Goal: Task Accomplishment & Management: Manage account settings

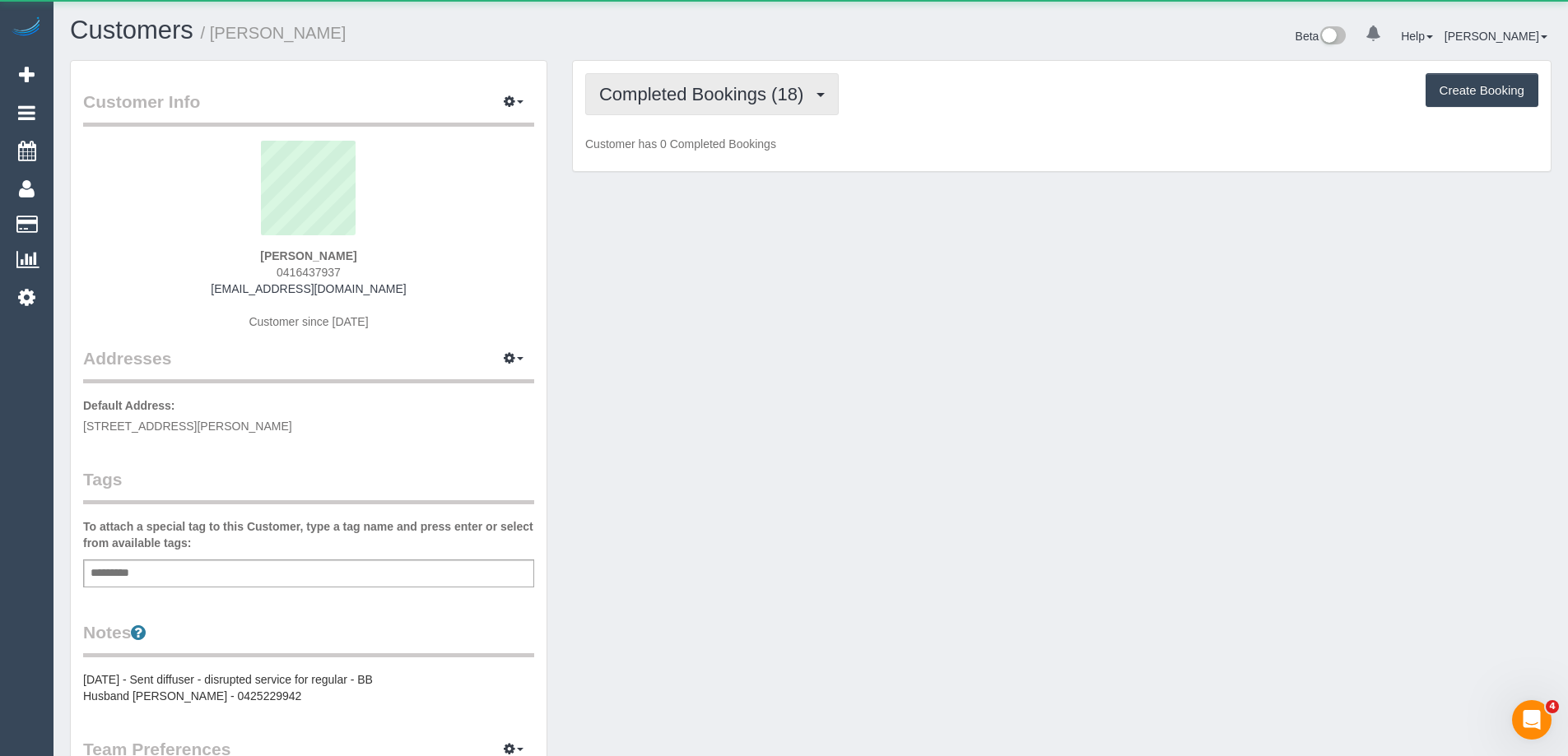
click at [685, 93] on span "Completed Bookings (18)" at bounding box center [706, 94] width 213 height 20
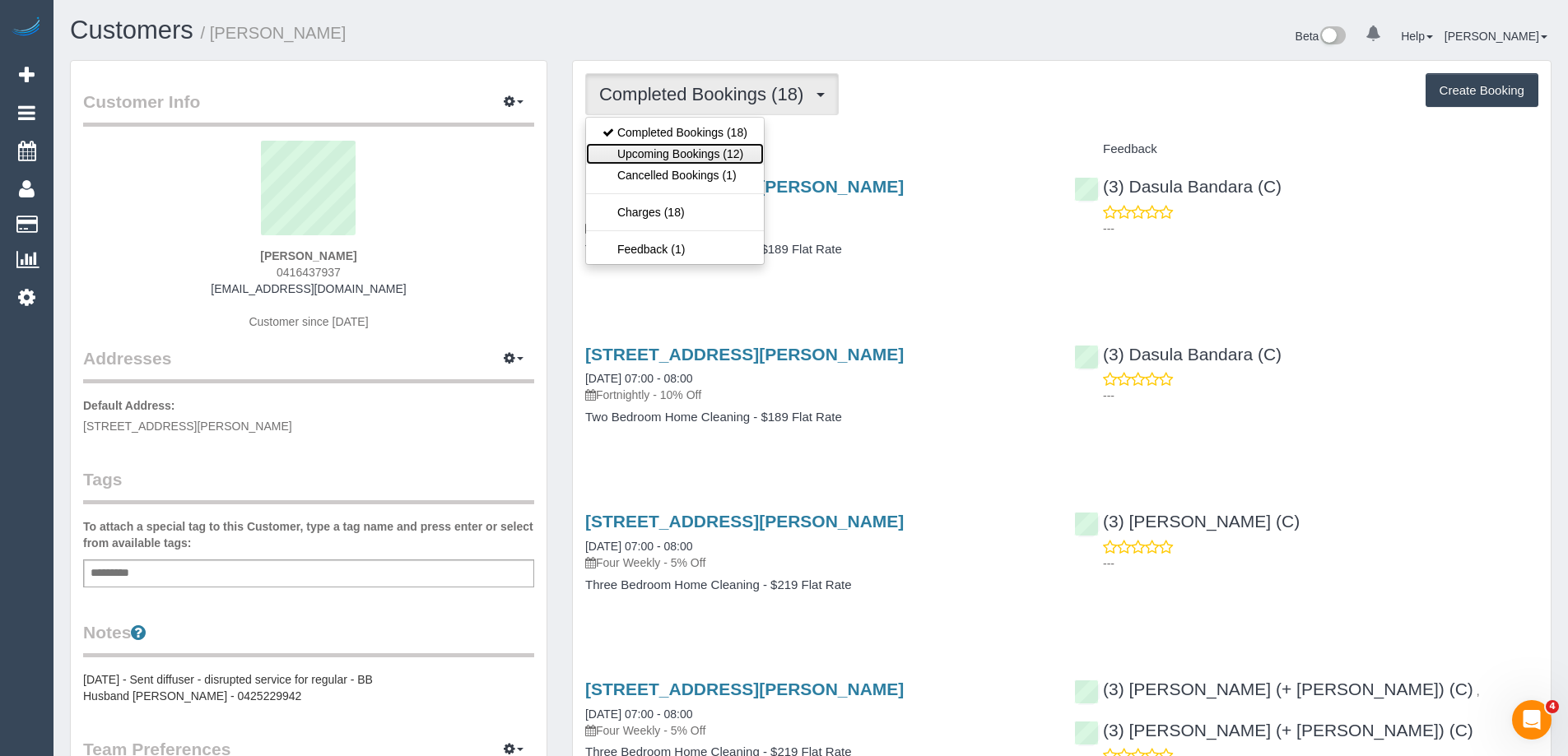
click at [698, 156] on link "Upcoming Bookings (12)" at bounding box center [675, 154] width 178 height 21
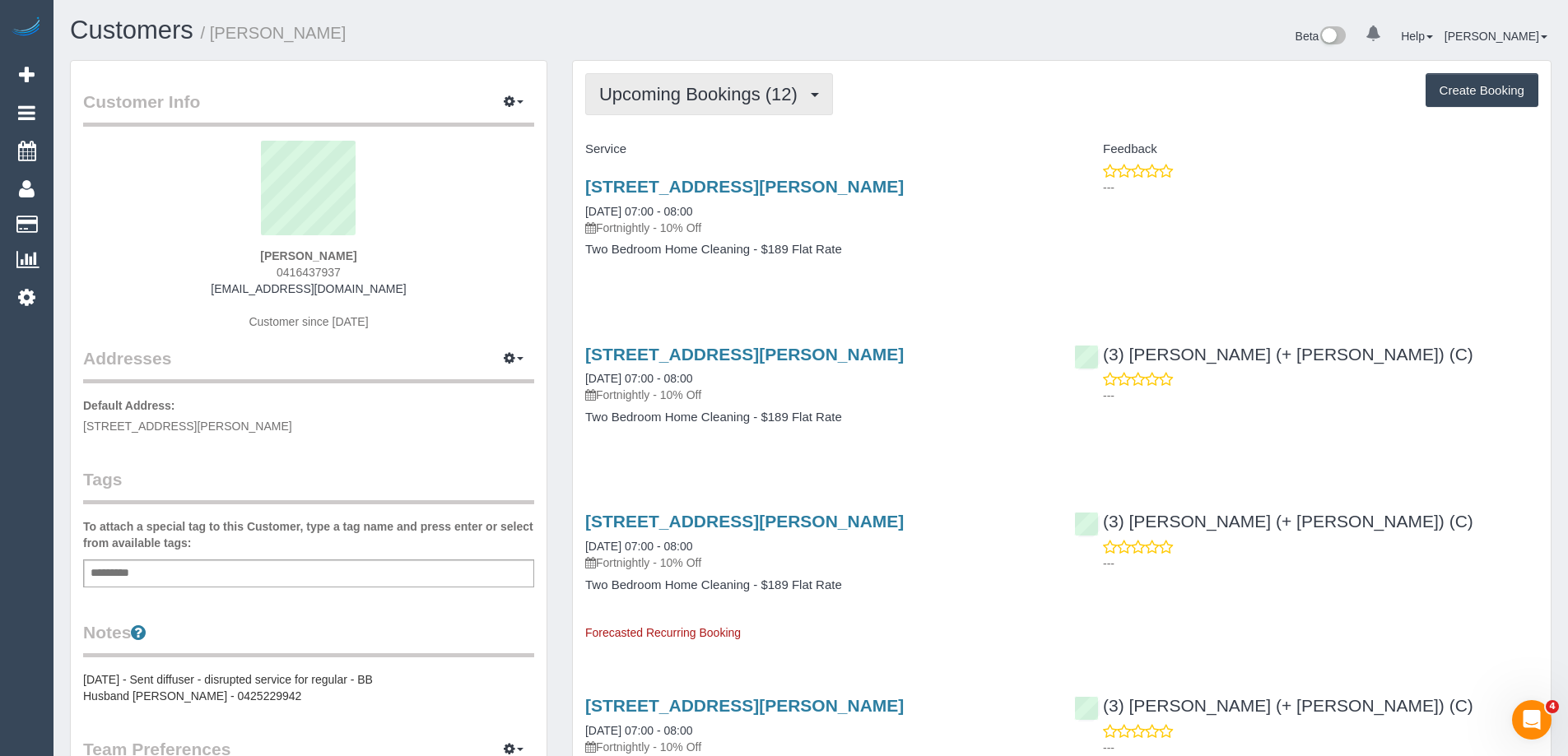
click at [697, 106] on button "Upcoming Bookings (12)" at bounding box center [710, 94] width 248 height 42
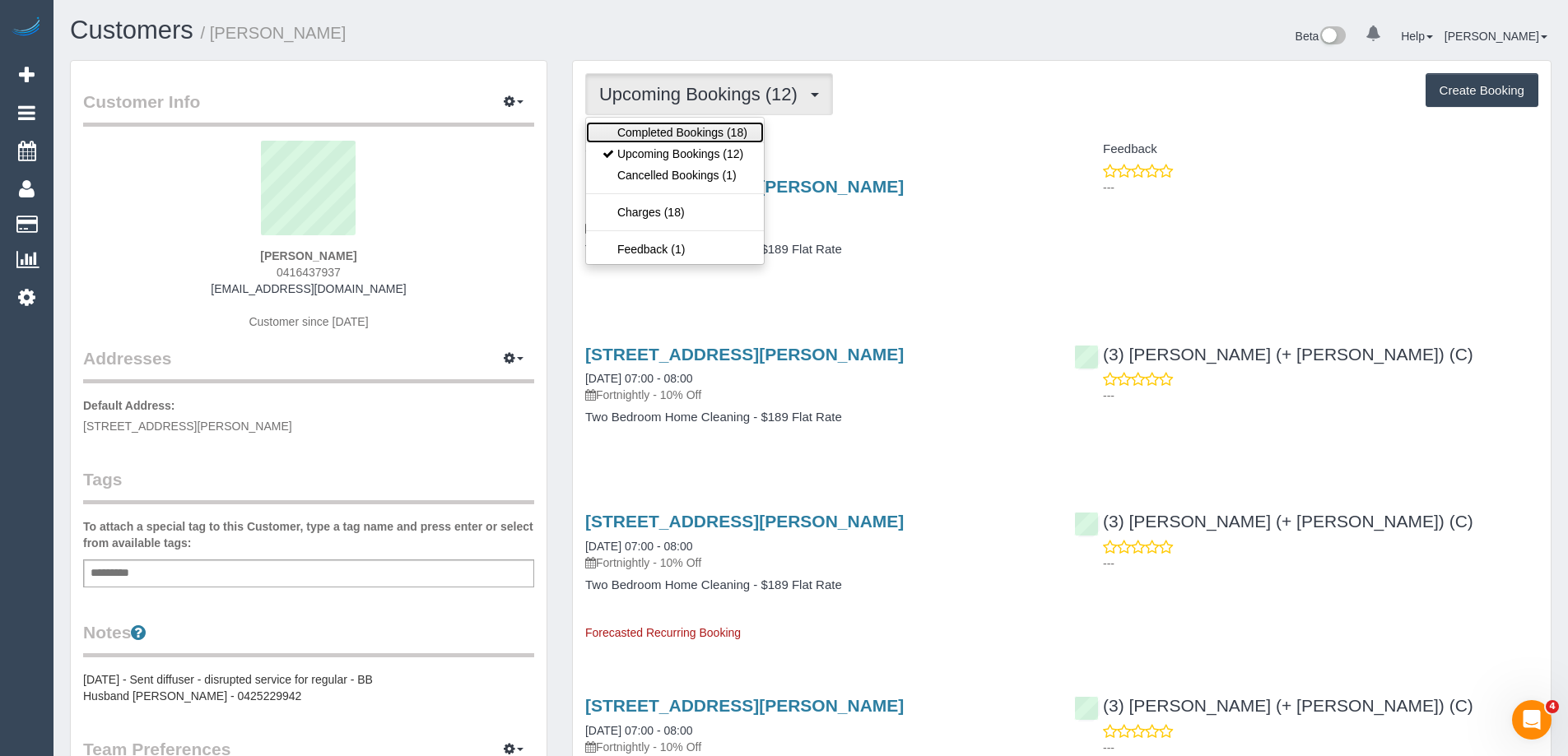
click at [695, 122] on link "Completed Bookings (18)" at bounding box center [675, 132] width 178 height 21
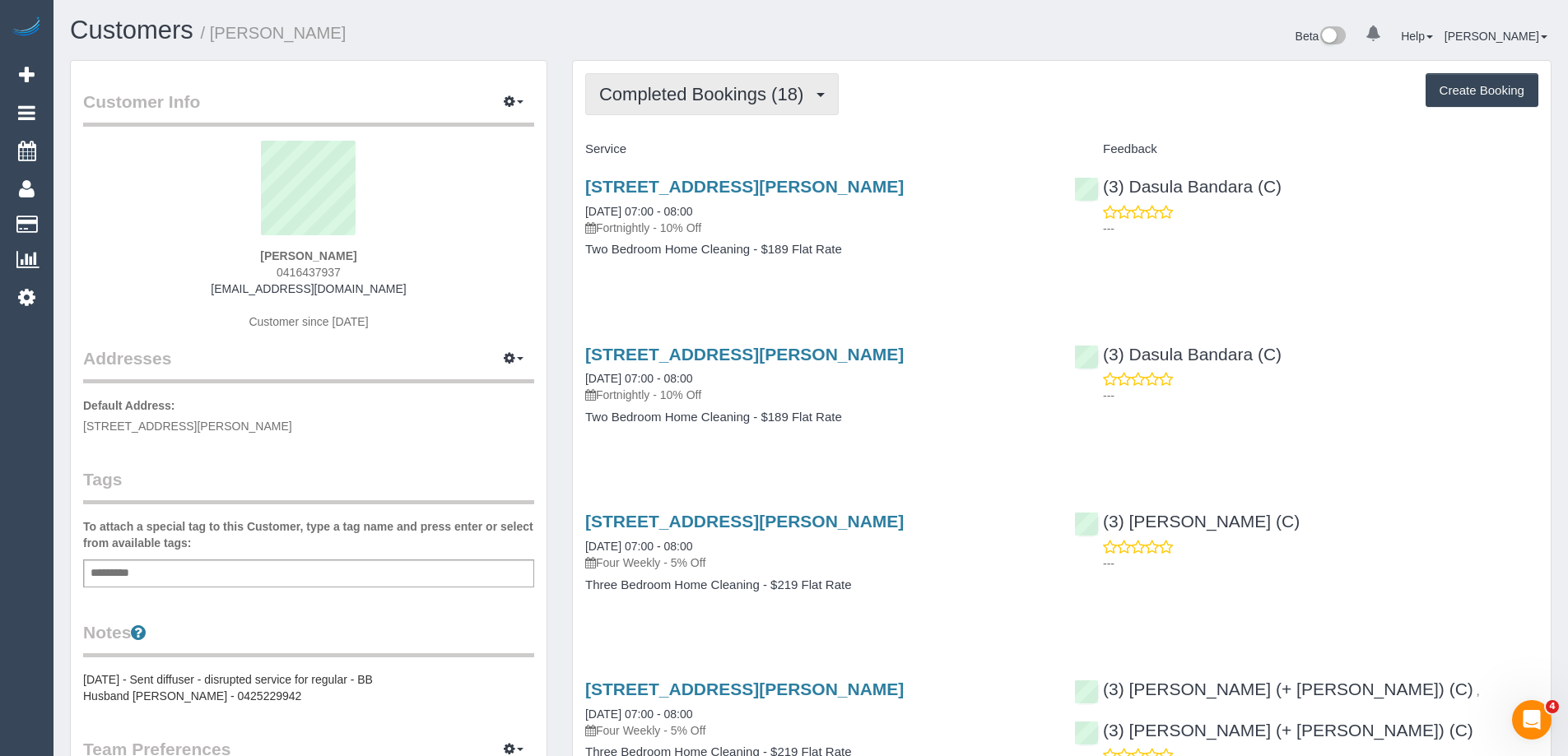
click at [706, 97] on span "Completed Bookings (18)" at bounding box center [706, 94] width 213 height 20
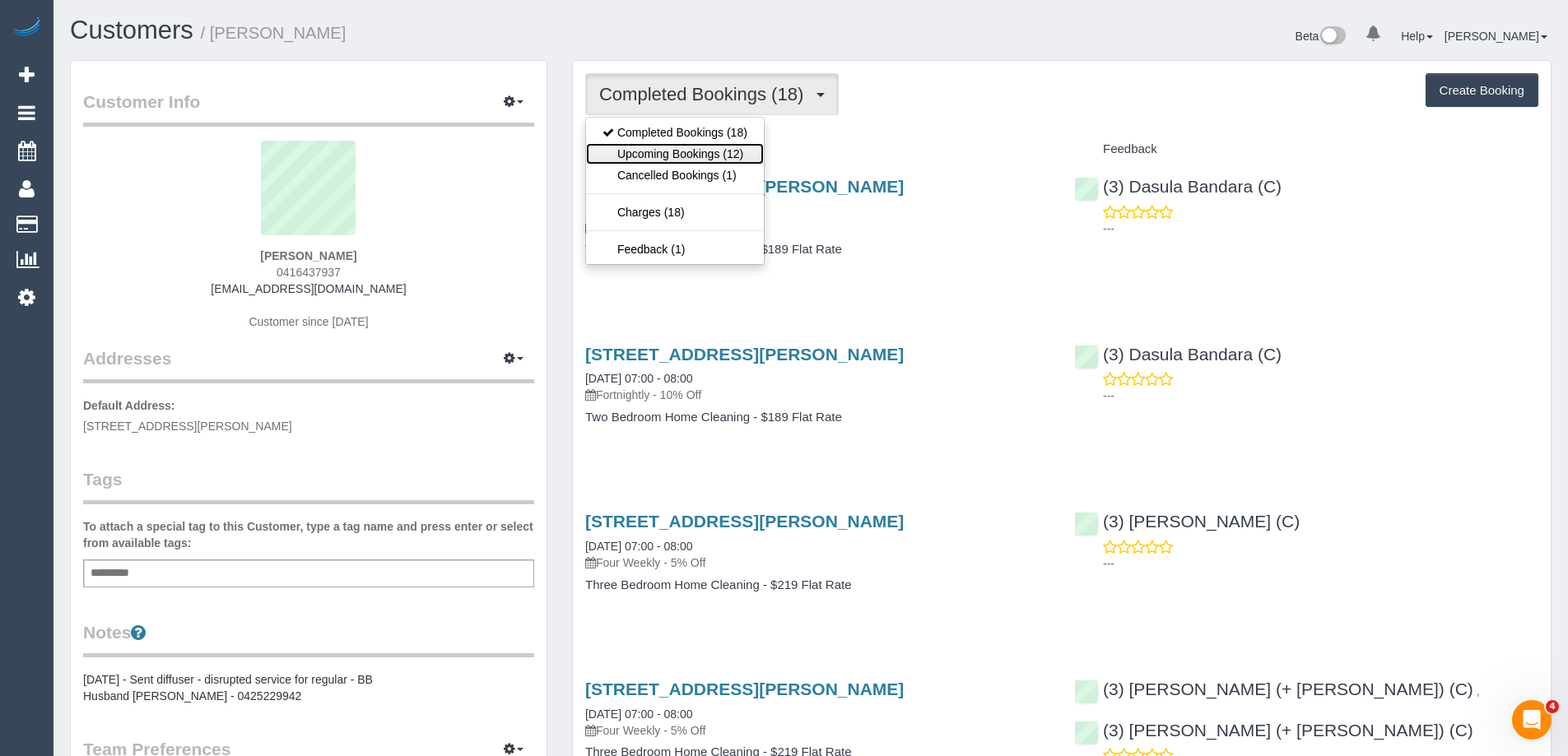
click at [712, 150] on link "Upcoming Bookings (12)" at bounding box center [675, 154] width 178 height 21
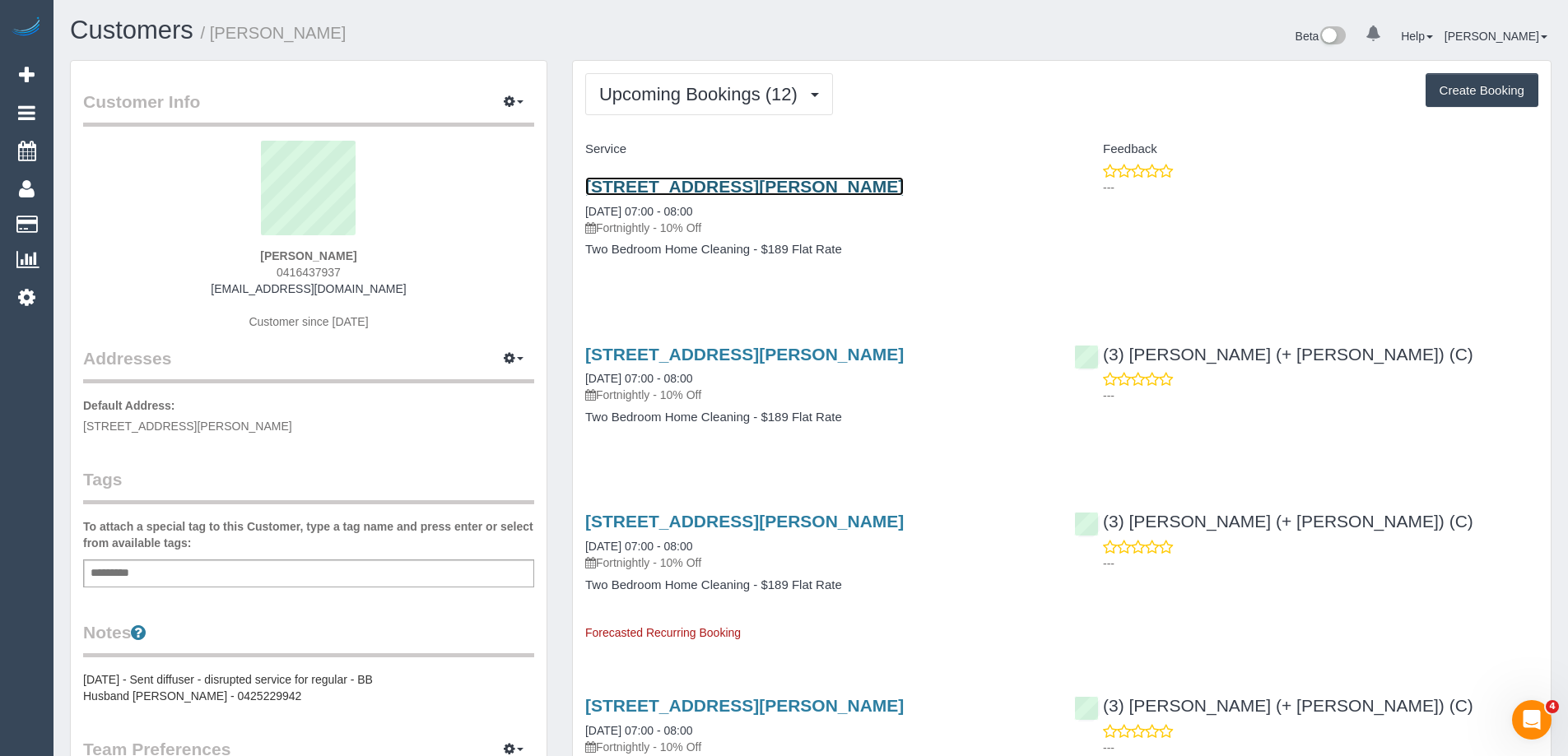
click at [715, 186] on link "69 Fletcher St, Hawthorn East, VIC 3123" at bounding box center [745, 186] width 319 height 19
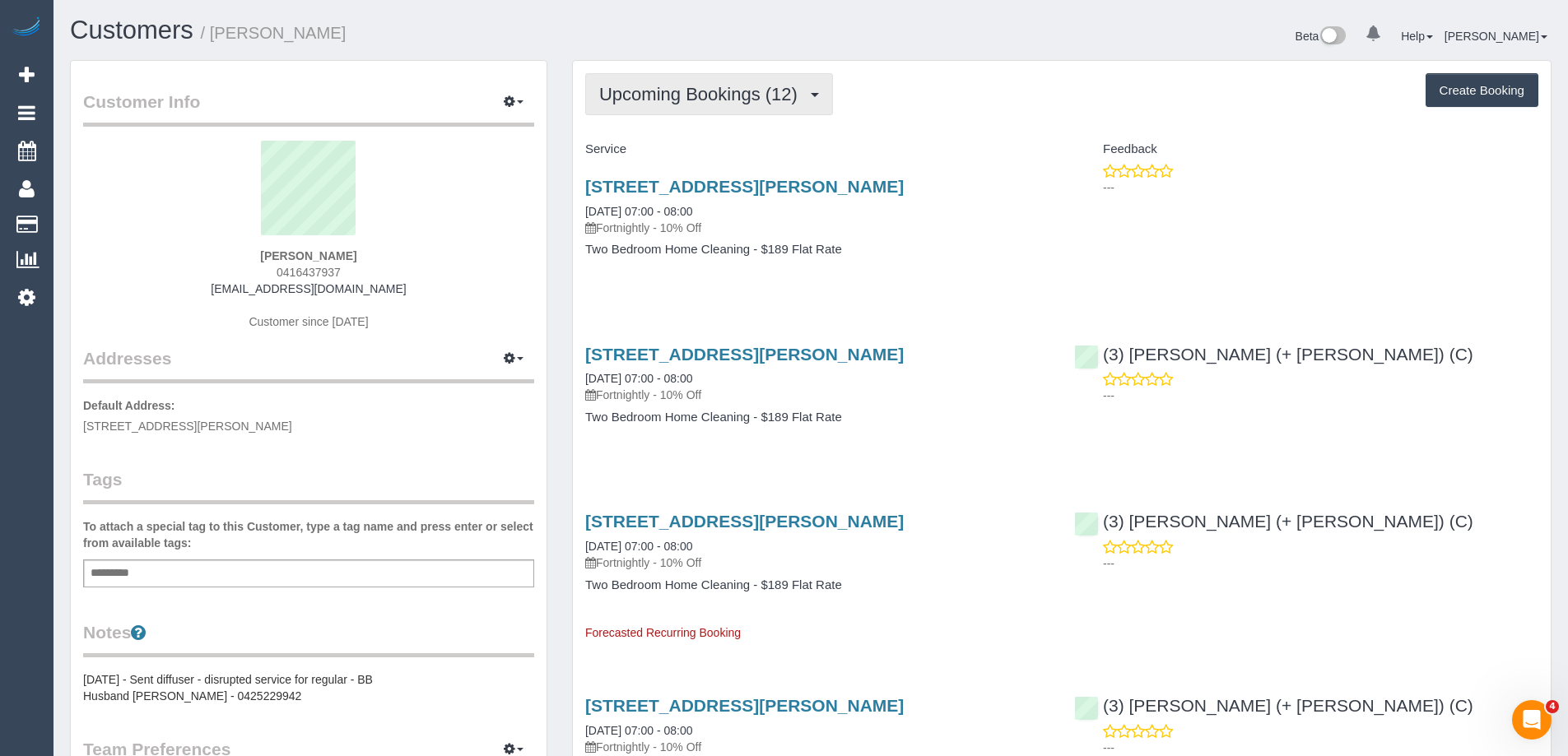
click at [673, 103] on span "Upcoming Bookings (12)" at bounding box center [702, 94] width 207 height 20
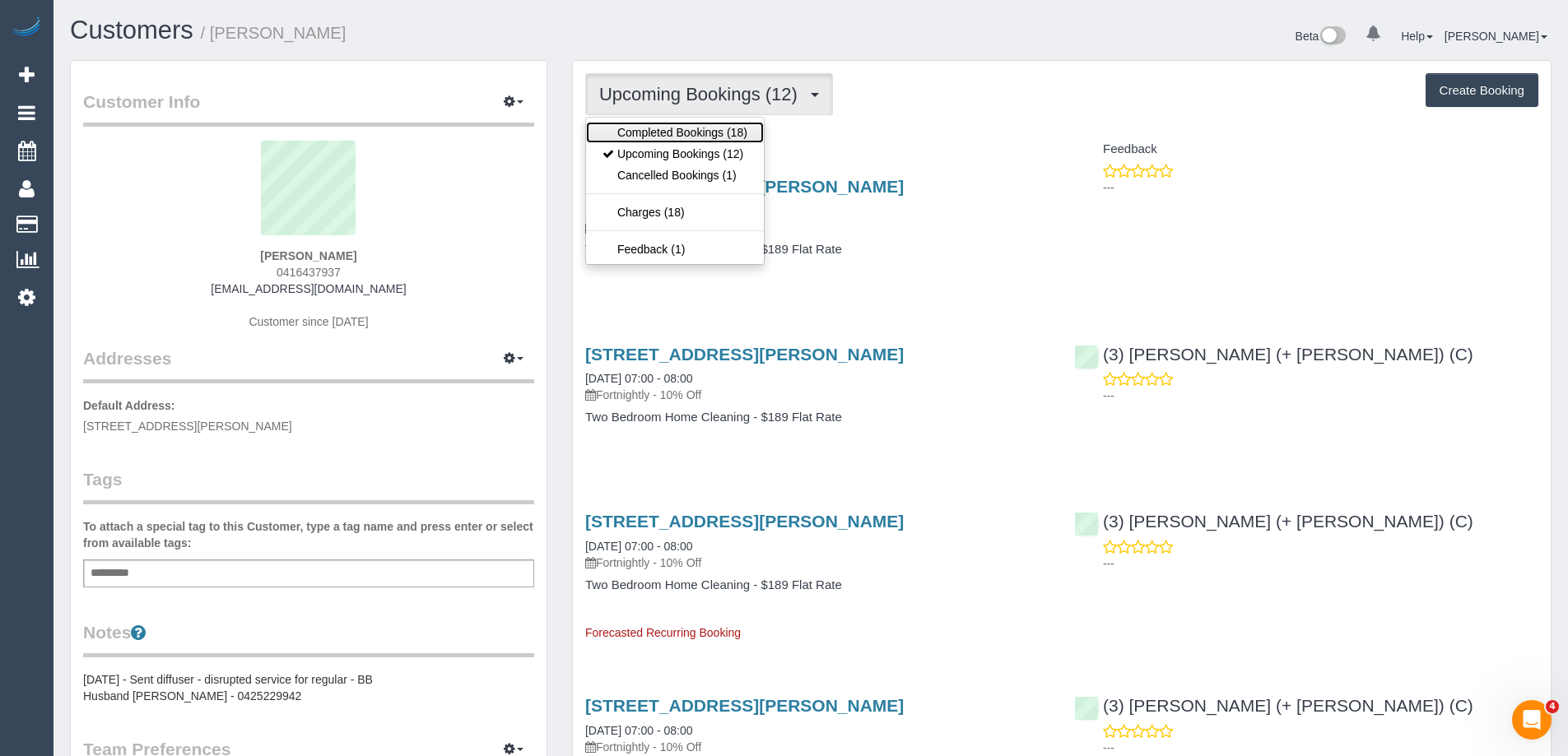
click at [655, 132] on link "Completed Bookings (18)" at bounding box center [675, 132] width 178 height 21
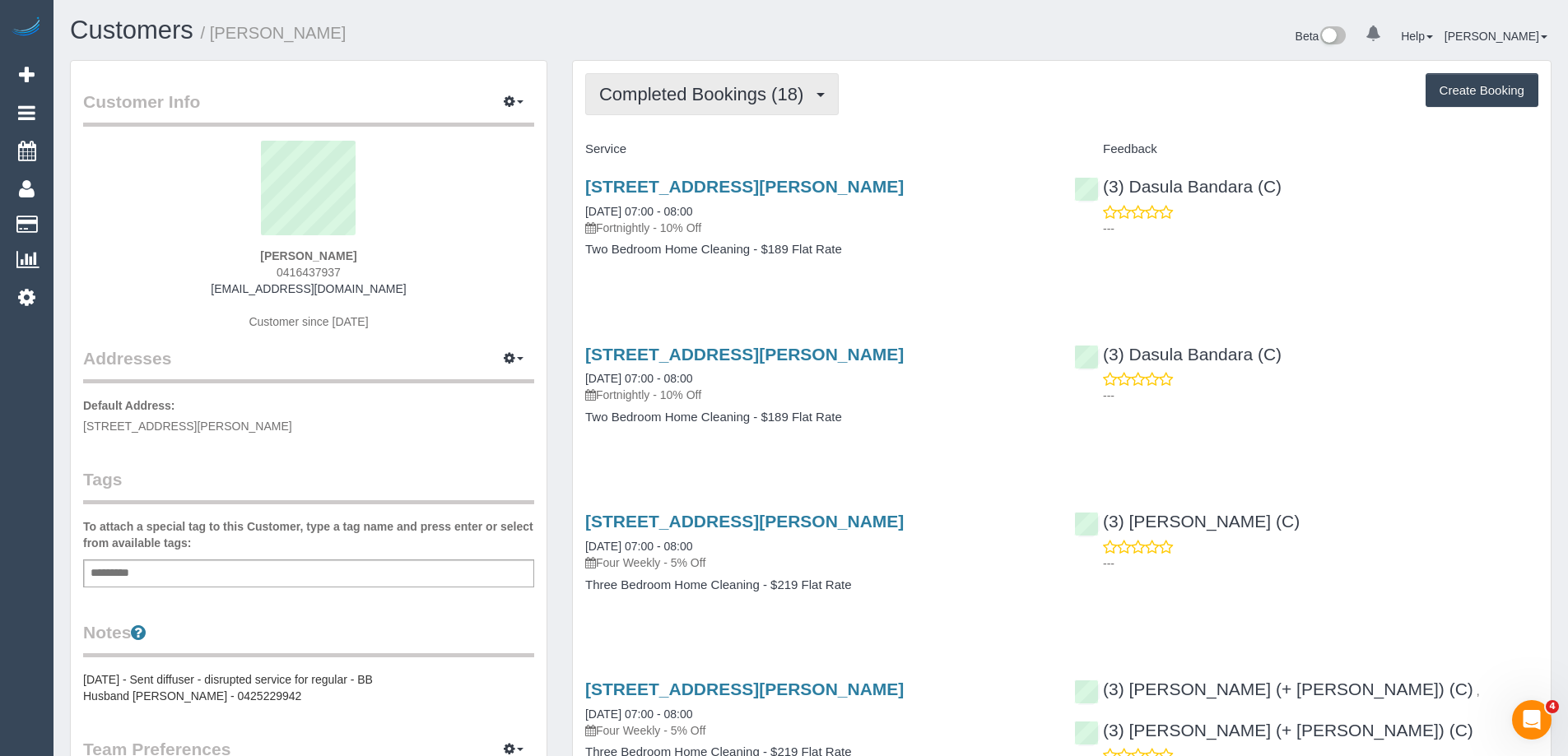
click at [664, 103] on span "Completed Bookings (18)" at bounding box center [706, 94] width 213 height 20
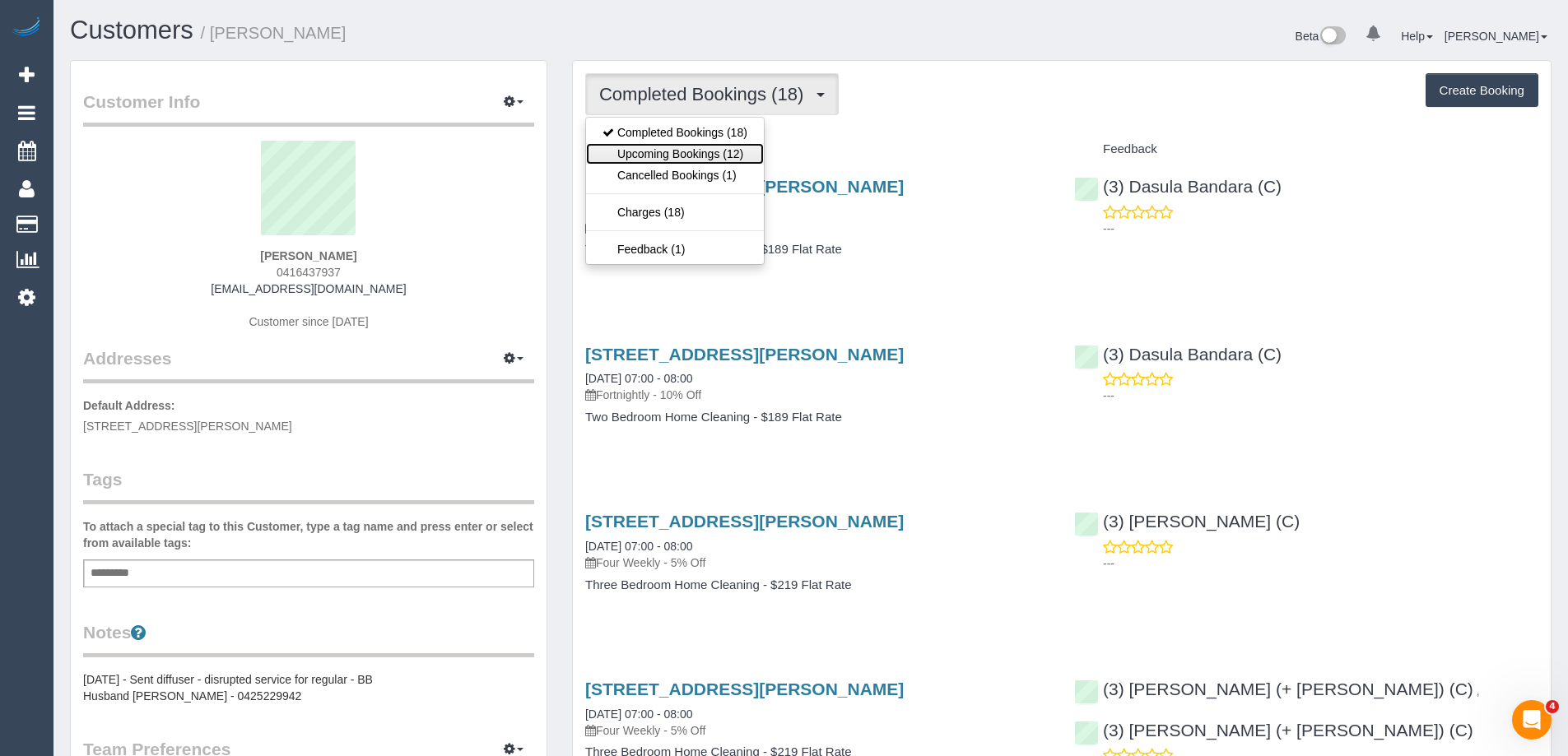
click at [668, 163] on link "Upcoming Bookings (12)" at bounding box center [675, 154] width 178 height 21
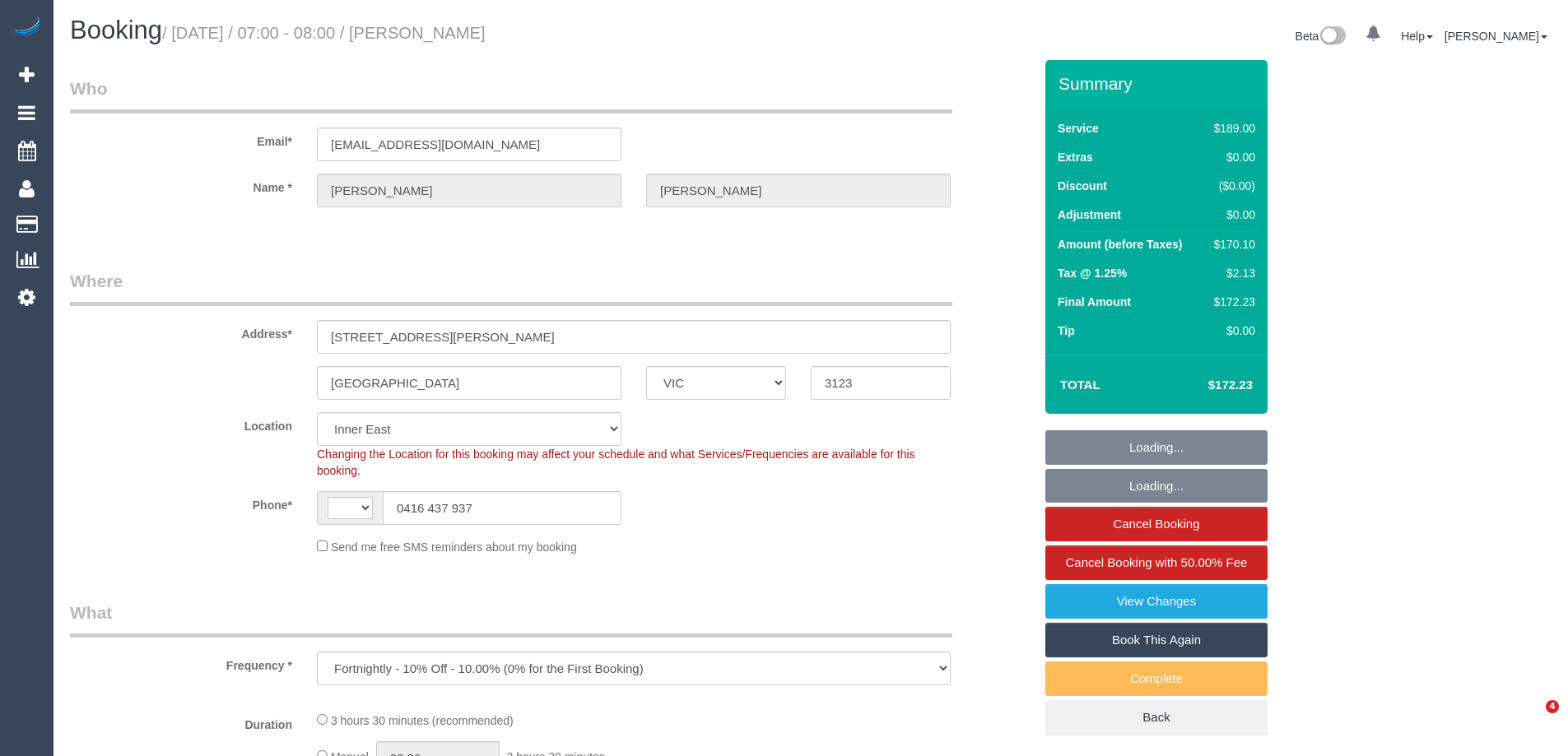
select select "VIC"
select select "number:28"
select select "number:17"
select select "number:19"
select select "number:36"
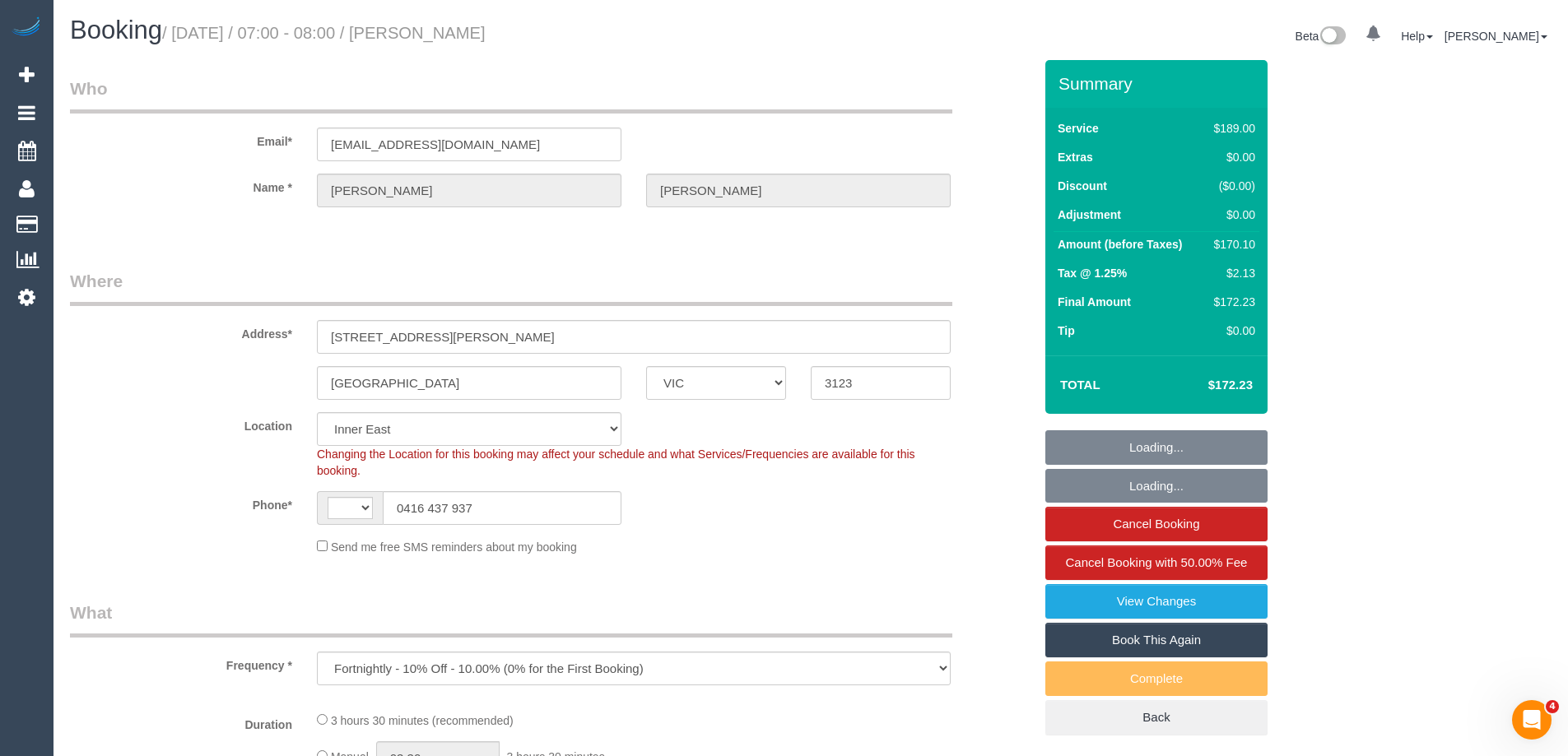
select select "number:33"
select select "number:11"
select select "string:AU"
select select "object:814"
select select "string:stripe-pm_1P4MPT2GScqysDRVxvxFibMC"
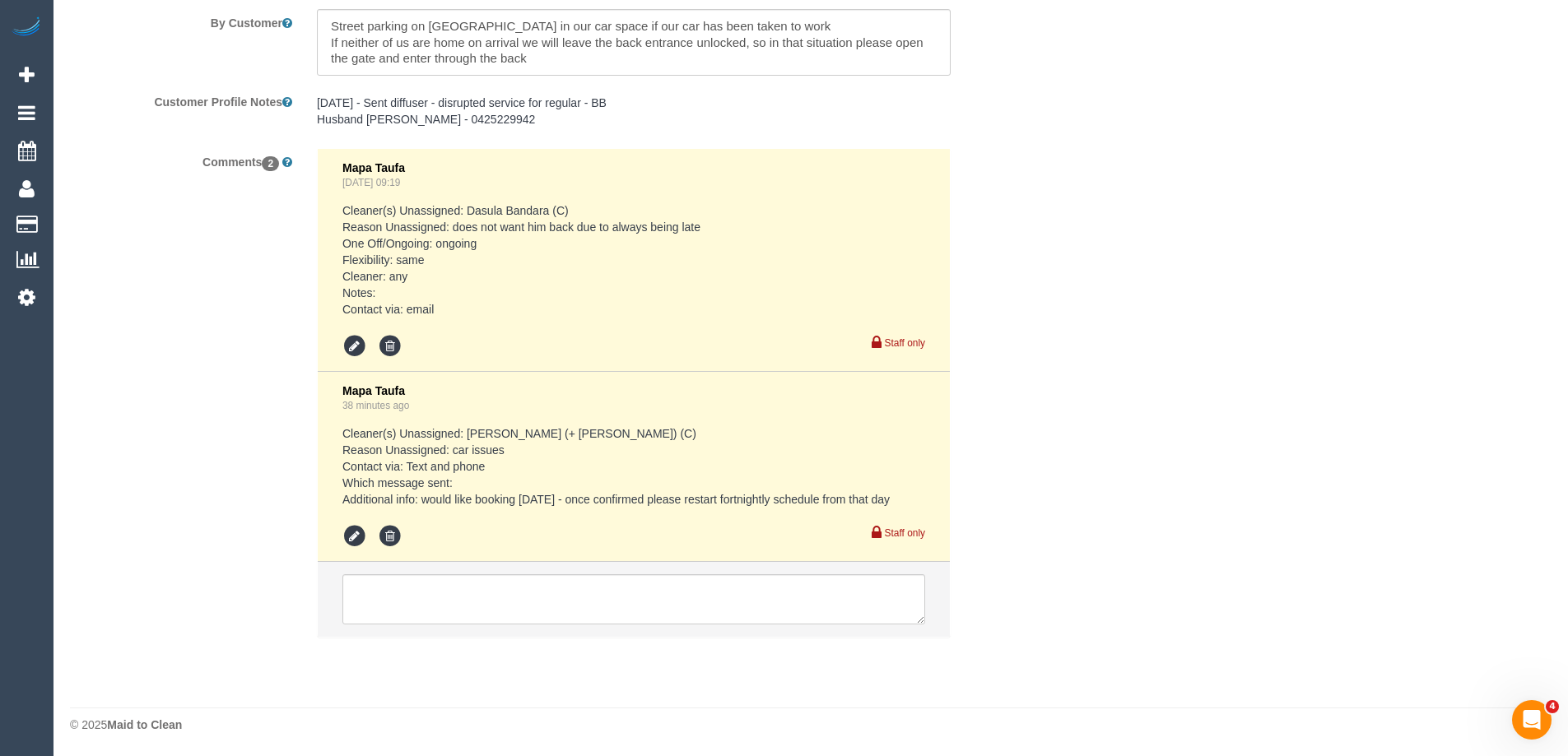
scroll to position [2961, 0]
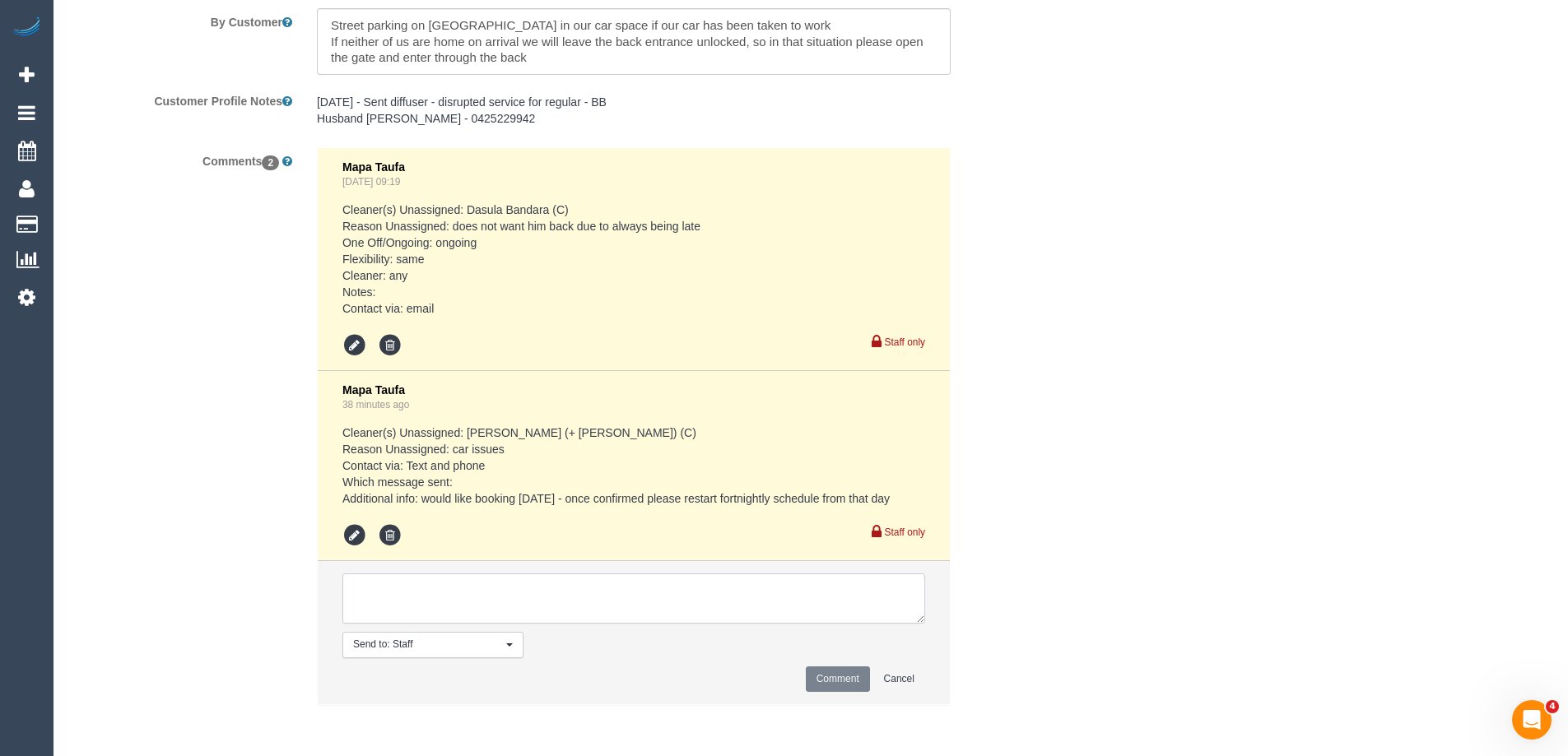
click at [557, 593] on textarea at bounding box center [634, 599] width 583 height 51
click at [441, 606] on textarea at bounding box center [634, 599] width 583 height 51
click at [600, 590] on textarea at bounding box center [634, 599] width 583 height 51
paste textarea "61416437937"
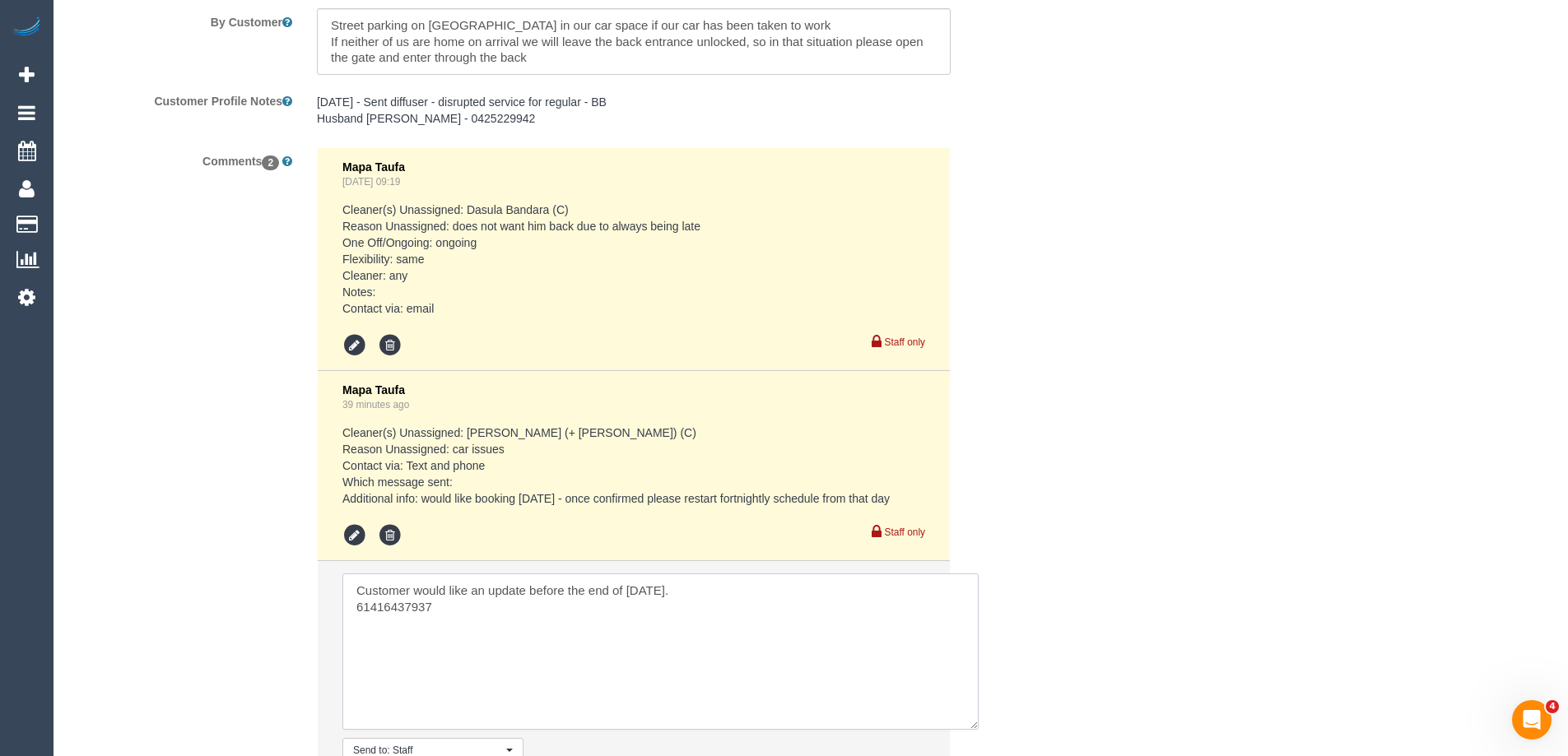
drag, startPoint x: 919, startPoint y: 622, endPoint x: 978, endPoint y: 737, distance: 129.3
click at [978, 730] on textarea at bounding box center [661, 651] width 636 height 156
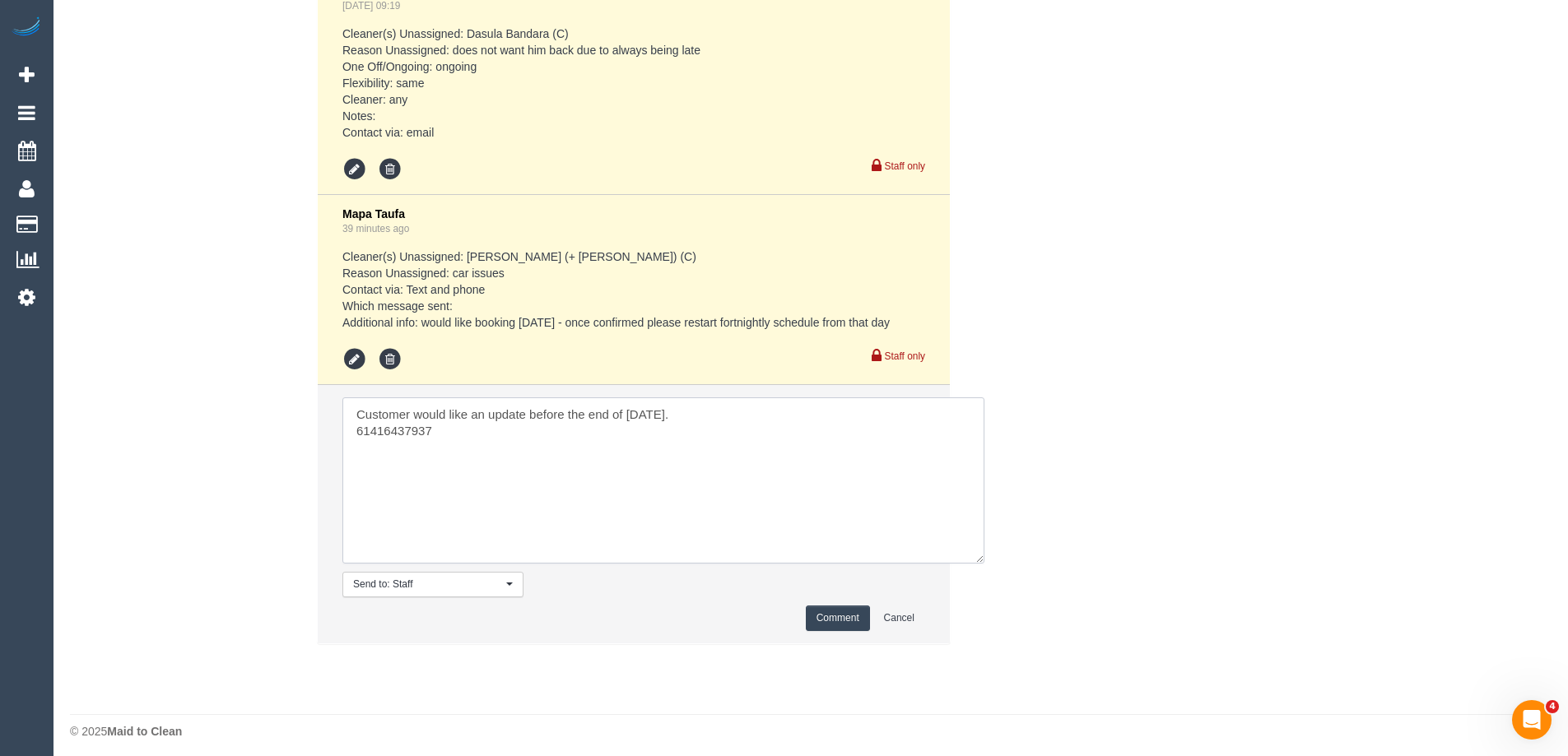
scroll to position [3144, 0]
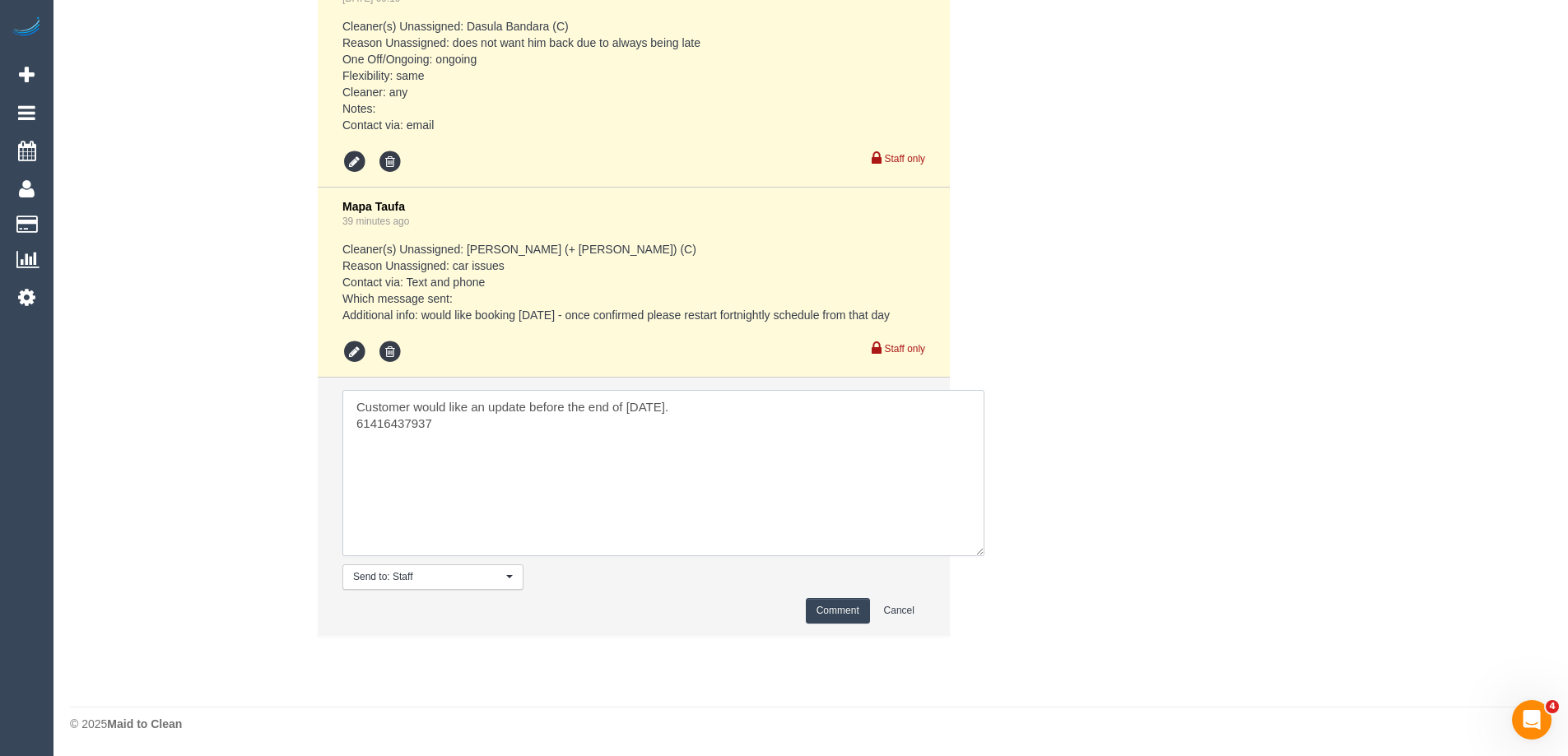
drag, startPoint x: 367, startPoint y: 415, endPoint x: 313, endPoint y: 424, distance: 54.7
click at [313, 424] on div "Mapa Taufa Aug 08, 2025 09:19 Cleaner(s) Unassigned: Dasula Bandara (C) Reason …" at bounding box center [634, 308] width 658 height 688
click at [355, 419] on textarea at bounding box center [663, 472] width 642 height 166
drag, startPoint x: 370, startPoint y: 420, endPoint x: 339, endPoint y: 420, distance: 31.0
click at [339, 420] on li "Send to: Staff Nothing selected Send to: Staff Send to: Customer Send to: Team …" at bounding box center [634, 507] width 632 height 258
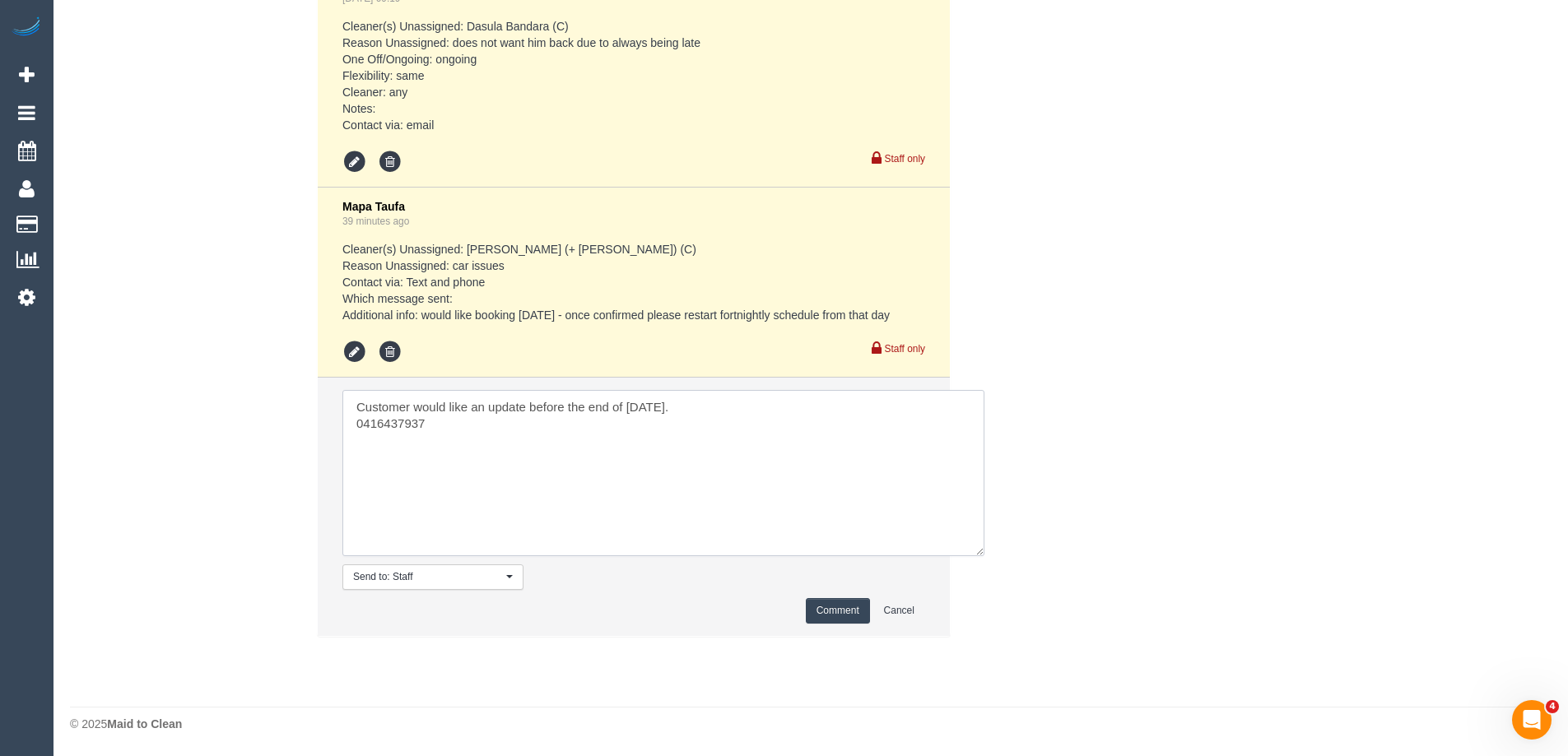
click at [461, 423] on textarea at bounding box center [663, 472] width 642 height 166
click at [352, 420] on textarea at bounding box center [663, 472] width 642 height 166
click at [662, 423] on textarea at bounding box center [663, 472] width 642 height 166
type textarea "Customer would like an update before the end of today. Please call or text Rosi…"
click at [830, 614] on button "Comment" at bounding box center [838, 611] width 64 height 25
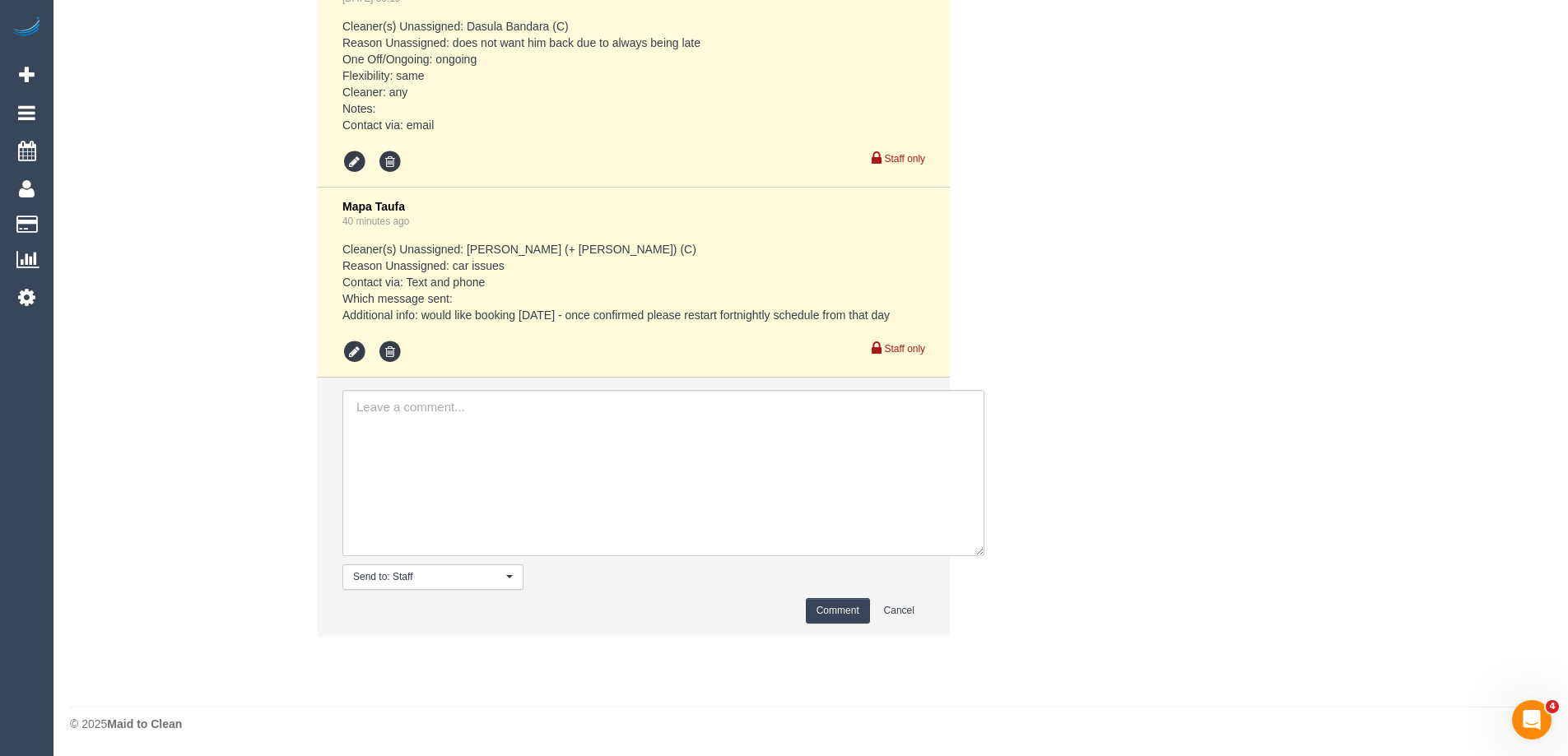
scroll to position [3076, 0]
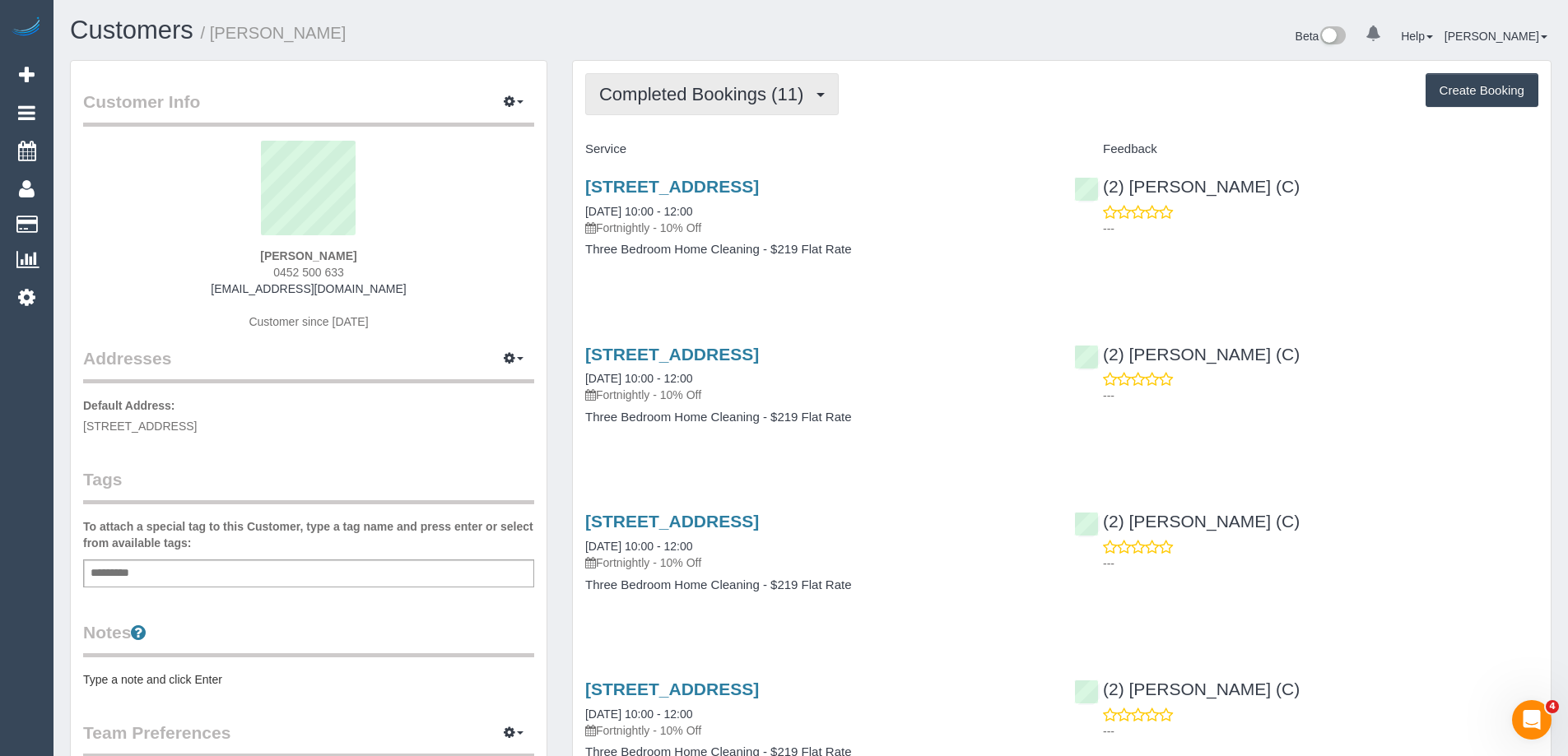
click at [745, 97] on span "Completed Bookings (11)" at bounding box center [706, 94] width 213 height 20
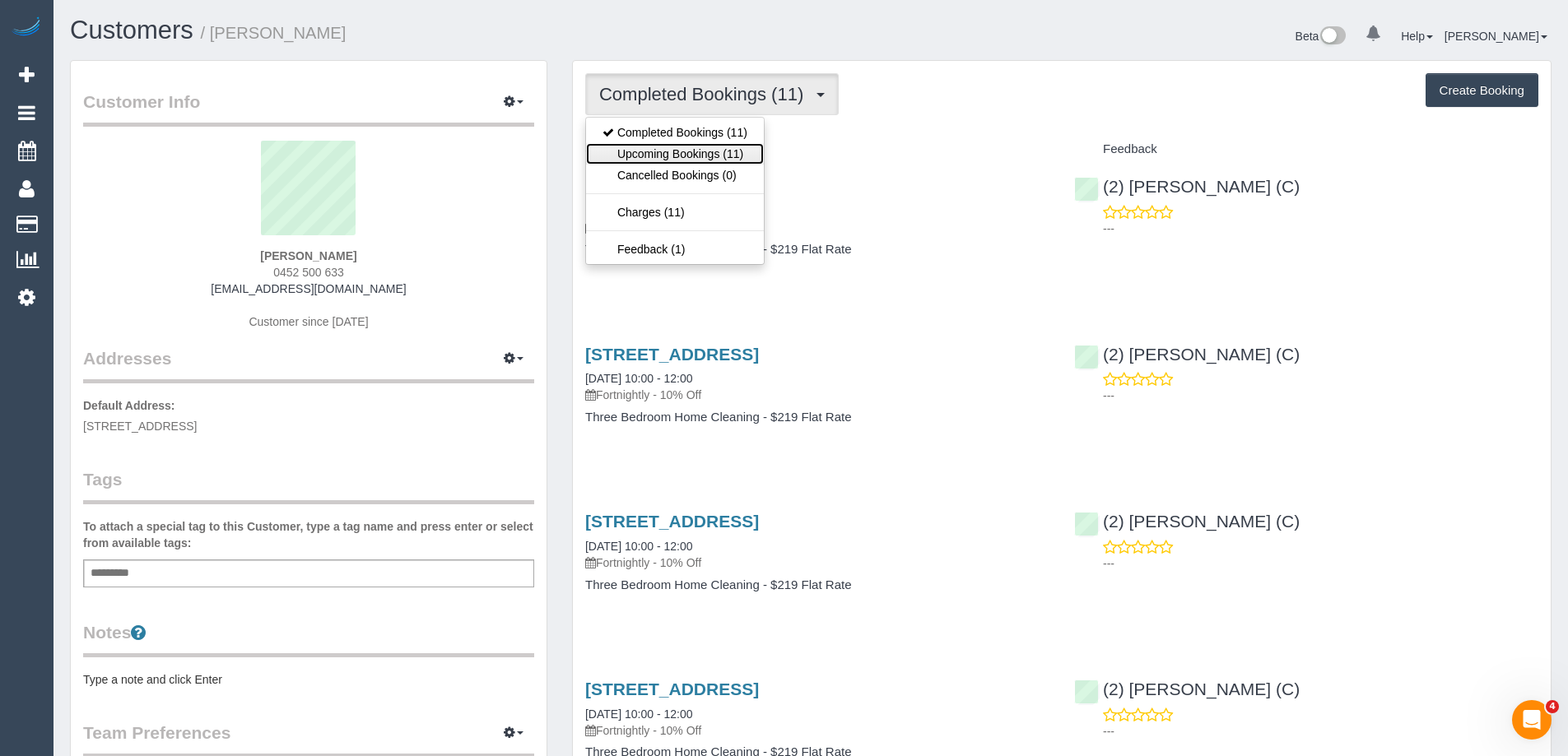
click at [716, 154] on link "Upcoming Bookings (11)" at bounding box center [675, 154] width 178 height 21
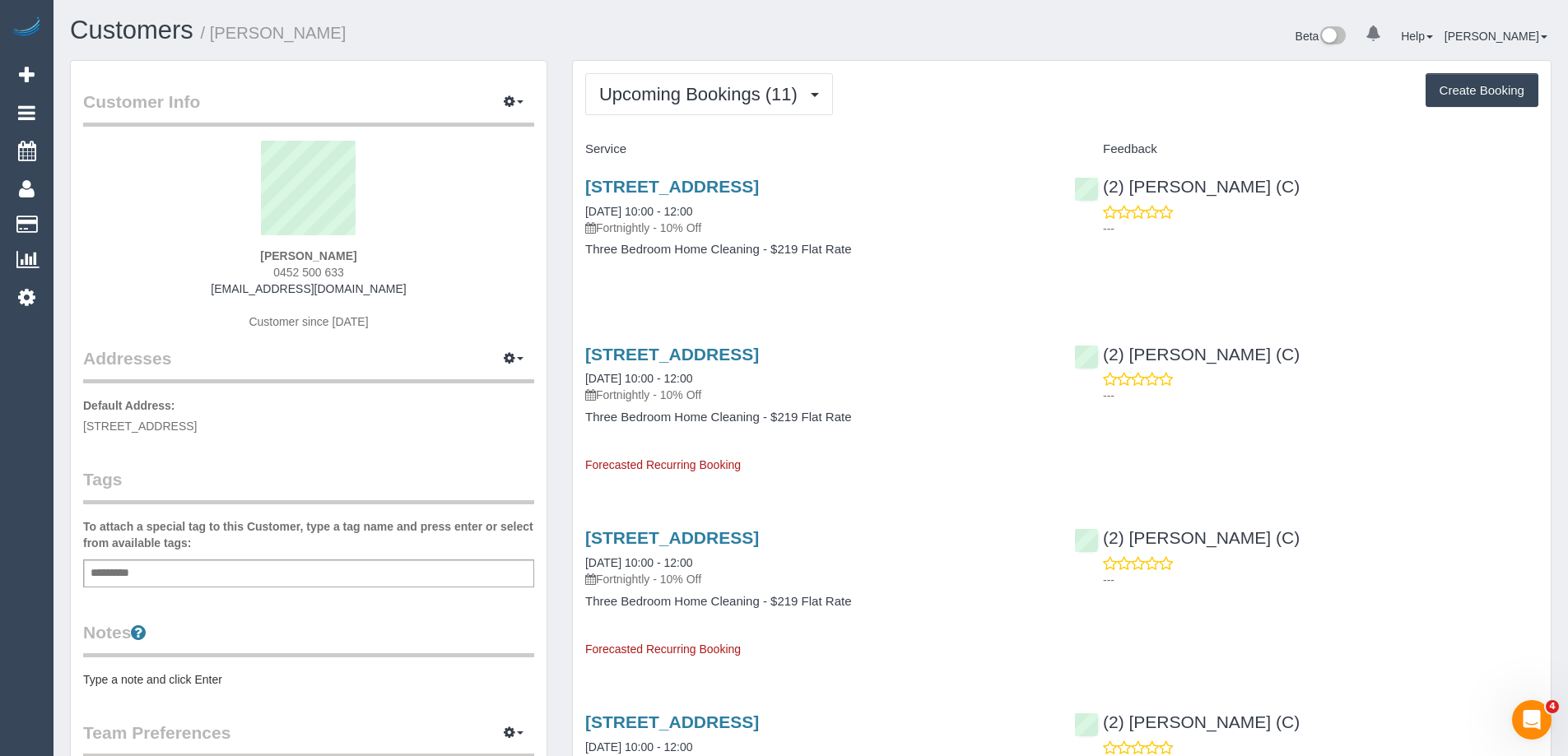
click at [185, 678] on pre "Type a note and click Enter" at bounding box center [309, 680] width 451 height 17
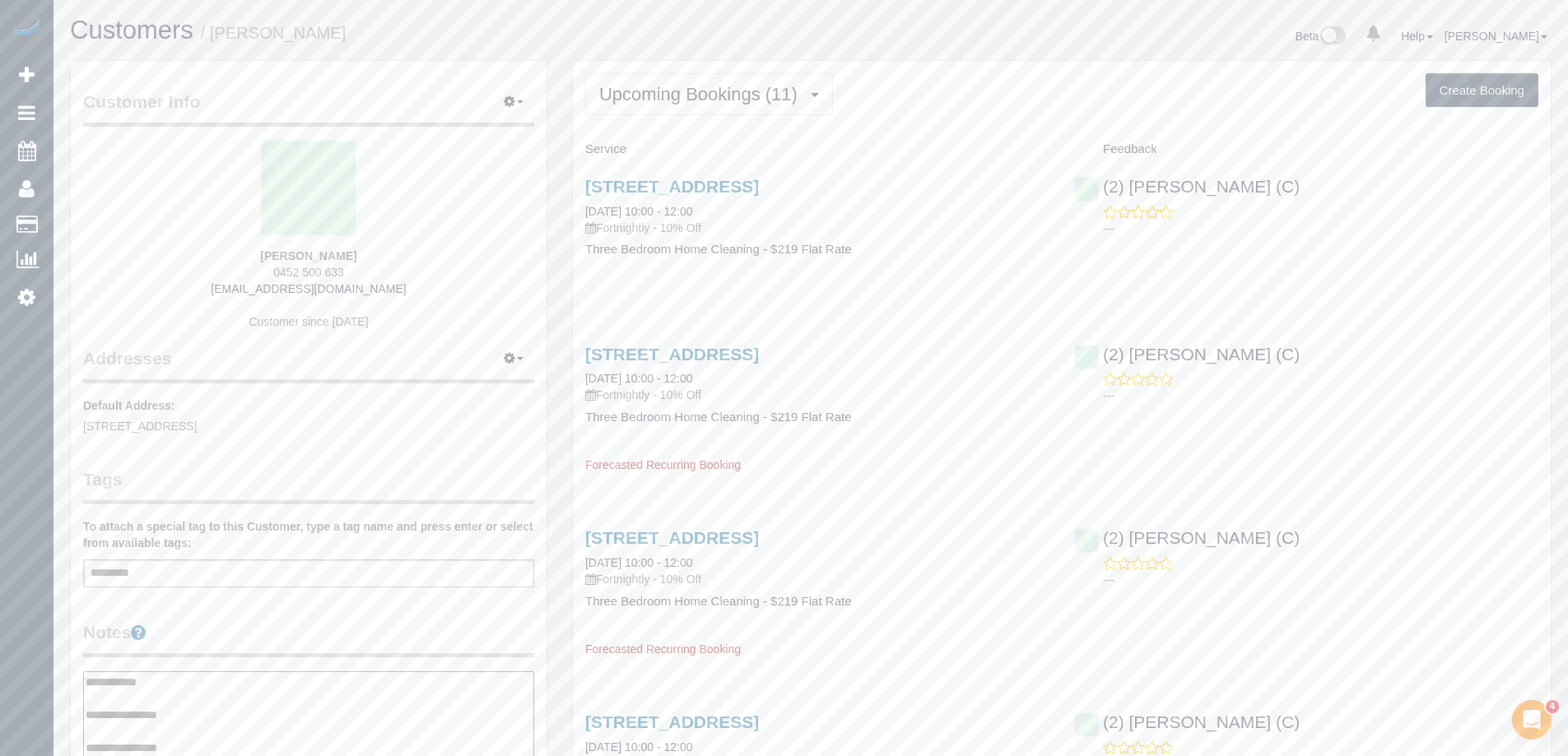
type textarea "**********"
click at [262, 629] on legend "Notes" at bounding box center [309, 639] width 451 height 37
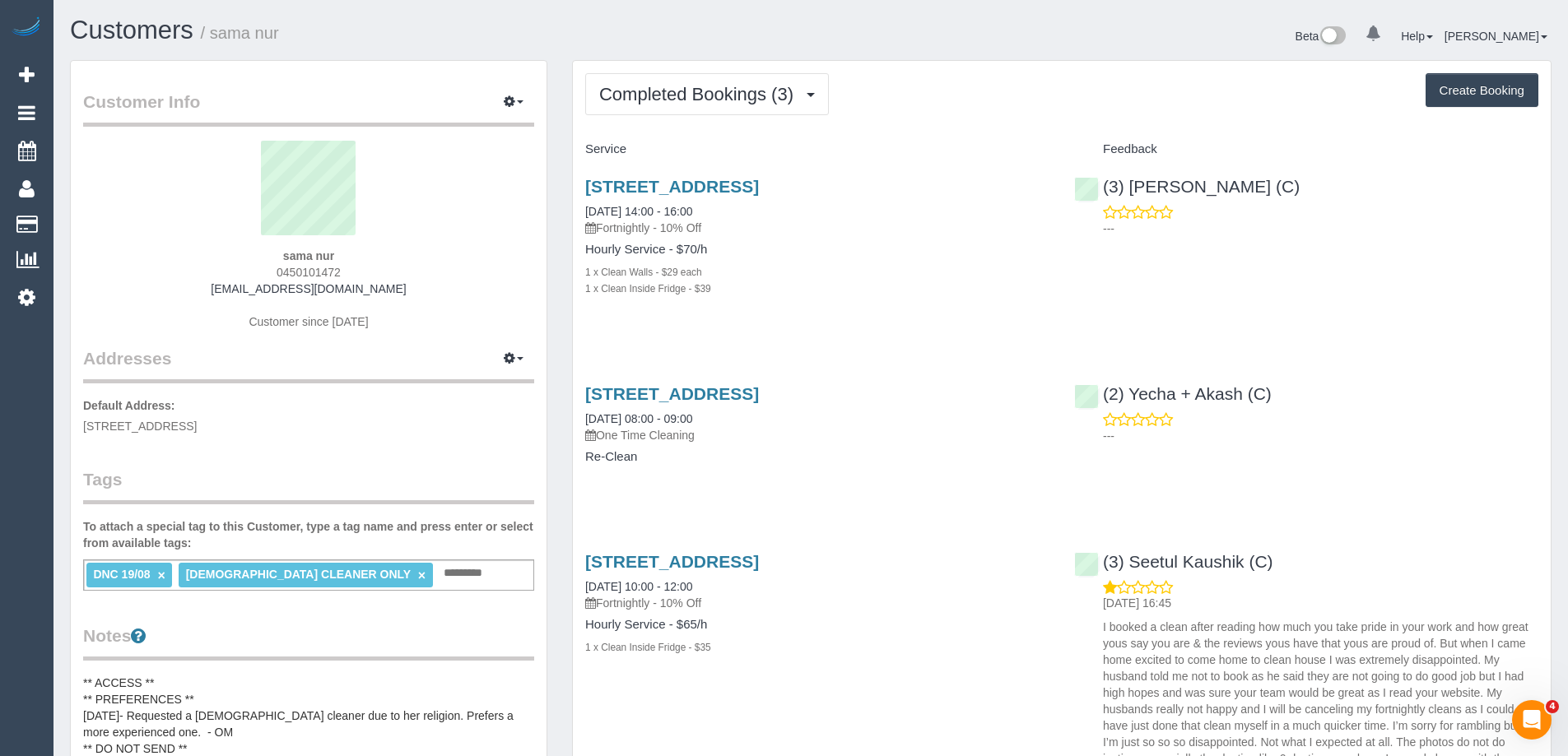
click at [440, 577] on input "text" at bounding box center [468, 573] width 56 height 21
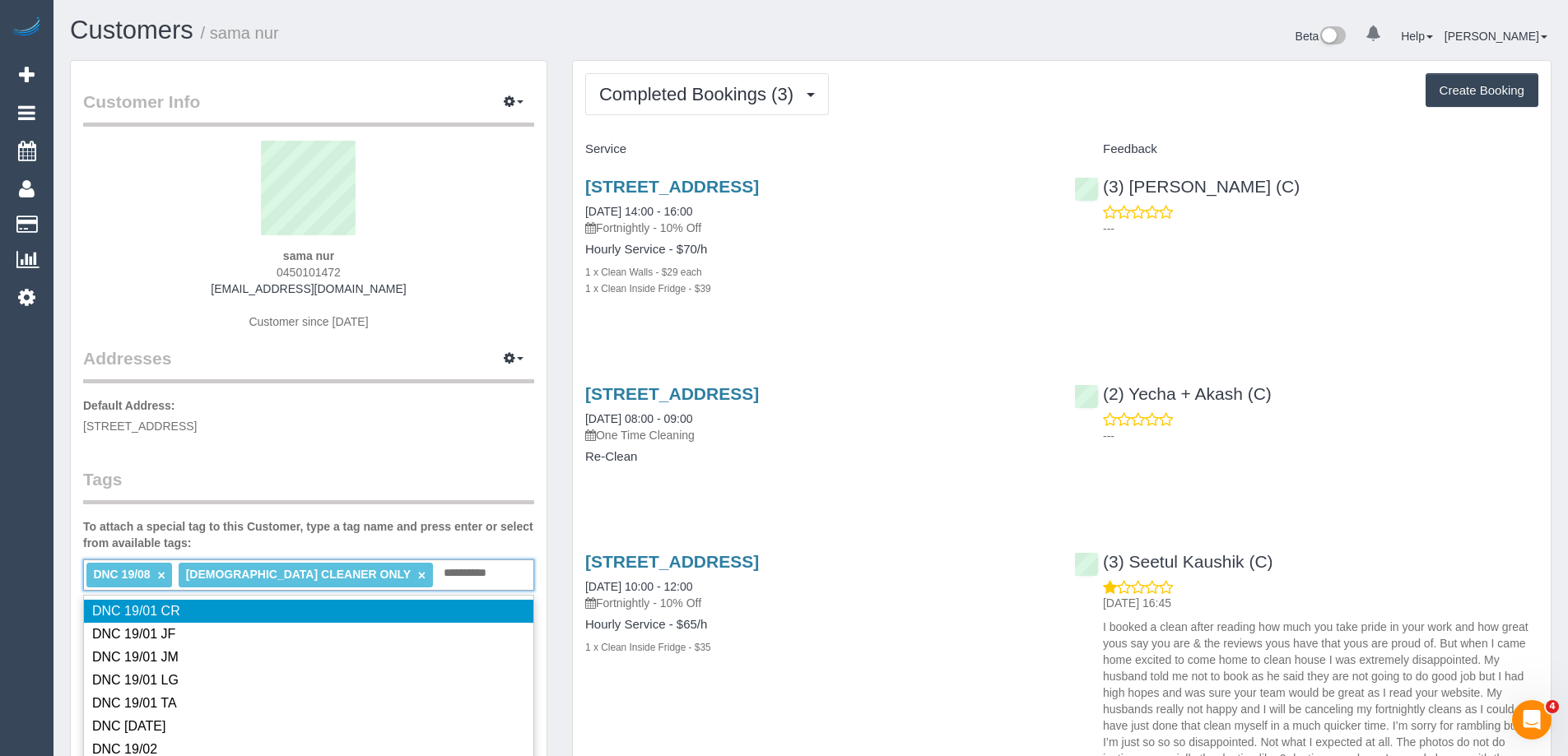
type input "**********"
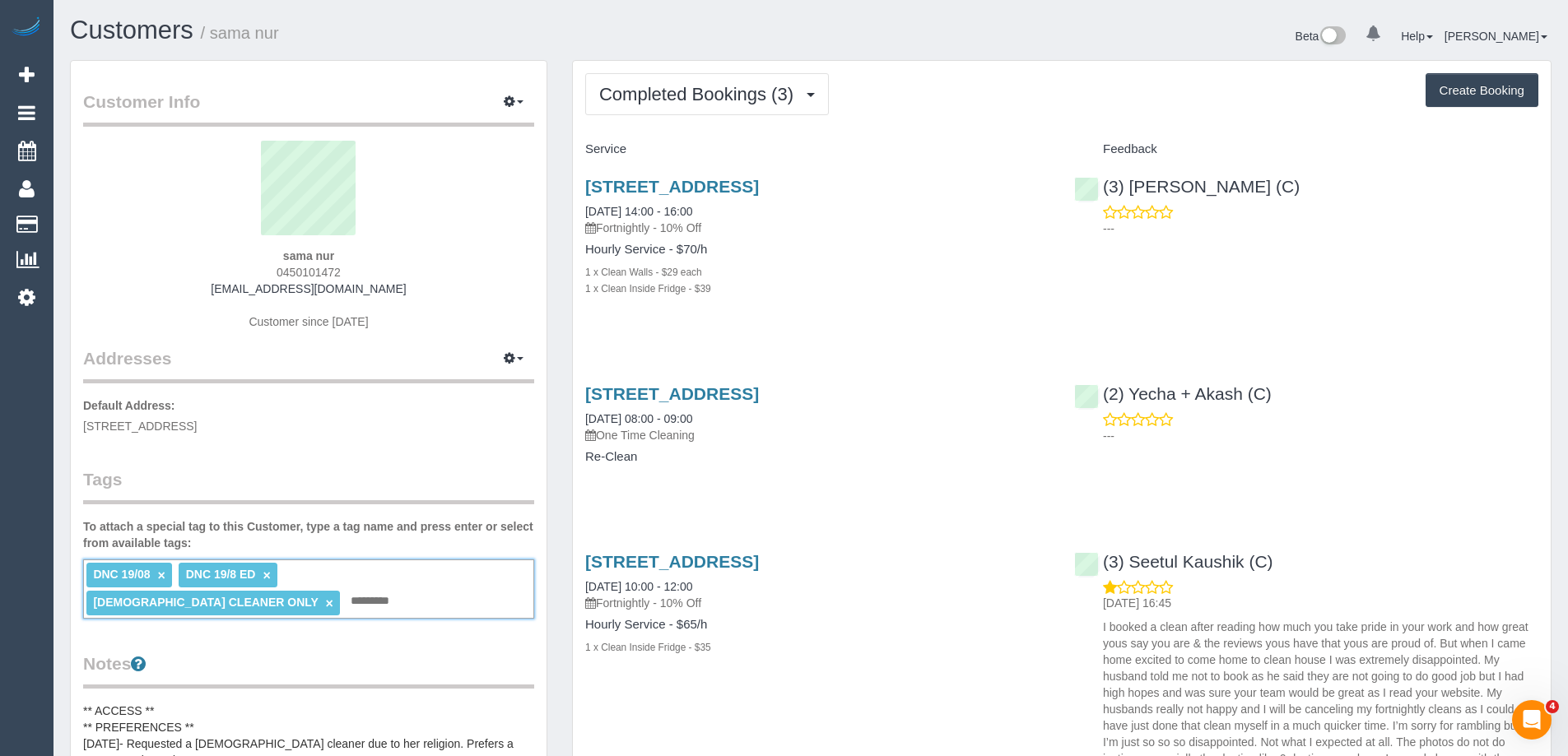
click at [160, 572] on link "×" at bounding box center [161, 575] width 8 height 14
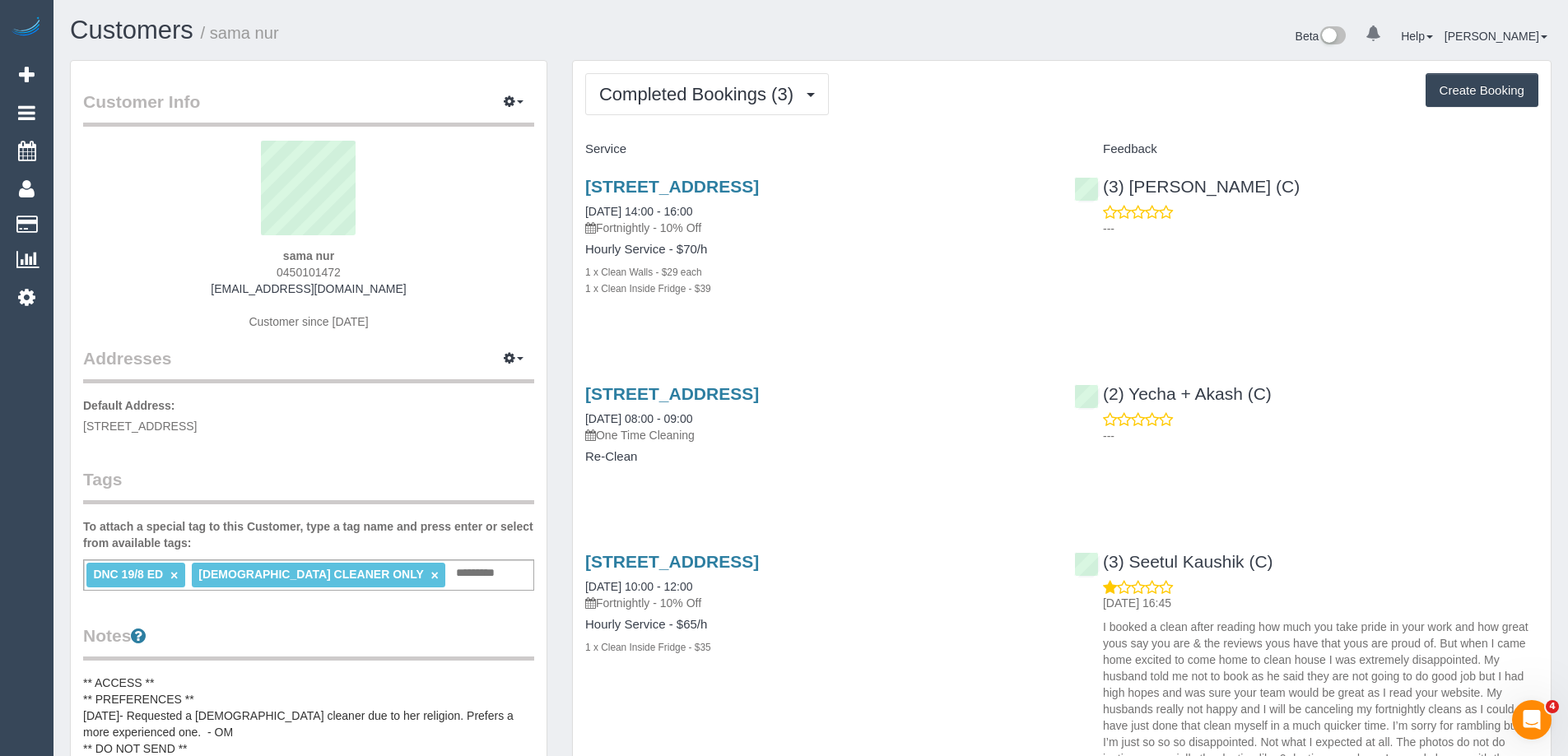
copy small "sama nur"
drag, startPoint x: 268, startPoint y: 40, endPoint x: 218, endPoint y: 40, distance: 50.0
click at [218, 40] on h1 "Customers / sama nur" at bounding box center [434, 30] width 728 height 28
copy link "(3) Milasha Fernando (C)"
click at [1099, 191] on div "(3) Milasha Fernando (C) ---" at bounding box center [1306, 203] width 489 height 81
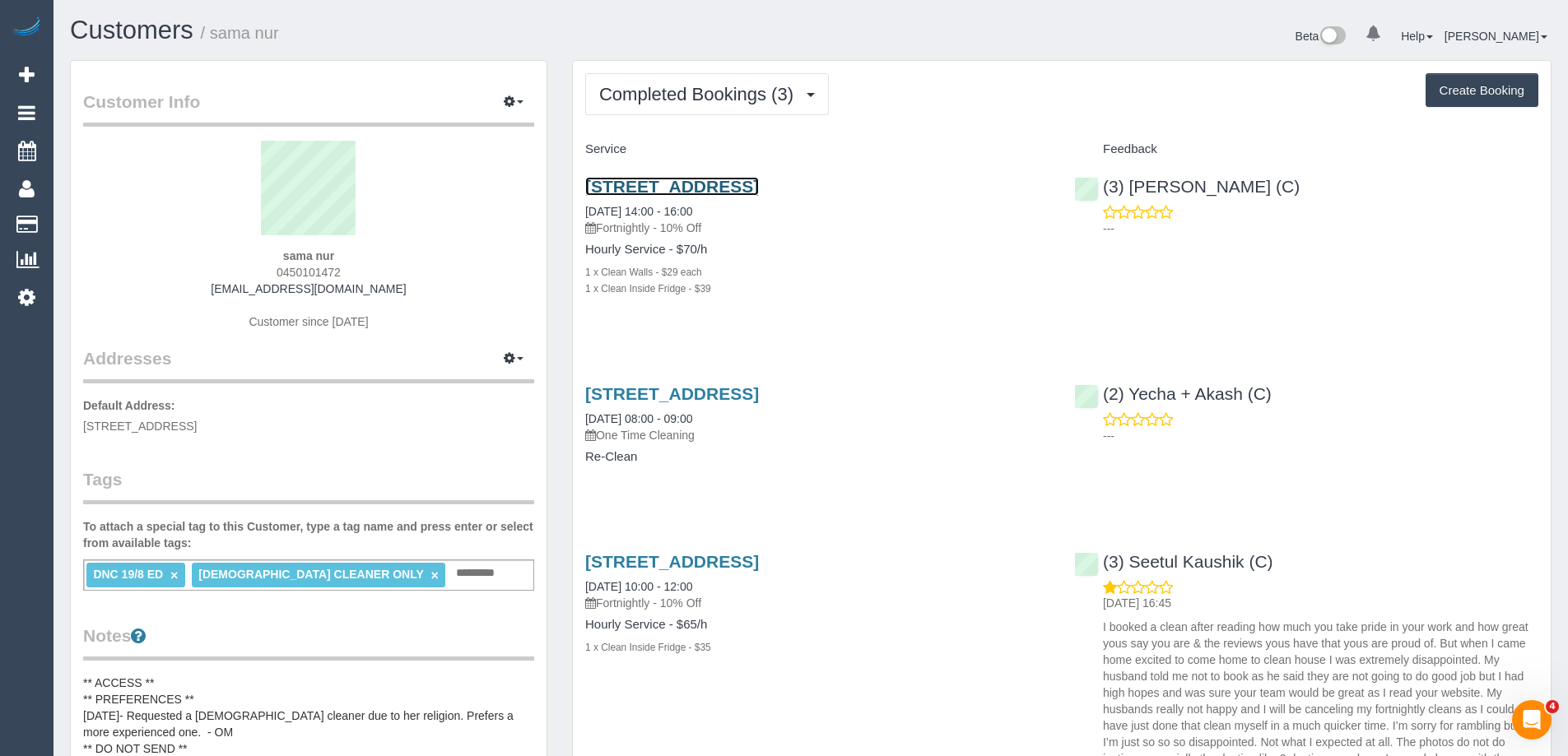
click at [759, 180] on link "68 Spirit Blvd, Cranbourne East, VIC 3977" at bounding box center [673, 186] width 174 height 19
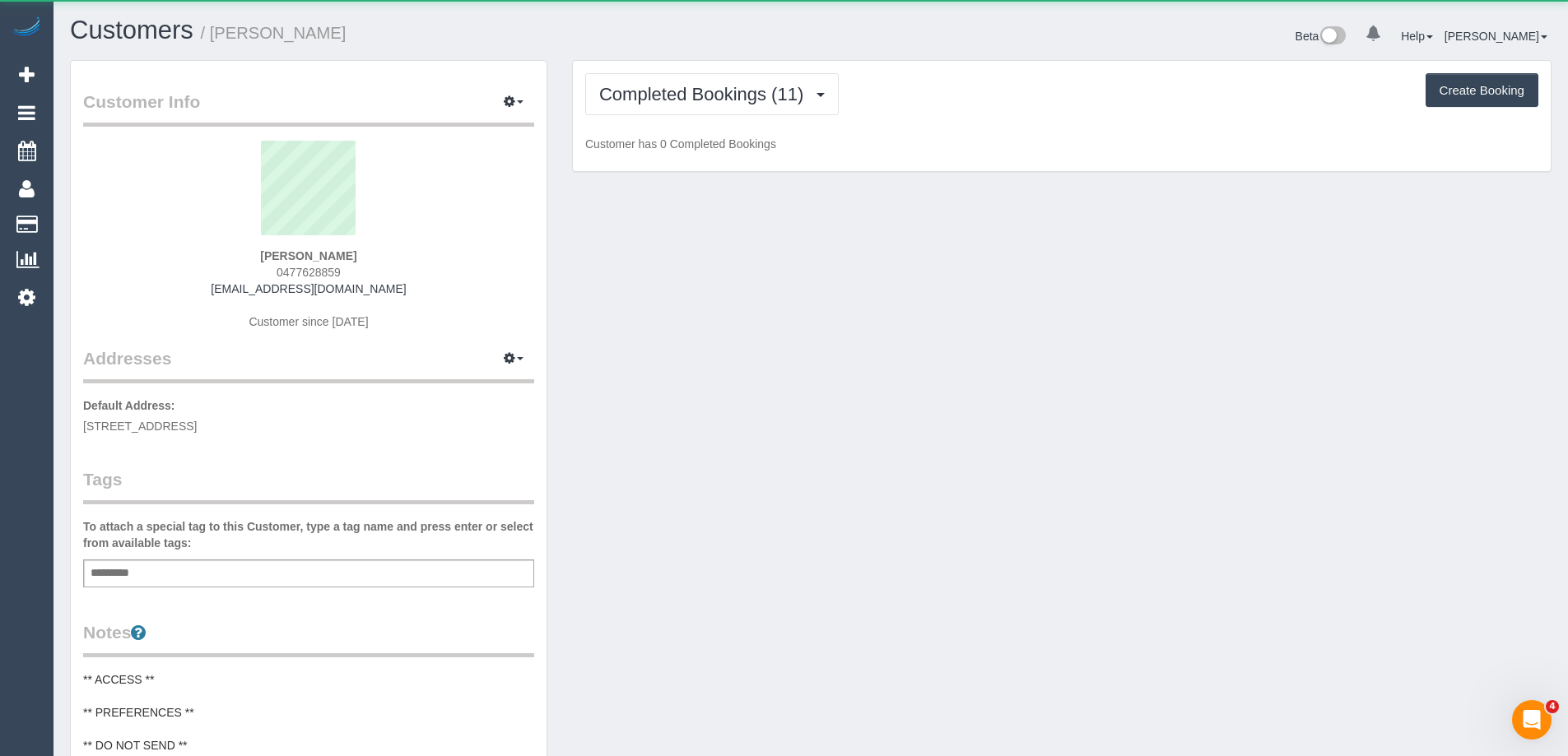
scroll to position [2331, 1568]
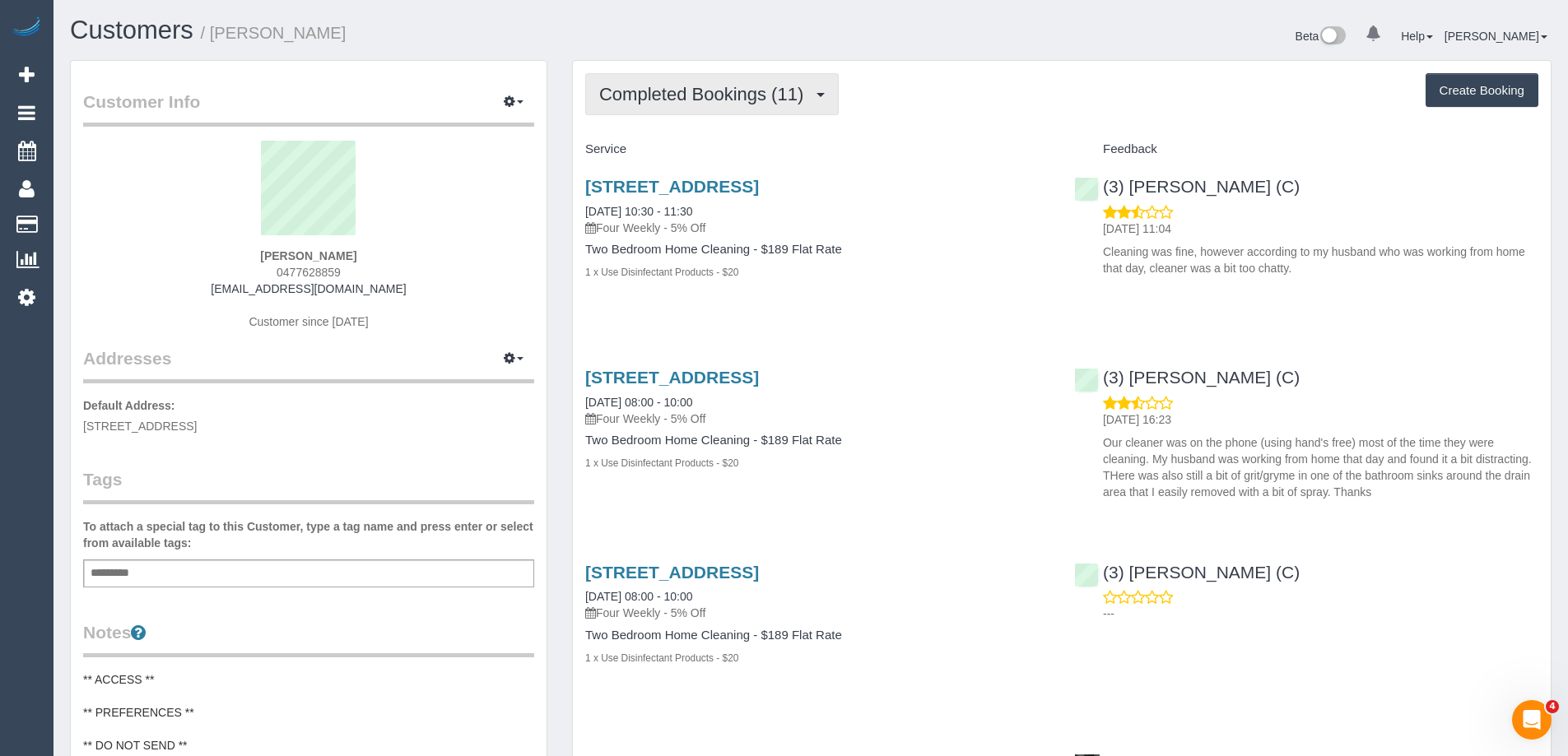
click at [711, 91] on span "Completed Bookings (11)" at bounding box center [706, 94] width 213 height 20
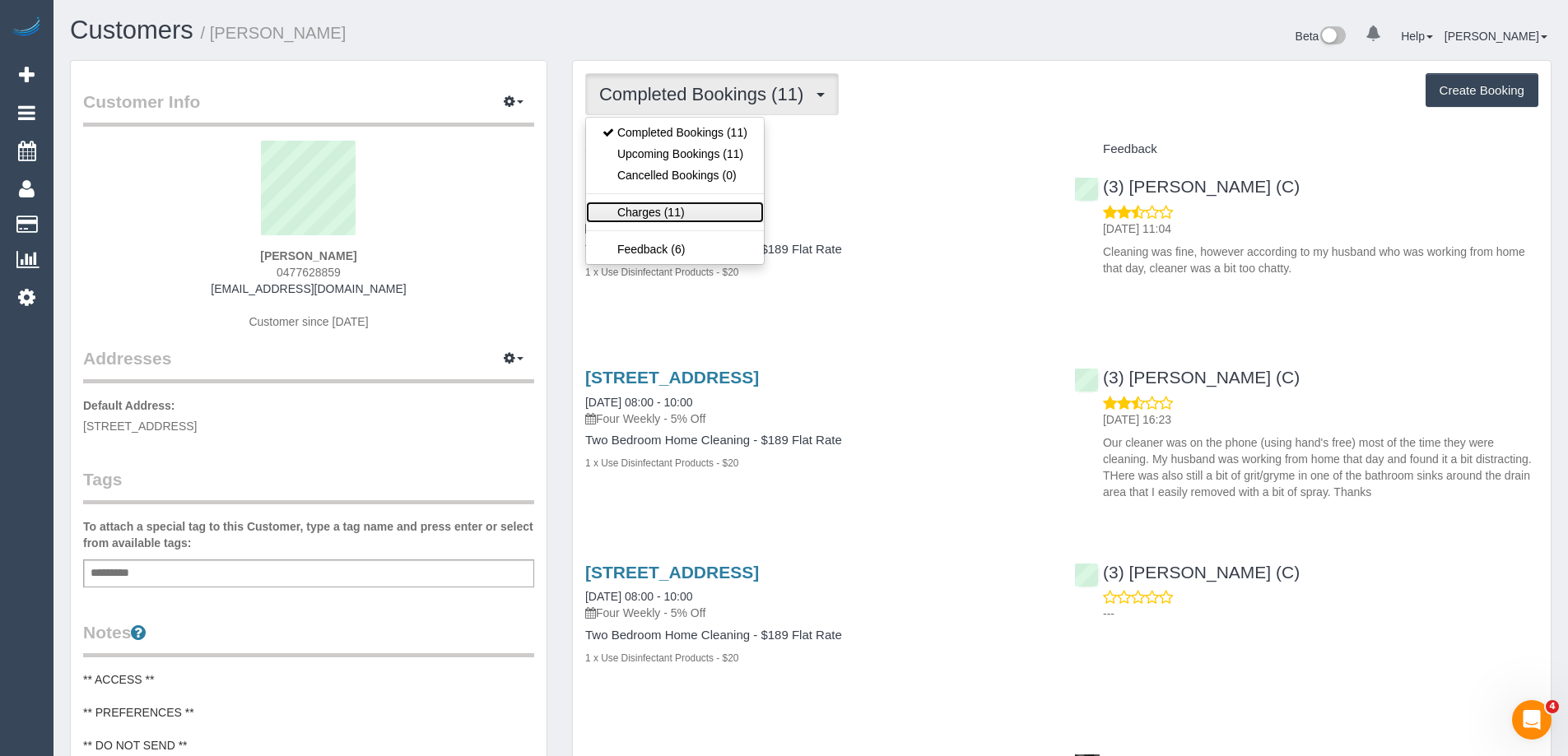
click at [685, 212] on link "Charges (11)" at bounding box center [675, 212] width 178 height 21
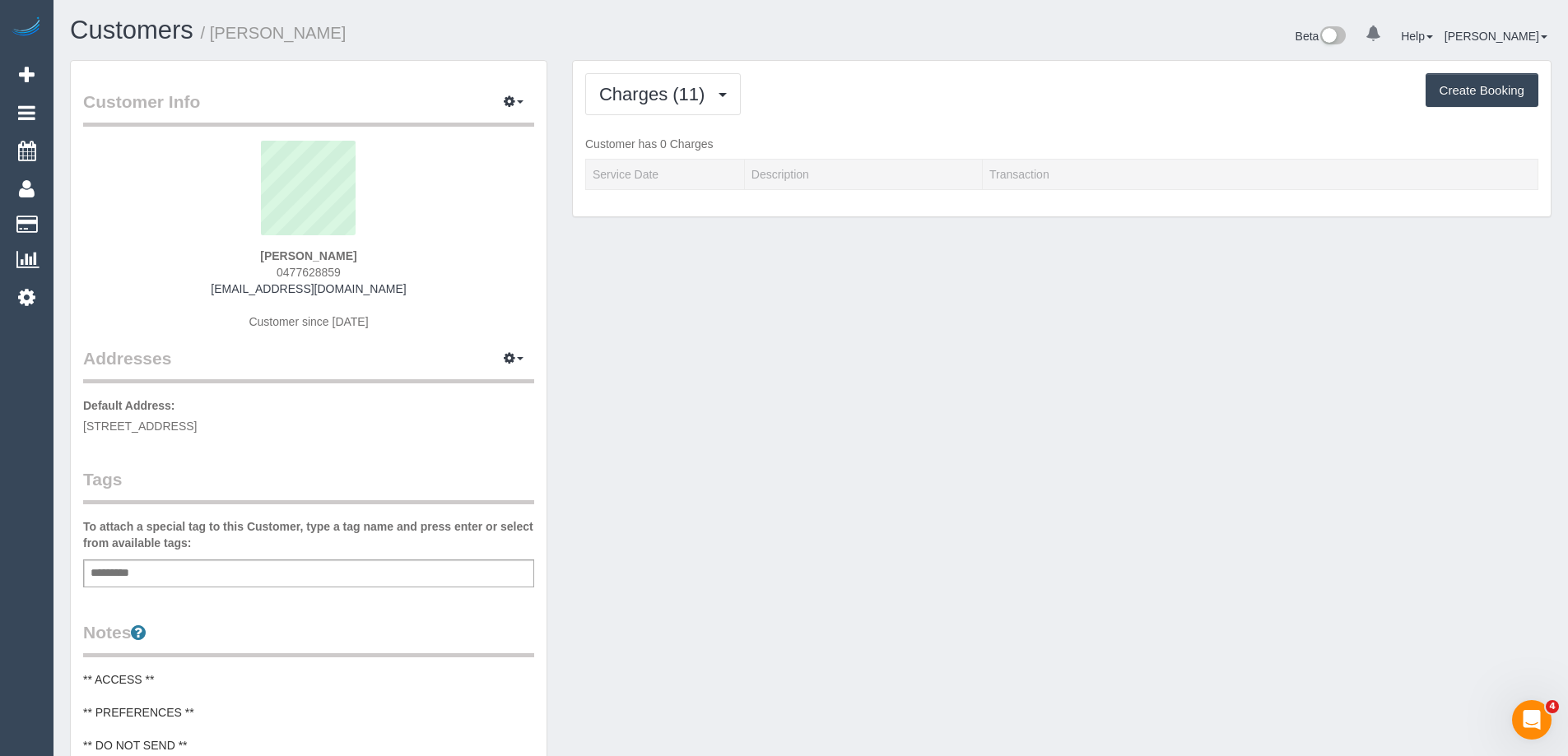
scroll to position [2728, 1568]
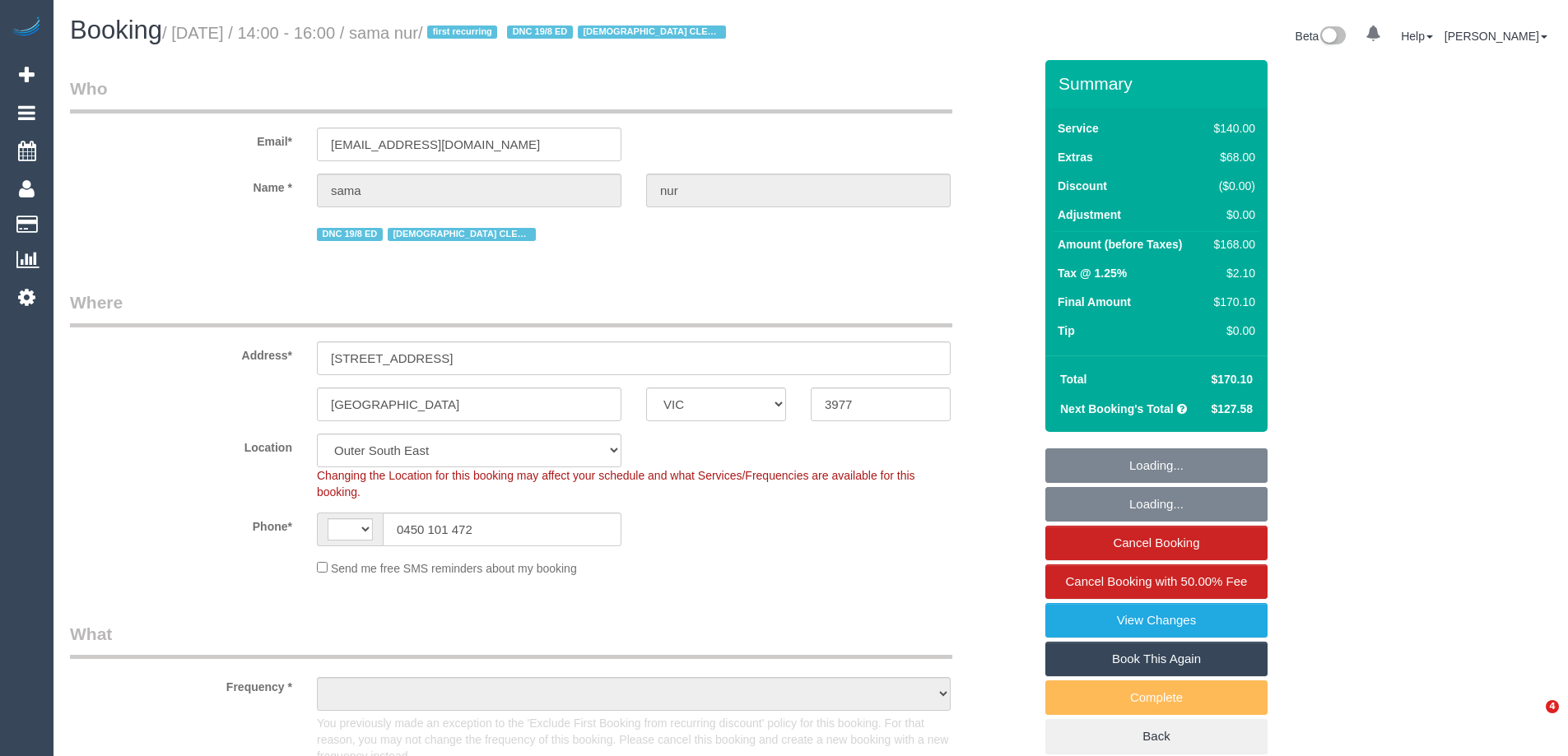
select select "VIC"
select select "string:AU"
select select "string:stripe-pm_1Rx6Md2GScqysDRVujNRVWDp"
select select "spot1"
select select "number:28"
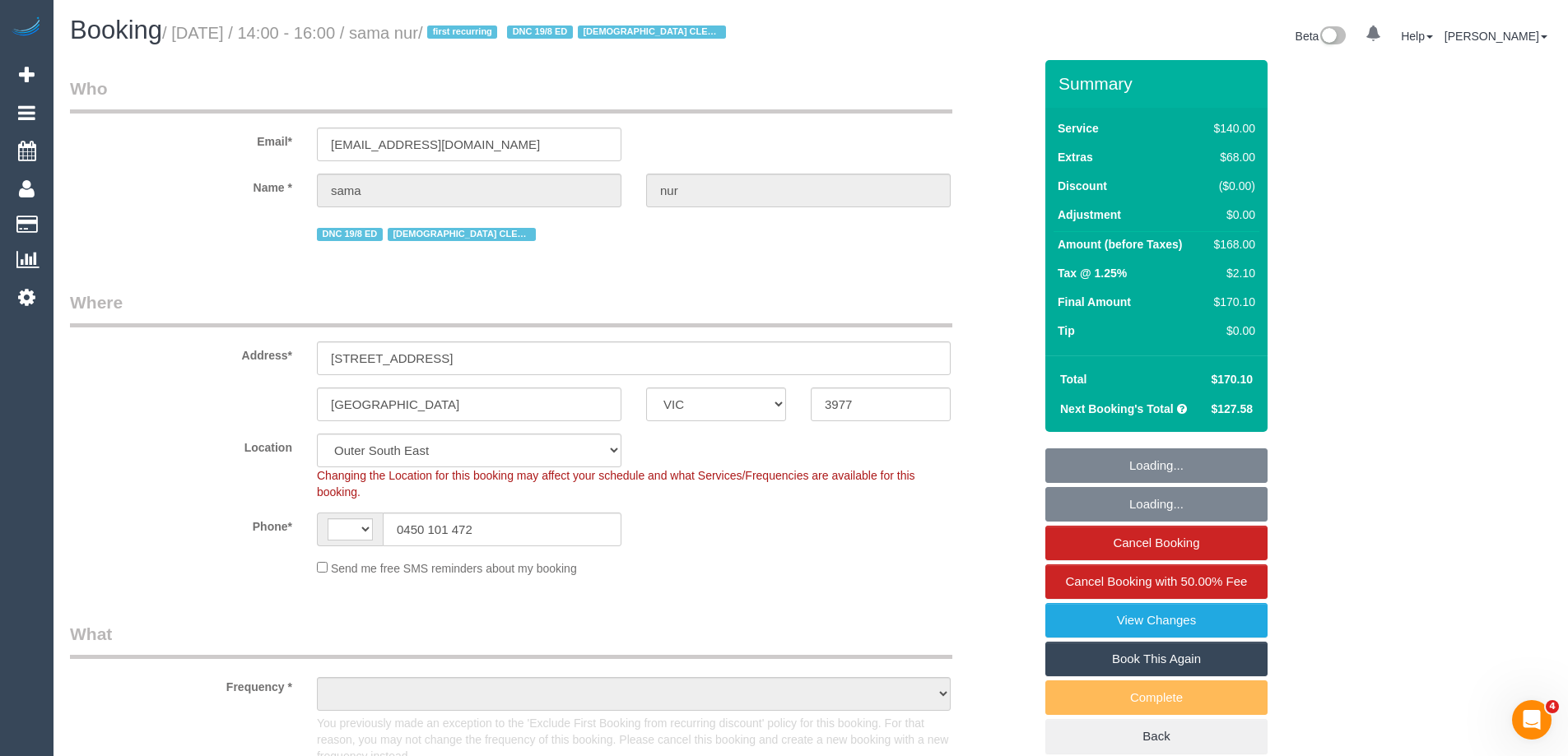
select select "number:14"
select select "number:19"
select select "number:25"
select select "number:35"
select select "number:12"
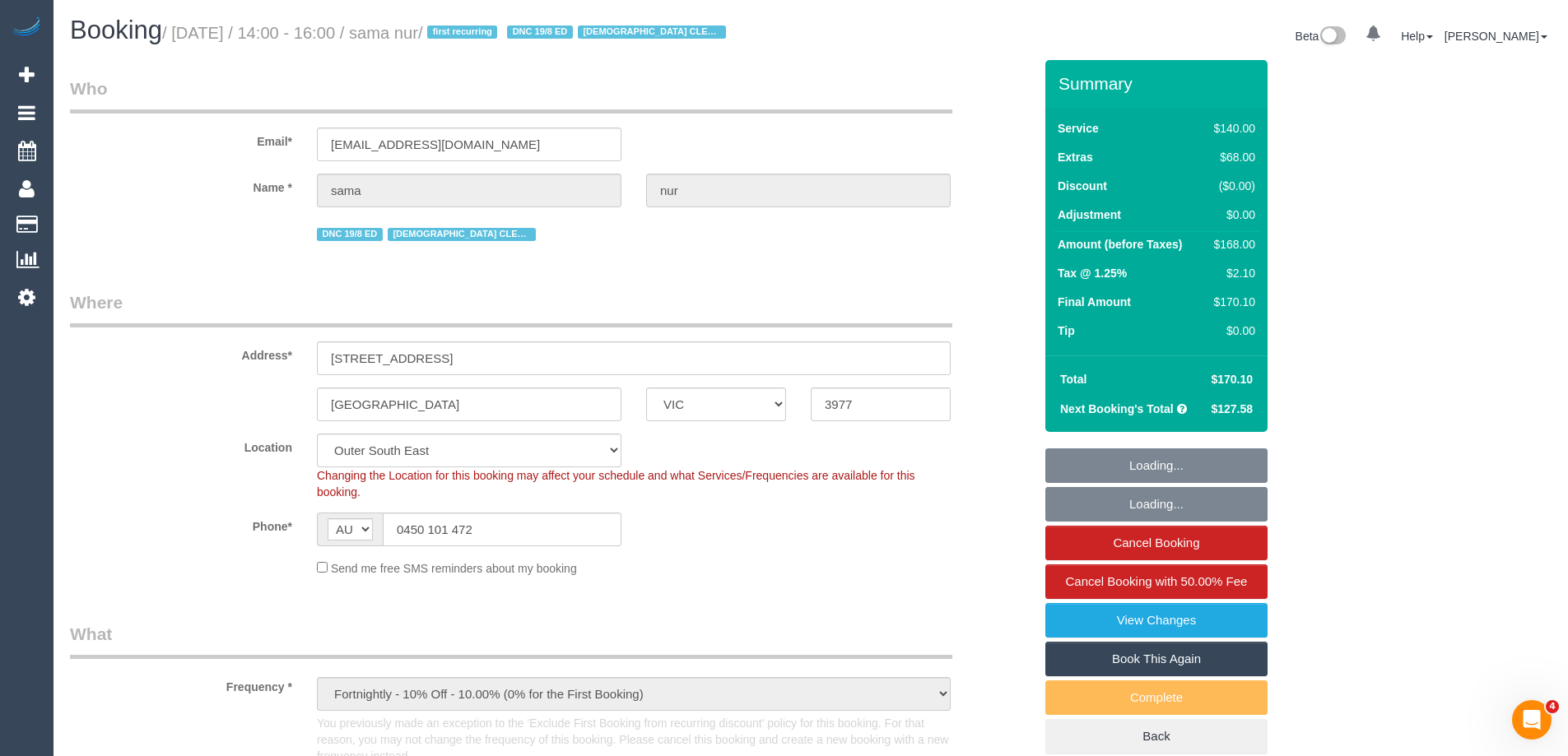
select select "object:1220"
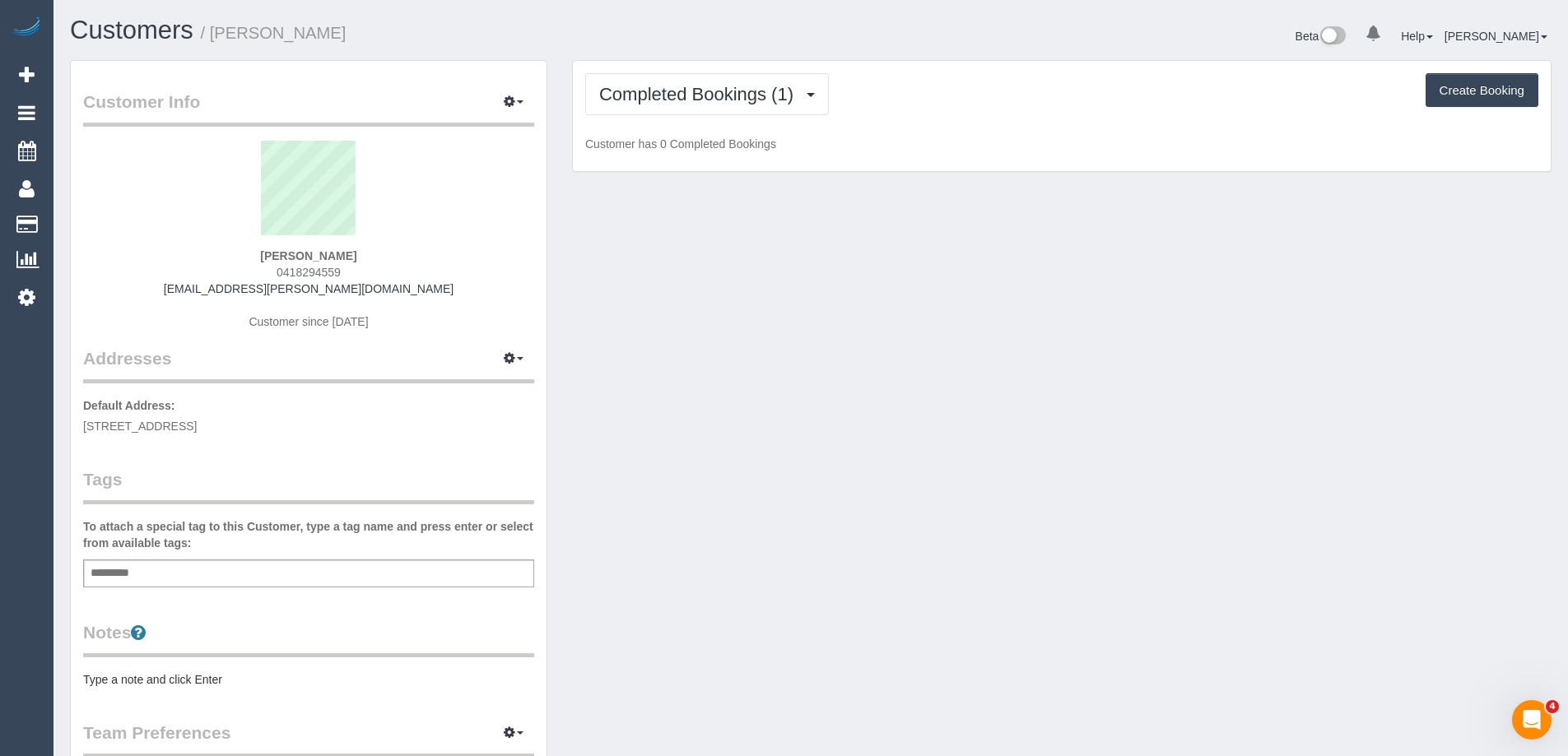
scroll to position [1204, 1568]
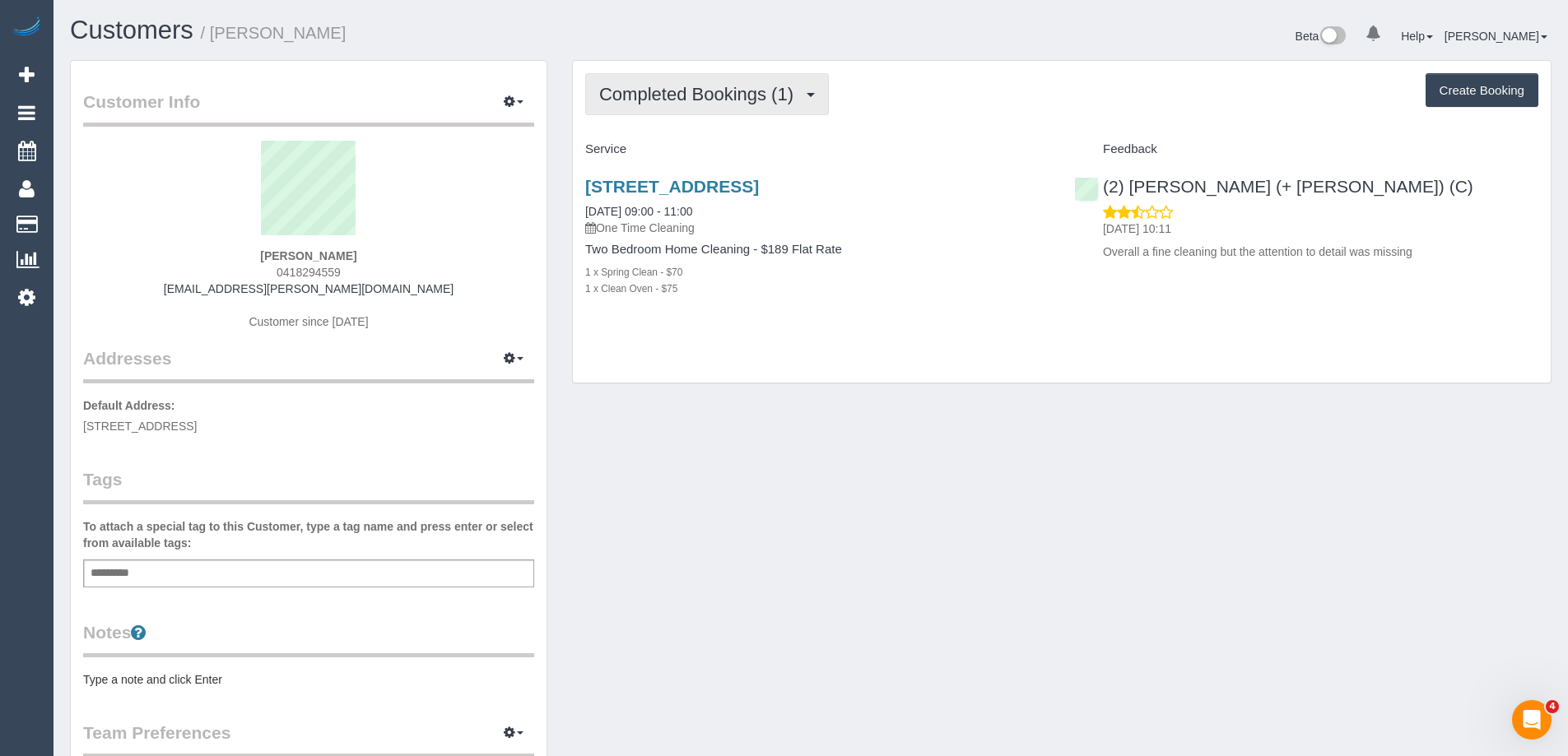
drag, startPoint x: 696, startPoint y: 89, endPoint x: 696, endPoint y: 100, distance: 11.0
click at [696, 89] on span "Completed Bookings (1)" at bounding box center [700, 94] width 203 height 20
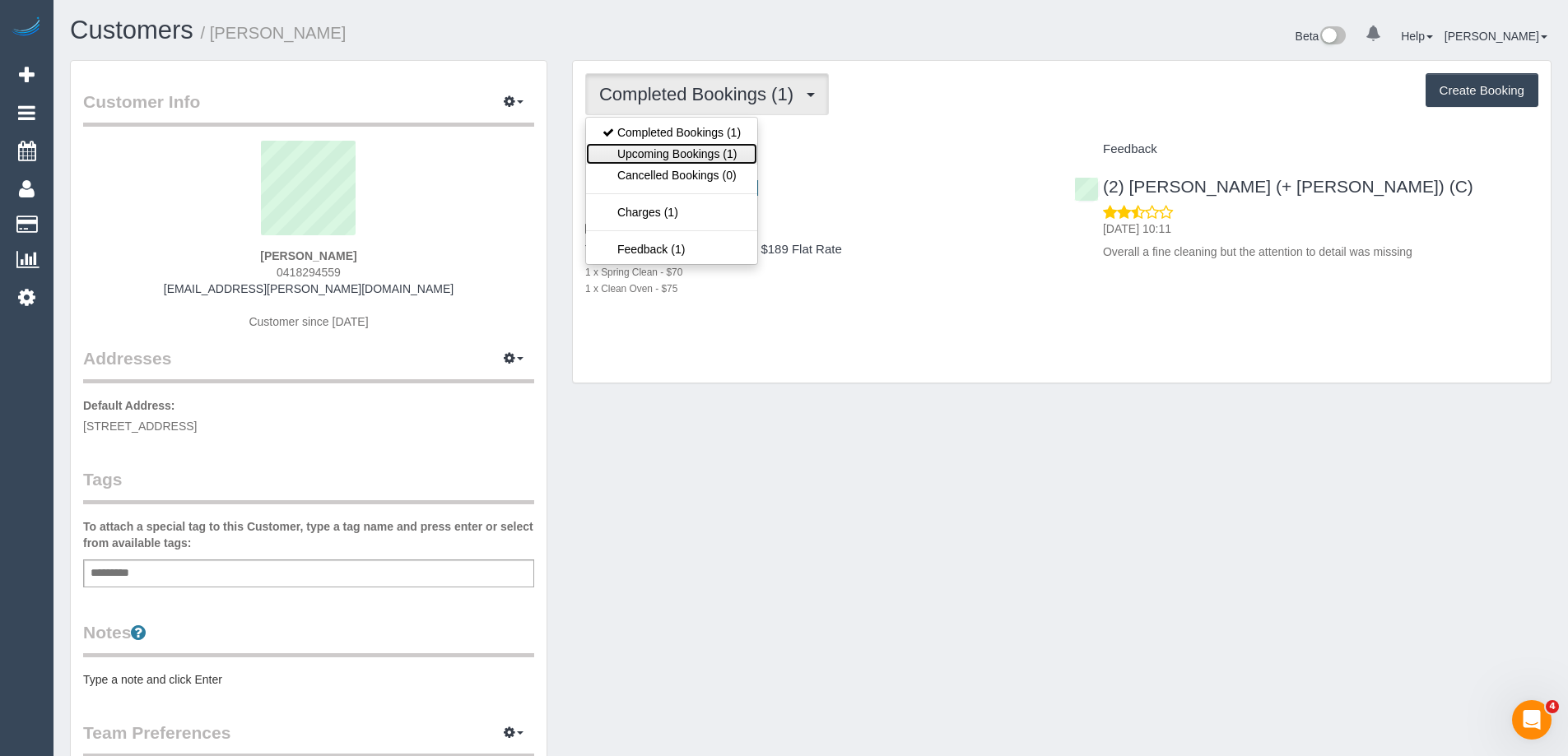
click at [694, 145] on link "Upcoming Bookings (1)" at bounding box center [672, 154] width 171 height 21
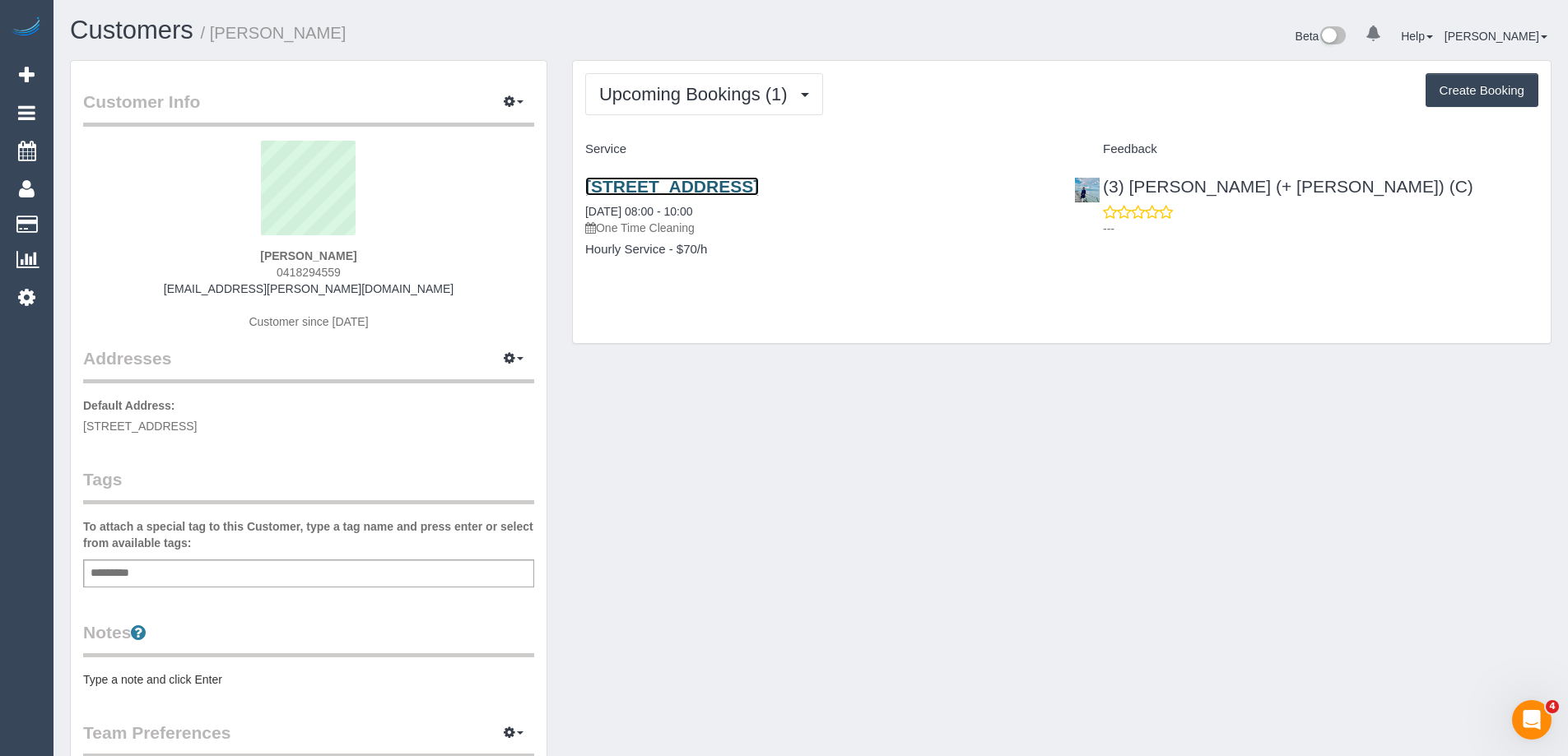
click at [695, 183] on link "[STREET_ADDRESS]" at bounding box center [673, 186] width 174 height 19
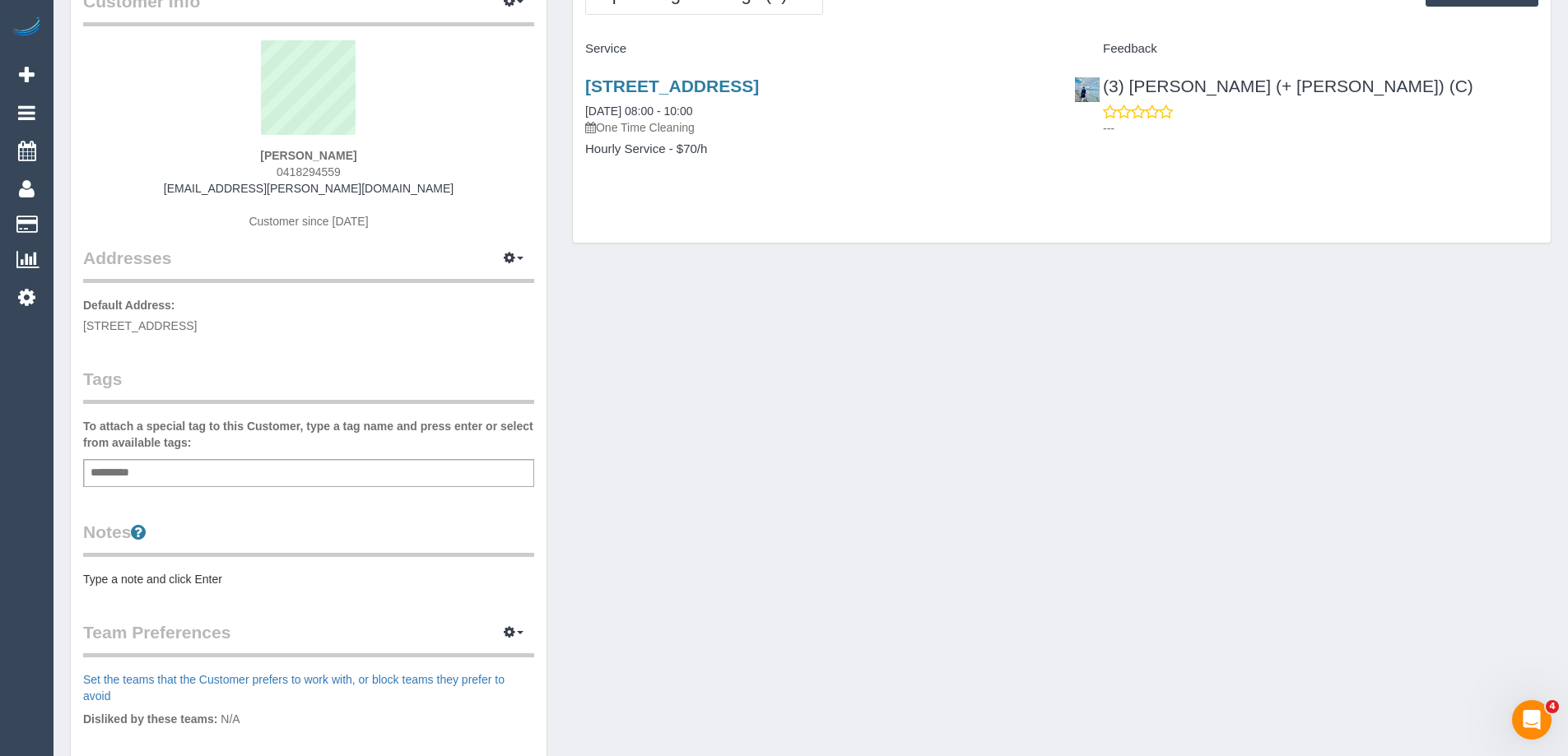
scroll to position [247, 0]
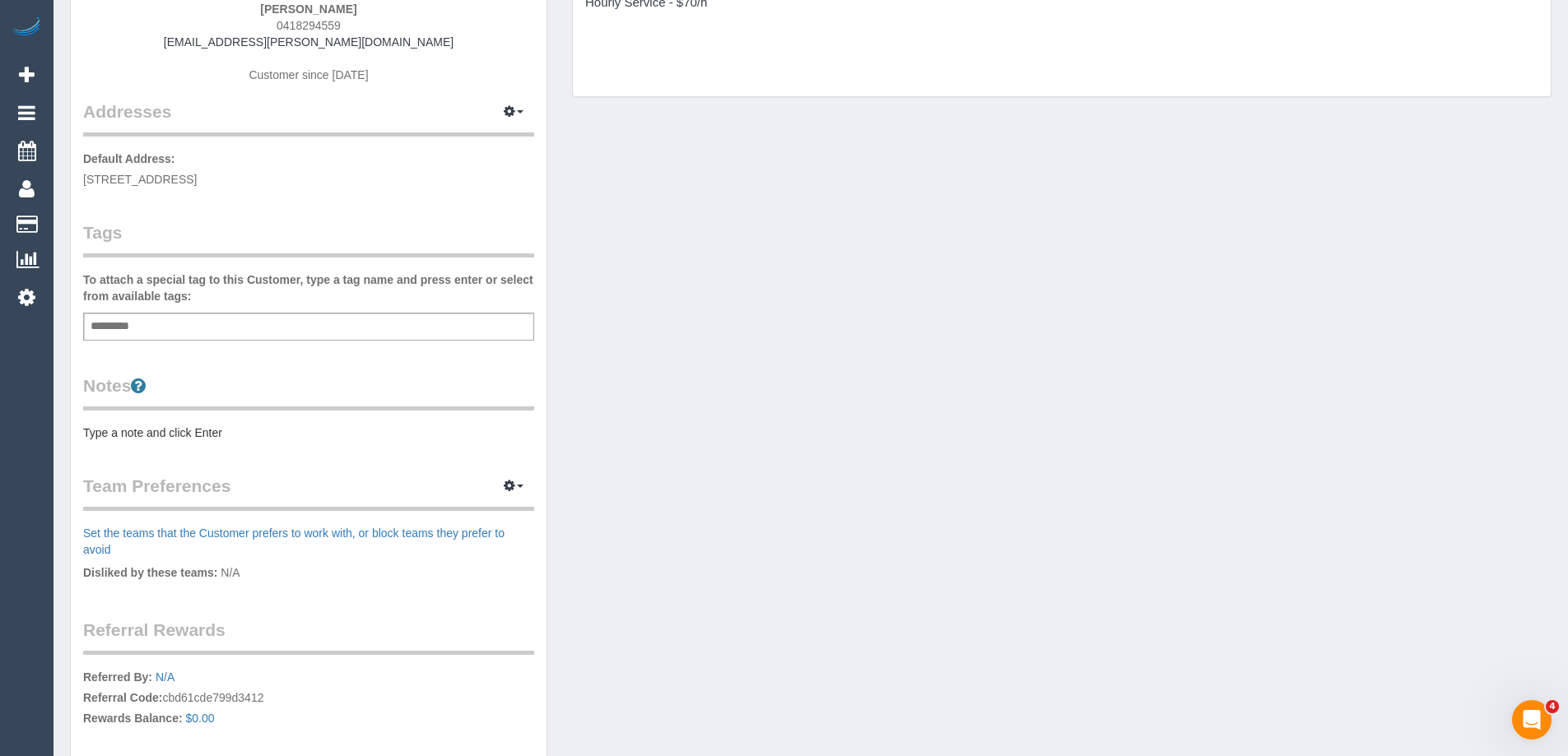
click at [204, 434] on pre "Type a note and click Enter" at bounding box center [309, 433] width 451 height 17
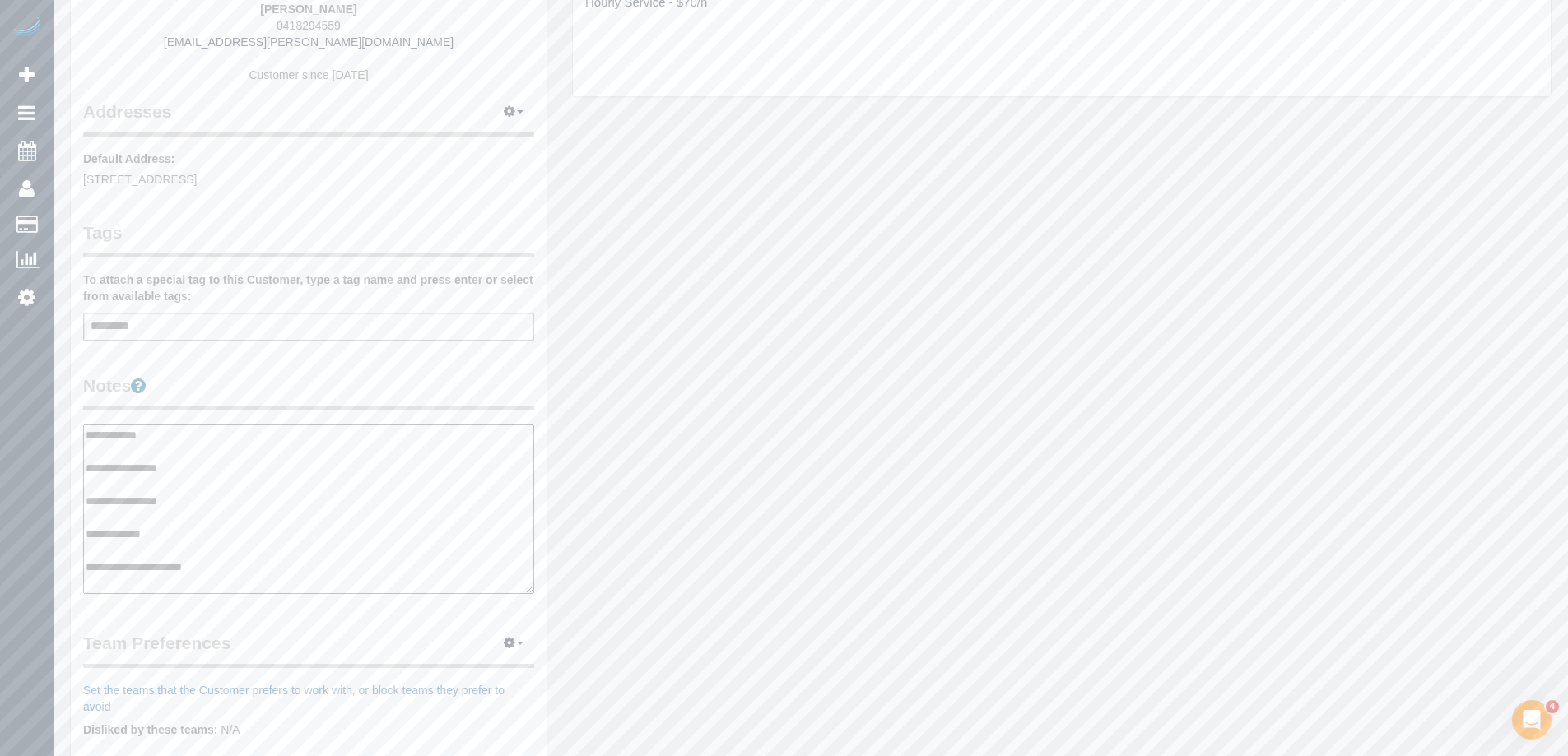
click at [177, 457] on textarea "**********" at bounding box center [309, 509] width 451 height 170
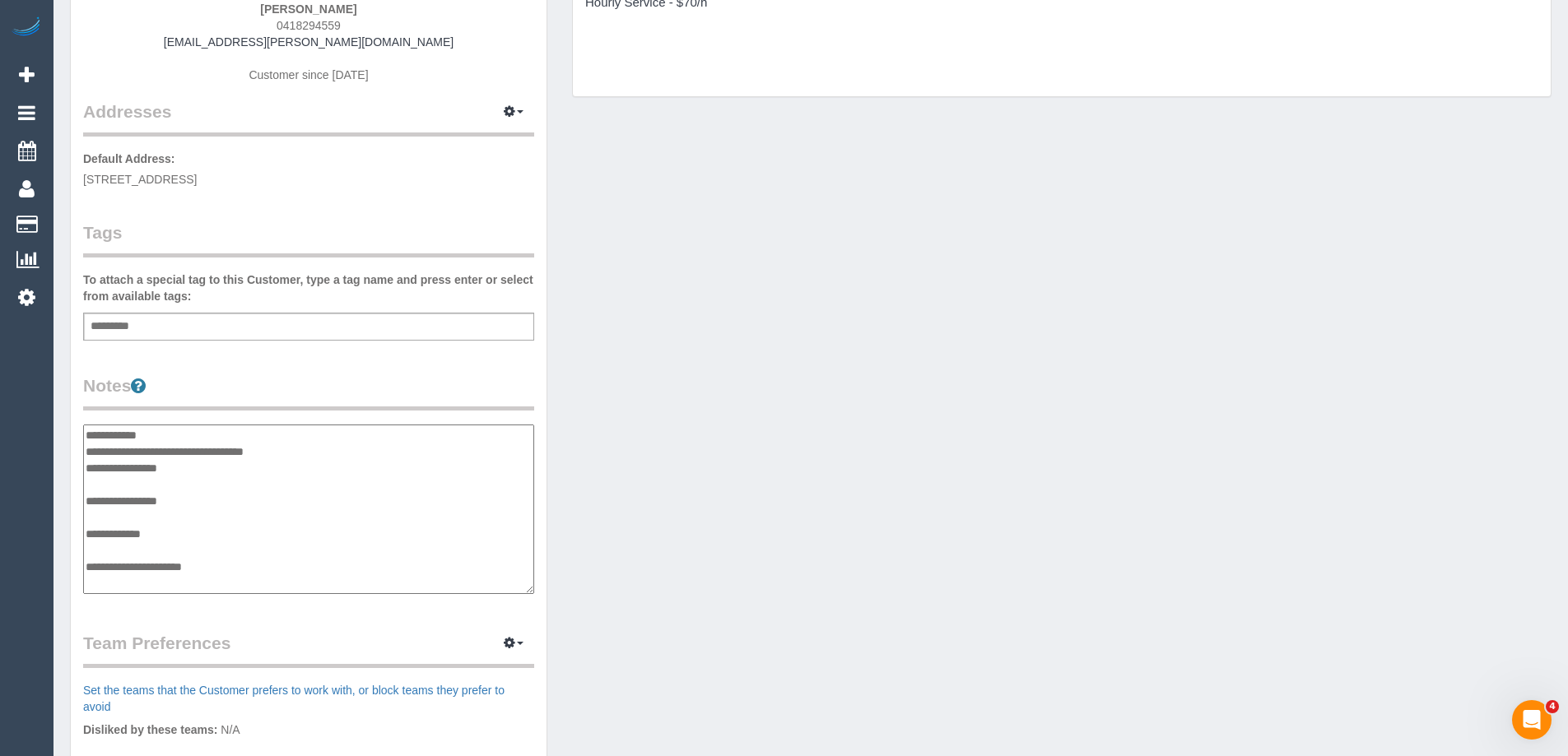
click at [145, 445] on textarea "**********" at bounding box center [309, 509] width 451 height 170
click at [291, 455] on textarea "**********" at bounding box center [309, 509] width 451 height 170
type textarea "**********"
click at [327, 364] on div "Customer Info Edit Contact Info Send Message Email Preferences Special Sales Ta…" at bounding box center [309, 427] width 476 height 1225
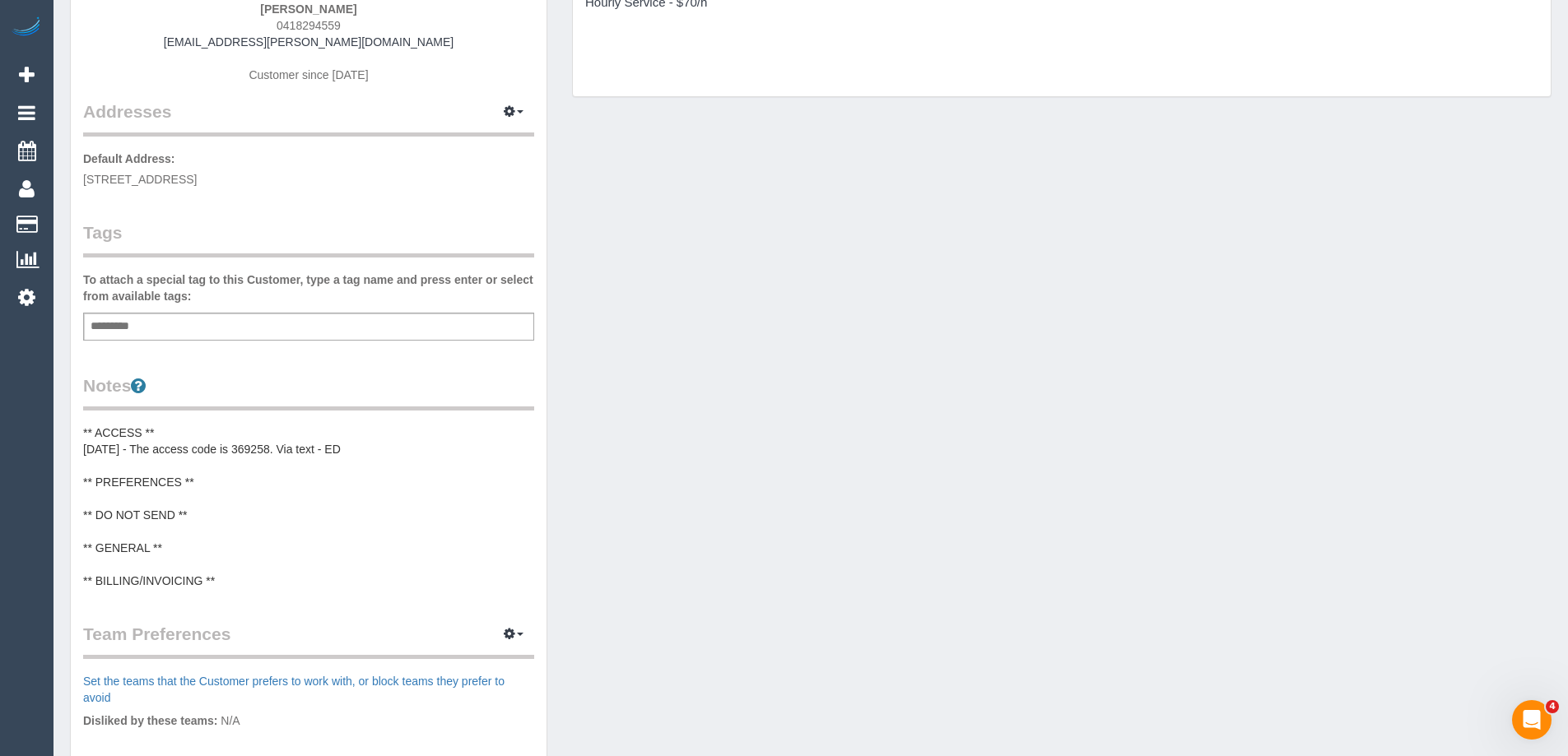
click at [320, 26] on span "0418294559" at bounding box center [309, 25] width 64 height 14
copy span "0418294559"
click at [910, 297] on div "Customer Info Edit Contact Info Send Message Email Preferences Special Sales Ta…" at bounding box center [810, 430] width 1506 height 1234
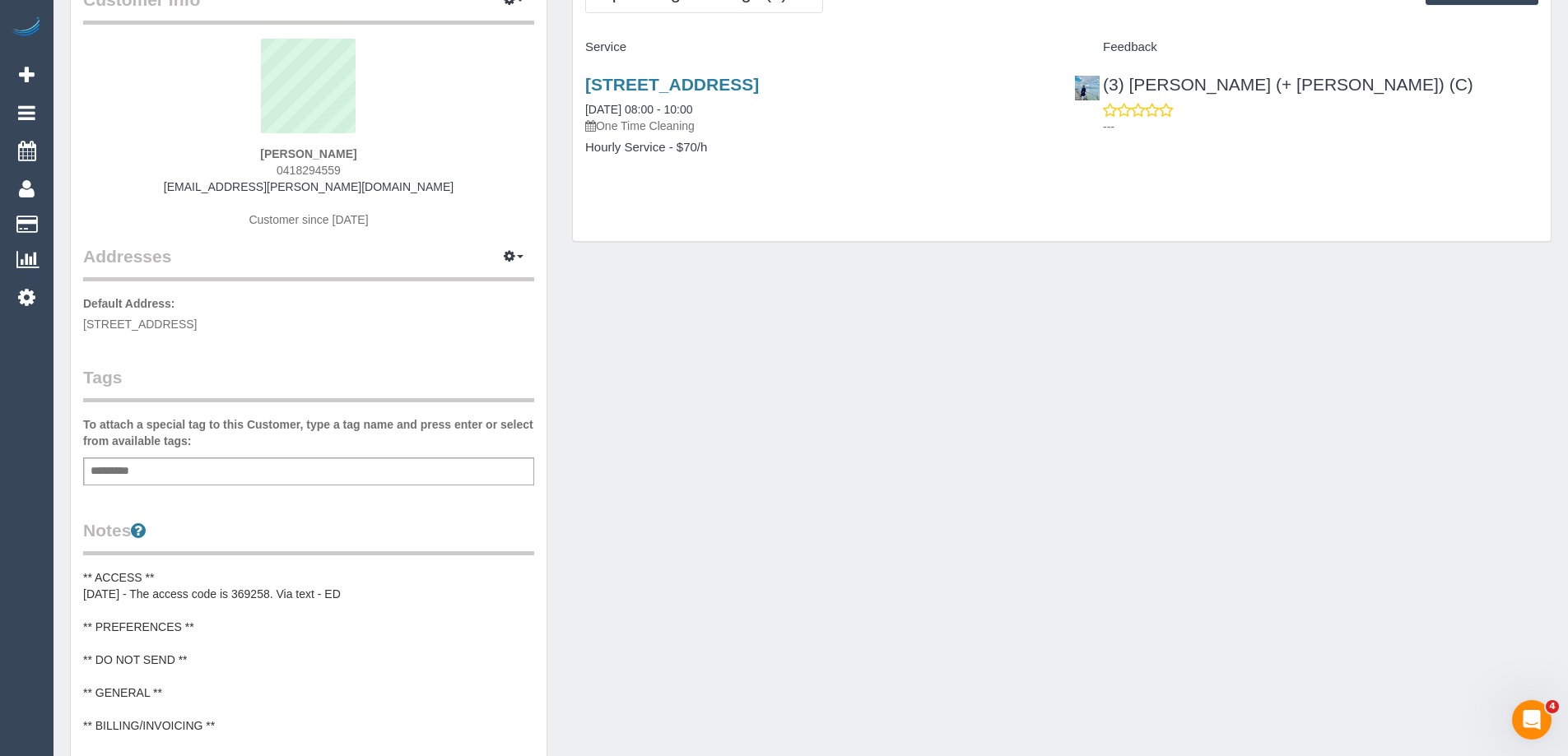
scroll to position [0, 0]
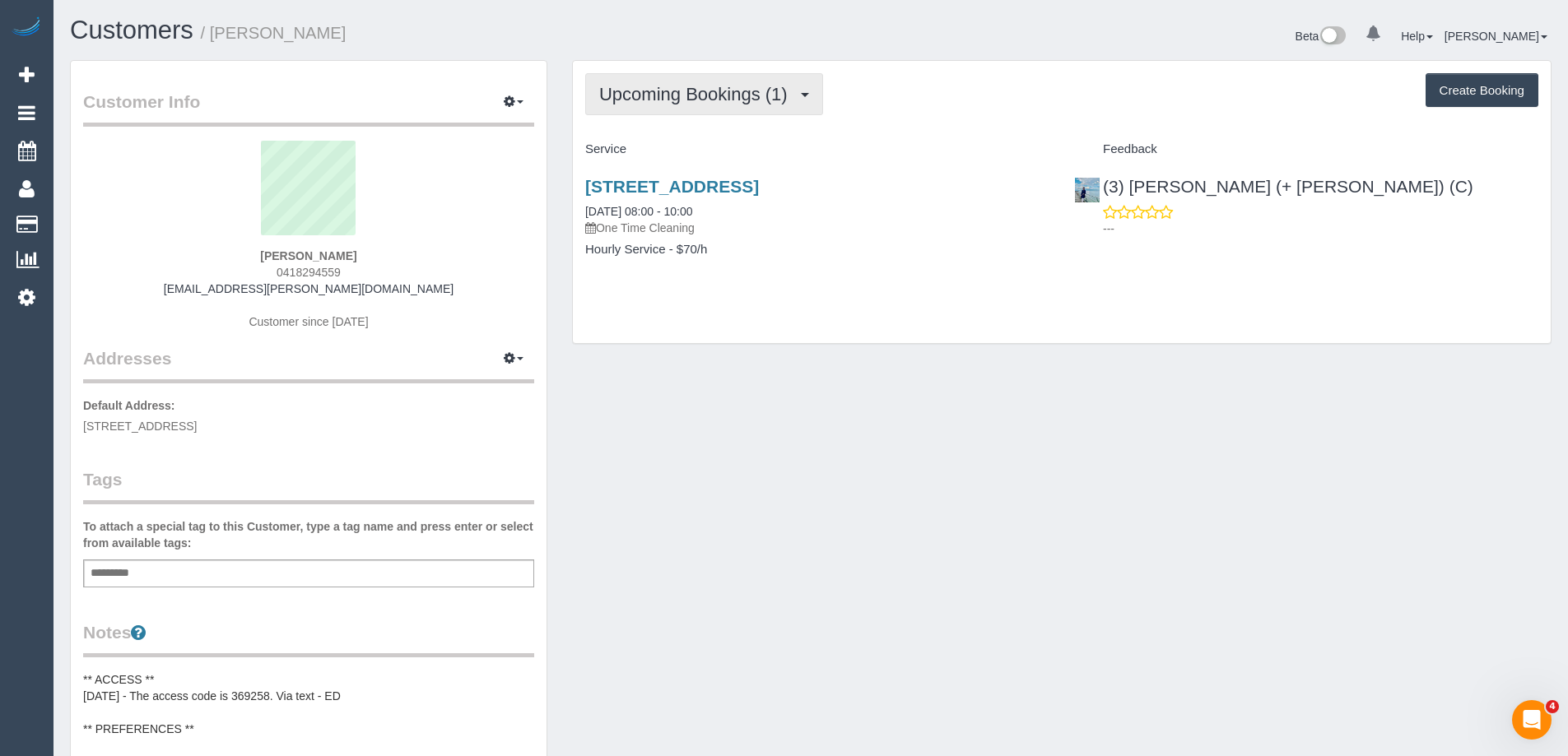
click at [687, 86] on span "Upcoming Bookings (1)" at bounding box center [697, 94] width 197 height 20
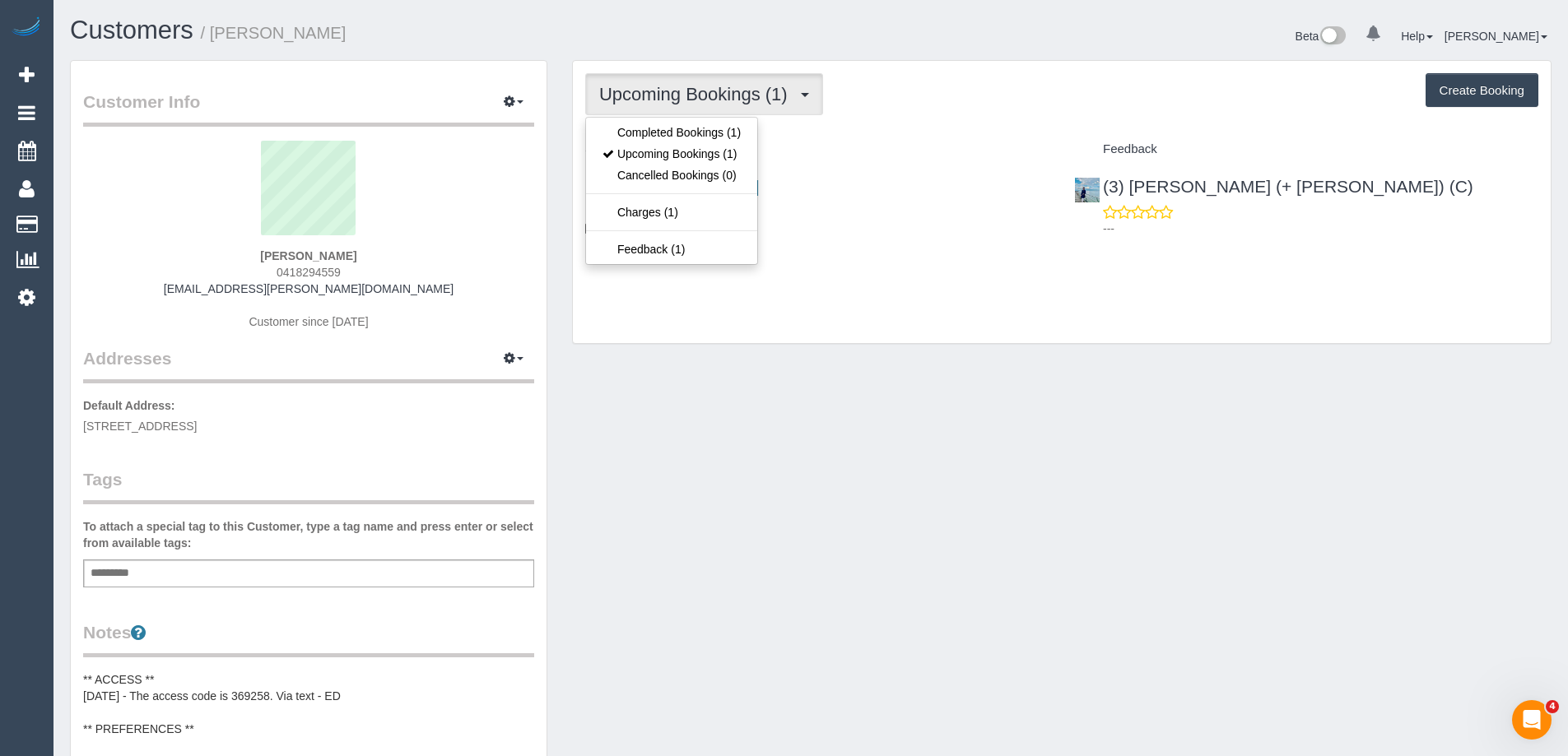
click at [1012, 103] on div "Upcoming Bookings (1) Completed Bookings (1) Upcoming Bookings (1) Cancelled Bo…" at bounding box center [1062, 94] width 954 height 42
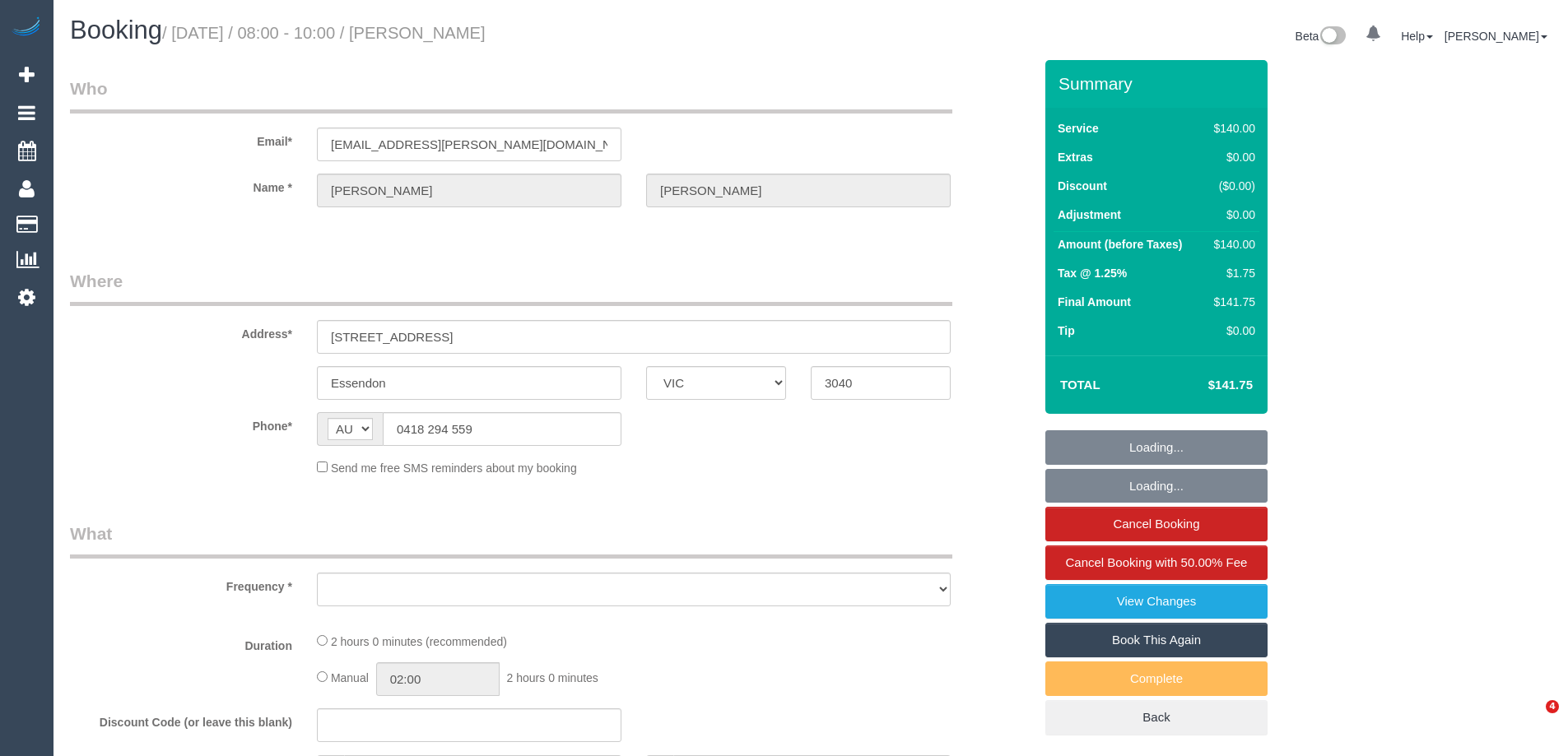
select select "VIC"
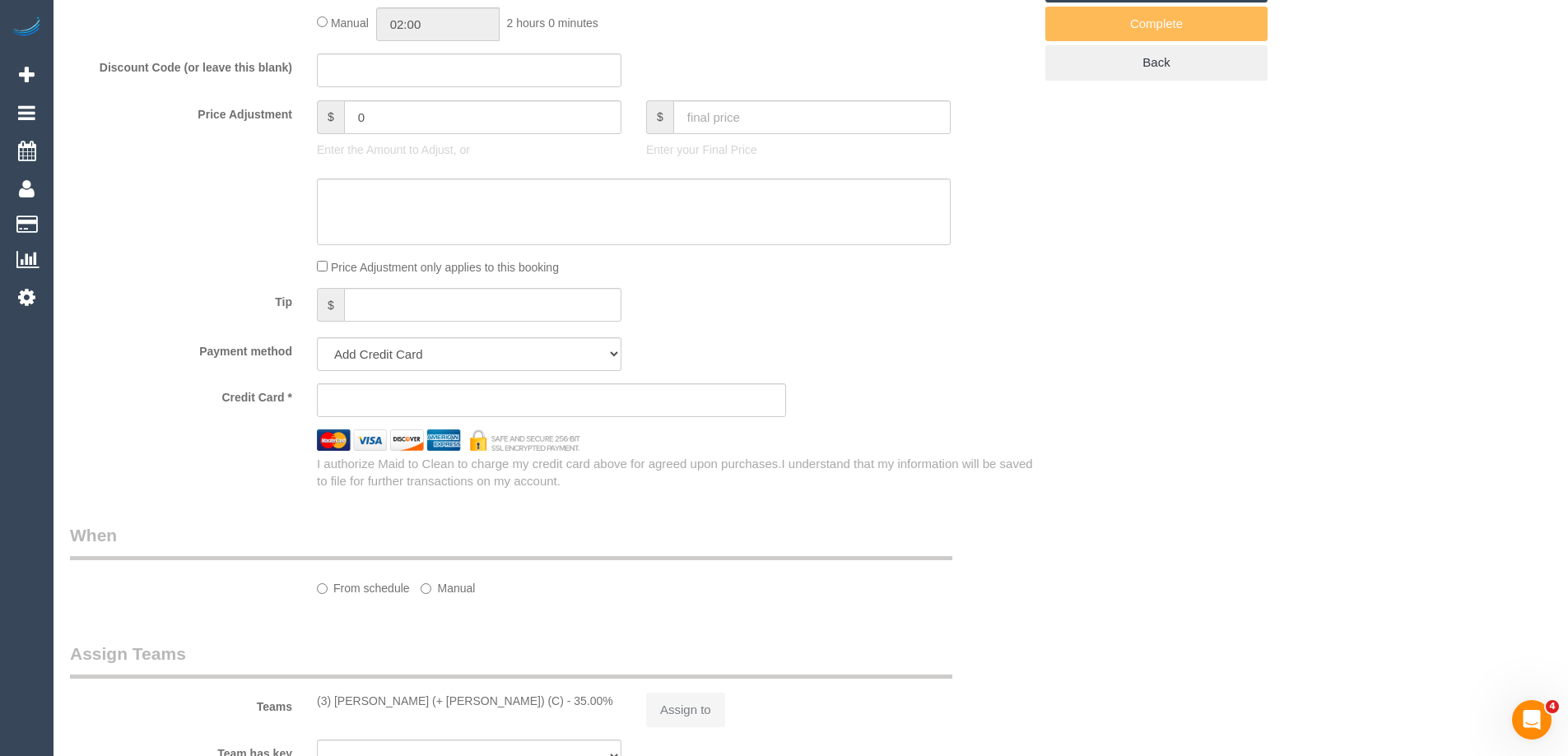
select select "number:28"
select select "number:16"
select select "number:19"
select select "number:24"
select select "number:12"
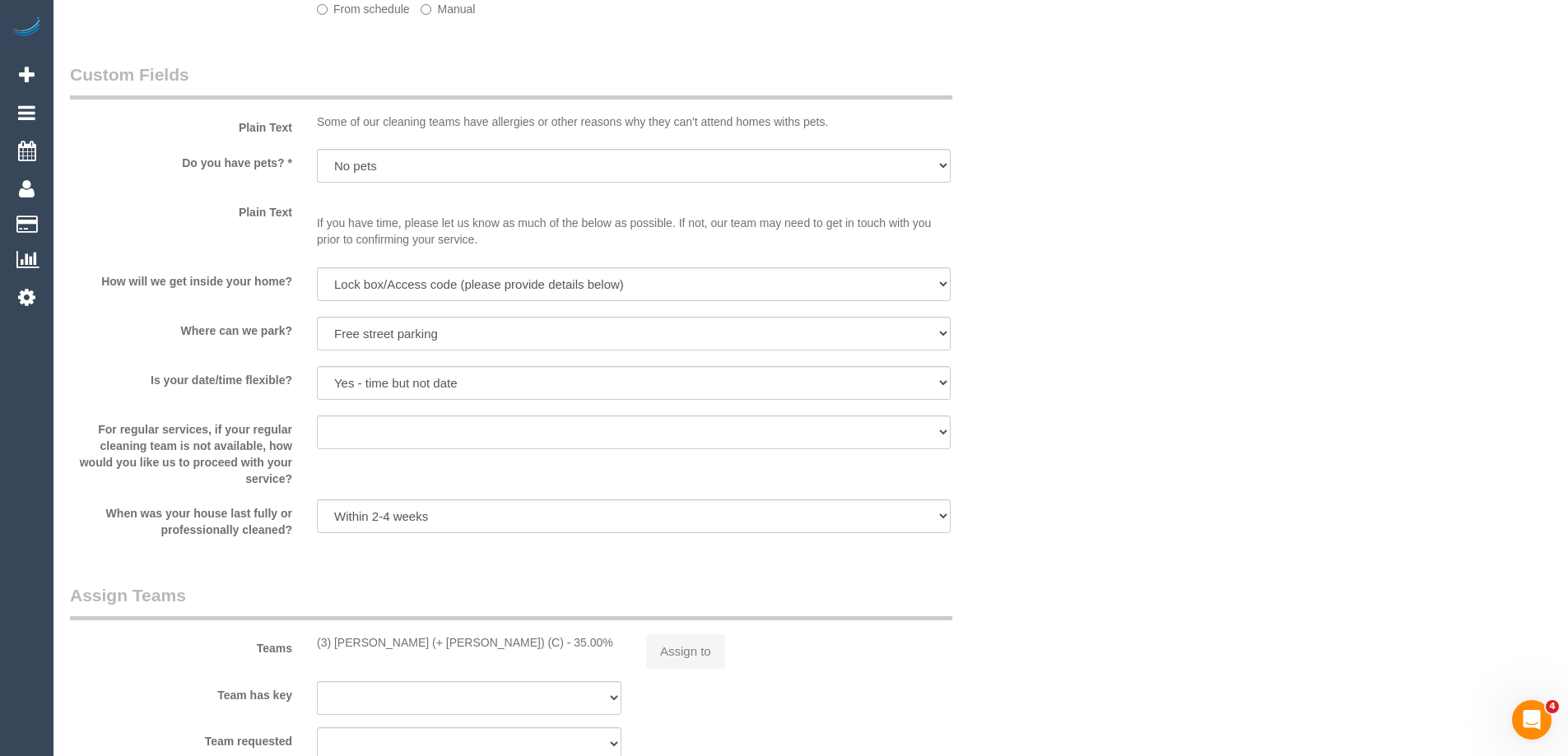
select select "object:773"
select select "string:stripe-pm_1RKYXA2GScqysDRVyBnIIMXR"
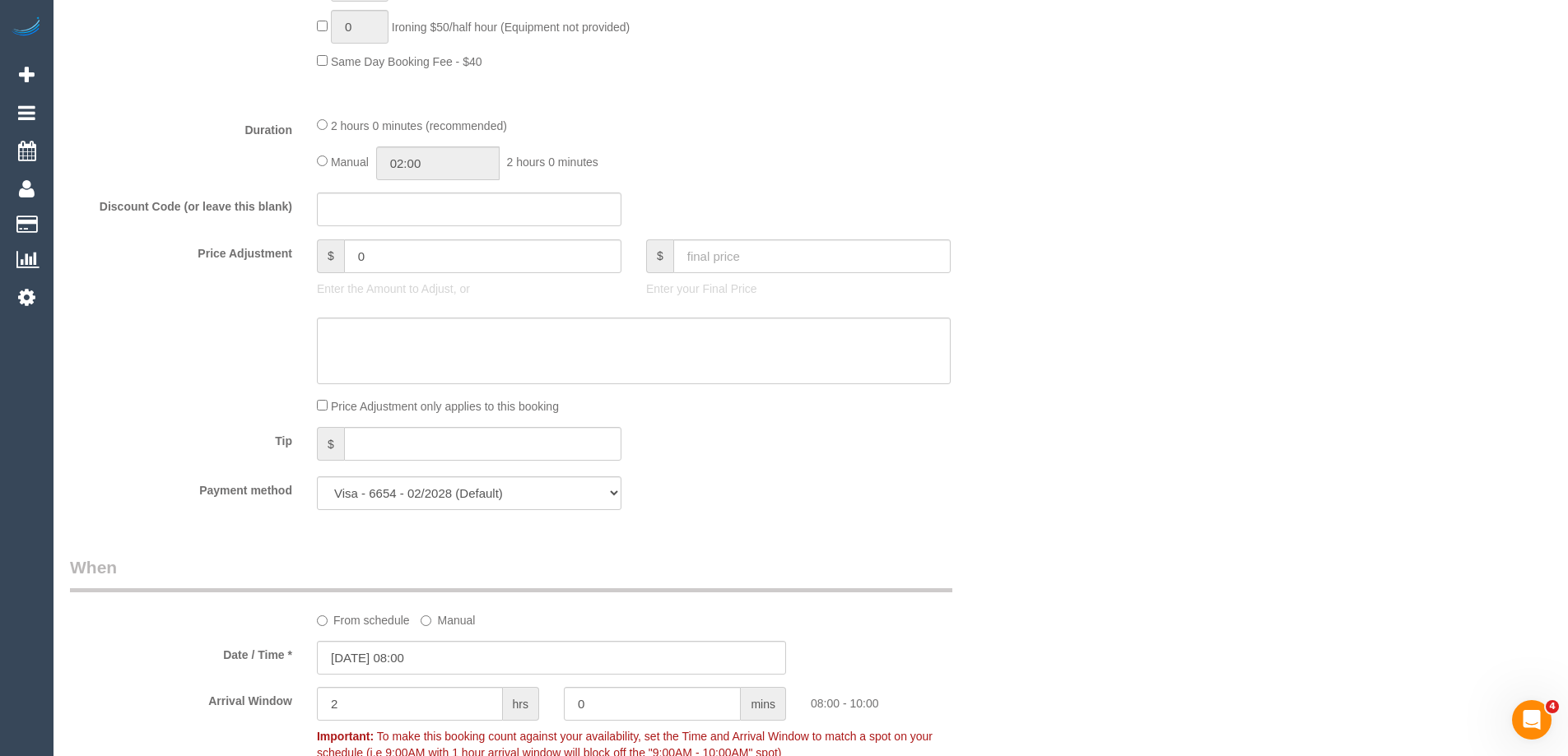
select select "object:1664"
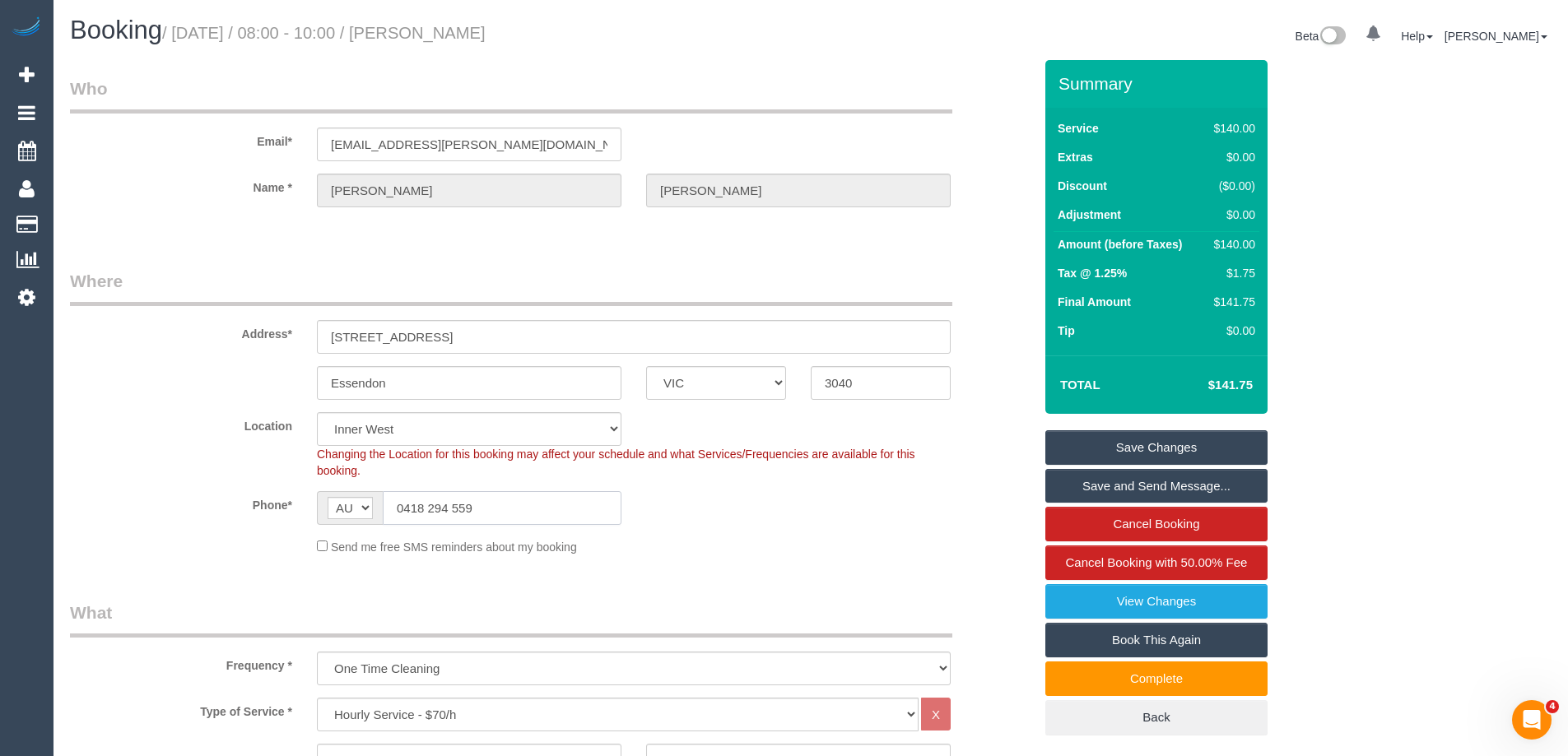
click at [526, 516] on input "0418 294 559" at bounding box center [502, 508] width 239 height 34
click at [524, 516] on input "0418 294 559" at bounding box center [502, 508] width 239 height 34
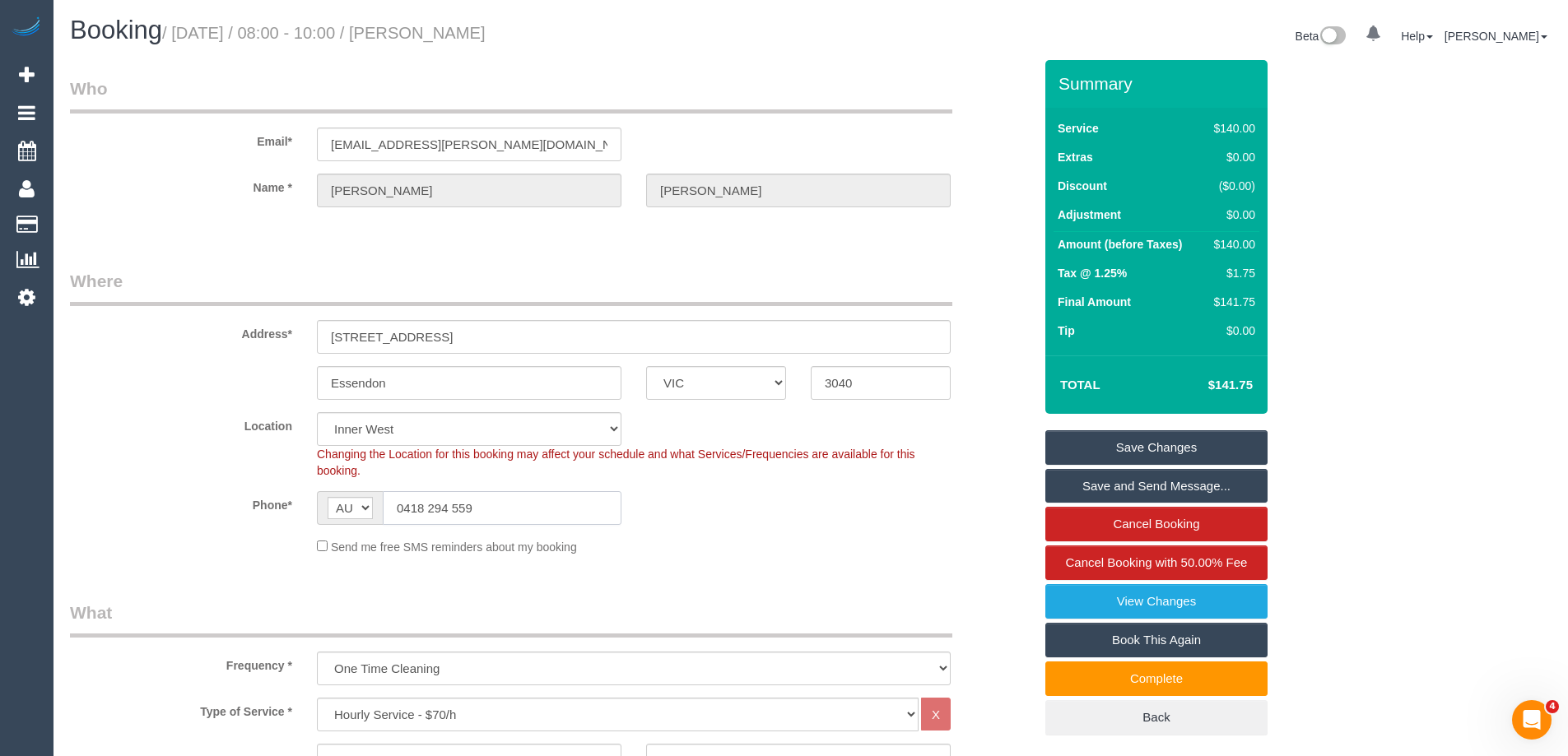
click at [524, 516] on input "0418 294 559" at bounding box center [502, 508] width 239 height 34
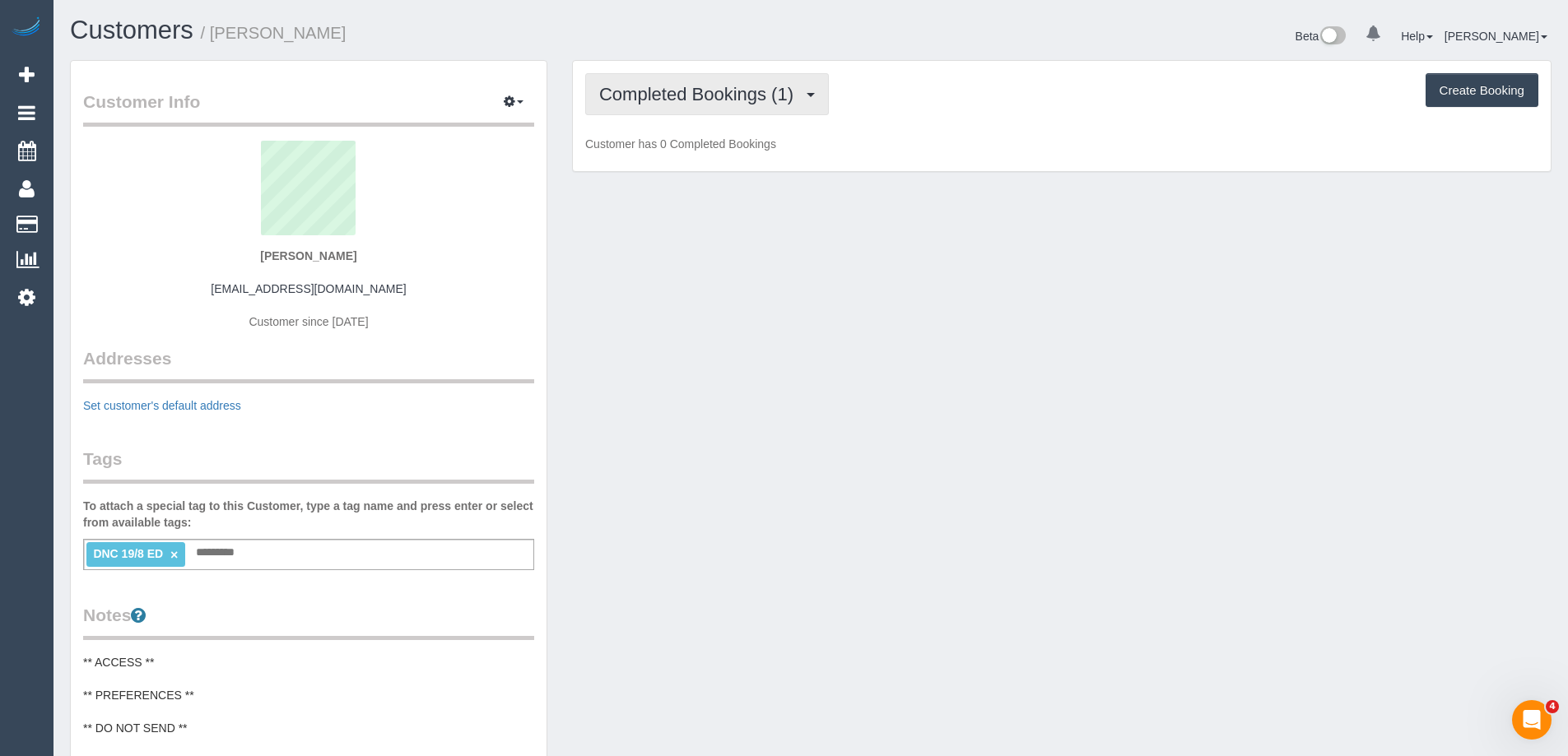
click at [669, 97] on span "Completed Bookings (1)" at bounding box center [700, 94] width 203 height 20
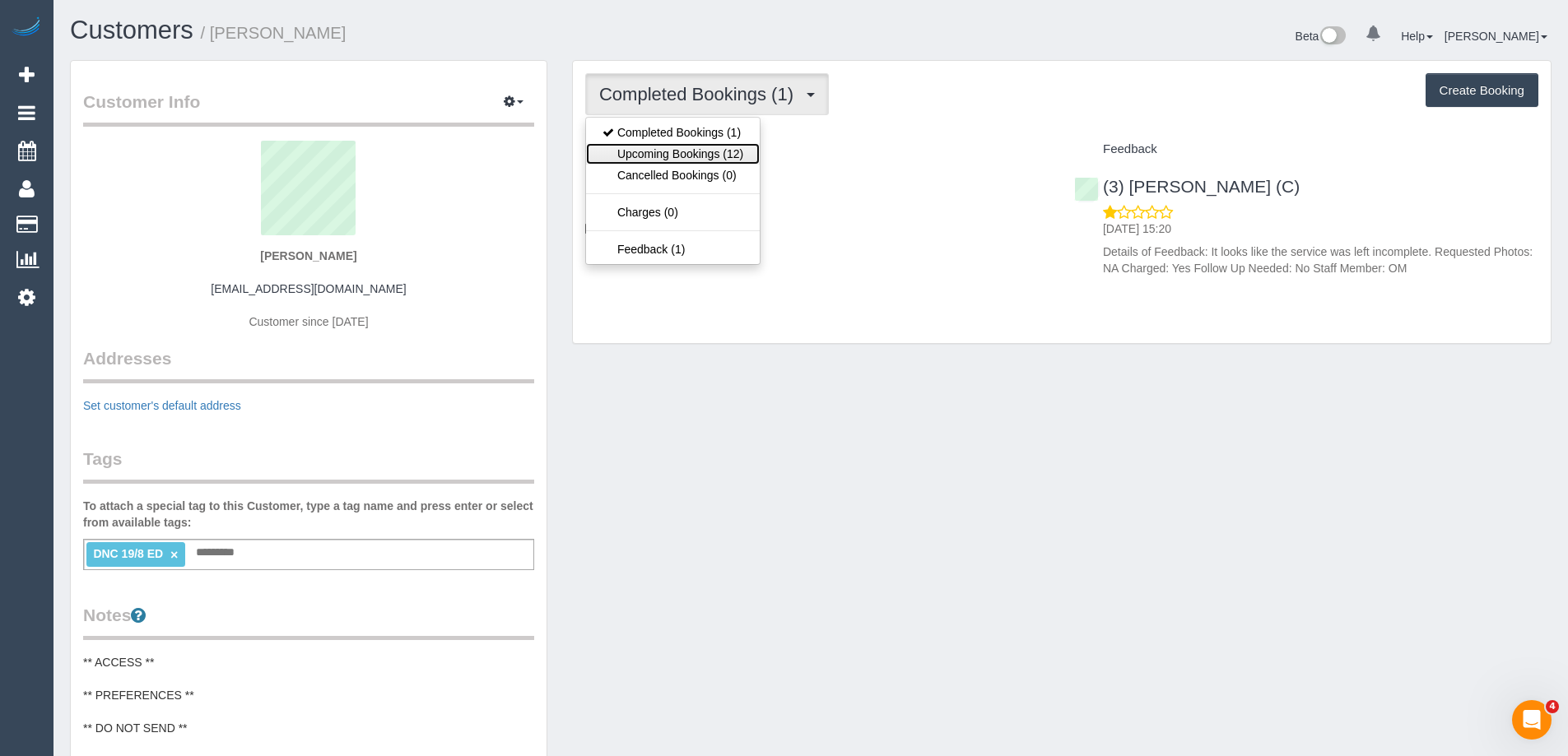
click at [669, 152] on link "Upcoming Bookings (12)" at bounding box center [673, 154] width 174 height 21
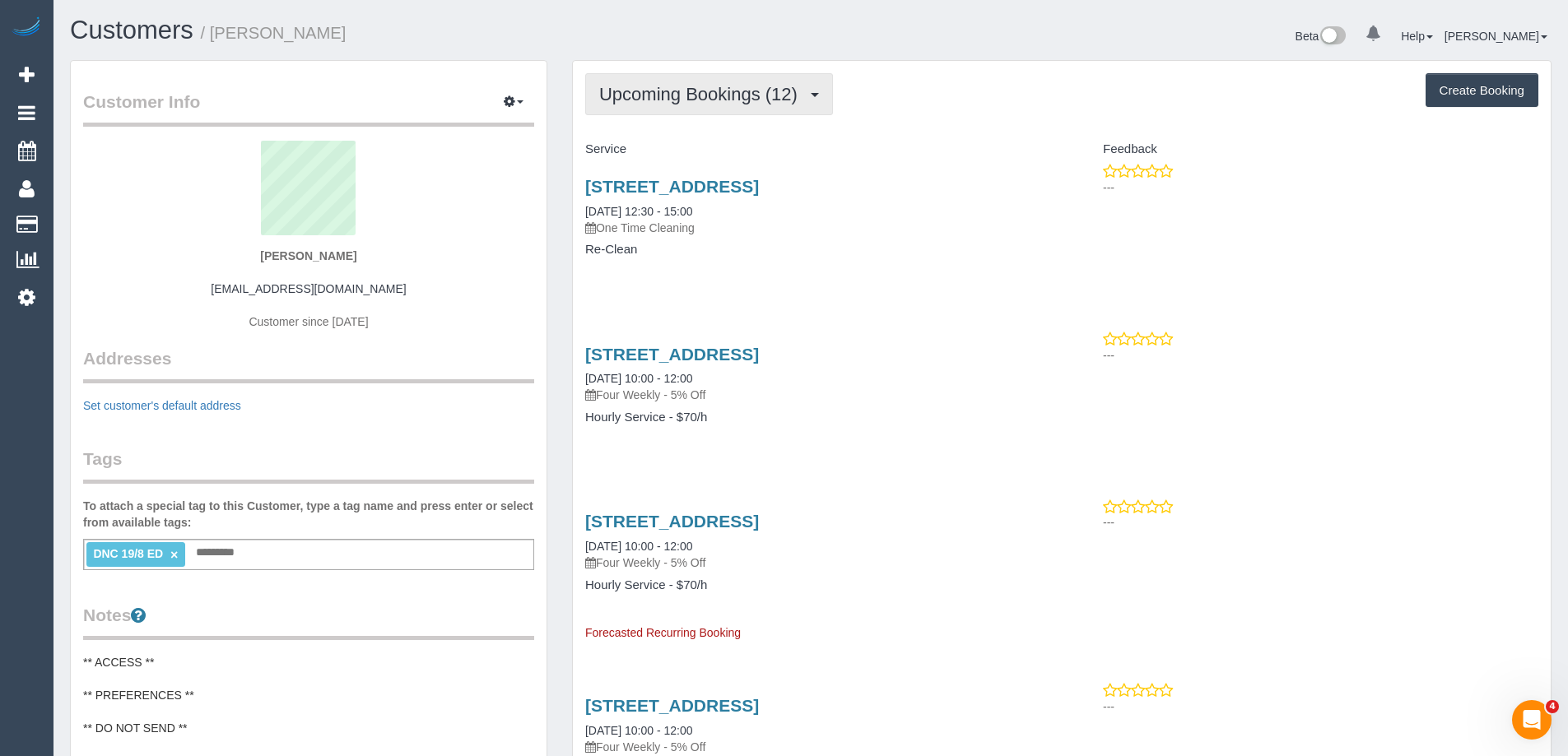
click at [677, 109] on button "Upcoming Bookings (12)" at bounding box center [710, 94] width 248 height 42
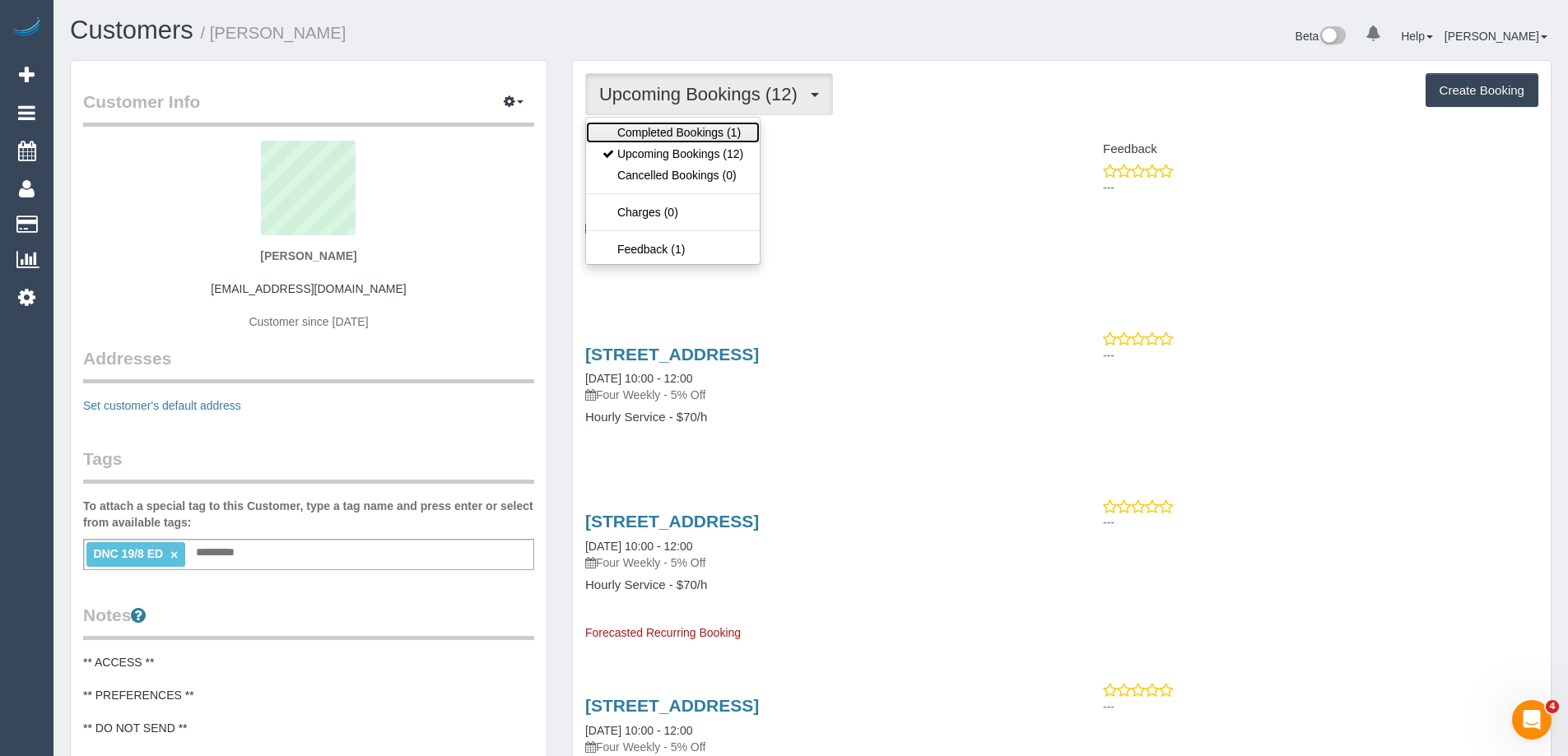
click at [669, 131] on link "Completed Bookings (1)" at bounding box center [673, 132] width 174 height 21
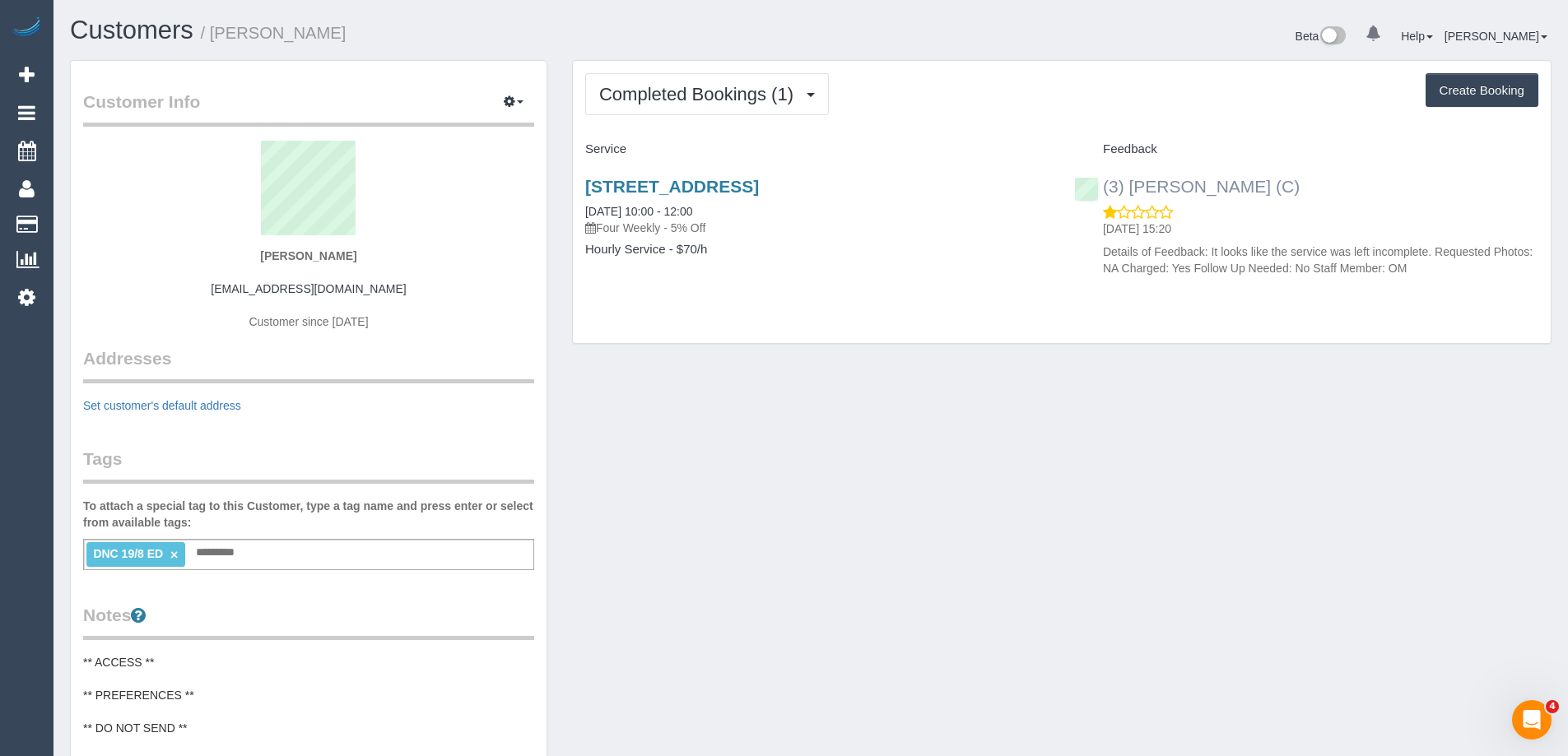
copy link "Denuwan Lamahewa (C)"
drag, startPoint x: 1337, startPoint y: 190, endPoint x: 1134, endPoint y: 189, distance: 203.0
click at [1134, 189] on div "(3) Denuwan Lamahewa (C) 20/08/2025 15:20 Details of Feedback: It looks like th…" at bounding box center [1306, 223] width 489 height 121
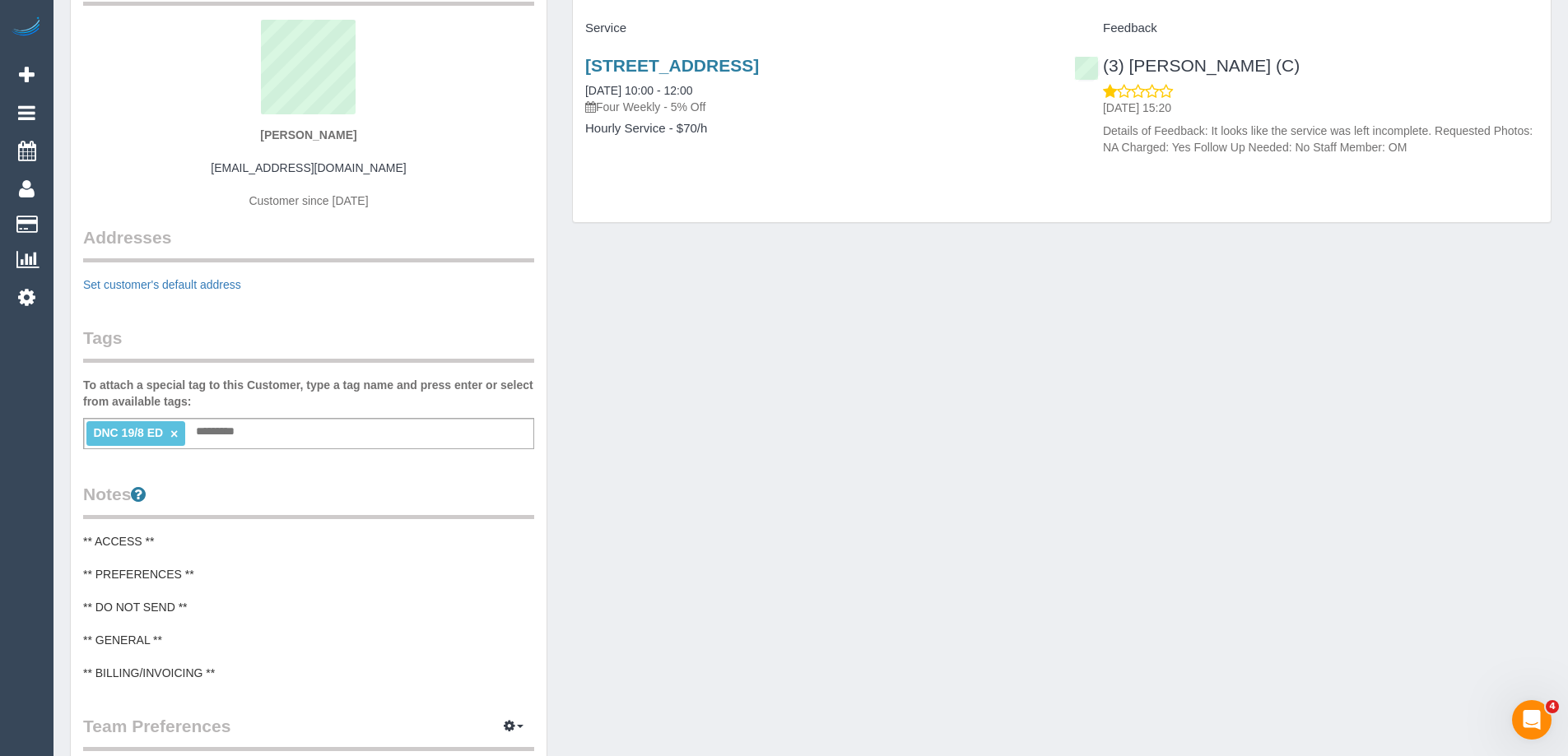
scroll to position [247, 0]
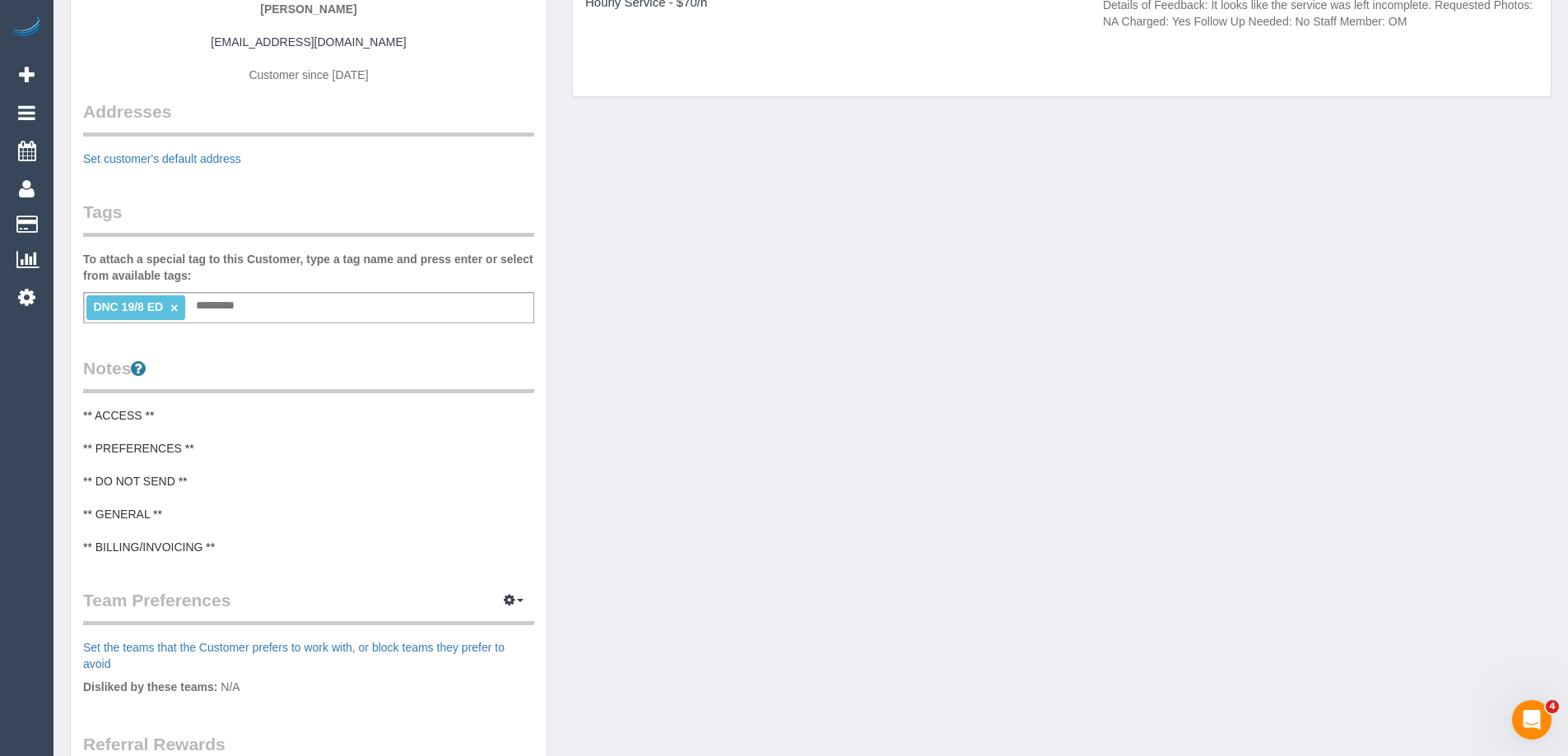
click at [167, 459] on pre "** ACCESS ** ** PREFERENCES ** ** DO NOT SEND ** ** GENERAL ** ** BILLING/INVOI…" at bounding box center [309, 482] width 451 height 148
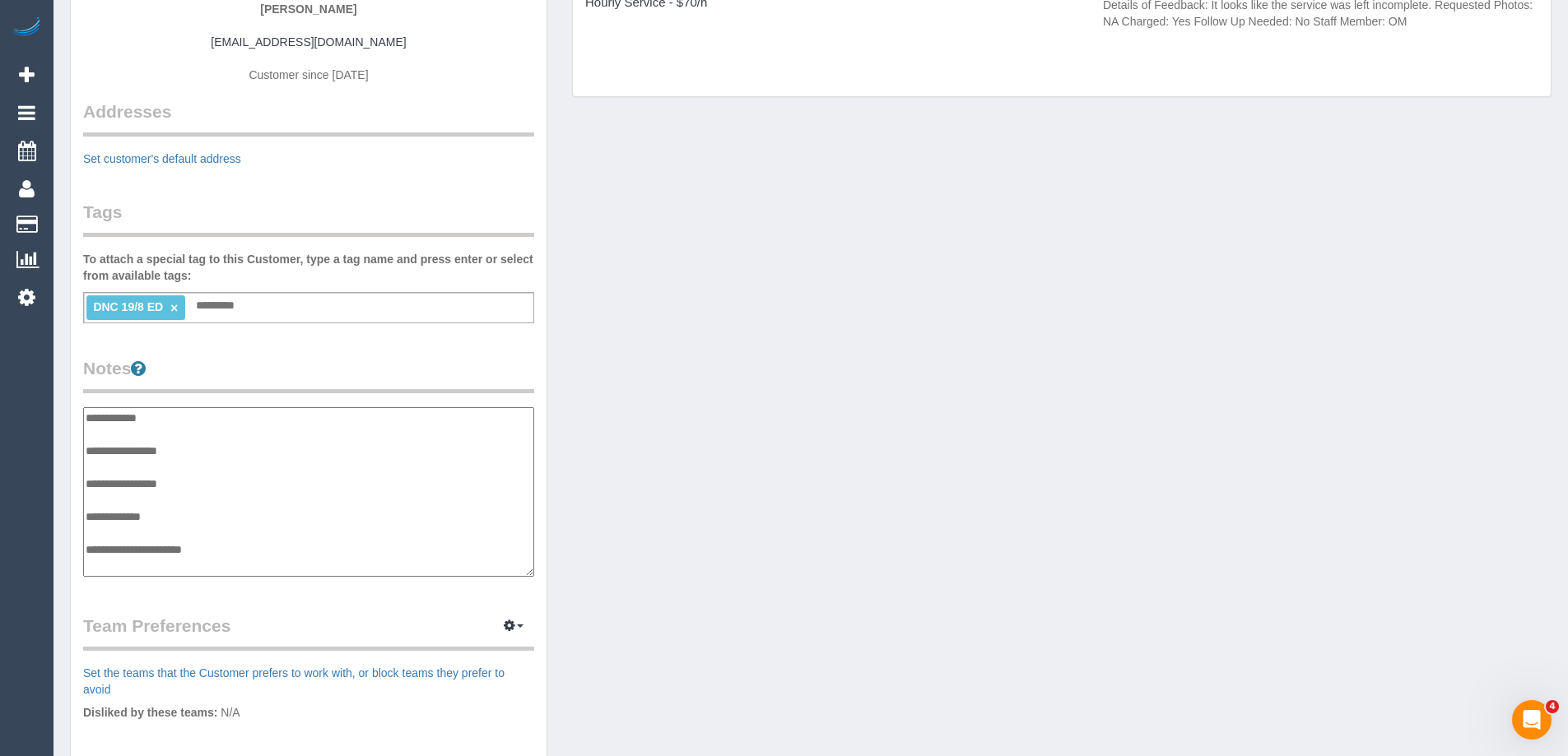
click at [133, 499] on textarea "**********" at bounding box center [309, 492] width 451 height 170
type textarea "**********"
click at [365, 332] on div "Customer Info Edit Contact Info Send Message Email Preferences Special Sales Ta…" at bounding box center [309, 418] width 476 height 1208
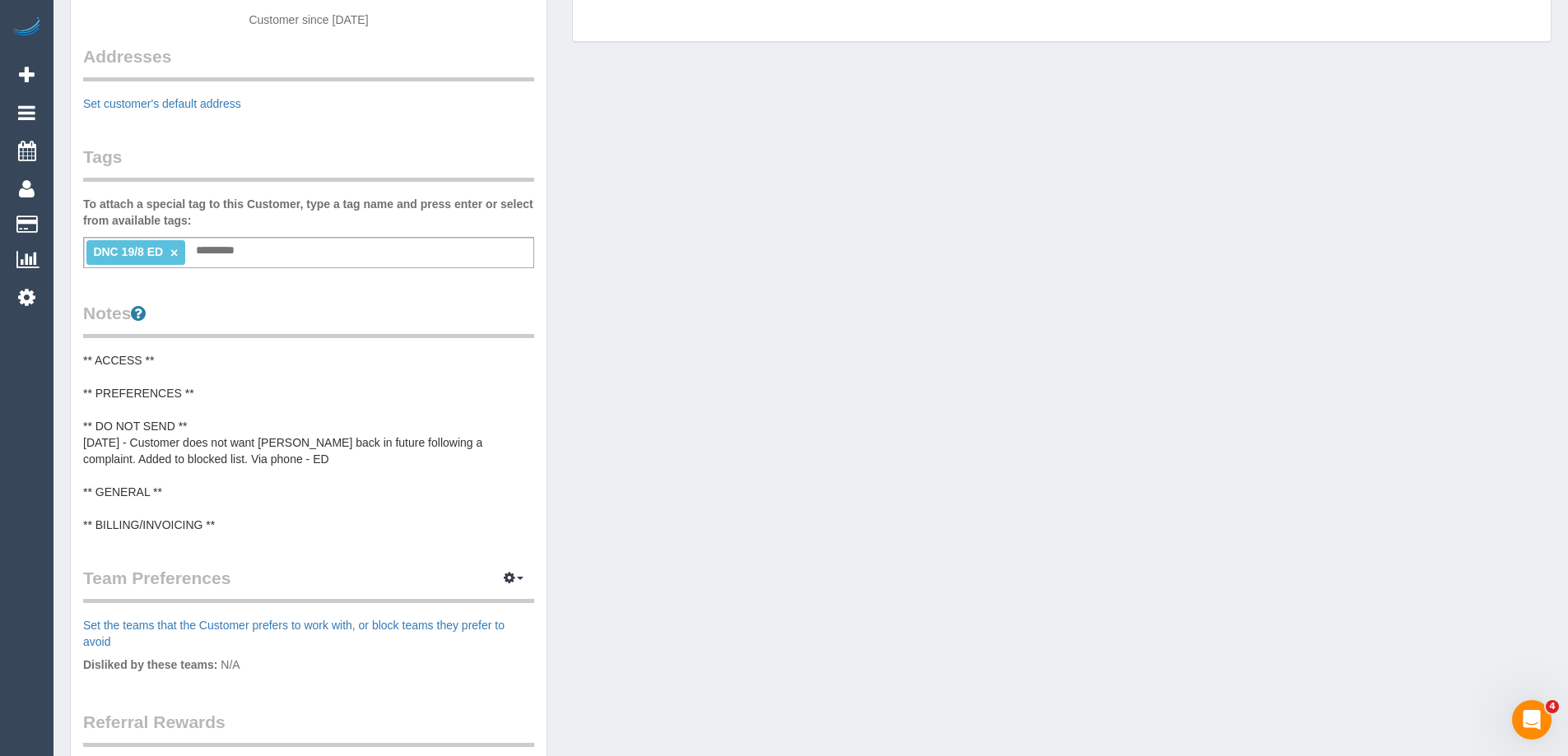
scroll to position [329, 0]
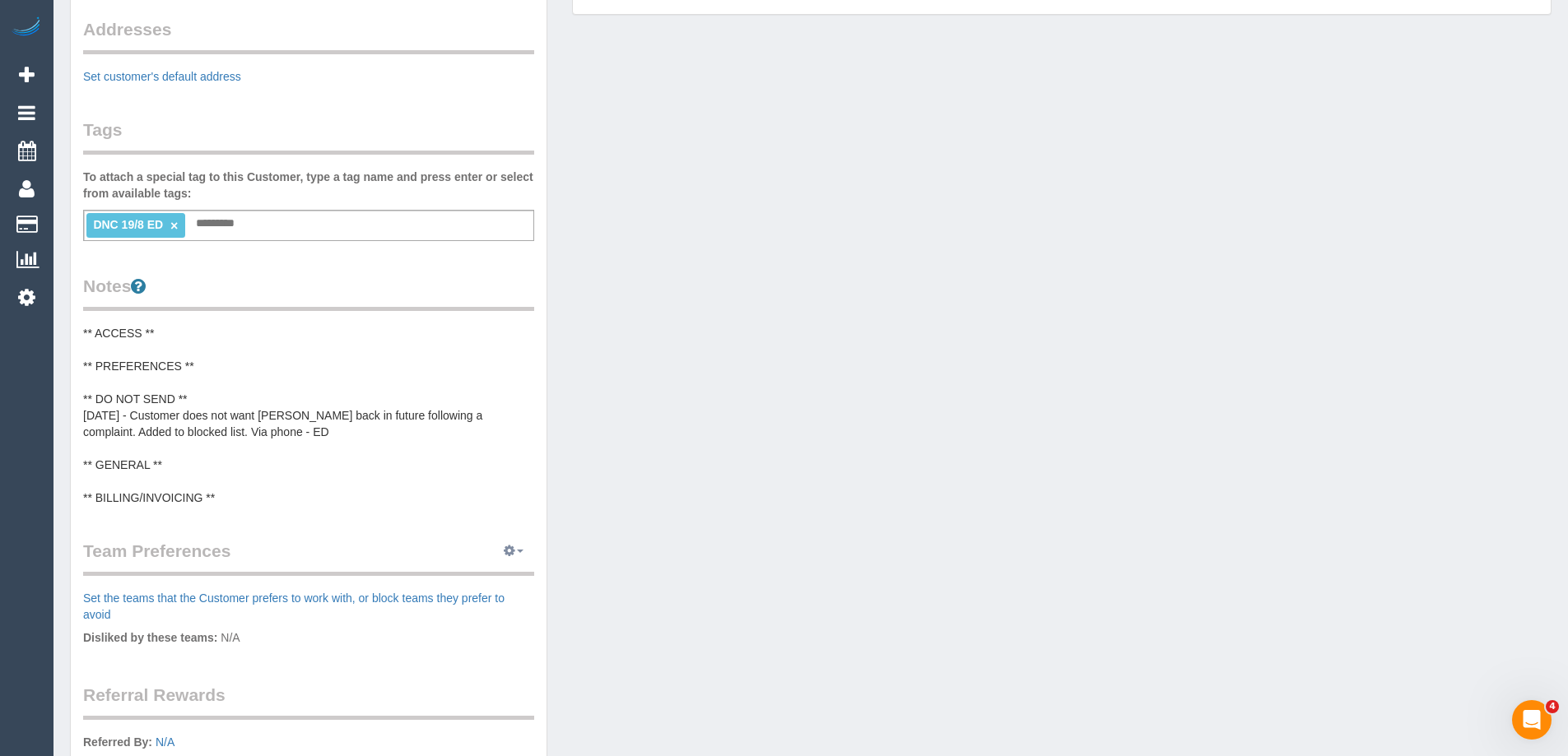
click at [519, 548] on button "button" at bounding box center [513, 552] width 41 height 25
click at [485, 585] on link "Manage Preferences" at bounding box center [463, 581] width 140 height 21
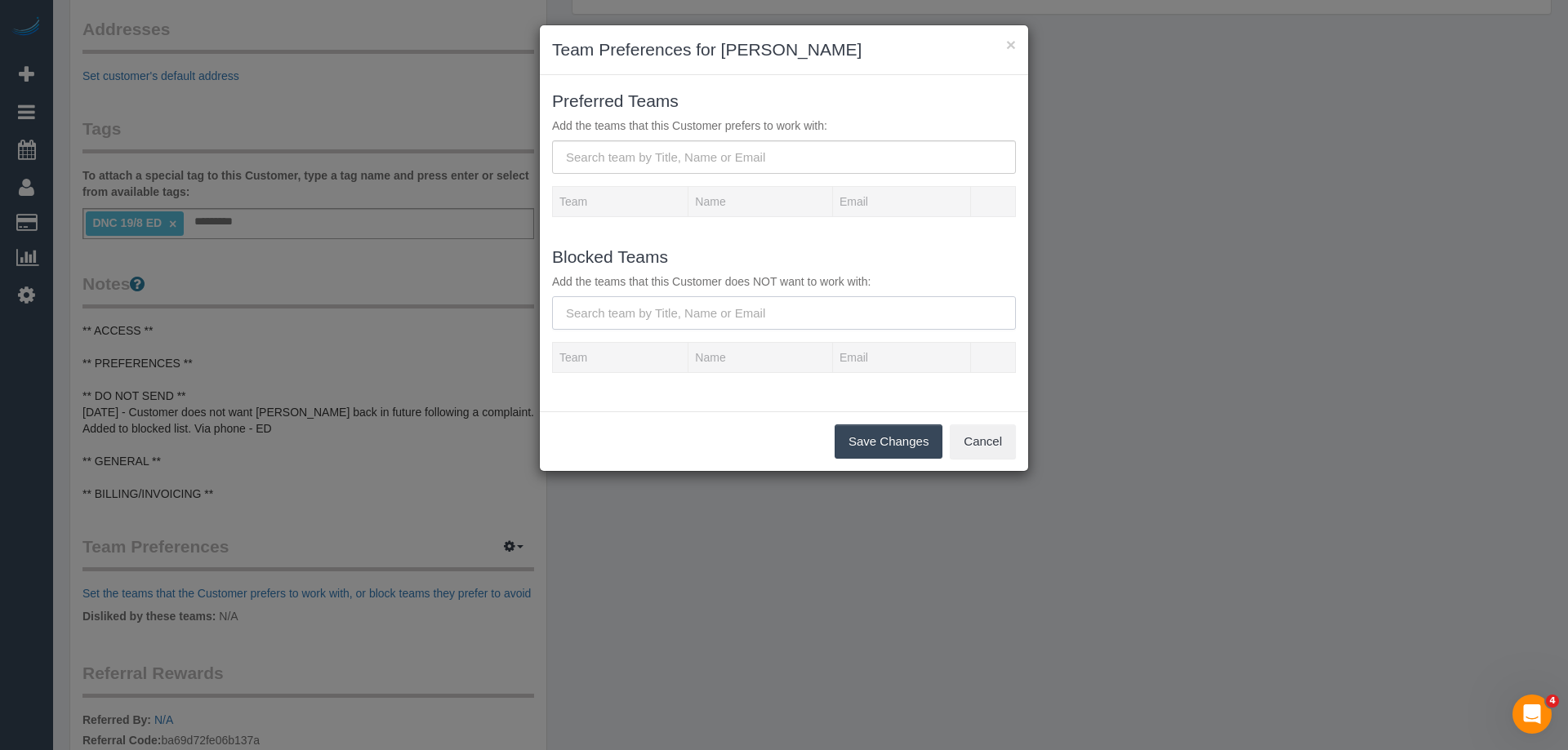
click at [649, 311] on input "text" at bounding box center [784, 313] width 464 height 33
paste input "Denuwan Lamahewa (C)"
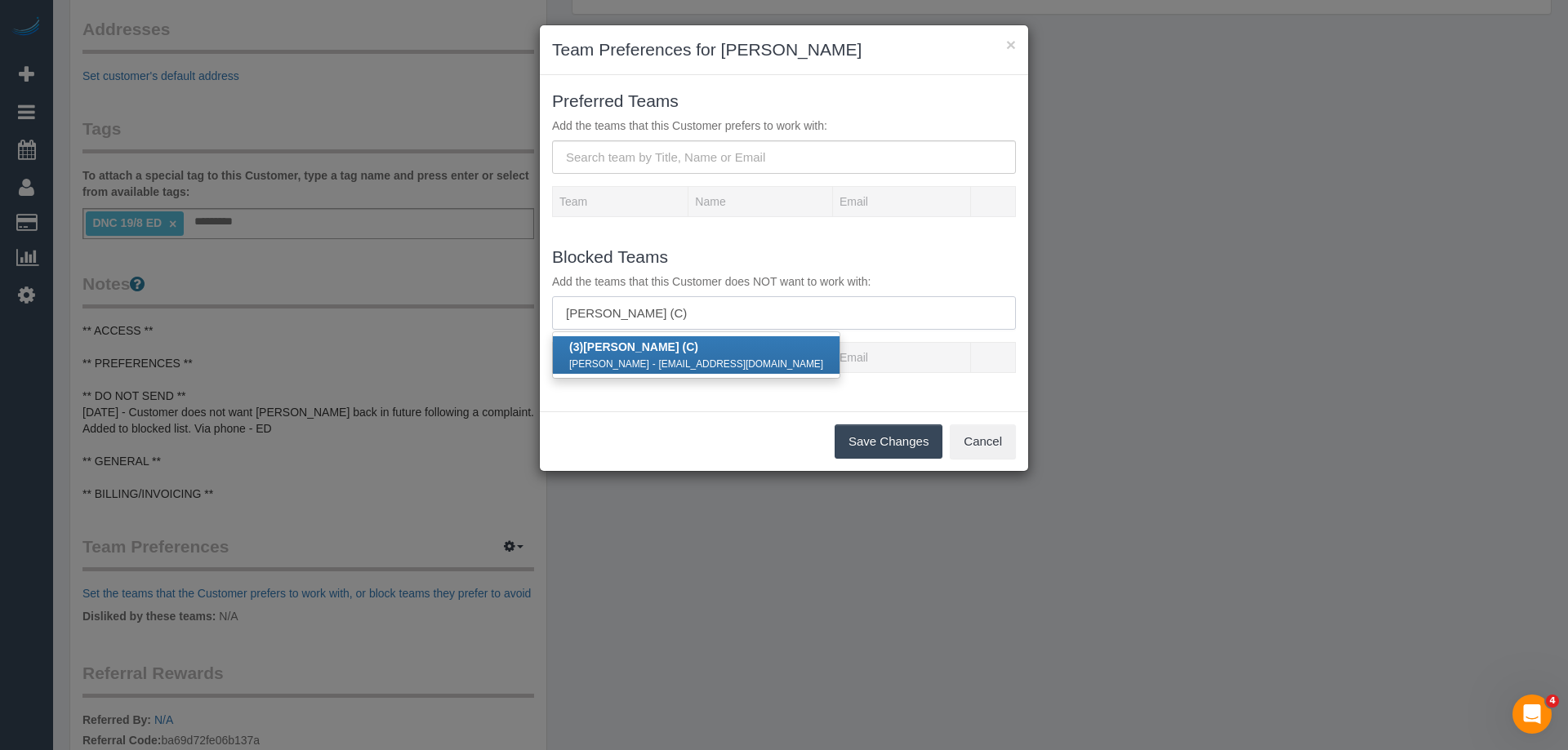
type input "Denuwan Lamahewa (C)"
click at [643, 362] on small "Denuwan Lamahewa" at bounding box center [609, 364] width 80 height 12
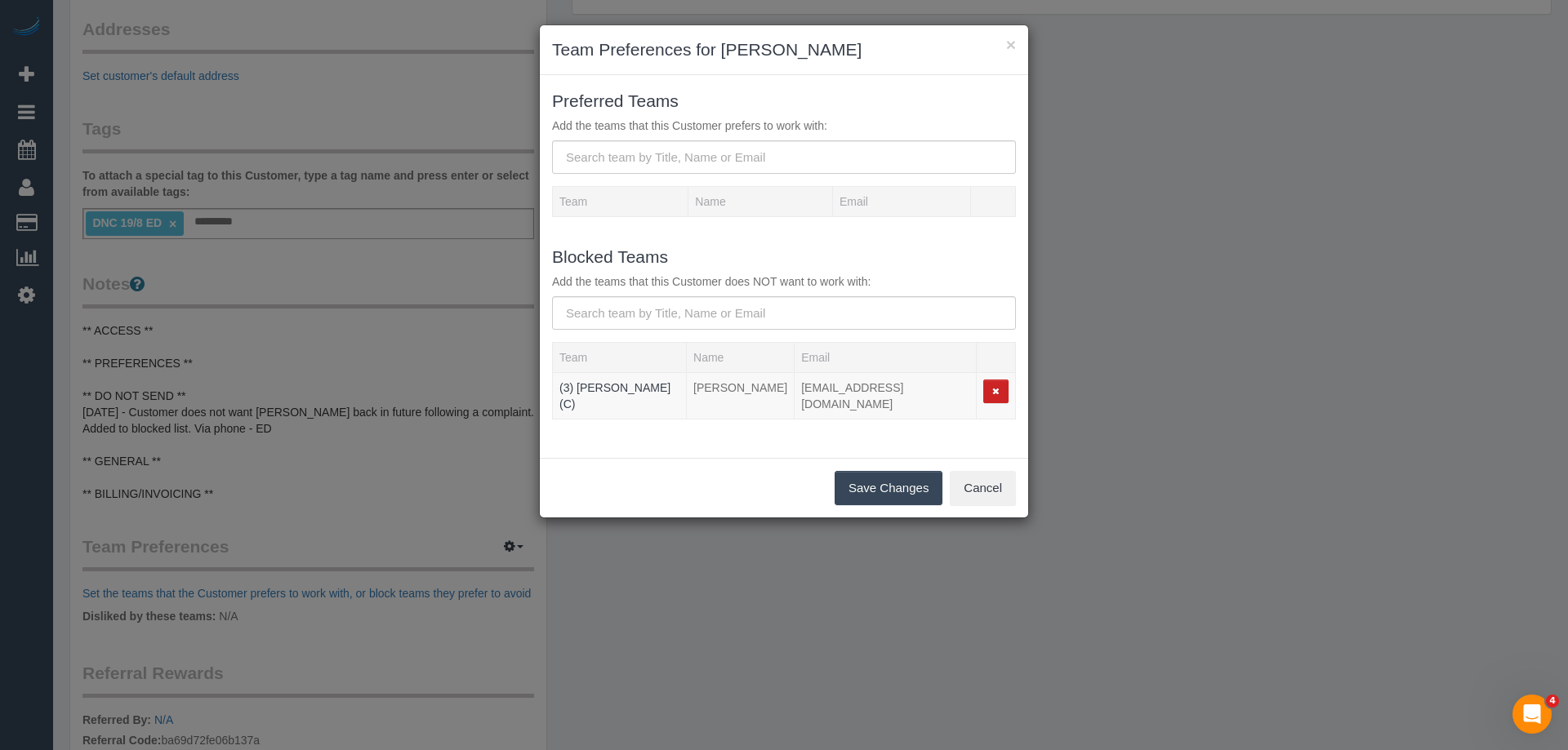
click at [861, 485] on button "Save Changes" at bounding box center [888, 488] width 108 height 34
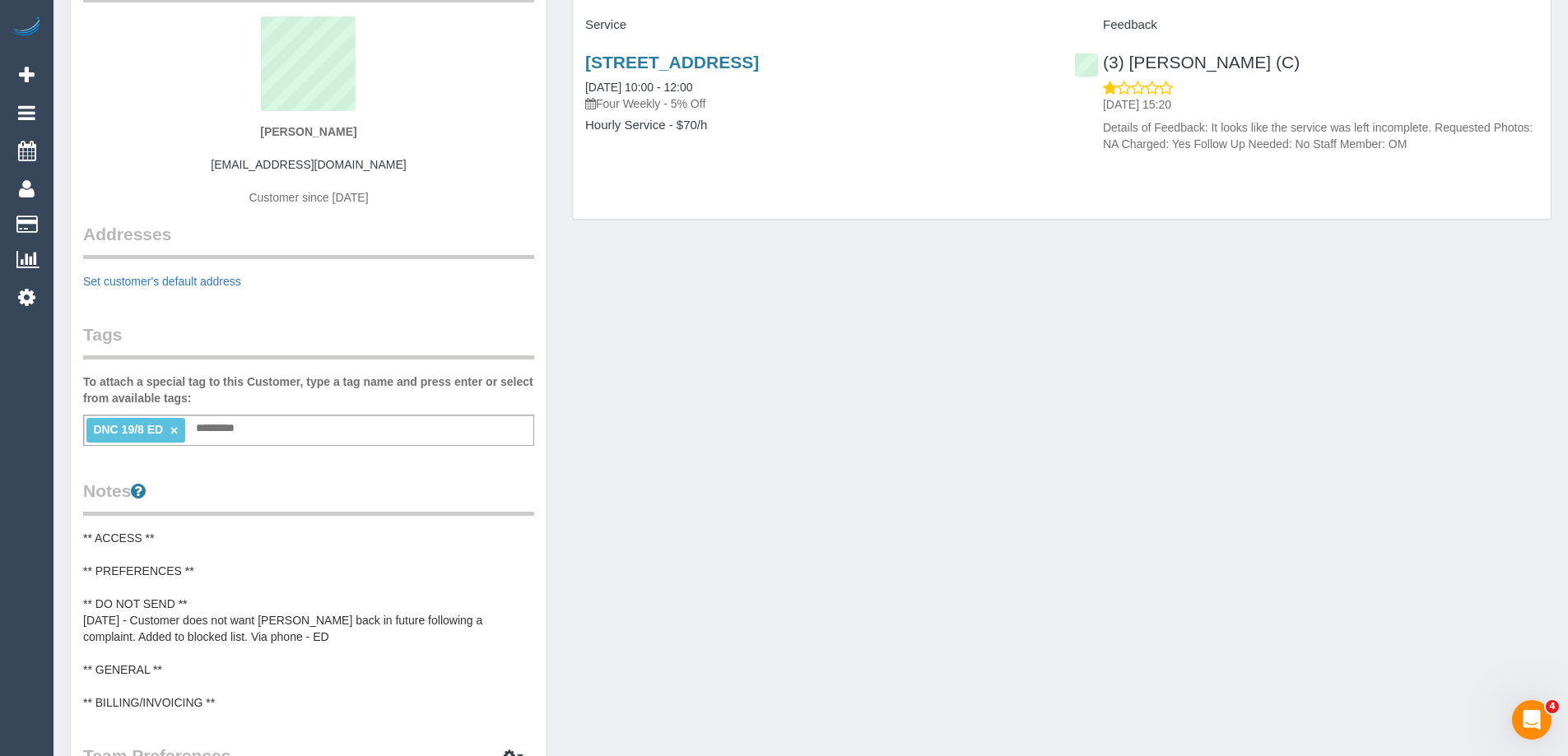
scroll to position [0, 0]
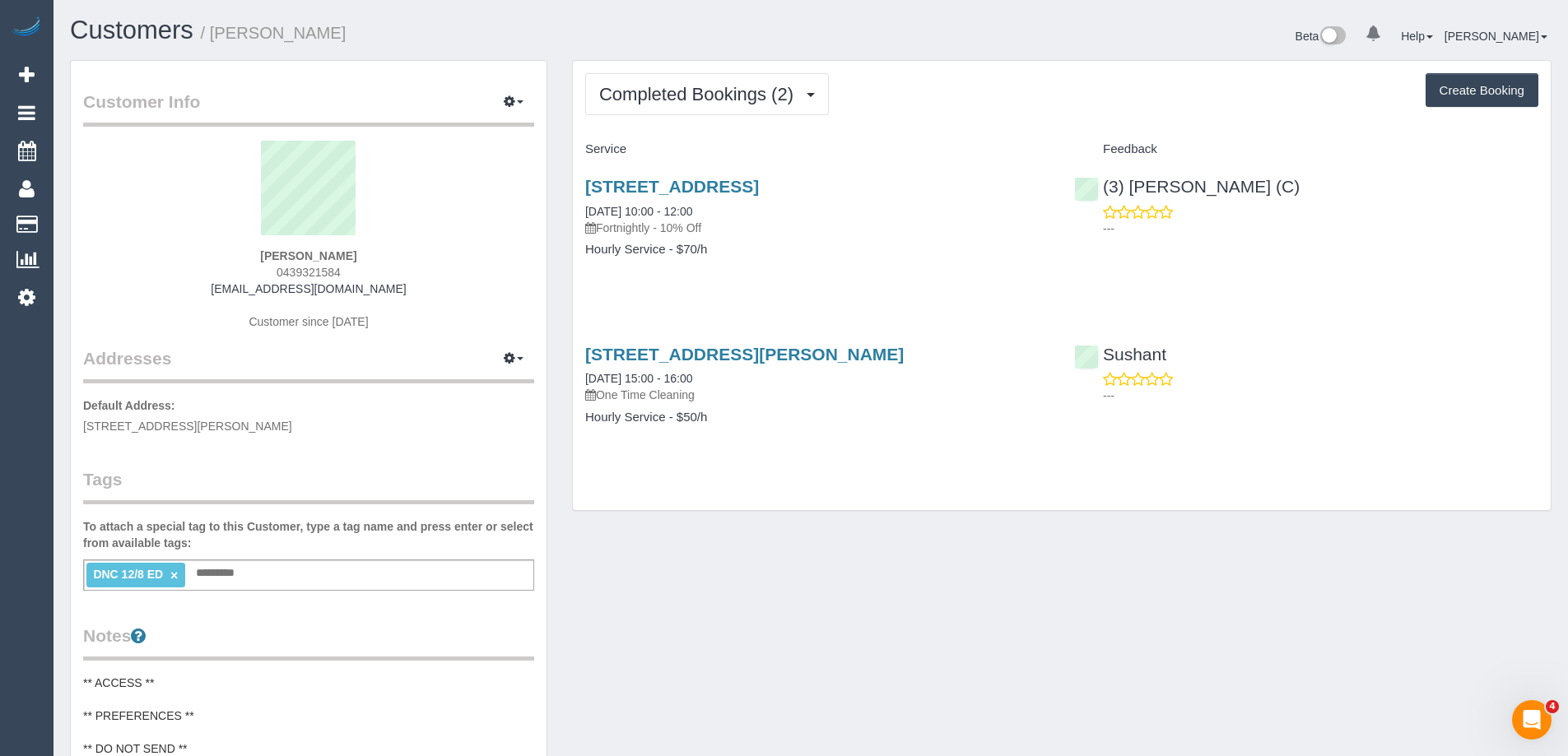
drag, startPoint x: 381, startPoint y: 288, endPoint x: 236, endPoint y: 289, distance: 145.0
click at [236, 289] on div "[PERSON_NAME] 0439321584 [EMAIL_ADDRESS][DOMAIN_NAME] Customer since [DATE]" at bounding box center [309, 244] width 451 height 206
copy link "[EMAIL_ADDRESS][DOMAIN_NAME]"
copy link "(3) [PERSON_NAME] (C)"
drag, startPoint x: 1278, startPoint y: 197, endPoint x: 1101, endPoint y: 192, distance: 177.1
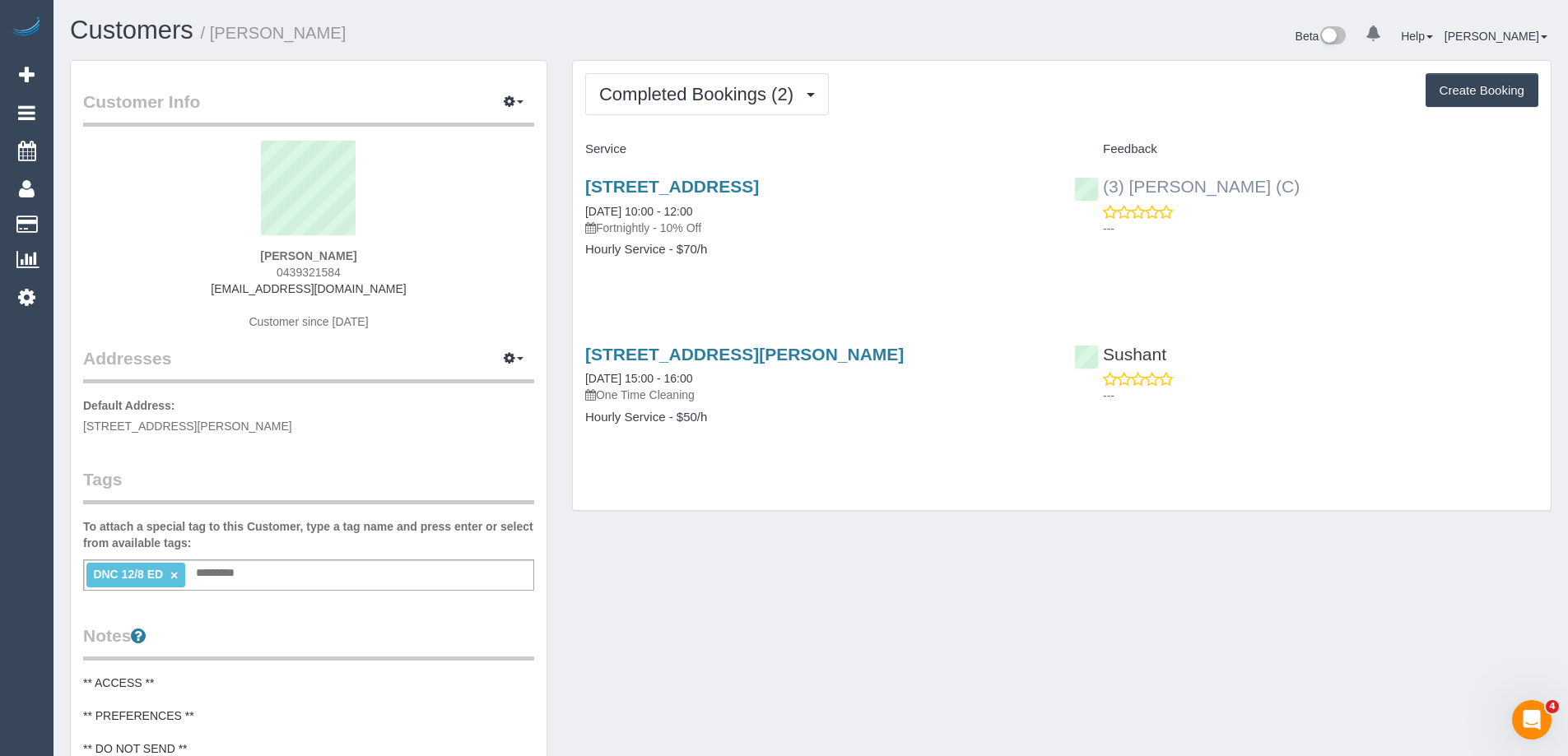
click at [1101, 192] on div "(3) [PERSON_NAME] (C) ---" at bounding box center [1306, 203] width 489 height 81
drag, startPoint x: 340, startPoint y: 32, endPoint x: 213, endPoint y: 37, distance: 127.1
click at [213, 37] on h1 "Customers / [PERSON_NAME]" at bounding box center [434, 30] width 728 height 28
copy small "[PERSON_NAME]"
drag, startPoint x: 891, startPoint y: 187, endPoint x: 580, endPoint y: 186, distance: 311.0
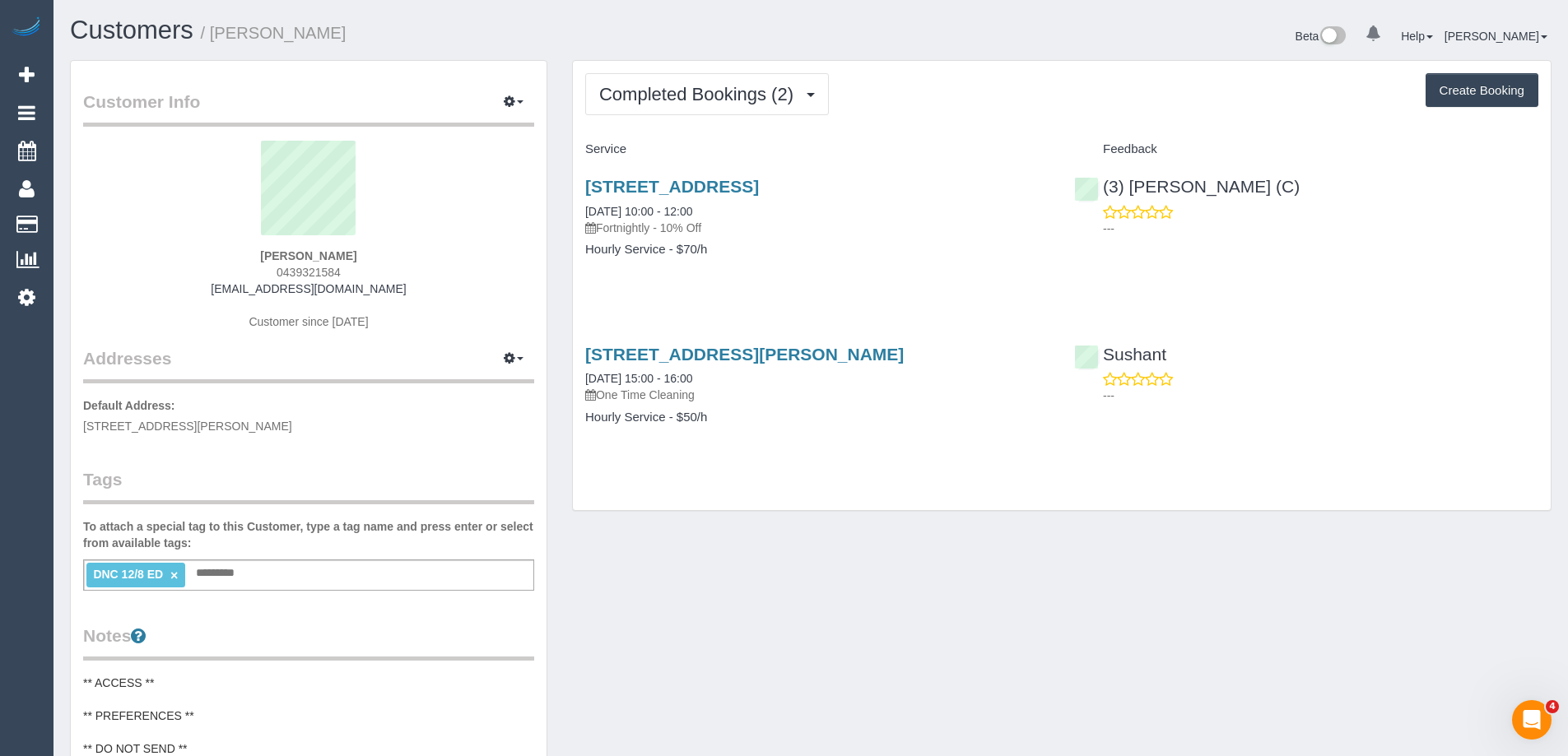
click at [580, 186] on div "378 Wellington St, Collingwood, VIC 3066 12/08/2025 10:00 - 12:00 Fortnightly -…" at bounding box center [817, 226] width 489 height 127
copy link "[STREET_ADDRESS]"
click at [176, 572] on link "×" at bounding box center [174, 575] width 8 height 14
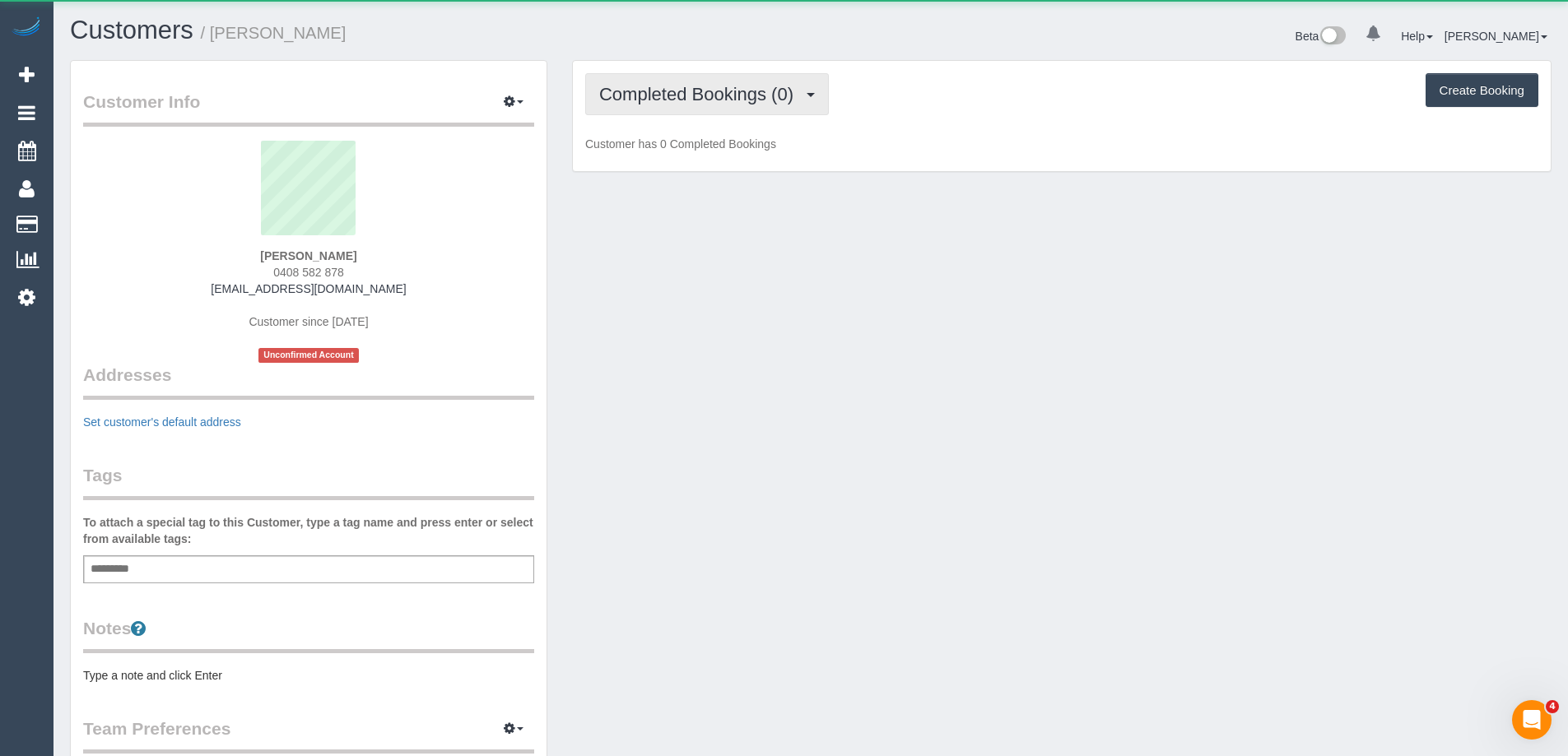
click at [644, 89] on span "Completed Bookings (0)" at bounding box center [700, 94] width 203 height 20
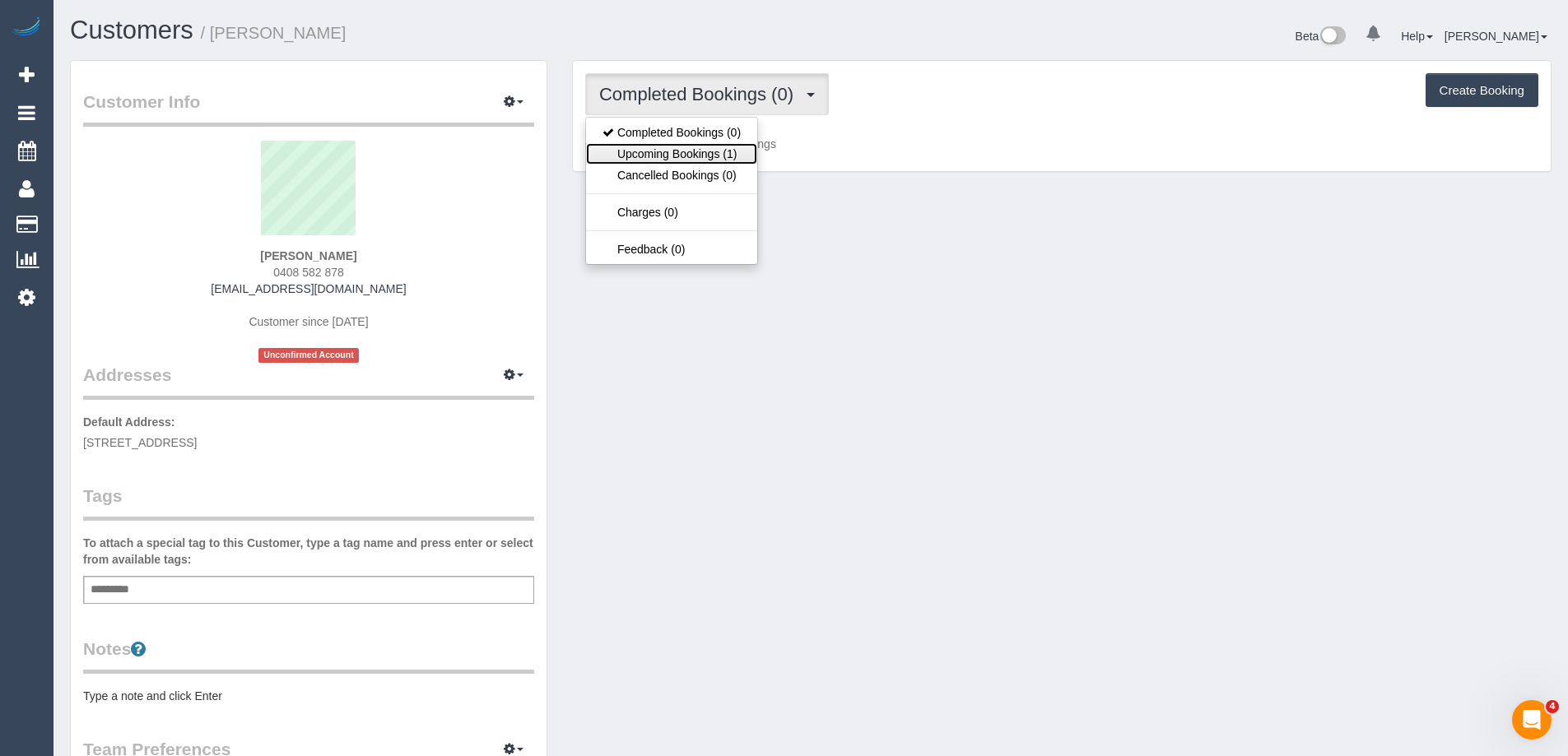
click at [654, 151] on link "Upcoming Bookings (1)" at bounding box center [672, 154] width 171 height 21
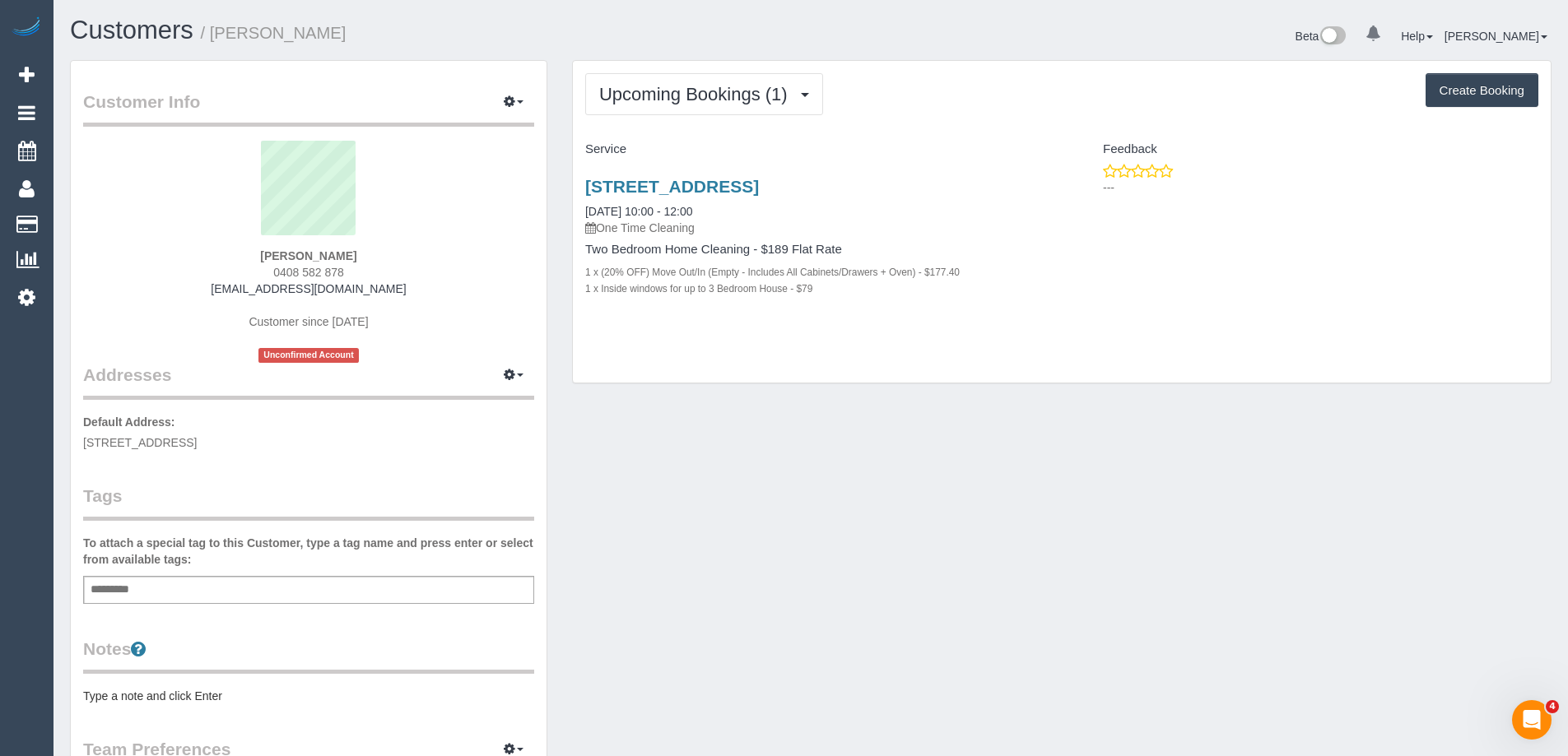
click at [189, 694] on pre "Type a note and click Enter" at bounding box center [309, 696] width 451 height 17
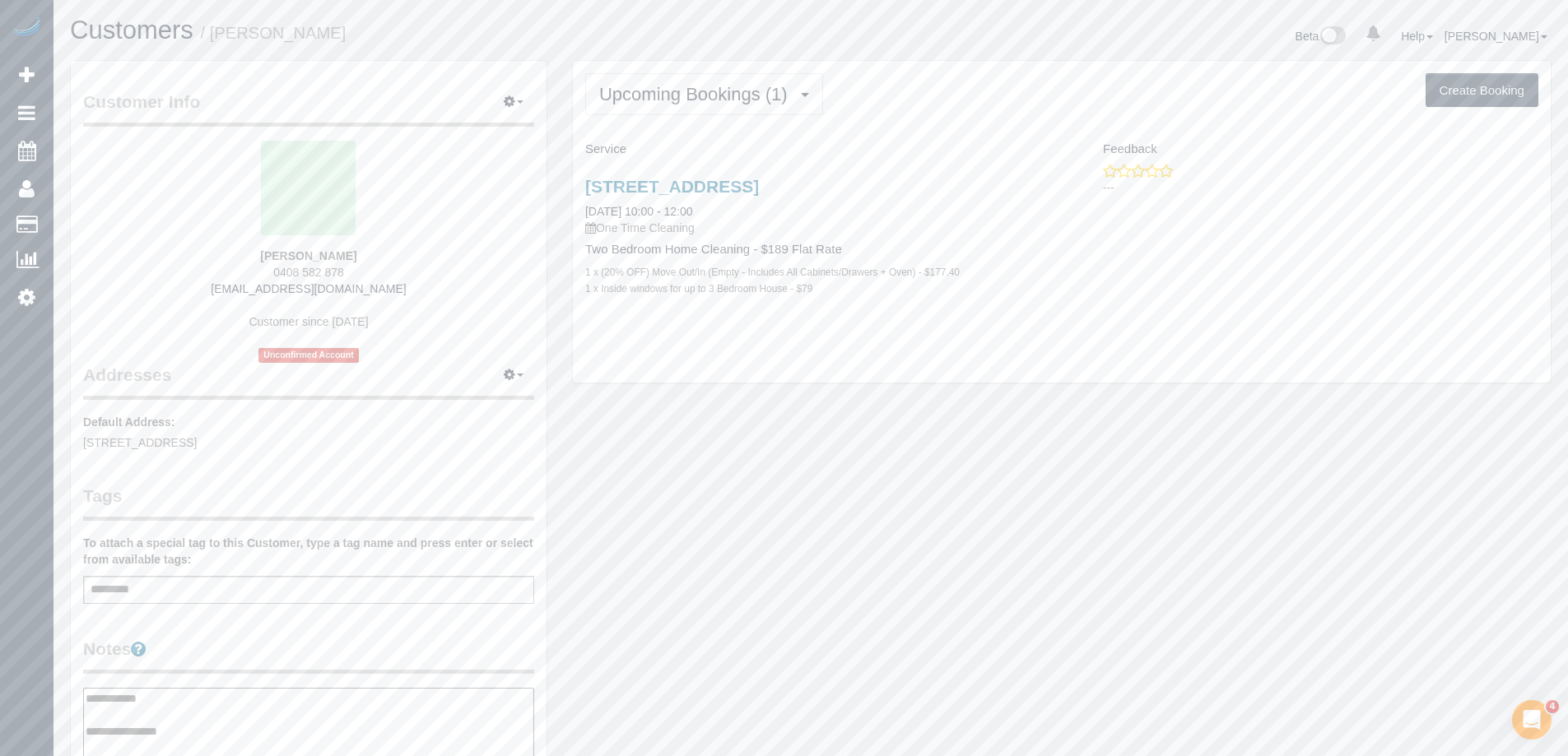
type textarea "**********"
click at [277, 640] on legend "Notes" at bounding box center [309, 656] width 451 height 37
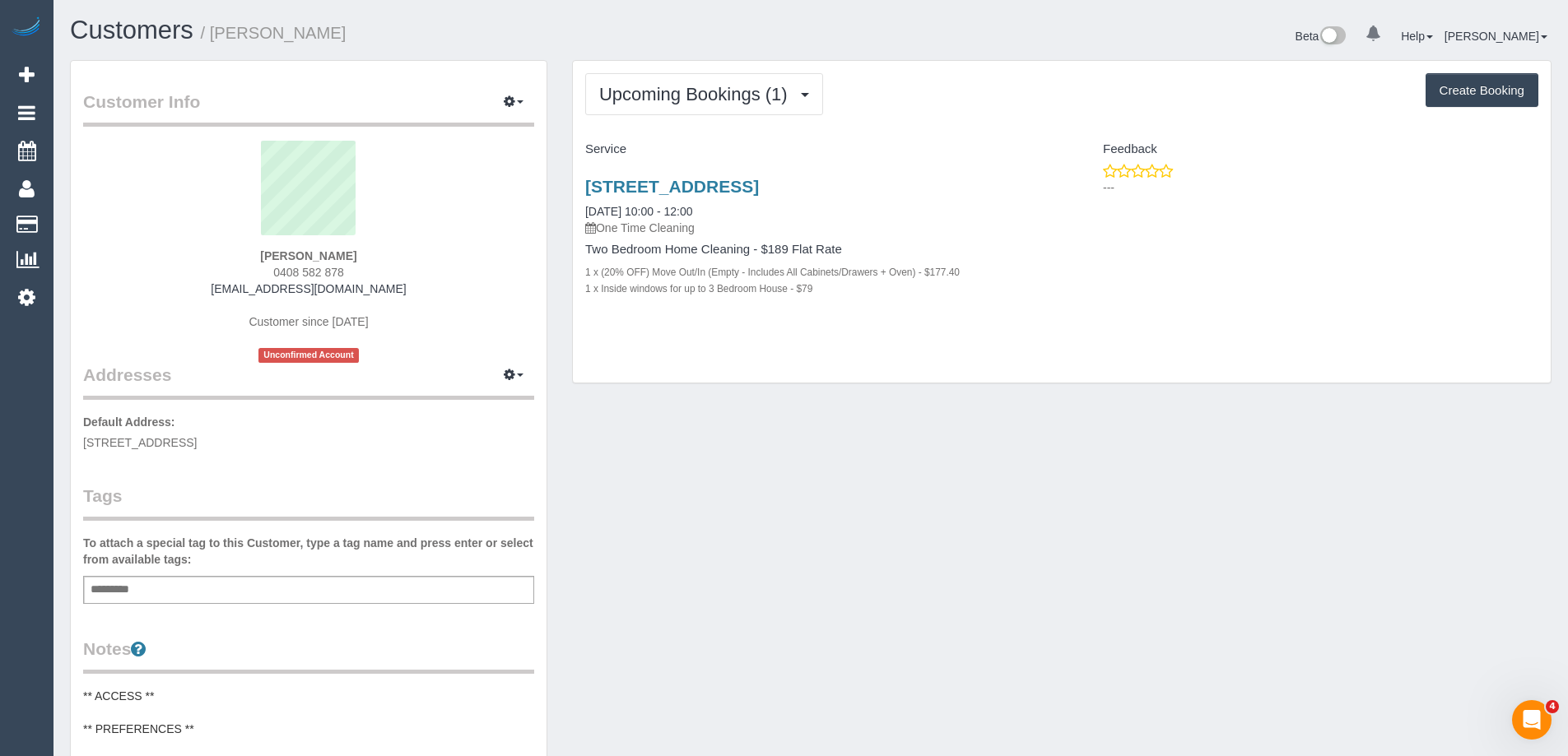
click at [794, 462] on div "Customer Info Edit Contact Info Send Message Email Preferences Special Sales Ta…" at bounding box center [810, 677] width 1506 height 1234
click at [759, 181] on link "201/8 Breavington Way, Northcote, VIC 3070" at bounding box center [673, 186] width 174 height 19
click at [1007, 65] on div "Upcoming Bookings (1) Completed Bookings (0) Upcoming Bookings (1) Cancelled Bo…" at bounding box center [1062, 222] width 978 height 322
click at [1068, 352] on div "Upcoming Bookings (1) Completed Bookings (0) Upcoming Bookings (1) Cancelled Bo…" at bounding box center [1062, 222] width 978 height 322
click at [1019, 419] on div "Customer Info Edit Contact Info Send Message Email Preferences Special Sales Ta…" at bounding box center [810, 677] width 1506 height 1234
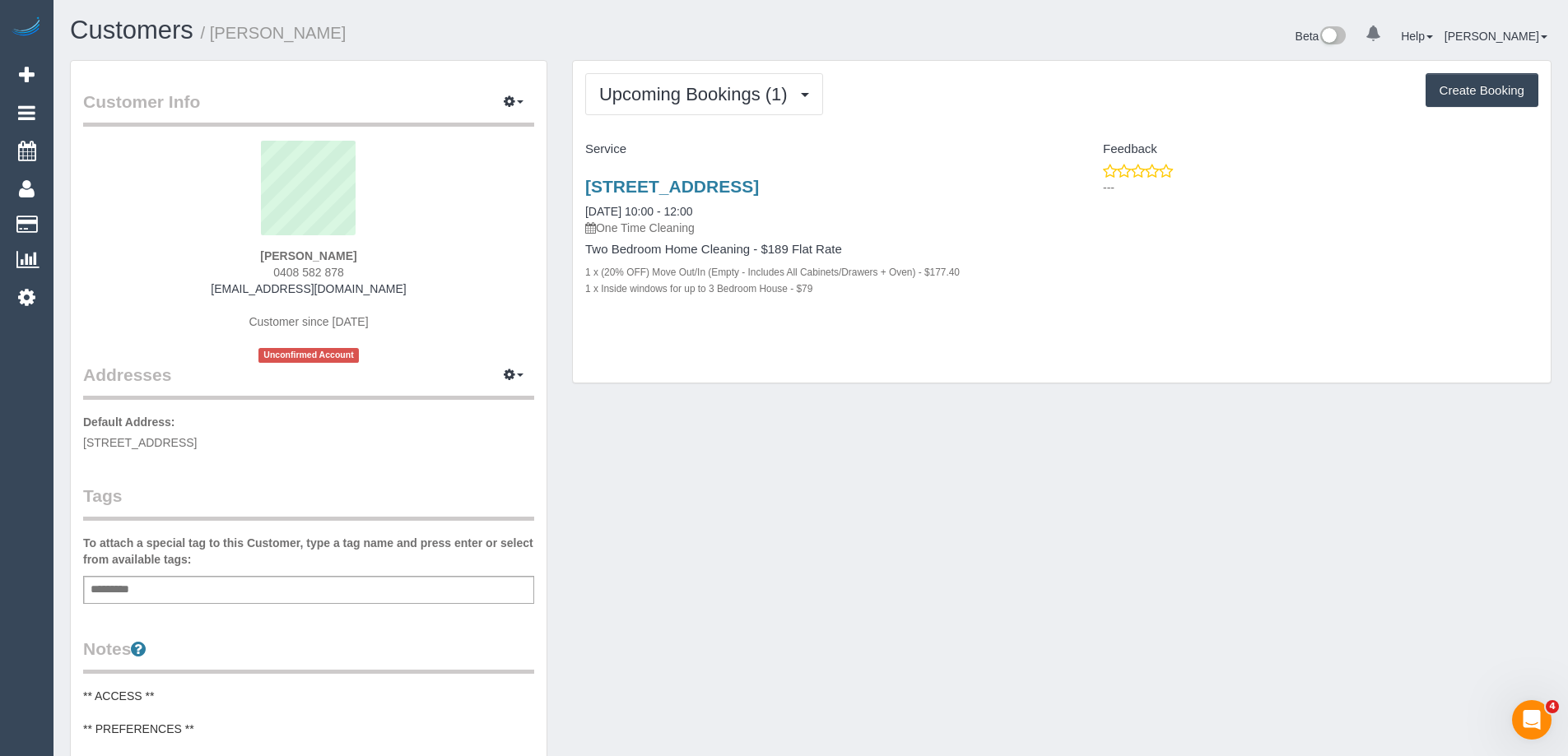
click at [1041, 386] on div "Upcoming Bookings (1) Completed Bookings (0) Upcoming Bookings (1) Cancelled Bo…" at bounding box center [1062, 230] width 1004 height 341
click at [1191, 26] on div "Beta 0 Your Notifications You have 0 alerts Help Help Docs Take a Tour Contact …" at bounding box center [1187, 39] width 754 height 44
click at [1310, 388] on div "Upcoming Bookings (1) Completed Bookings (0) Upcoming Bookings (1) Cancelled Bo…" at bounding box center [1062, 230] width 1004 height 341
click at [949, 442] on div "Customer Info Edit Contact Info Send Message Email Preferences Special Sales Ta…" at bounding box center [810, 677] width 1506 height 1234
click at [979, 461] on div "Customer Info Edit Contact Info Send Message Email Preferences Special Sales Ta…" at bounding box center [810, 677] width 1506 height 1234
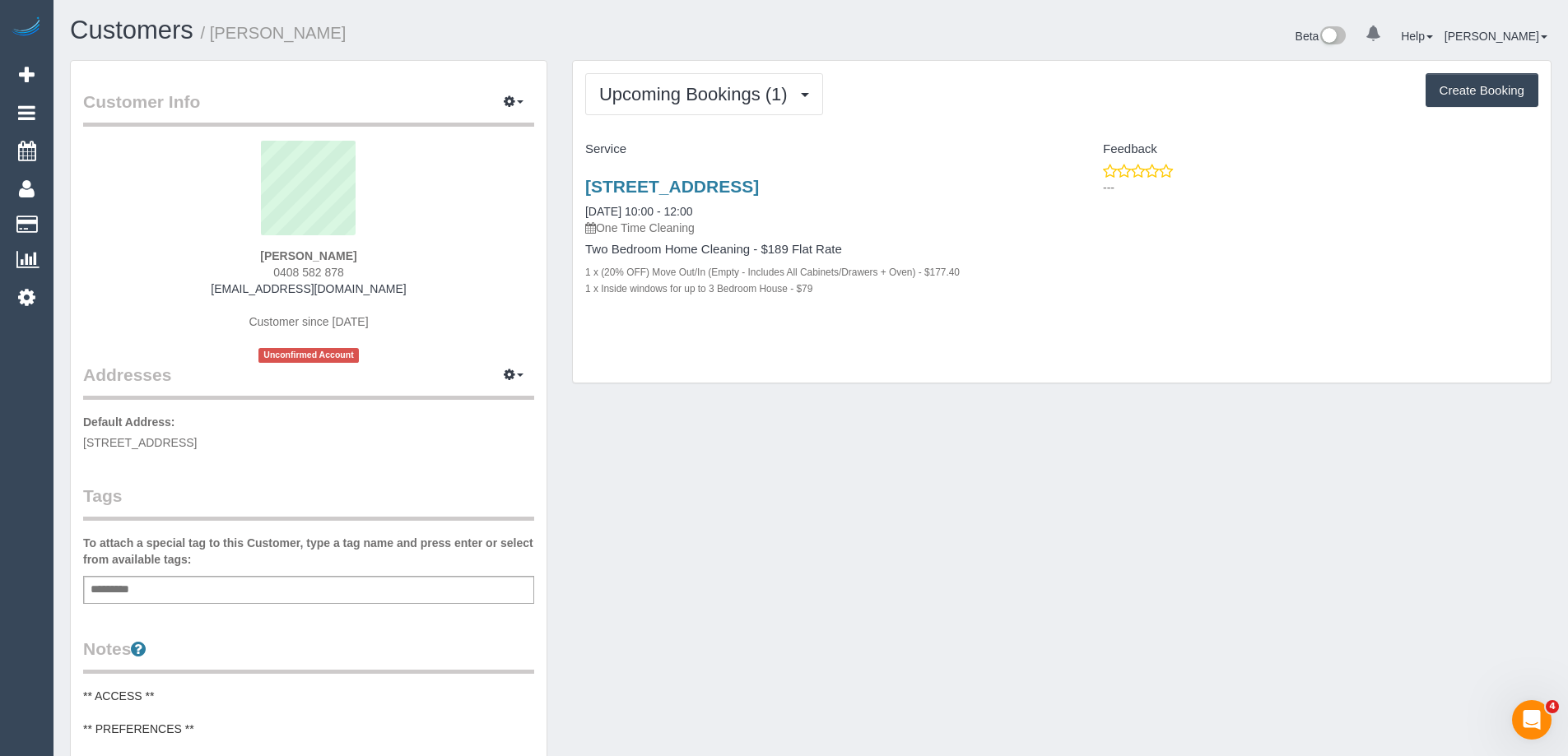
drag, startPoint x: 363, startPoint y: 38, endPoint x: 214, endPoint y: 38, distance: 149.0
click at [214, 38] on h1 "Customers / Emma Ahkansson" at bounding box center [434, 30] width 728 height 28
copy small "Emma Ahkansson"
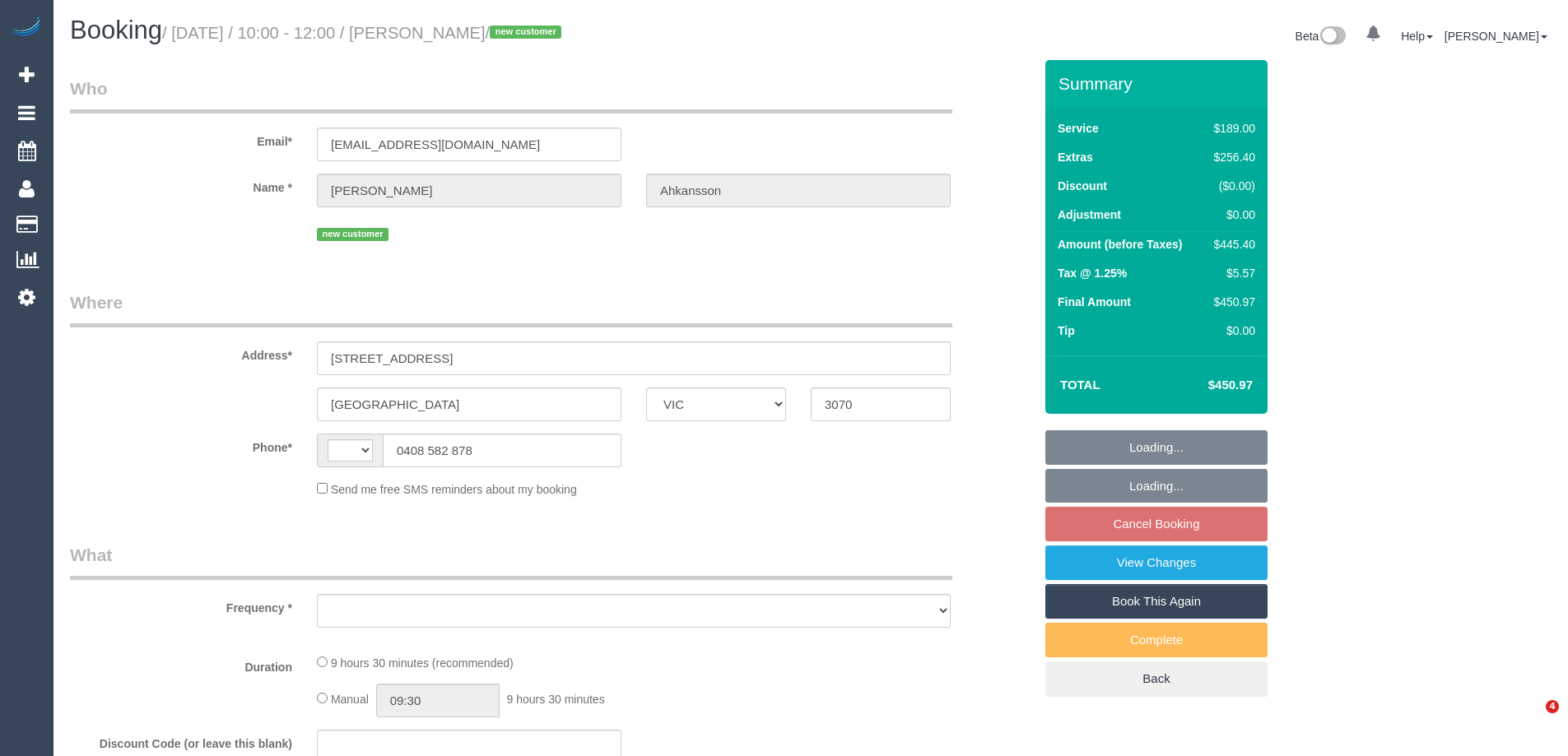
select select "VIC"
select select "string:stripe-pm_1RkzsI2GScqysDRVJvCcLzAv"
select select "string:AU"
select select "object:698"
select select "number:28"
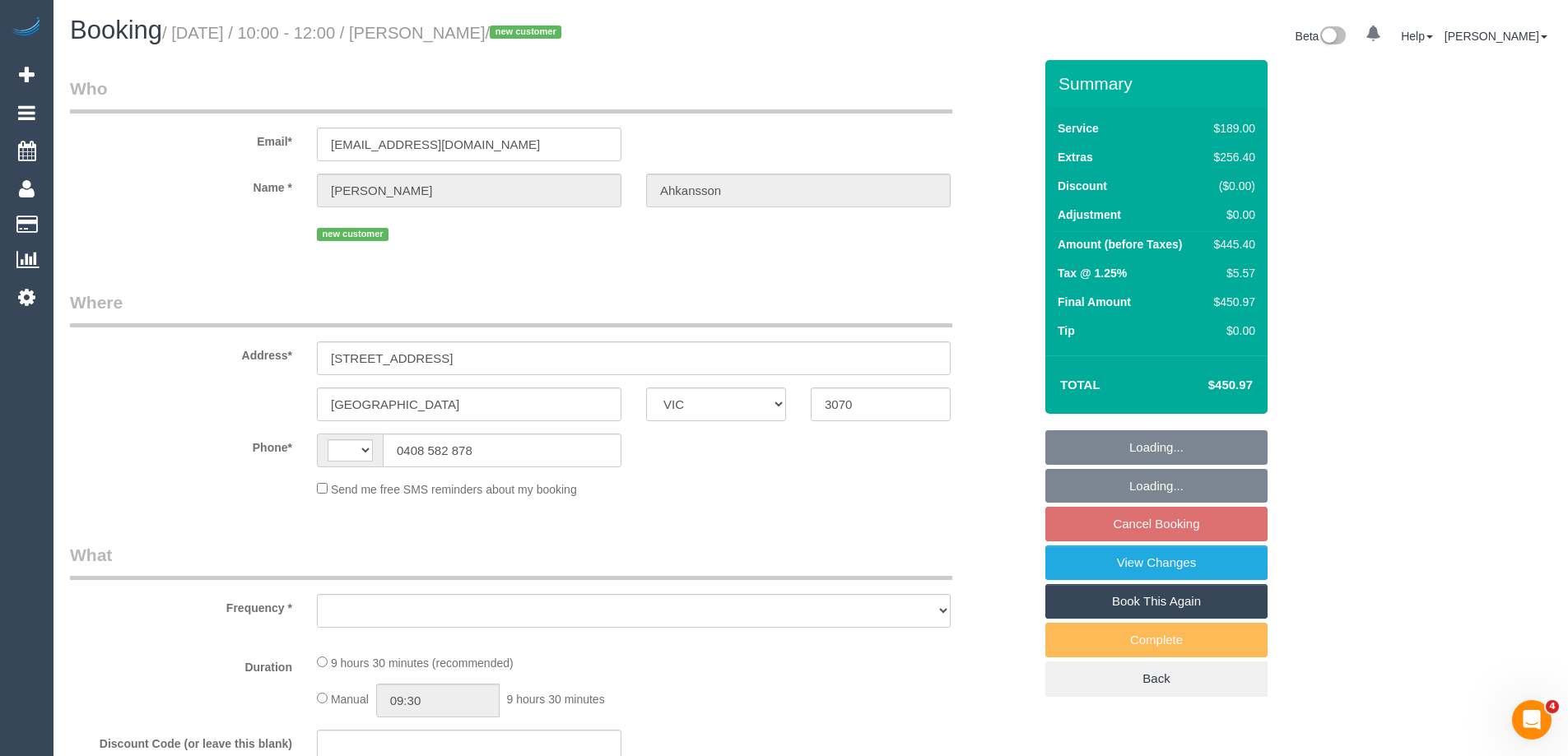
select select "number:14"
select select "number:19"
select select "number:25"
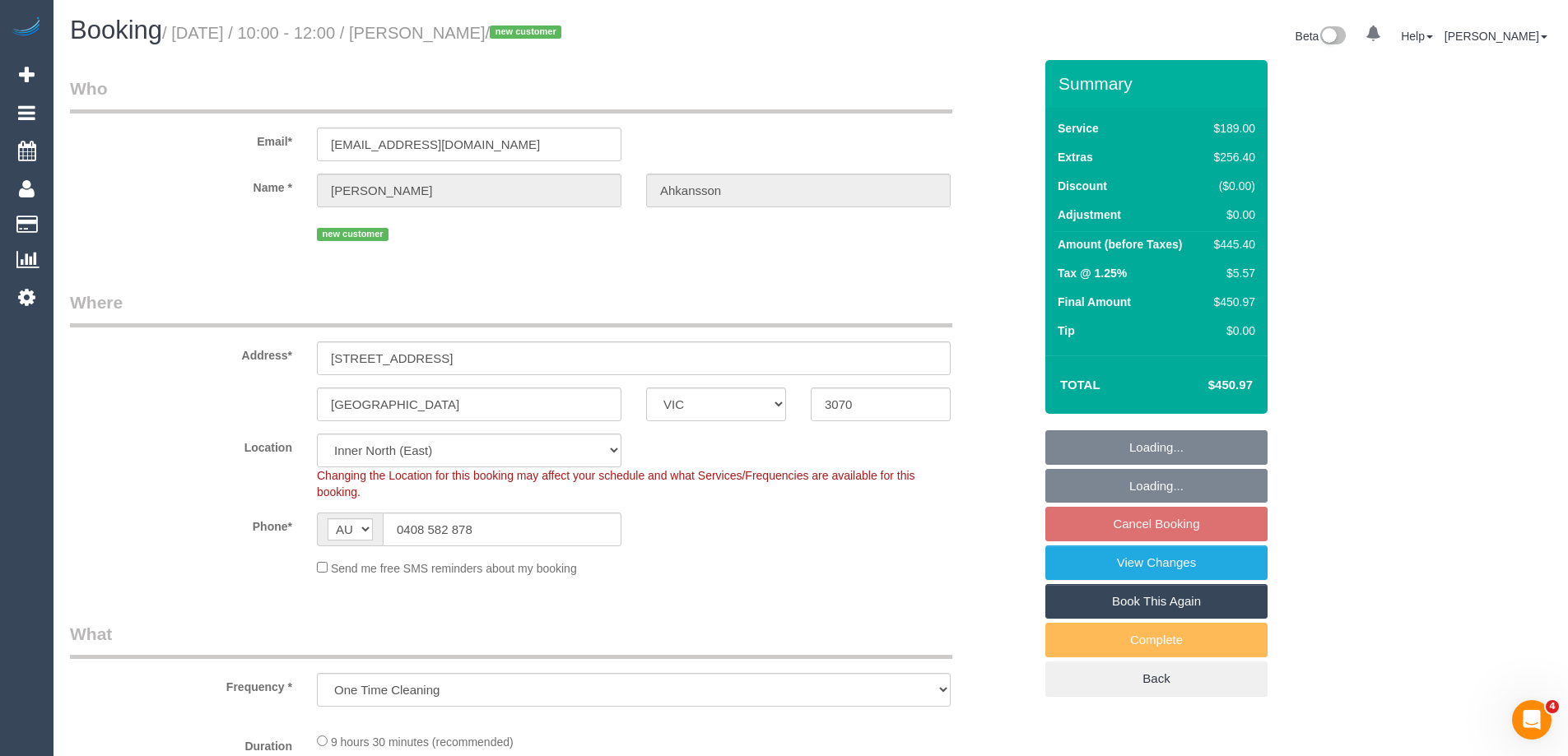
select select "object:801"
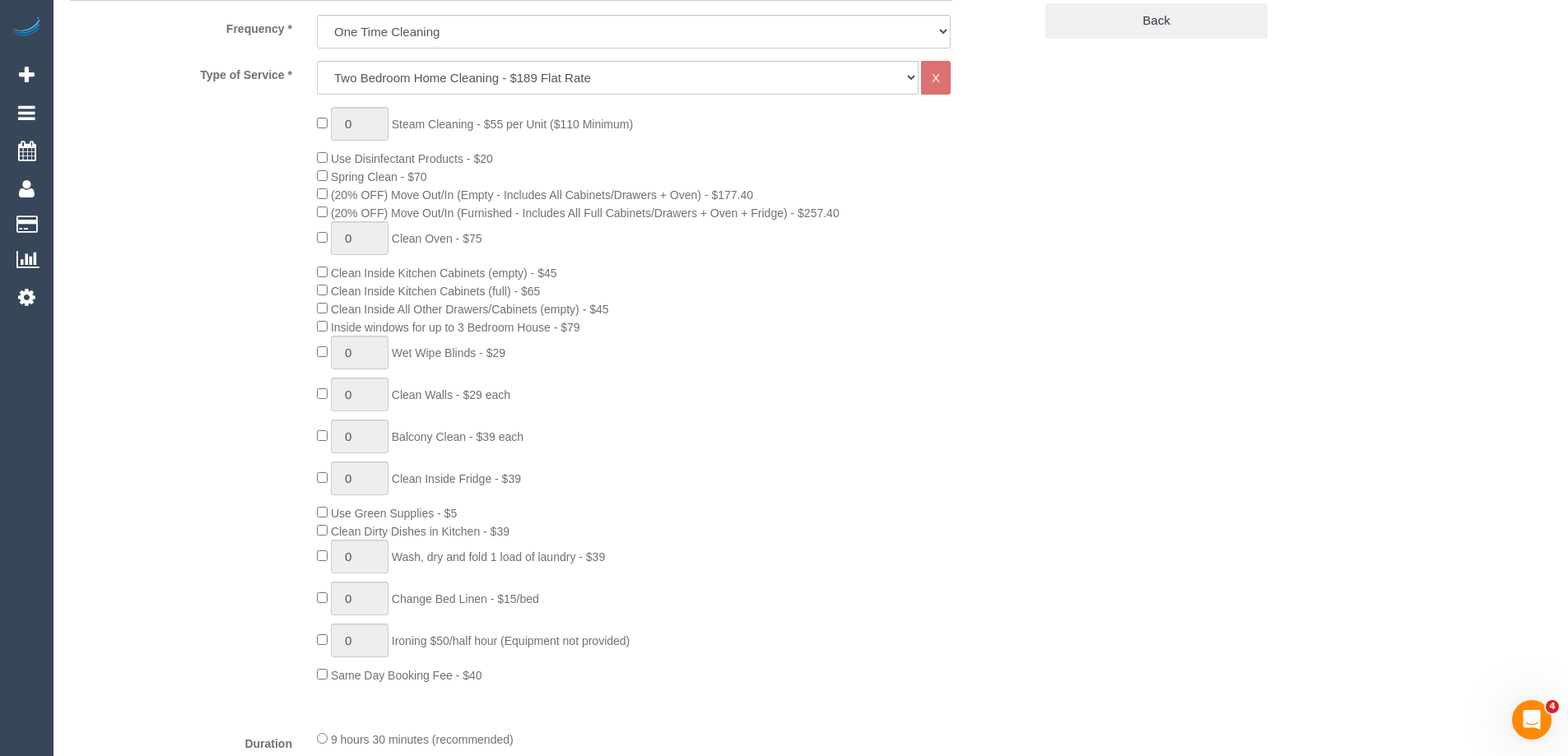
select select "spot3"
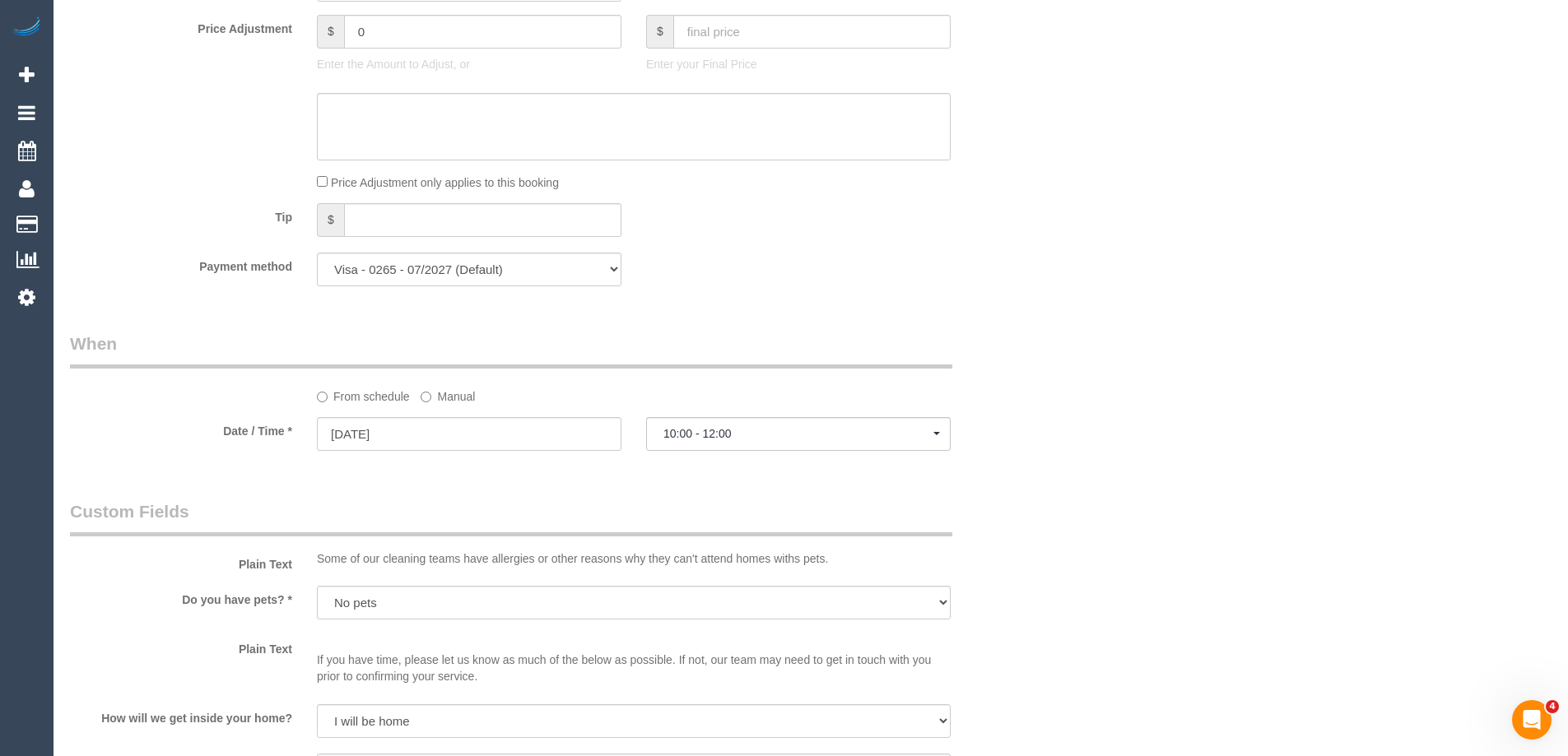
scroll to position [1646, 0]
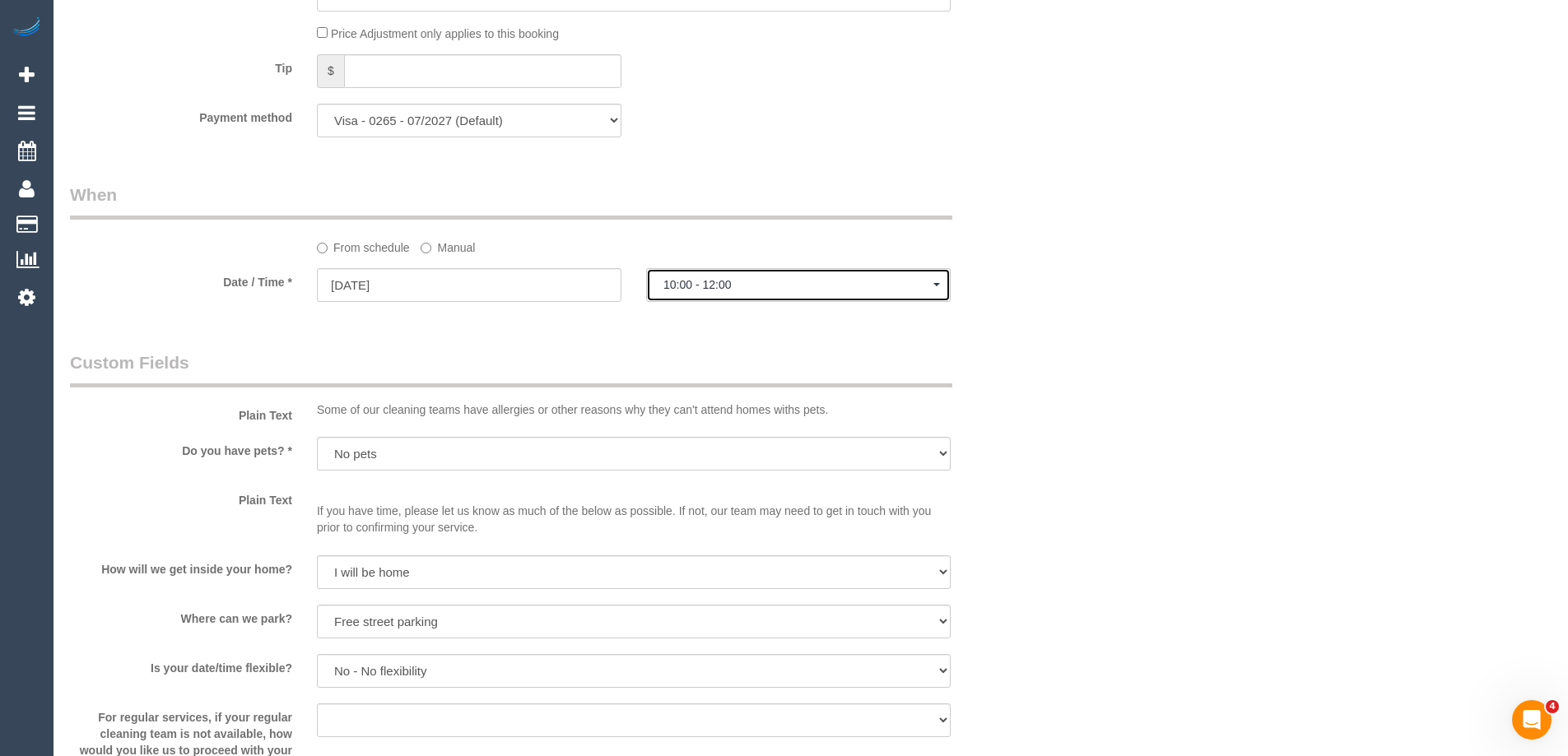
click at [711, 292] on button "10:00 - 12:00" at bounding box center [798, 285] width 305 height 34
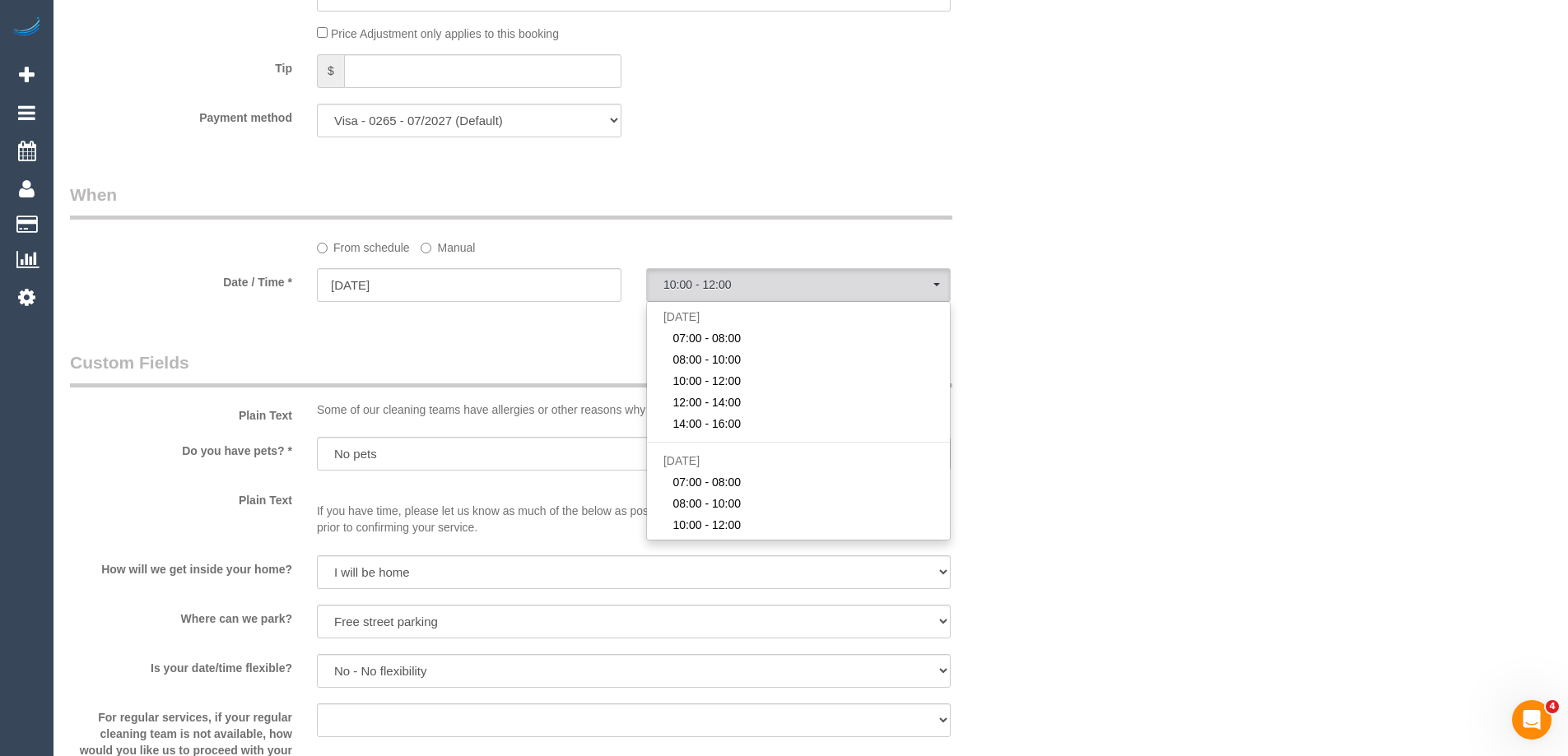
click at [1014, 314] on fieldset "When From schedule Manual Date / Time * 01/09/2025 10:00 - 12:00 Mon September …" at bounding box center [551, 251] width 963 height 135
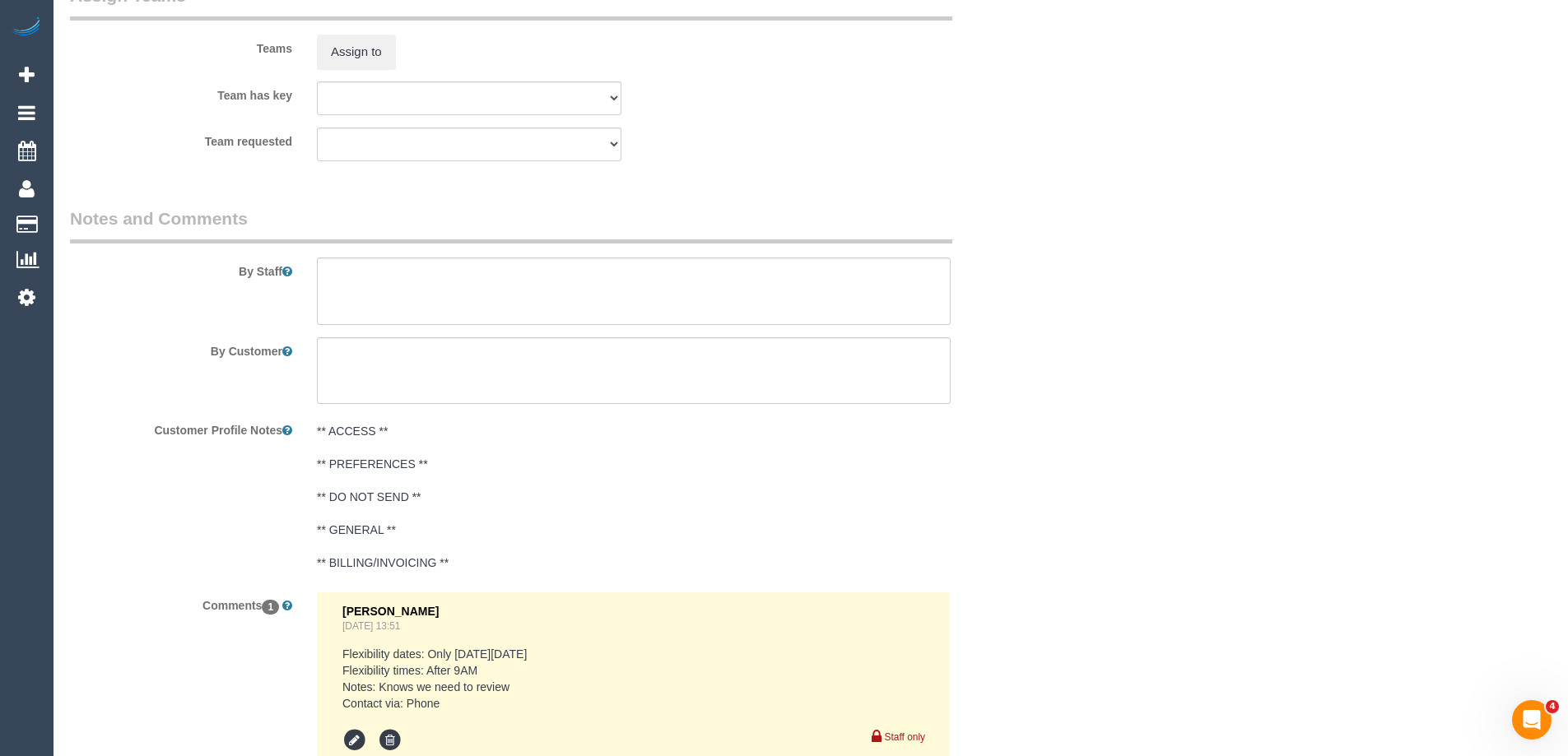
scroll to position [2740, 0]
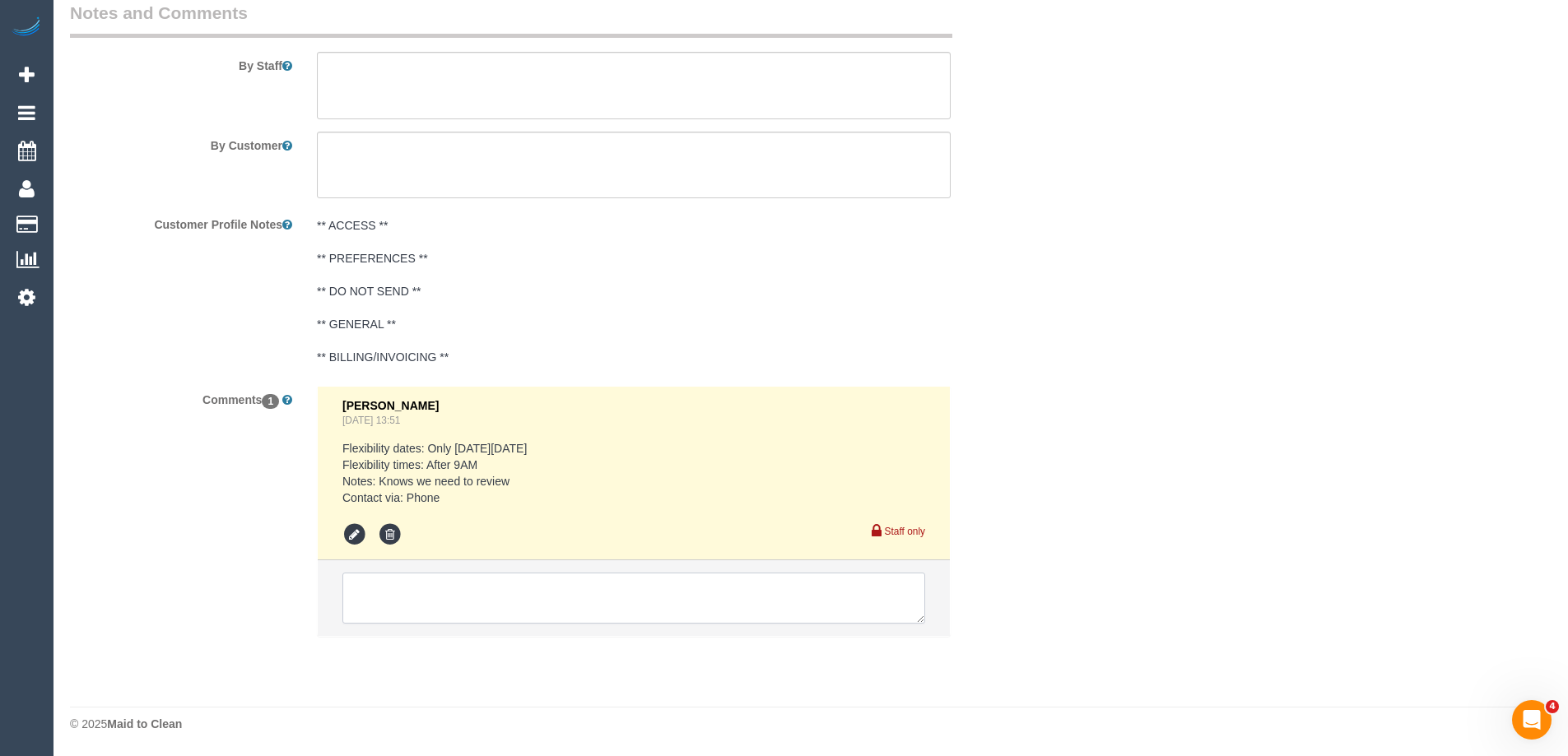
click at [553, 607] on textarea at bounding box center [634, 598] width 583 height 51
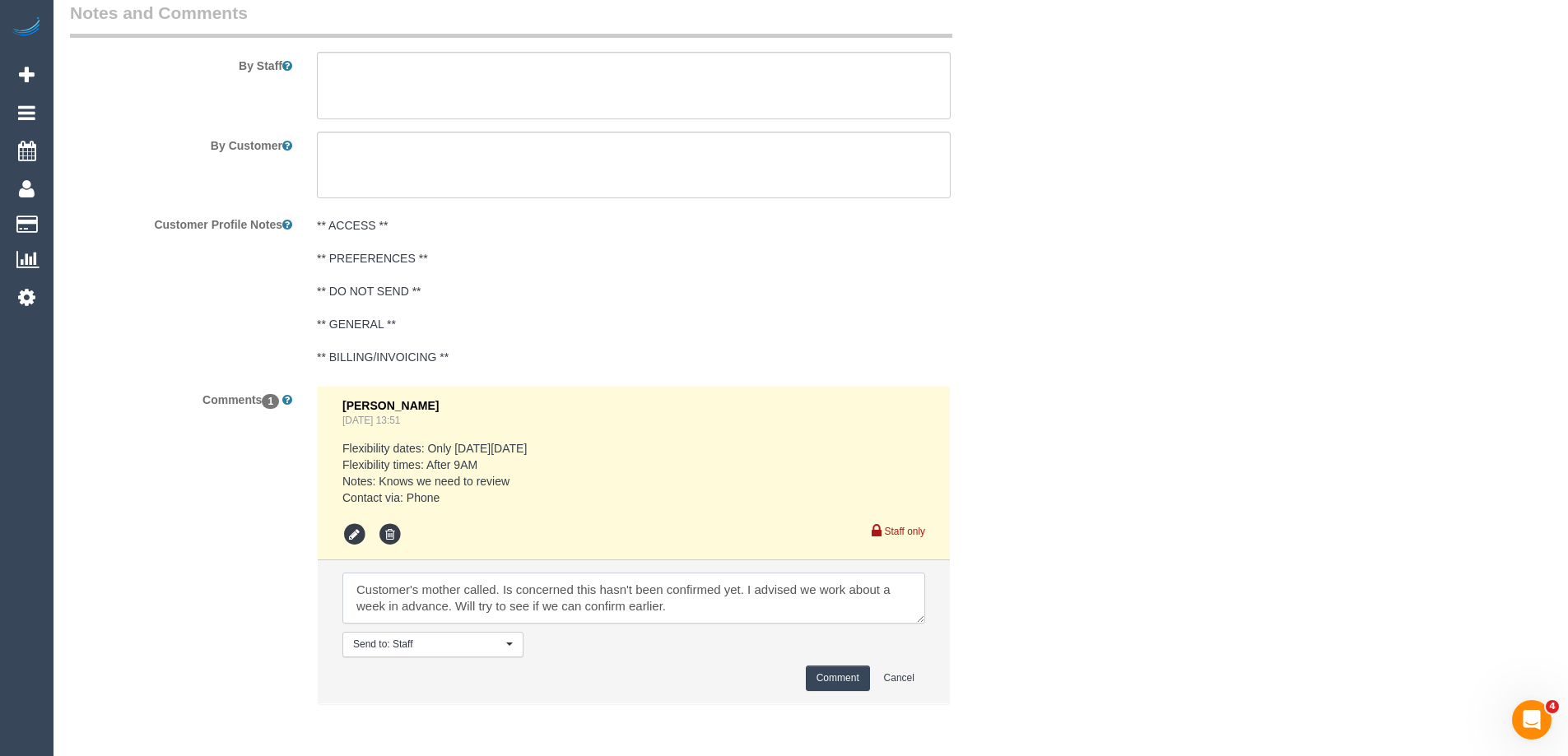
scroll to position [0, 0]
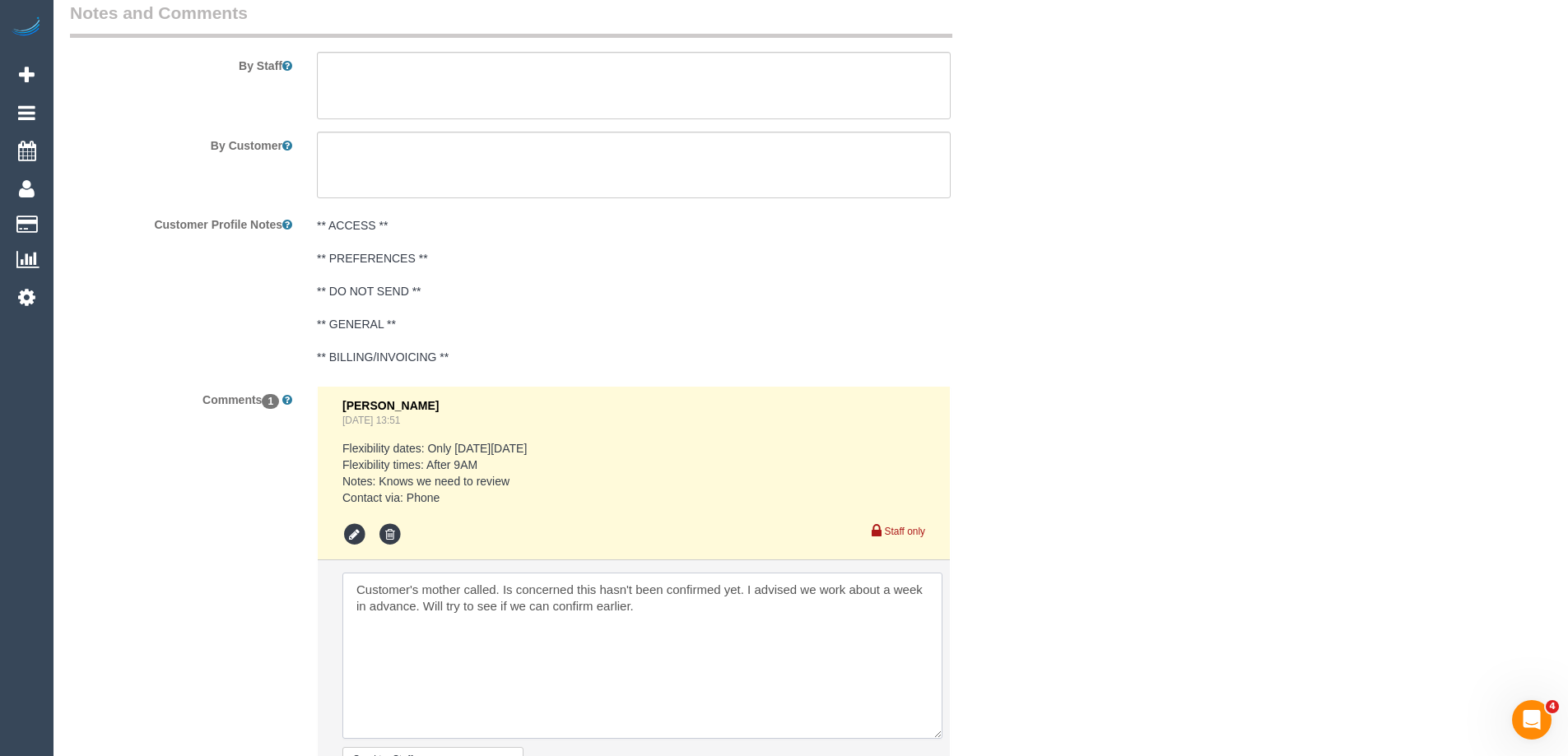
drag, startPoint x: 918, startPoint y: 616, endPoint x: 935, endPoint y: 721, distance: 106.4
click at [935, 732] on textarea at bounding box center [642, 656] width 600 height 166
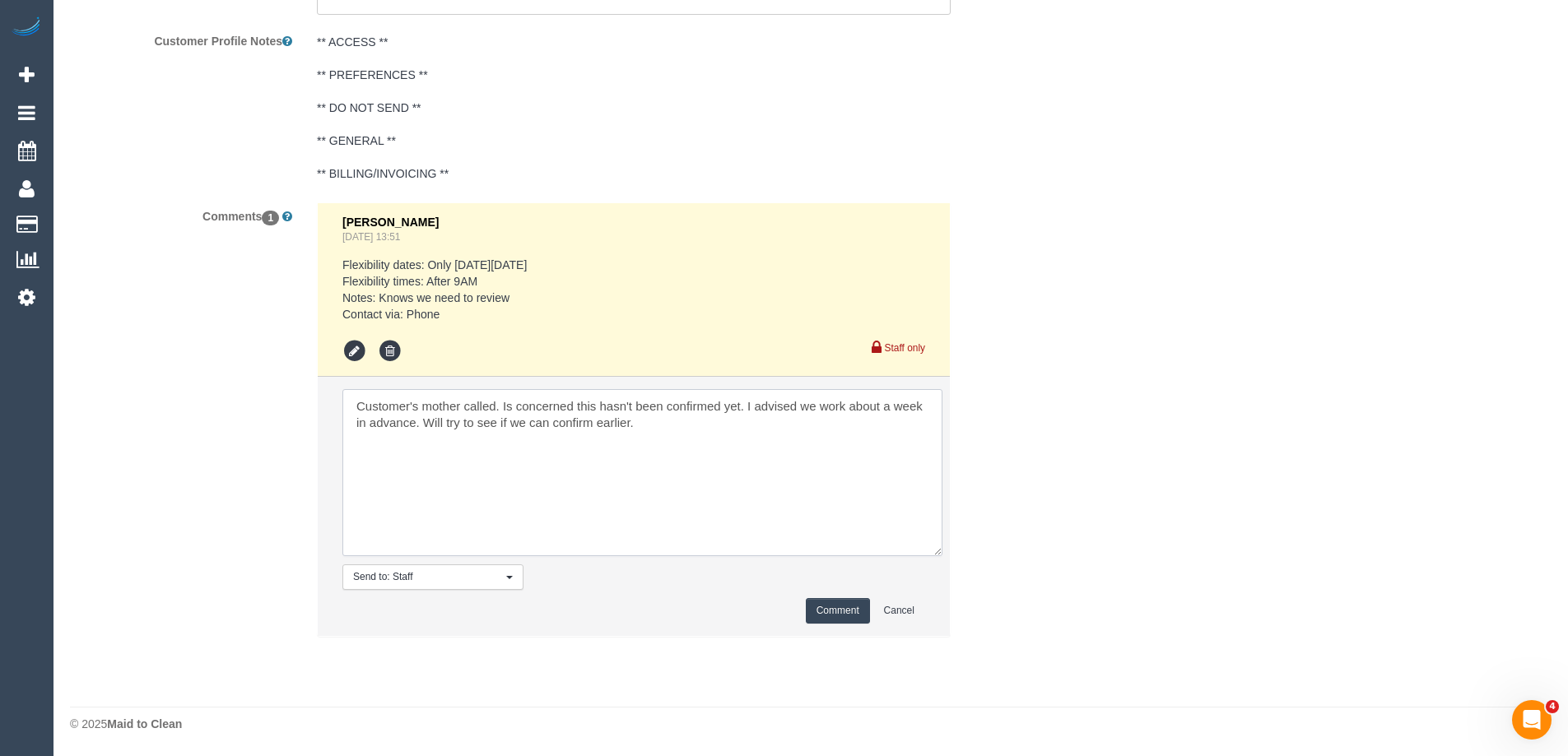
click at [587, 488] on textarea at bounding box center [642, 472] width 600 height 167
drag, startPoint x: 424, startPoint y: 423, endPoint x: 443, endPoint y: 422, distance: 19.0
click at [424, 423] on textarea at bounding box center [642, 472] width 600 height 167
type textarea "Customer's mother called. Is concerned this hasn't been confirmed yet. I advise…"
click at [832, 618] on button "Comment" at bounding box center [838, 611] width 64 height 25
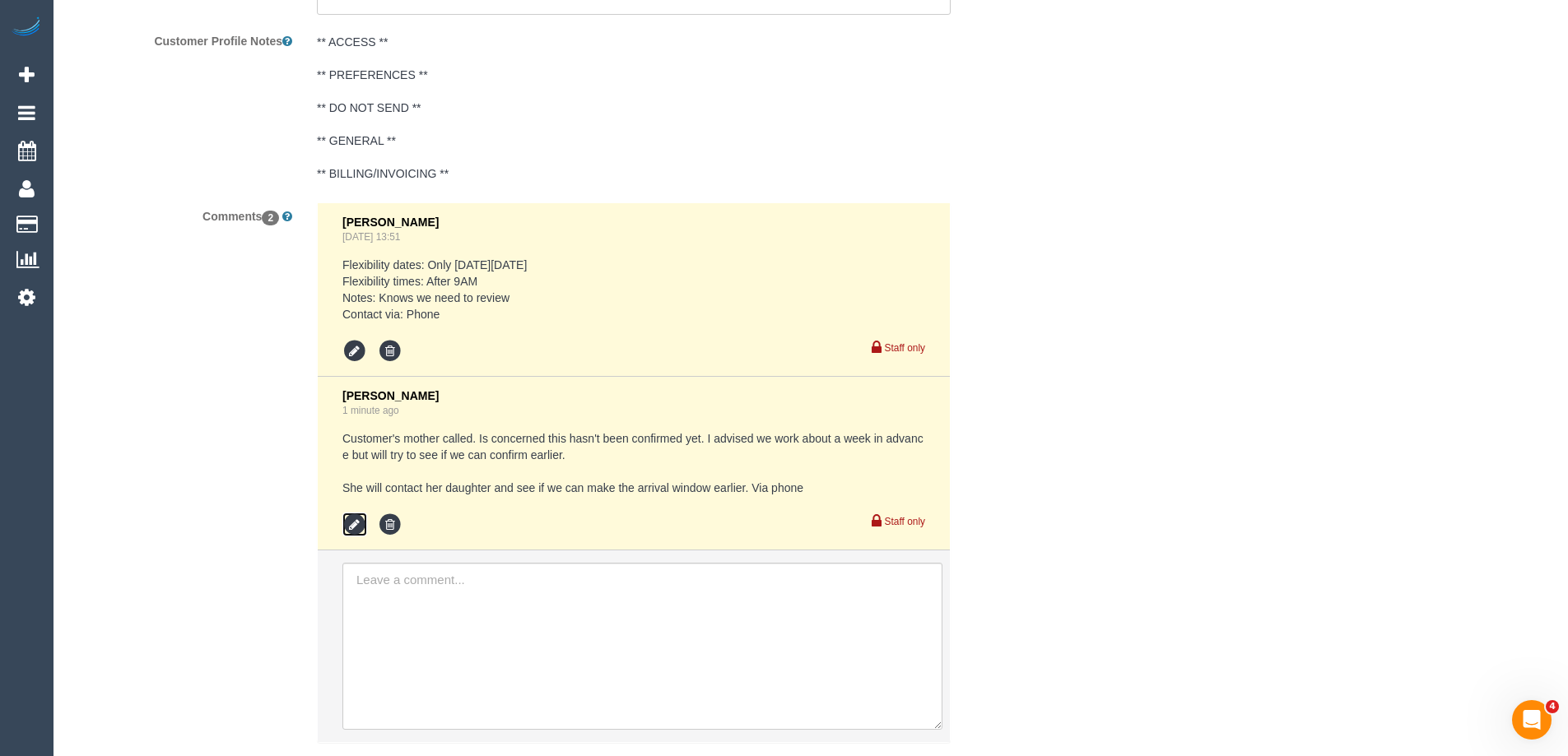
click at [355, 524] on icon at bounding box center [354, 525] width 24 height 24
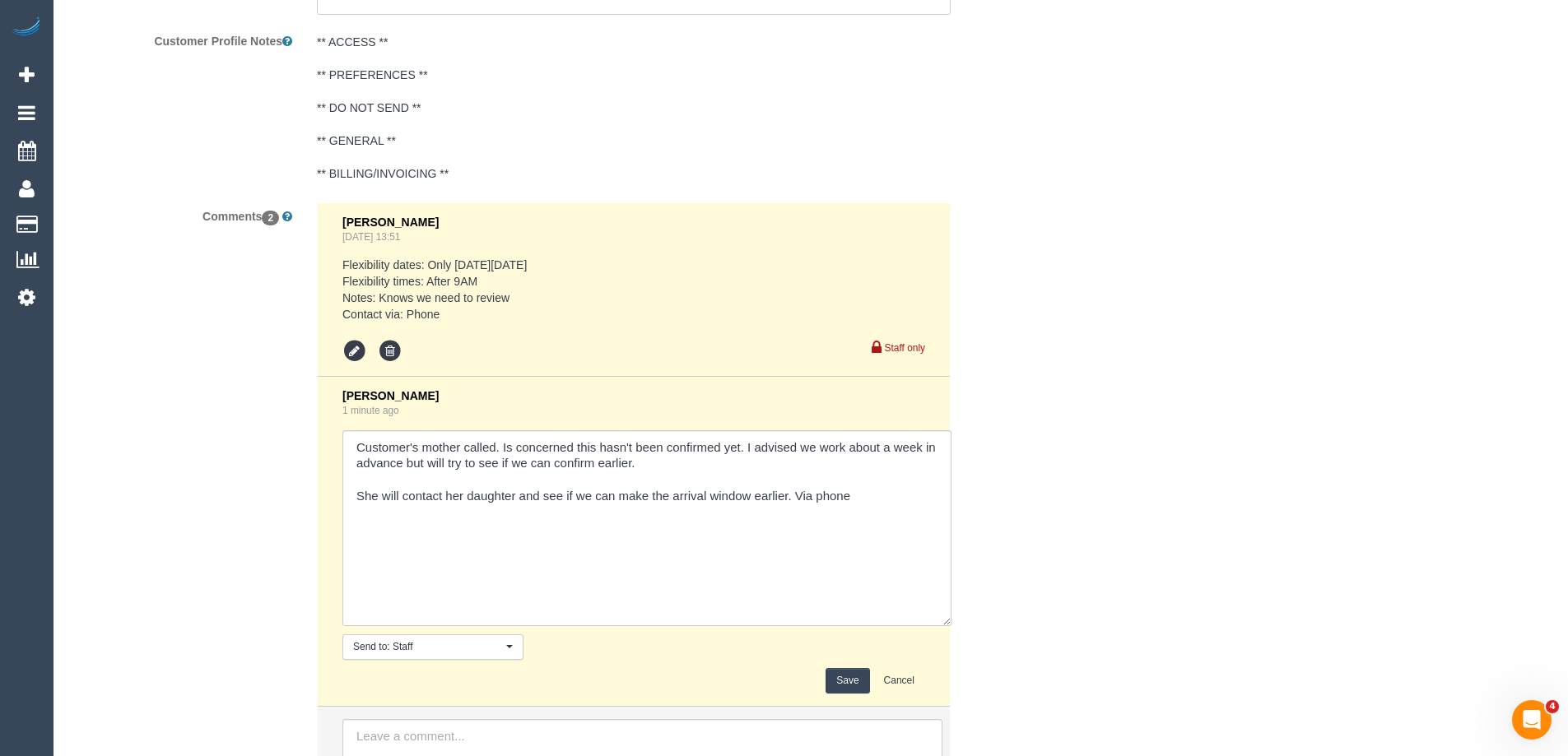
drag, startPoint x: 918, startPoint y: 471, endPoint x: 944, endPoint y: 616, distance: 147.3
click at [944, 616] on textarea at bounding box center [647, 528] width 609 height 196
click at [760, 471] on textarea at bounding box center [647, 528] width 609 height 196
type textarea "Customer's mother called. Is concerned this hasn't been confirmed yet. I advise…"
click at [846, 678] on button "Save" at bounding box center [847, 681] width 44 height 25
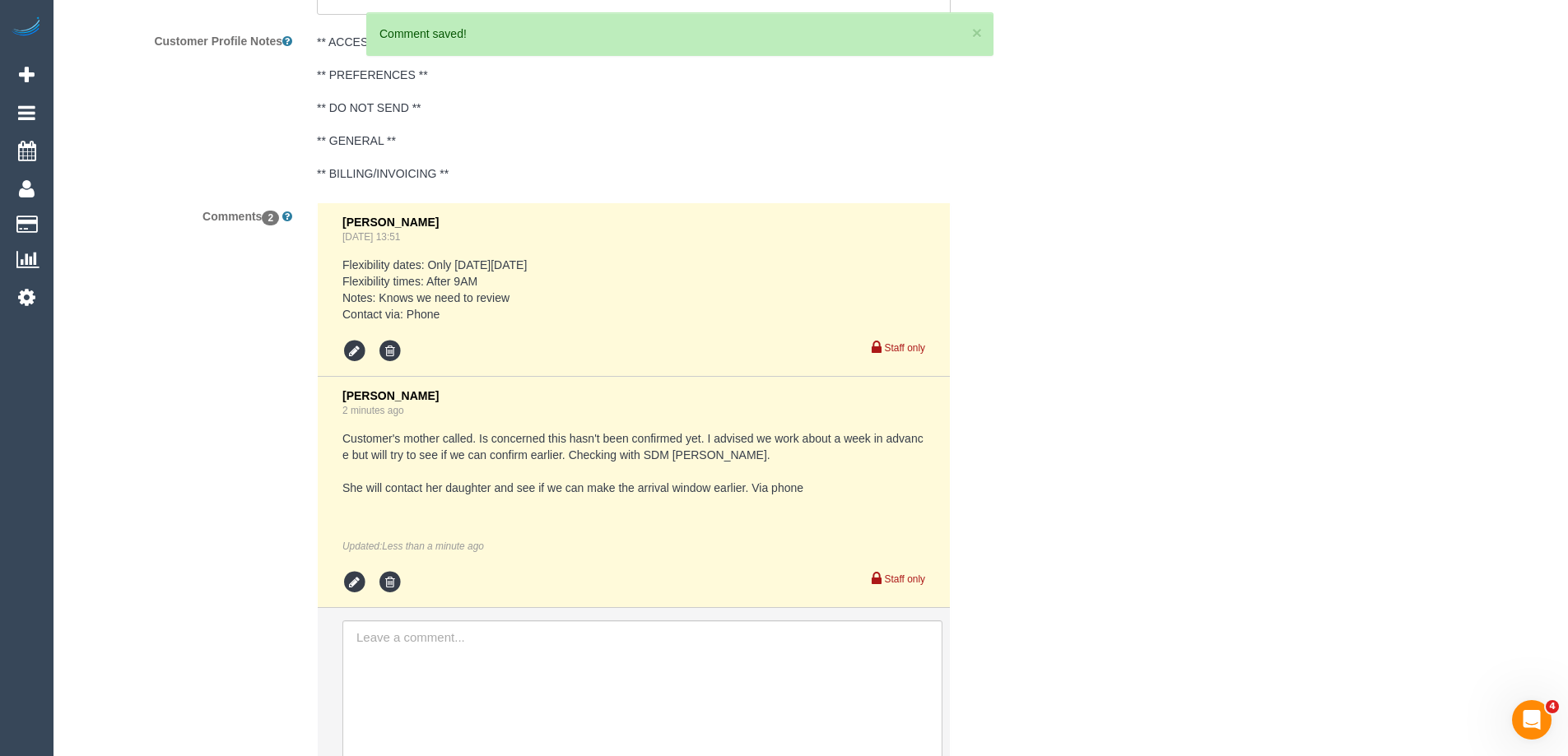
scroll to position [2100, 0]
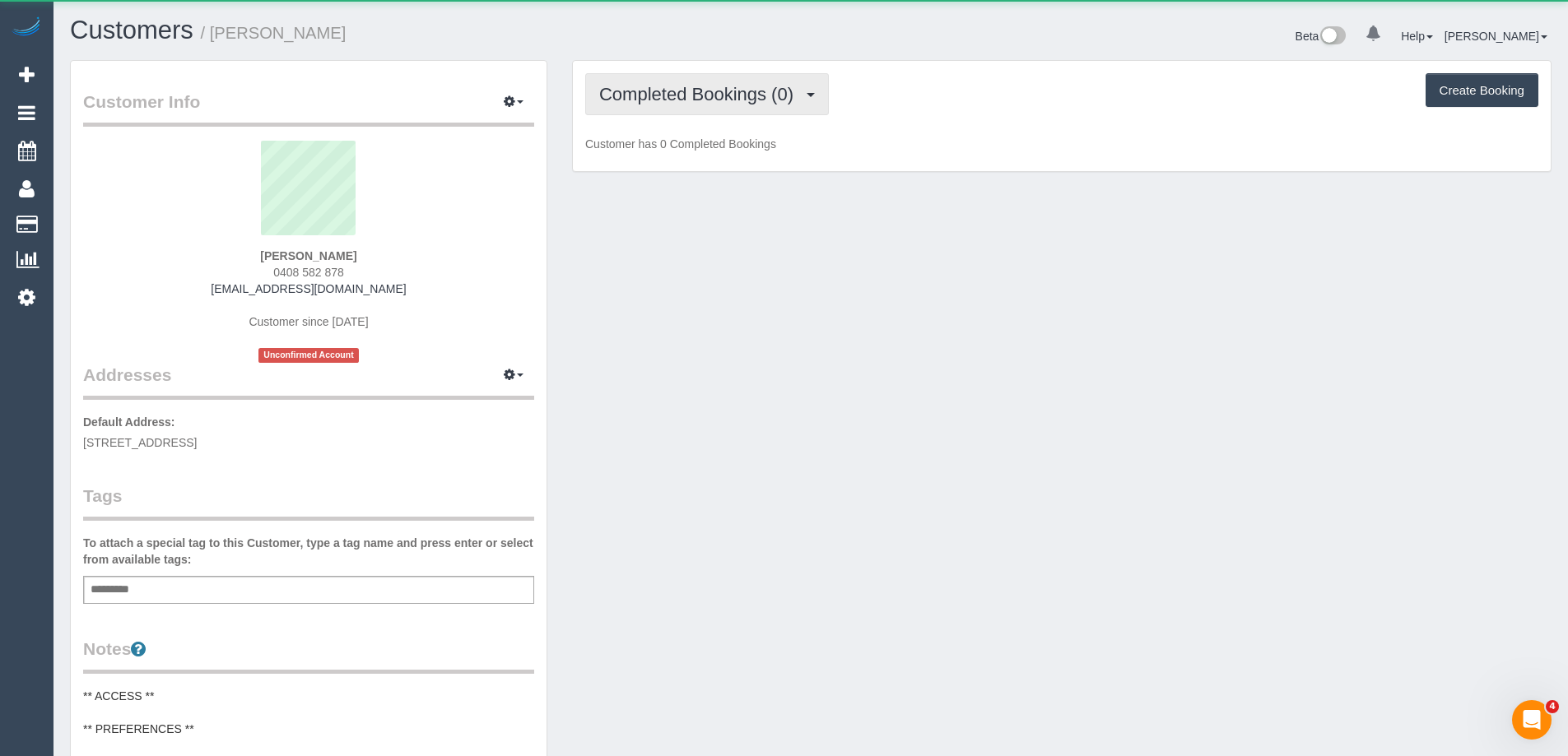
click at [713, 114] on button "Completed Bookings (0)" at bounding box center [707, 94] width 244 height 42
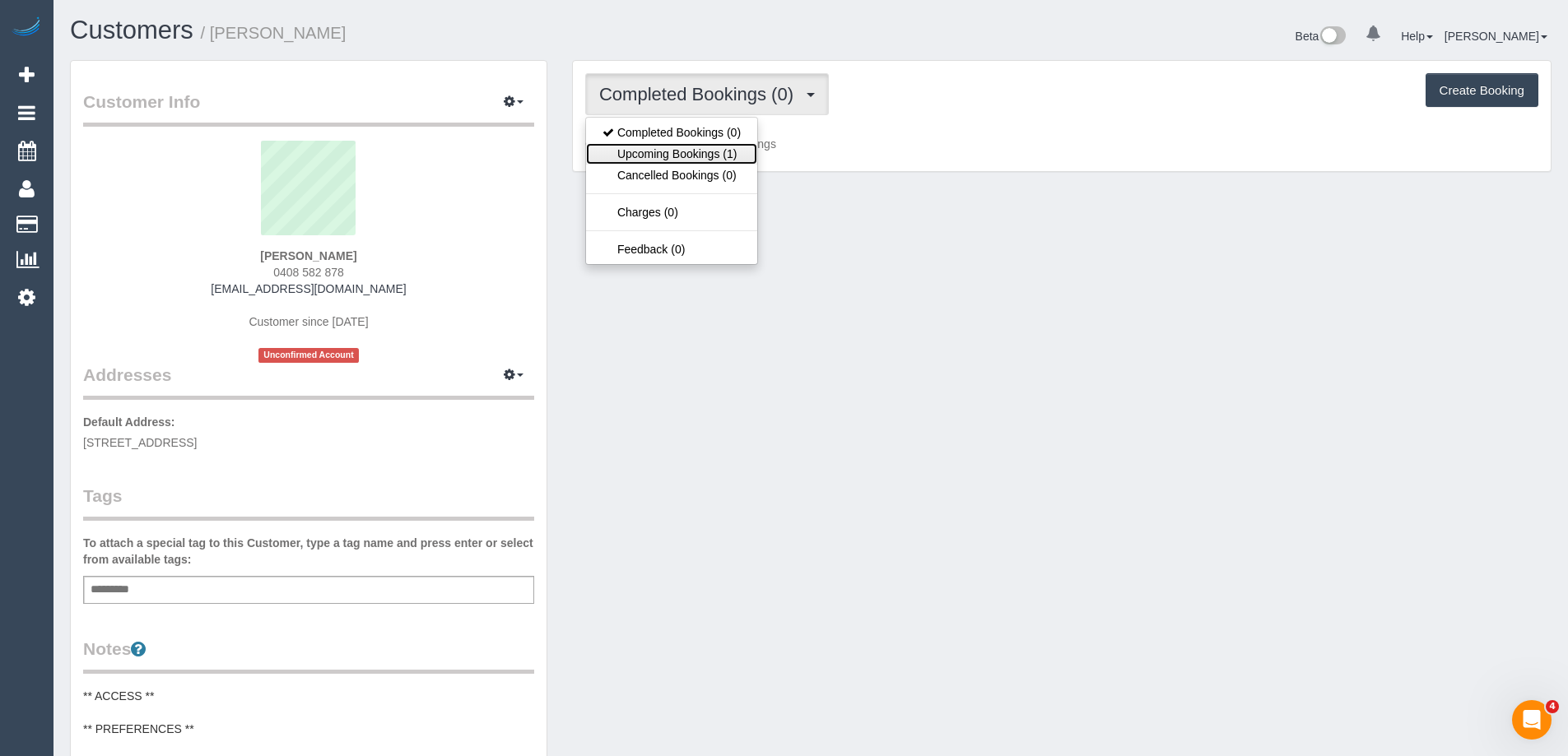
click at [705, 149] on link "Upcoming Bookings (1)" at bounding box center [672, 154] width 171 height 21
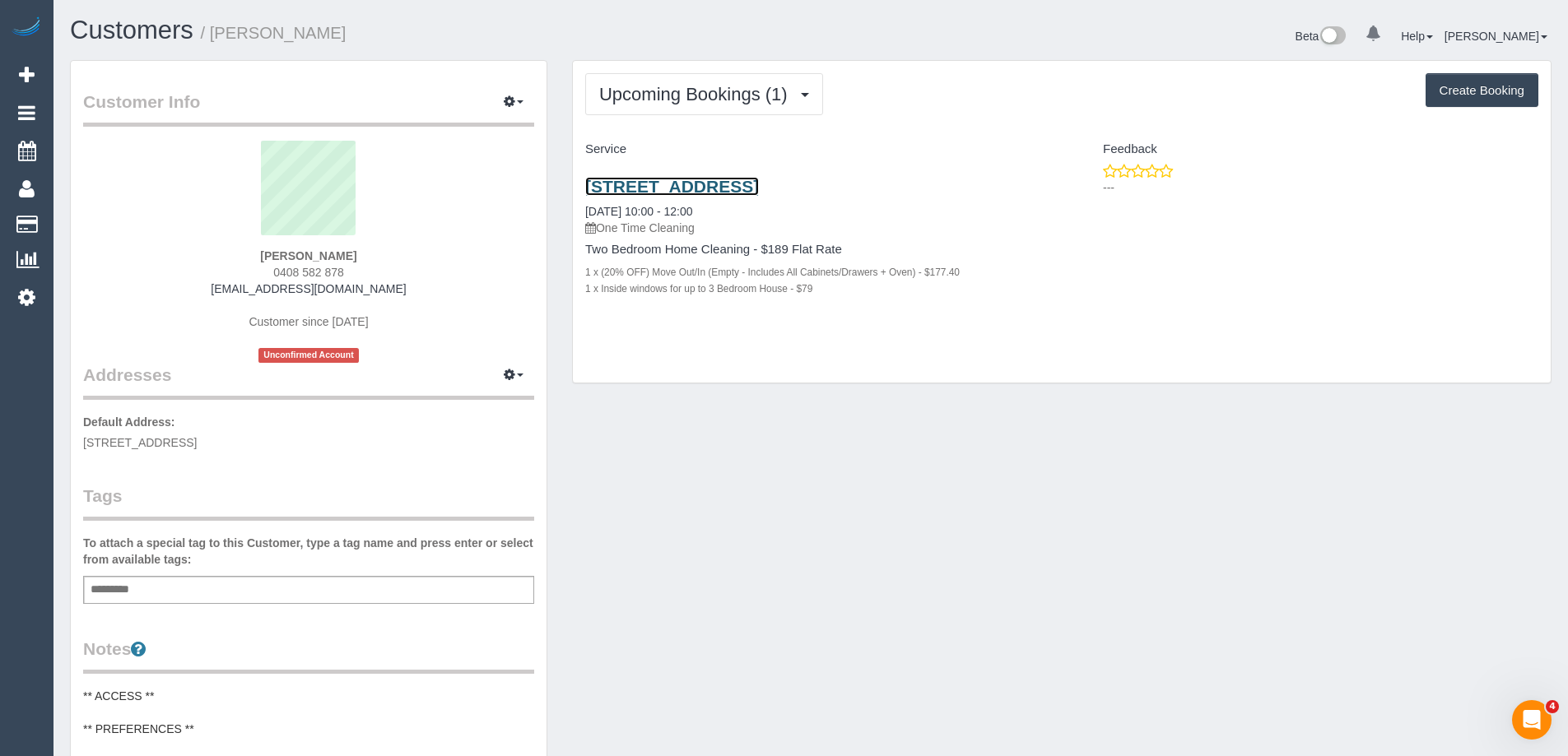
click at [721, 184] on link "[STREET_ADDRESS]" at bounding box center [673, 186] width 174 height 19
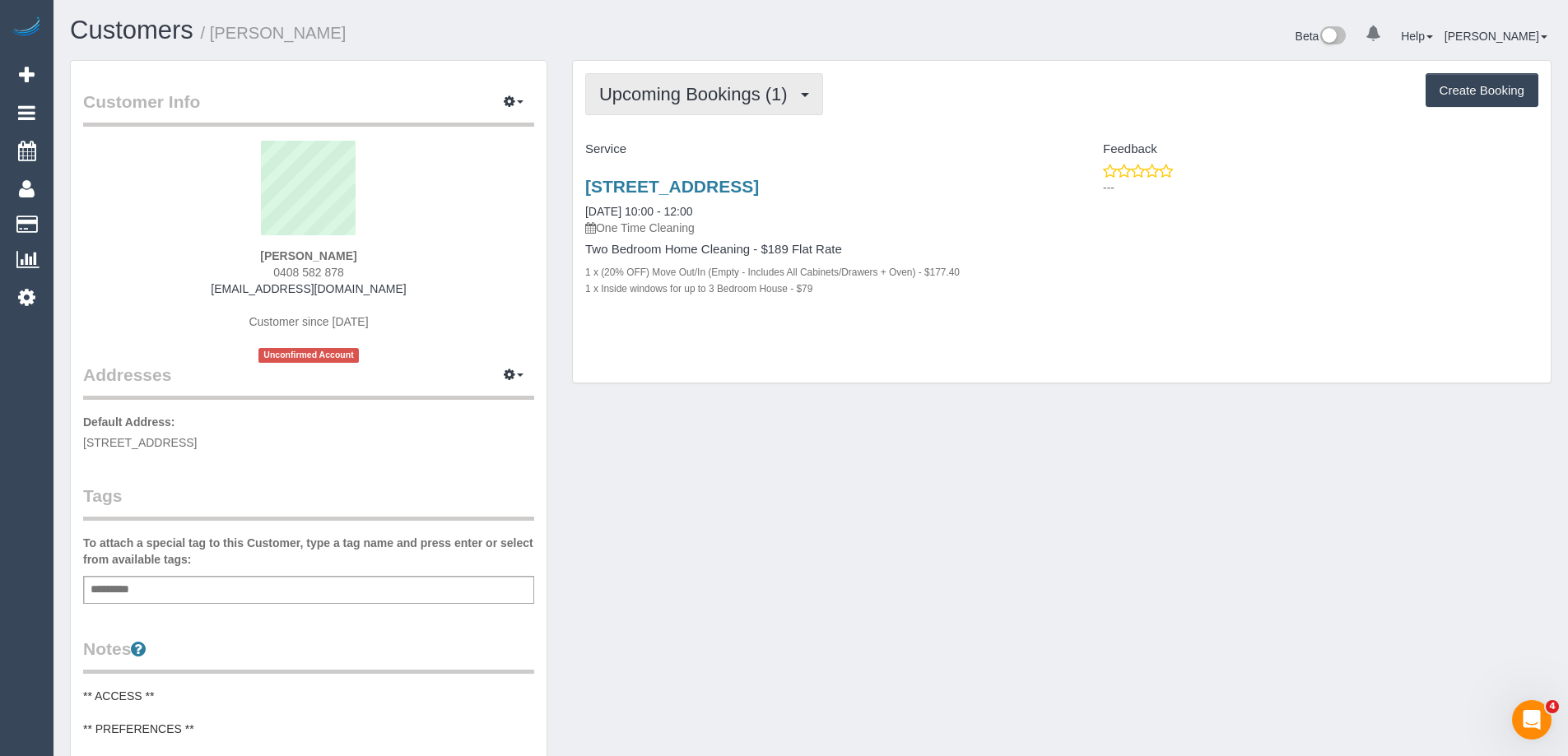
click at [677, 78] on button "Upcoming Bookings (1)" at bounding box center [705, 94] width 238 height 42
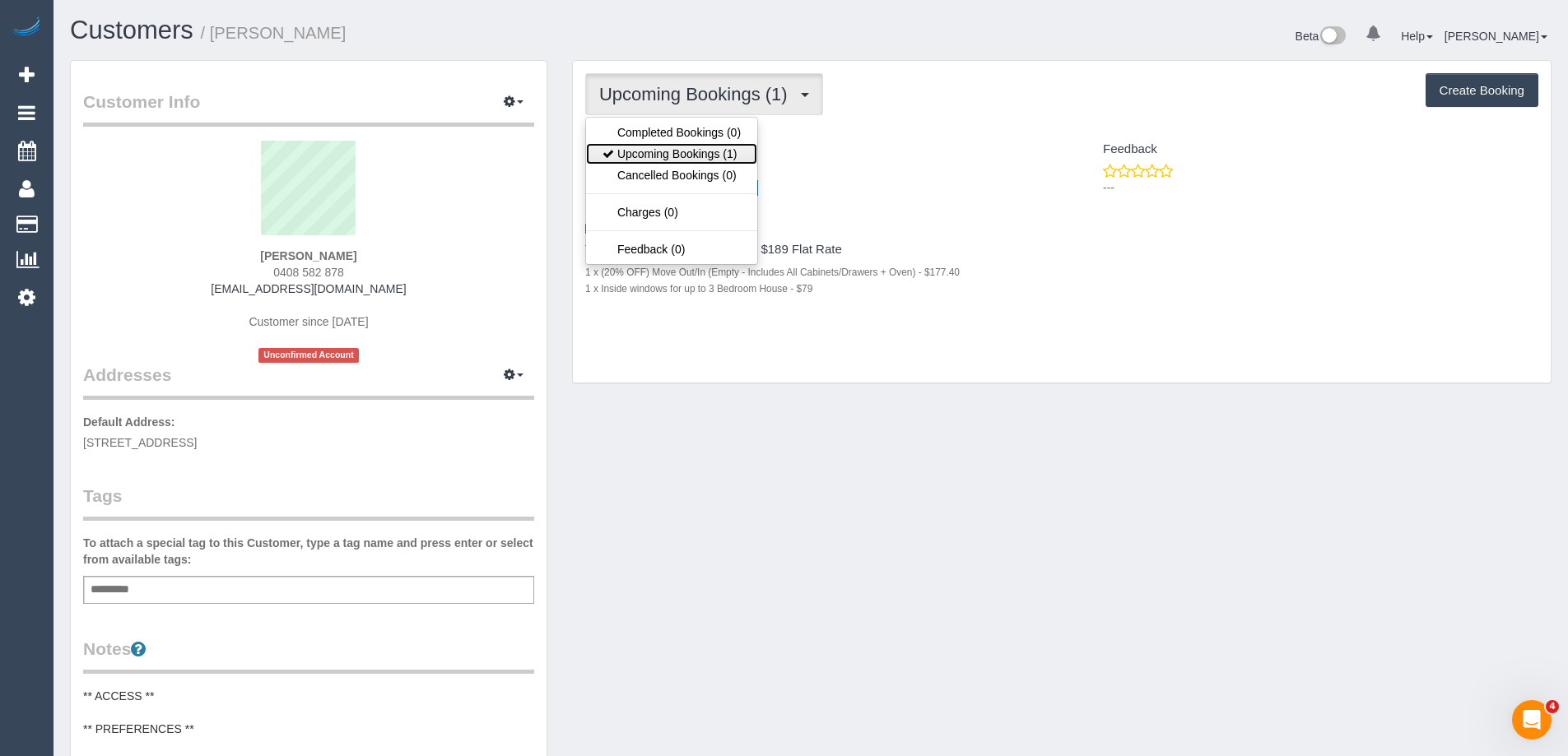
click at [664, 152] on link "Upcoming Bookings (1)" at bounding box center [672, 154] width 171 height 21
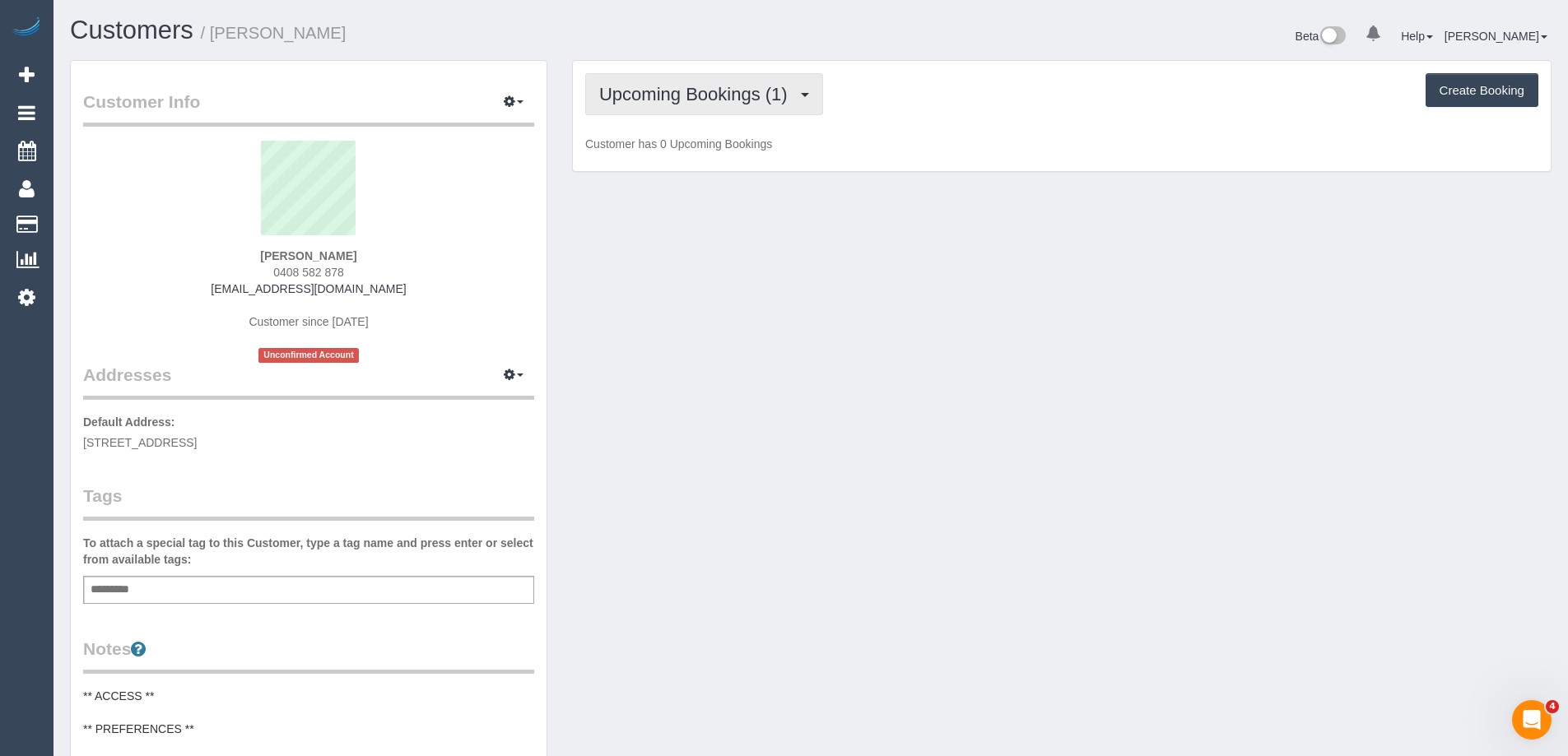
click at [698, 83] on button "Upcoming Bookings (1)" at bounding box center [705, 94] width 238 height 42
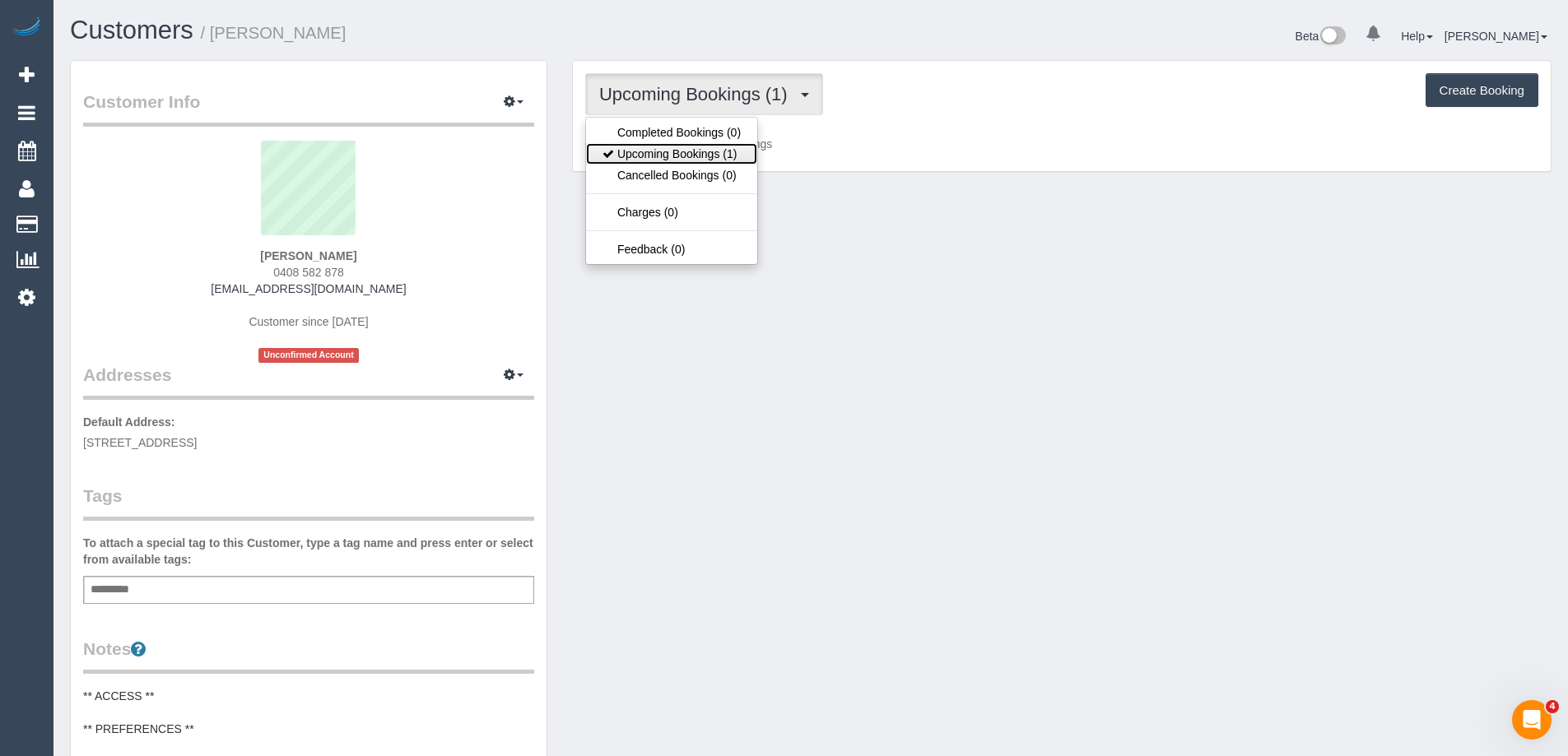
click at [700, 158] on link "Upcoming Bookings (1)" at bounding box center [672, 154] width 171 height 21
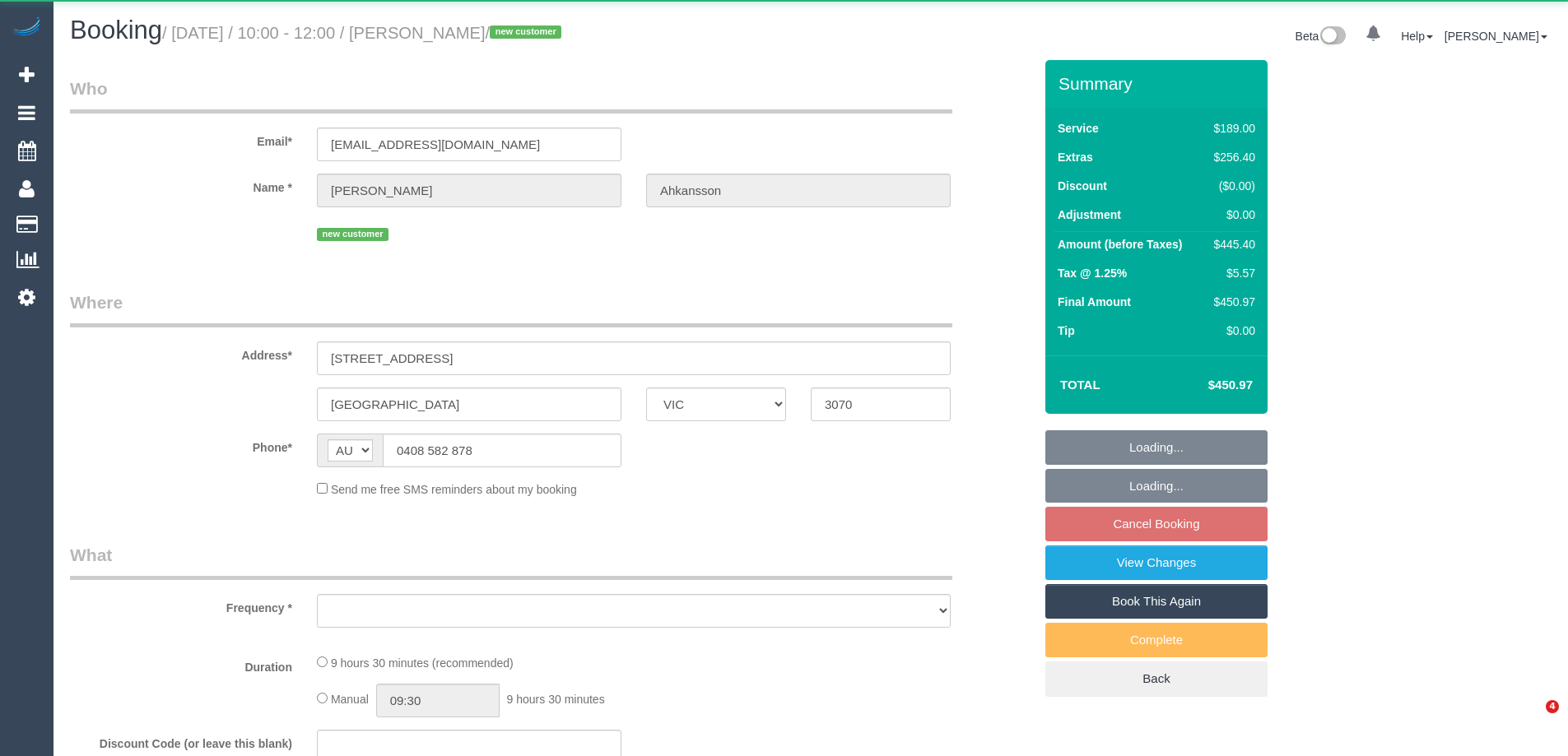
select select "VIC"
select select "string:stripe-pm_1RkzsI2GScqysDRVJvCcLzAv"
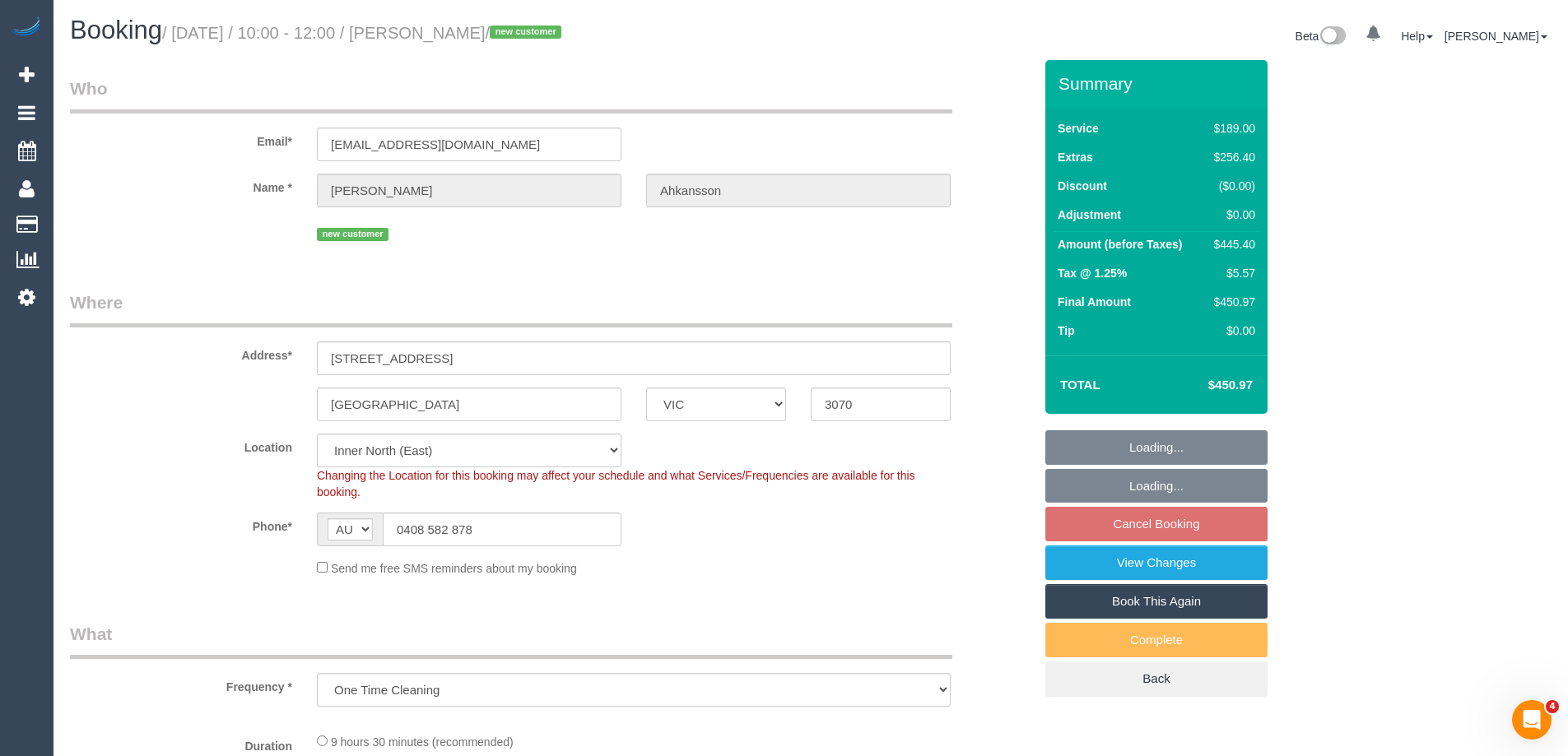
select select "object:580"
click at [985, 230] on div "new customer" at bounding box center [551, 232] width 988 height 25
select select "number:28"
select select "number:14"
select select "number:19"
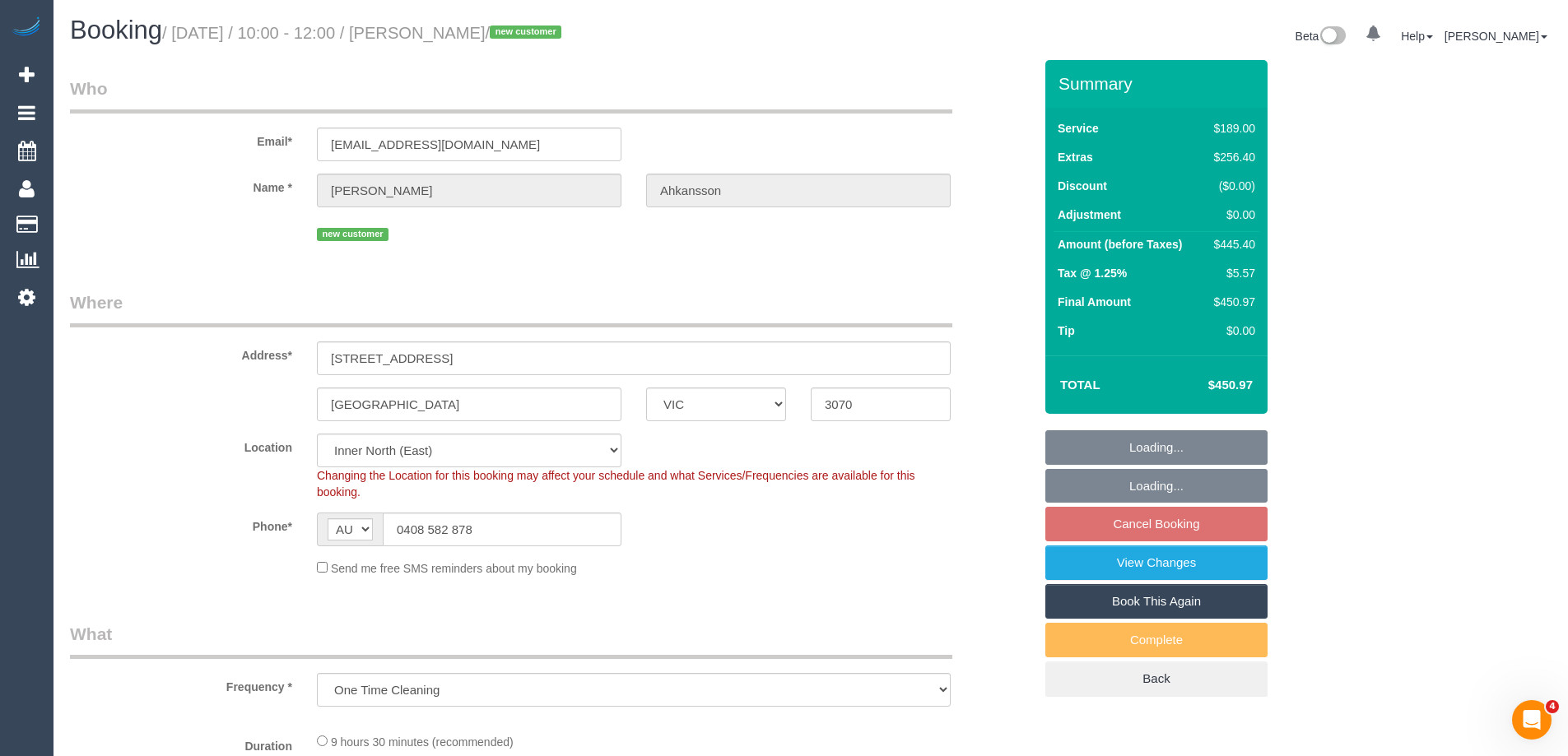
select select "number:25"
select select "spot3"
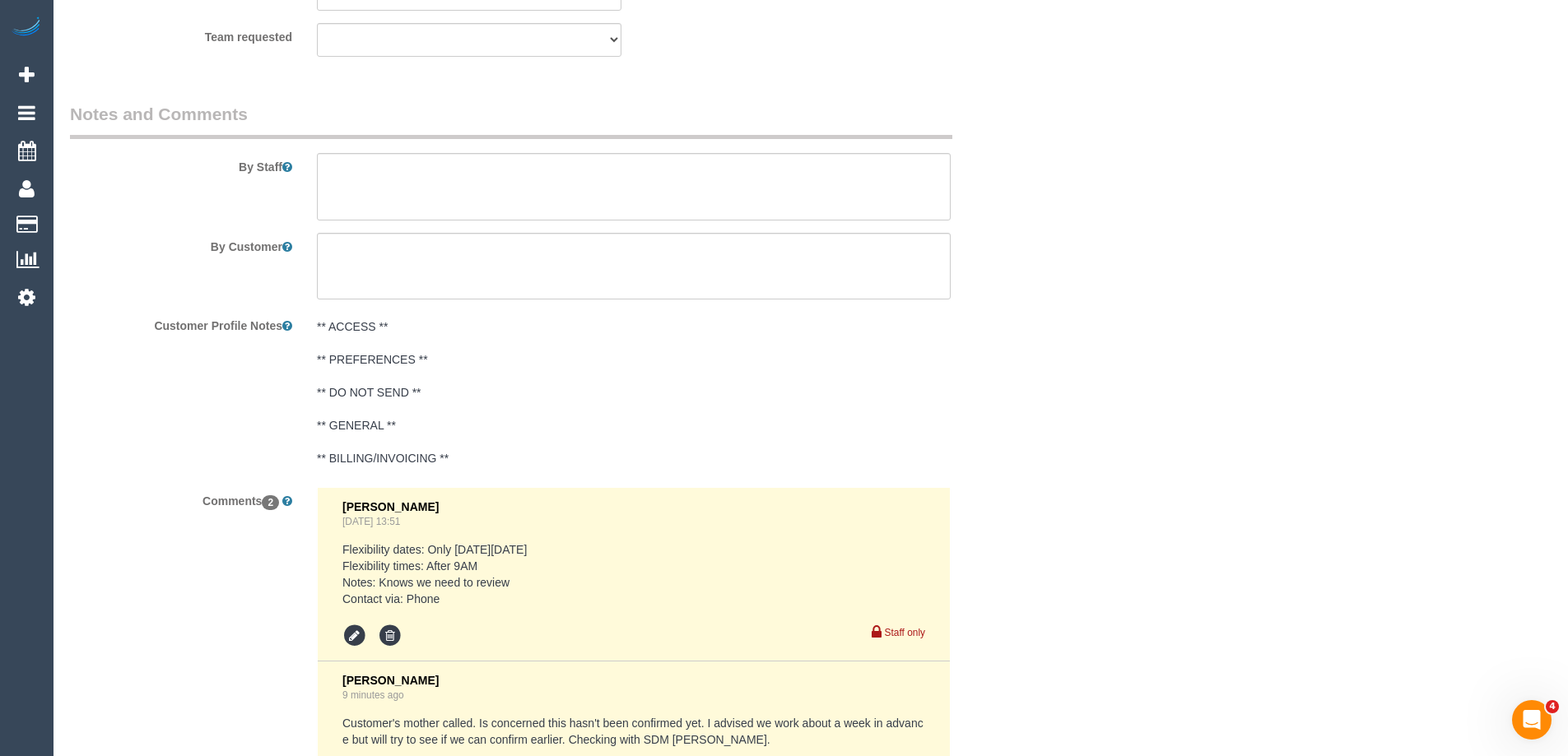
scroll to position [2963, 0]
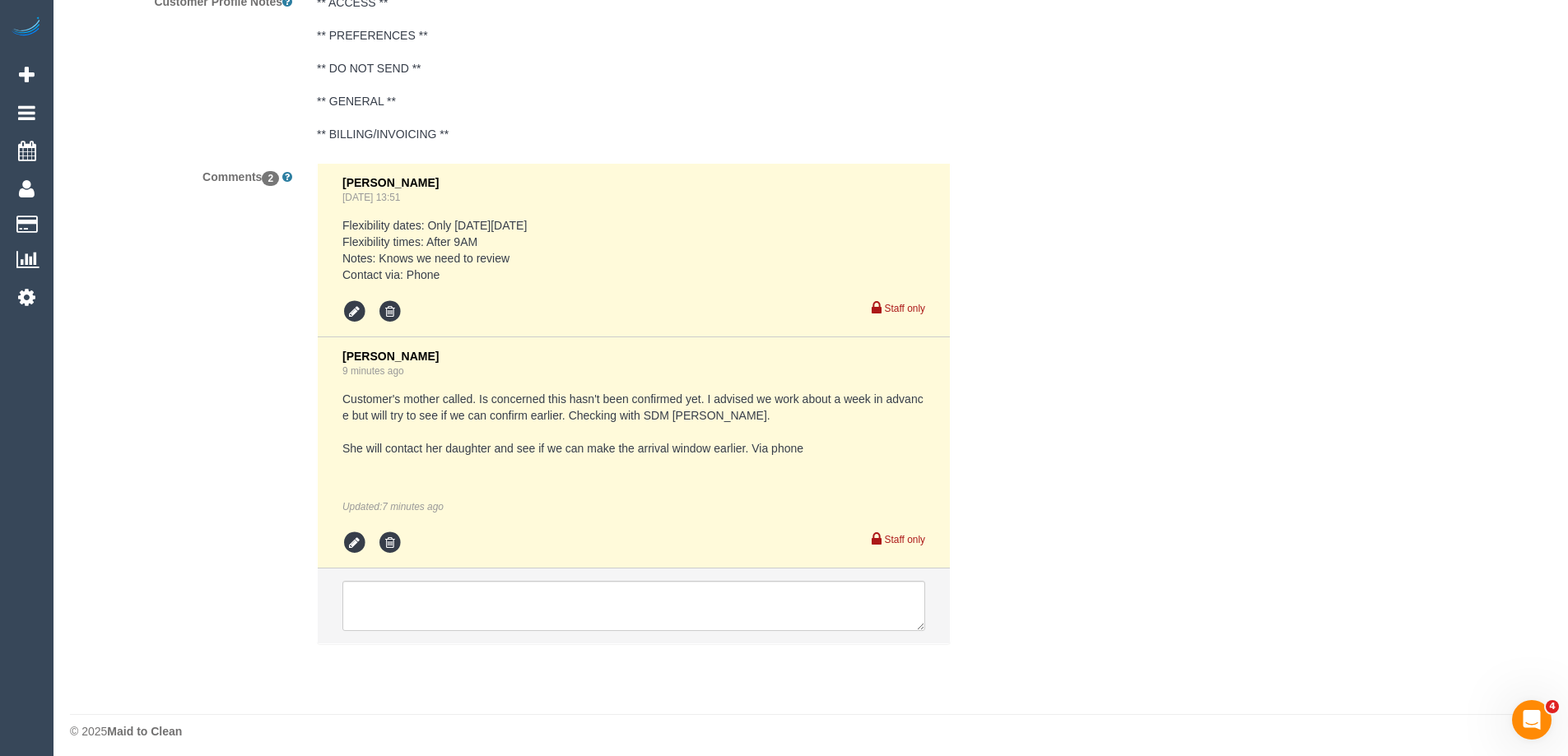
click at [1031, 174] on div "Comments 2 Mary Regala Jul 15, 2025 13:51 Flexibility dates: Only on Monday 01/…" at bounding box center [551, 412] width 988 height 498
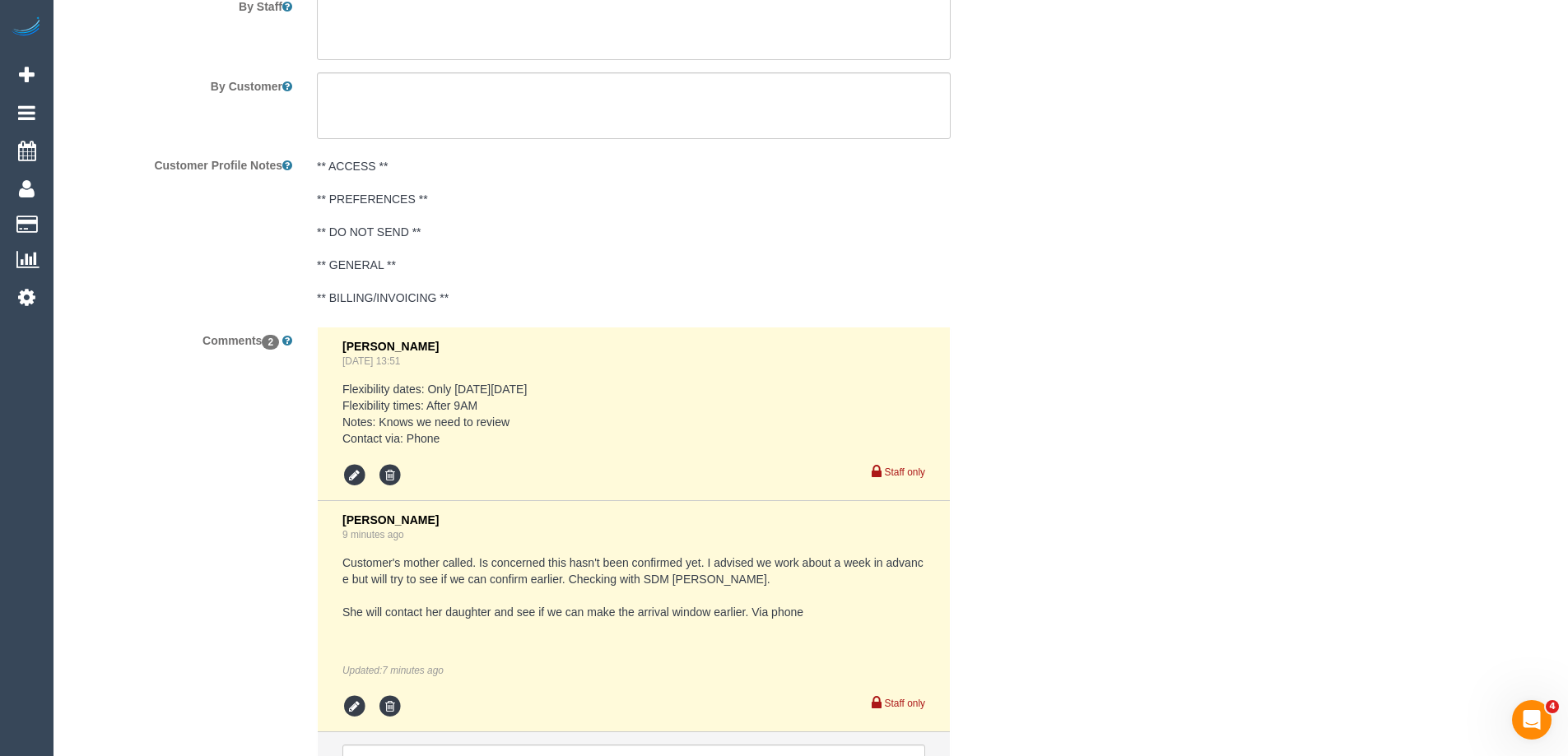
scroll to position [2970, 0]
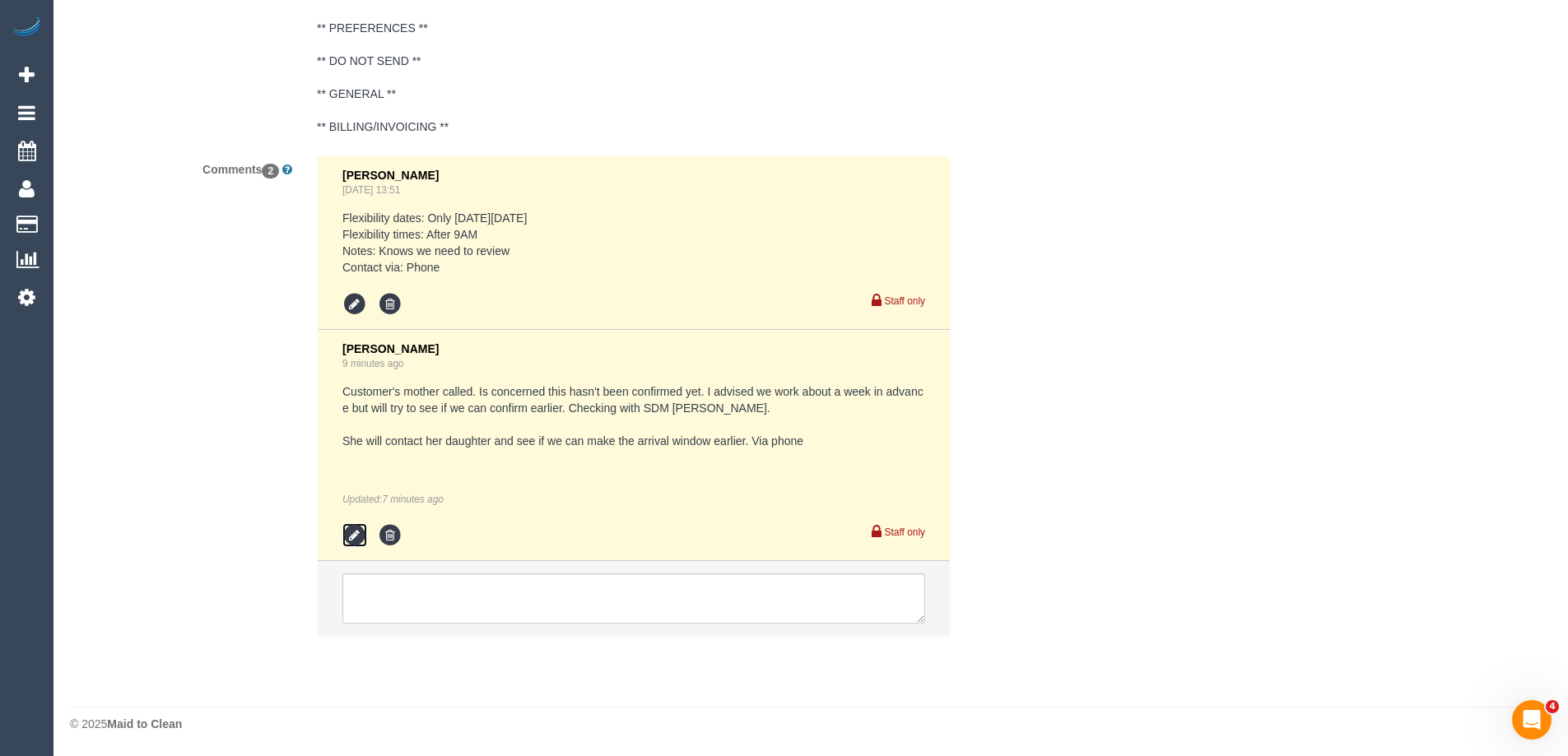
click at [355, 535] on icon at bounding box center [354, 535] width 24 height 24
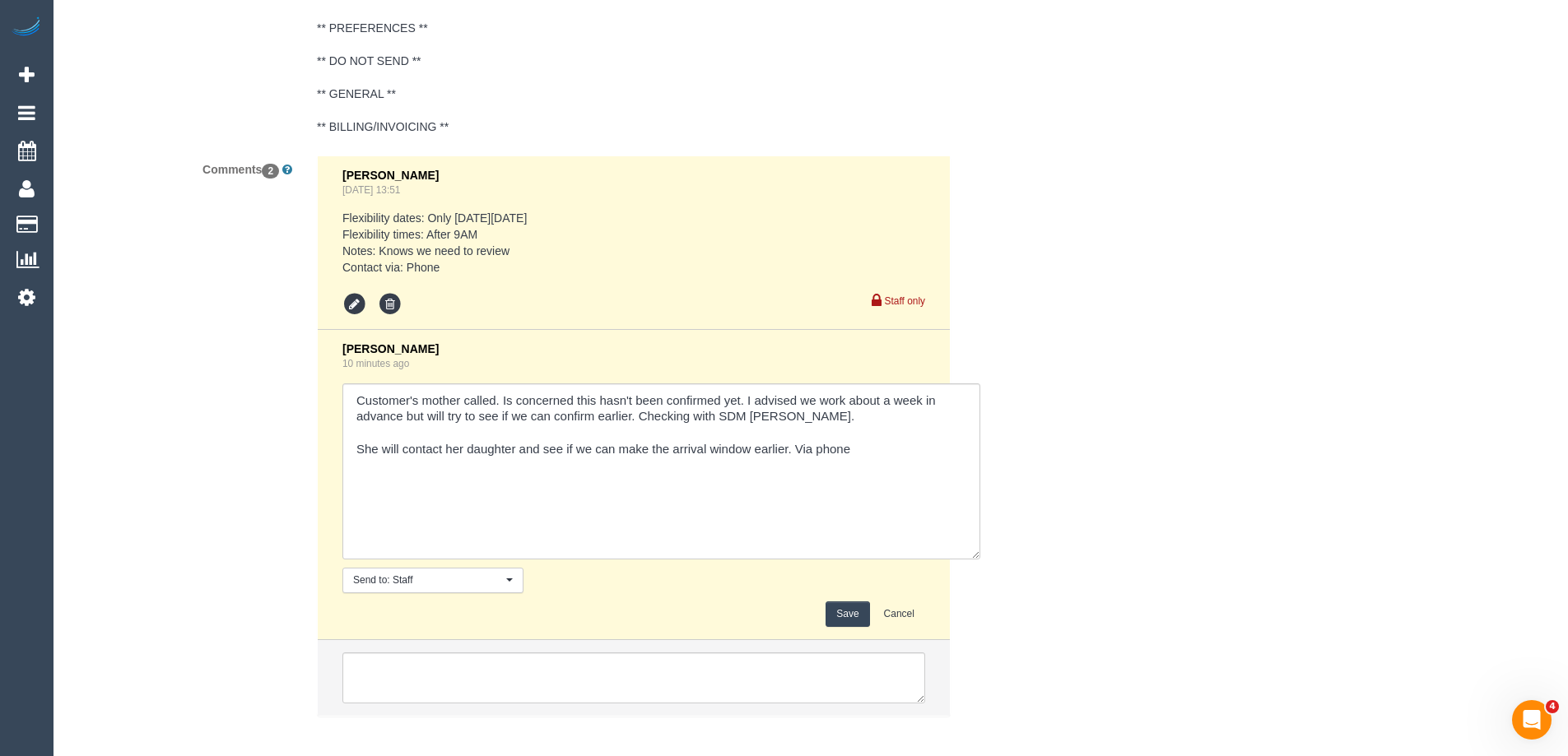
drag, startPoint x: 949, startPoint y: 548, endPoint x: 986, endPoint y: 629, distance: 89.1
click at [986, 629] on div "Comments 2 Mary Regala Jul 15, 2025 13:51 Flexibility dates: Only on Monday 01/…" at bounding box center [551, 444] width 988 height 577
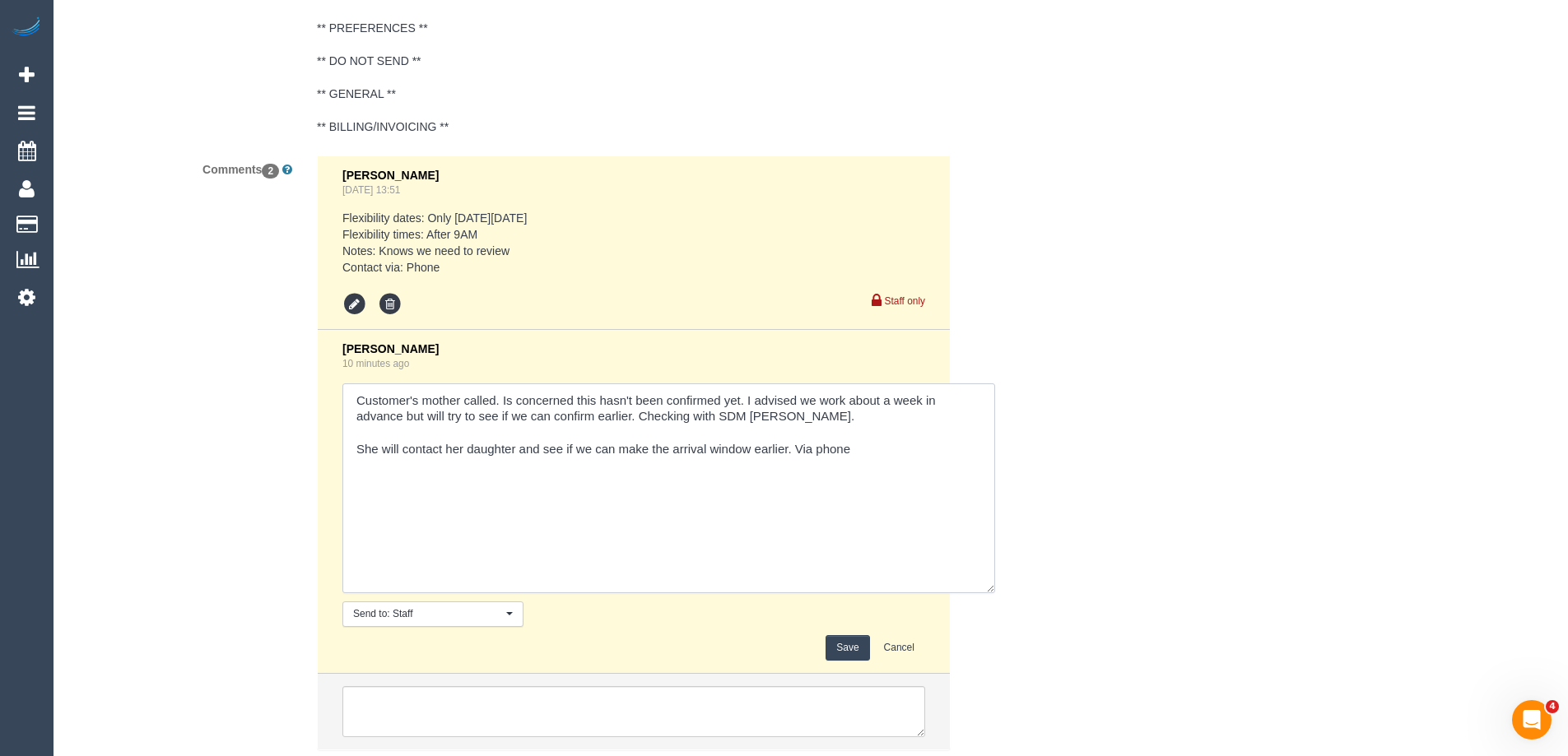
click at [922, 463] on textarea at bounding box center [669, 489] width 653 height 210
click at [905, 643] on button "Cancel" at bounding box center [899, 648] width 51 height 25
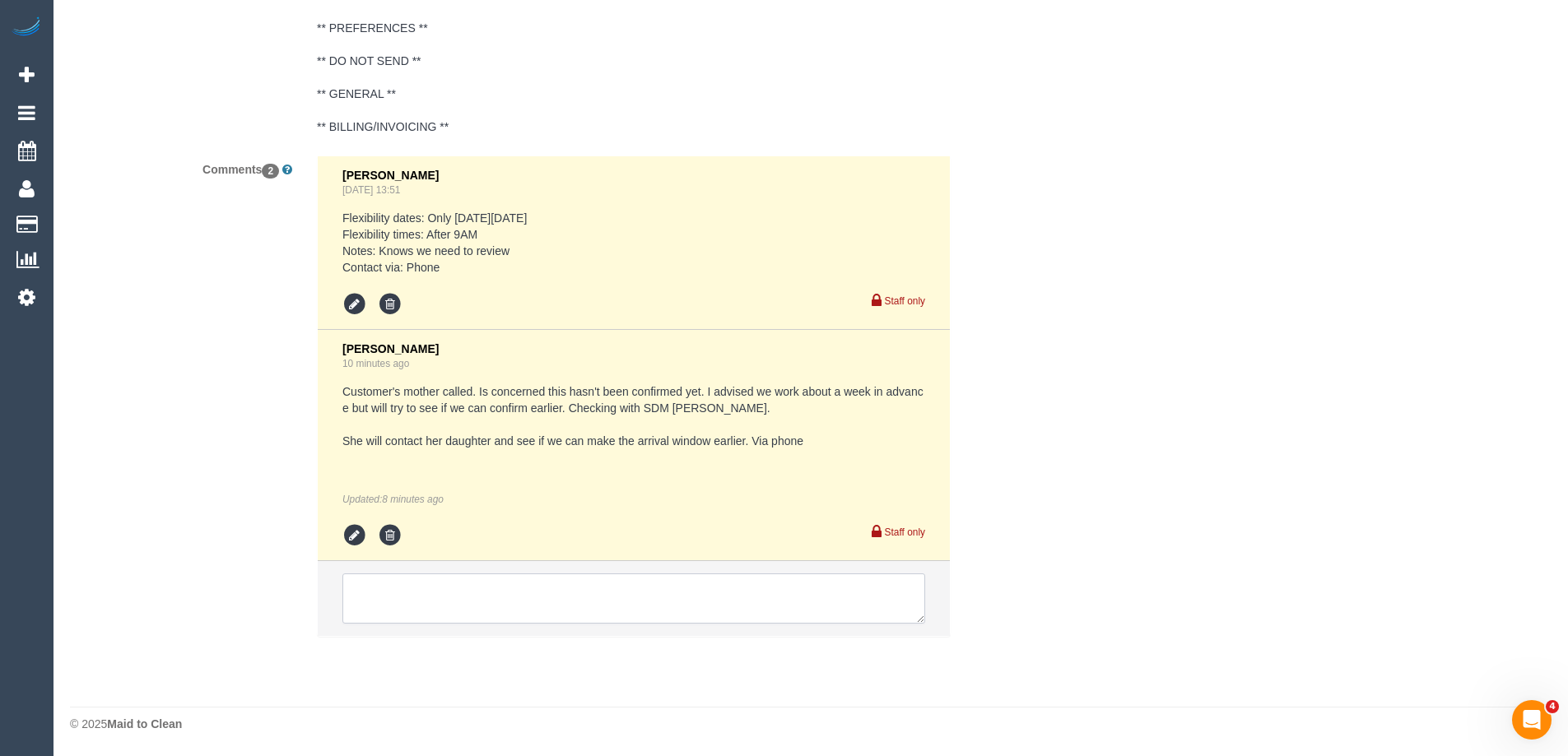
click at [529, 602] on textarea at bounding box center [634, 599] width 583 height 51
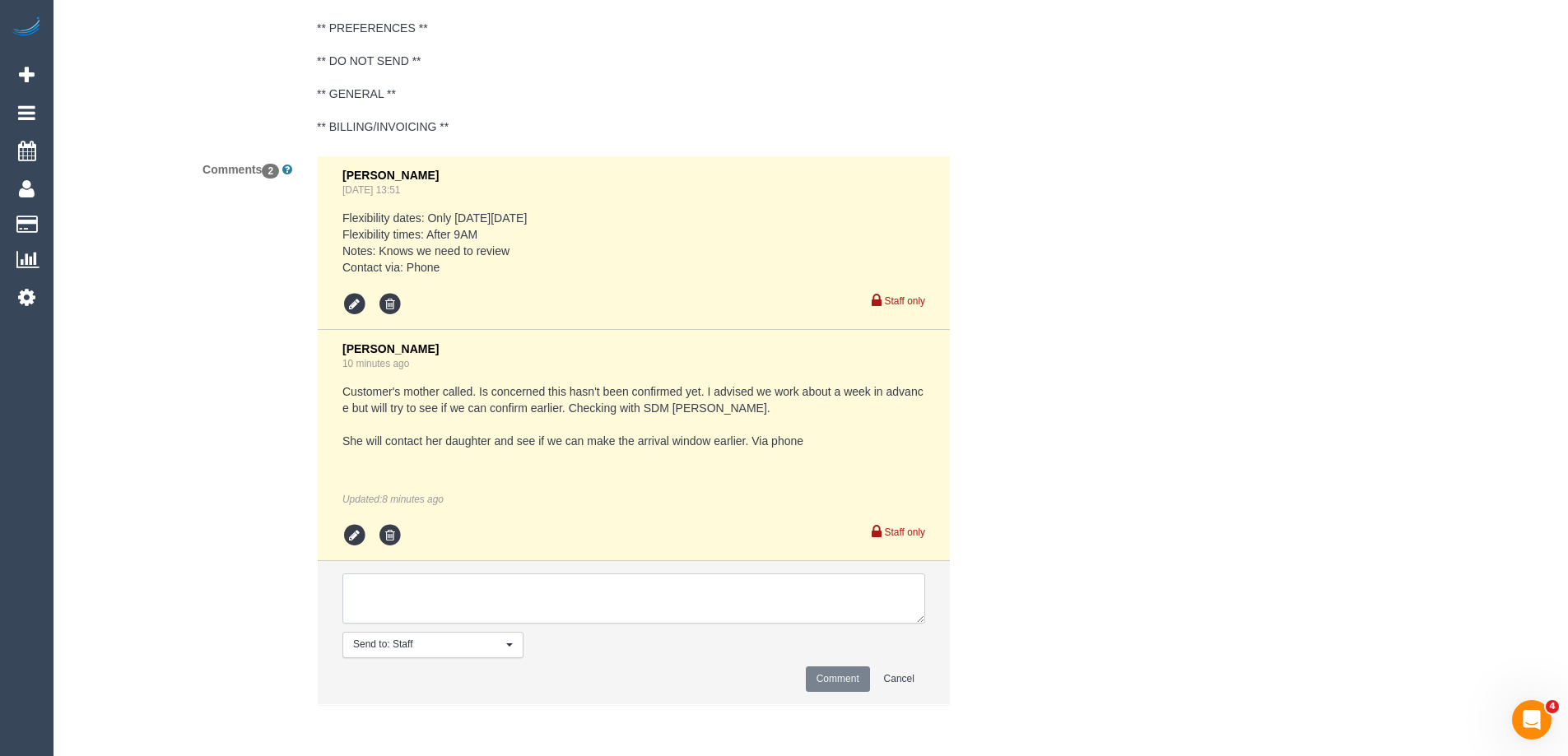
click at [464, 590] on textarea at bounding box center [634, 599] width 583 height 51
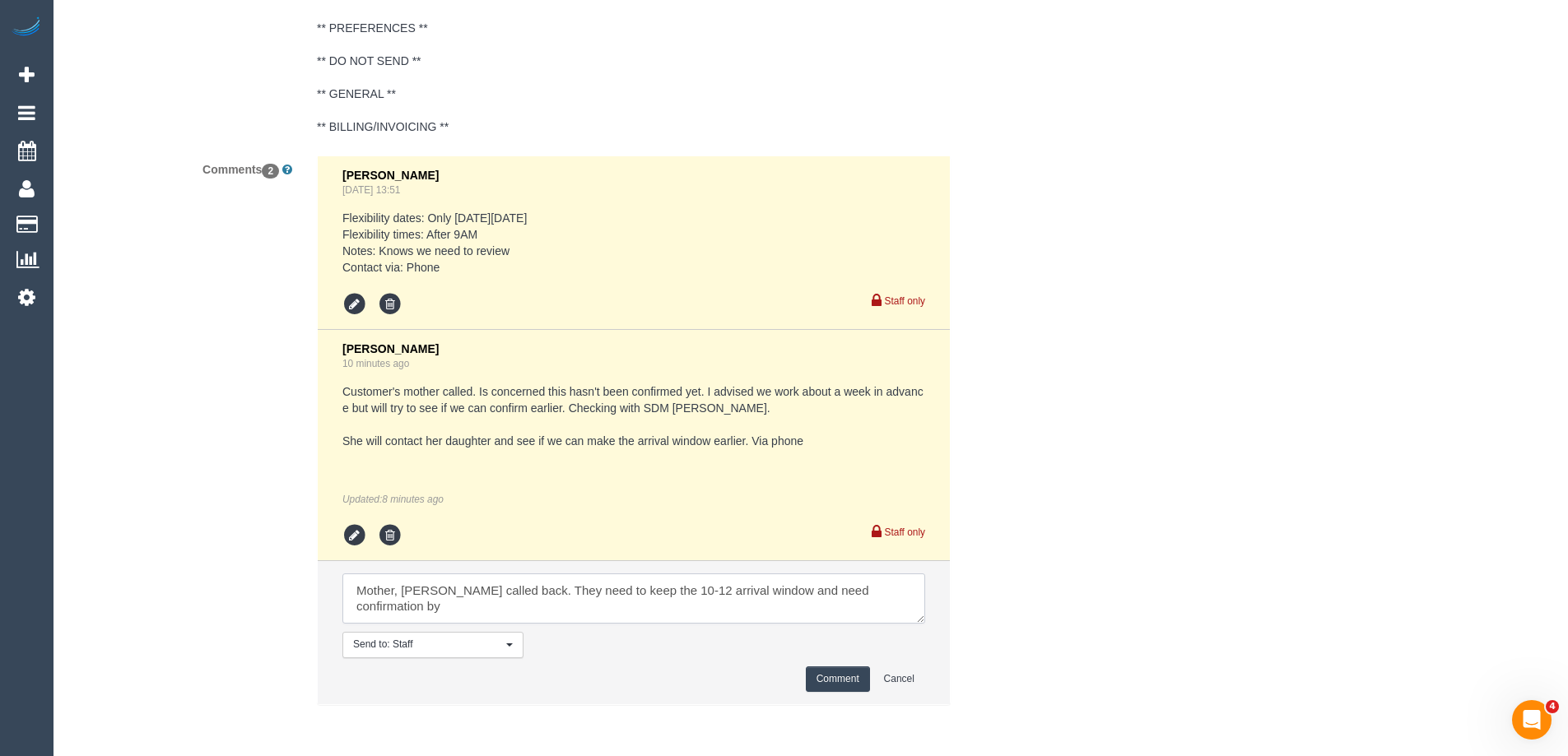
click at [922, 589] on textarea at bounding box center [634, 599] width 583 height 51
drag, startPoint x: 386, startPoint y: 581, endPoint x: 240, endPoint y: 570, distance: 146.4
click at [240, 570] on div "Comments 2 Mary Regala Jul 15, 2025 13:51 Flexibility dates: Only on Monday 01/…" at bounding box center [551, 438] width 988 height 565
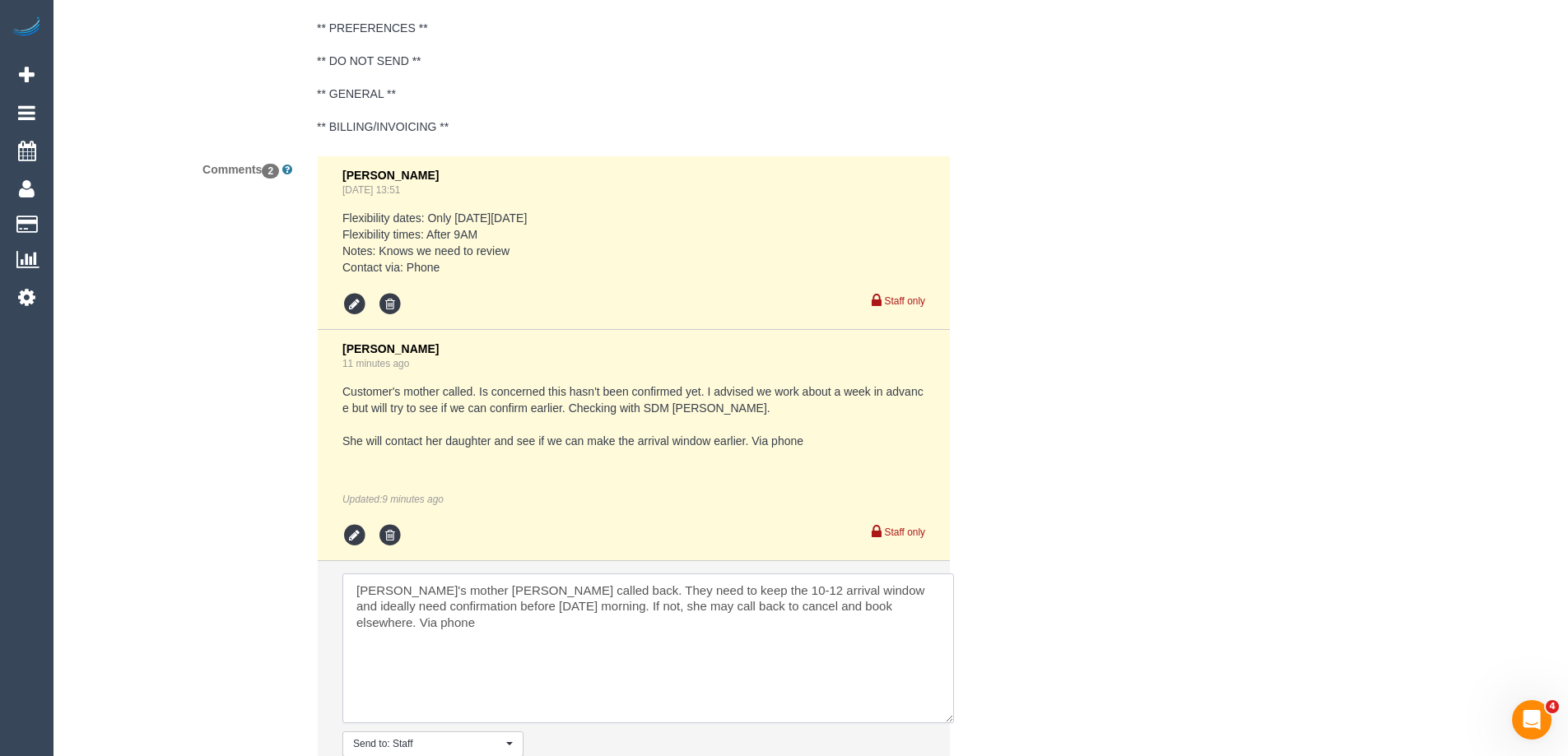
drag, startPoint x: 922, startPoint y: 617, endPoint x: 952, endPoint y: 716, distance: 103.4
click at [952, 716] on textarea at bounding box center [648, 649] width 612 height 150
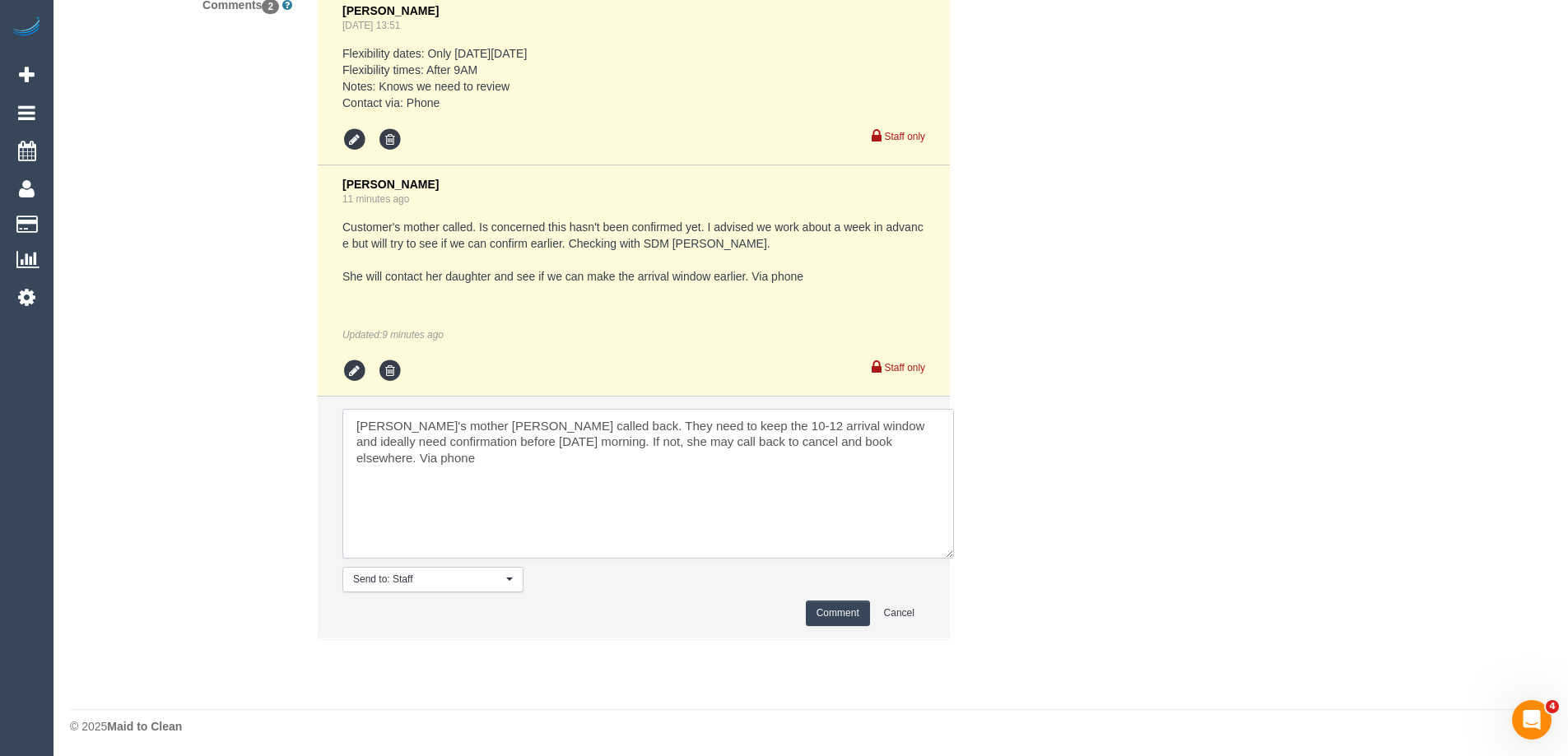
type textarea "Emma's mother Susanna called back. They need to keep the 10-12 arrival window a…"
click at [835, 616] on button "Comment" at bounding box center [838, 613] width 64 height 25
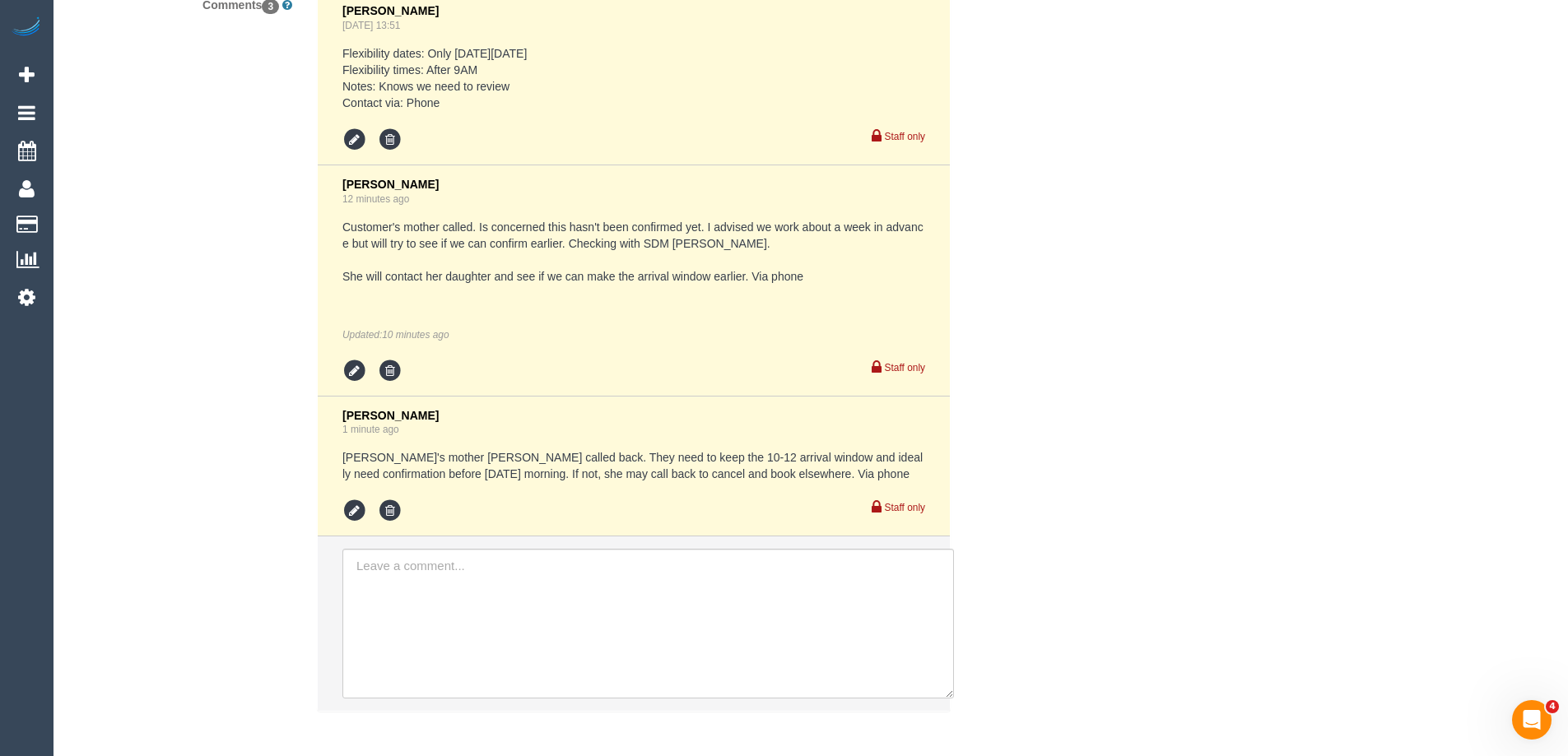
click at [278, 364] on div "Comments 3 Mary Regala Jul 15, 2025 13:51 Flexibility dates: Only on Monday 01/…" at bounding box center [551, 359] width 988 height 737
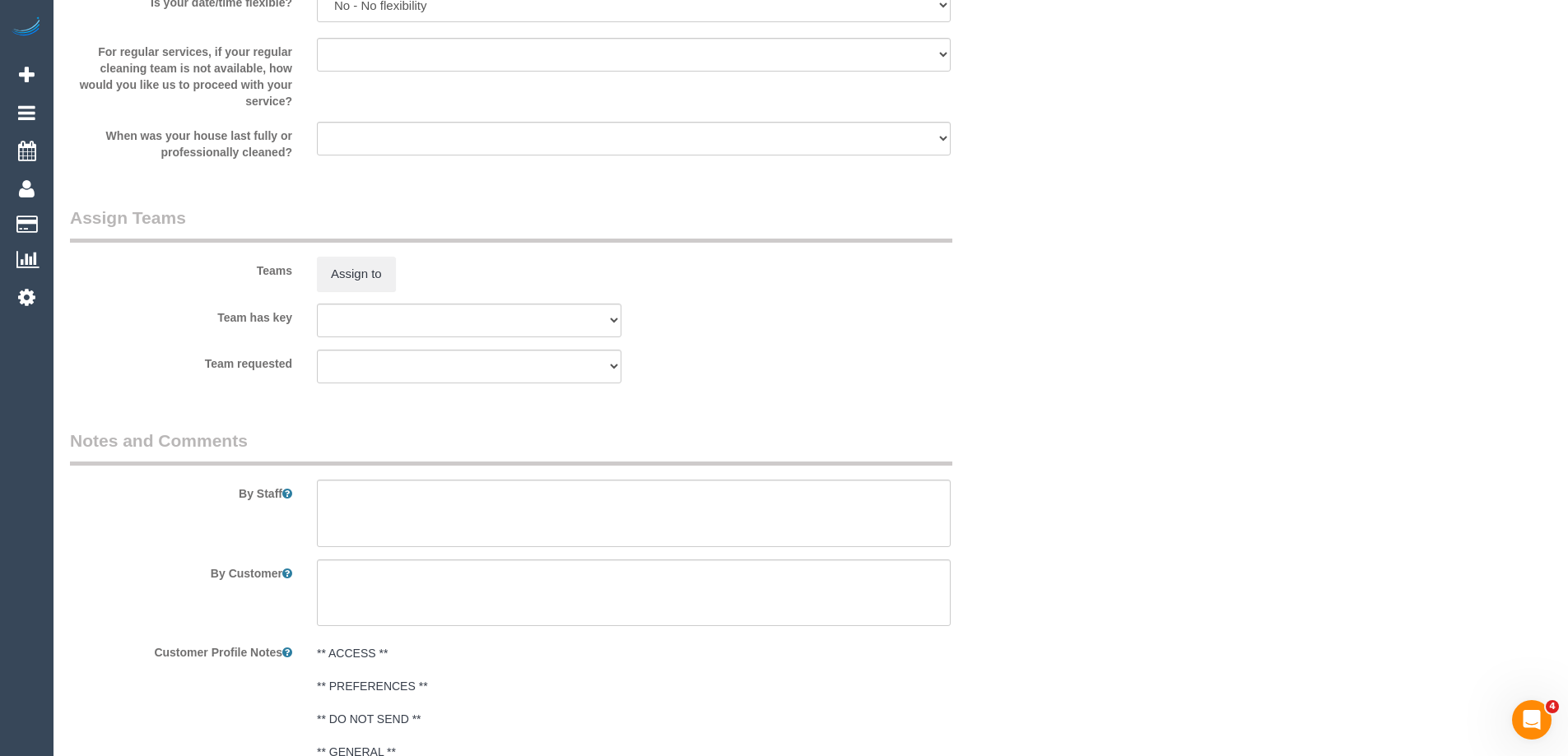
scroll to position [1571, 0]
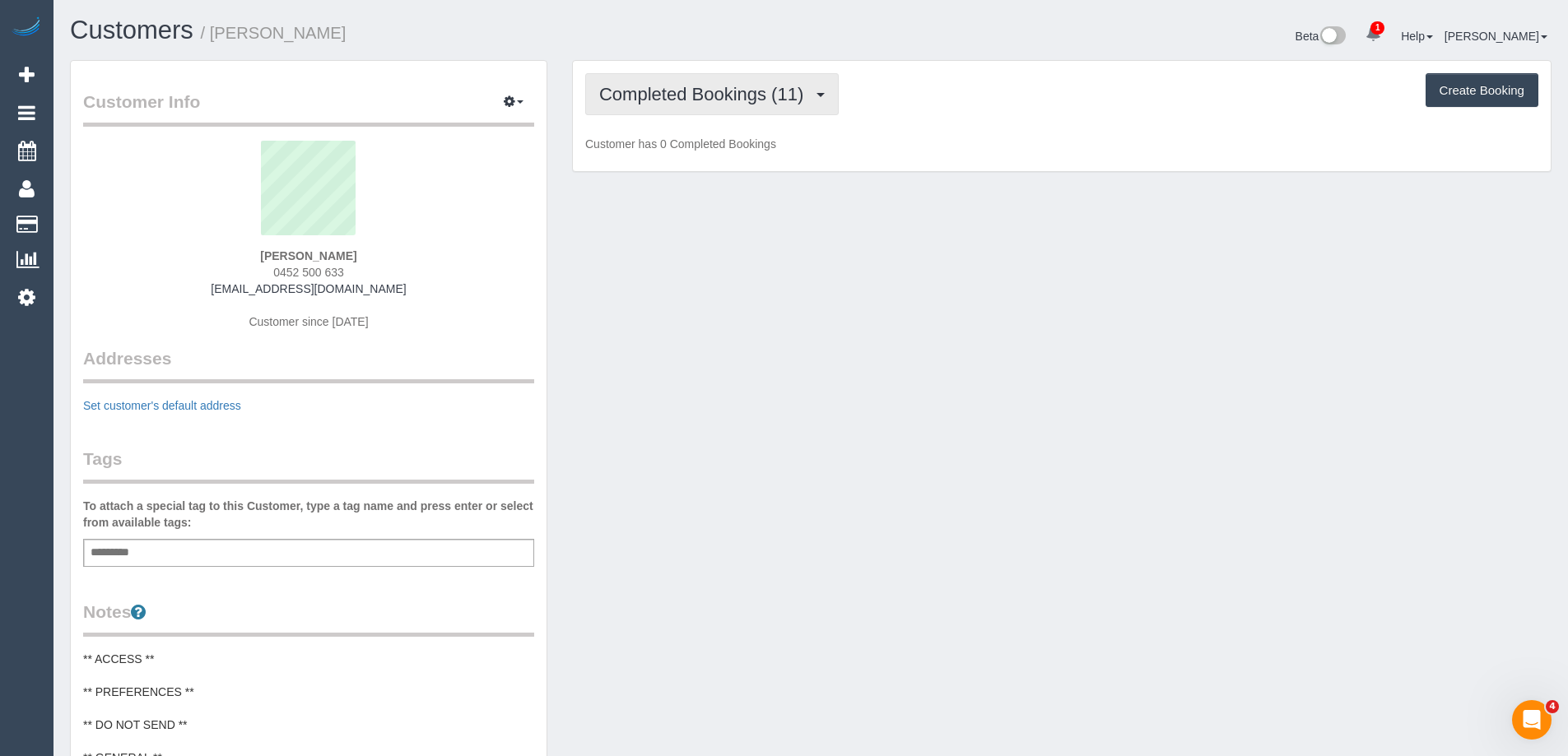
click at [624, 95] on span "Completed Bookings (11)" at bounding box center [706, 94] width 213 height 20
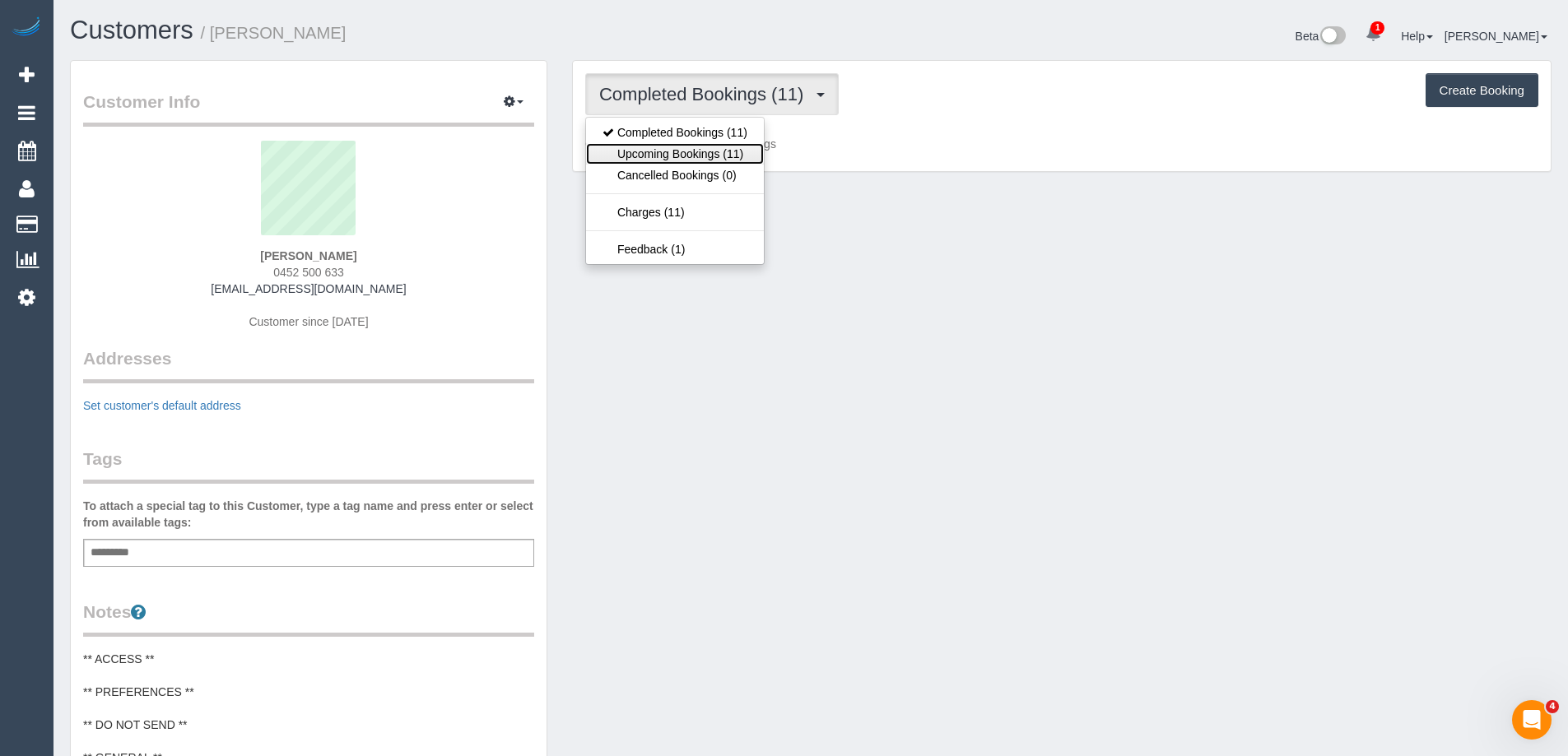
click at [654, 147] on link "Upcoming Bookings (11)" at bounding box center [675, 154] width 178 height 21
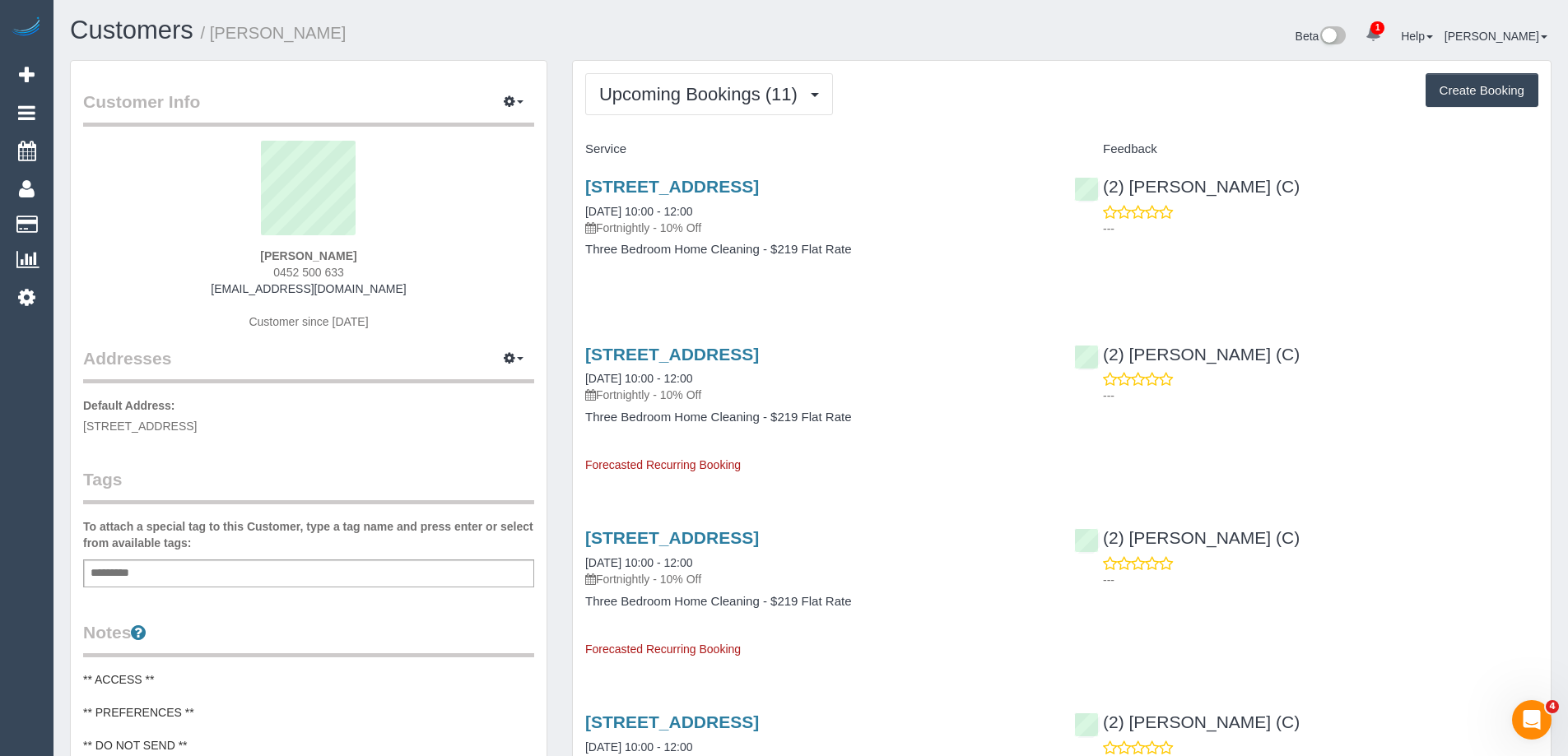
click at [228, 27] on small "/ [PERSON_NAME]" at bounding box center [273, 32] width 146 height 18
click at [229, 27] on small "/ [PERSON_NAME]" at bounding box center [273, 32] width 146 height 18
copy small "[PERSON_NAME]"
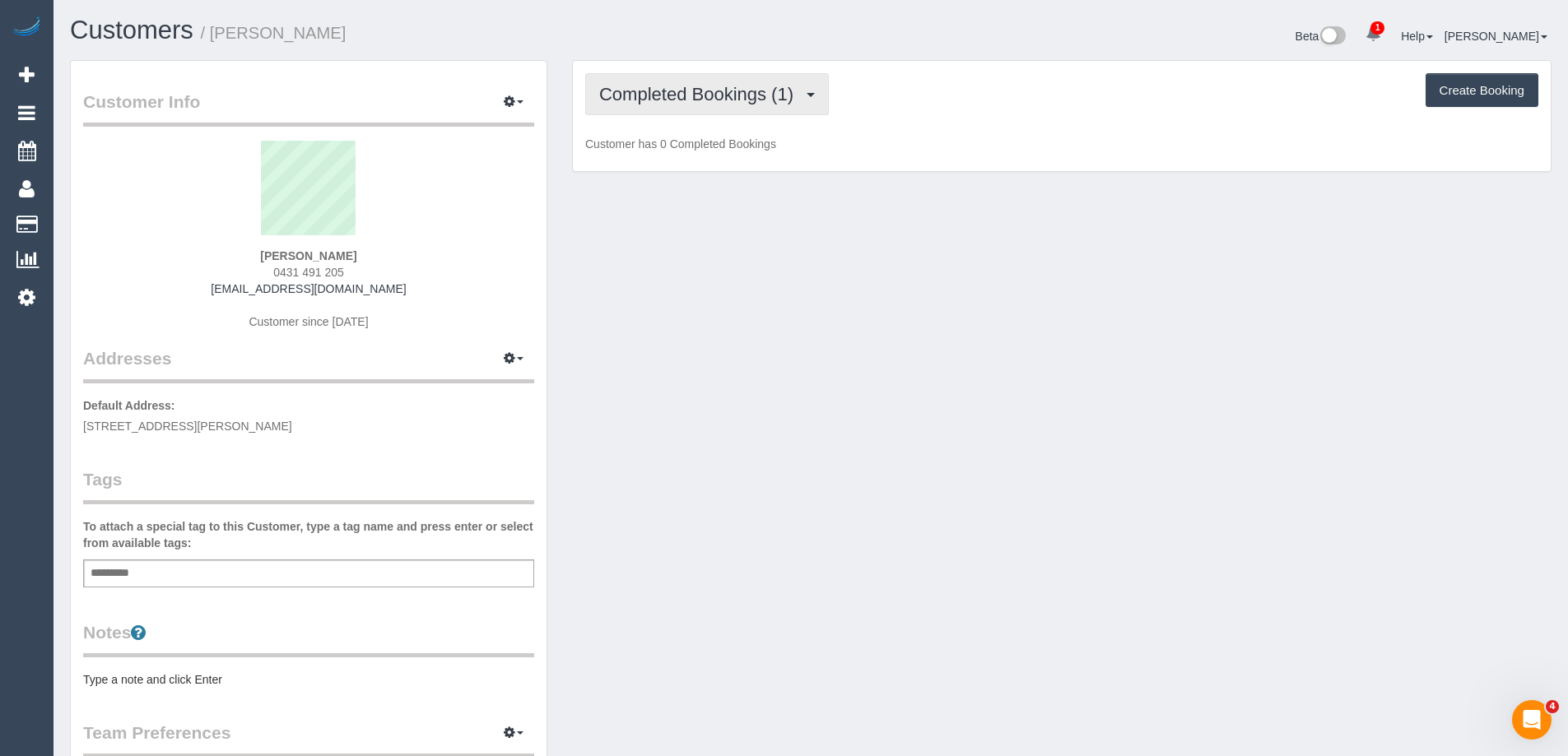
click at [660, 97] on span "Completed Bookings (1)" at bounding box center [700, 94] width 203 height 20
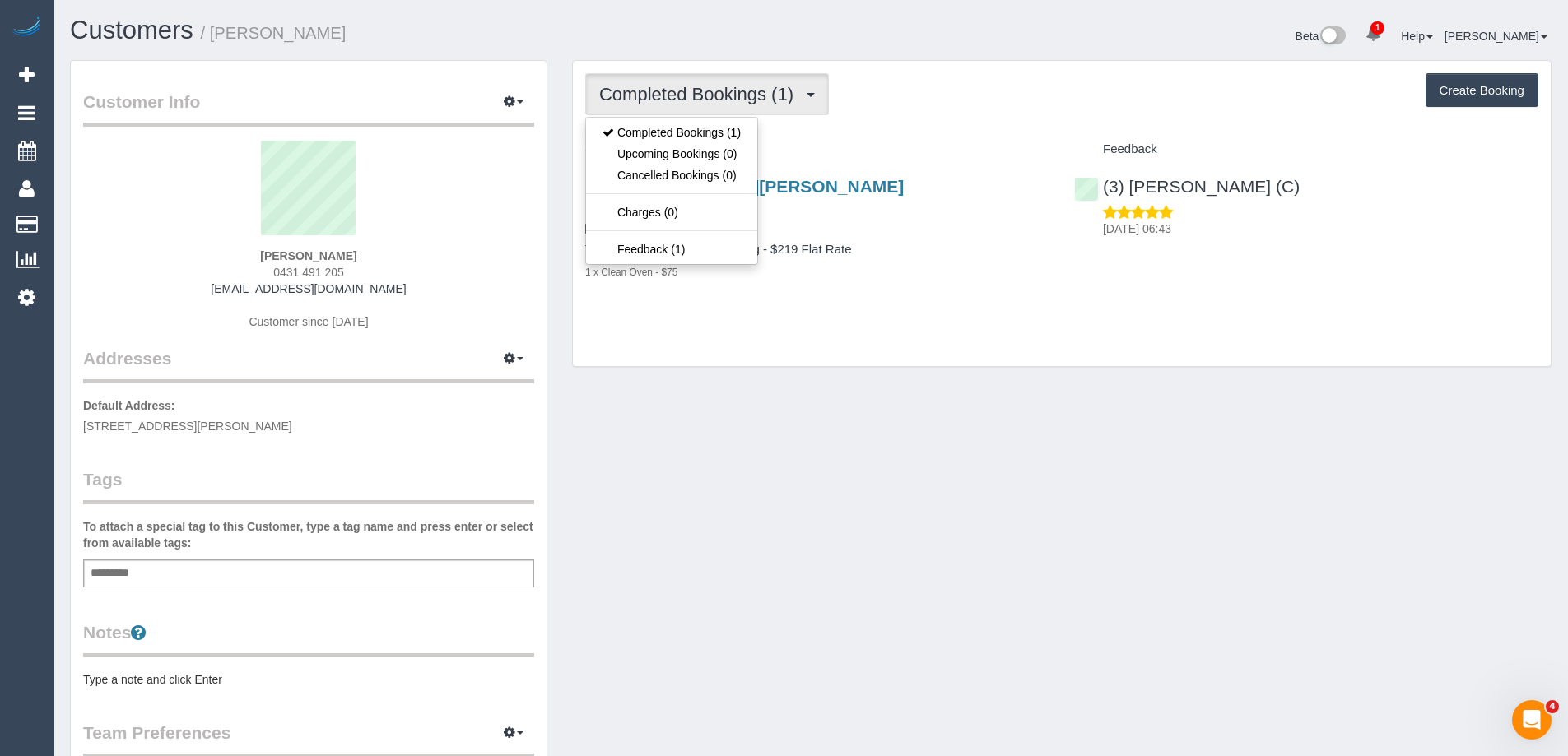
click at [660, 97] on span "Completed Bookings (1)" at bounding box center [700, 94] width 203 height 20
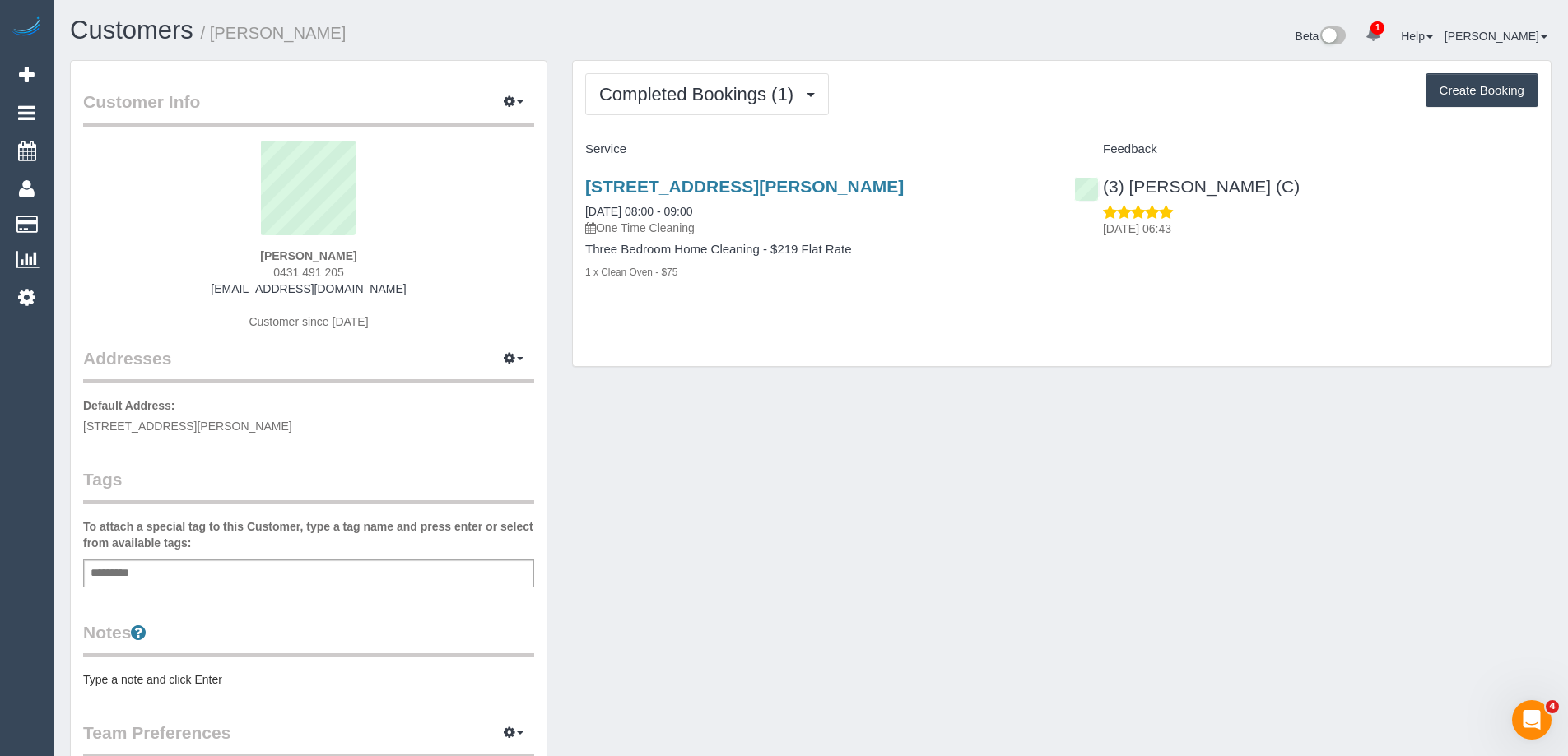
drag, startPoint x: 349, startPoint y: 273, endPoint x: 253, endPoint y: 277, distance: 96.1
click at [253, 277] on div "[PERSON_NAME] 0431 491 205 [EMAIL_ADDRESS][DOMAIN_NAME] Customer since [DATE]" at bounding box center [309, 244] width 451 height 206
copy span "0431 491 205"
click at [289, 679] on pre "Type a note and click Enter" at bounding box center [309, 680] width 451 height 17
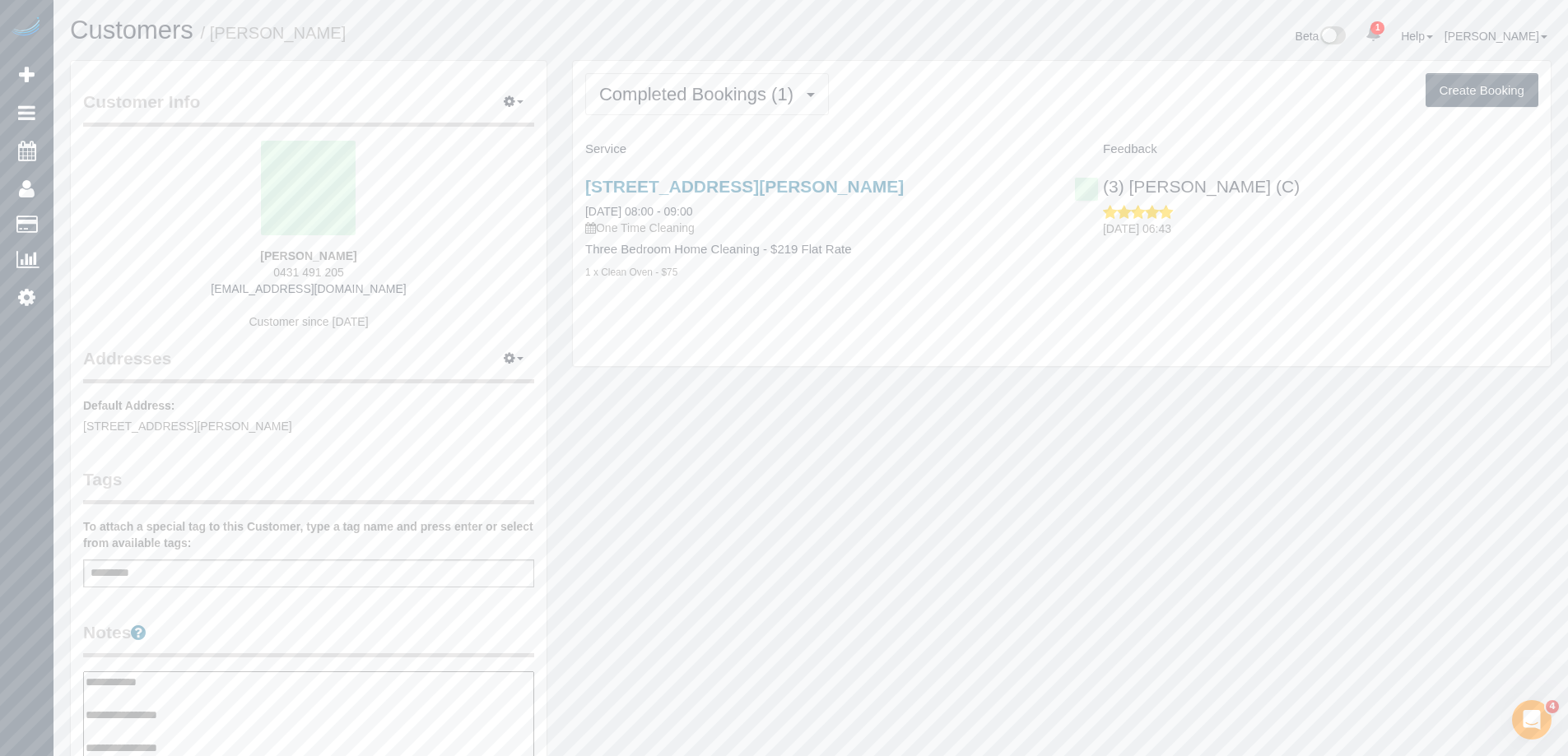
type textarea "**********"
click at [347, 618] on div "Customer Info Edit Contact Info Send Message Email Preferences Special Sales Ta…" at bounding box center [309, 682] width 476 height 1242
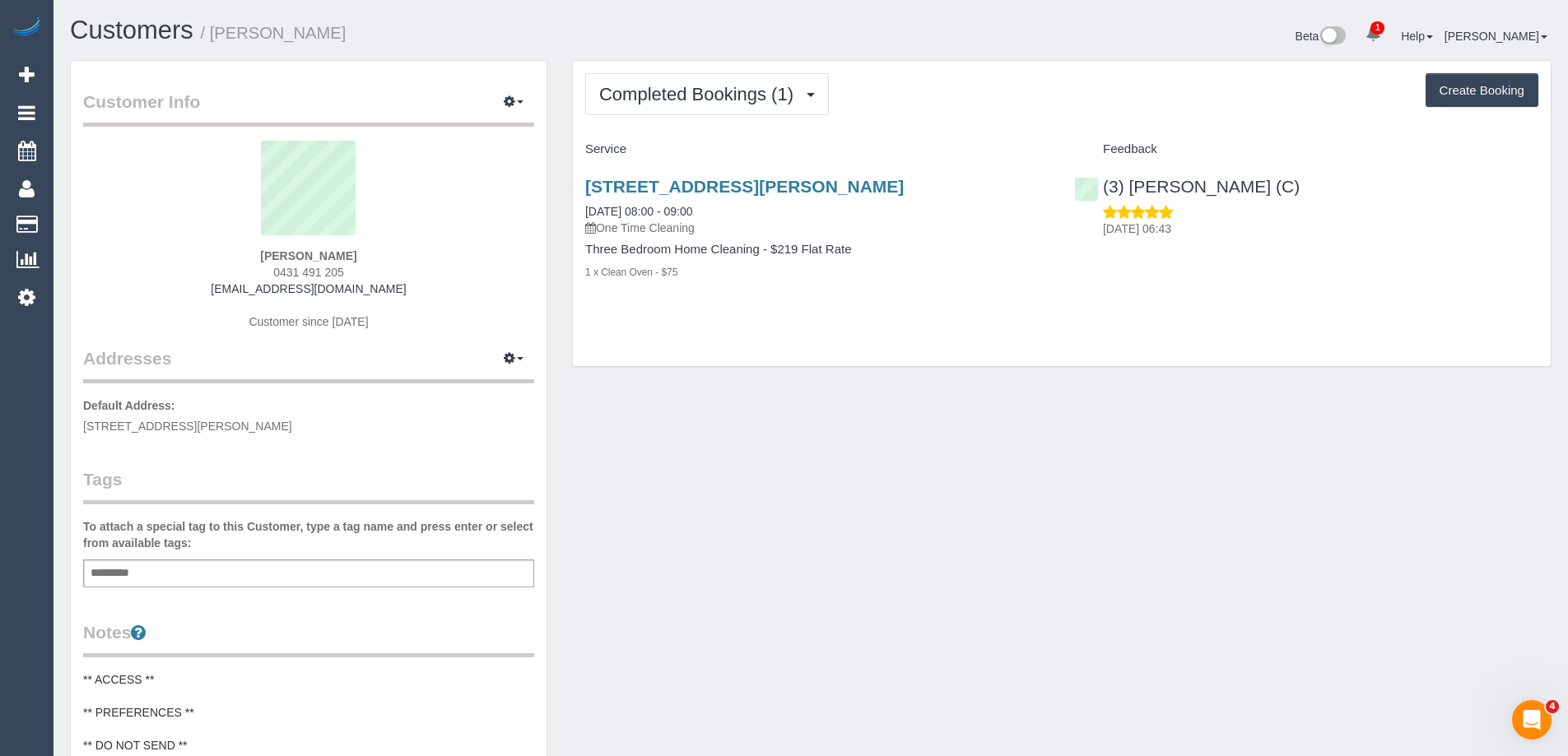
drag, startPoint x: 322, startPoint y: 40, endPoint x: 218, endPoint y: 39, distance: 104.0
click at [218, 39] on h1 "Customers / Carol Ransley" at bounding box center [434, 30] width 728 height 28
copy small "Carol Ransley"
click at [783, 97] on span "Completed Bookings (1)" at bounding box center [700, 94] width 203 height 20
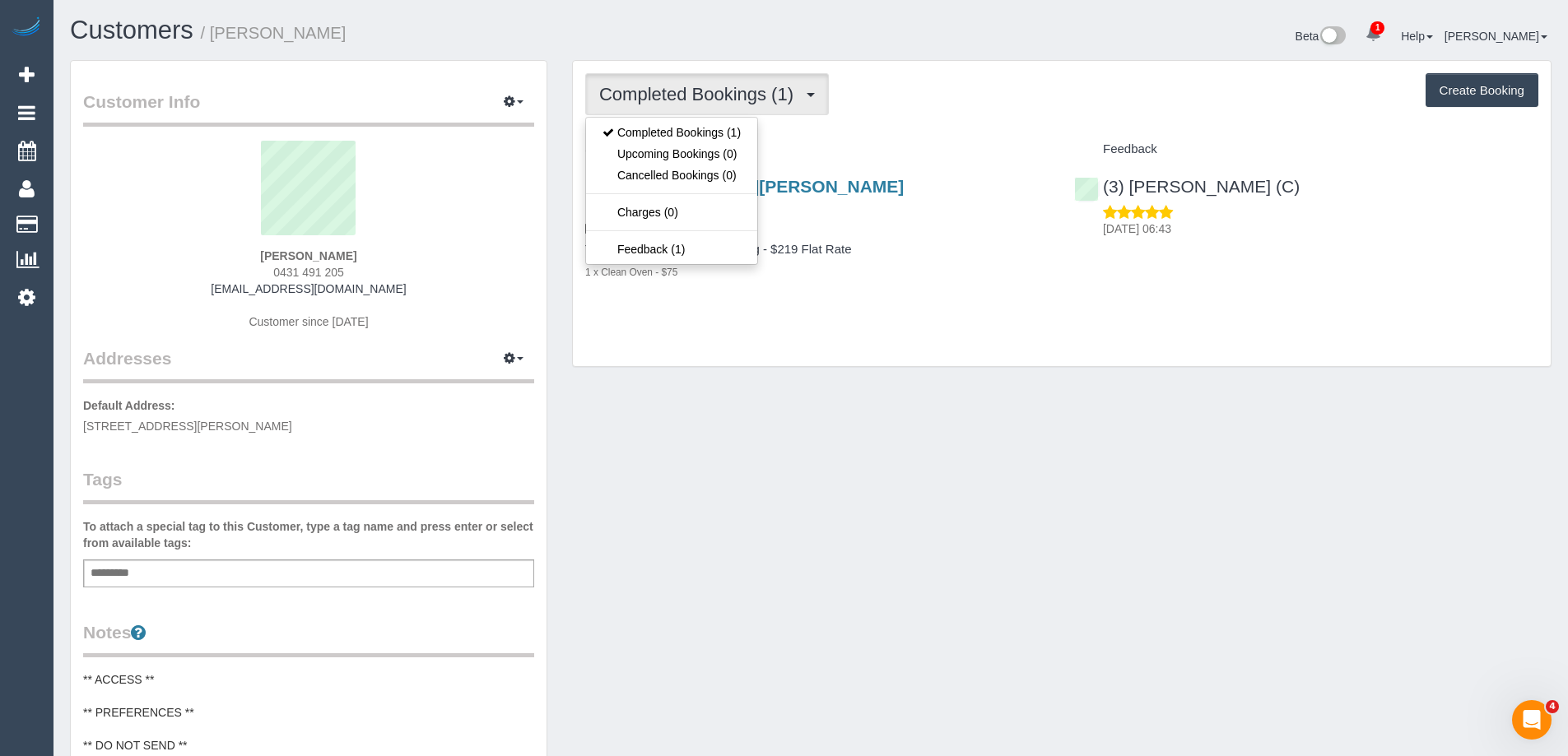
click at [954, 75] on div "Completed Bookings (1) Completed Bookings (1) Upcoming Bookings (0) Cancelled B…" at bounding box center [1062, 94] width 954 height 42
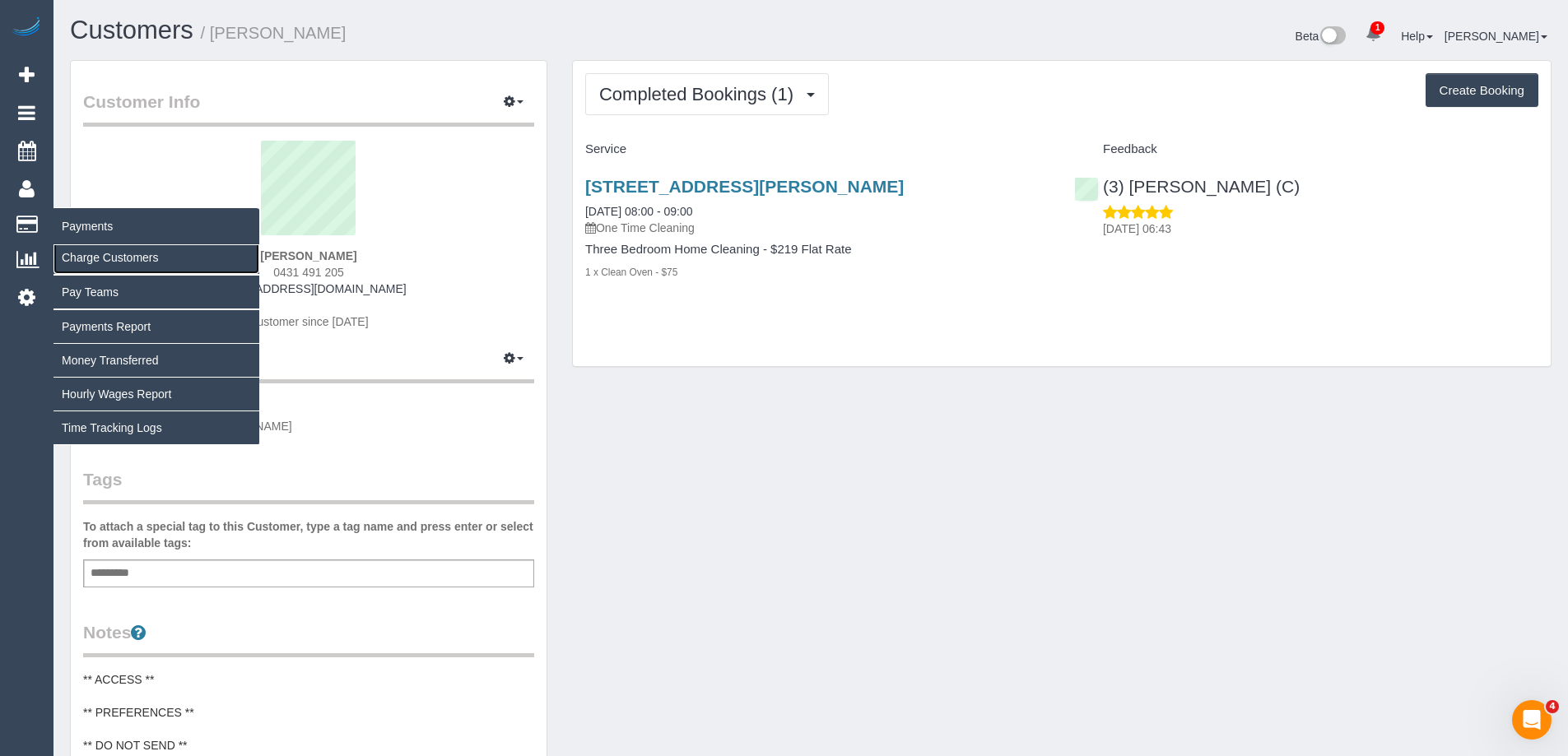
click at [115, 261] on link "Charge Customers" at bounding box center [156, 257] width 206 height 33
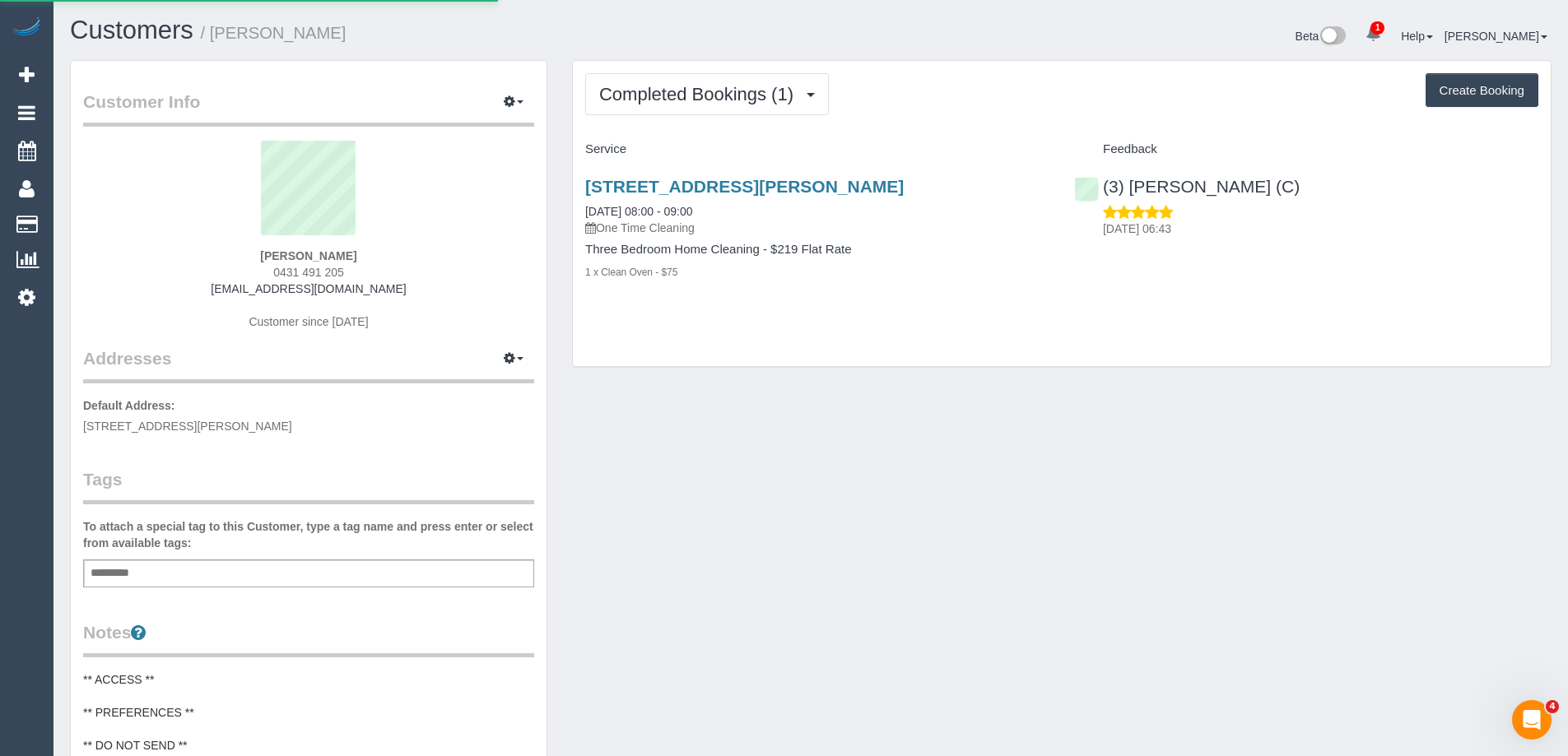
select select
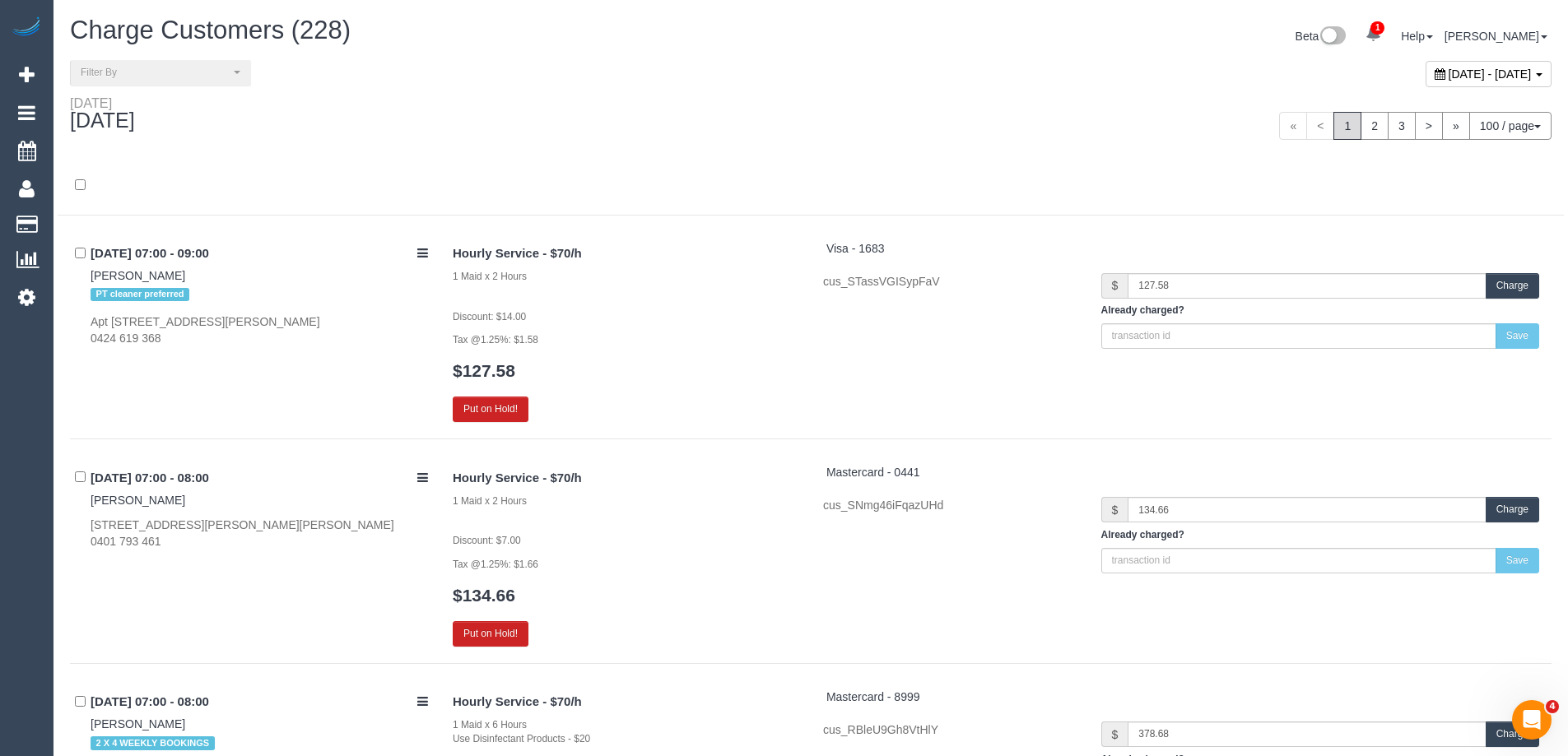
click at [805, 156] on div at bounding box center [810, 186] width 1506 height 59
click at [1425, 66] on div "August 22, 2025 - August 22, 2025" at bounding box center [1488, 73] width 126 height 26
type input "**********"
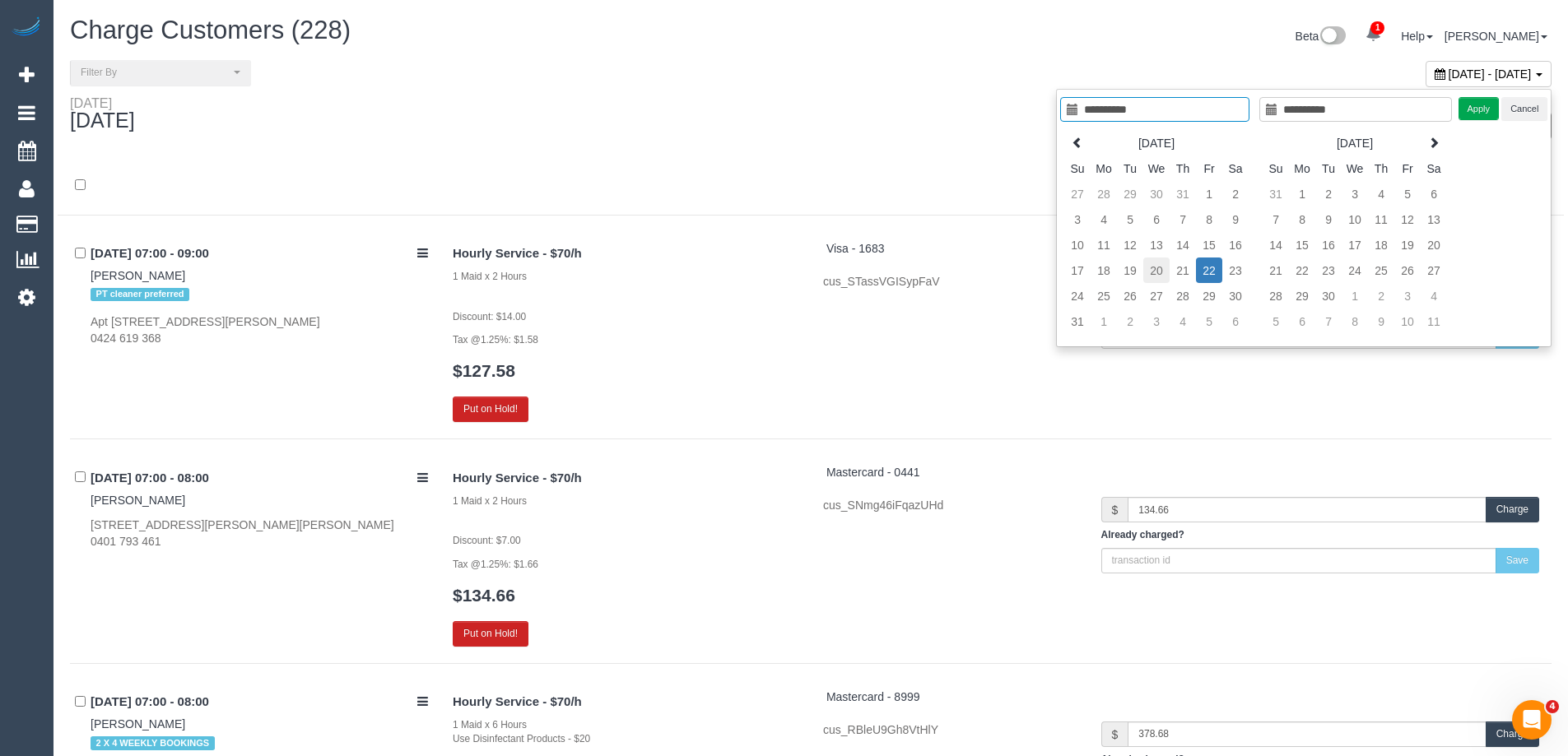
type input "**********"
click at [1159, 266] on td "20" at bounding box center [1156, 270] width 26 height 25
type input "**********"
click at [1159, 266] on td "20" at bounding box center [1156, 270] width 26 height 25
type input "**********"
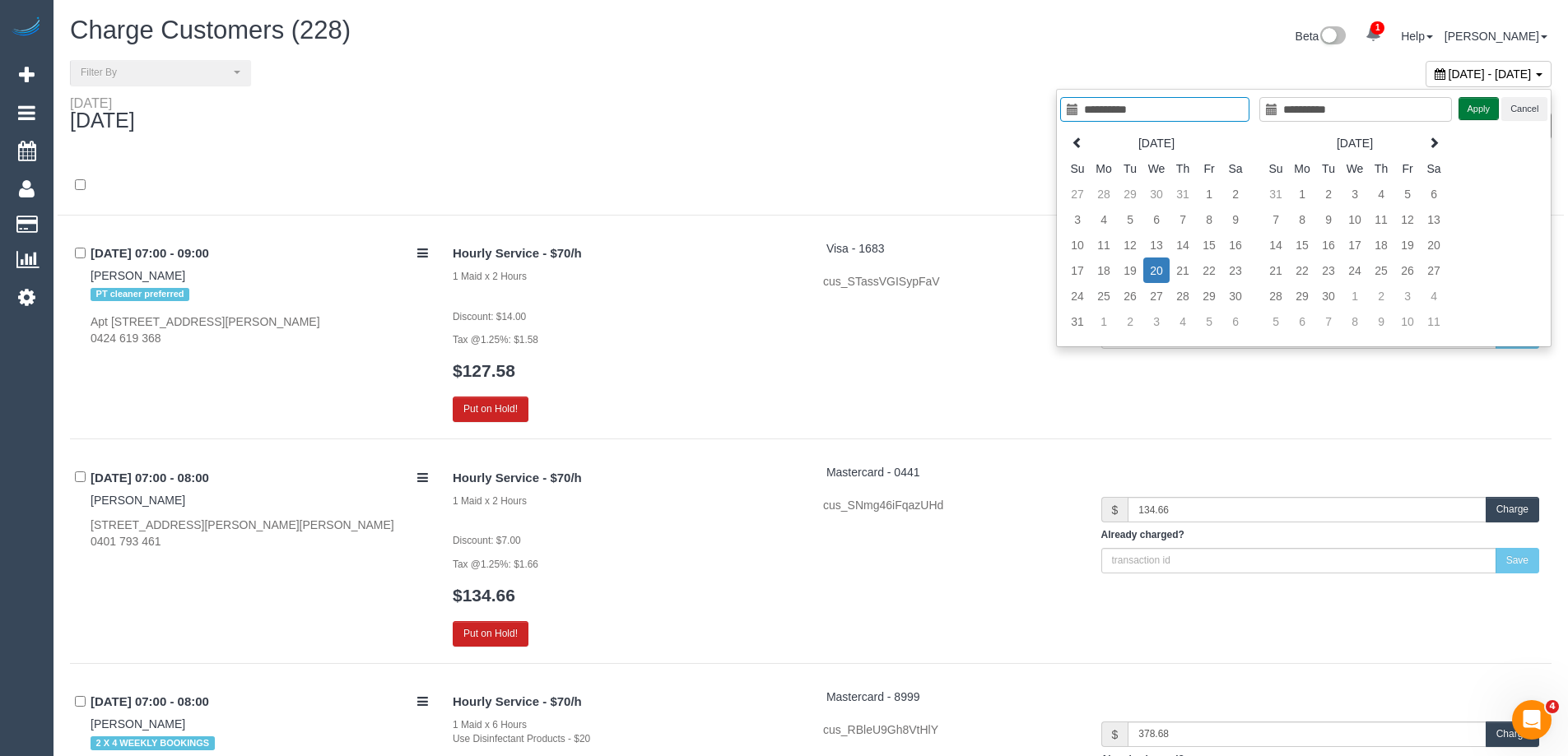
click at [1488, 105] on button "Apply" at bounding box center [1479, 109] width 41 height 24
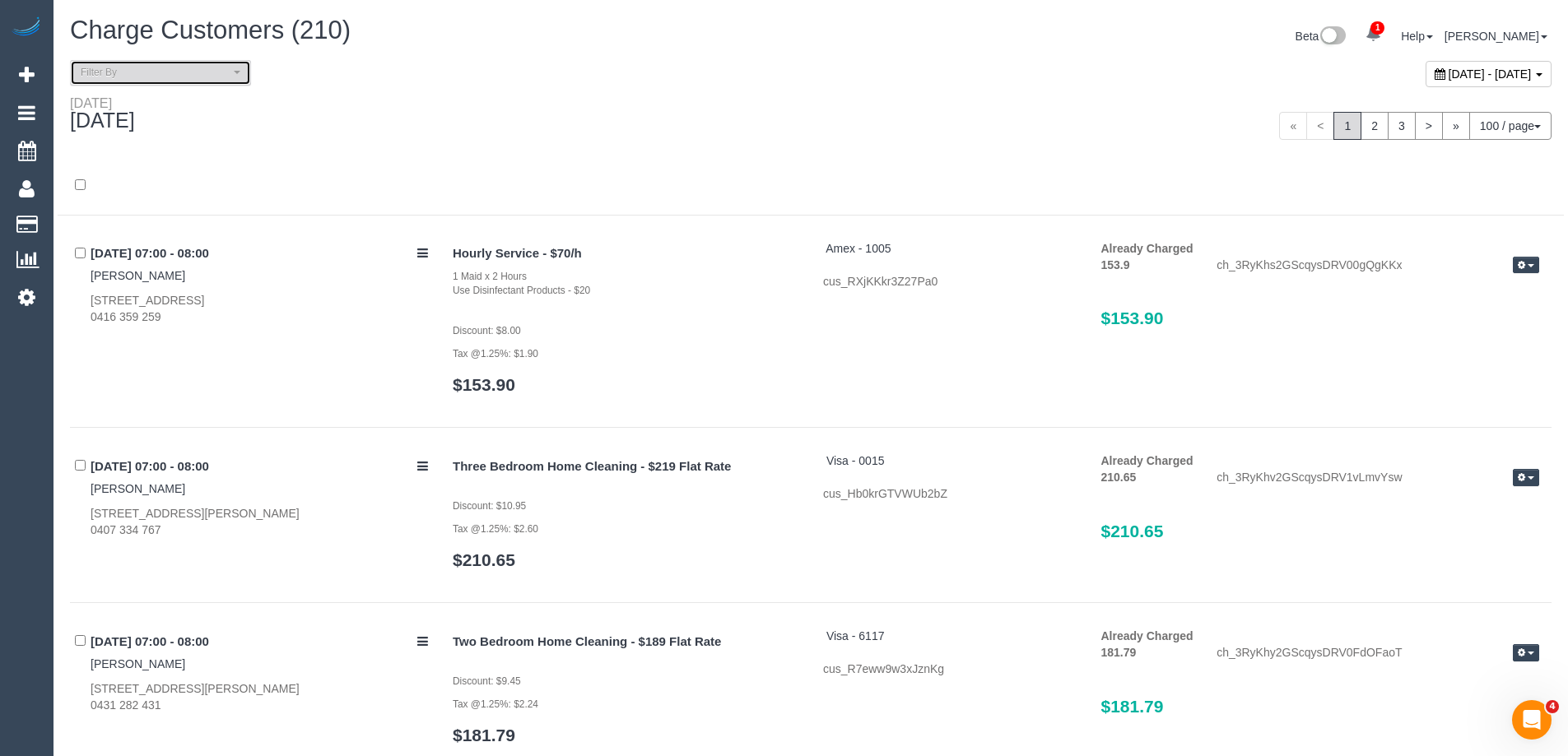
click at [191, 76] on span "Filter By" at bounding box center [155, 73] width 149 height 14
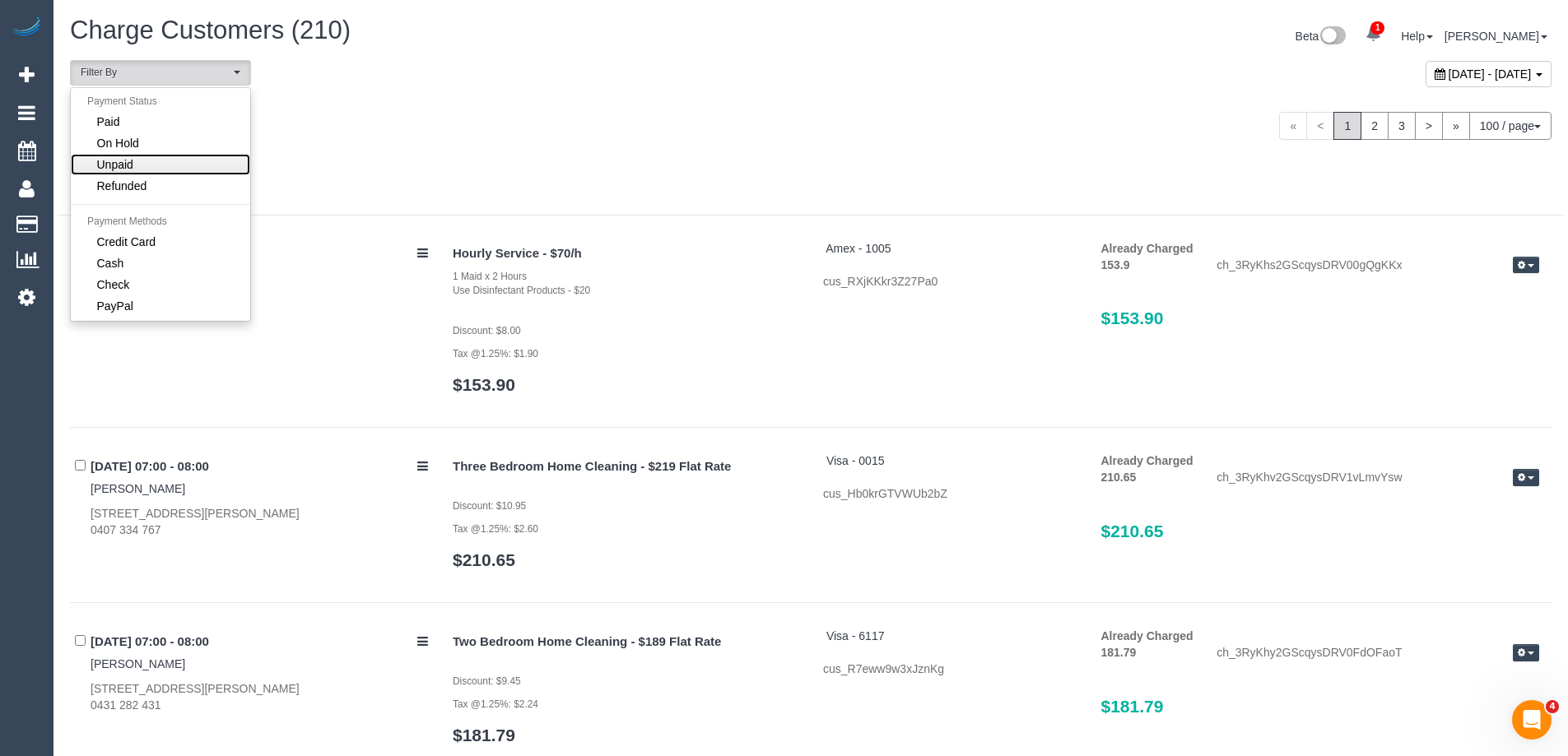
click at [161, 155] on link "Unpaid" at bounding box center [160, 164] width 180 height 21
select select "******"
click at [518, 154] on div "Wednesday August 20, 2025 100 / page 10 / page 20 / page 30 / page 40 / page 50…" at bounding box center [810, 126] width 1506 height 61
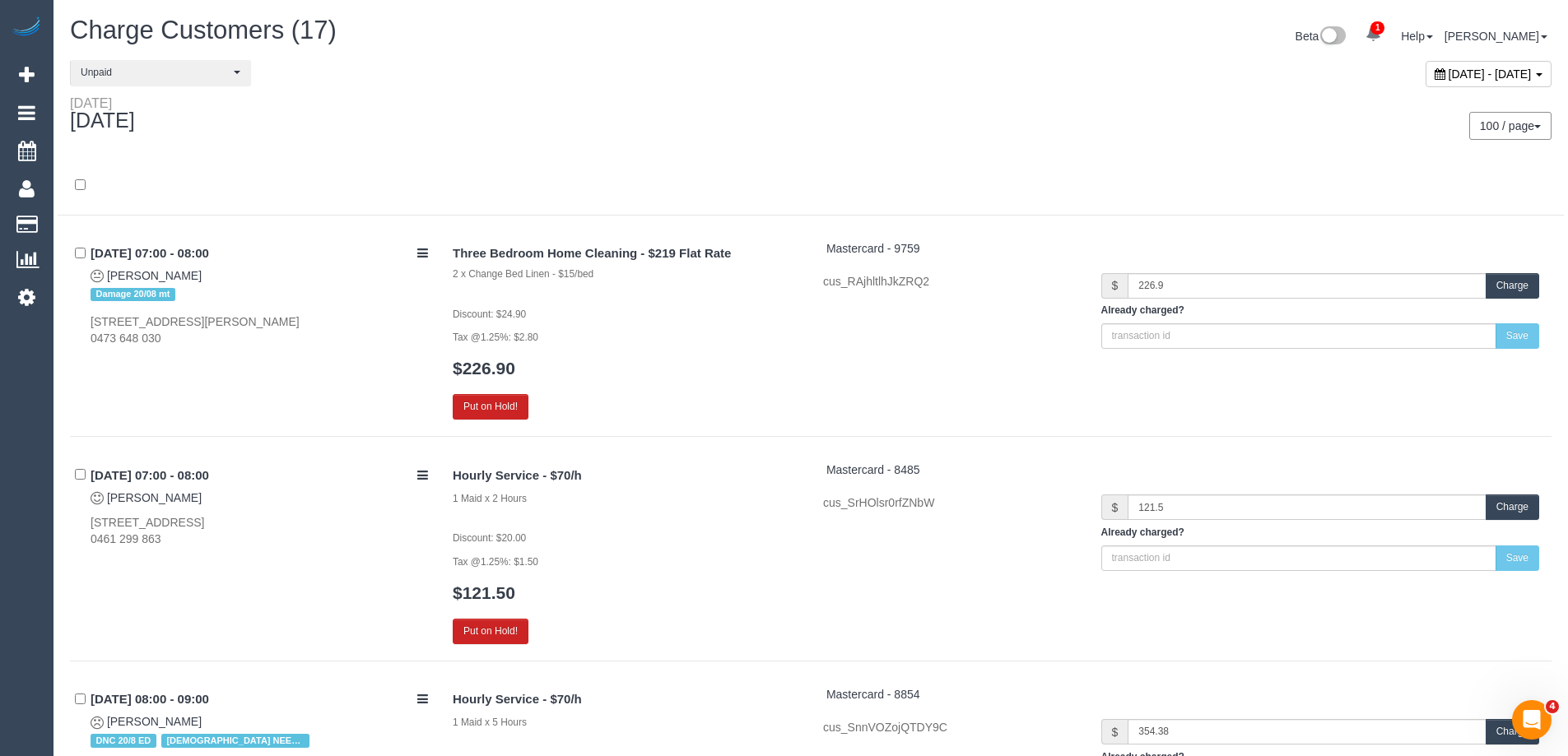
scroll to position [770, 0]
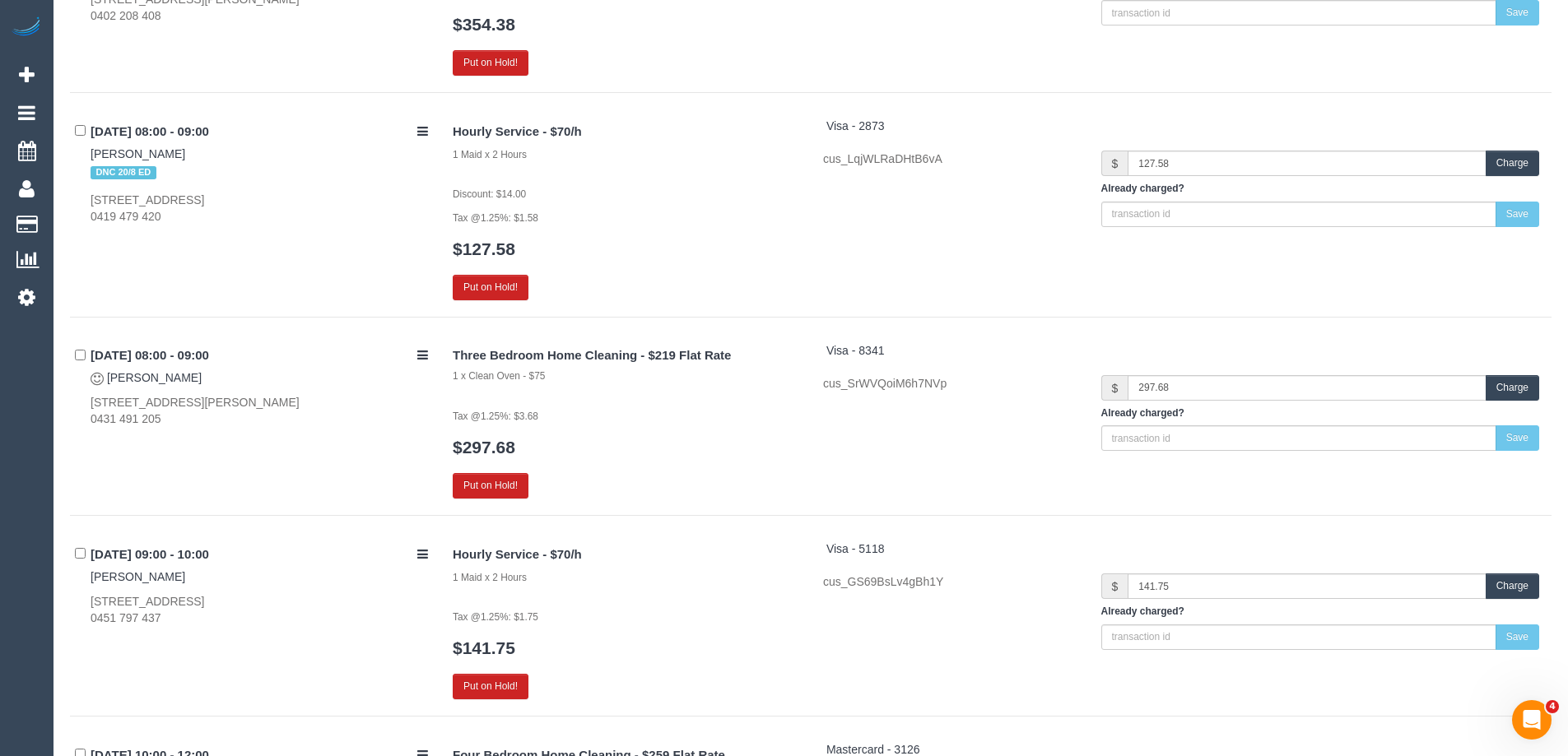
click at [1520, 391] on button "Charge" at bounding box center [1512, 388] width 53 height 25
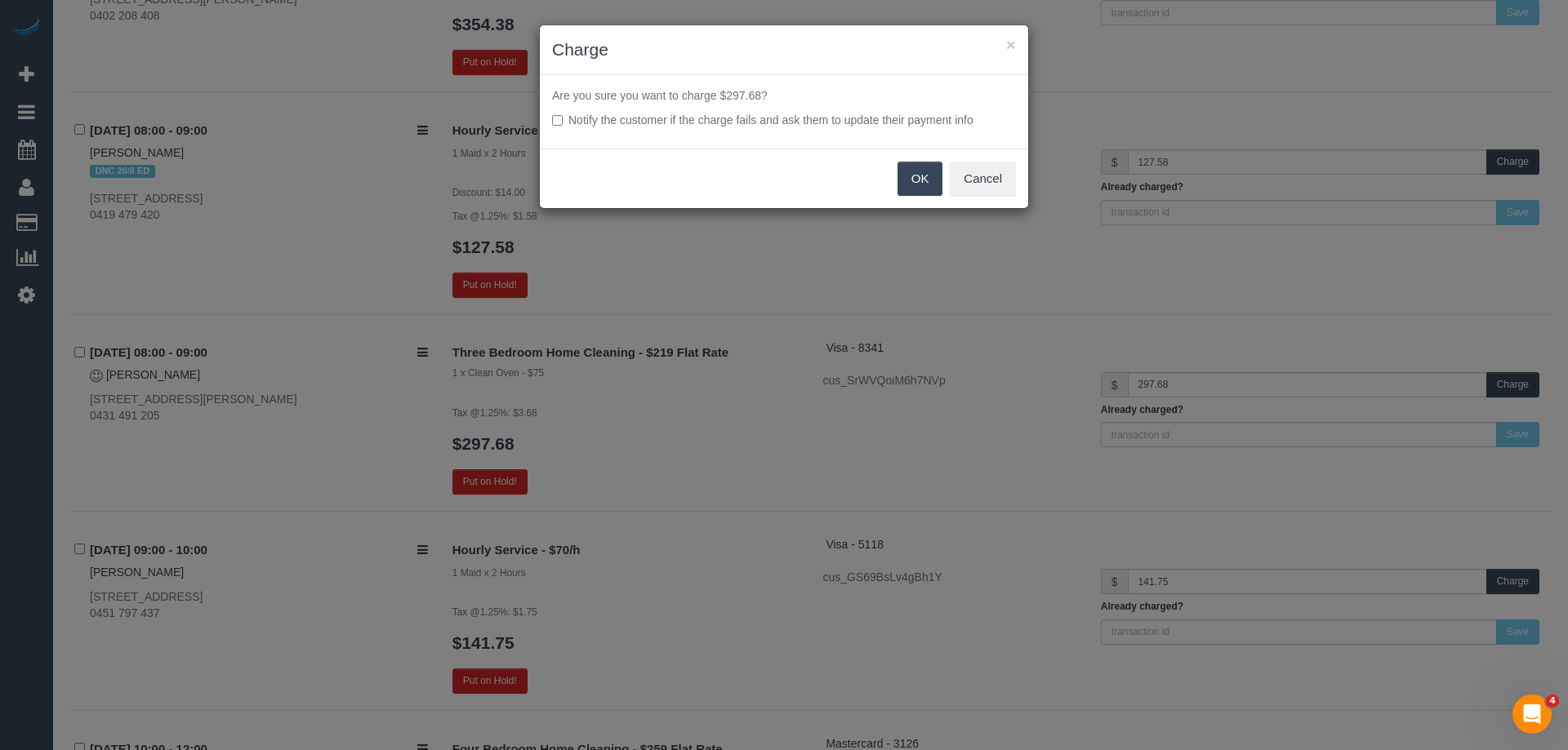
click at [928, 179] on button "OK" at bounding box center [920, 178] width 46 height 34
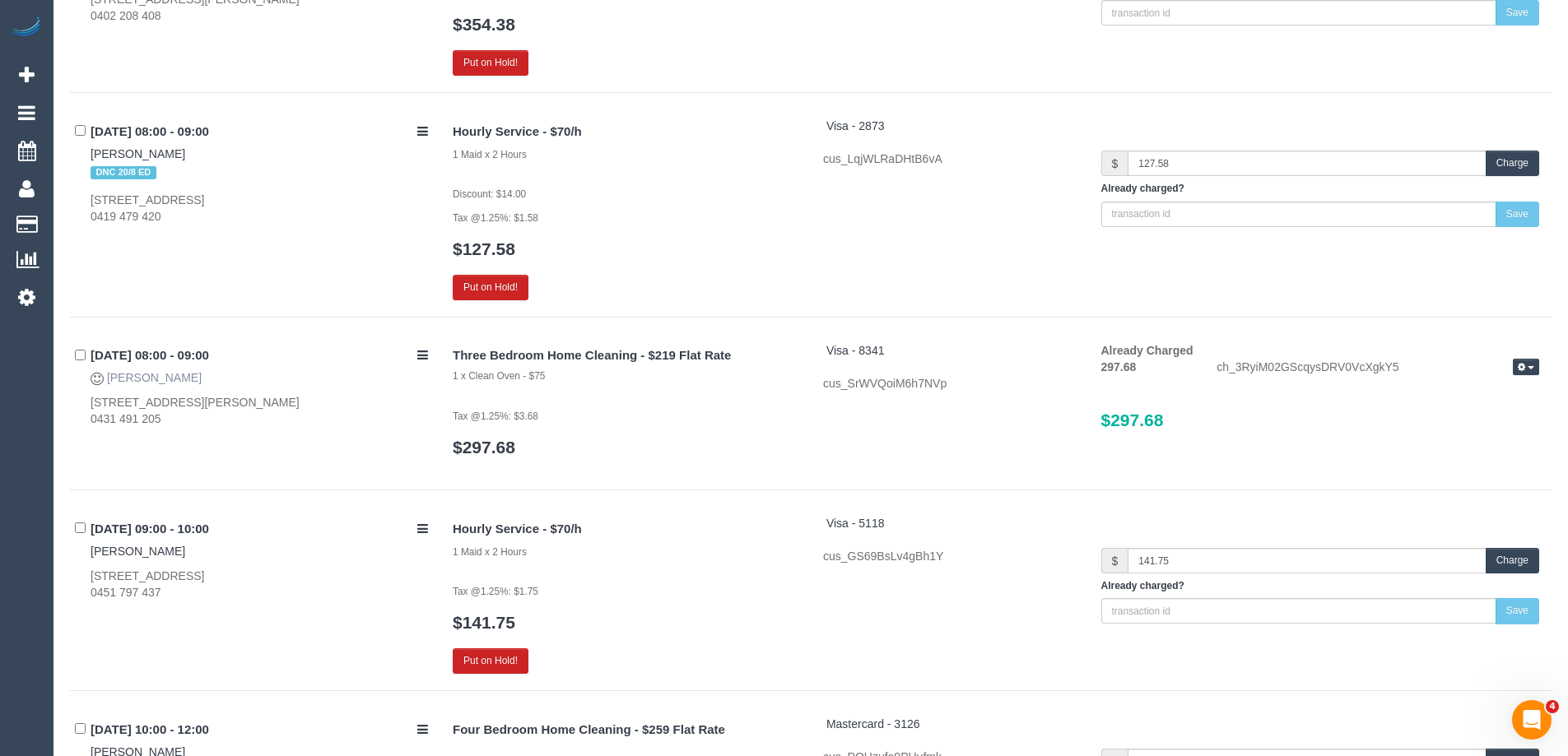
copy link "Carol Ransley"
drag, startPoint x: 202, startPoint y: 379, endPoint x: 106, endPoint y: 380, distance: 96.0
click at [106, 380] on div "20/08/2025 08:00 - 09:00 Carol Ransley 4/10 Lorenz St, Sunshine, VIC 3020 0431 …" at bounding box center [255, 385] width 370 height 85
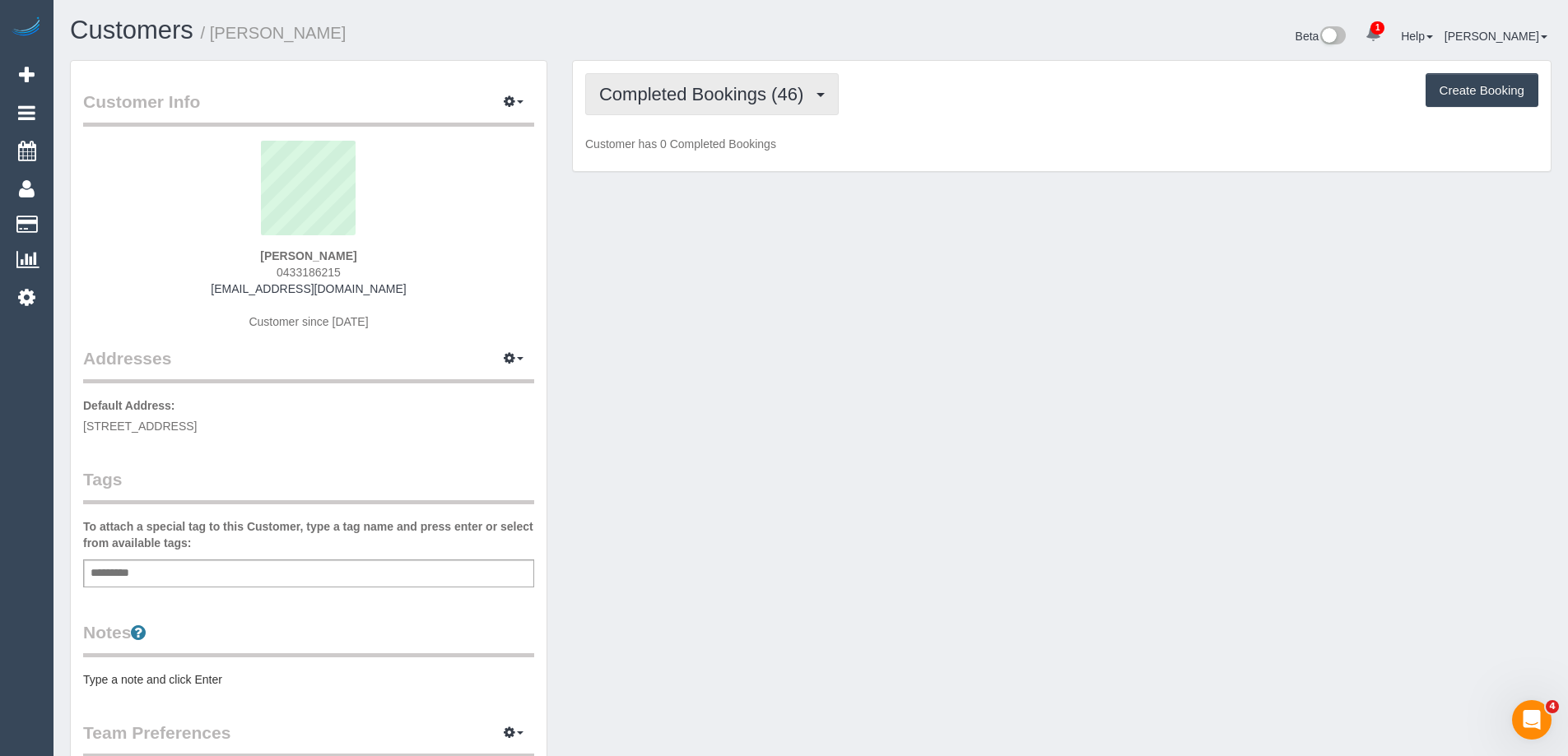
click at [703, 97] on span "Completed Bookings (46)" at bounding box center [706, 94] width 213 height 20
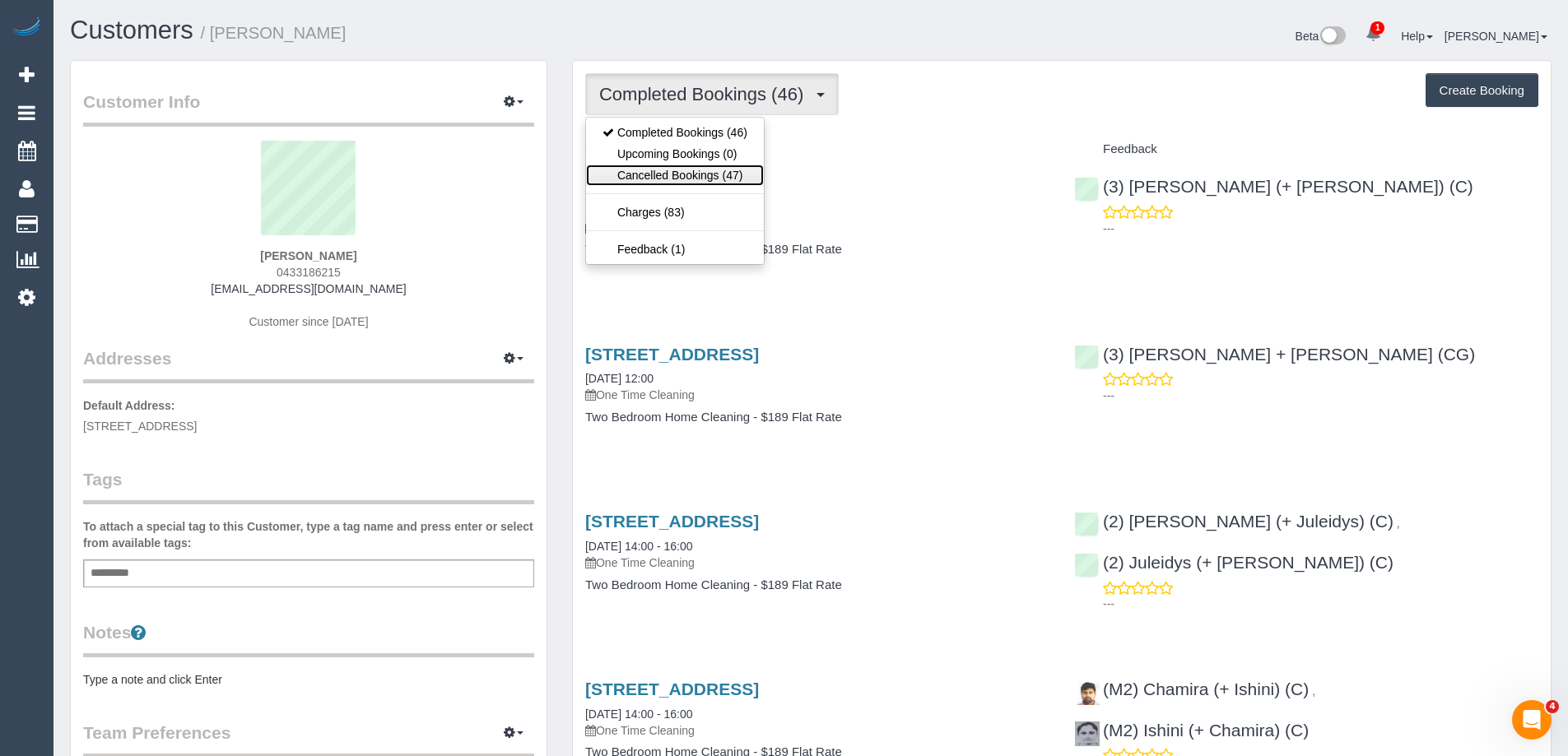
click at [697, 171] on link "Cancelled Bookings (47)" at bounding box center [675, 175] width 178 height 21
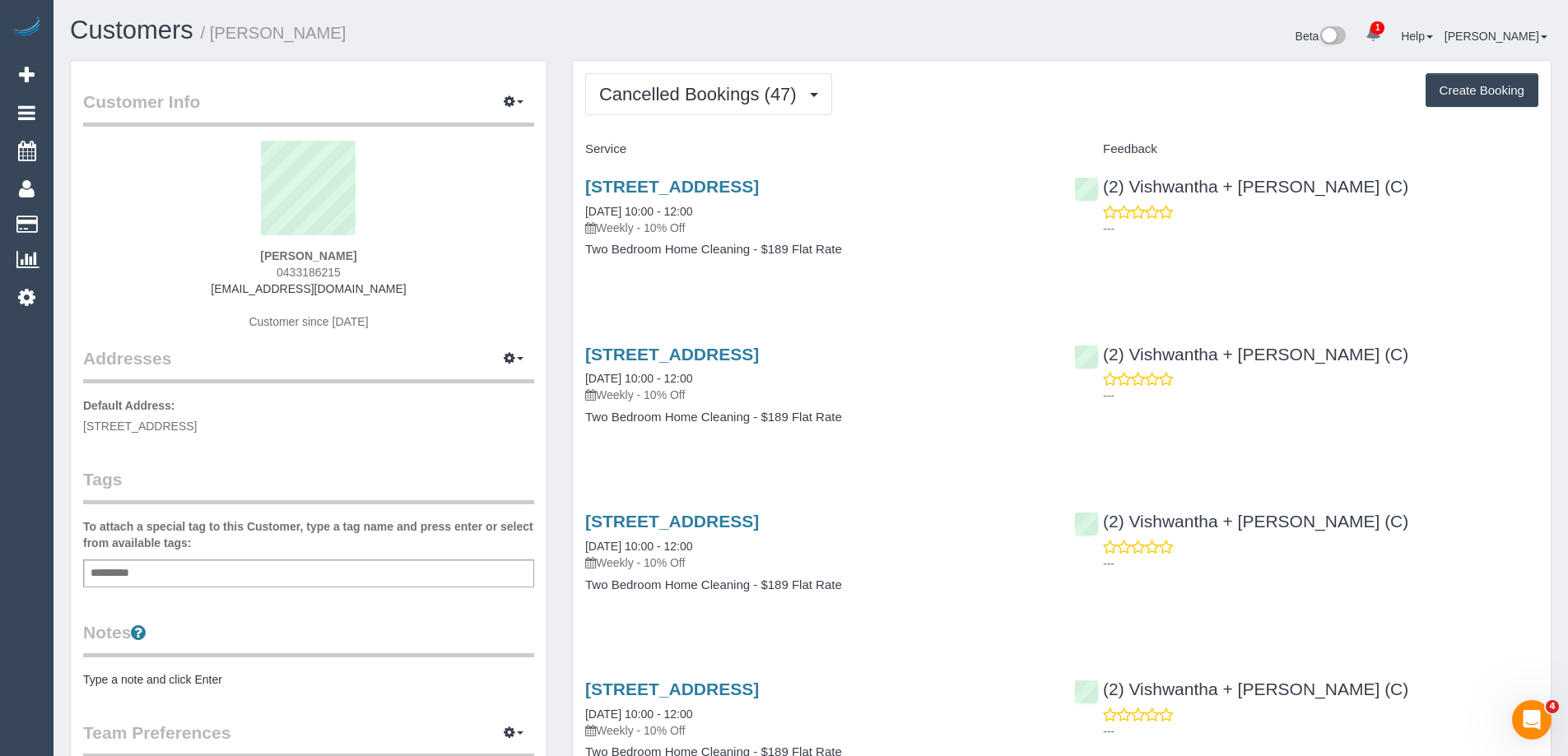
click at [260, 678] on pre "Type a note and click Enter" at bounding box center [309, 680] width 451 height 17
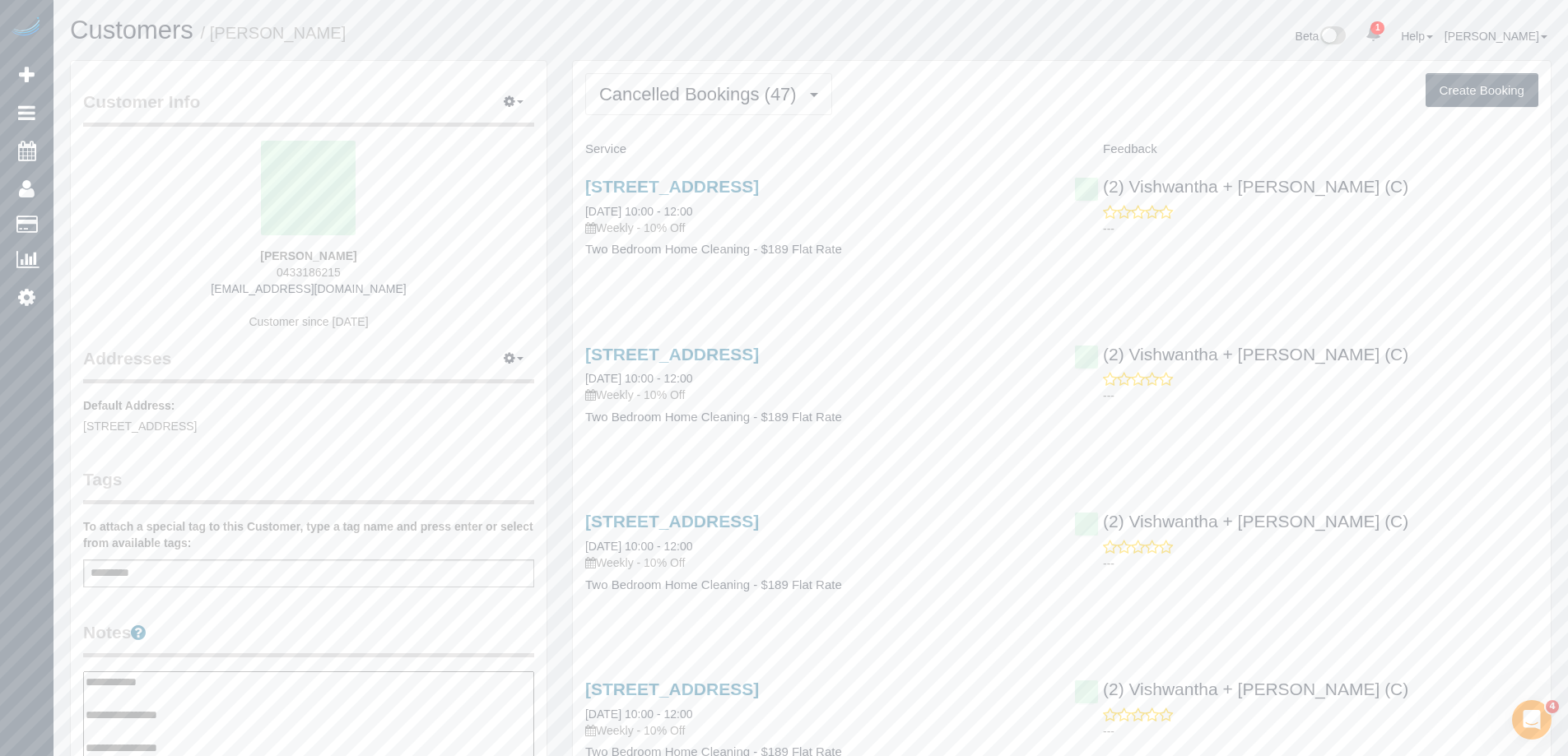
type textarea "**********"
click at [290, 639] on legend "Notes" at bounding box center [309, 639] width 451 height 37
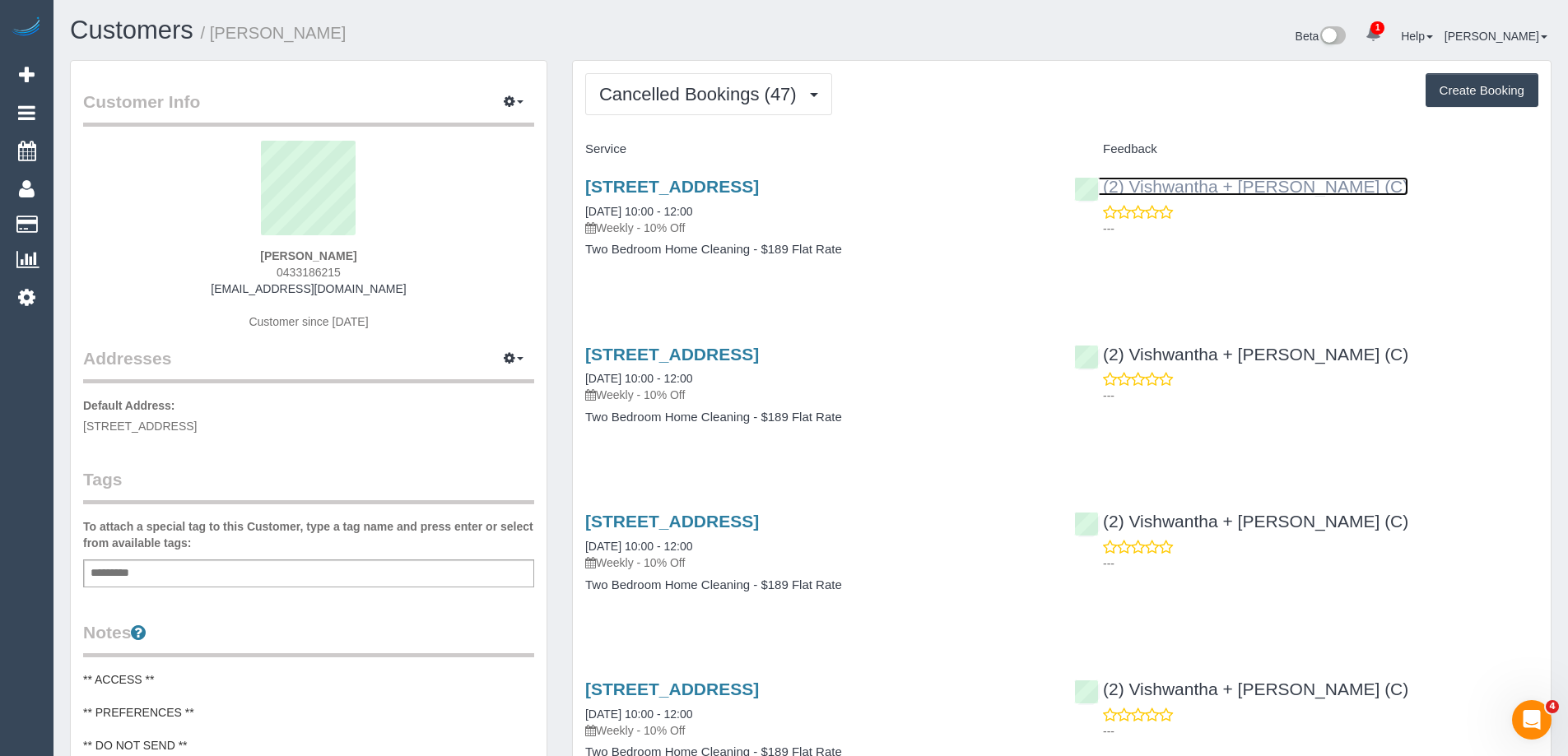
click at [1324, 188] on link "(2) Vishwantha + Madhushika (C)" at bounding box center [1241, 186] width 334 height 19
drag, startPoint x: 414, startPoint y: 45, endPoint x: 230, endPoint y: 45, distance: 184.0
click at [414, 45] on h1 "Customers / Clare Richards" at bounding box center [434, 30] width 728 height 28
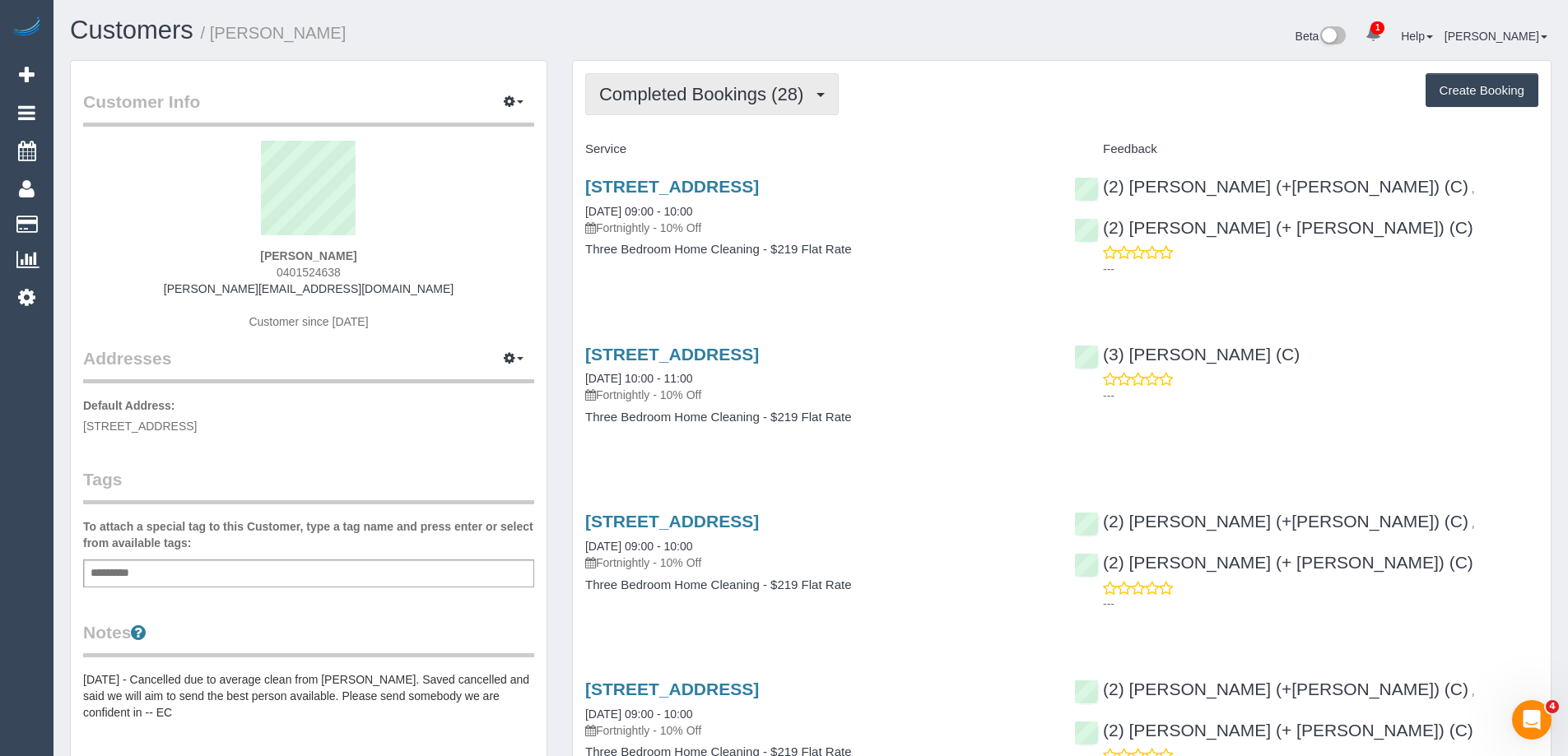
click at [673, 101] on span "Completed Bookings (28)" at bounding box center [706, 94] width 213 height 20
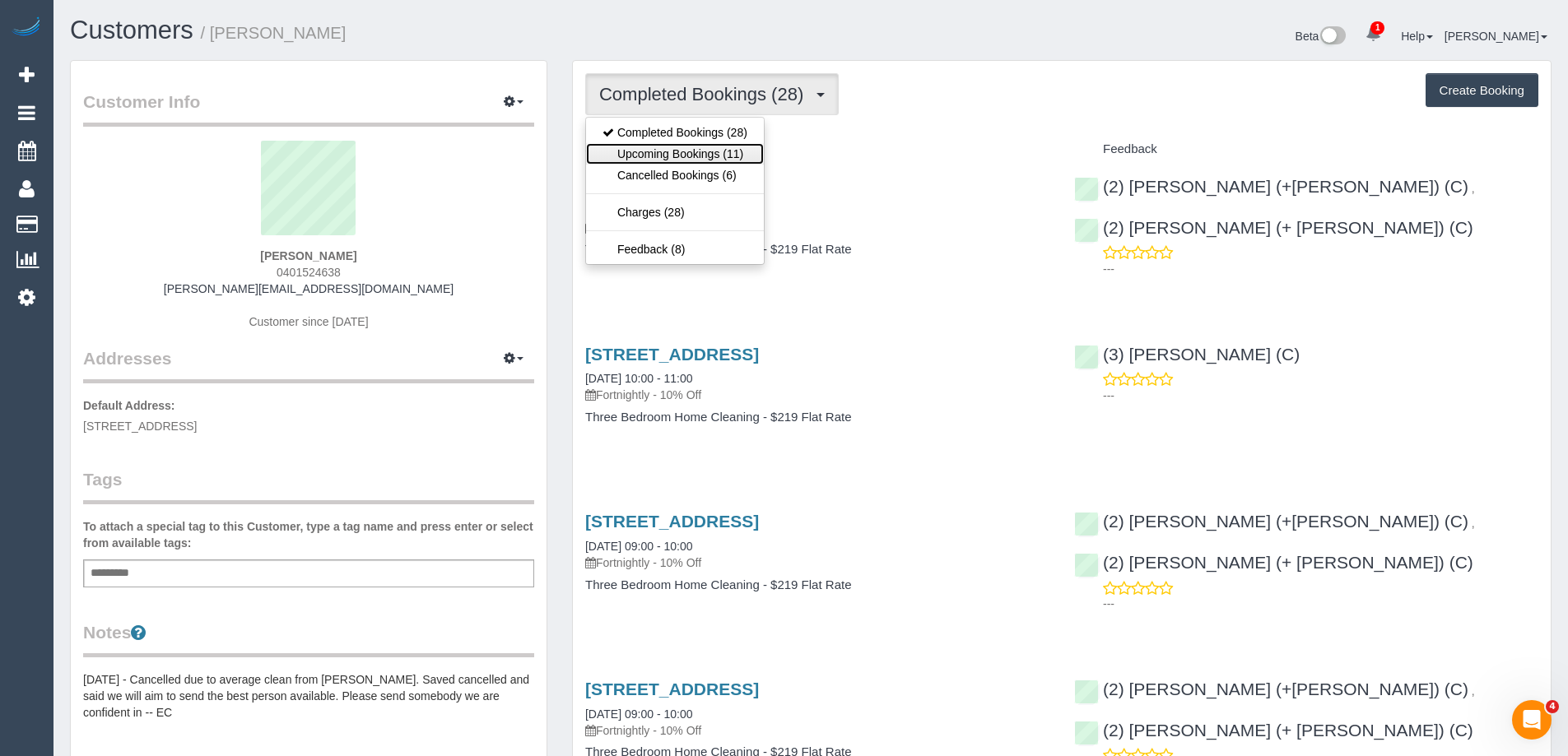
click at [684, 151] on link "Upcoming Bookings (11)" at bounding box center [675, 154] width 178 height 21
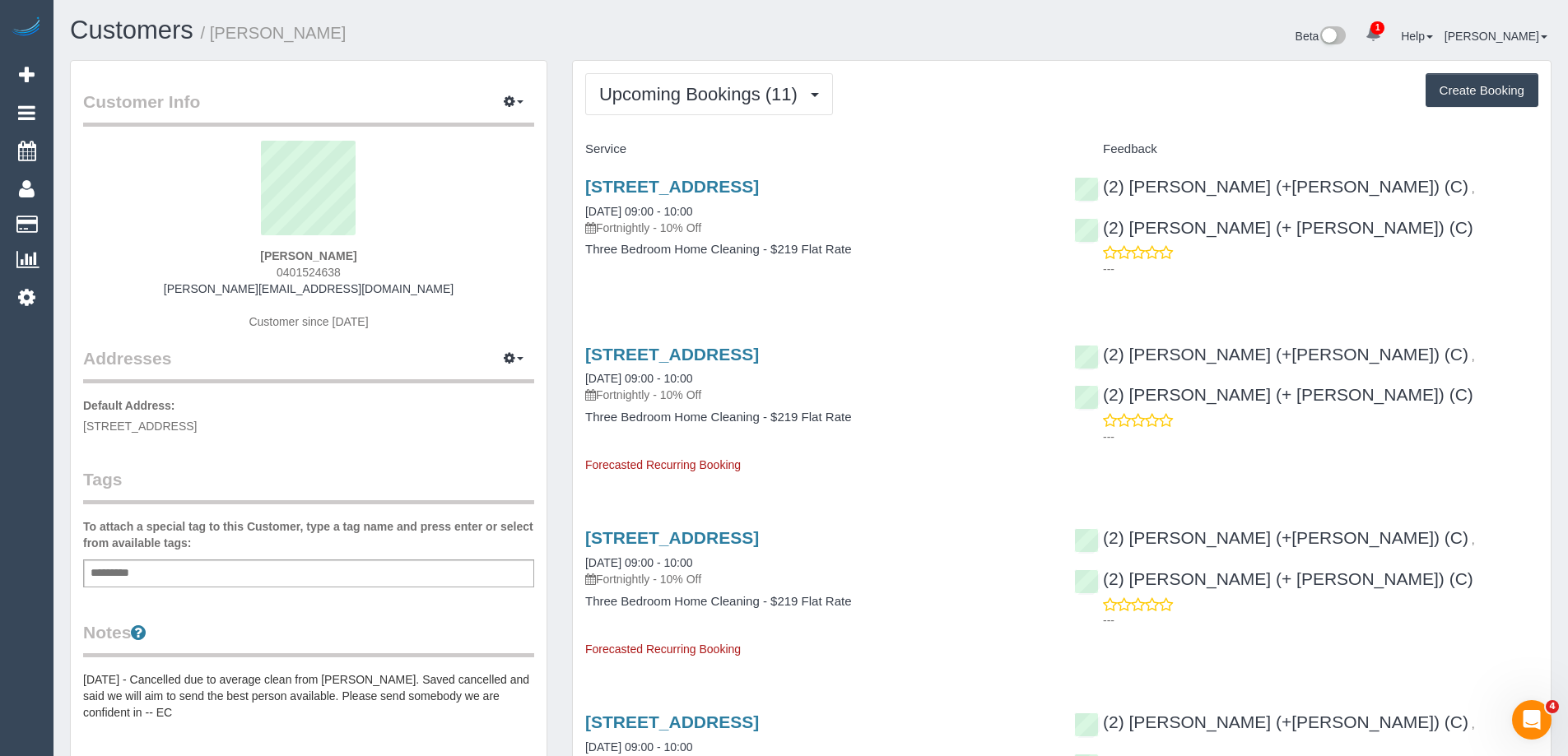
click at [707, 43] on h1 "Customers / Nicole Watson" at bounding box center [434, 30] width 728 height 28
copy small "Nicole Watson"
drag, startPoint x: 341, startPoint y: 28, endPoint x: 219, endPoint y: 33, distance: 122.1
click at [219, 33] on h1 "Customers / Nicole Watson" at bounding box center [434, 30] width 728 height 28
click at [1202, 229] on link "(2) Jasmeen (+ Harpreet) (C)" at bounding box center [1273, 227] width 399 height 19
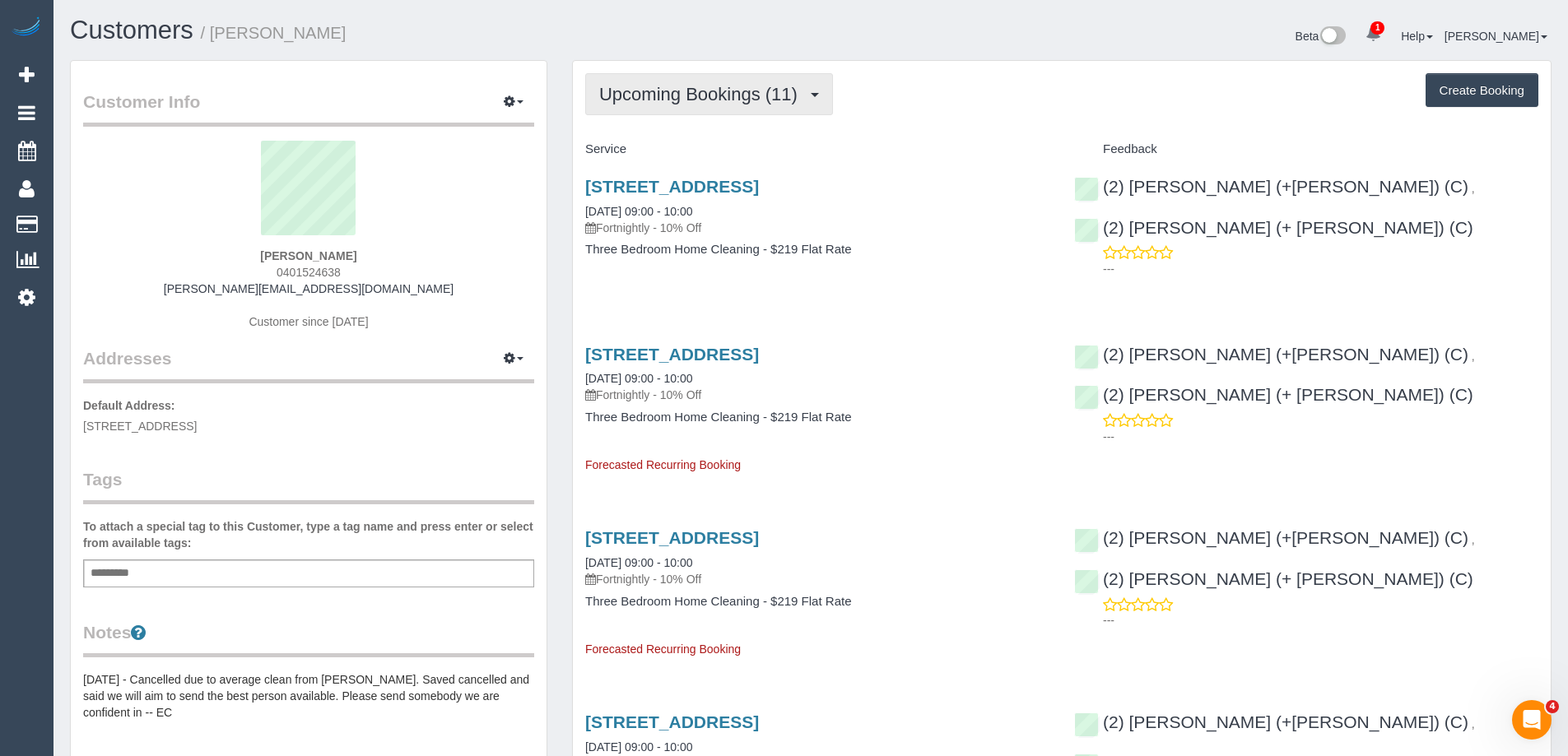
click at [681, 100] on span "Upcoming Bookings (11)" at bounding box center [702, 94] width 207 height 20
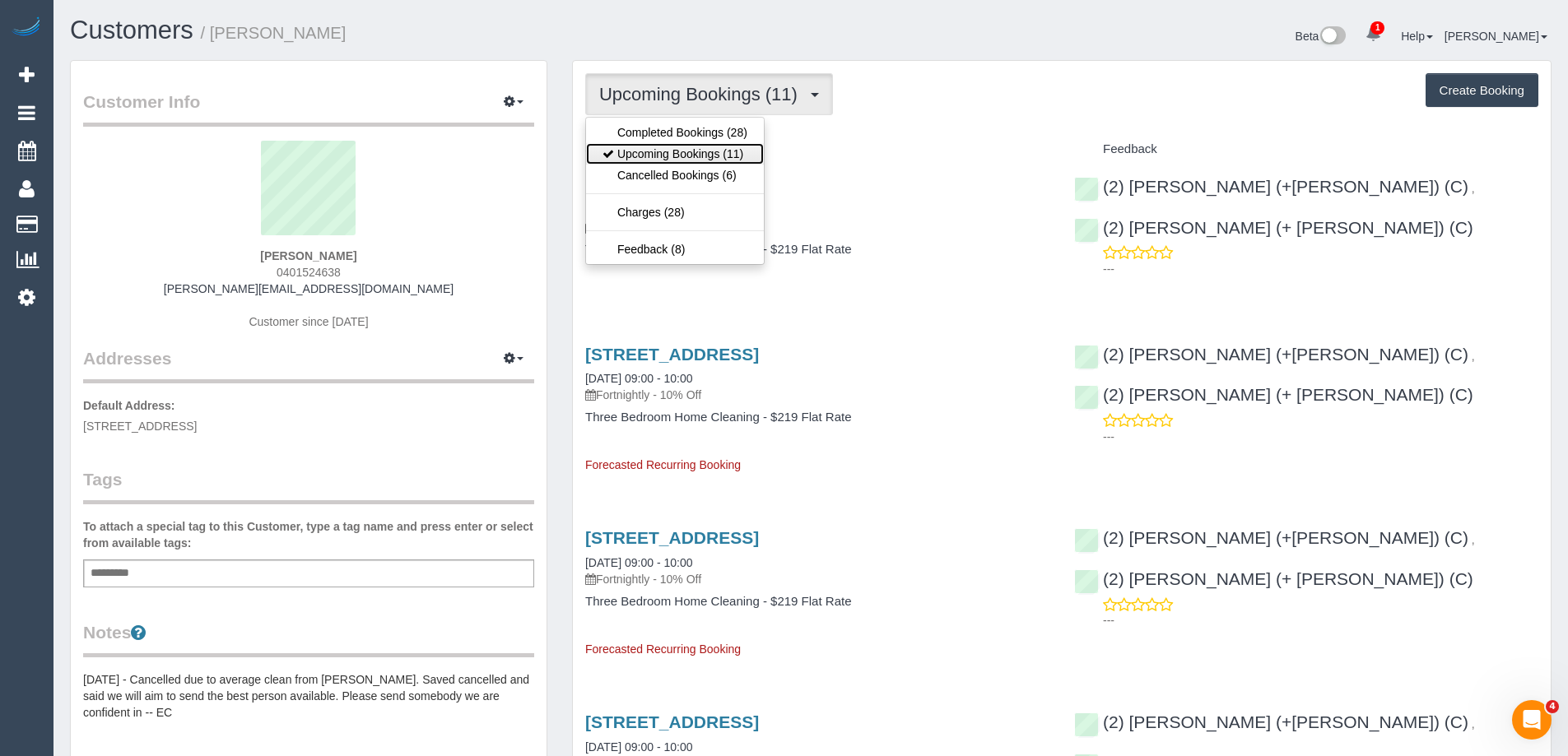
click at [687, 148] on link "Upcoming Bookings (11)" at bounding box center [675, 154] width 178 height 21
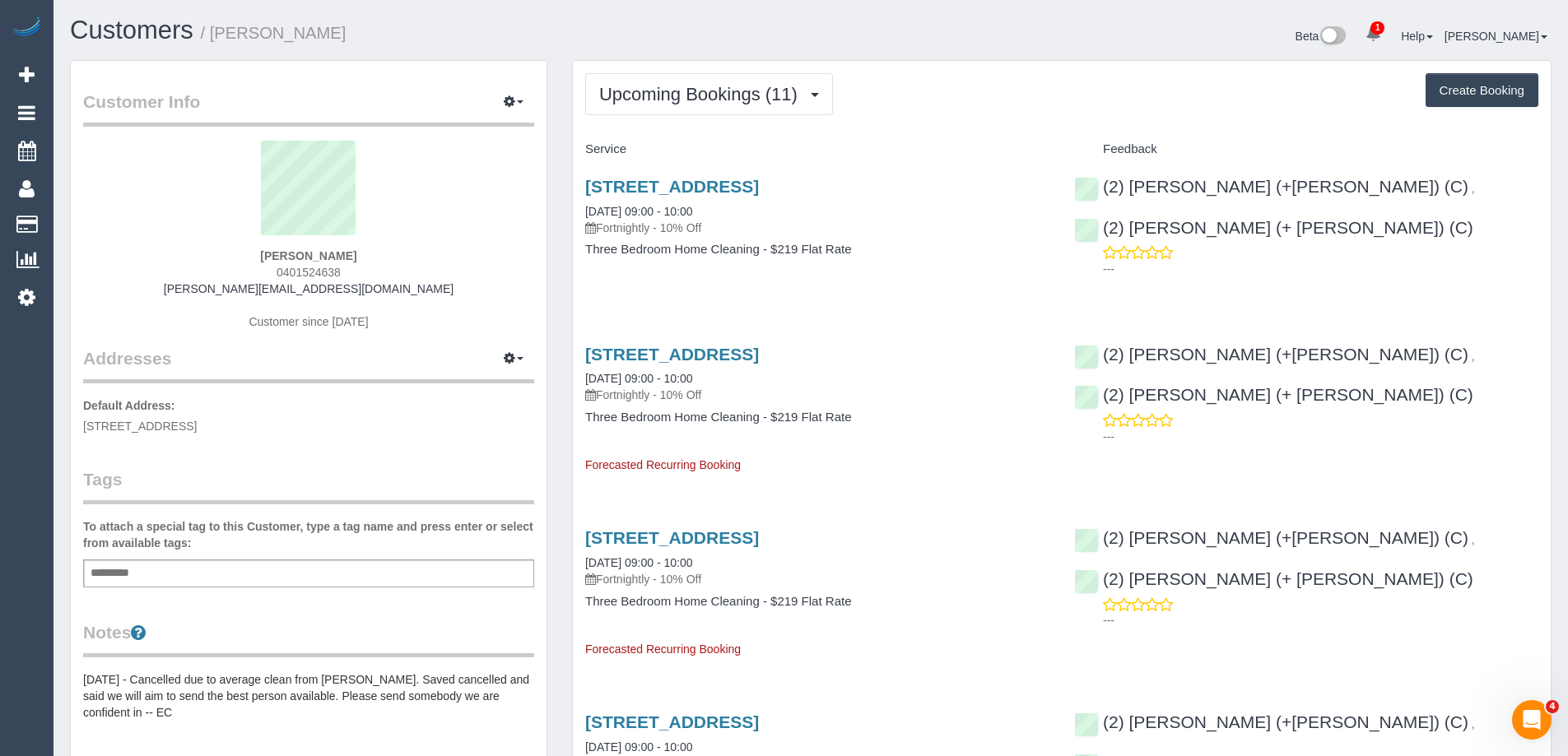
click at [296, 275] on span "0401524638" at bounding box center [309, 273] width 64 height 14
copy span "0401524638"
click at [689, 99] on span "Upcoming Bookings (11)" at bounding box center [702, 94] width 207 height 20
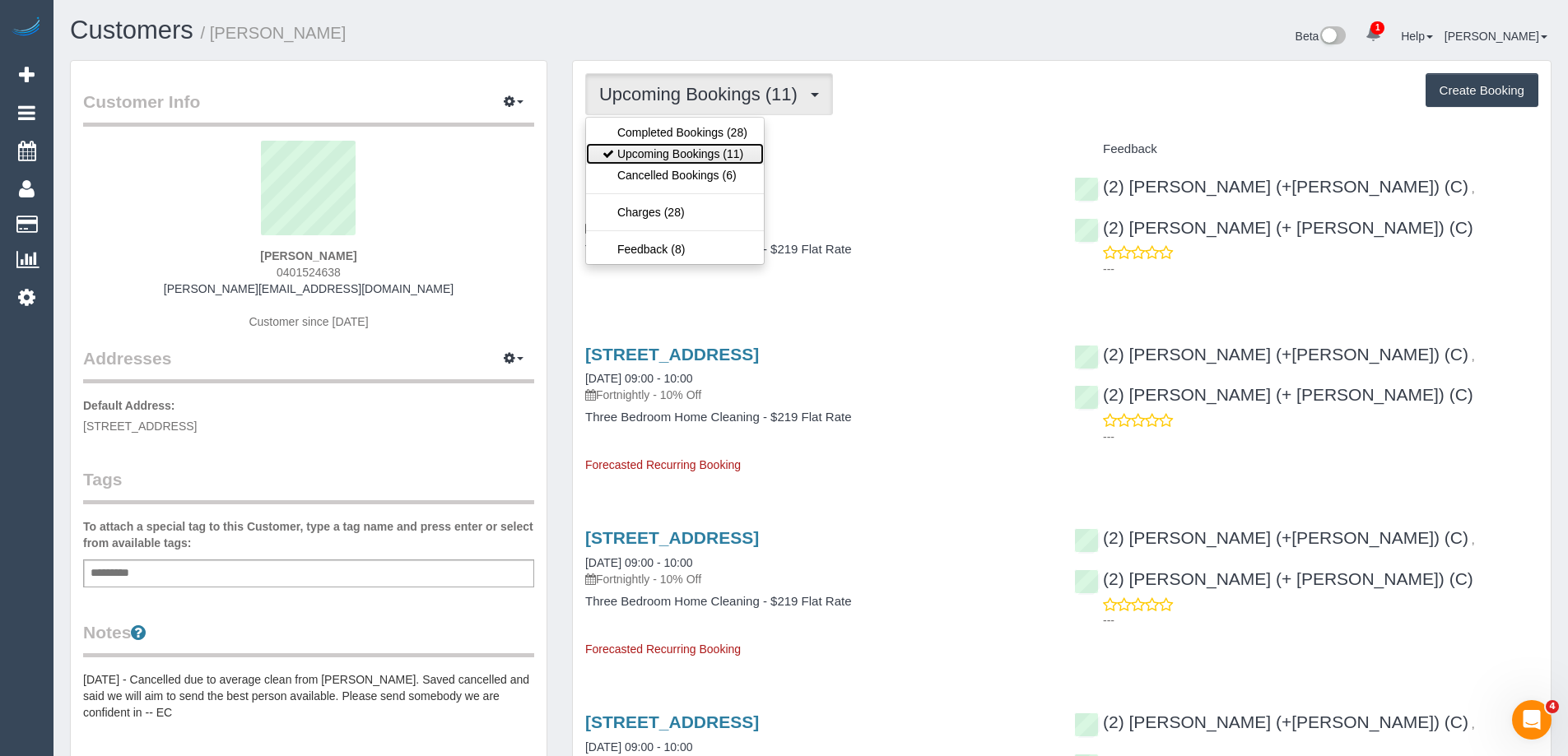
click at [682, 146] on link "Upcoming Bookings (11)" at bounding box center [675, 154] width 178 height 21
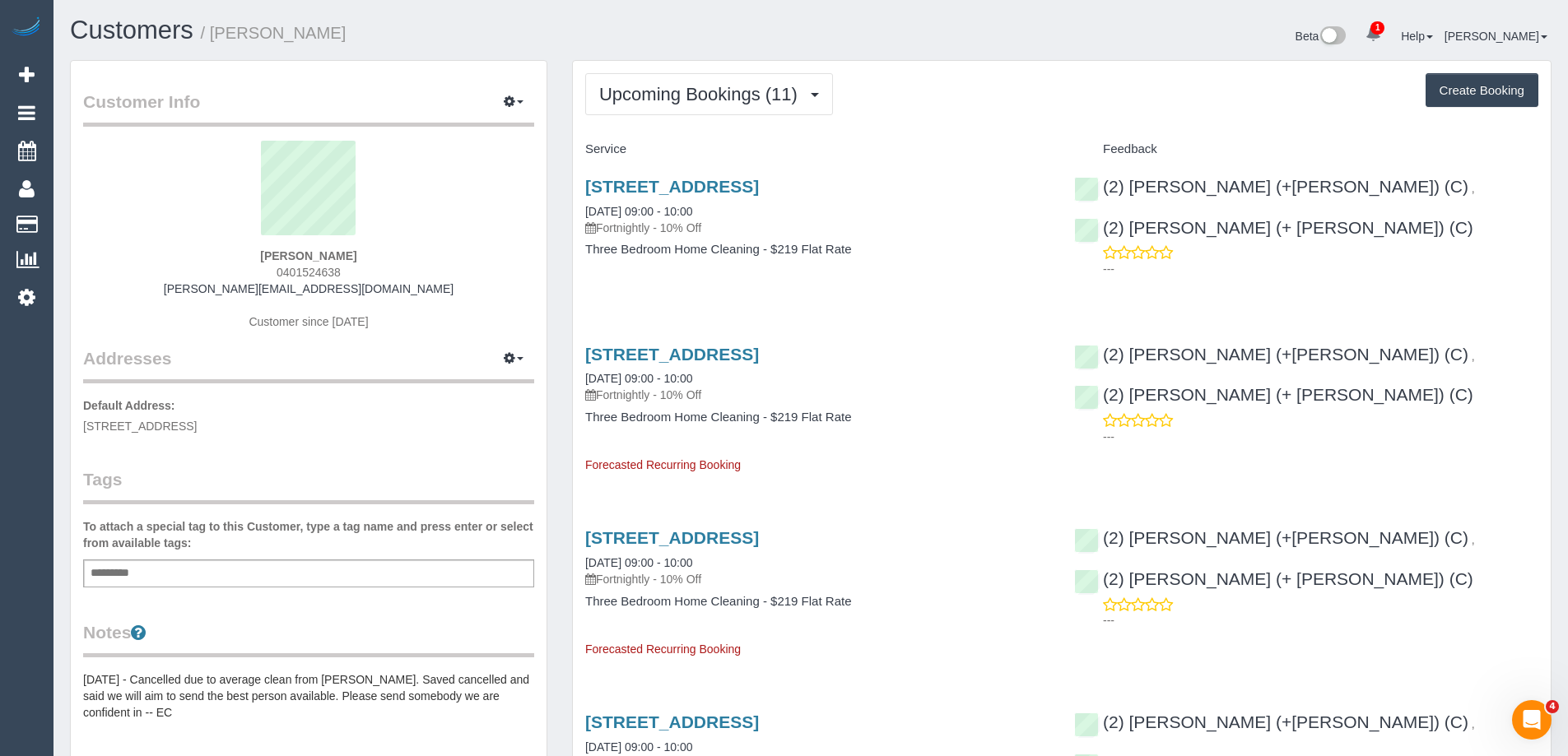
click at [324, 269] on span "0401524638" at bounding box center [309, 273] width 64 height 14
click at [554, 84] on div "Customer Info Edit Contact Info Send Message Email Preferences Special Sales Ta…" at bounding box center [308, 624] width 502 height 1127
click at [670, 84] on button "Upcoming Bookings (11)" at bounding box center [710, 94] width 248 height 42
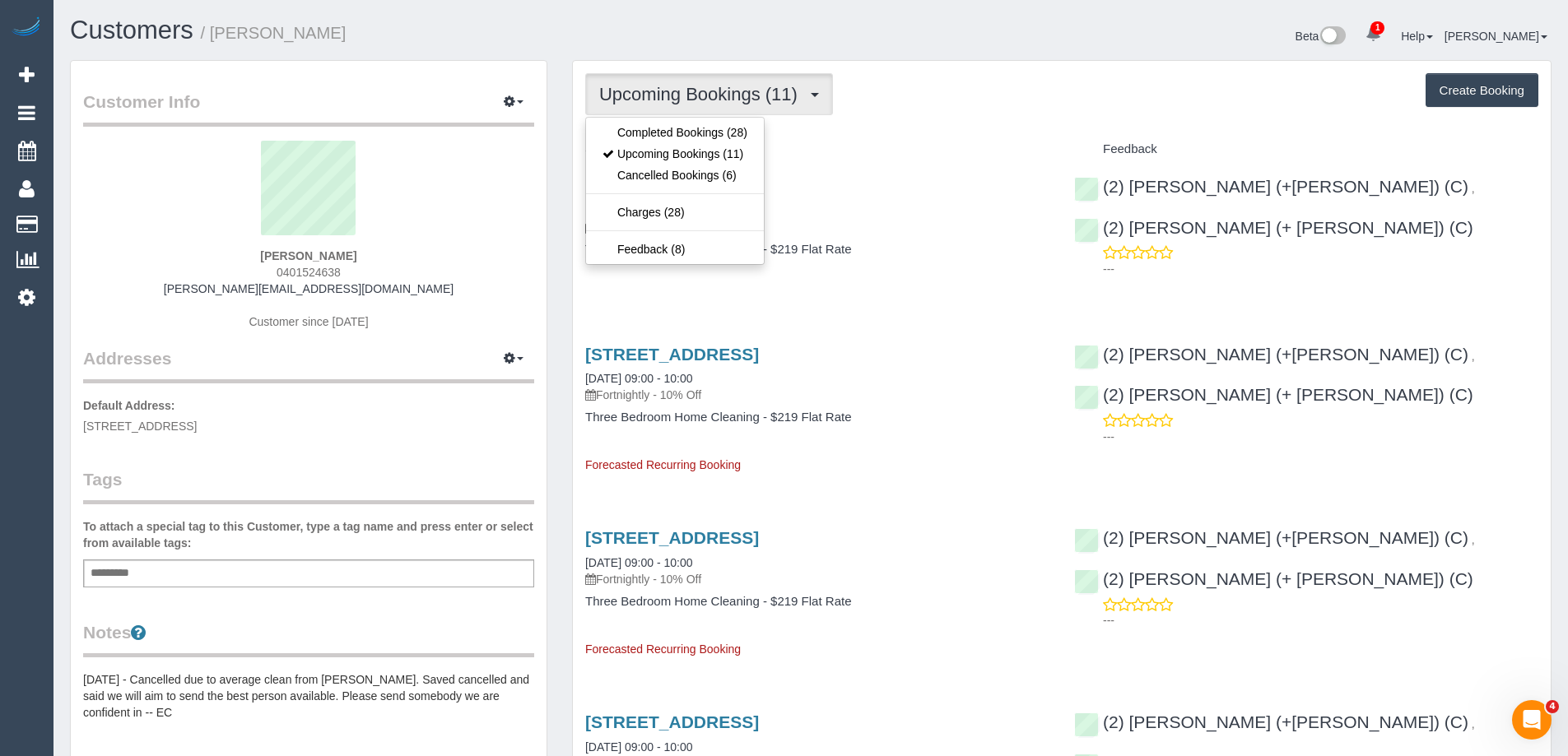
click at [656, 119] on ul "Completed Bookings (28) Upcoming Bookings (11) Cancelled Bookings (6) Charges (…" at bounding box center [675, 192] width 180 height 148
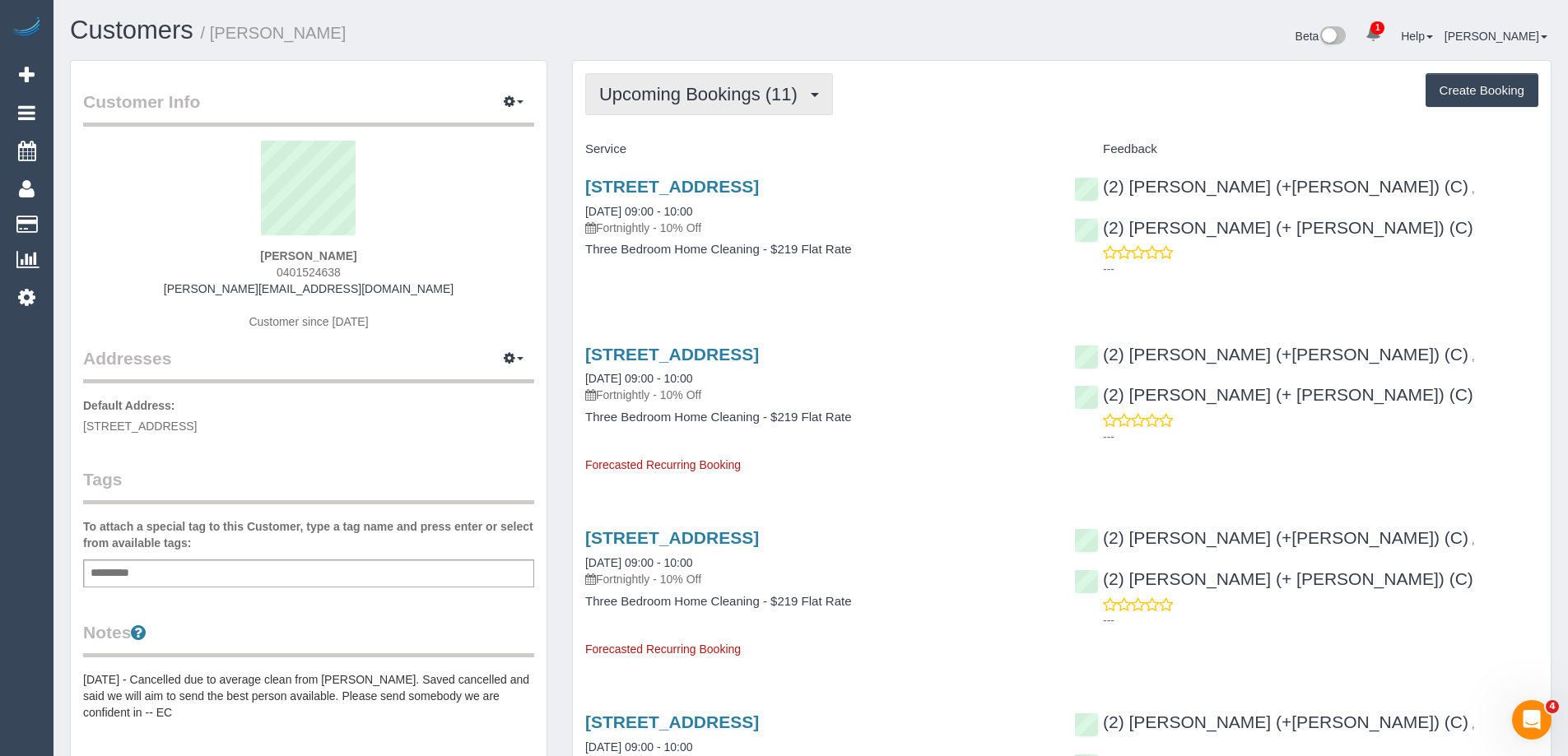
click at [668, 100] on span "Upcoming Bookings (11)" at bounding box center [702, 94] width 207 height 20
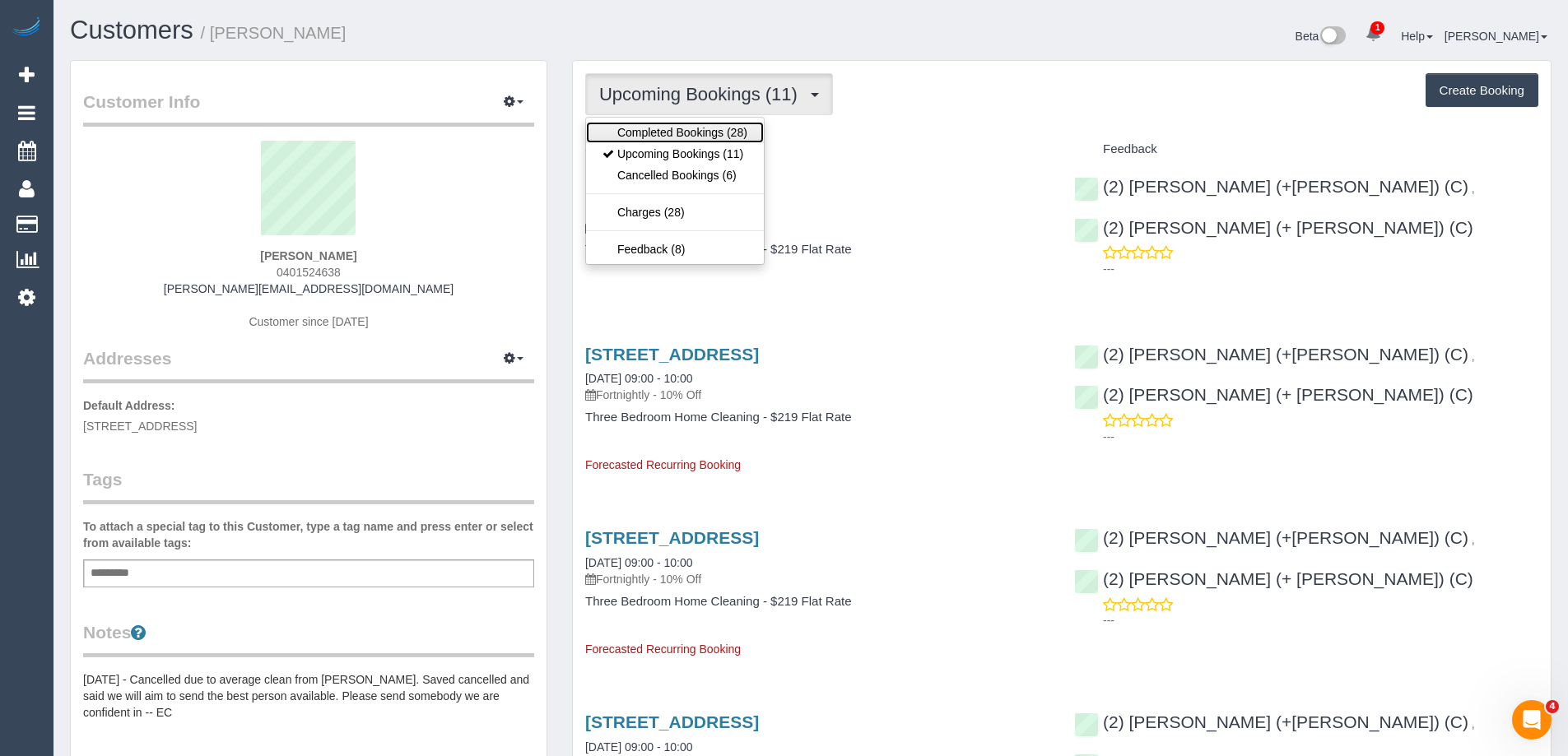
click at [654, 135] on link "Completed Bookings (28)" at bounding box center [675, 132] width 178 height 21
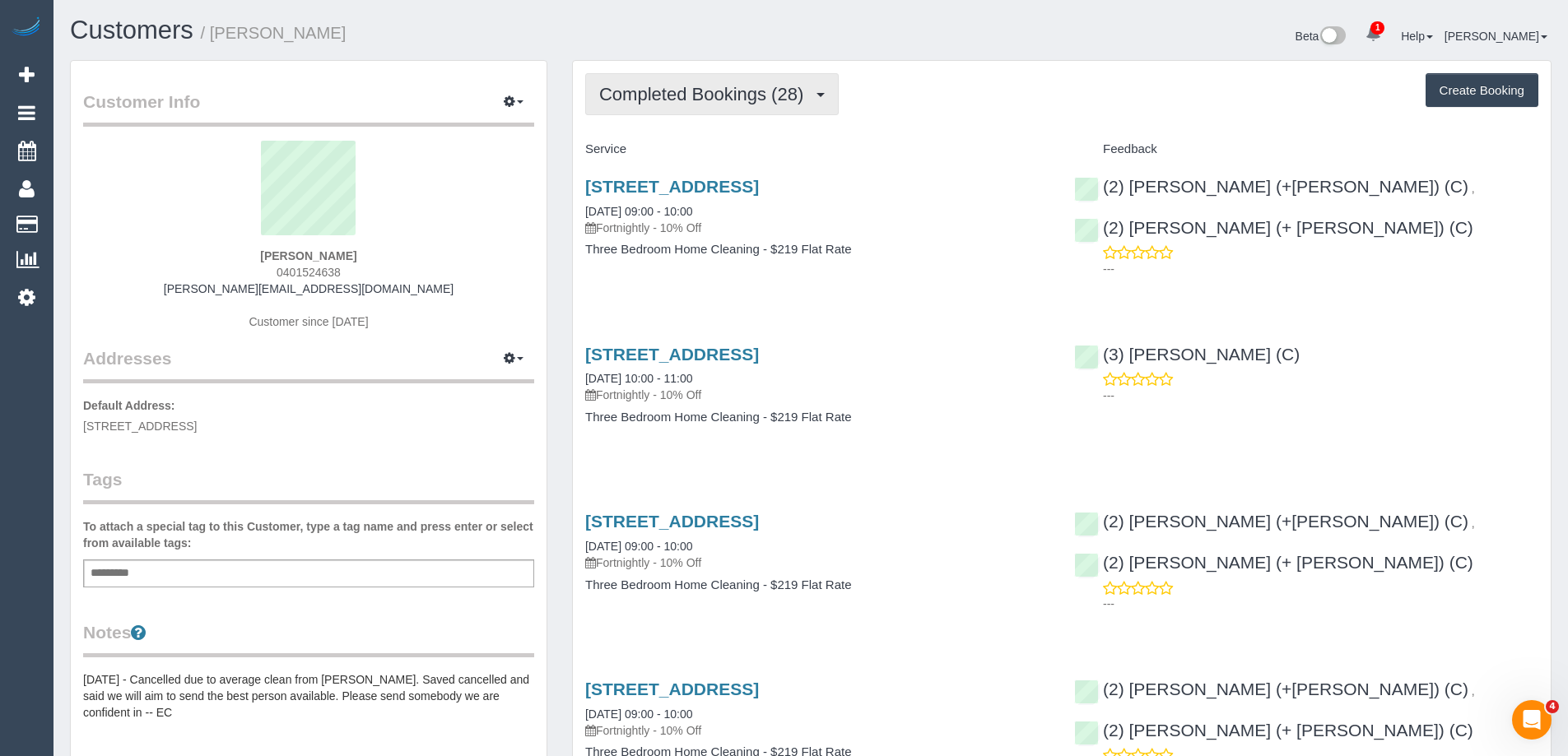
click at [673, 85] on span "Completed Bookings (28)" at bounding box center [706, 94] width 213 height 20
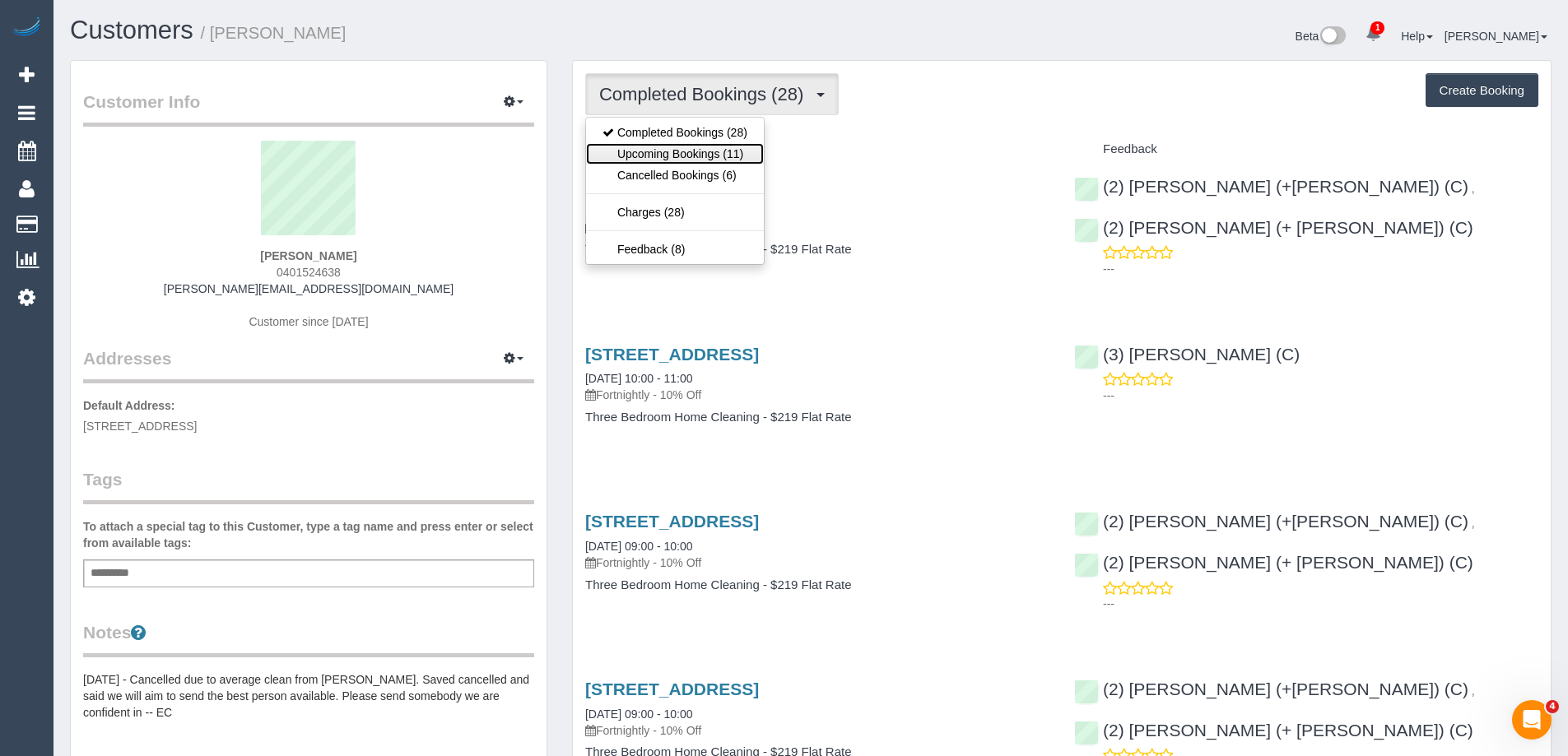
click at [678, 147] on link "Upcoming Bookings (11)" at bounding box center [675, 154] width 178 height 21
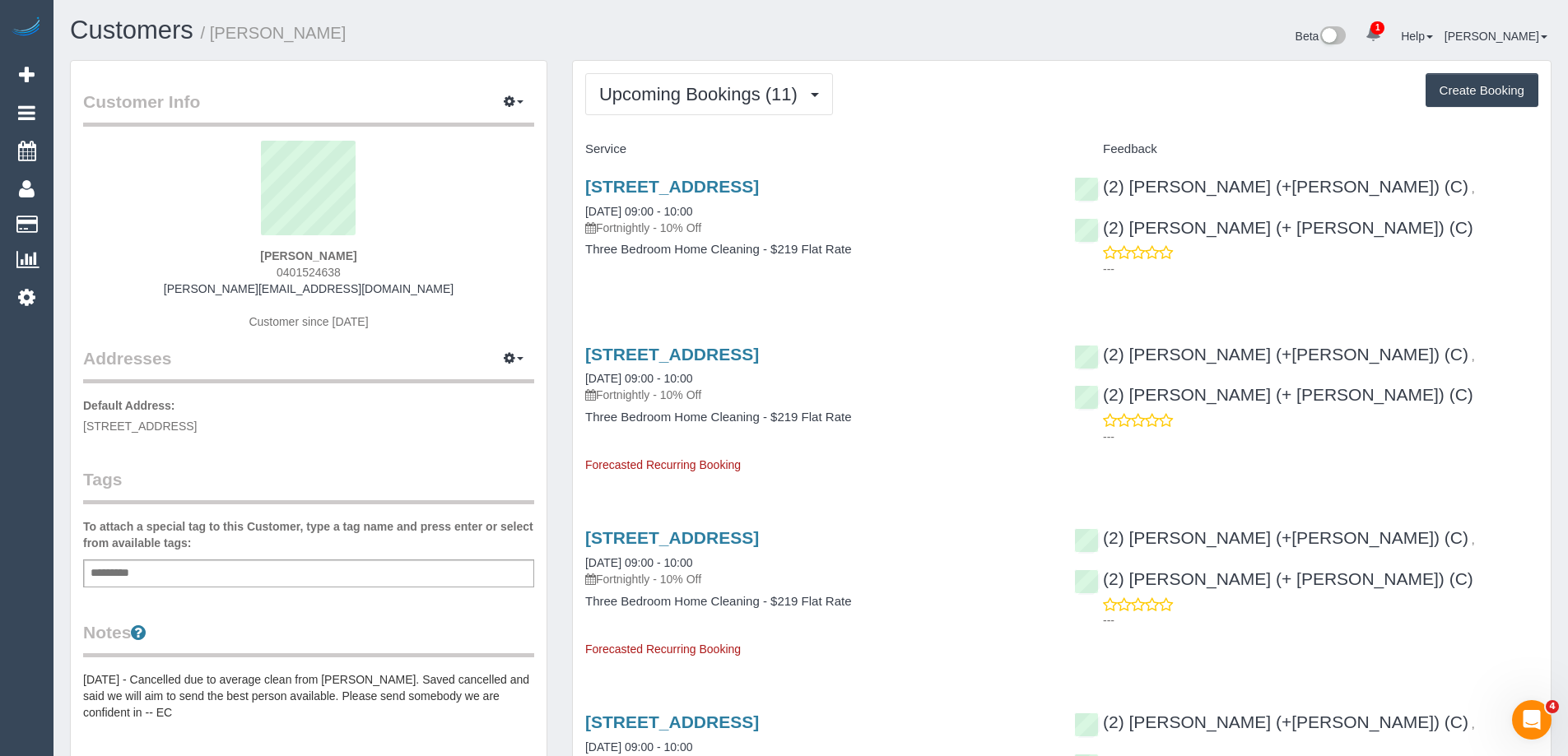
click at [300, 271] on span "0401524638" at bounding box center [309, 273] width 64 height 14
copy span "0401524638"
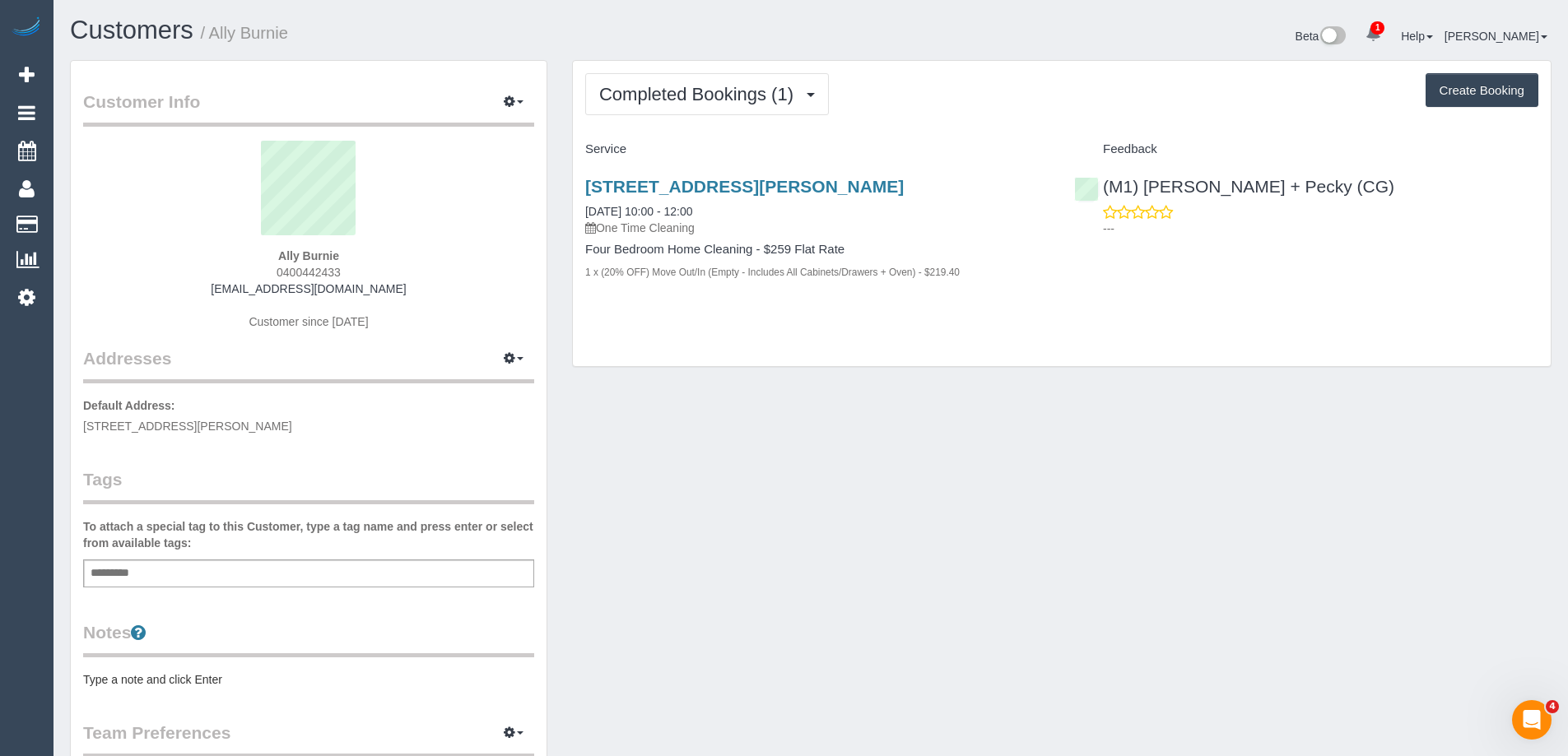
drag, startPoint x: 403, startPoint y: 290, endPoint x: 208, endPoint y: 292, distance: 195.0
click at [208, 292] on div "Ally Burnie 0400442433 [EMAIL_ADDRESS][DOMAIN_NAME] Customer since [DATE]" at bounding box center [309, 244] width 451 height 206
copy link "[EMAIL_ADDRESS][DOMAIN_NAME]"
click at [165, 688] on pre "Type a note and click Enter" at bounding box center [309, 680] width 451 height 17
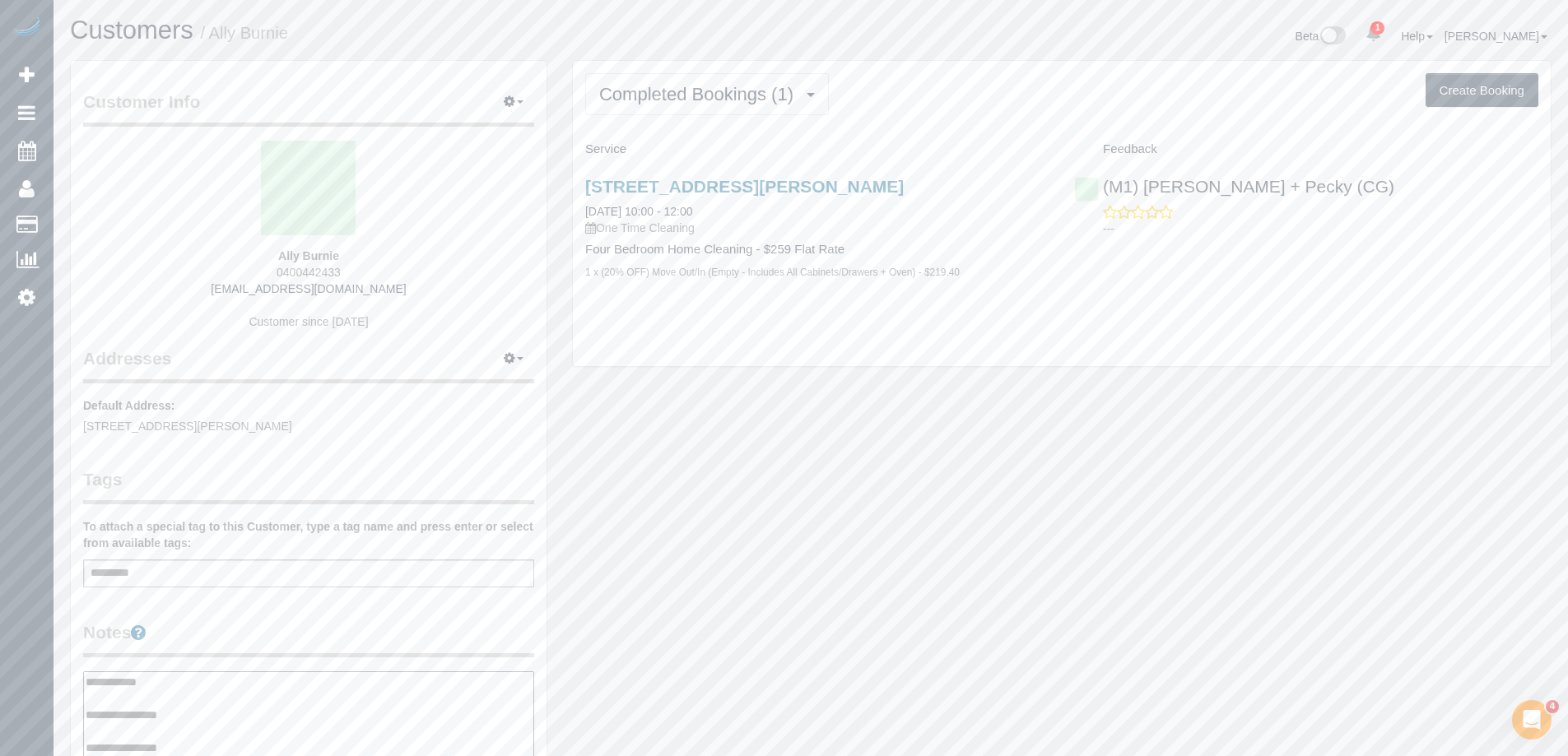
type textarea "**********"
click at [227, 624] on legend "Notes" at bounding box center [309, 639] width 451 height 37
click at [240, 575] on div "Add a tag" at bounding box center [309, 573] width 451 height 28
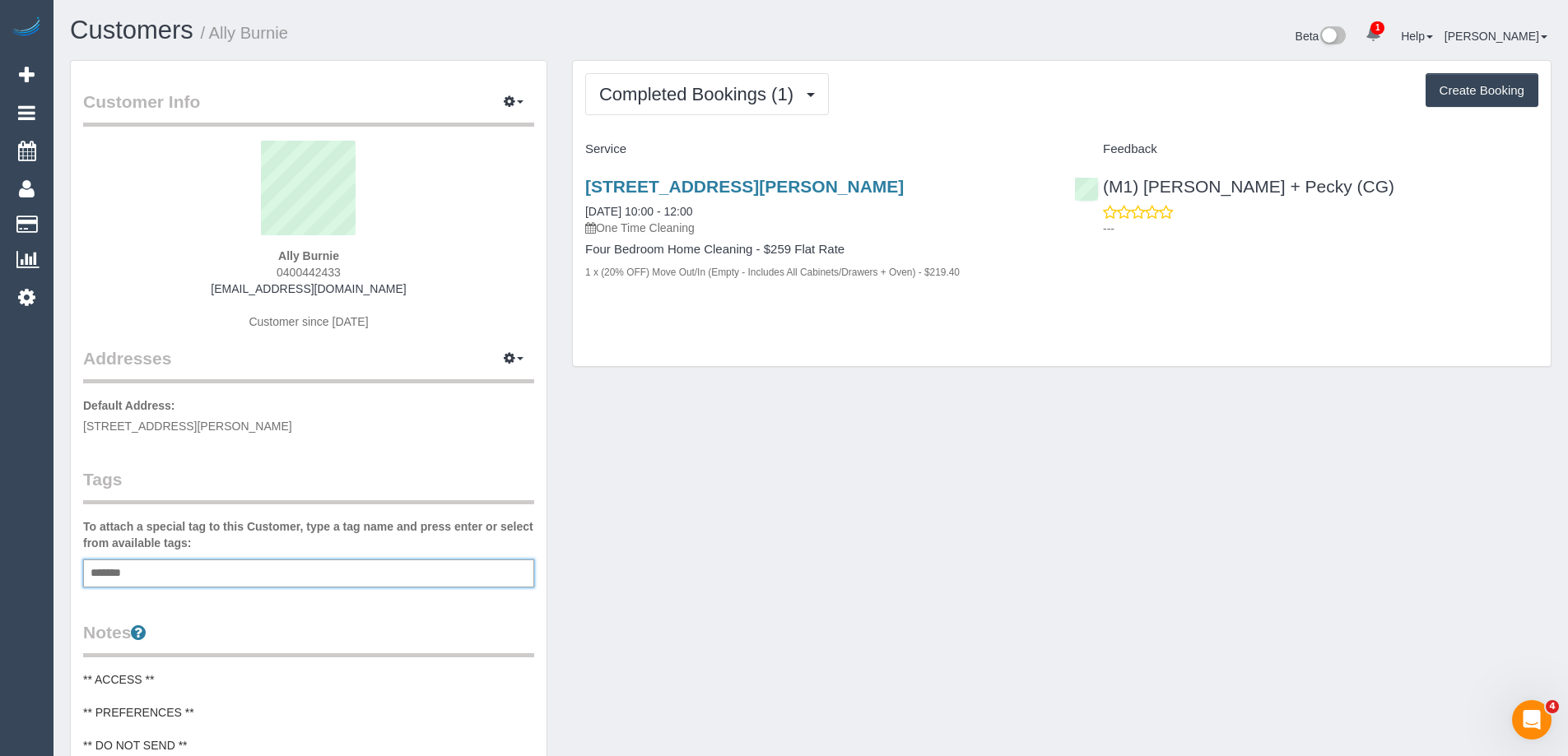
type input "********"
click at [768, 93] on span "Completed Bookings (1)" at bounding box center [700, 94] width 203 height 20
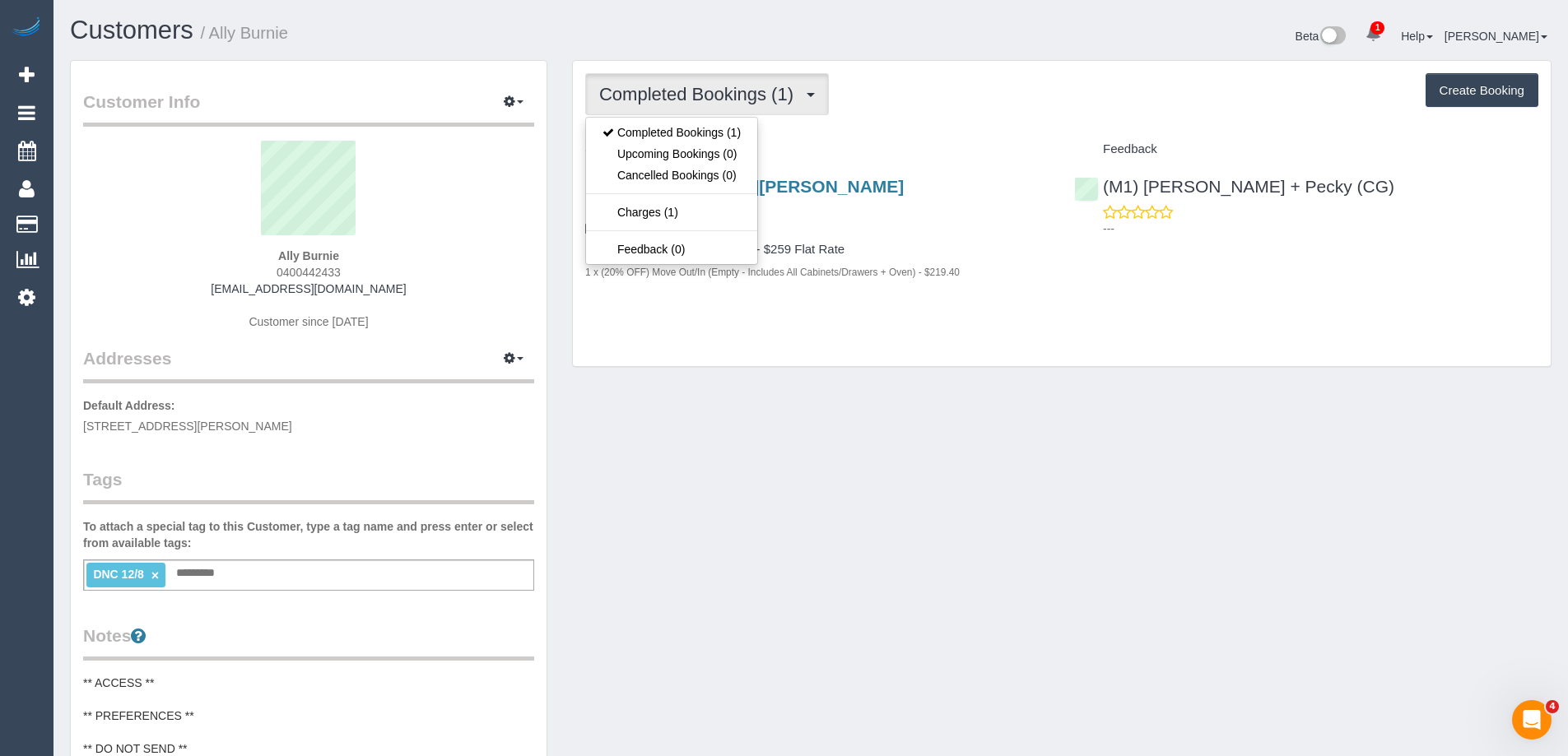
click at [768, 93] on span "Completed Bookings (1)" at bounding box center [700, 94] width 203 height 20
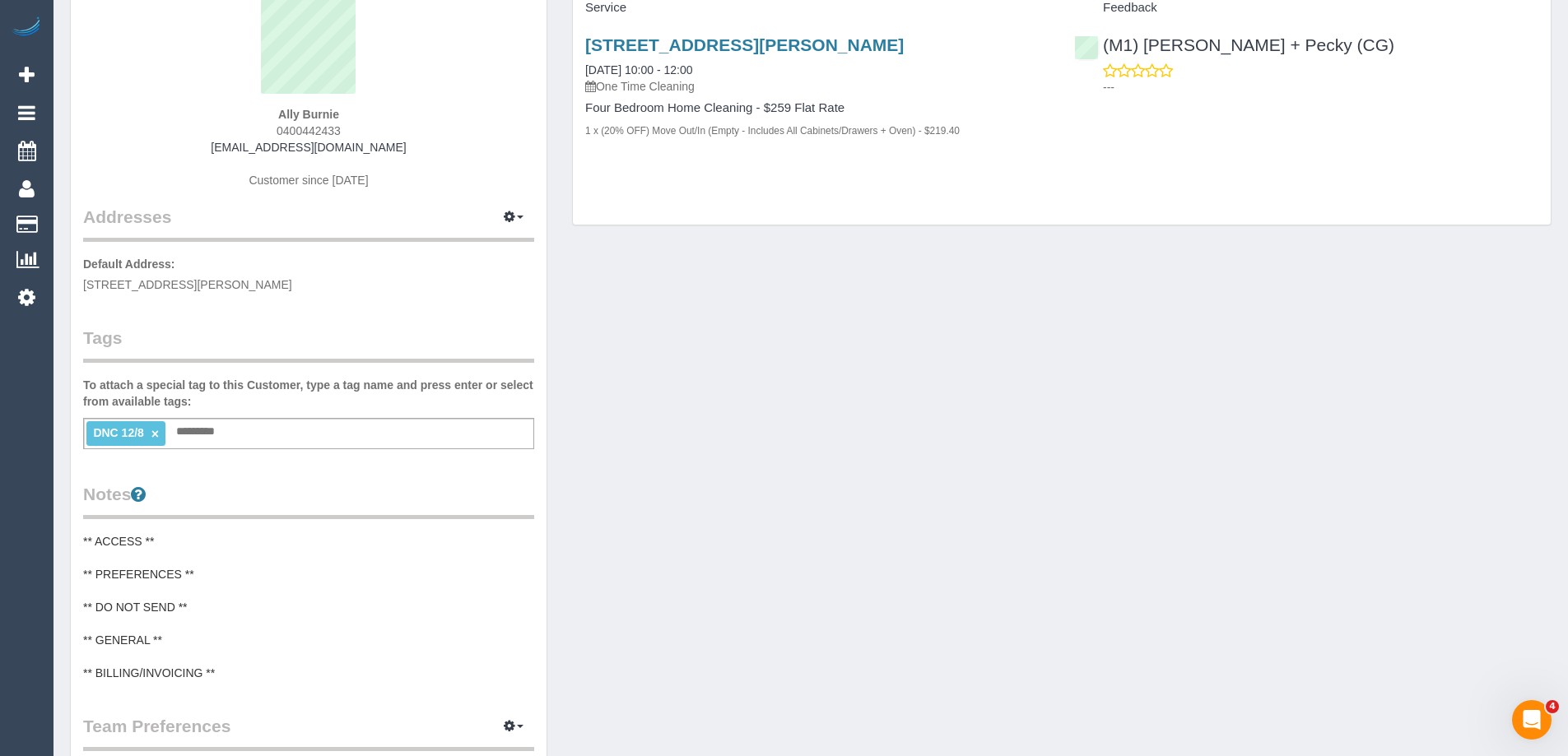
scroll to position [165, 0]
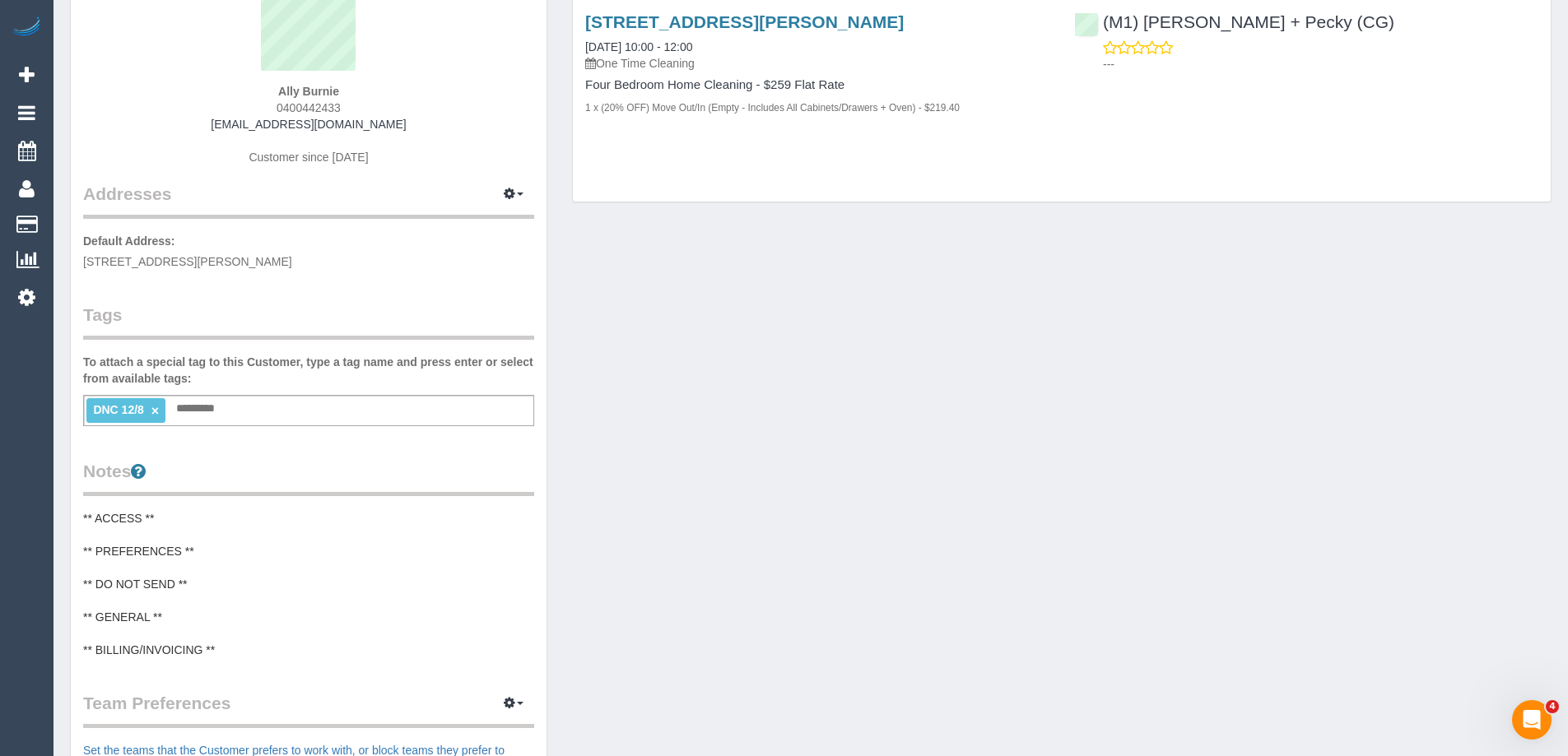
click at [105, 518] on pre "** ACCESS ** ** PREFERENCES ** ** DO NOT SEND ** ** GENERAL ** ** BILLING/INVOI…" at bounding box center [309, 585] width 451 height 148
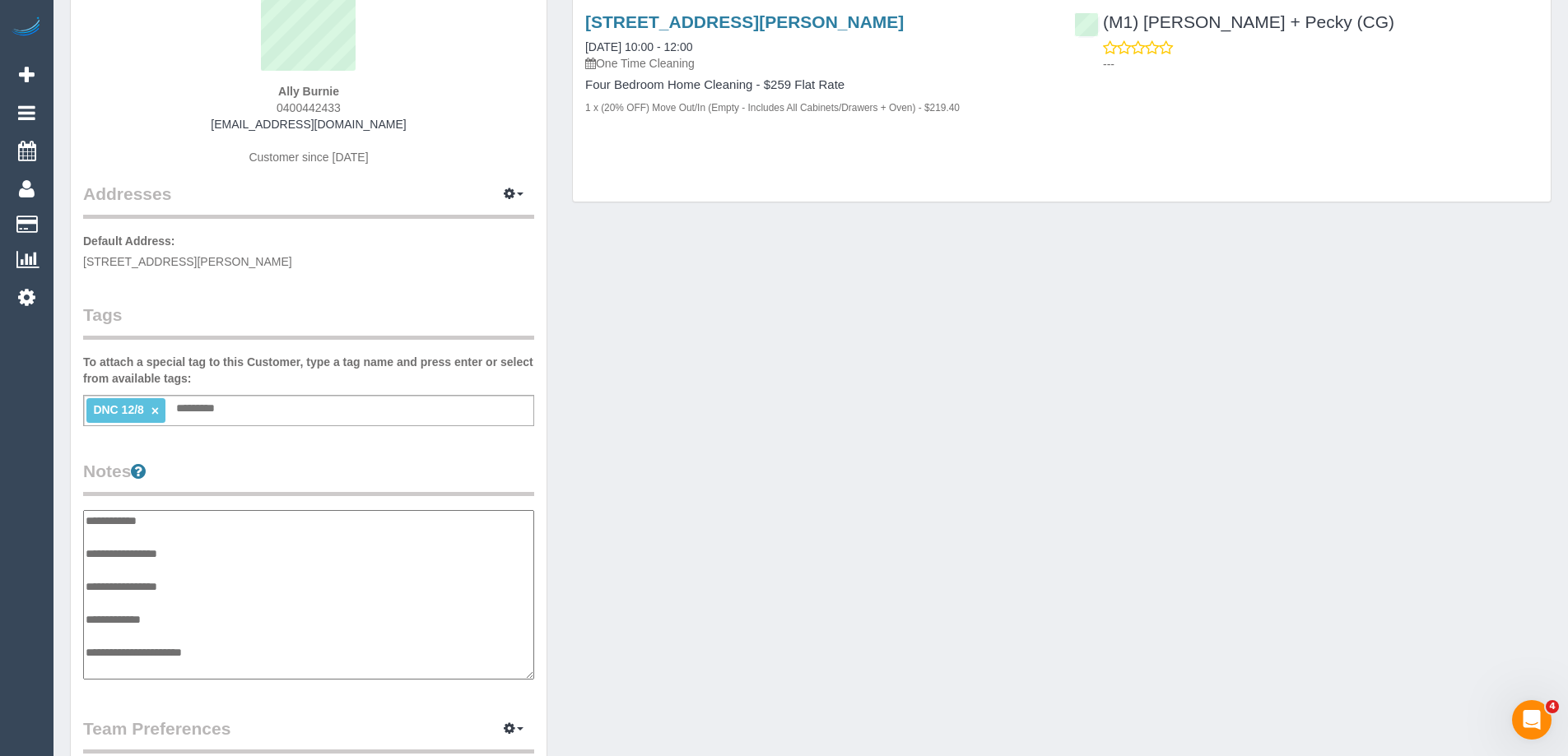
click at [84, 518] on textarea "**********" at bounding box center [309, 595] width 451 height 170
click at [136, 521] on textarea "**********" at bounding box center [309, 595] width 451 height 170
click at [251, 521] on textarea "**********" at bounding box center [309, 595] width 451 height 170
type textarea "**********"
click at [280, 490] on legend "Notes" at bounding box center [309, 478] width 451 height 37
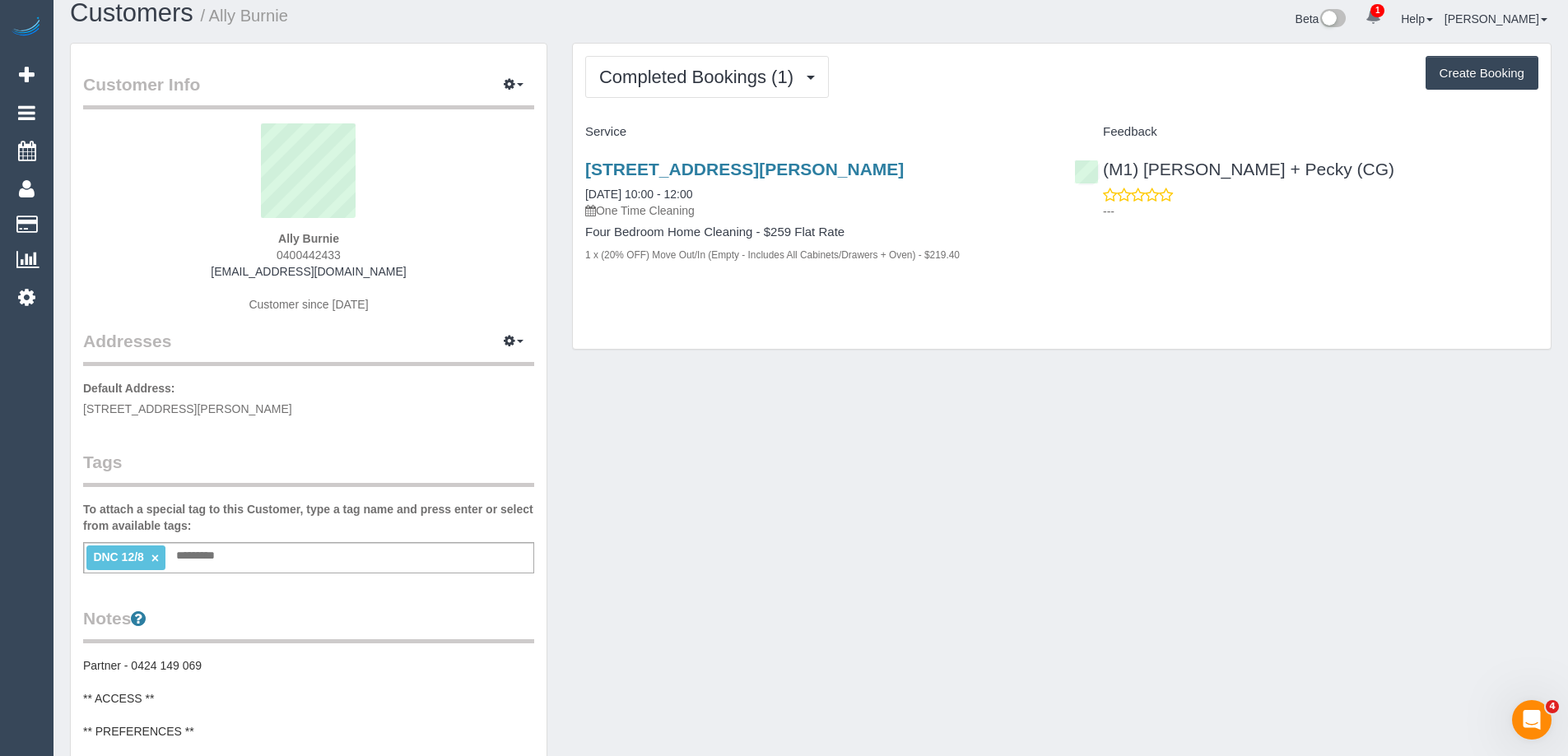
scroll to position [0, 0]
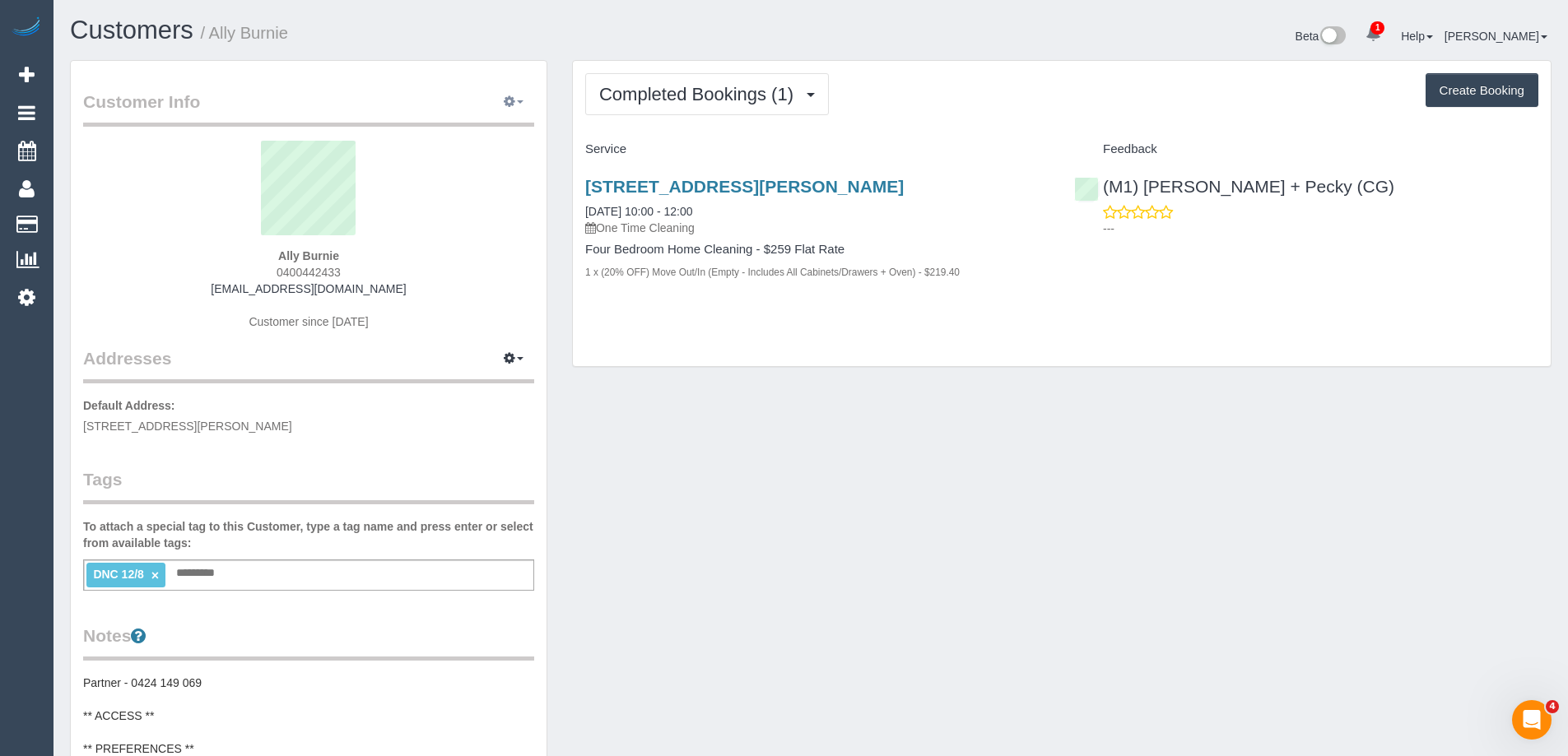
click at [512, 100] on icon "button" at bounding box center [510, 101] width 12 height 10
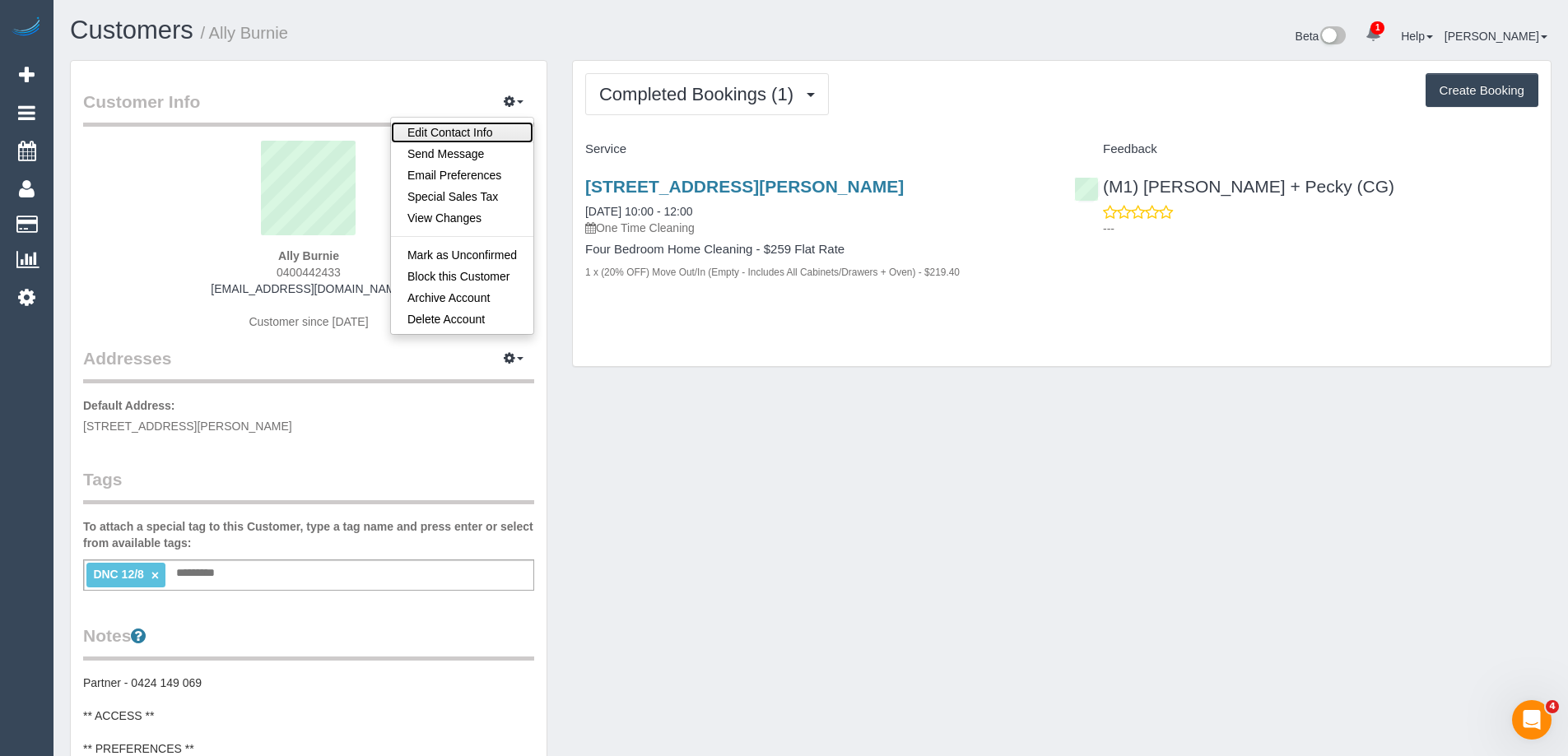
click at [482, 126] on link "Edit Contact Info" at bounding box center [462, 132] width 143 height 21
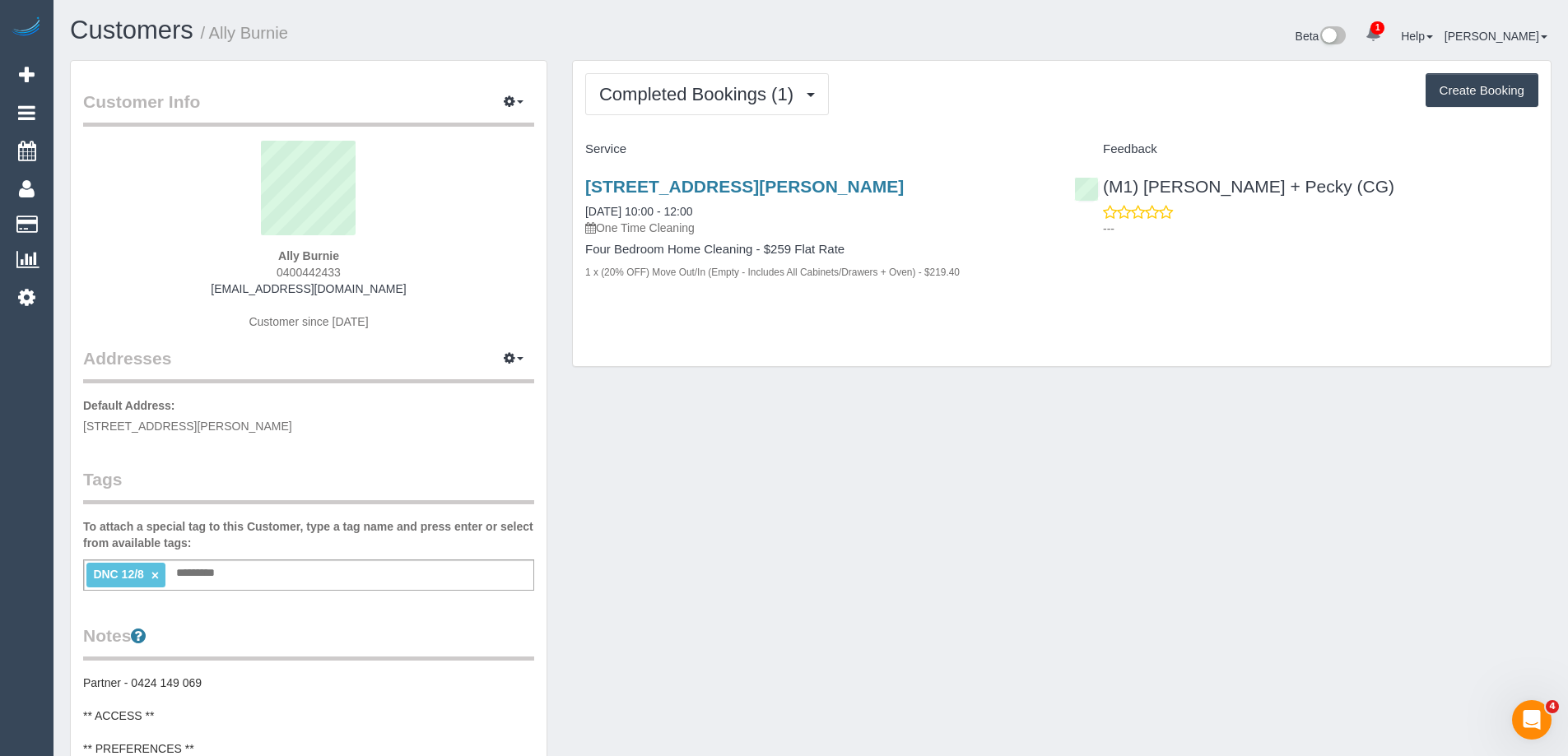
select select "VIC"
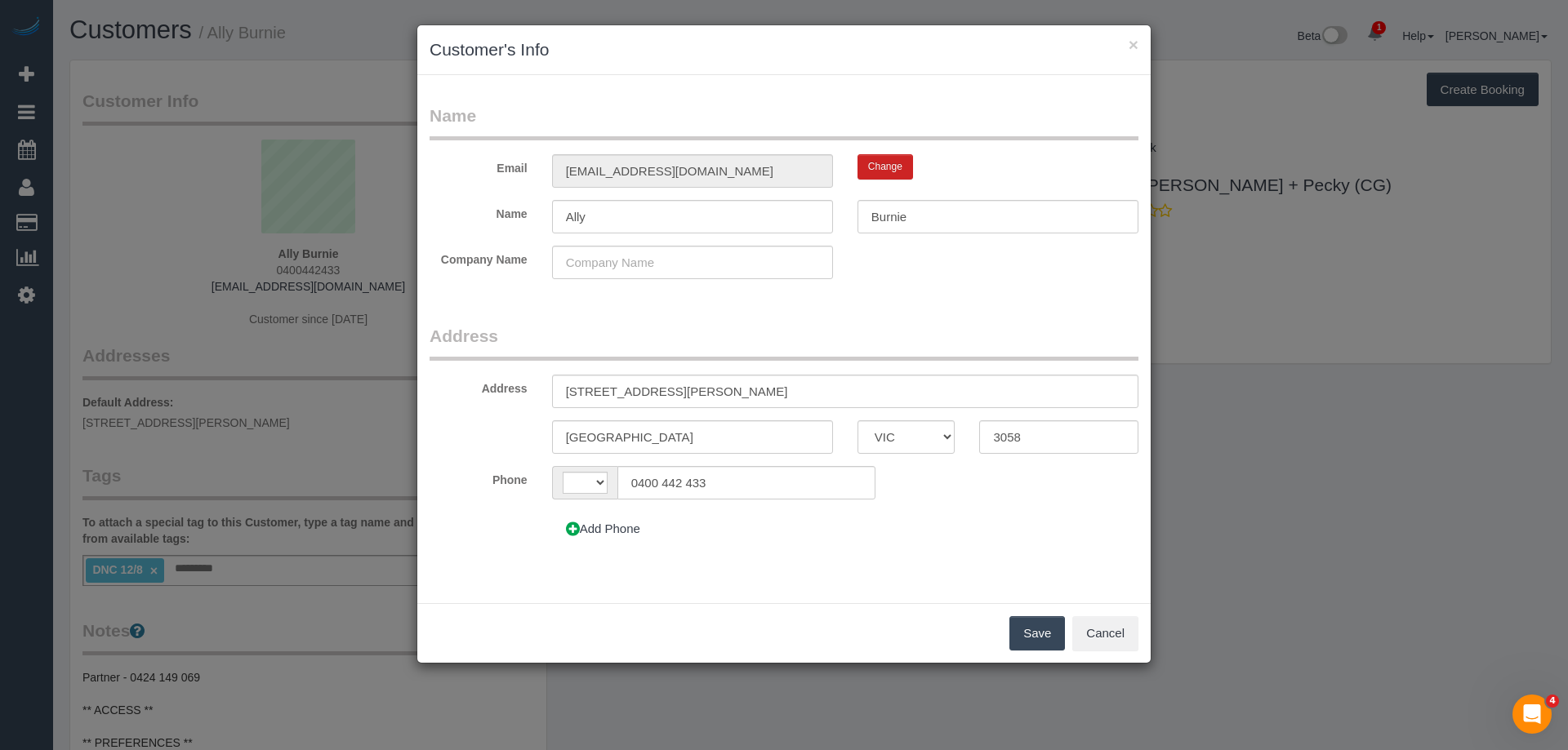
select select "string:AU"
click at [574, 525] on icon at bounding box center [573, 529] width 14 height 13
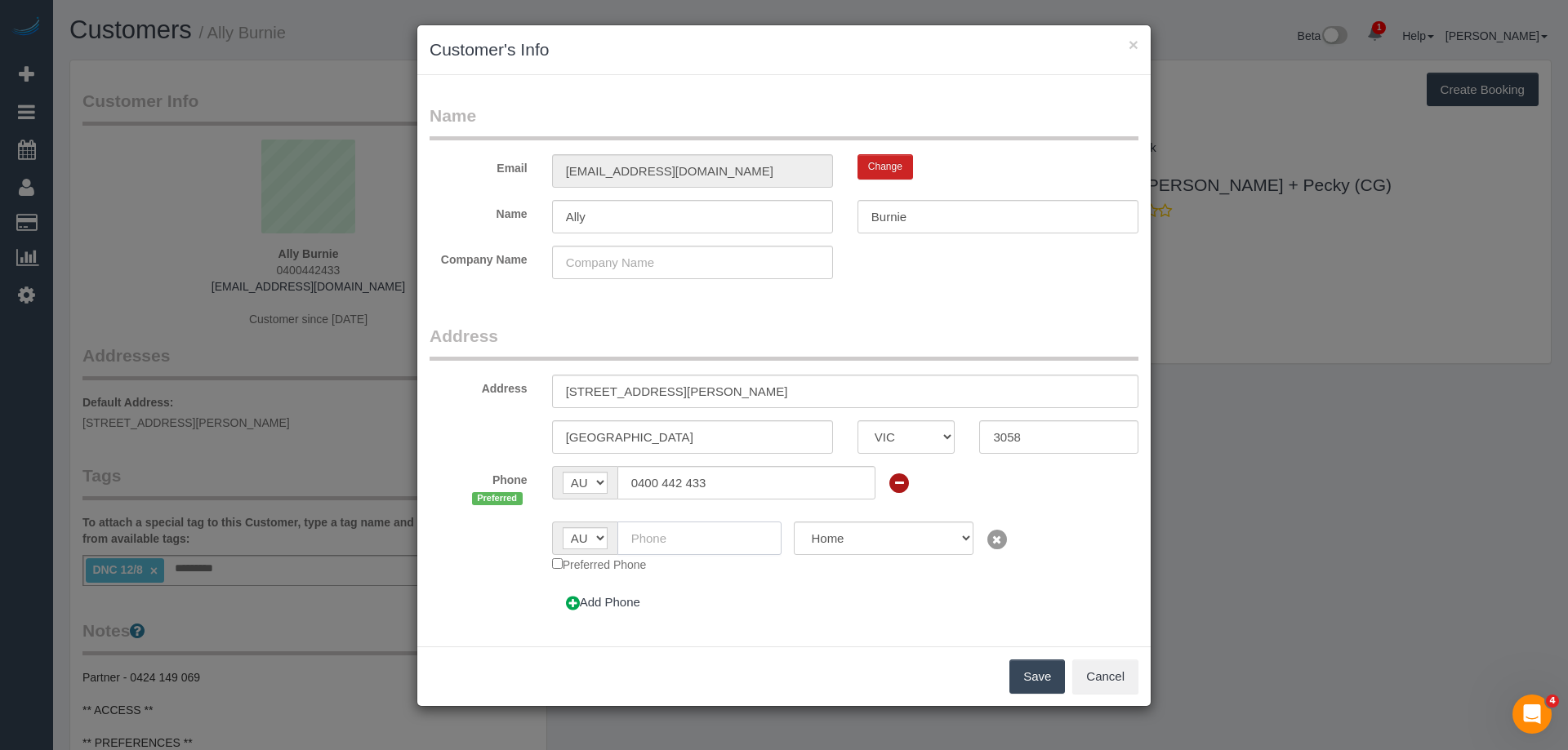
click at [697, 532] on input "text" at bounding box center [699, 538] width 165 height 33
paste input "424149069"
click at [631, 535] on input "424149069" at bounding box center [699, 538] width 165 height 33
type input "0424 149 069"
click at [1031, 682] on button "Save" at bounding box center [1037, 676] width 55 height 34
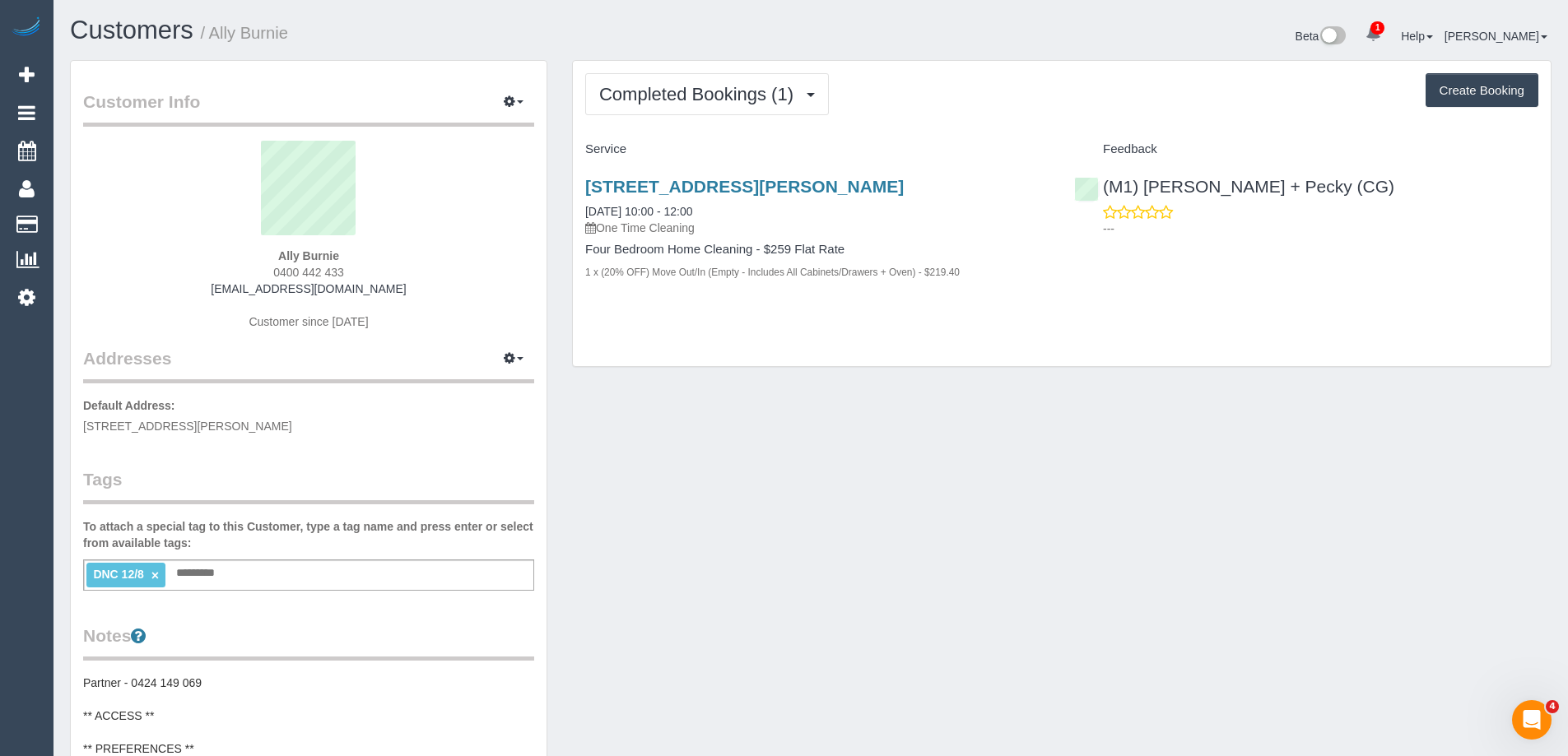
click at [553, 224] on div "Customer Info Edit Contact Info Send Message Email Preferences Special Sales Ta…" at bounding box center [308, 687] width 502 height 1255
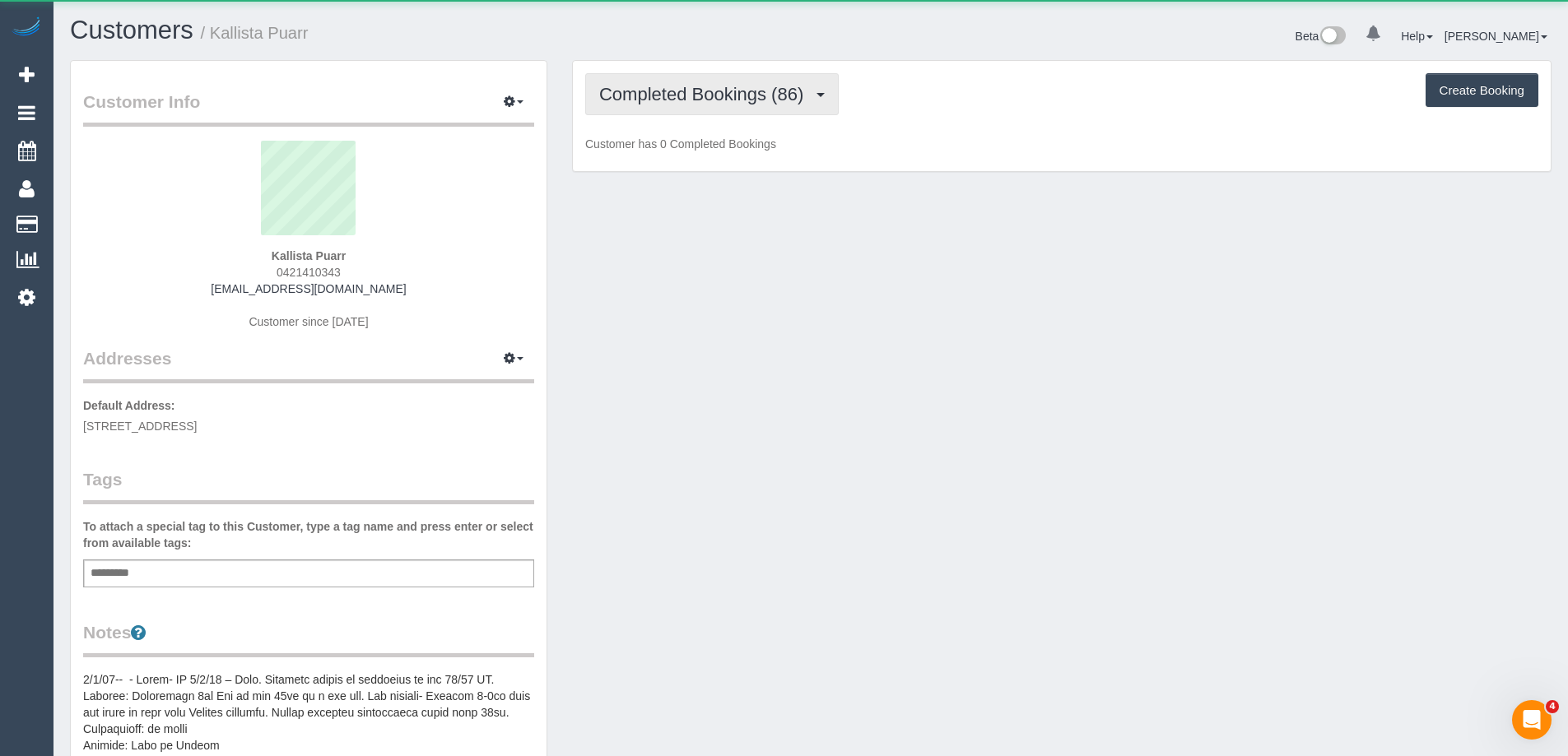
click at [616, 79] on button "Completed Bookings (86)" at bounding box center [712, 94] width 253 height 42
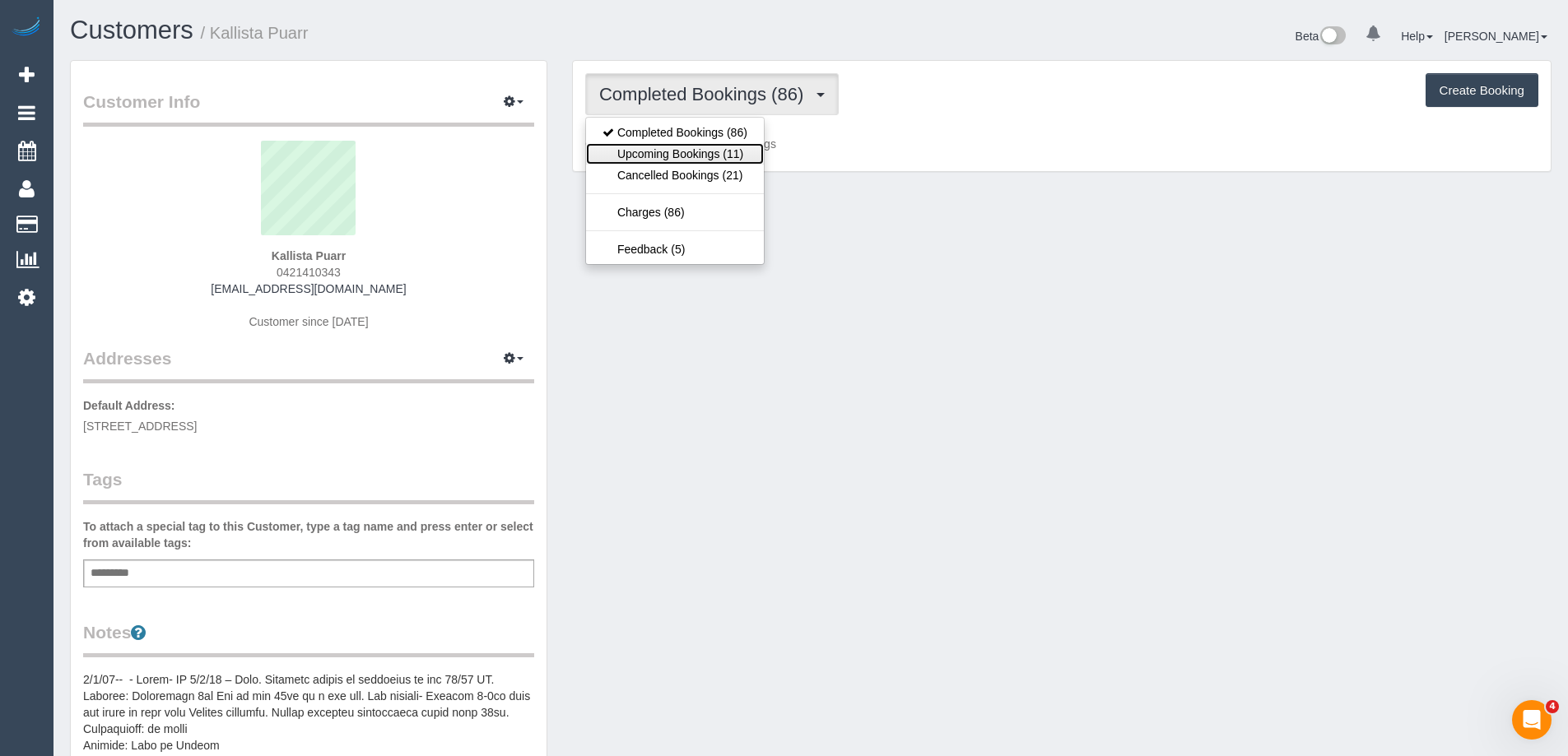
click at [644, 145] on link "Upcoming Bookings (11)" at bounding box center [675, 154] width 178 height 21
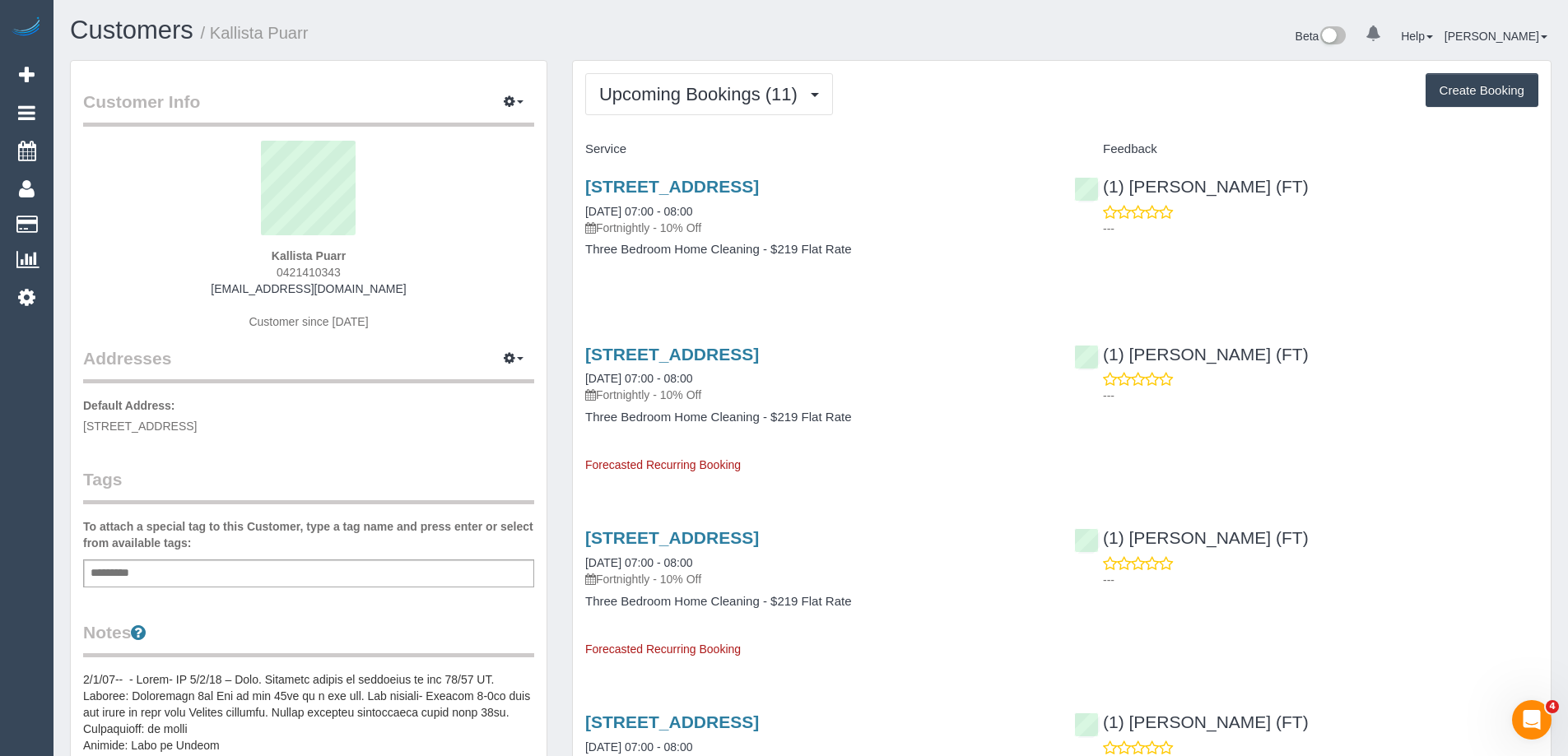
click at [1024, 46] on div "Beta 0 Your Notifications You have 0 alerts Help Help Docs Take a Tour Contact …" at bounding box center [1187, 39] width 754 height 44
copy small "Kallista Puarr"
drag, startPoint x: 329, startPoint y: 34, endPoint x: 218, endPoint y: 35, distance: 111.0
click at [218, 35] on h1 "Customers / Kallista Puarr" at bounding box center [434, 30] width 728 height 28
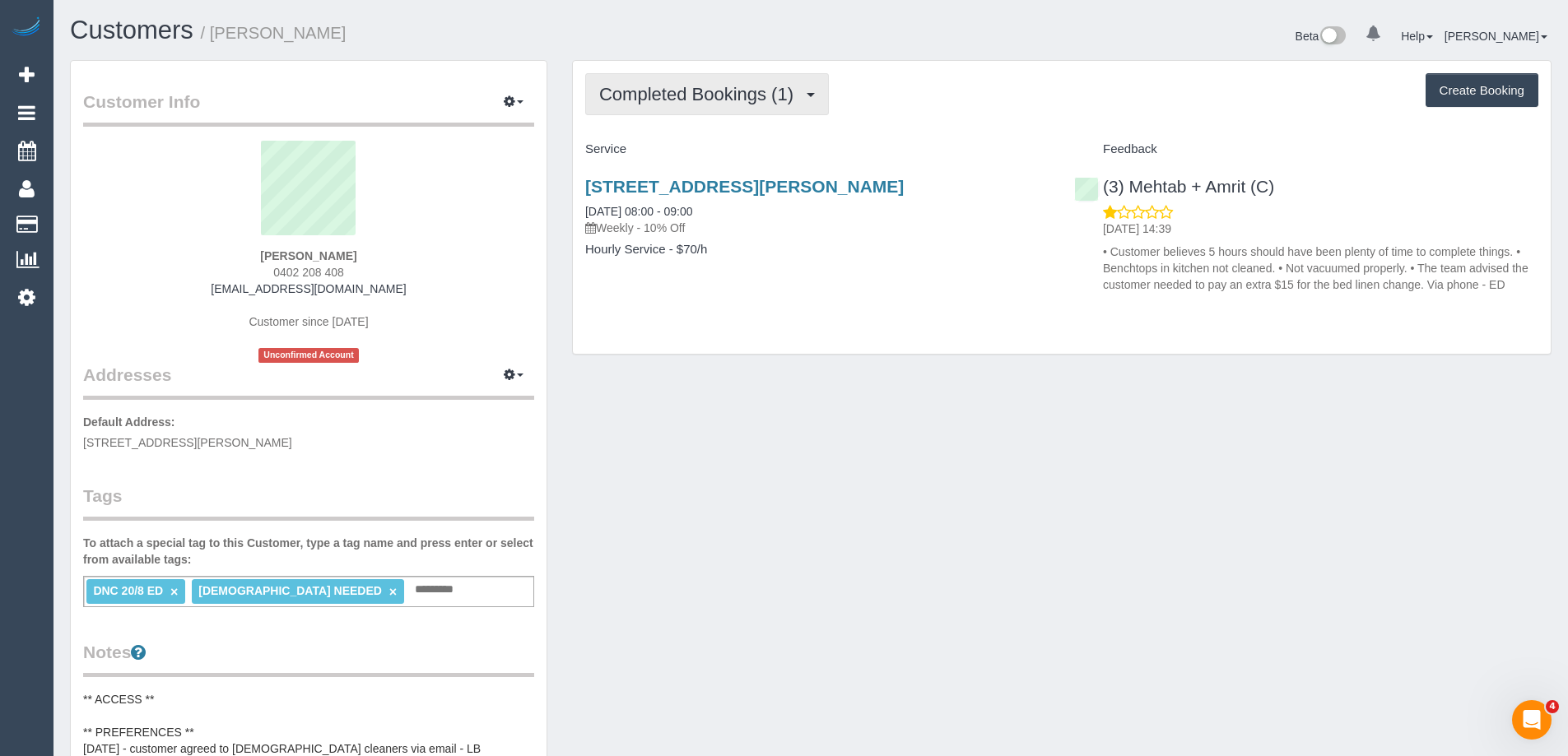
click at [672, 105] on button "Completed Bookings (1)" at bounding box center [707, 94] width 244 height 42
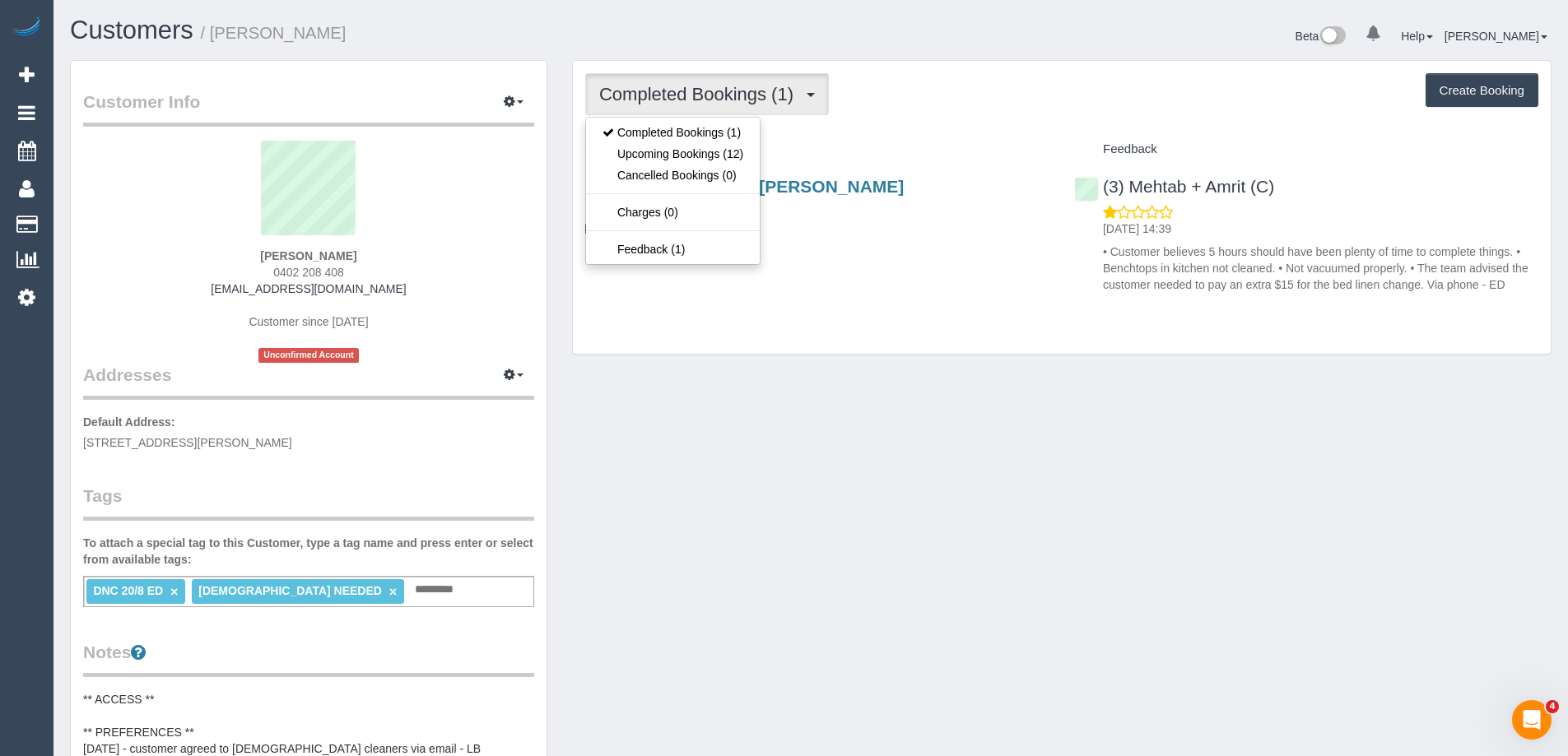
click at [672, 105] on button "Completed Bookings (1)" at bounding box center [707, 94] width 244 height 42
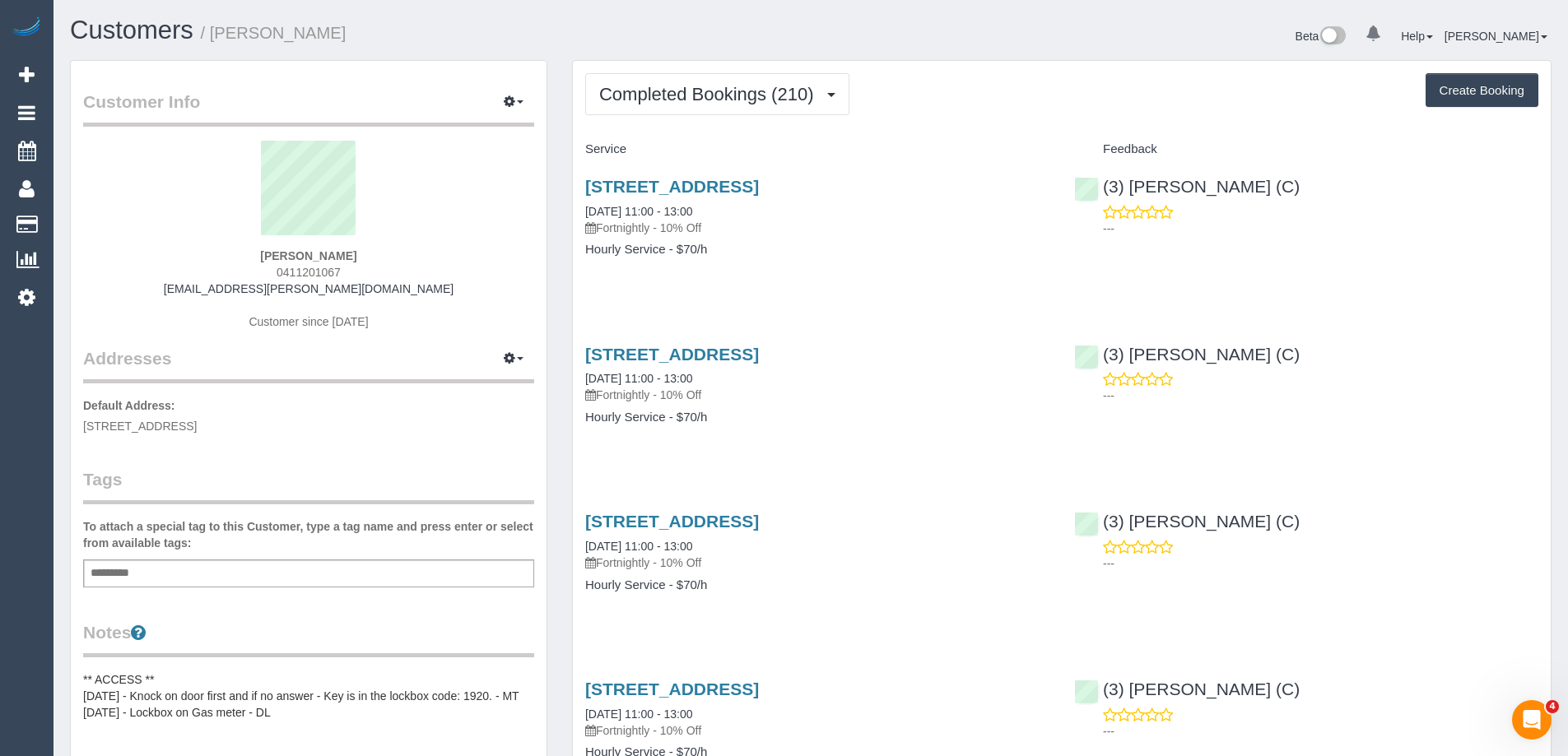
scroll to position [4440, 1568]
click at [695, 101] on span "Completed Bookings (210)" at bounding box center [710, 94] width 222 height 20
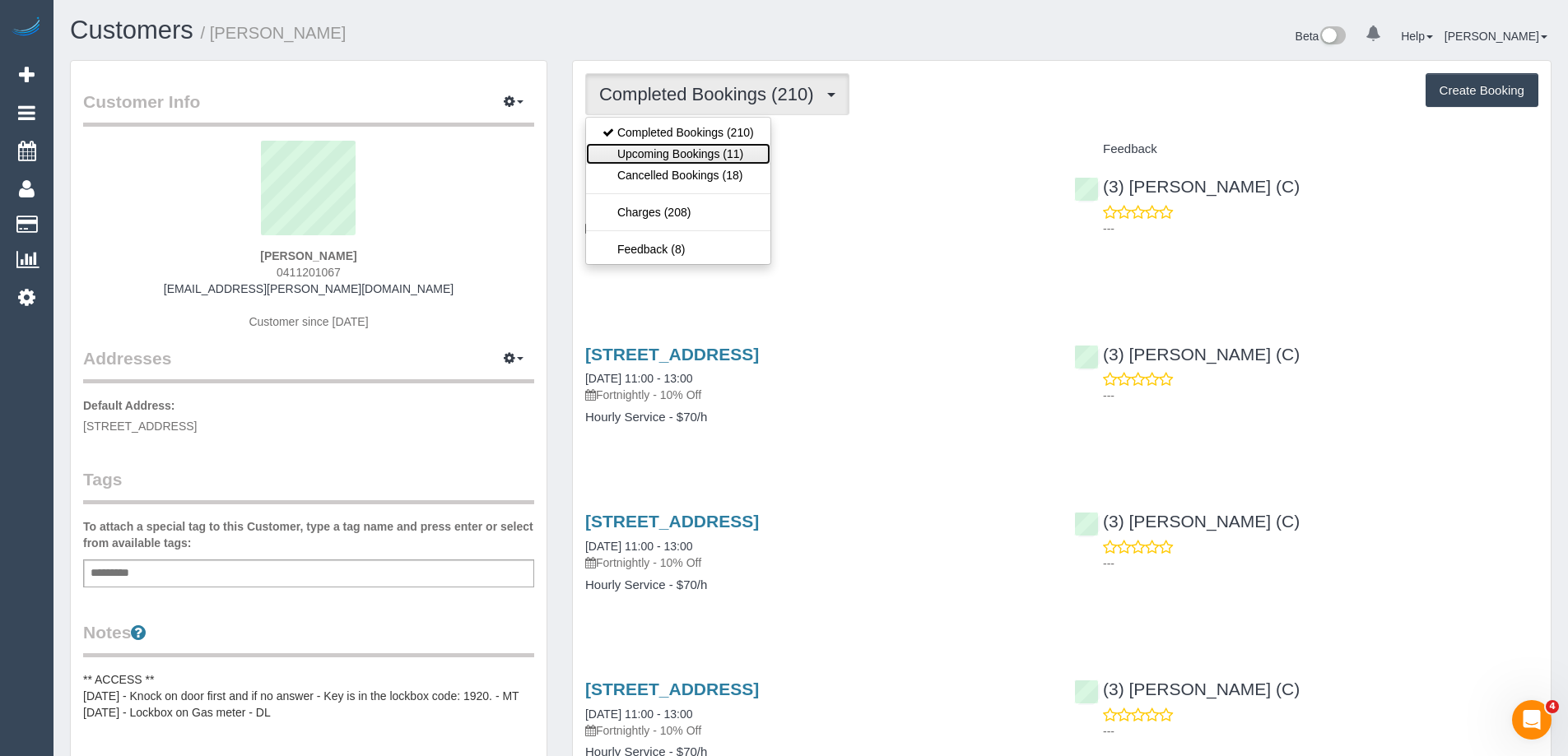
click at [692, 161] on link "Upcoming Bookings (11)" at bounding box center [679, 154] width 185 height 21
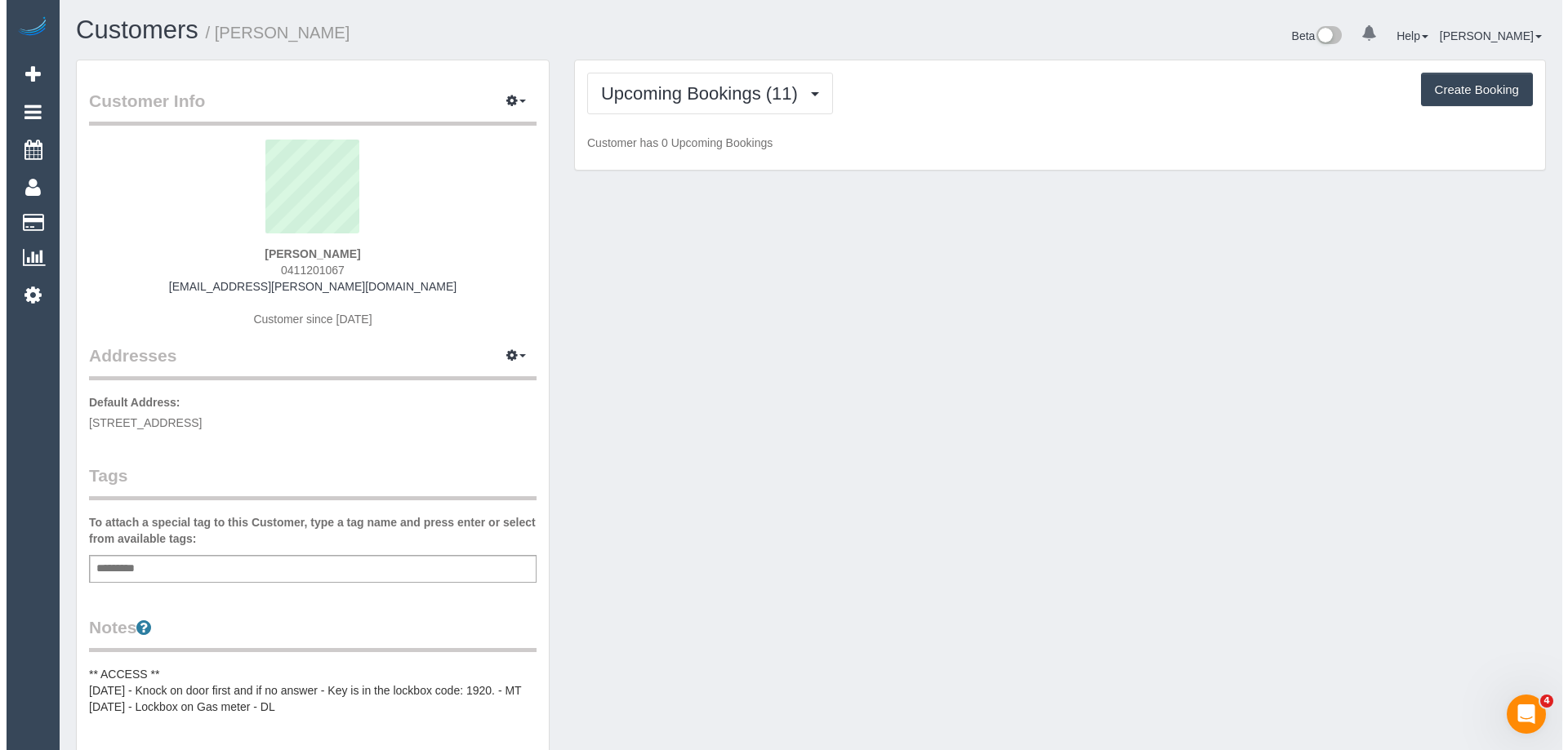
scroll to position [2241, 1555]
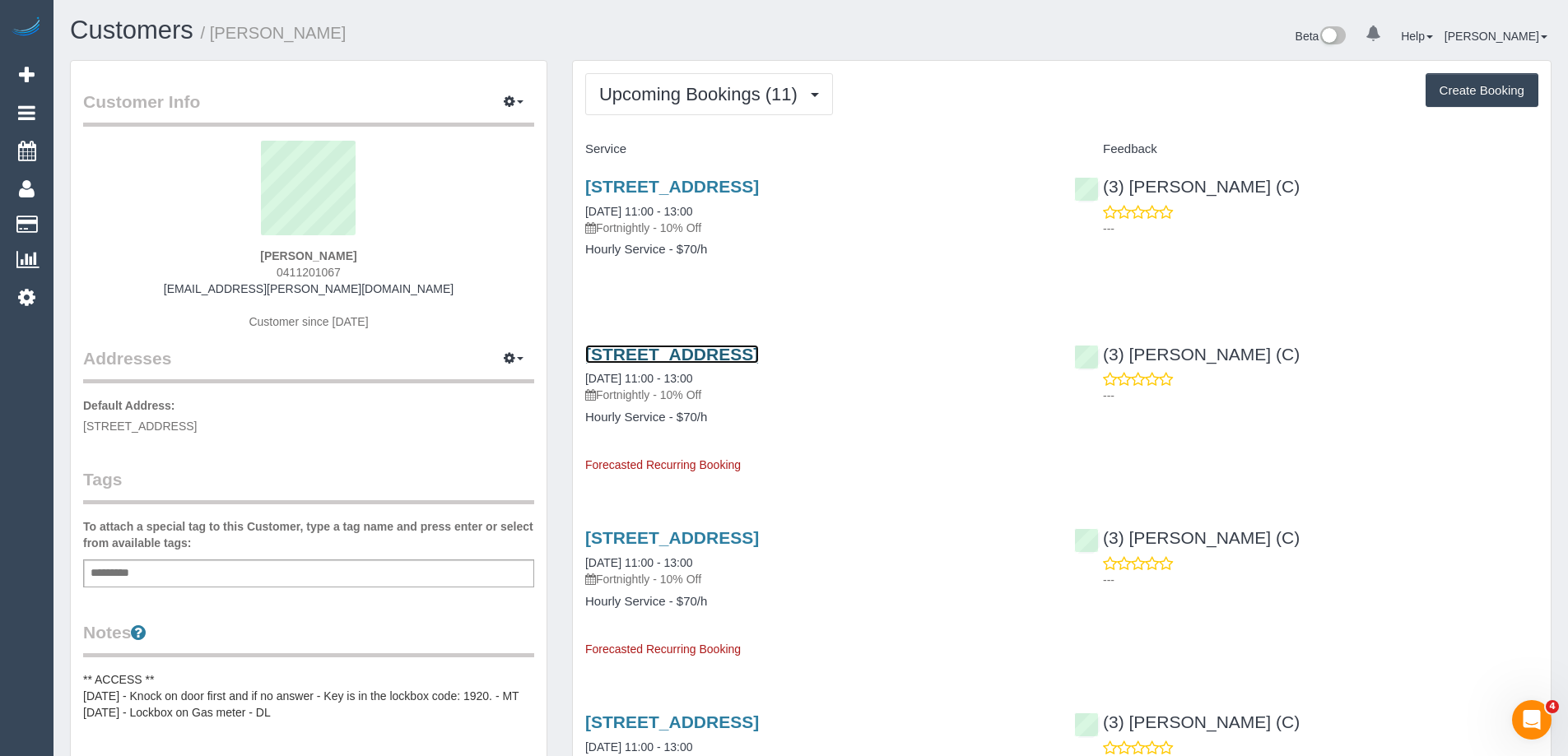
click at [722, 357] on link "20 Keele Street, Collingwood, VIC 3066" at bounding box center [673, 354] width 174 height 19
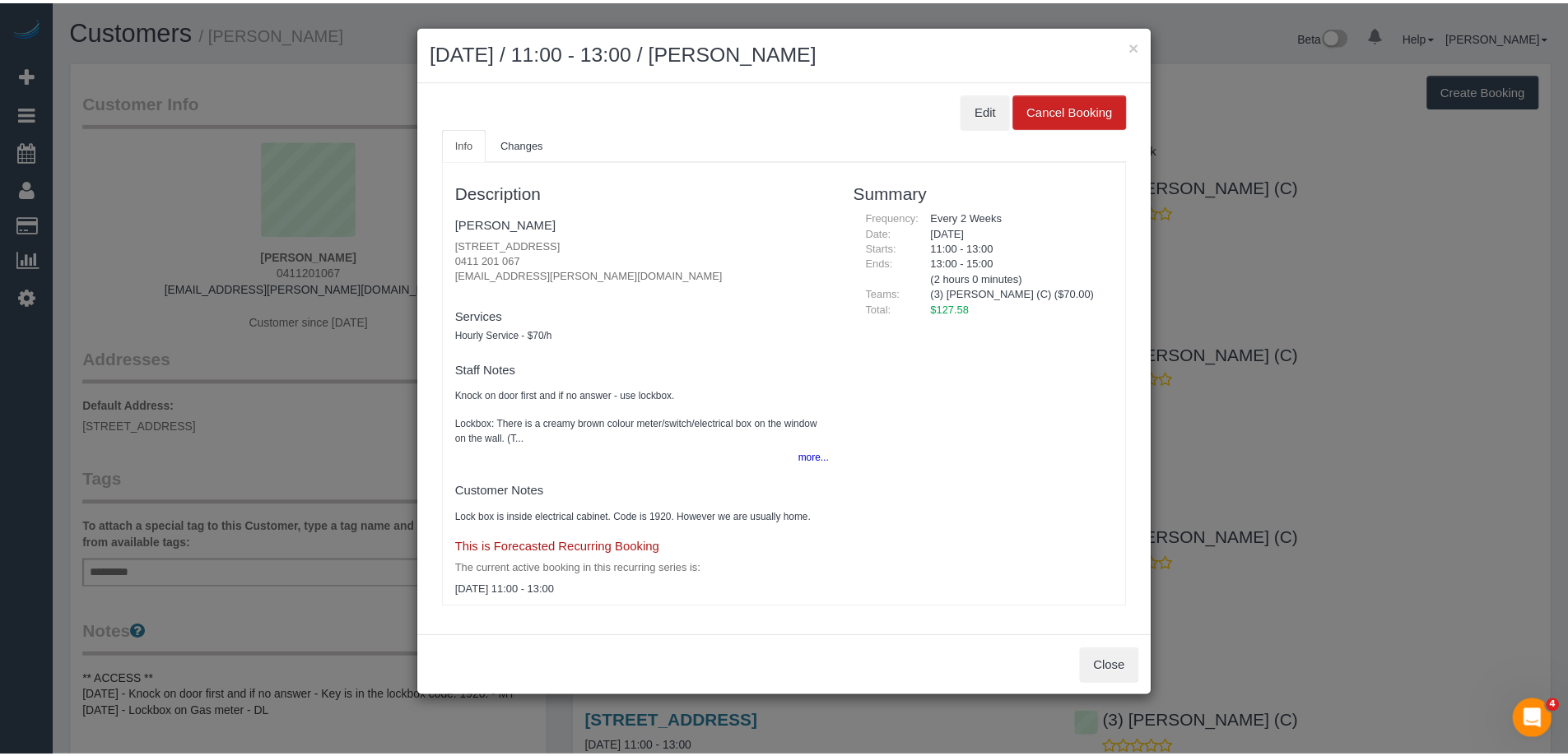
scroll to position [2259, 1581]
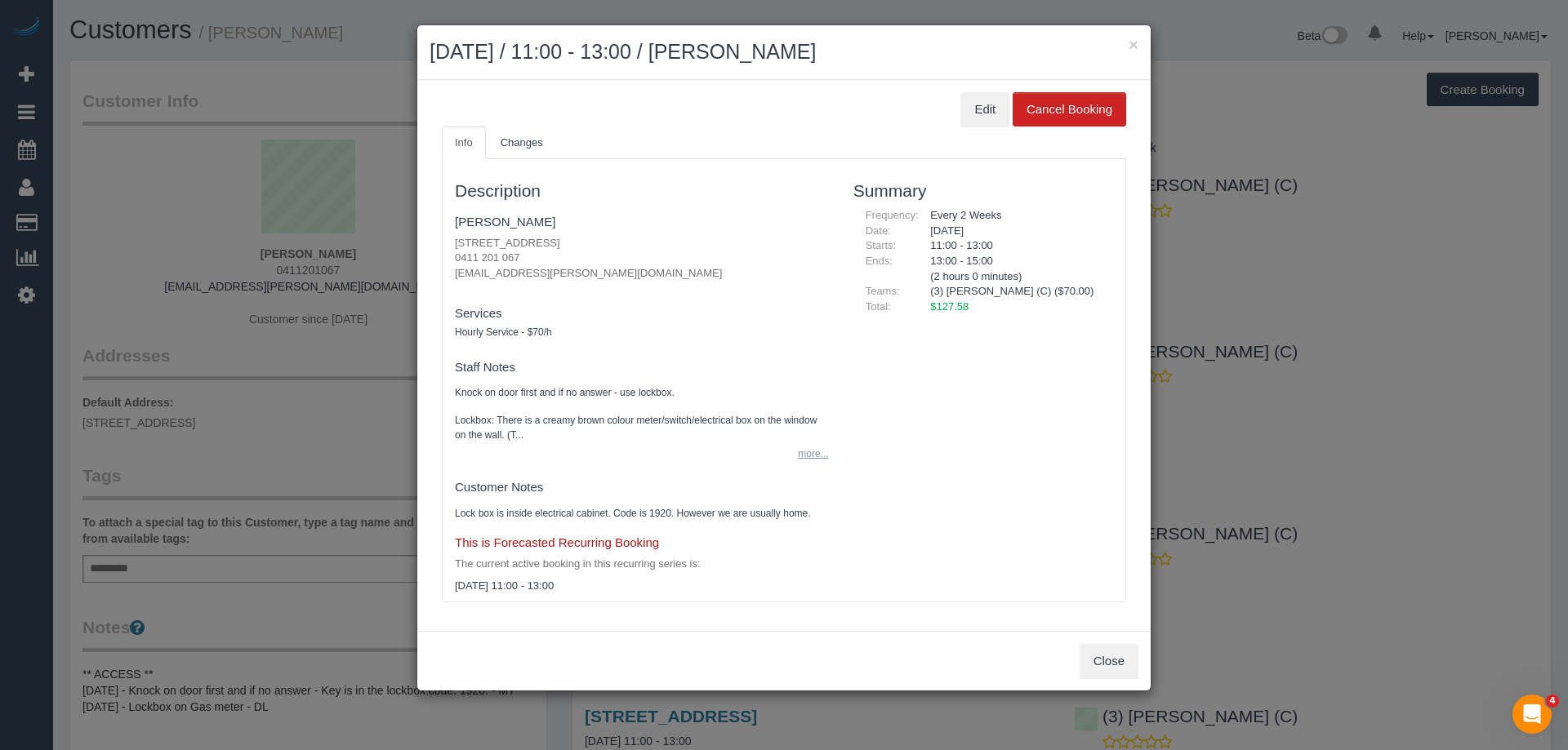
click at [803, 451] on button "more..." at bounding box center [808, 455] width 40 height 23
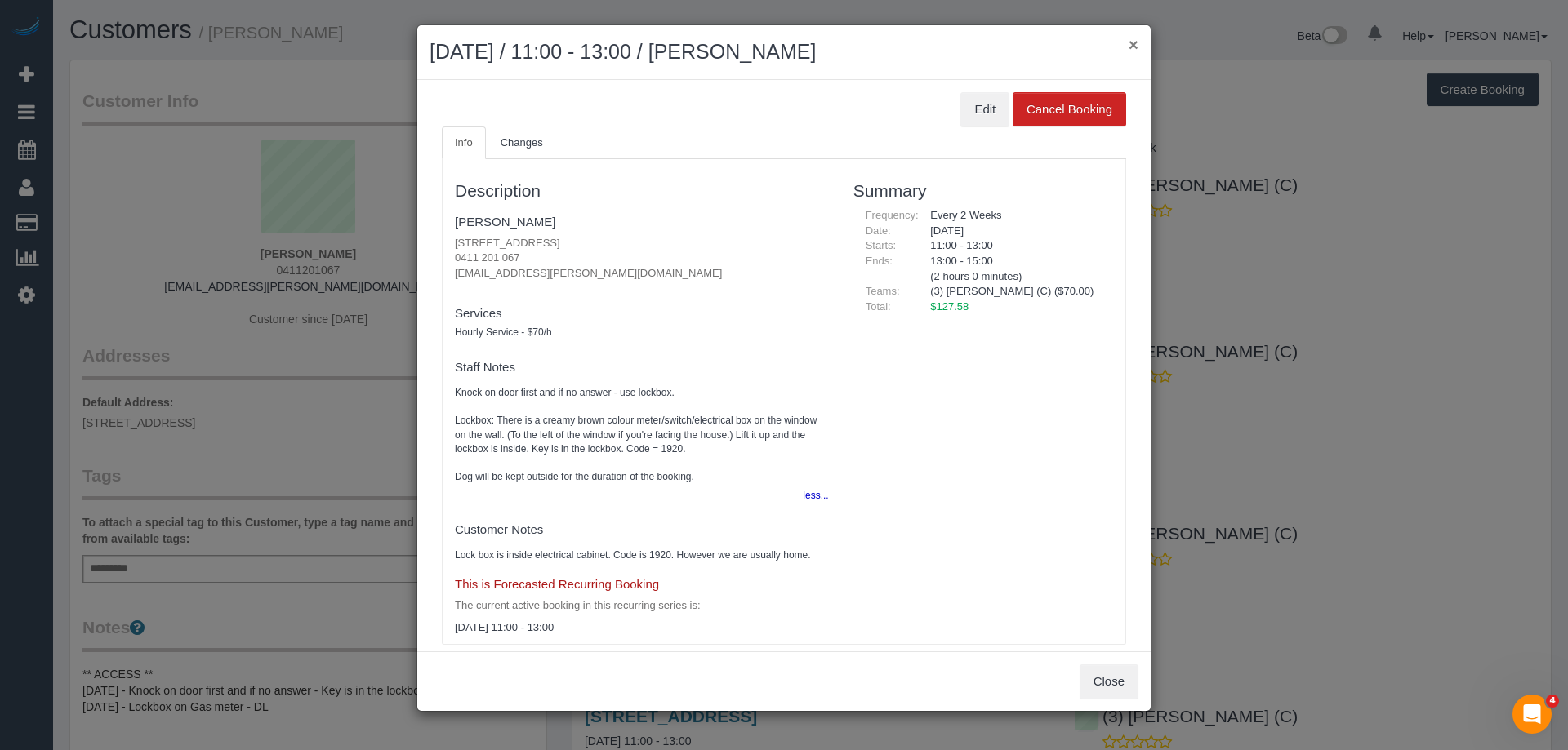
click at [1136, 39] on button "×" at bounding box center [1134, 44] width 10 height 17
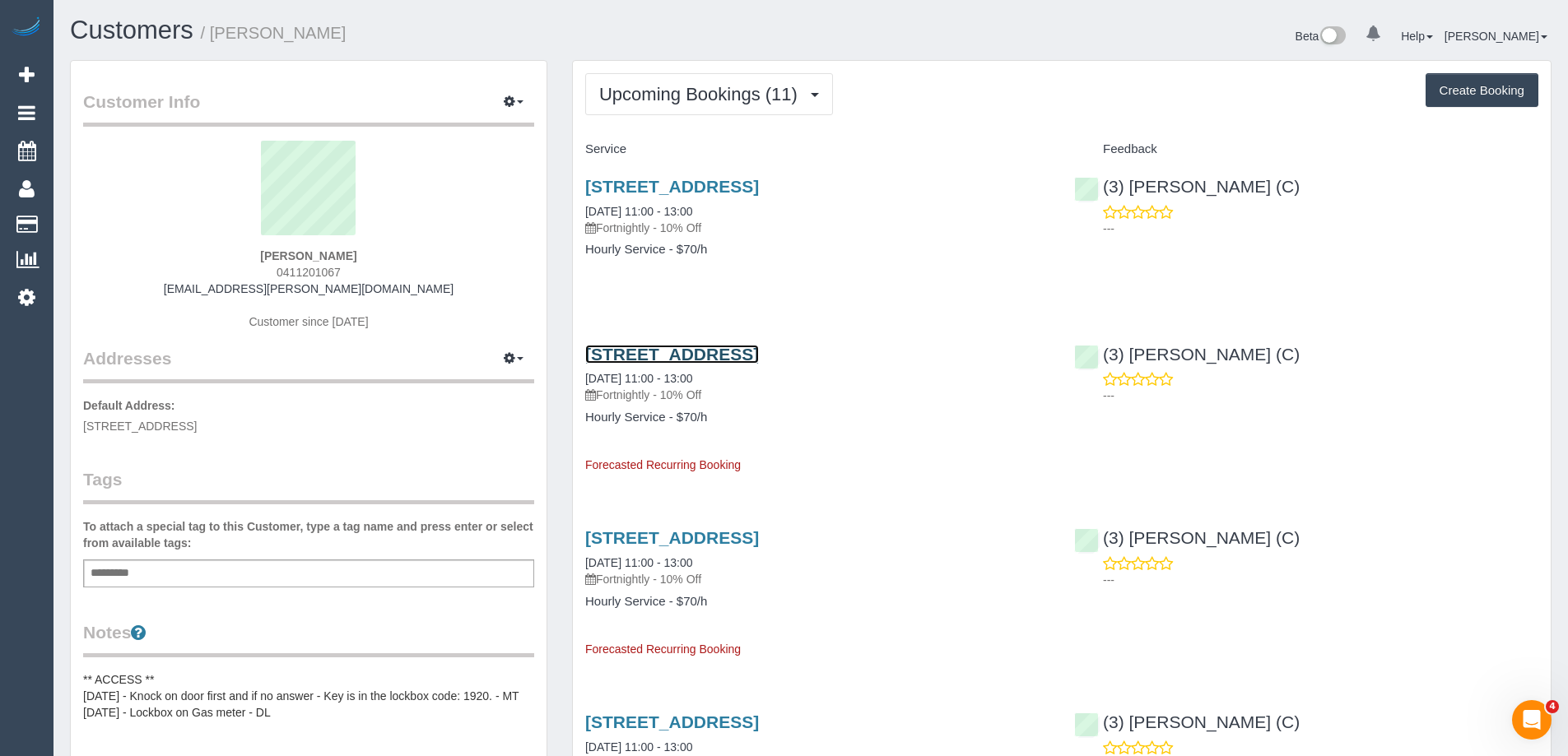
scroll to position [80046, 80752]
click at [320, 273] on span "0411201067" at bounding box center [309, 273] width 64 height 14
copy span "0411201067"
click at [312, 269] on span "0411201067" at bounding box center [309, 273] width 64 height 14
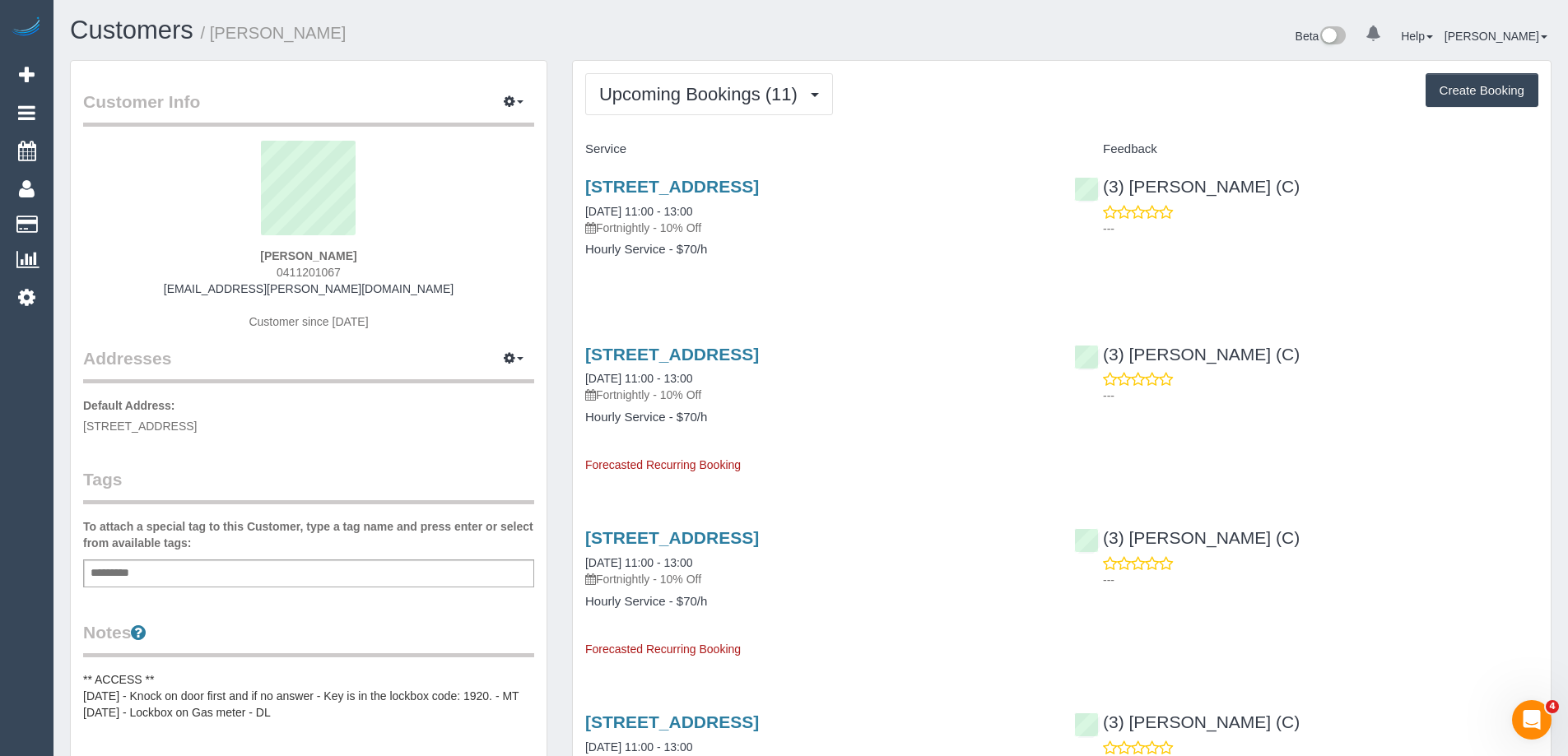
click at [312, 269] on span "0411201067" at bounding box center [309, 273] width 64 height 14
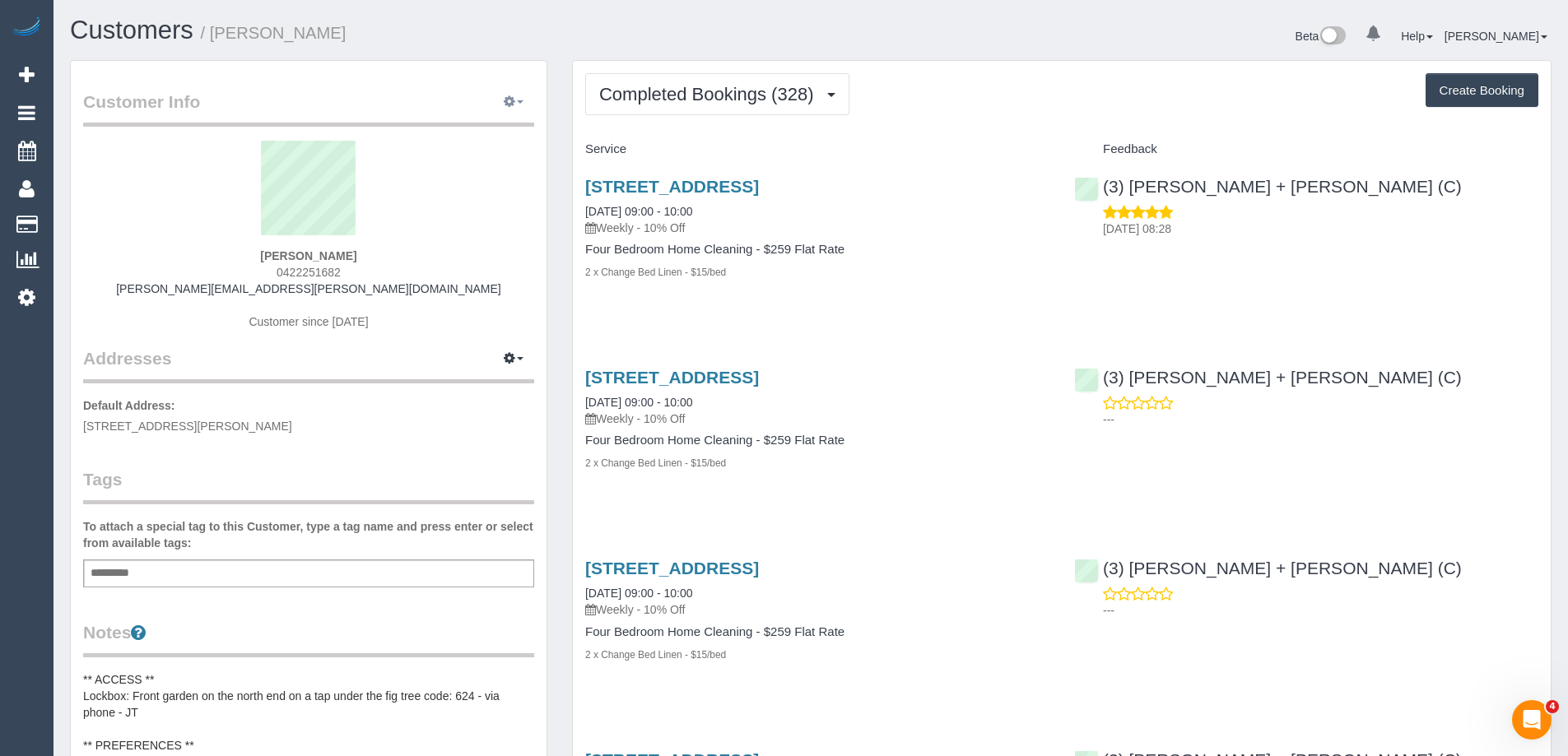
click at [517, 103] on span "button" at bounding box center [521, 102] width 7 height 3
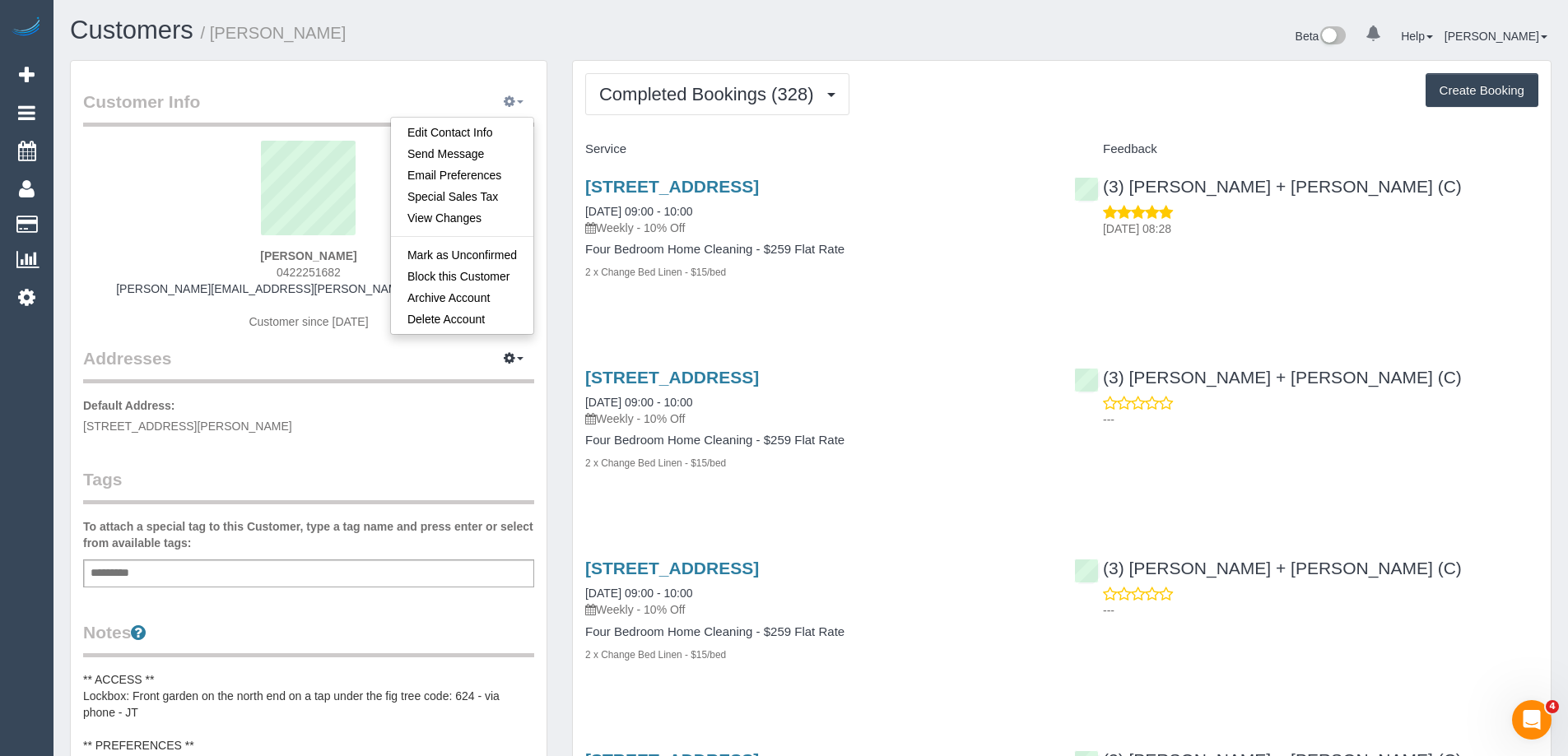
click at [517, 103] on span "button" at bounding box center [521, 102] width 7 height 3
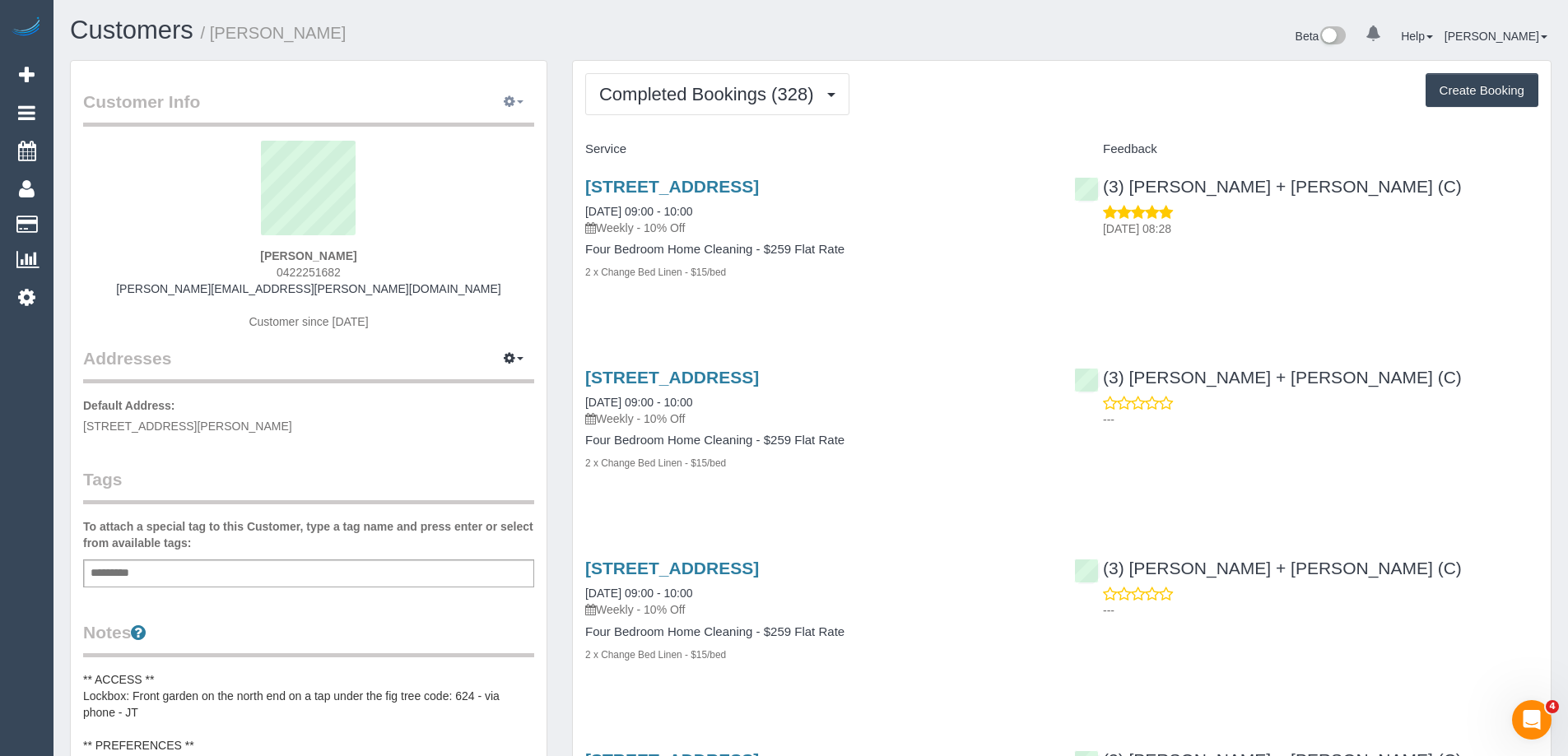
click at [505, 108] on button "button" at bounding box center [513, 102] width 41 height 25
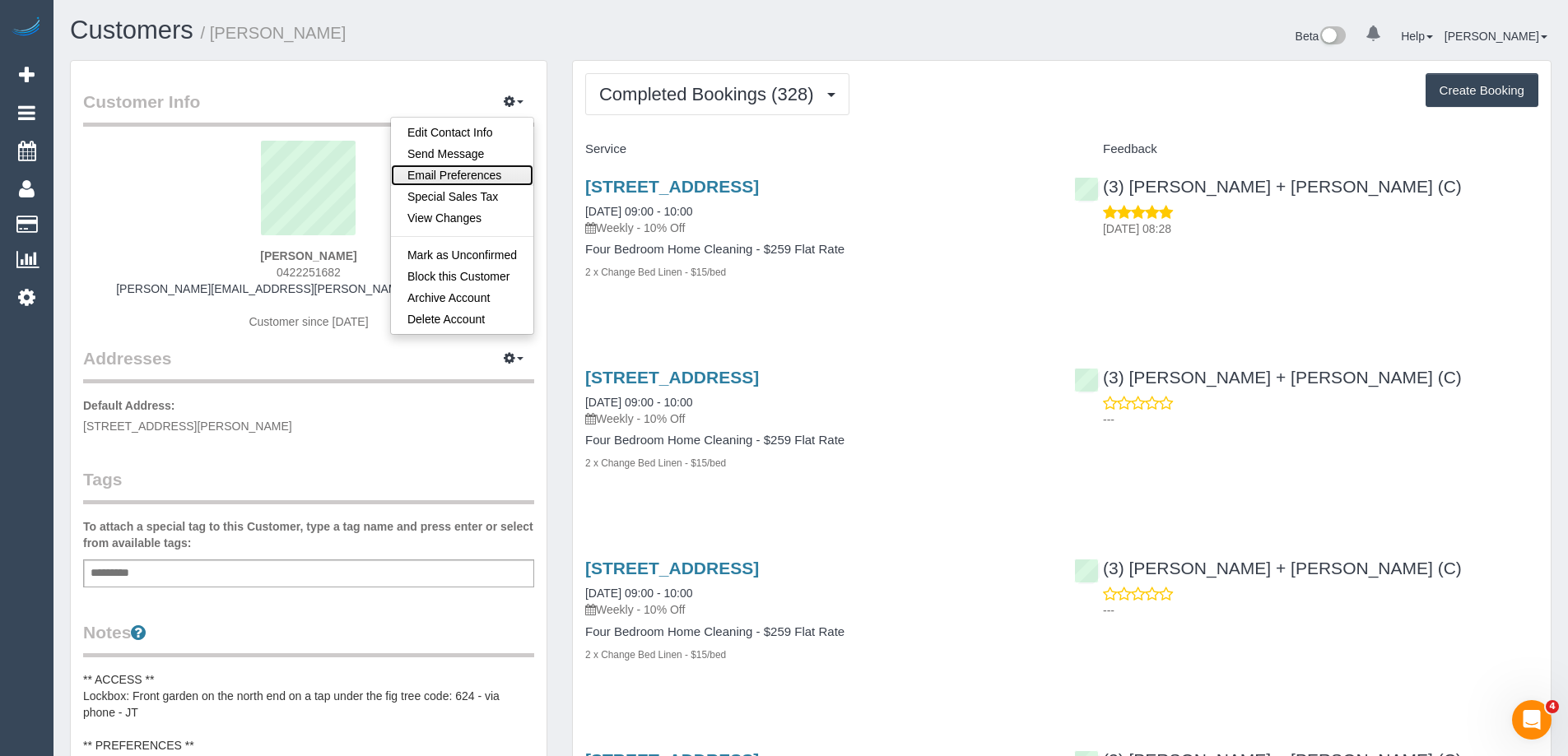
click at [464, 175] on link "Email Preferences" at bounding box center [462, 175] width 143 height 21
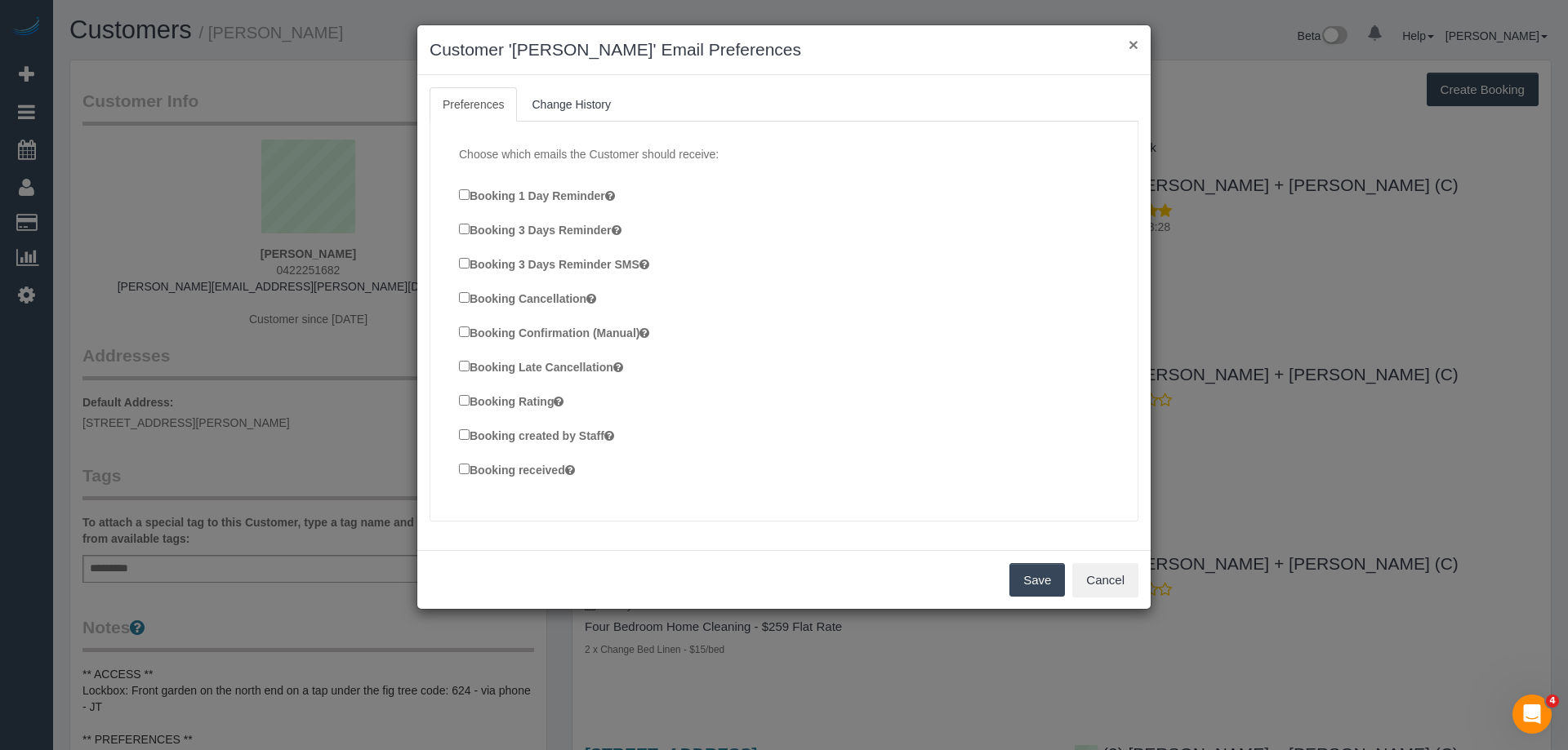
click at [1135, 47] on button "×" at bounding box center [1134, 44] width 10 height 17
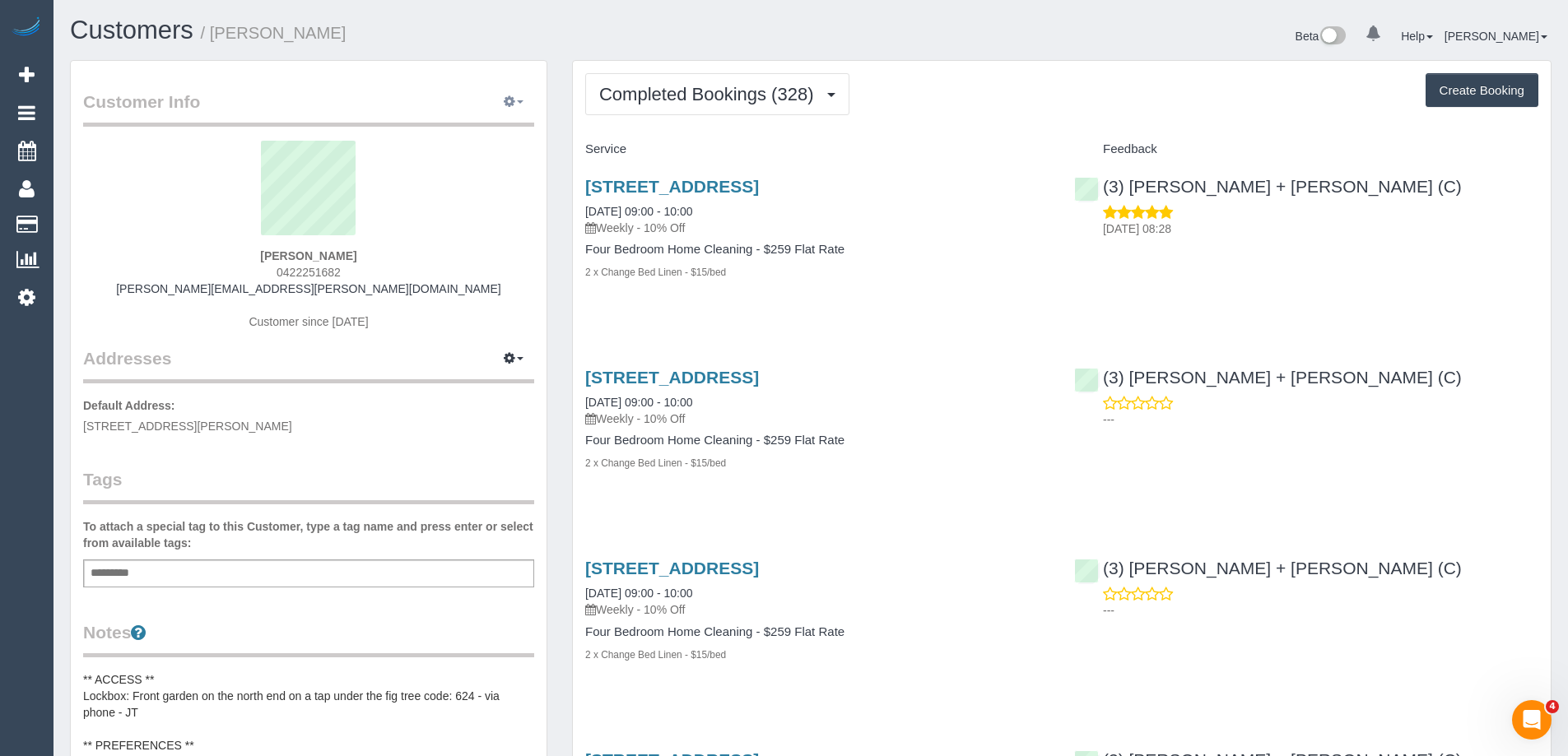
click at [520, 104] on span "button" at bounding box center [521, 102] width 7 height 3
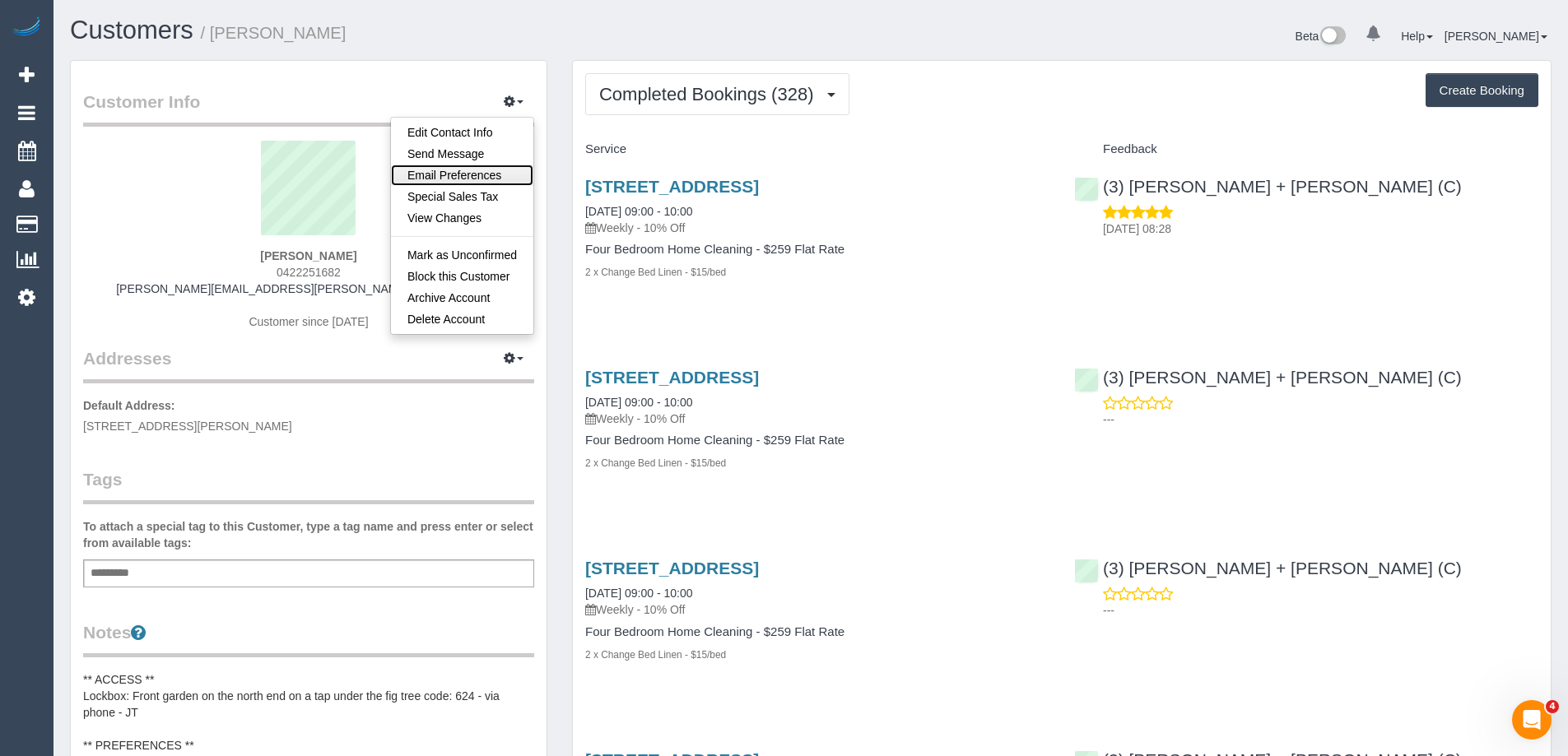
click at [472, 169] on link "Email Preferences" at bounding box center [462, 175] width 143 height 21
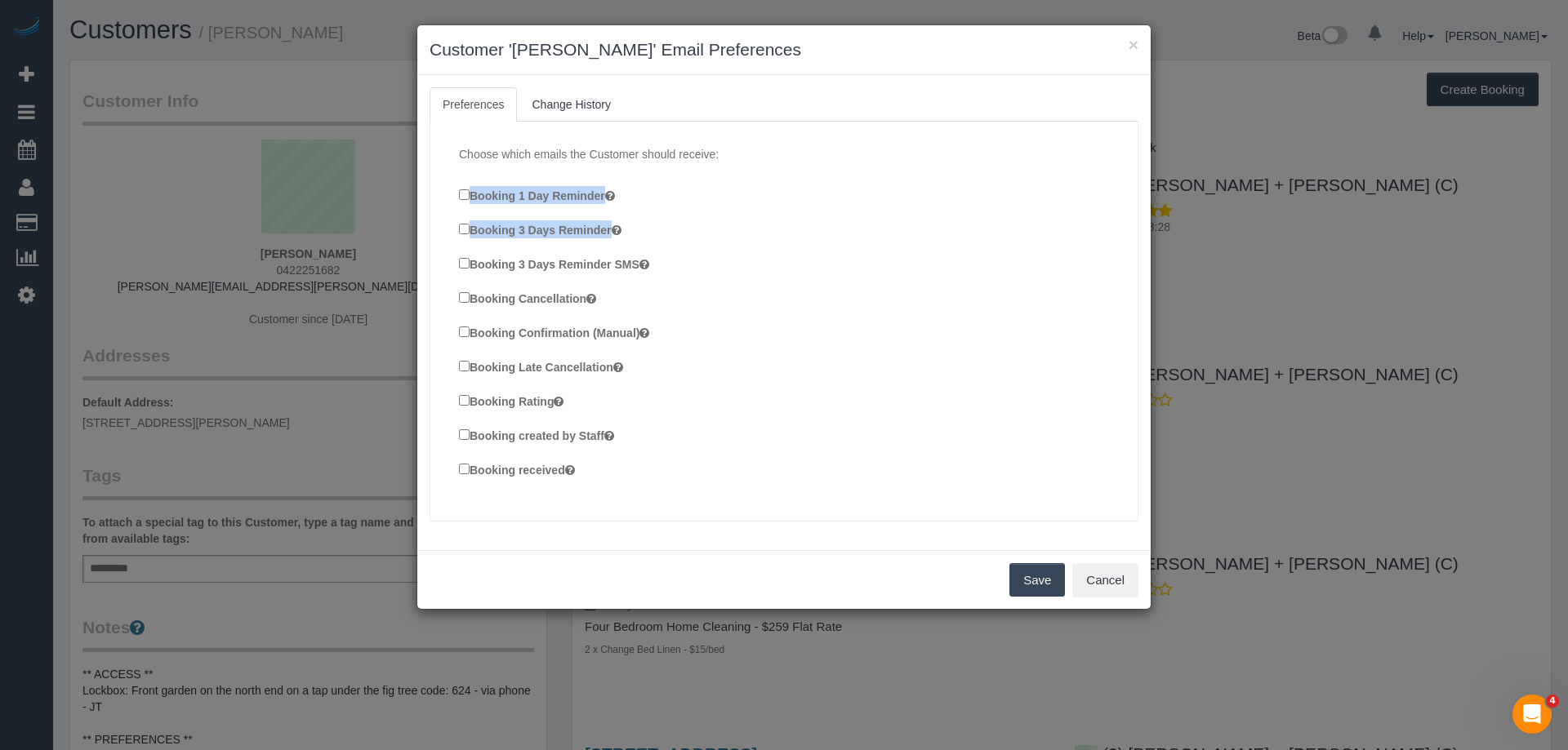
copy fieldset "Booking 1 Day Reminder Booking 3 Days Reminder"
drag, startPoint x: 649, startPoint y: 233, endPoint x: 448, endPoint y: 196, distance: 204.4
click at [448, 196] on div "Choose which emails the Customer should receive: Booking 1 Day Reminder Booking…" at bounding box center [784, 321] width 682 height 383
click at [1046, 584] on button "Save" at bounding box center [1037, 580] width 55 height 34
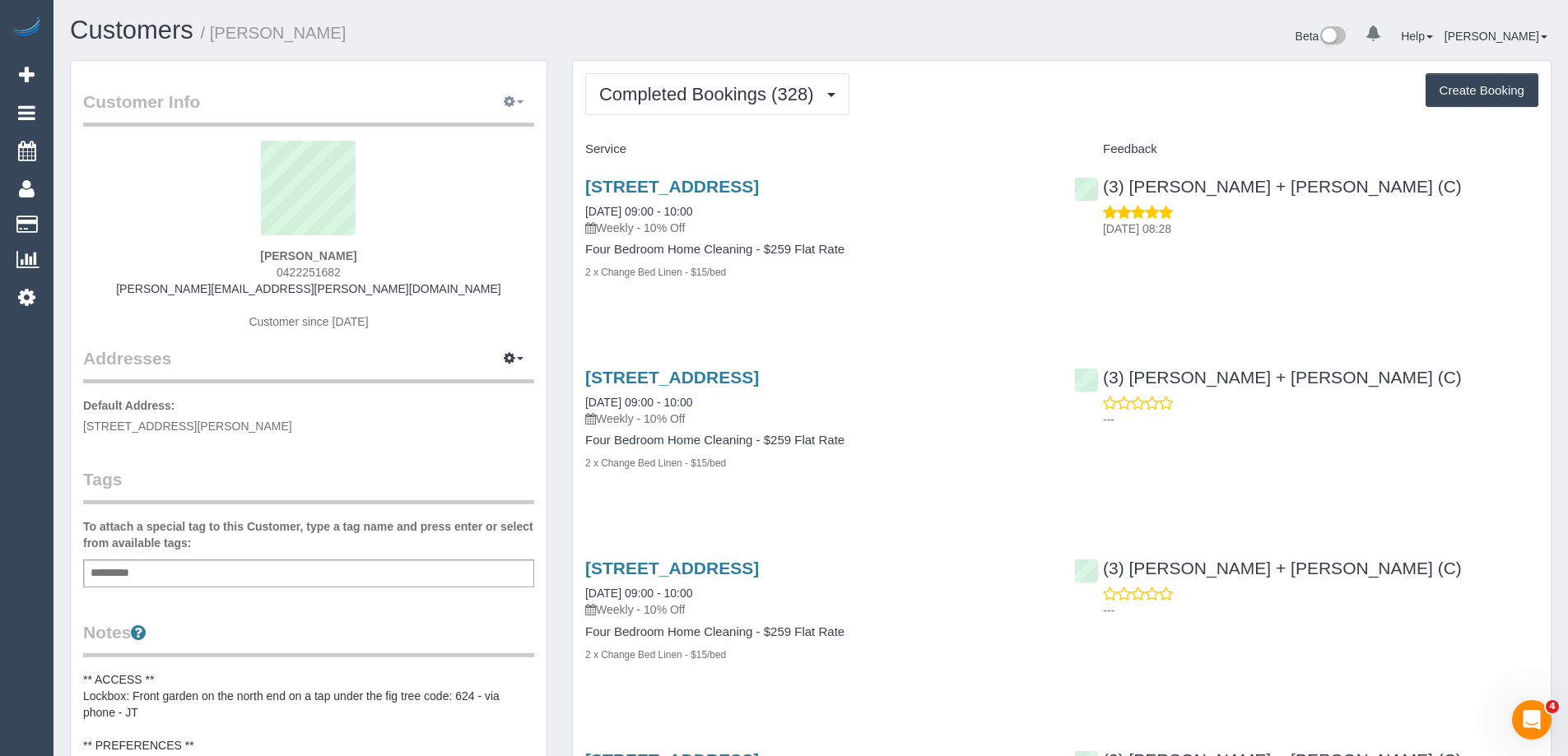
click at [507, 103] on icon "button" at bounding box center [510, 101] width 12 height 10
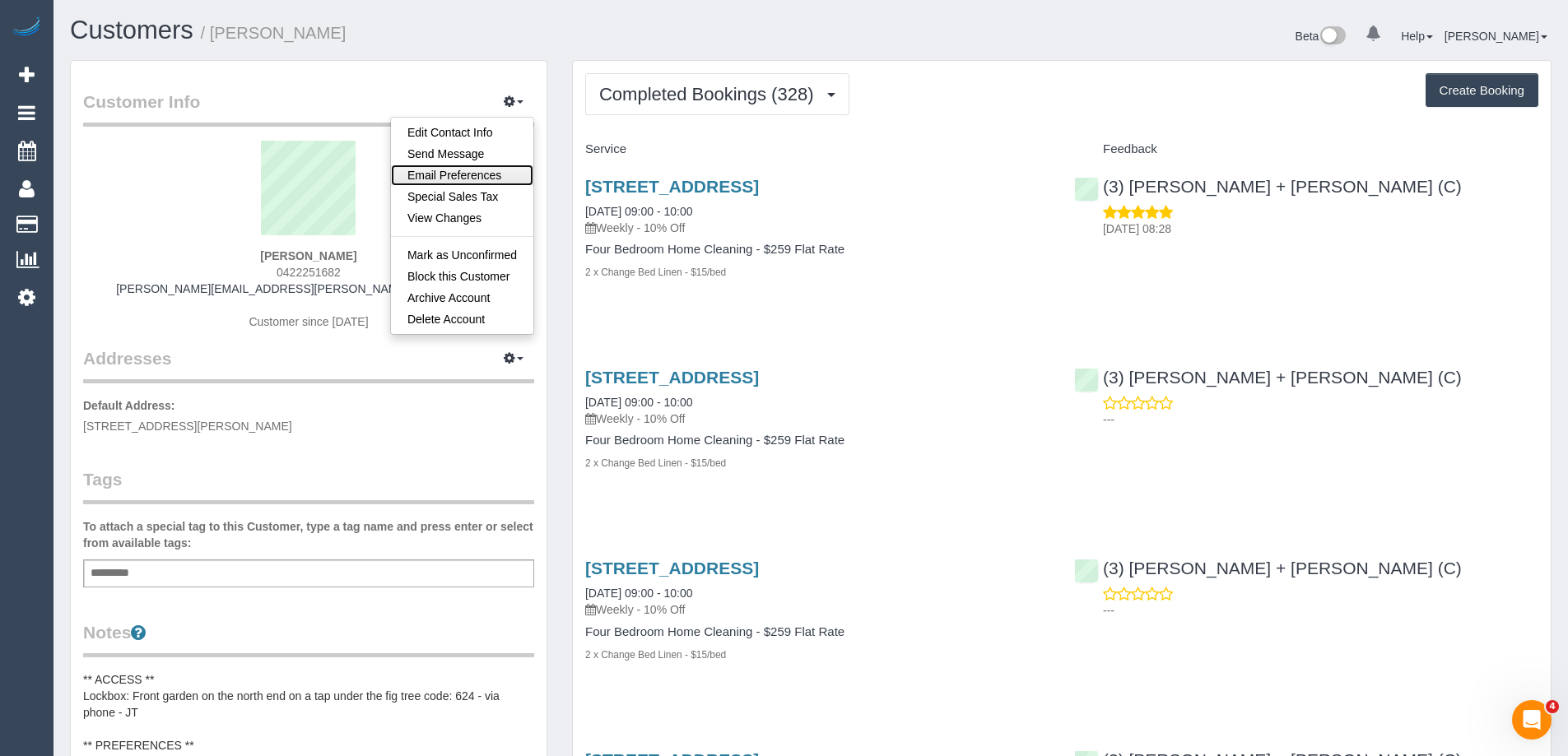
click at [468, 172] on link "Email Preferences" at bounding box center [462, 175] width 143 height 21
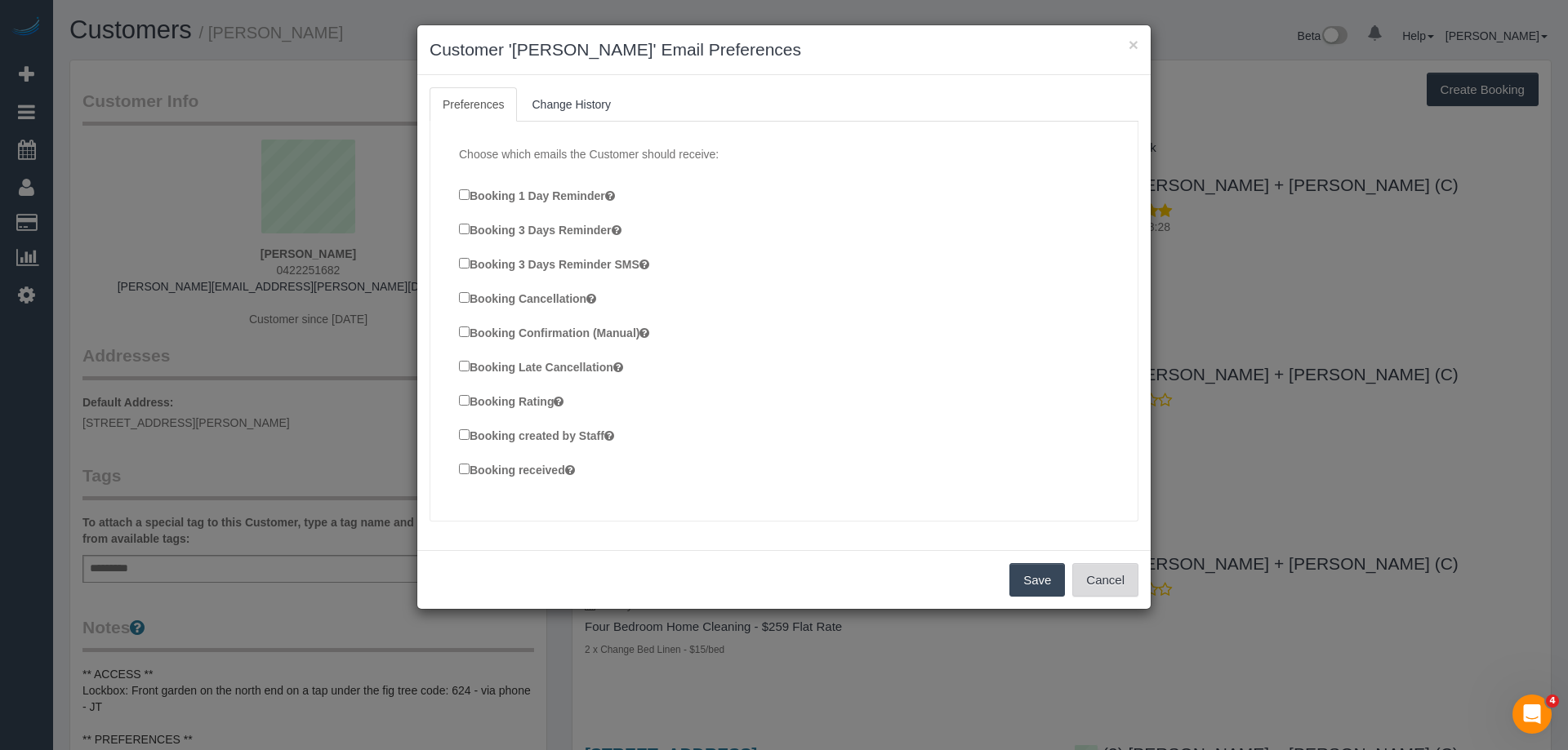
click at [1123, 575] on button "Cancel" at bounding box center [1105, 580] width 66 height 34
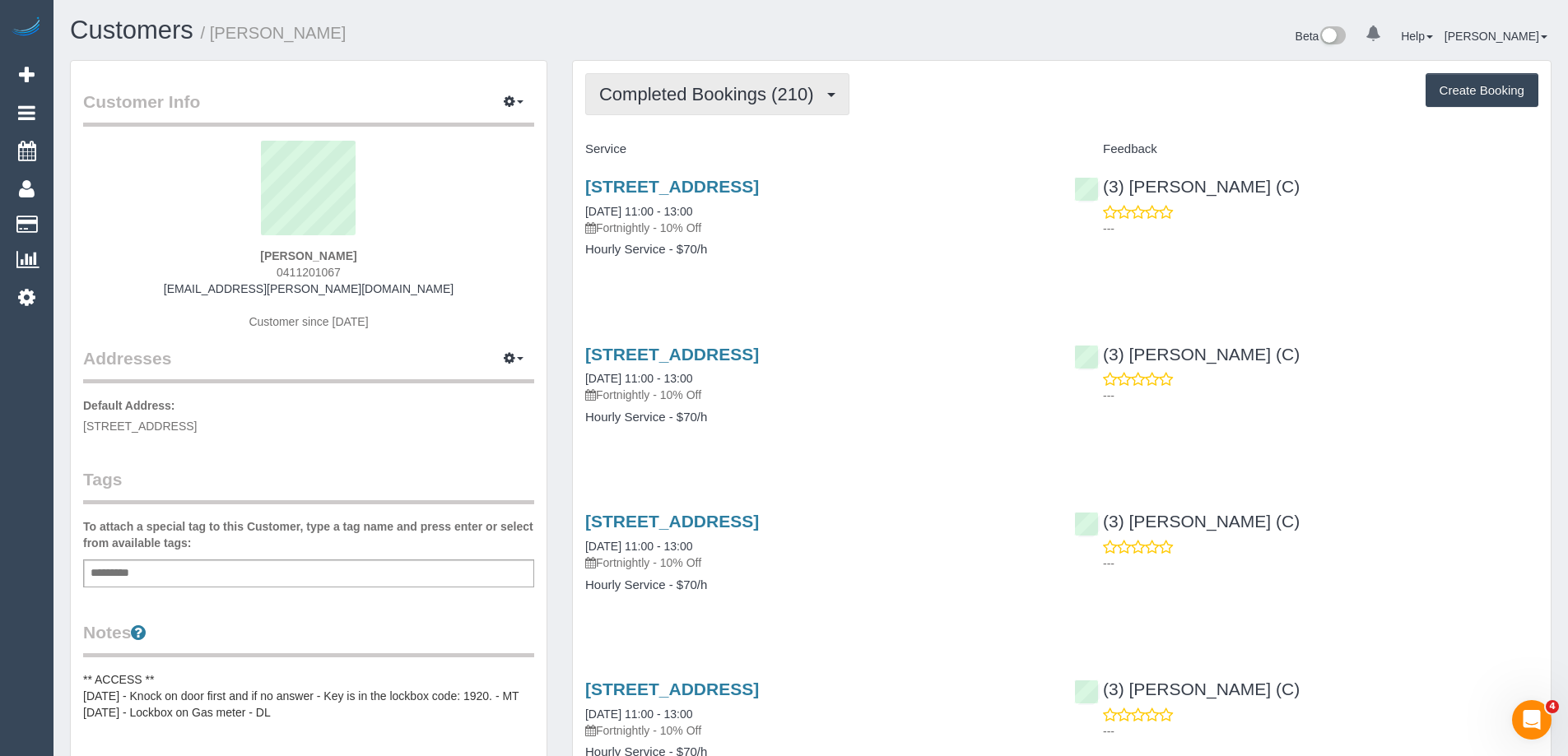
click at [697, 102] on span "Completed Bookings (210)" at bounding box center [710, 94] width 222 height 20
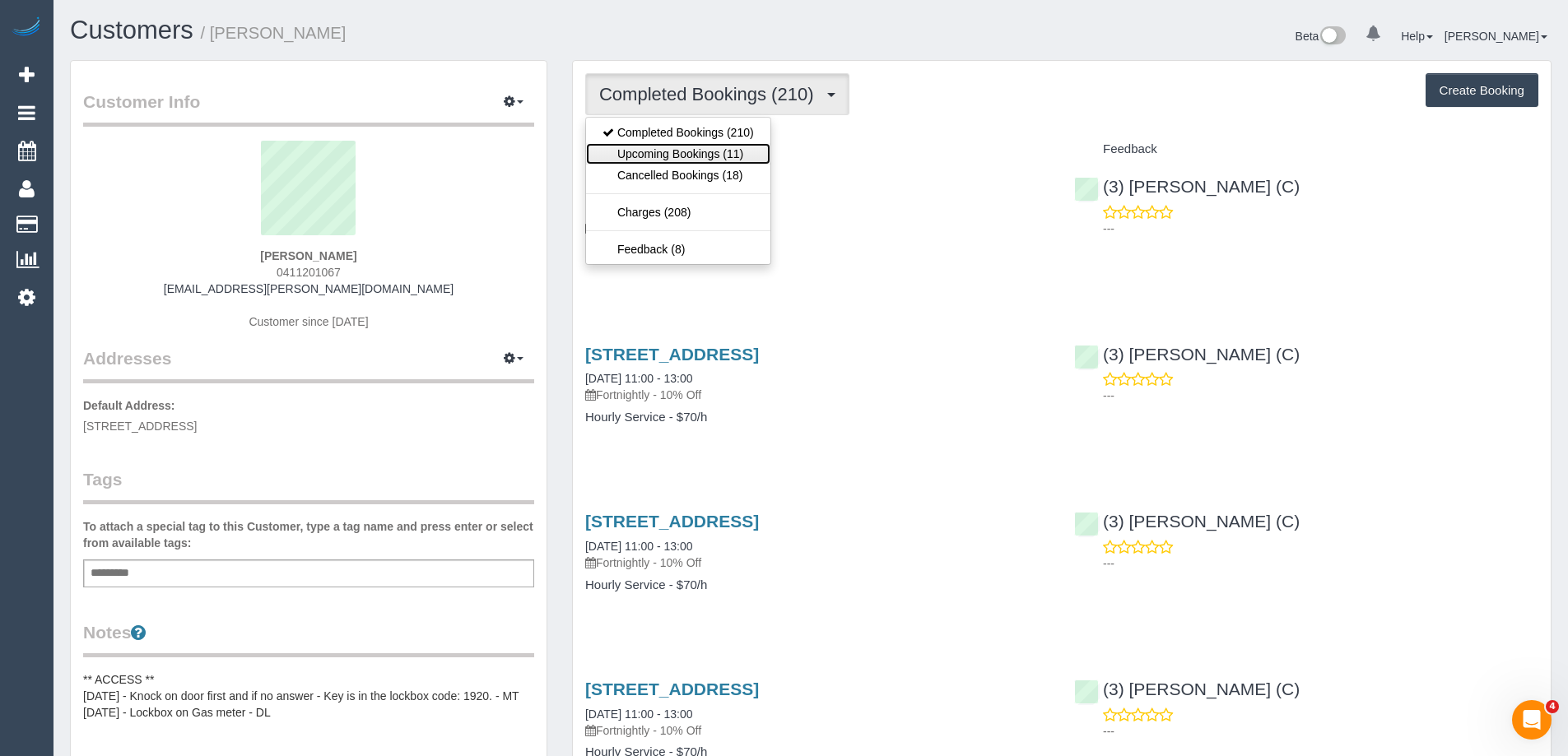
click at [686, 151] on link "Upcoming Bookings (11)" at bounding box center [679, 154] width 185 height 21
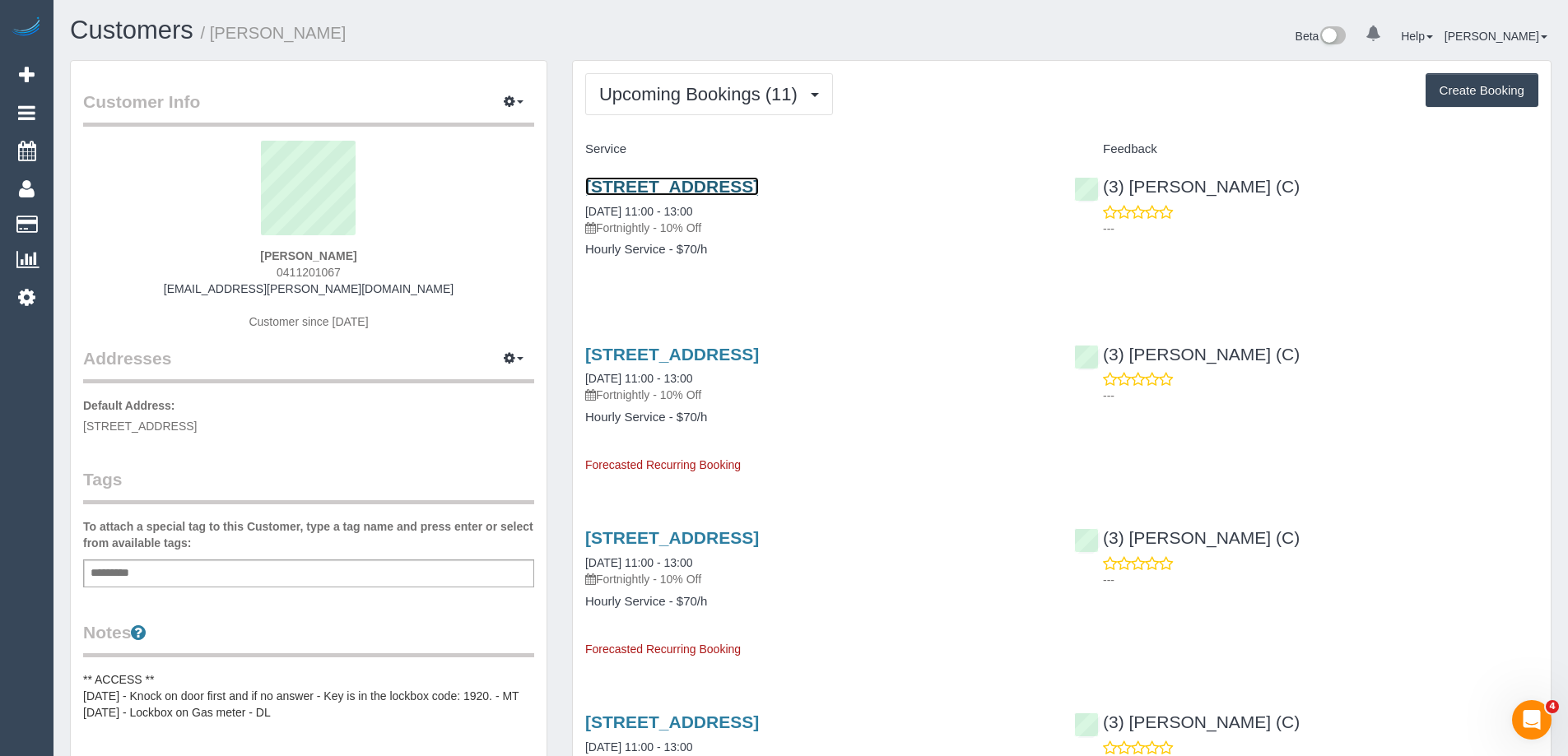
click at [711, 184] on link "[STREET_ADDRESS]" at bounding box center [673, 186] width 174 height 19
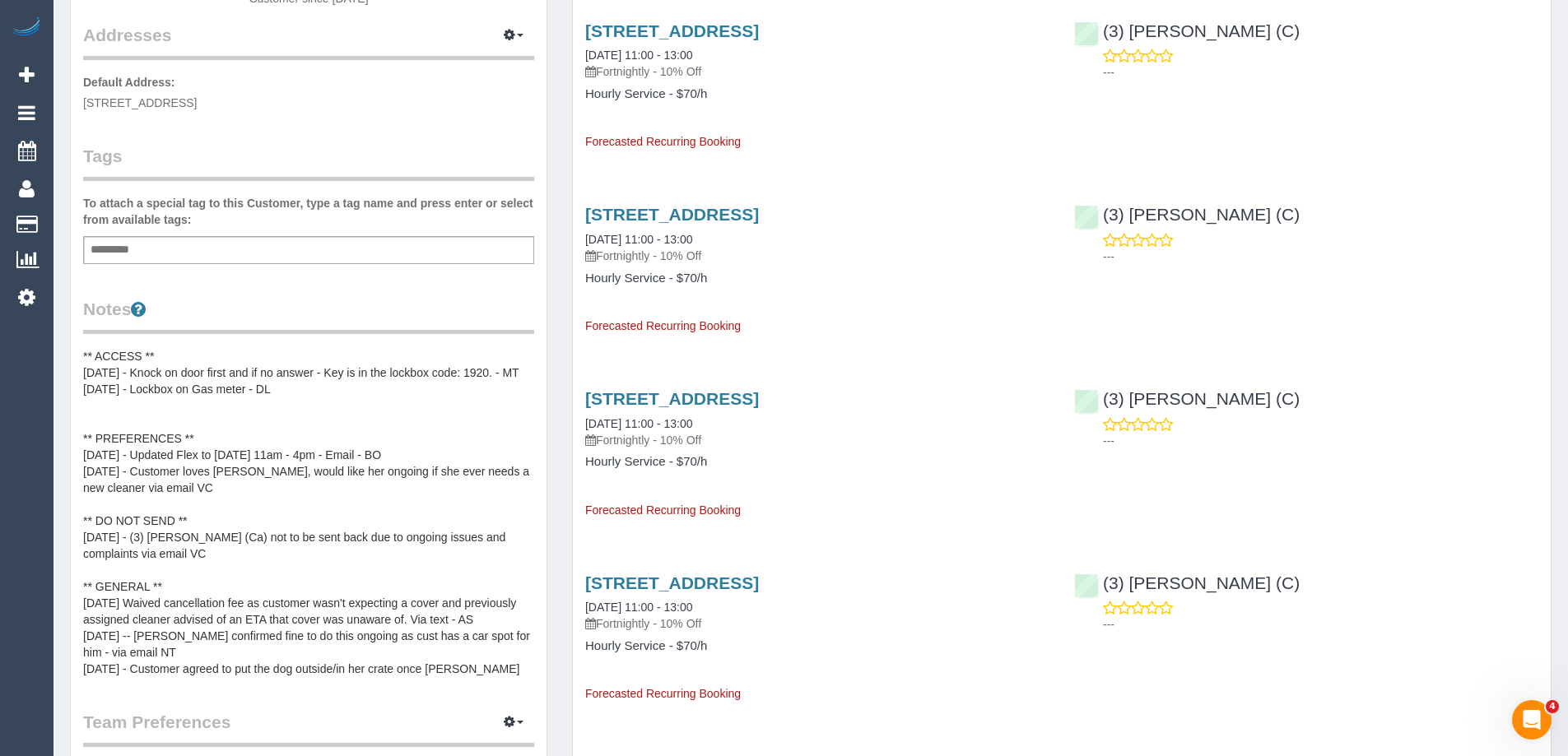
scroll to position [329, 0]
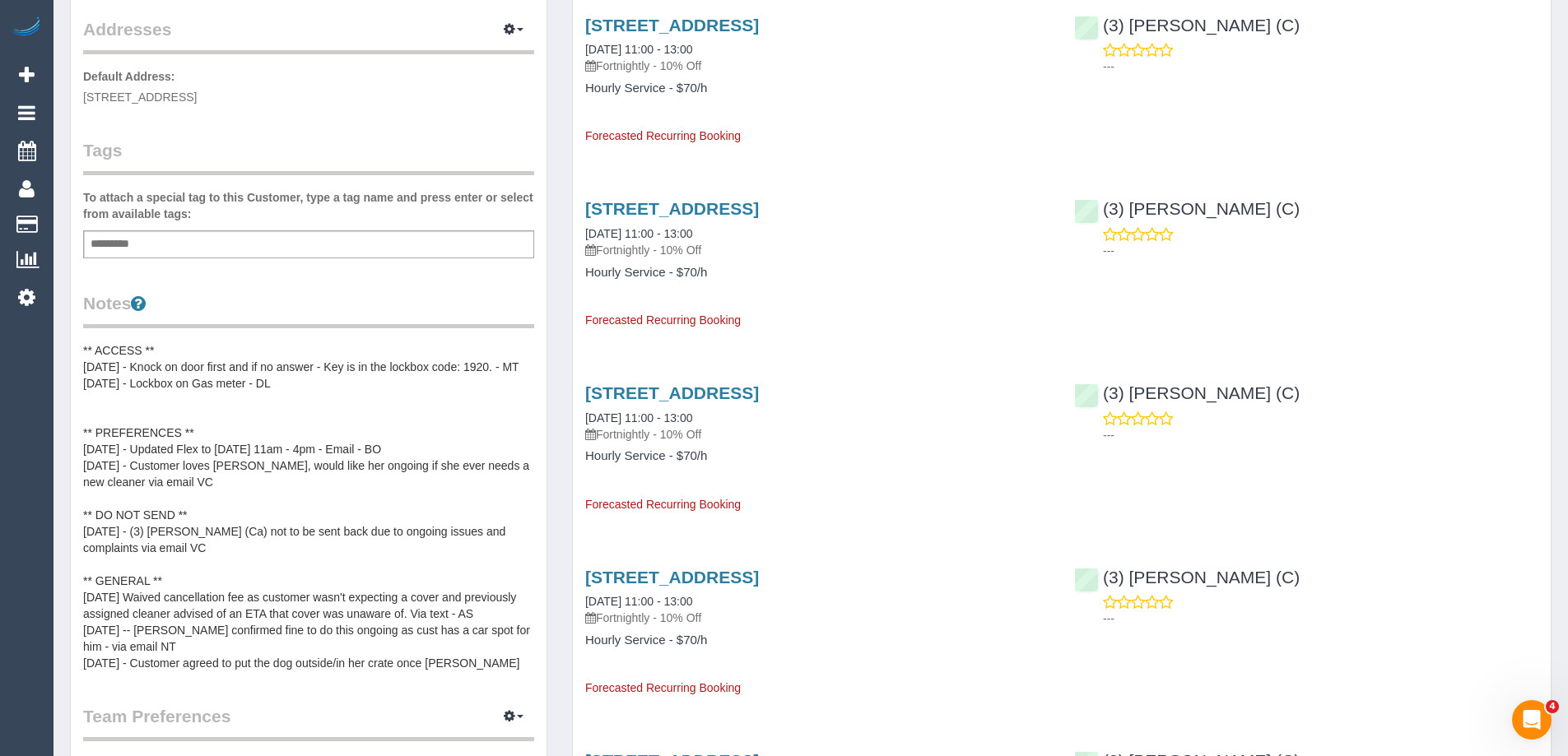
click at [195, 593] on pre "** ACCESS ** [DATE] - Knock on door first and if no answer - Key is in the lock…" at bounding box center [309, 507] width 451 height 329
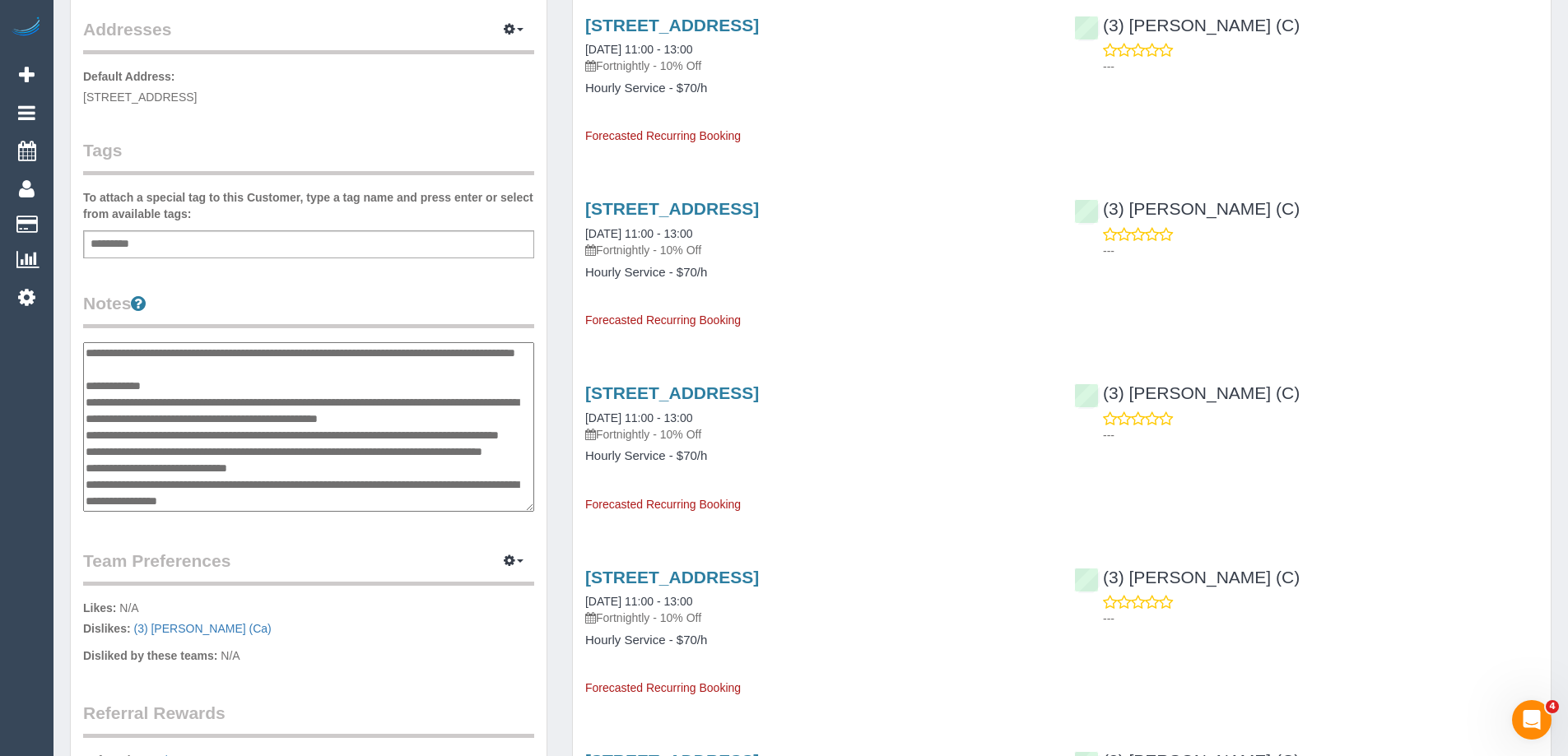
scroll to position [181, 0]
click at [209, 420] on textarea "**********" at bounding box center [309, 427] width 451 height 170
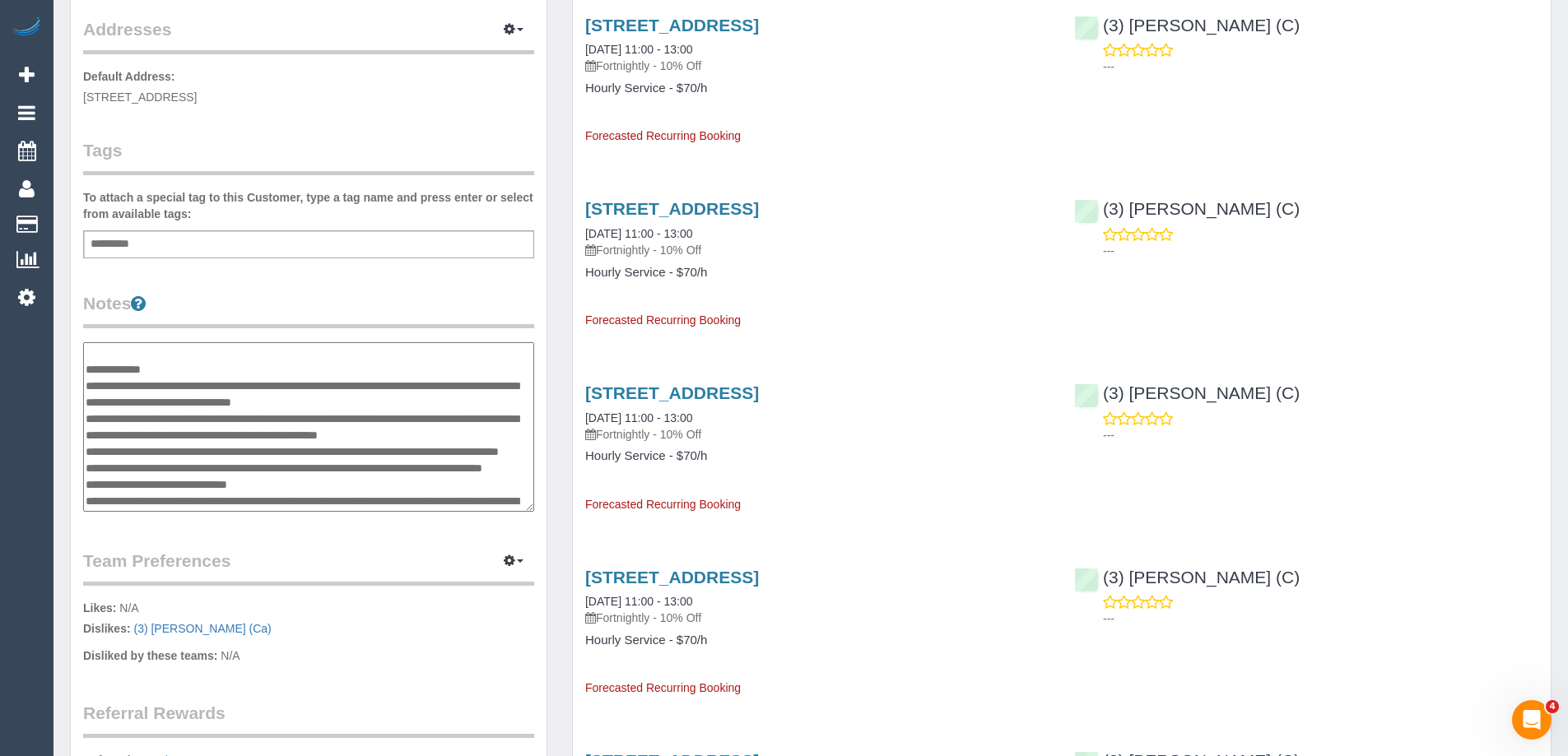
type textarea "**********"
click at [345, 291] on legend "Notes" at bounding box center [309, 310] width 451 height 37
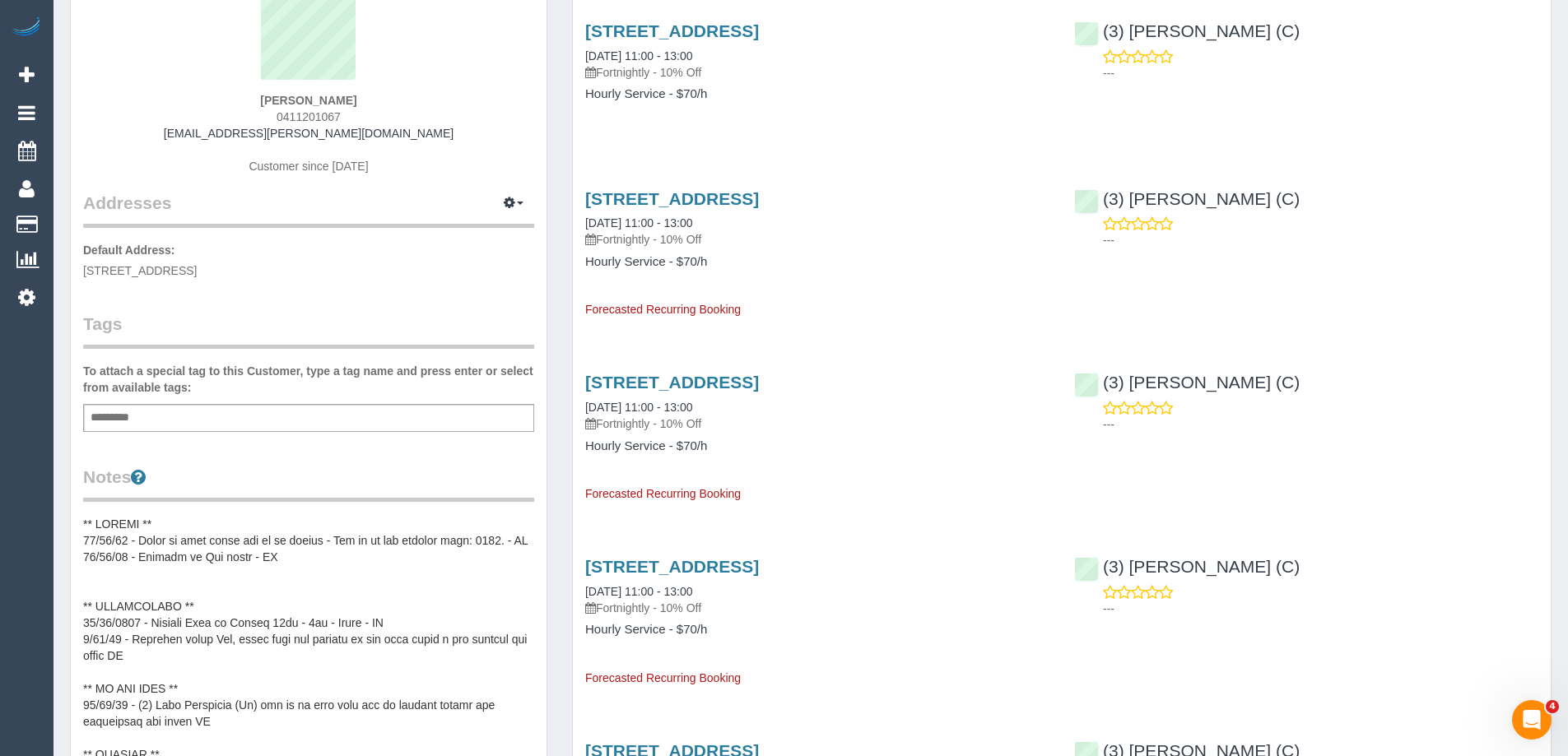
scroll to position [0, 0]
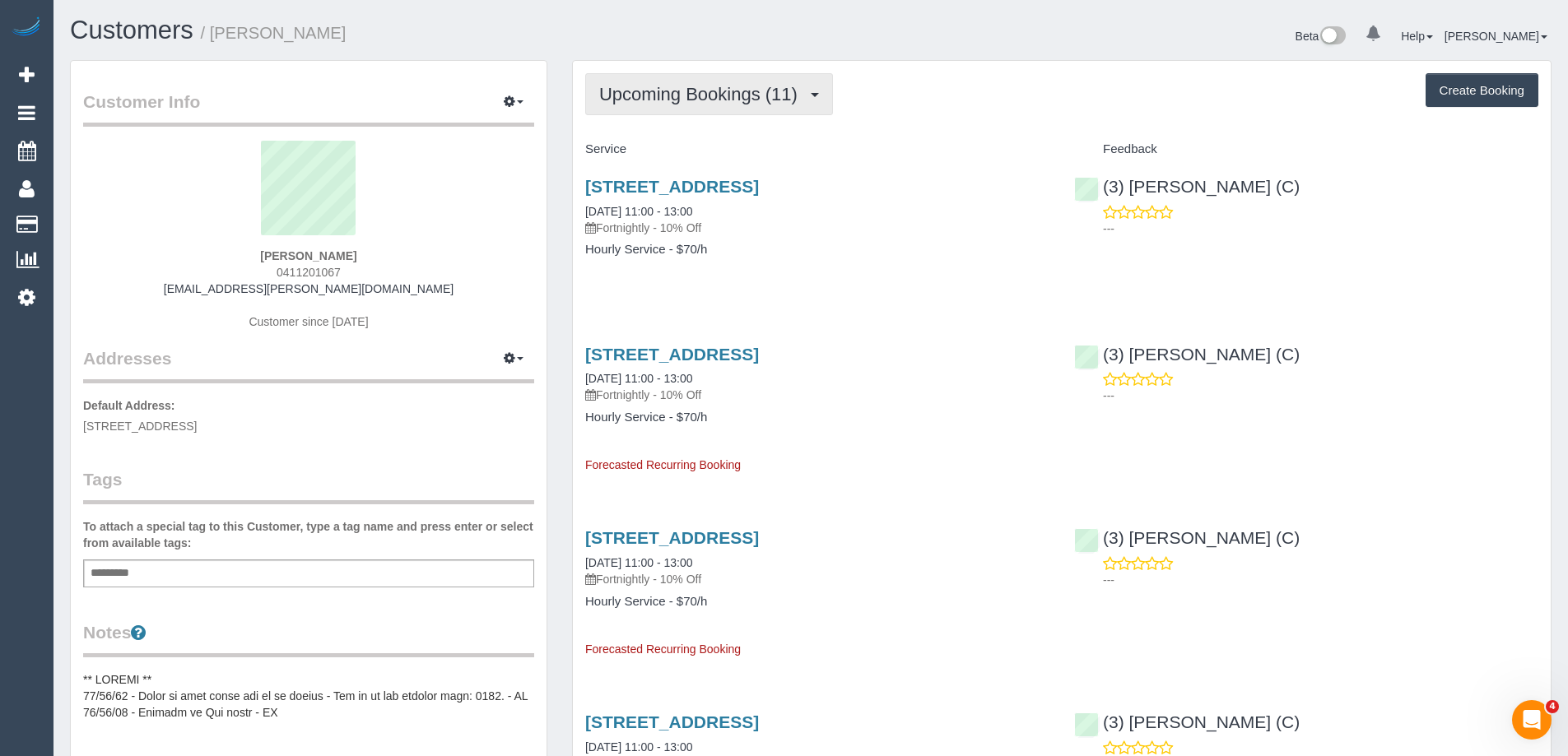
click at [684, 100] on span "Upcoming Bookings (11)" at bounding box center [702, 94] width 207 height 20
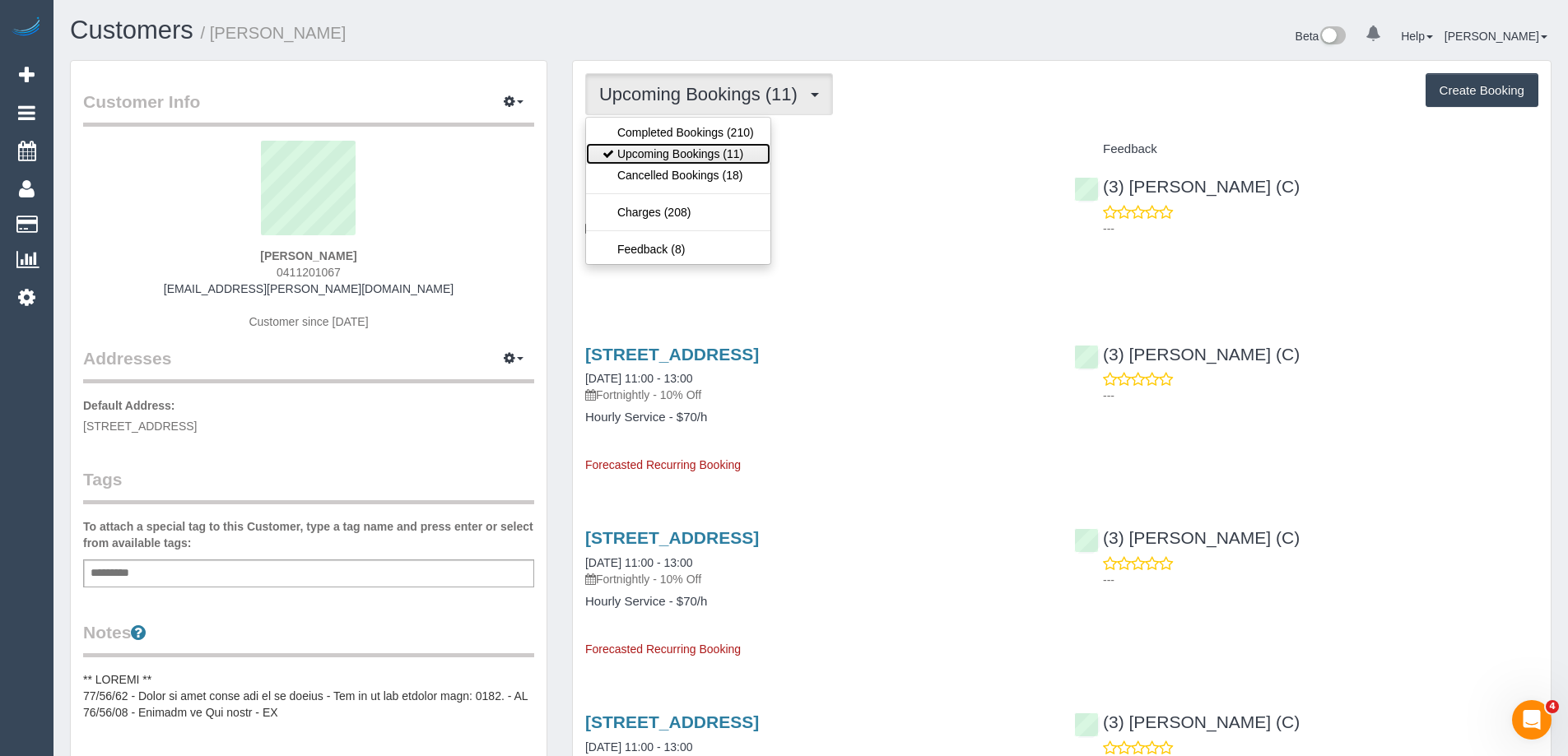
click at [691, 150] on link "Upcoming Bookings (11)" at bounding box center [679, 154] width 185 height 21
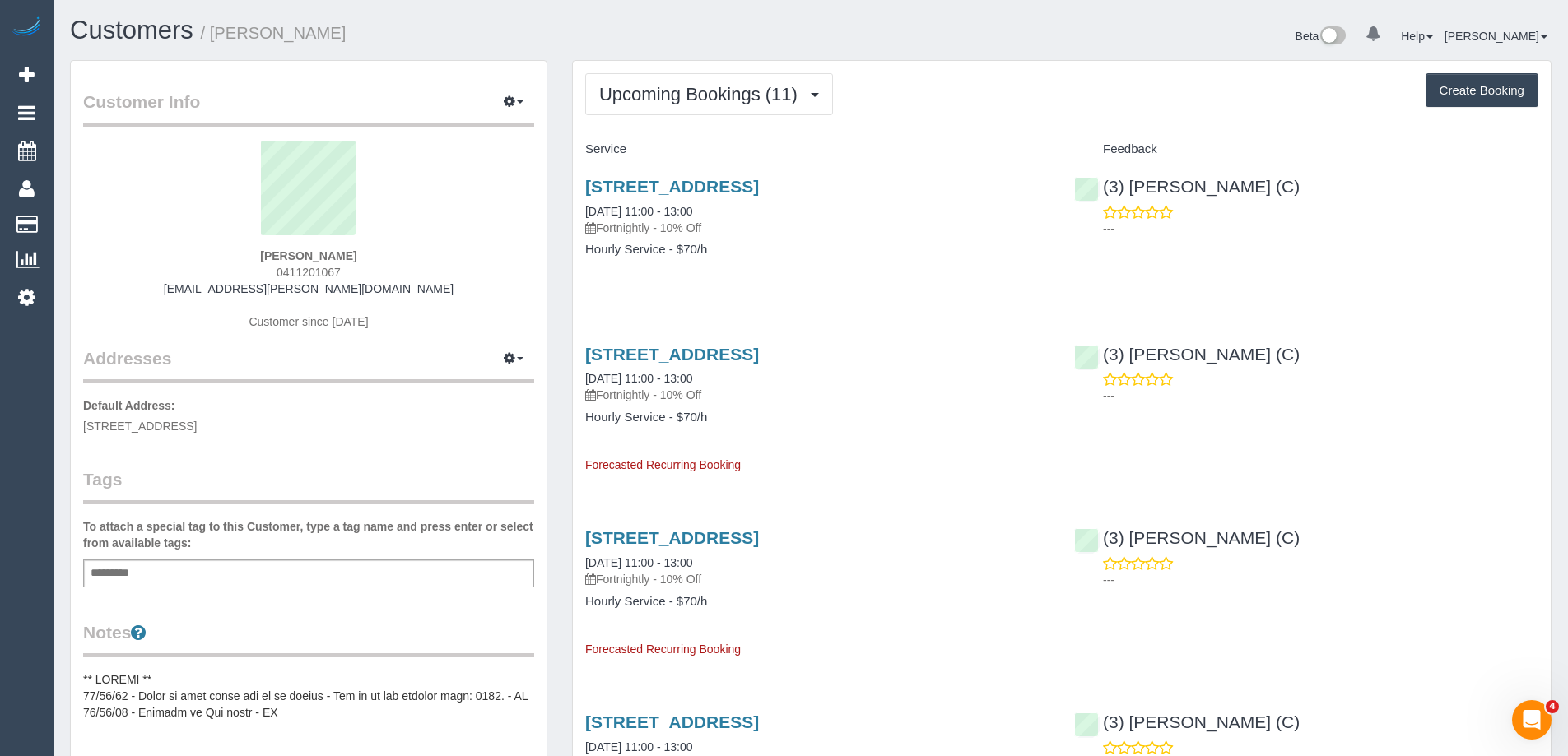
drag, startPoint x: 340, startPoint y: 43, endPoint x: 216, endPoint y: 50, distance: 124.2
click at [216, 50] on div "Customers / Victoria Hart" at bounding box center [434, 35] width 754 height 35
copy small "Victoria Hart"
click at [636, 93] on span "Upcoming Bookings (11)" at bounding box center [702, 94] width 207 height 20
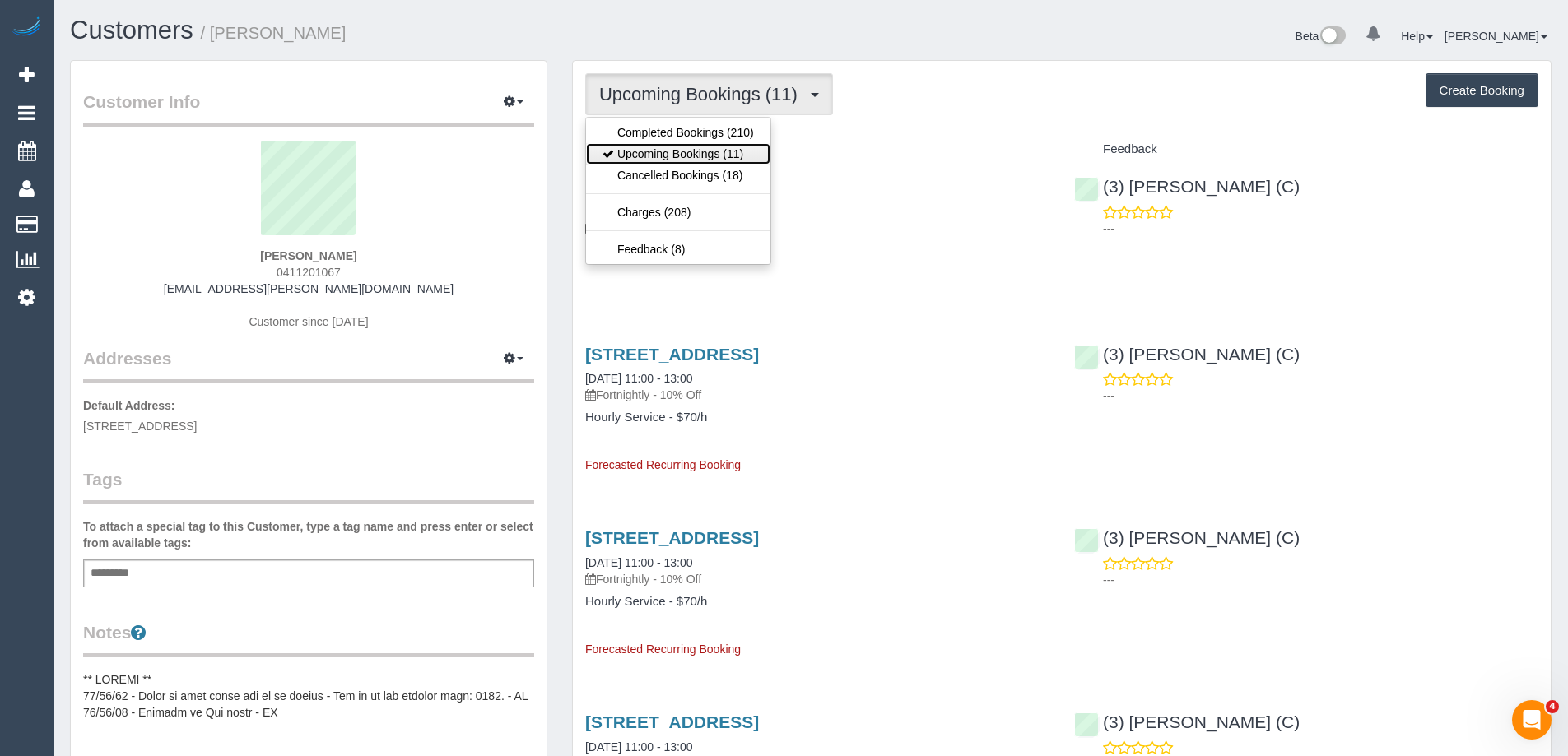
click at [645, 149] on link "Upcoming Bookings (11)" at bounding box center [679, 154] width 185 height 21
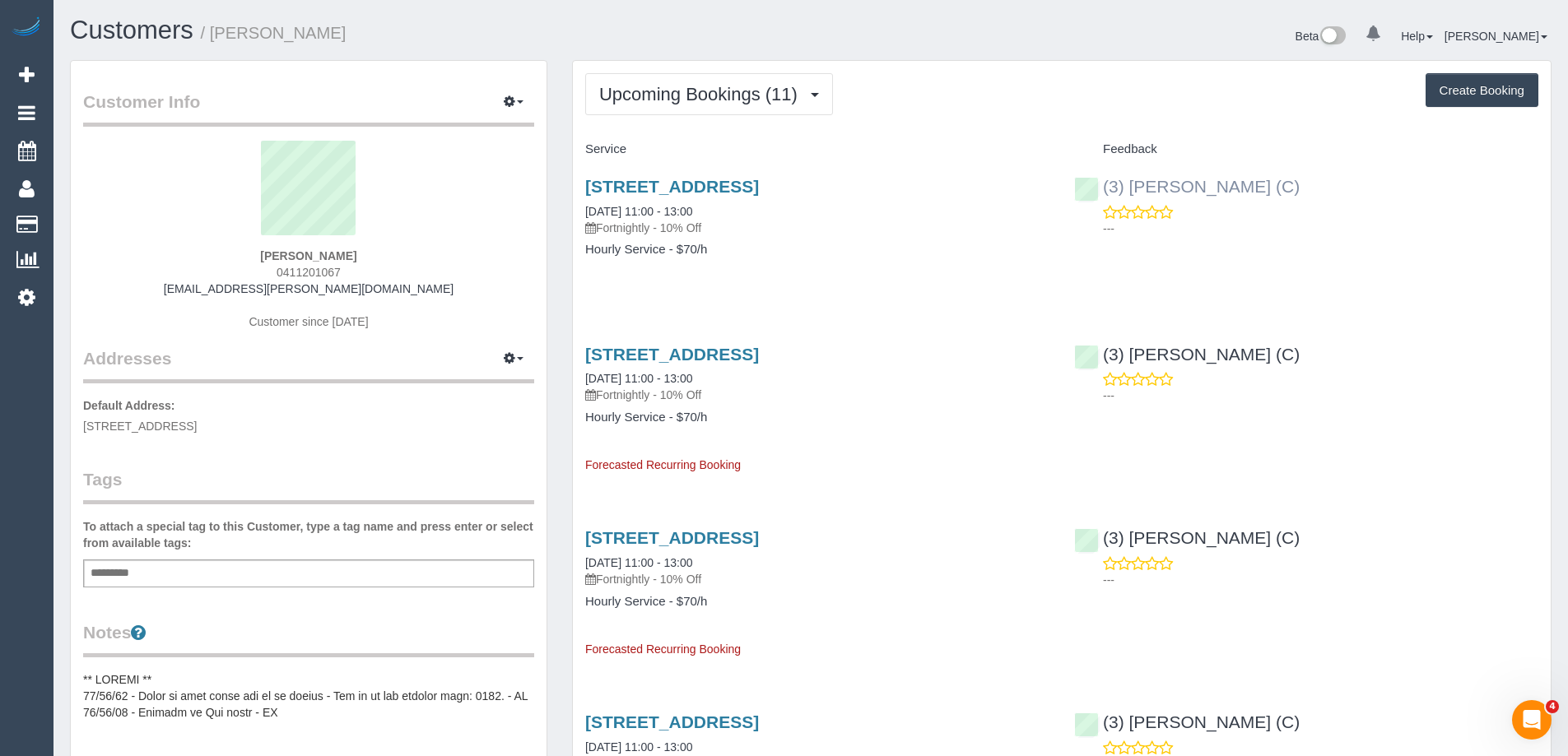
drag, startPoint x: 1283, startPoint y: 193, endPoint x: 1256, endPoint y: 193, distance: 27.0
click at [1256, 193] on div "(3) Imanuil Afiuo (C) ---" at bounding box center [1306, 203] width 489 height 81
copy link "(3) [PERSON_NAME] (C)"
drag, startPoint x: 1304, startPoint y: 186, endPoint x: 1104, endPoint y: 183, distance: 200.0
click at [1104, 183] on div "(3) Imanuil Afiuo (C) ---" at bounding box center [1306, 203] width 489 height 81
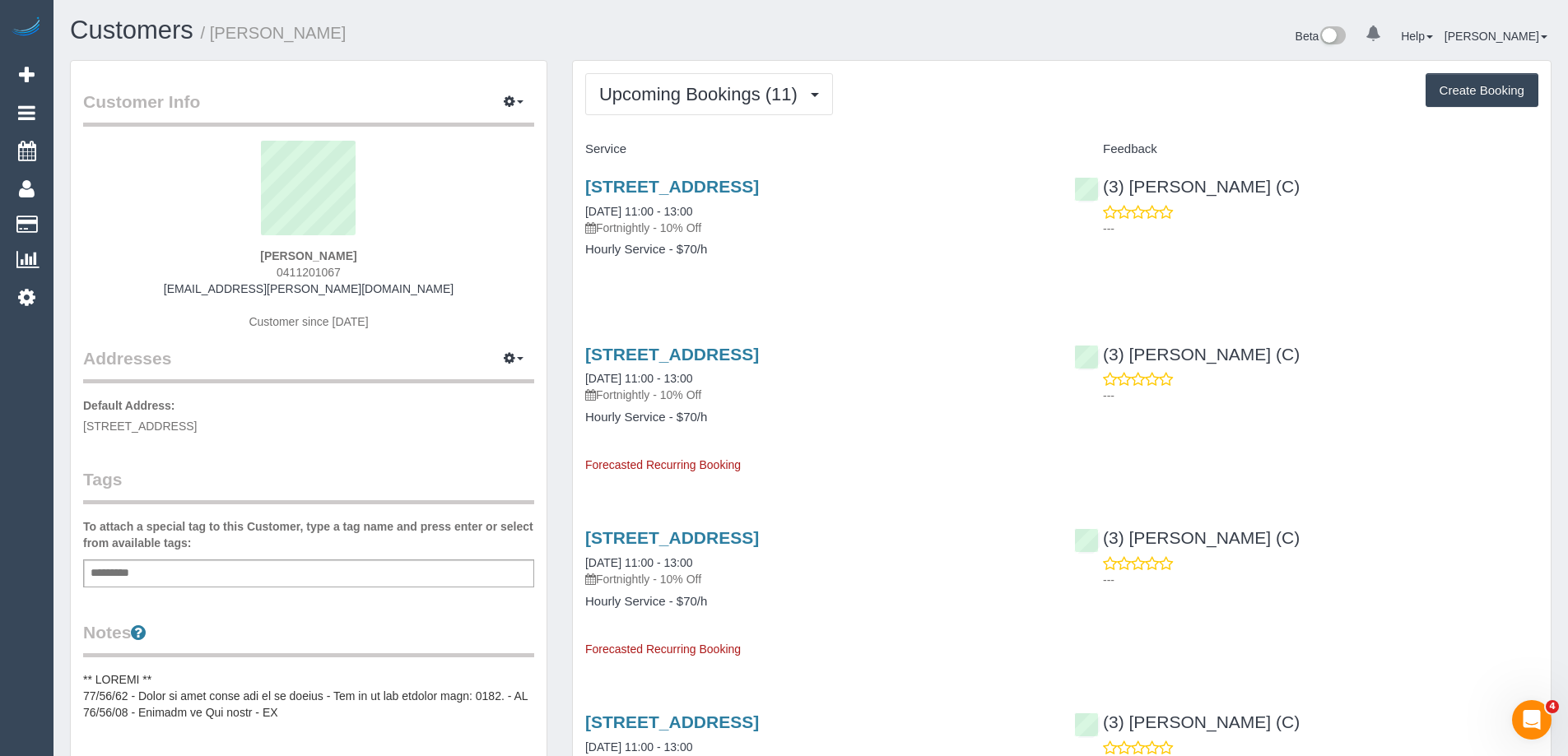
copy small "Victoria Hart"
drag, startPoint x: 256, startPoint y: 35, endPoint x: 216, endPoint y: 33, distance: 40.0
click at [216, 33] on h1 "Customers / [PERSON_NAME]" at bounding box center [434, 30] width 728 height 28
click at [1297, 185] on div "(3) Imanuil Afiuo (C) ---" at bounding box center [1306, 203] width 489 height 81
drag, startPoint x: 928, startPoint y: 189, endPoint x: 570, endPoint y: 189, distance: 358.0
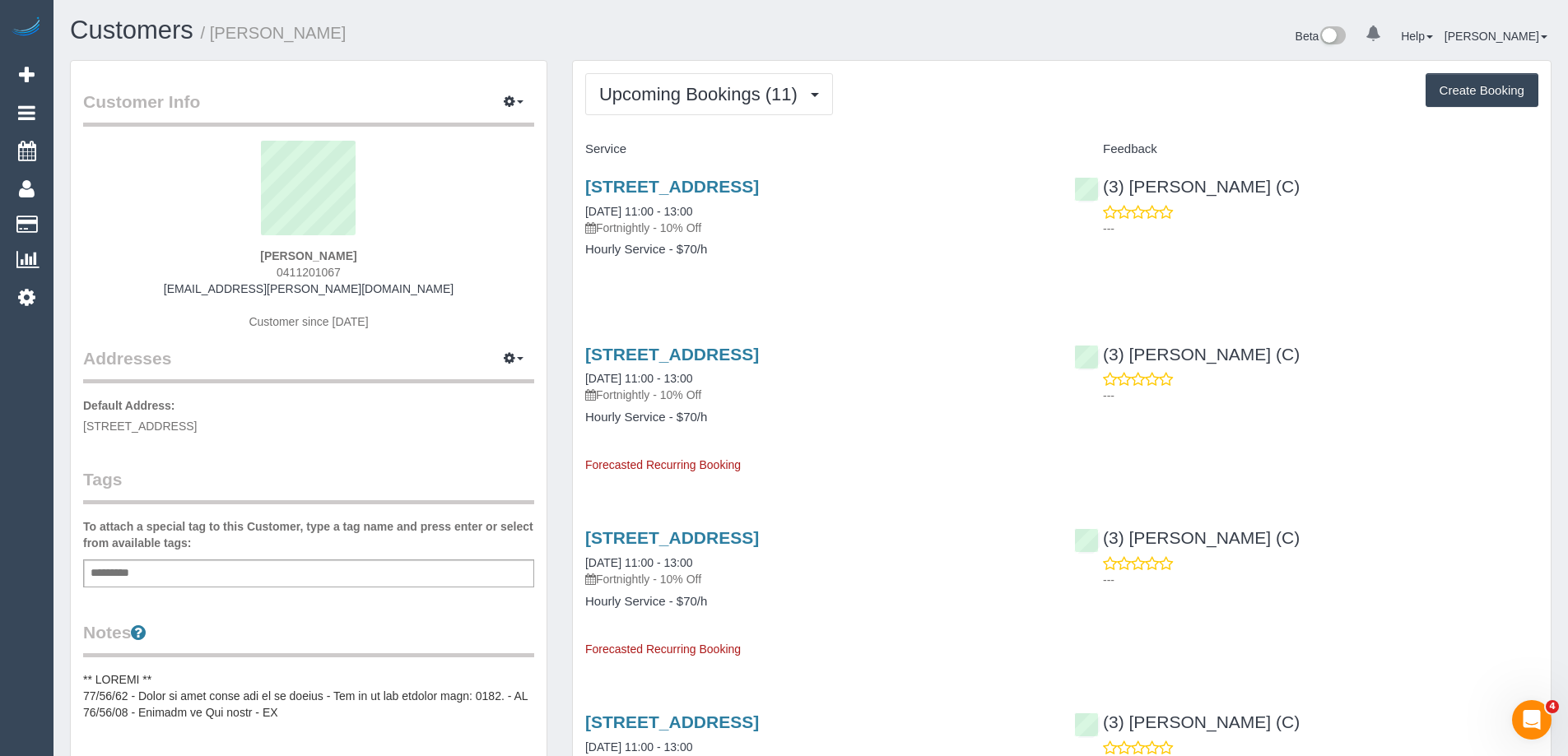
copy link "[STREET_ADDRESS]"
click at [744, 87] on span "Upcoming Bookings (11)" at bounding box center [702, 94] width 207 height 20
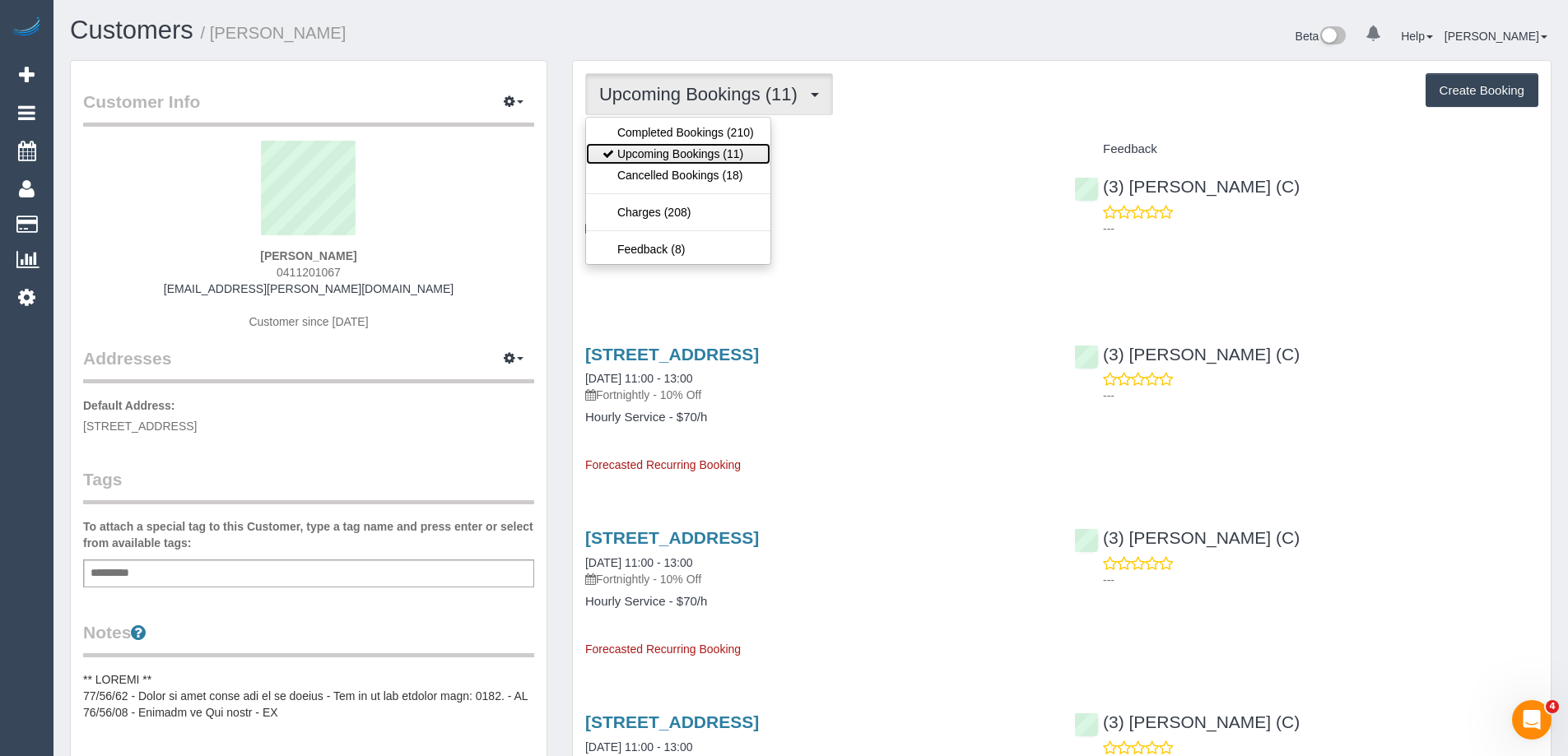
click at [717, 144] on link "Upcoming Bookings (11)" at bounding box center [679, 154] width 185 height 21
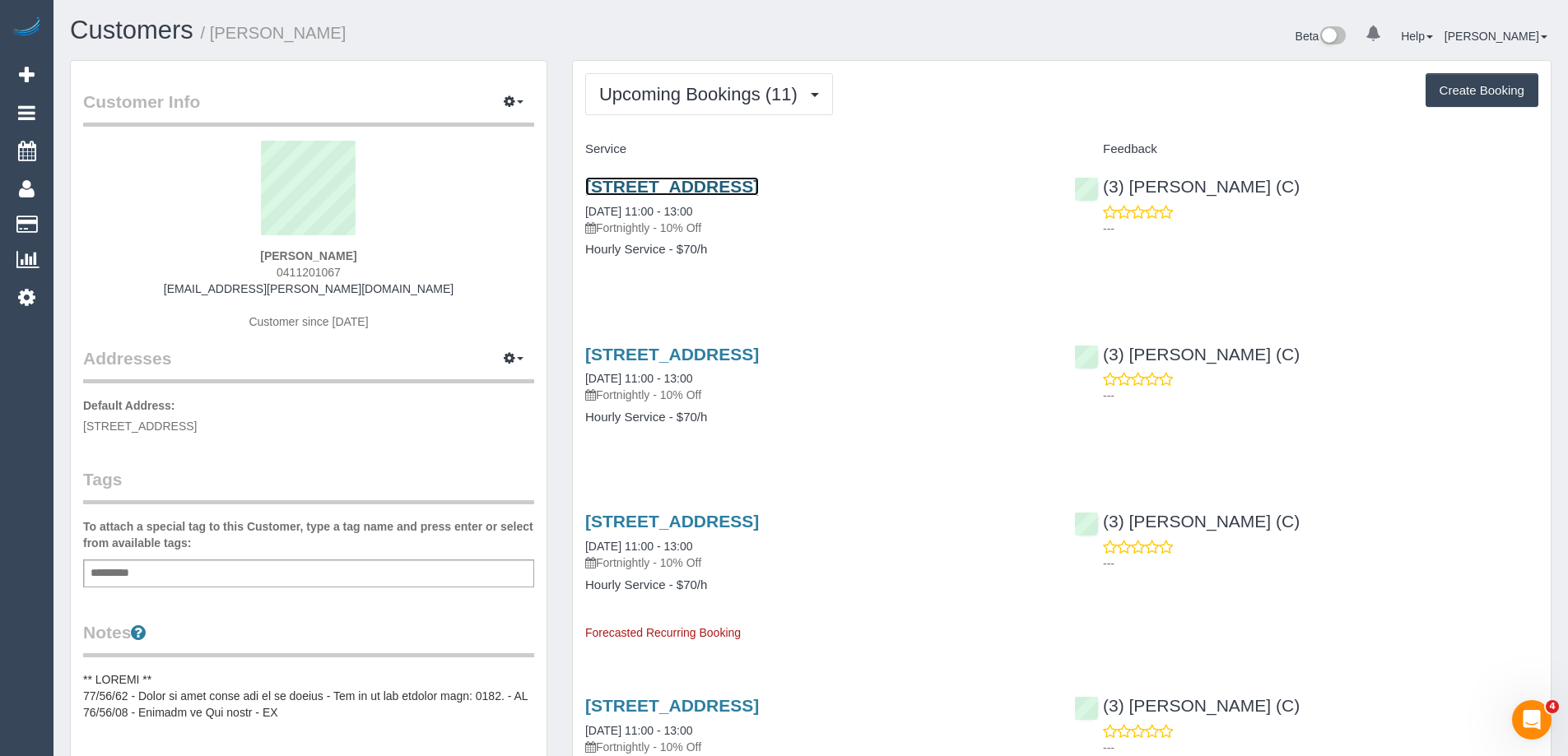
click at [708, 186] on link "[STREET_ADDRESS]" at bounding box center [673, 186] width 174 height 19
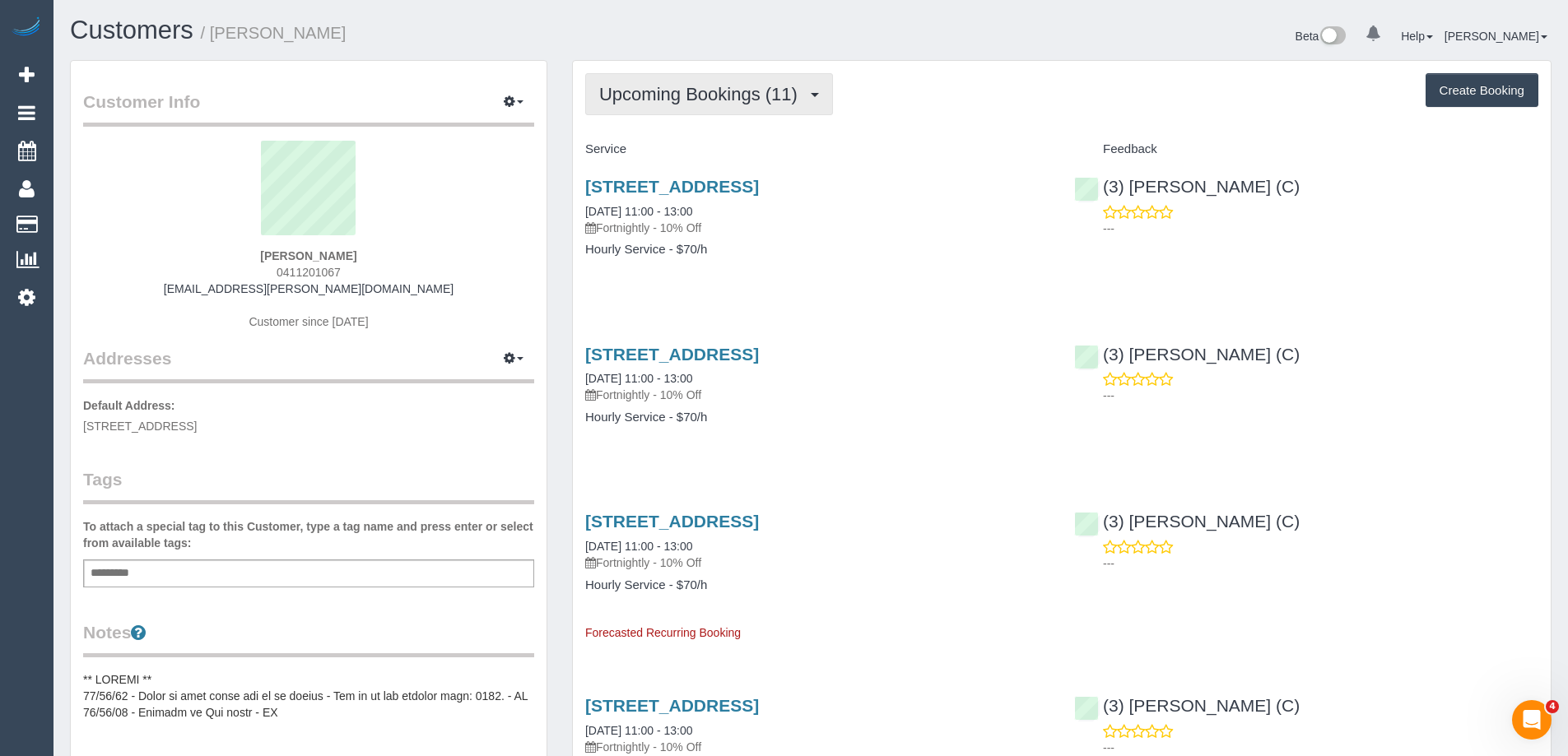
click at [743, 90] on span "Upcoming Bookings (11)" at bounding box center [702, 94] width 207 height 20
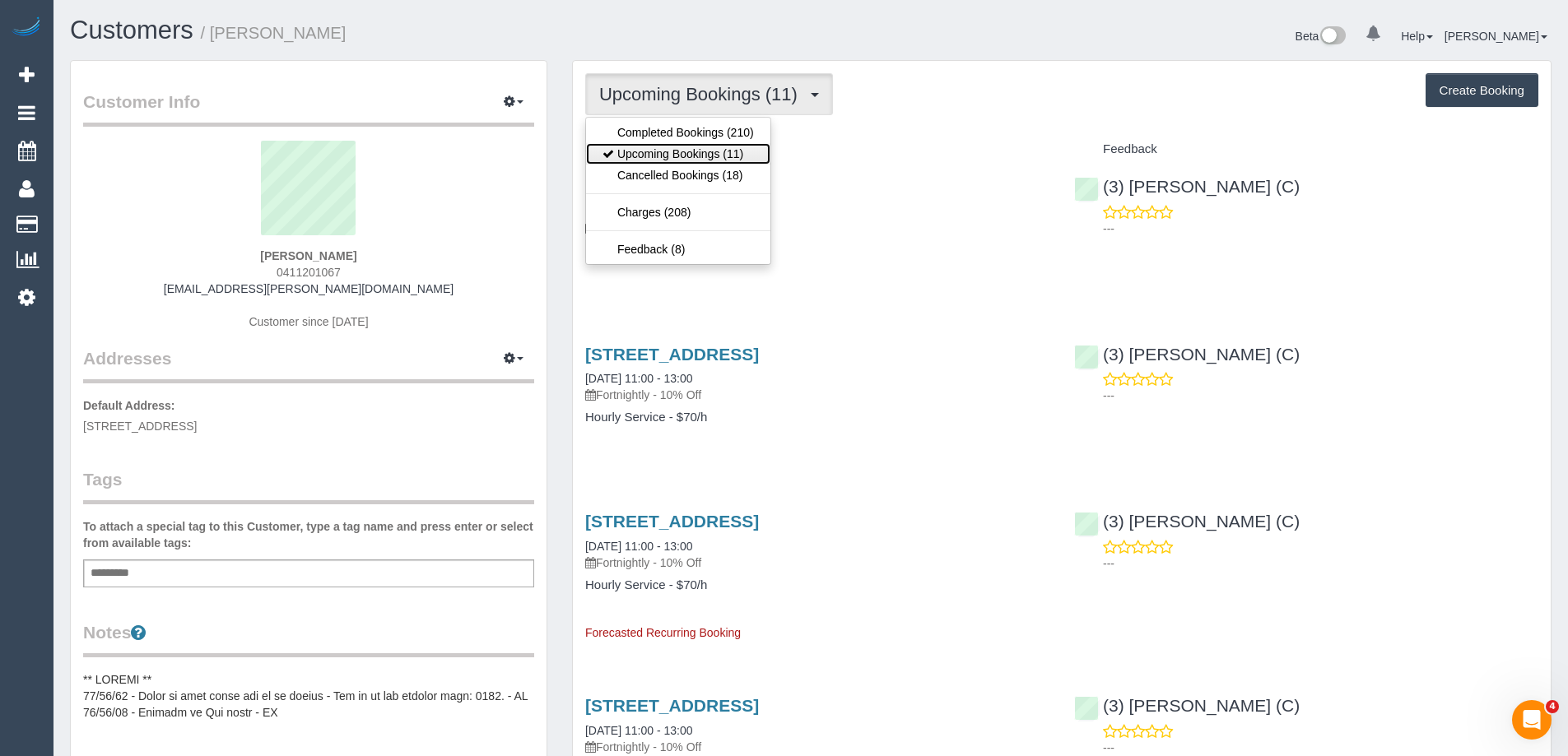
click at [706, 150] on link "Upcoming Bookings (11)" at bounding box center [679, 154] width 185 height 21
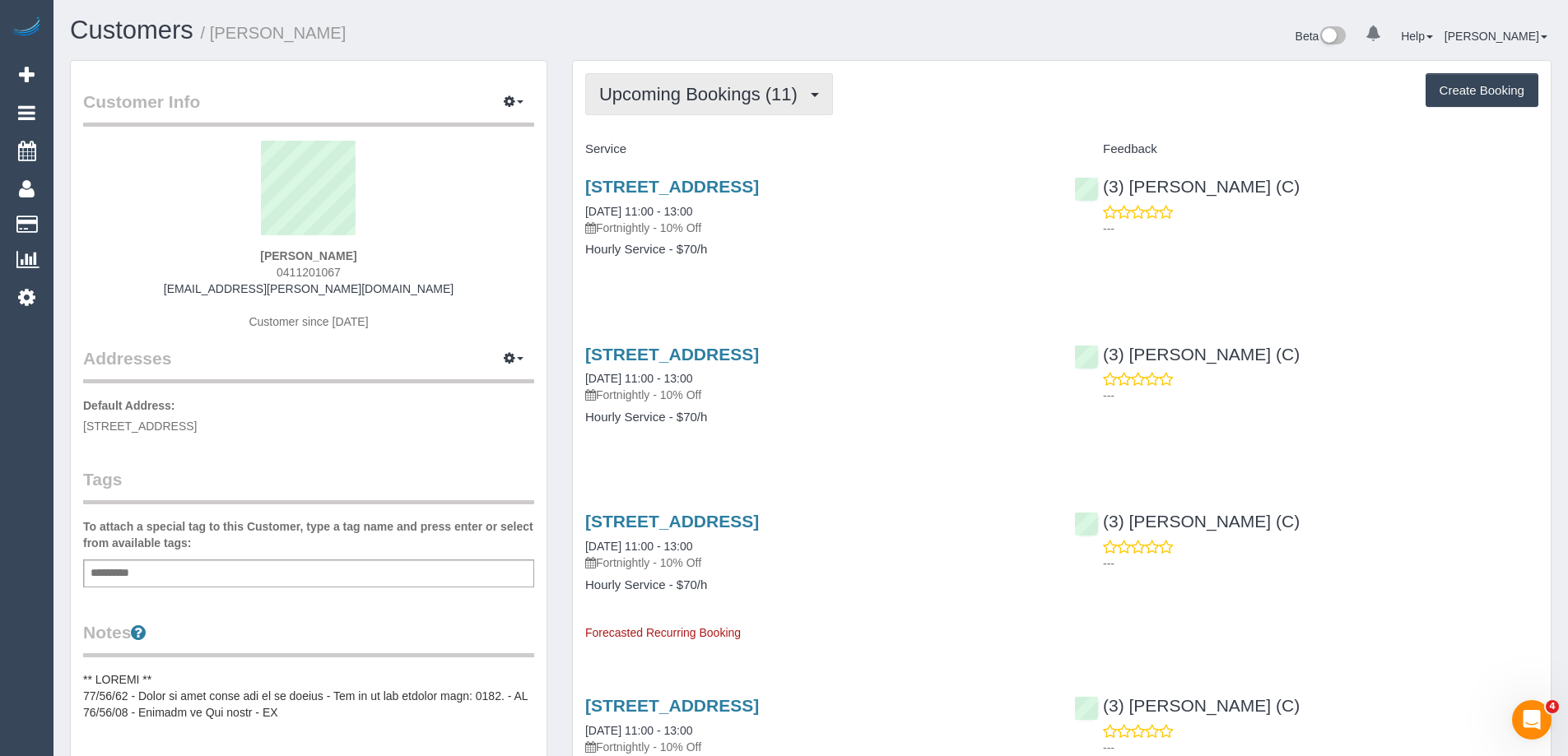
drag, startPoint x: 722, startPoint y: 103, endPoint x: 717, endPoint y: 127, distance: 24.5
click at [722, 103] on span "Upcoming Bookings (11)" at bounding box center [702, 94] width 207 height 20
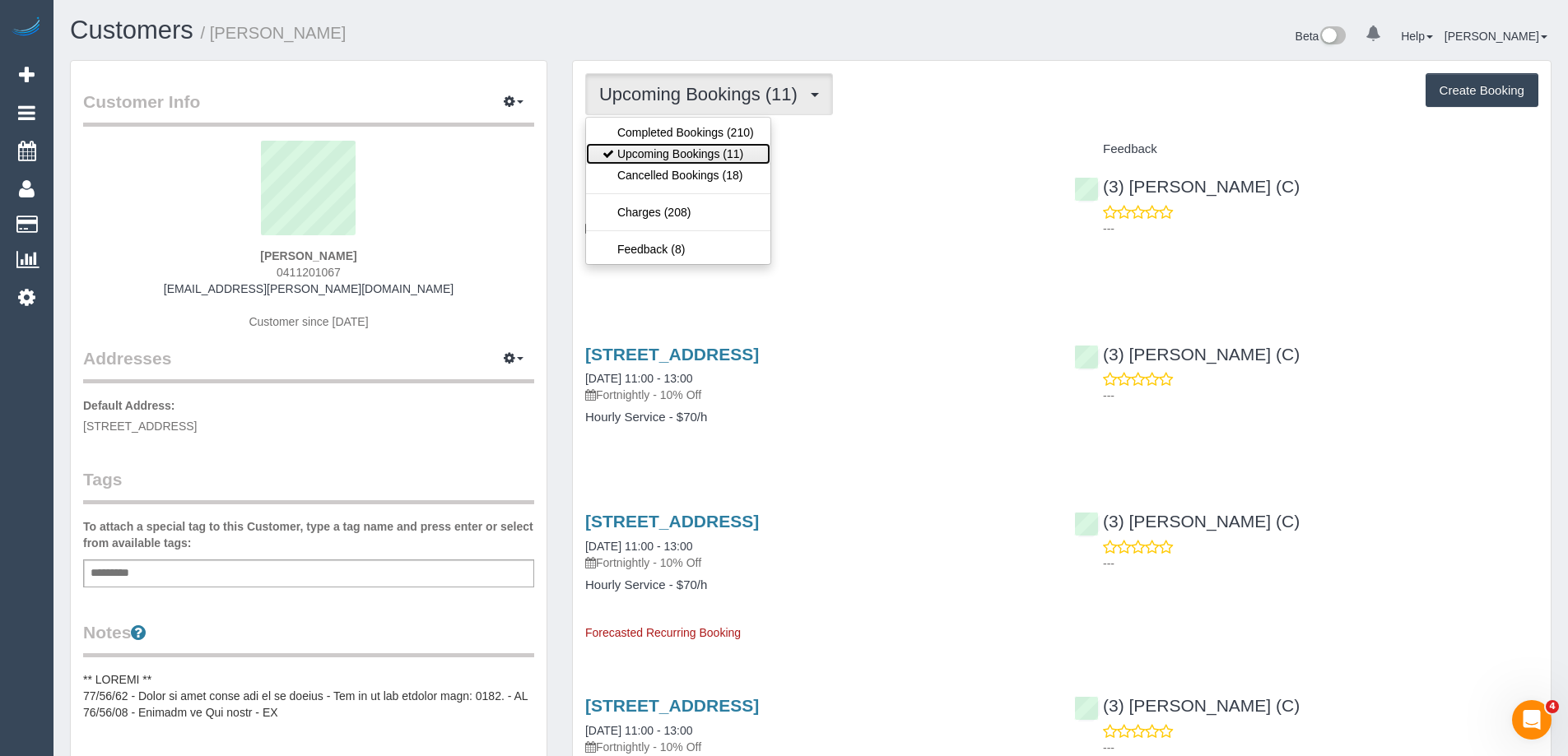
click at [718, 147] on link "Upcoming Bookings (11)" at bounding box center [679, 154] width 185 height 21
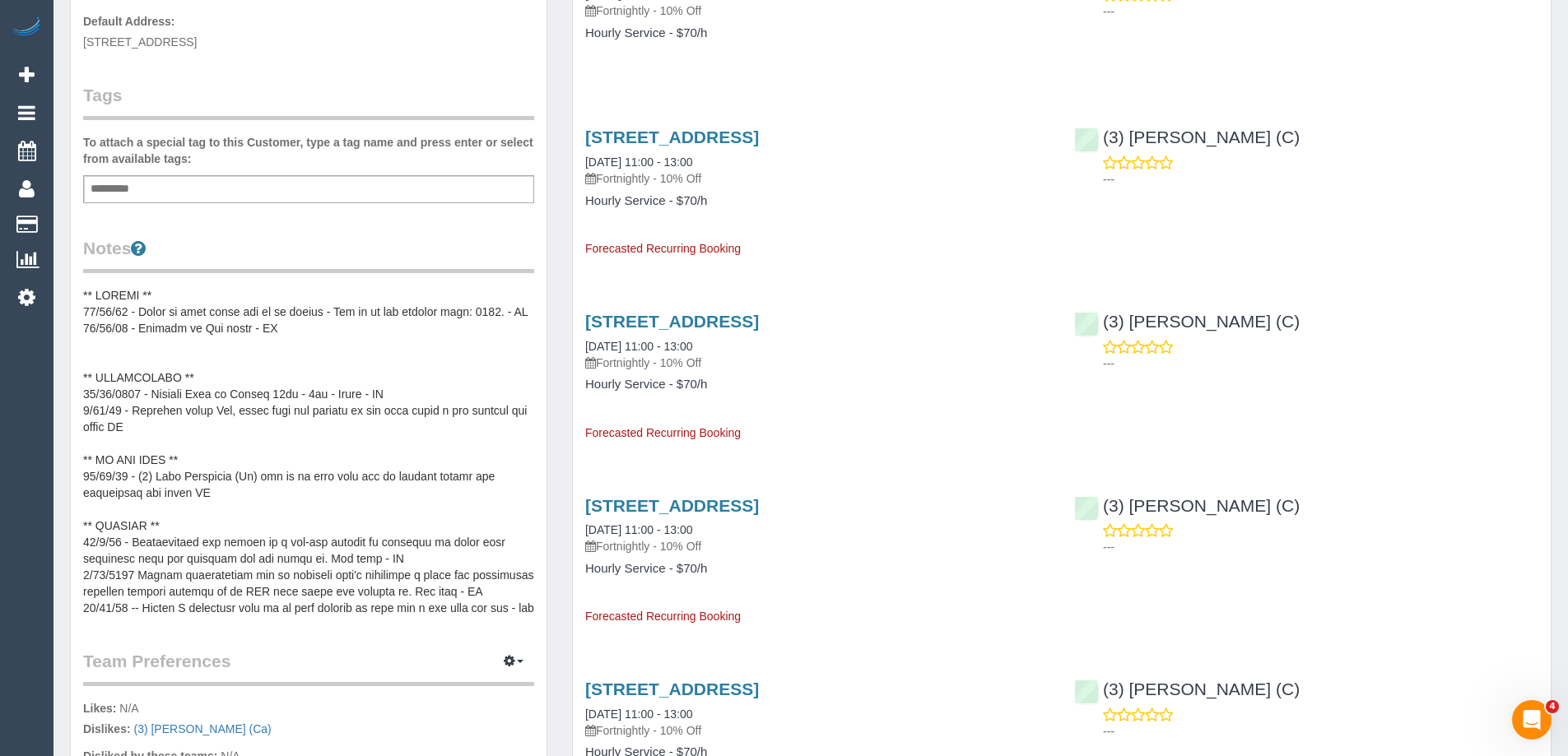
scroll to position [412, 0]
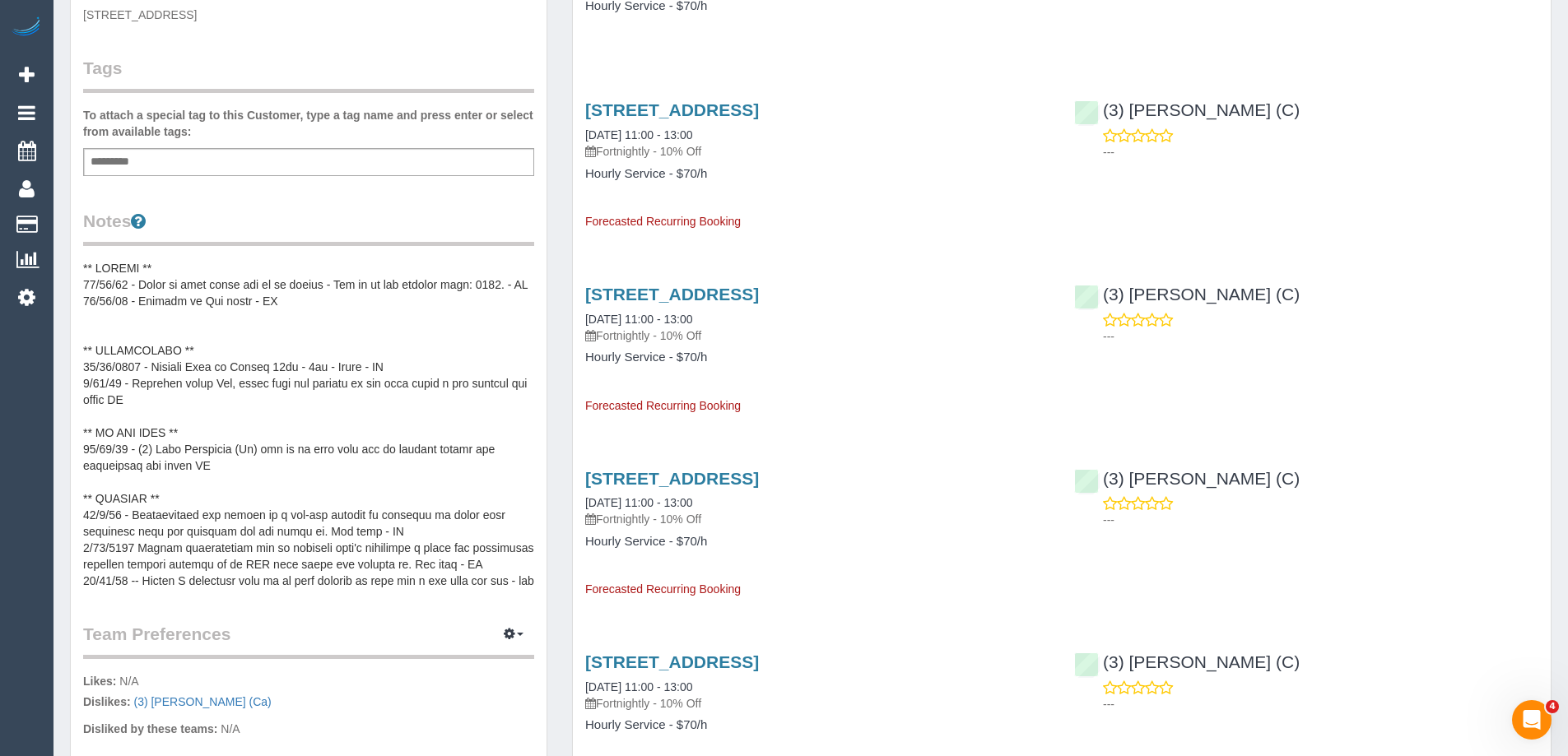
click at [295, 537] on pre at bounding box center [309, 424] width 451 height 329
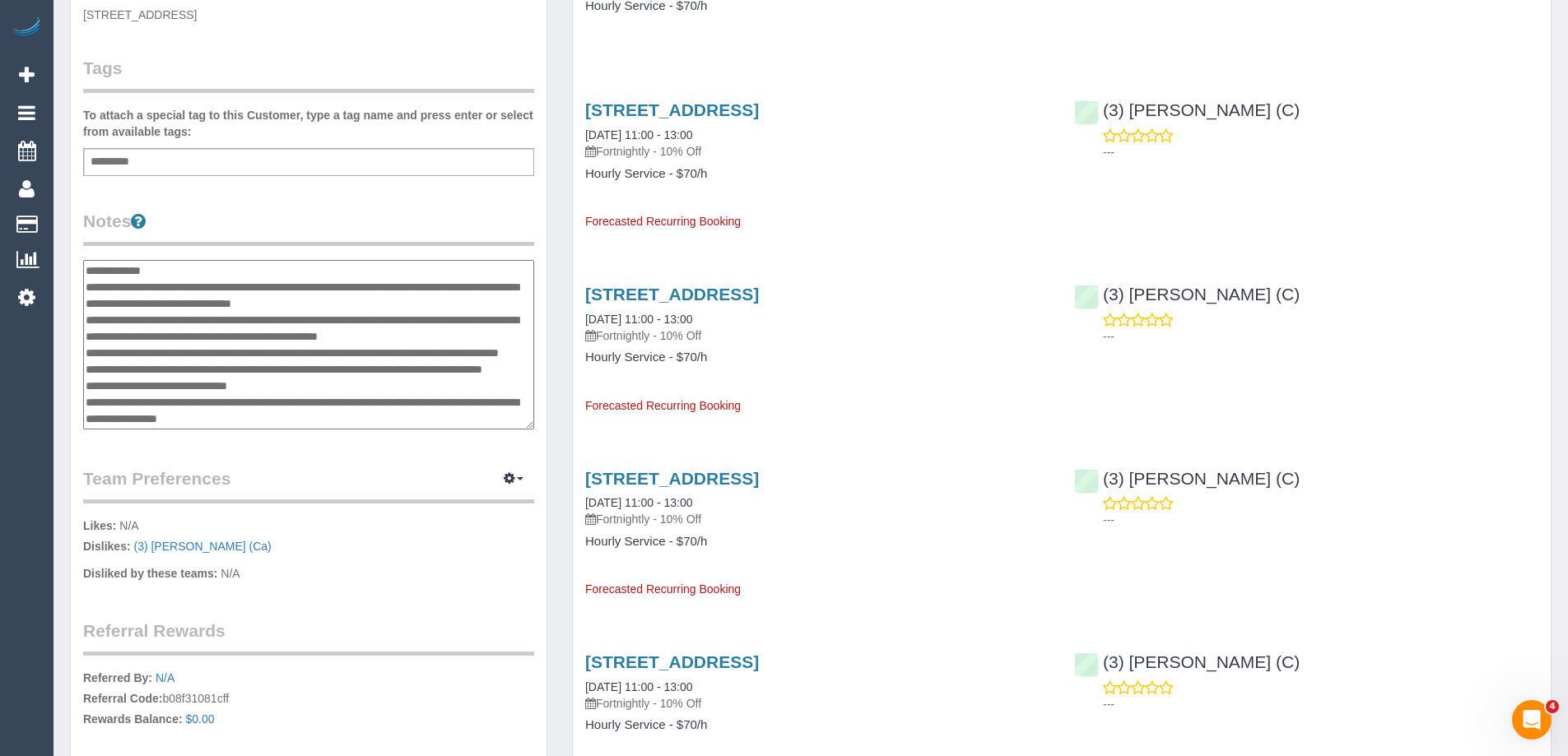
scroll to position [214, 0]
click at [224, 320] on textarea at bounding box center [309, 344] width 451 height 170
type textarea "**********"
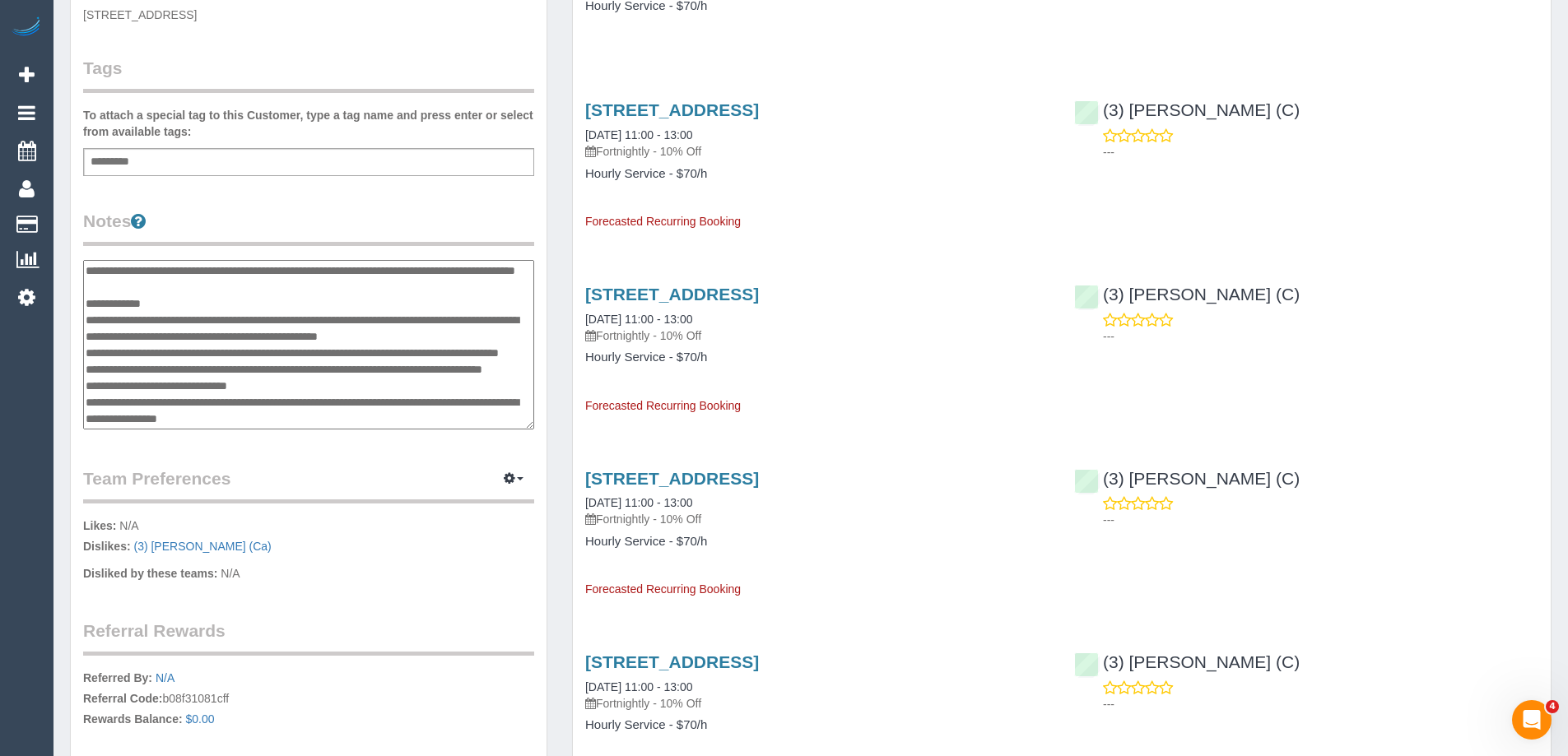
click at [279, 217] on legend "Notes" at bounding box center [309, 228] width 451 height 37
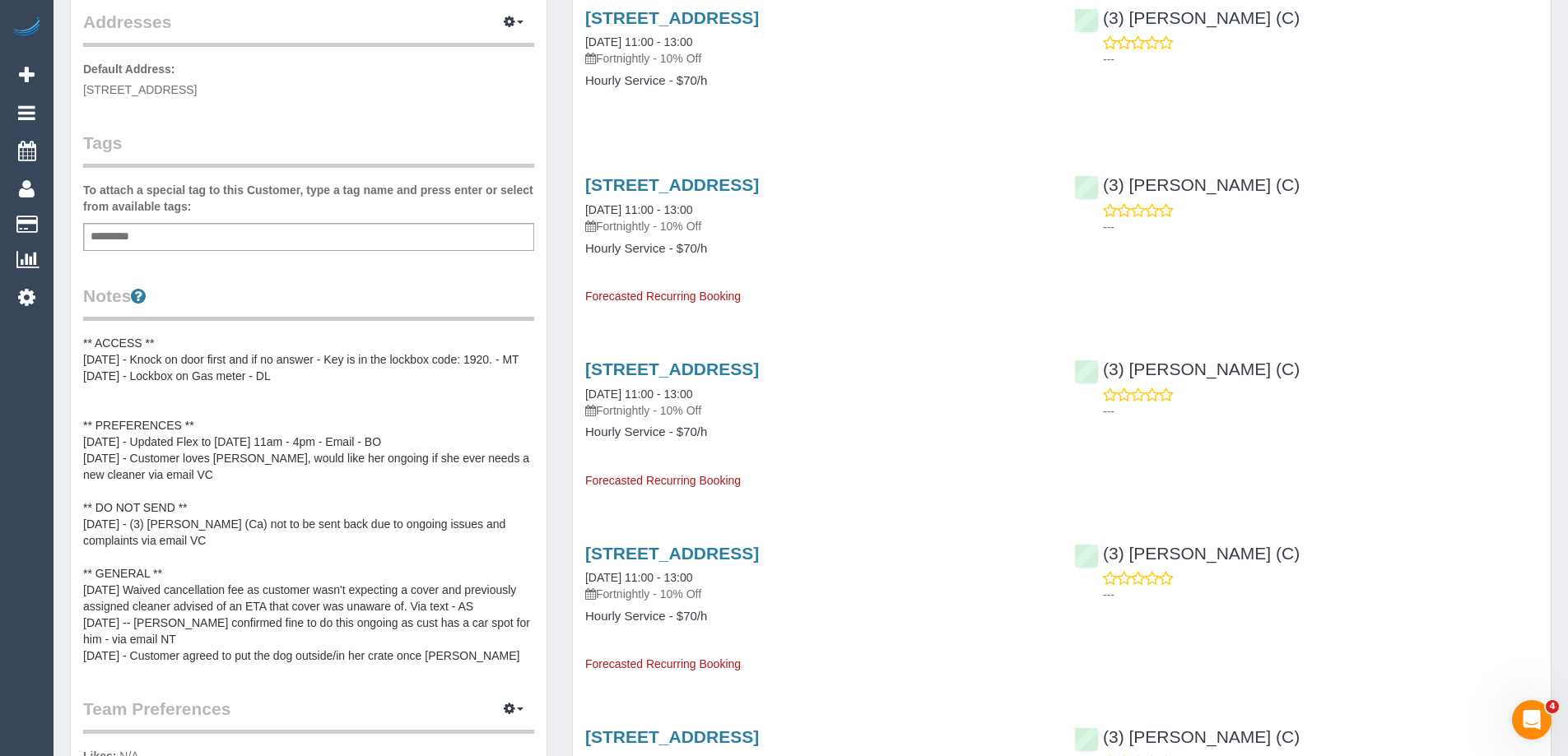
scroll to position [0, 0]
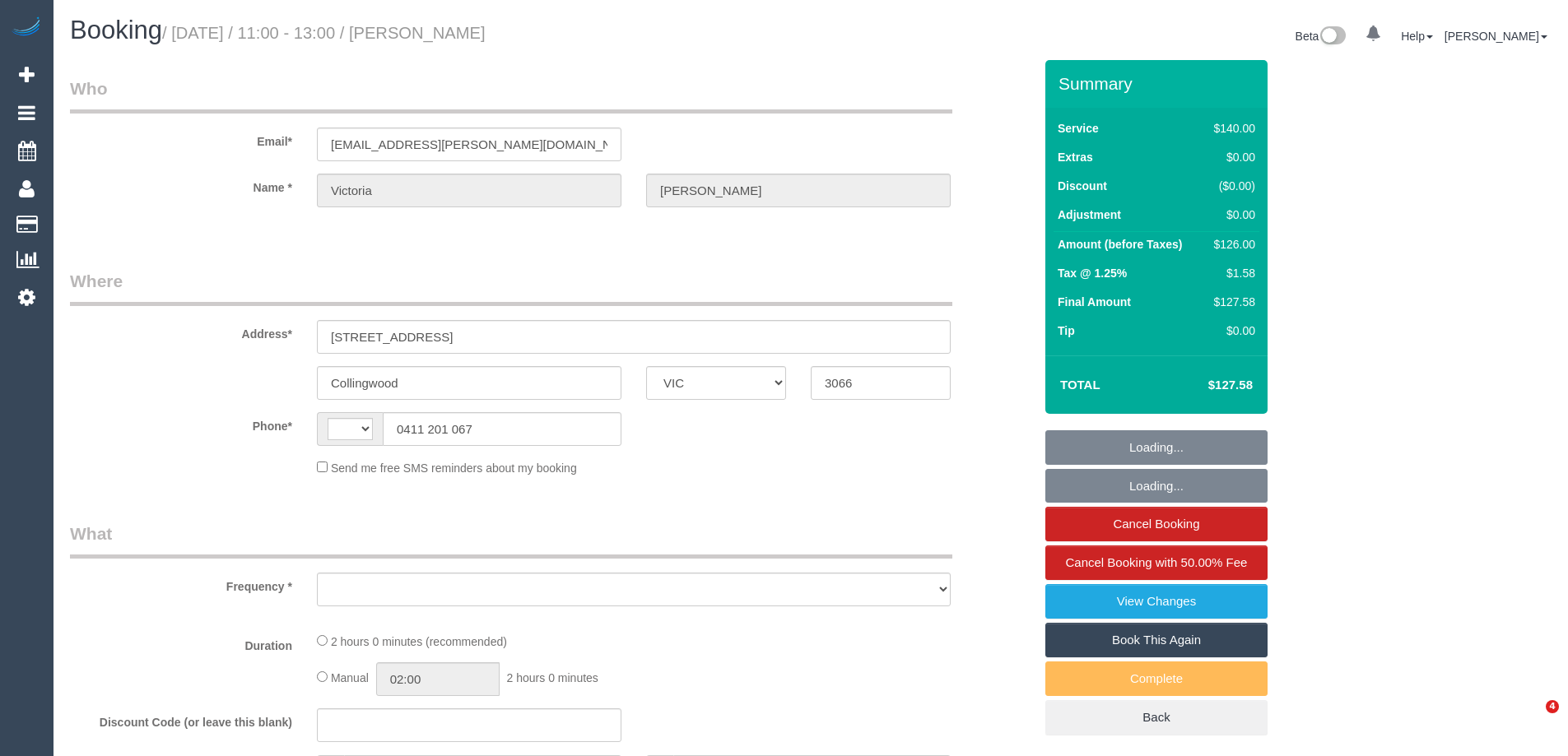
select select "VIC"
select select "string:AU"
select select "string:stripe-card_1D69Fj2GScqysDRVZtXZIiWE"
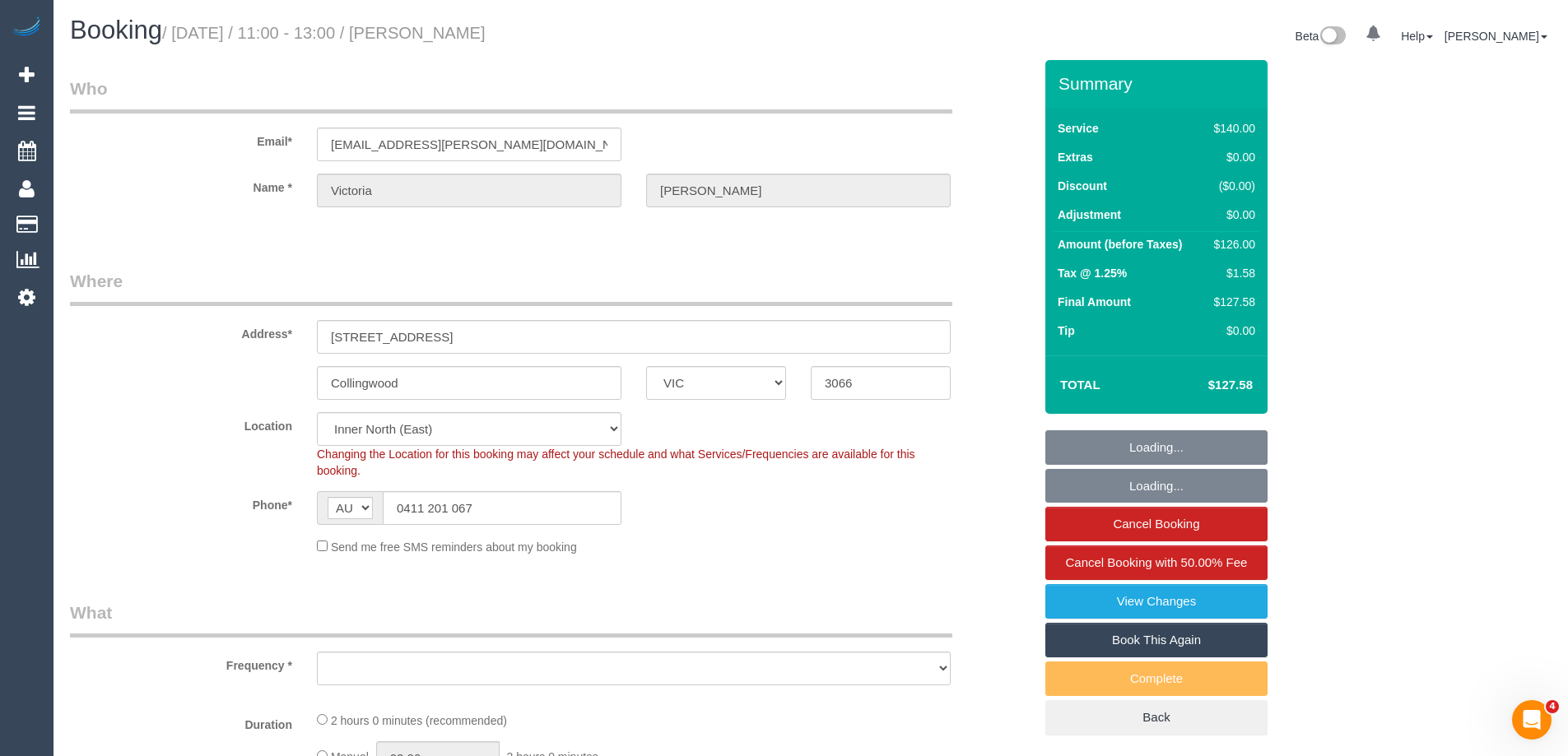
select select "object:534"
select select "number:27"
select select "number:16"
select select "number:18"
select select "number:34"
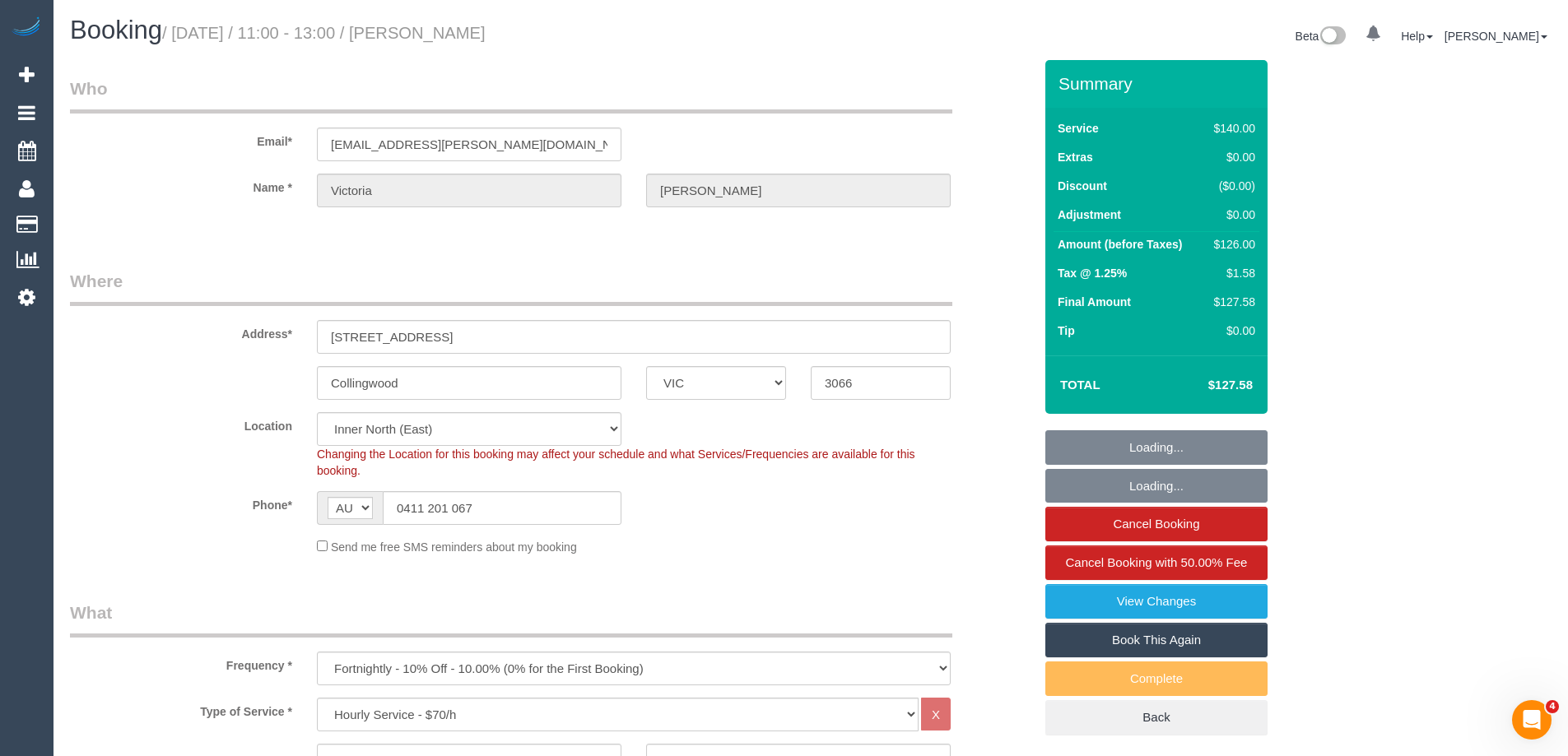
select select "object:1671"
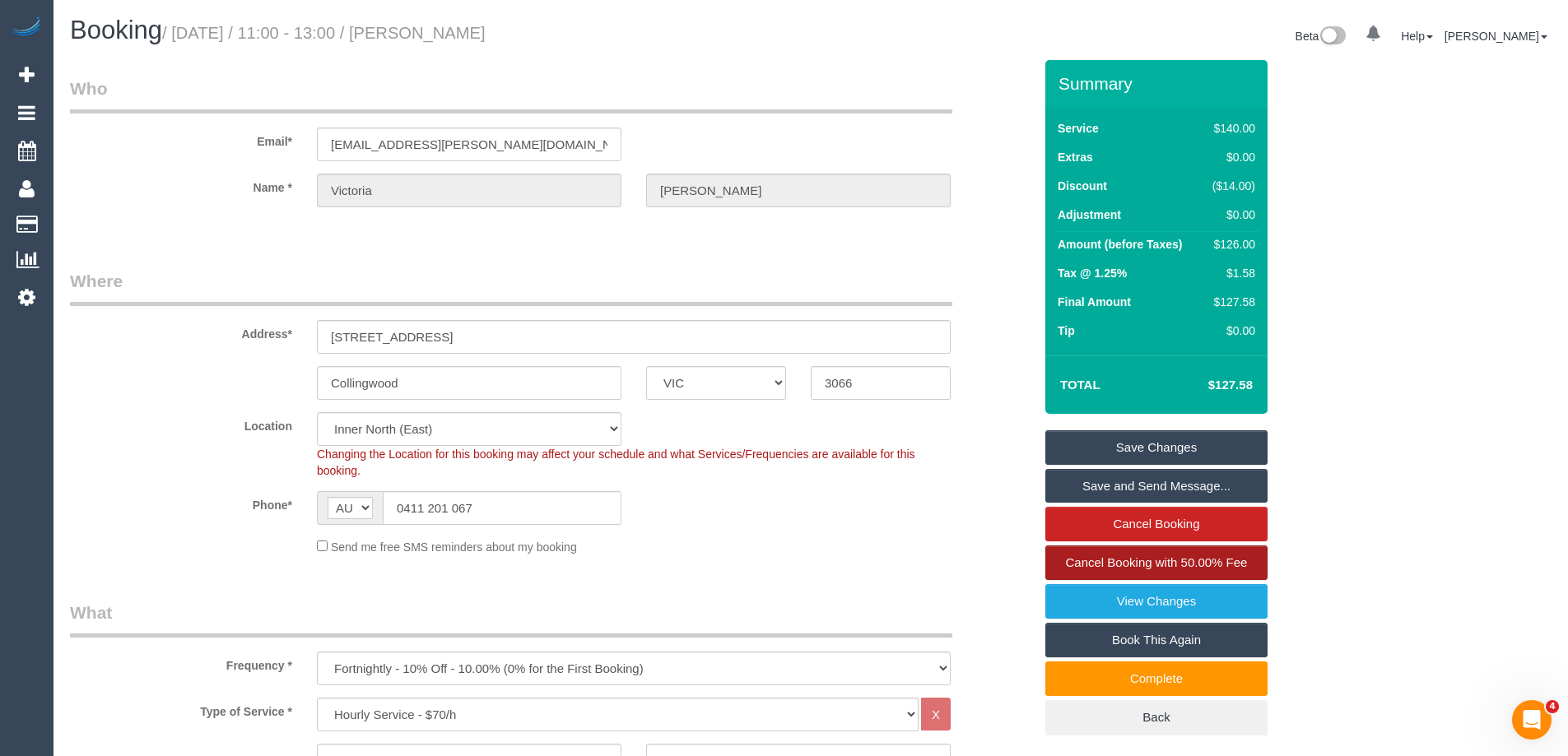
click at [1161, 554] on link "Cancel Booking with 50.00% Fee" at bounding box center [1156, 563] width 222 height 35
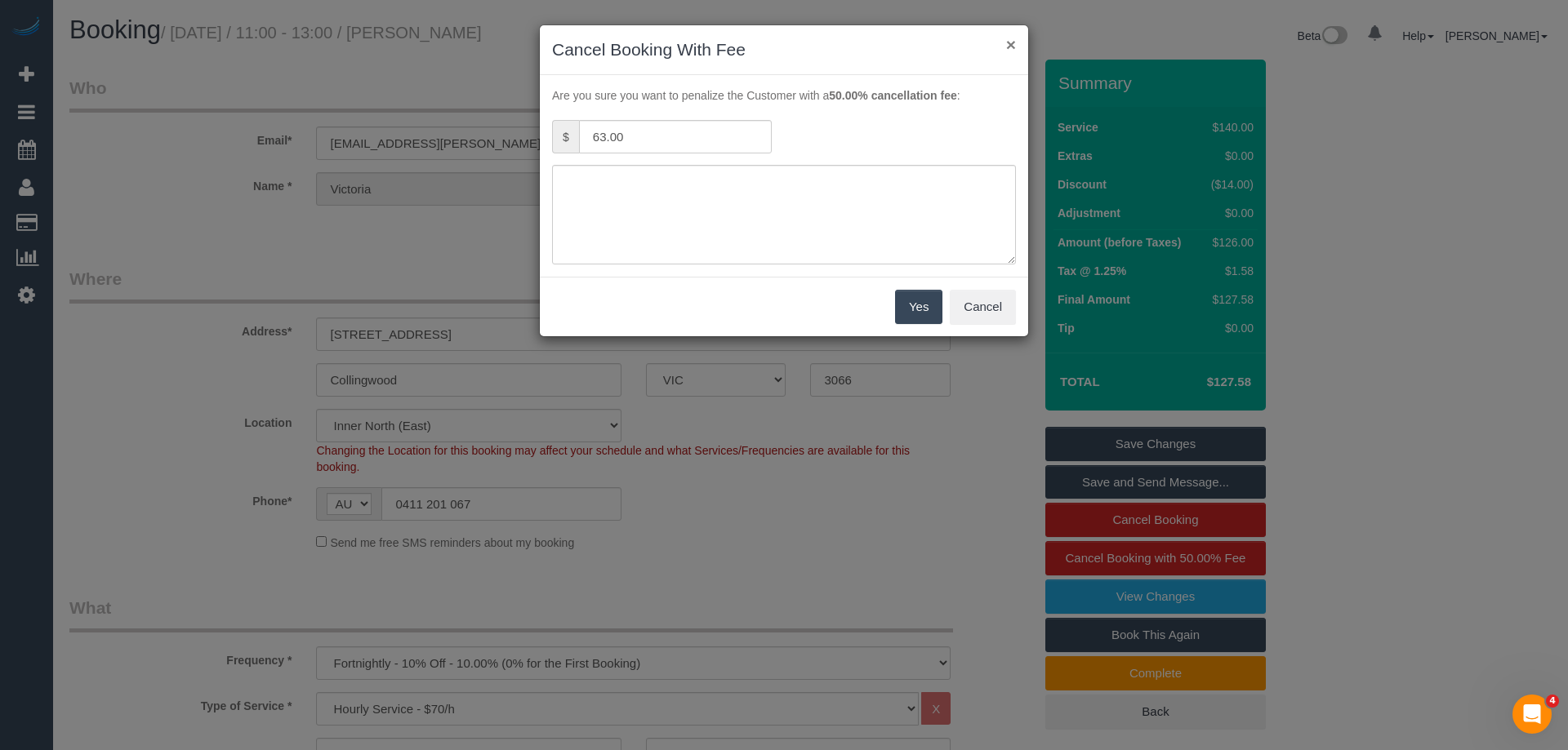
click at [1010, 38] on button "×" at bounding box center [1011, 44] width 10 height 17
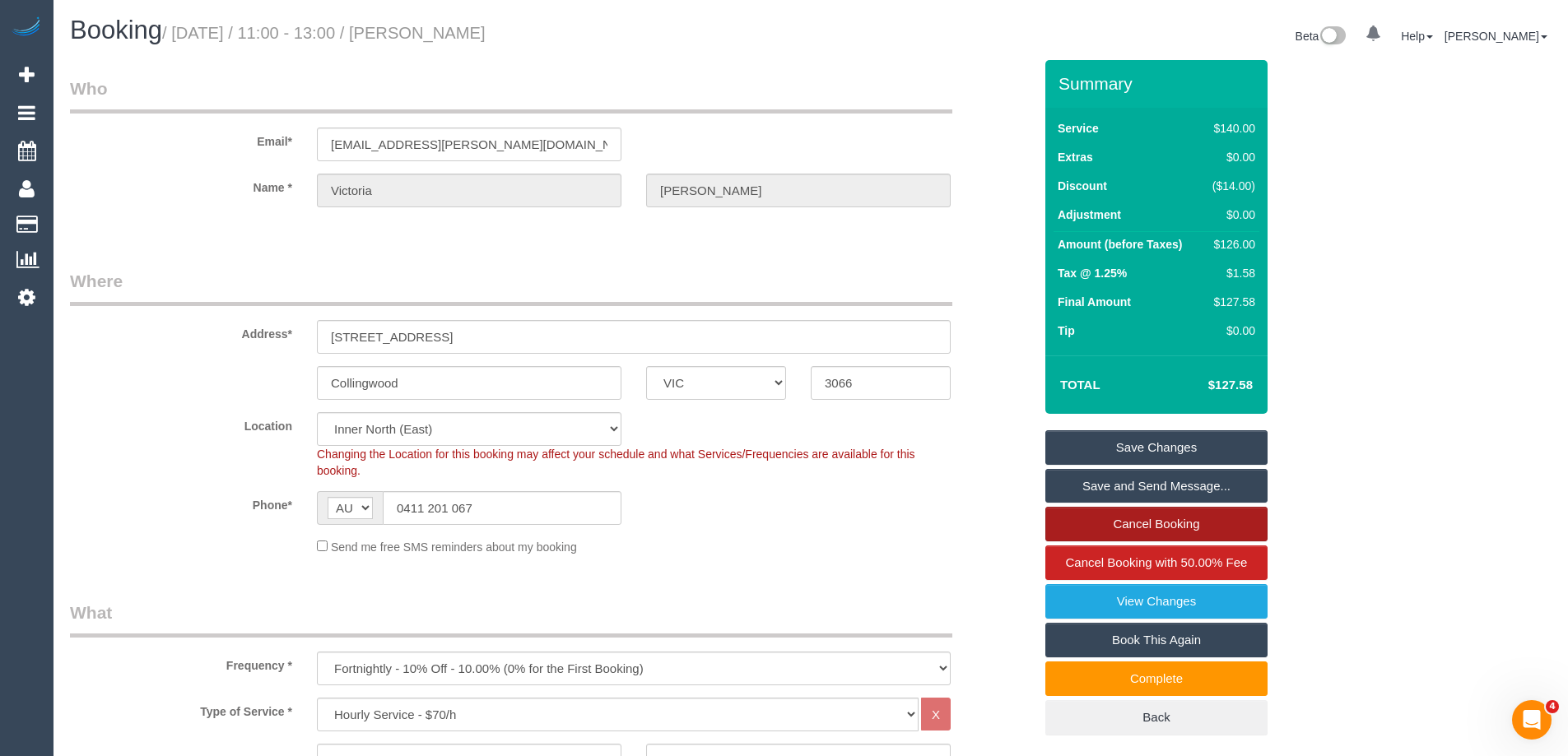
click at [1166, 523] on link "Cancel Booking" at bounding box center [1156, 524] width 222 height 35
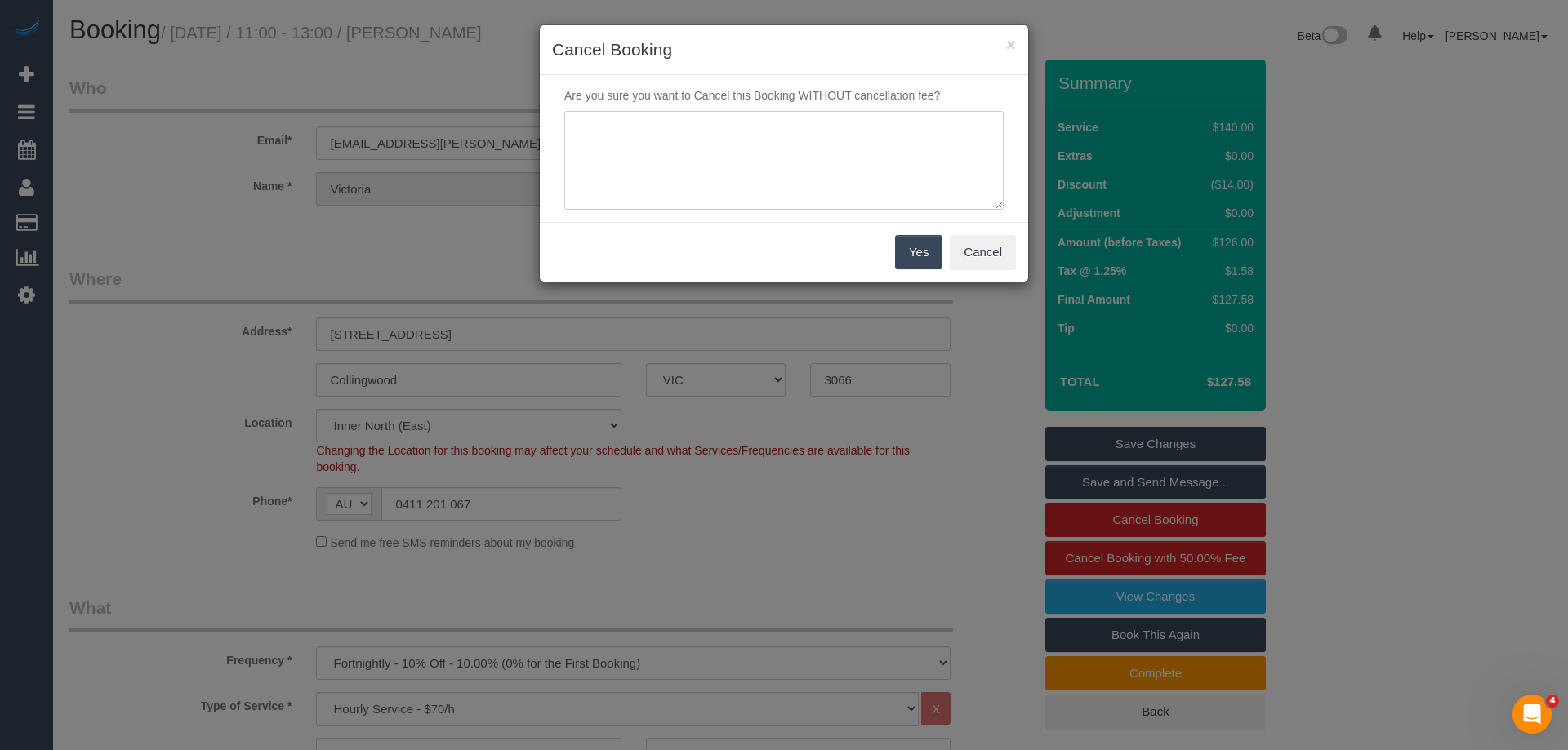
click at [827, 155] on textarea at bounding box center [784, 161] width 440 height 100
type textarea "No parking due to roadworks. Via text - ED"
click at [915, 254] on button "Yes" at bounding box center [918, 252] width 48 height 34
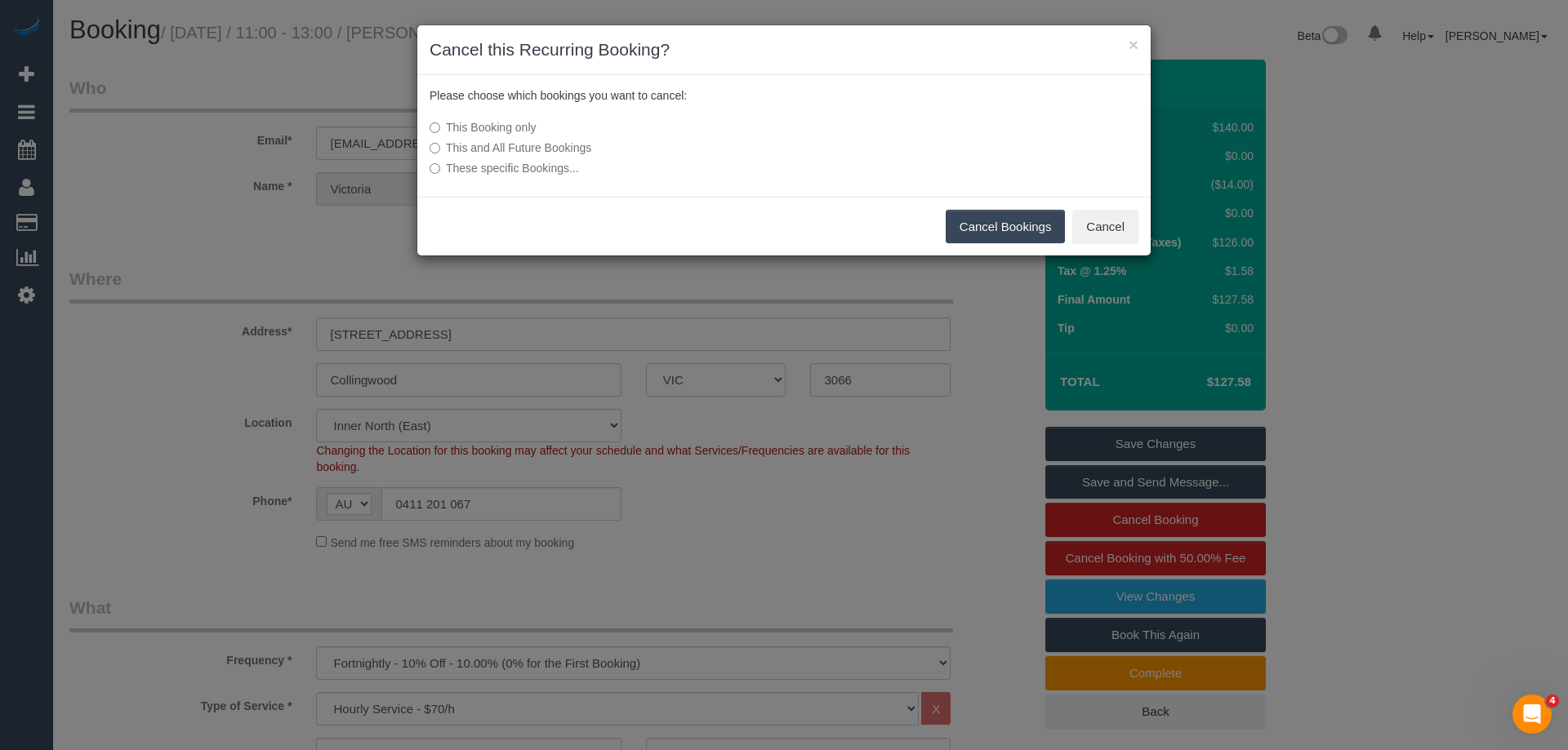
click at [979, 219] on button "Cancel Bookings" at bounding box center [1005, 227] width 120 height 34
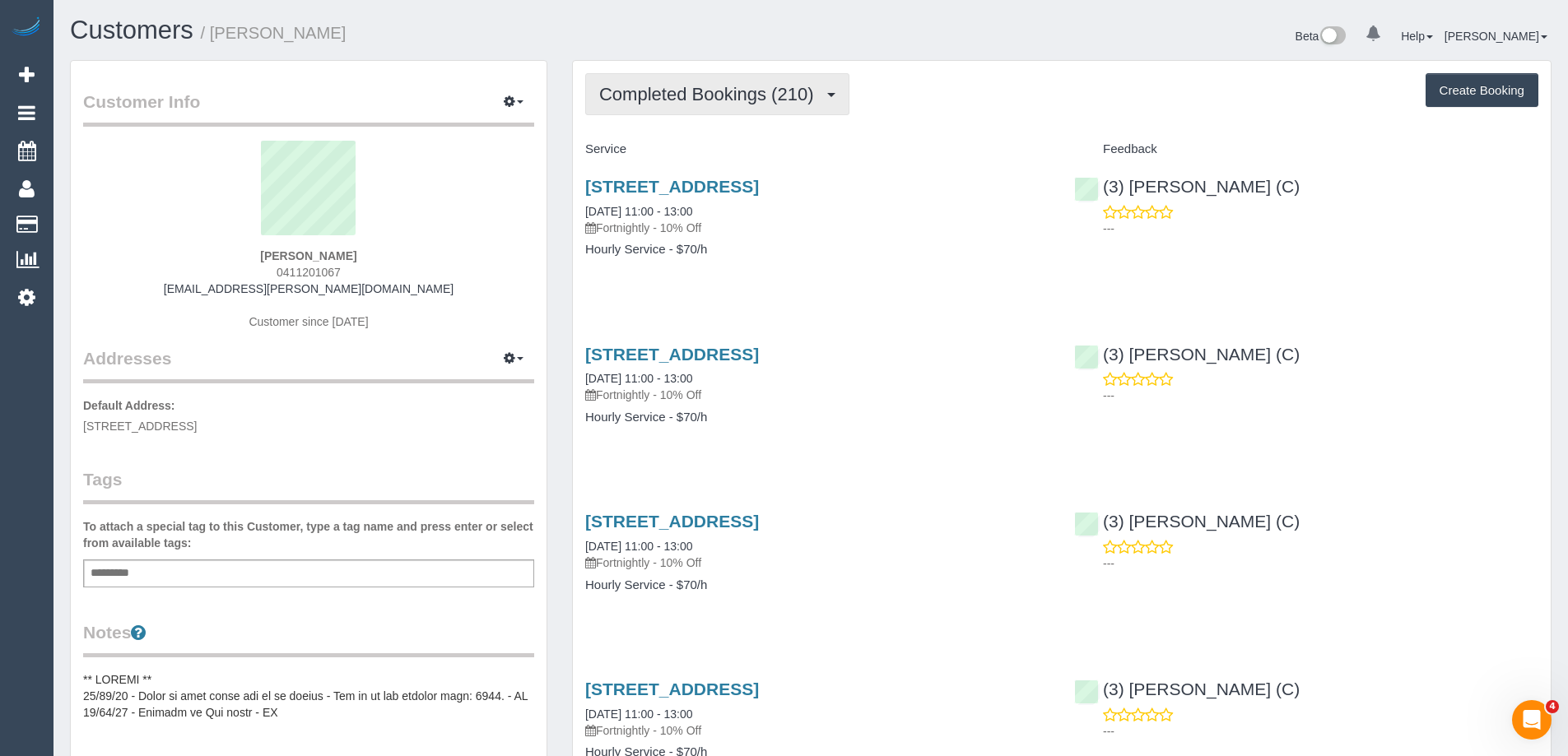
click at [667, 94] on span "Completed Bookings (210)" at bounding box center [710, 94] width 222 height 20
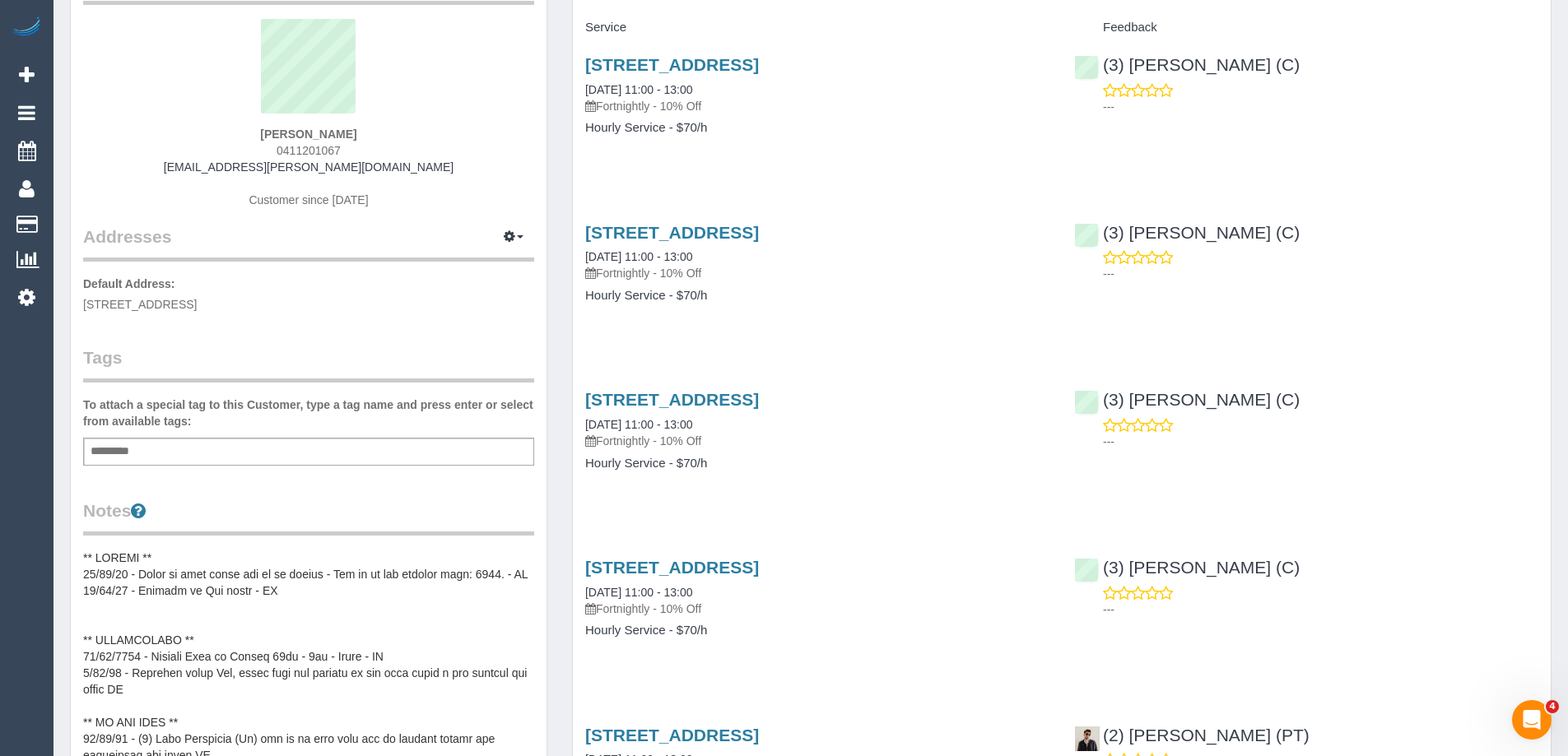
scroll to position [247, 0]
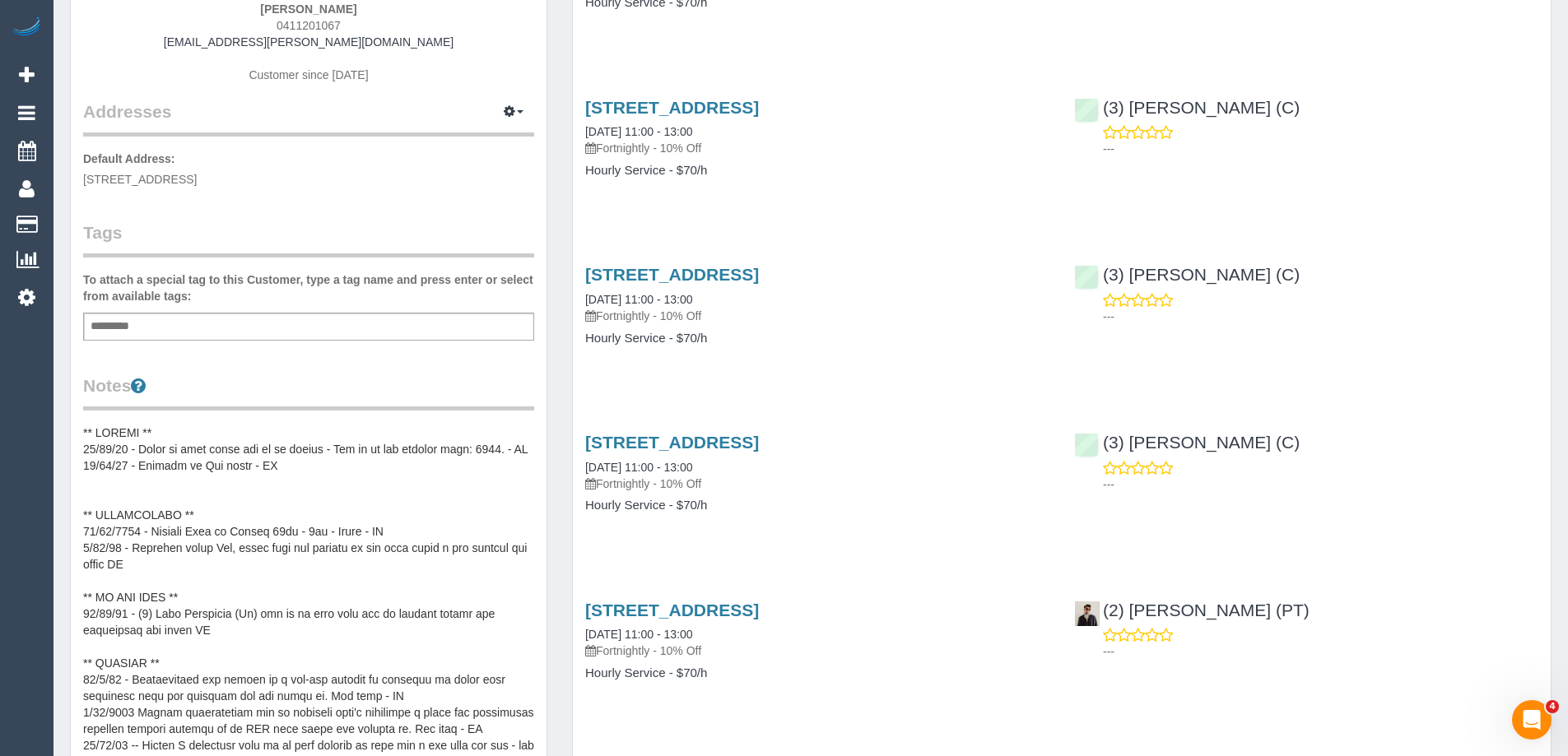
click at [177, 438] on pre at bounding box center [309, 589] width 451 height 329
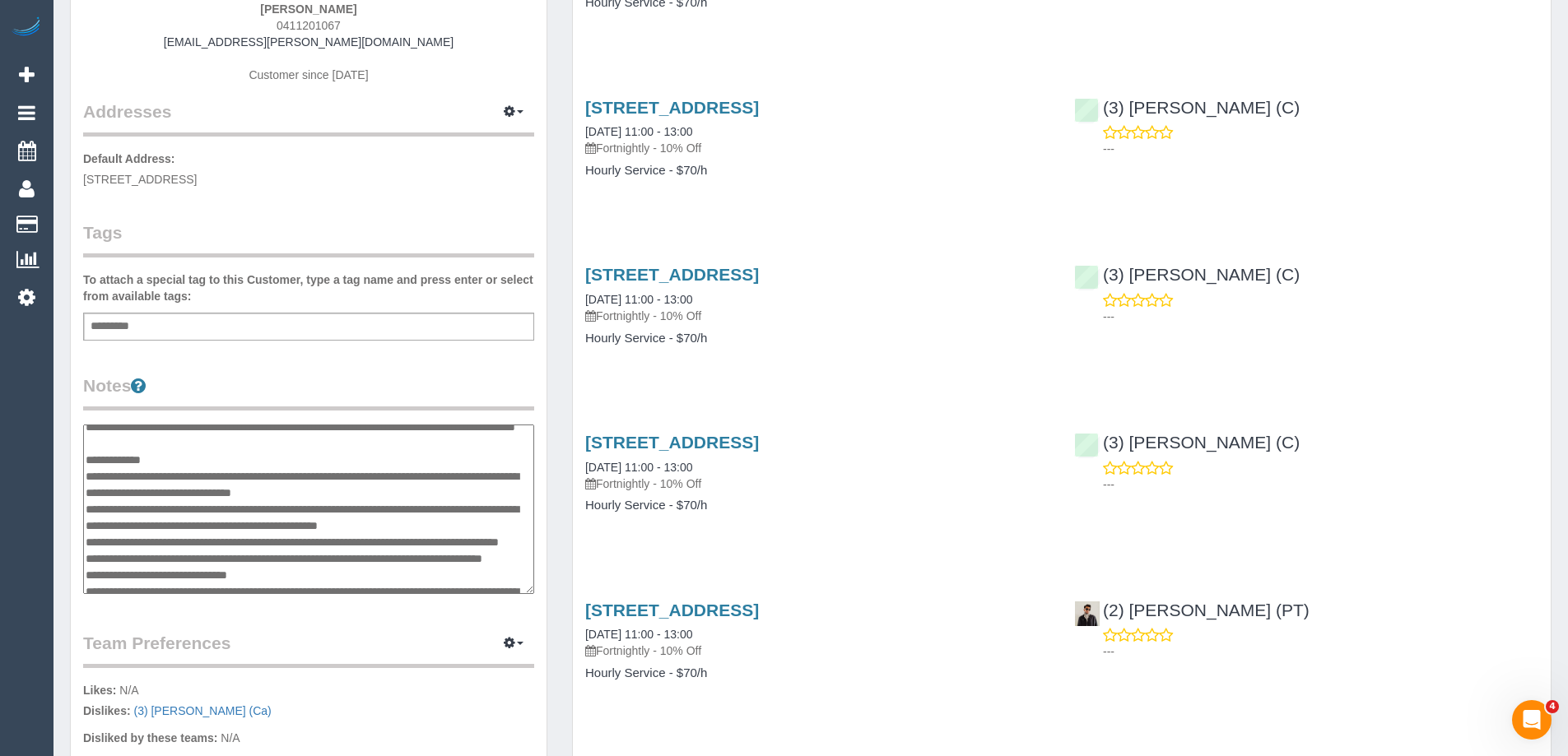
scroll to position [0, 0]
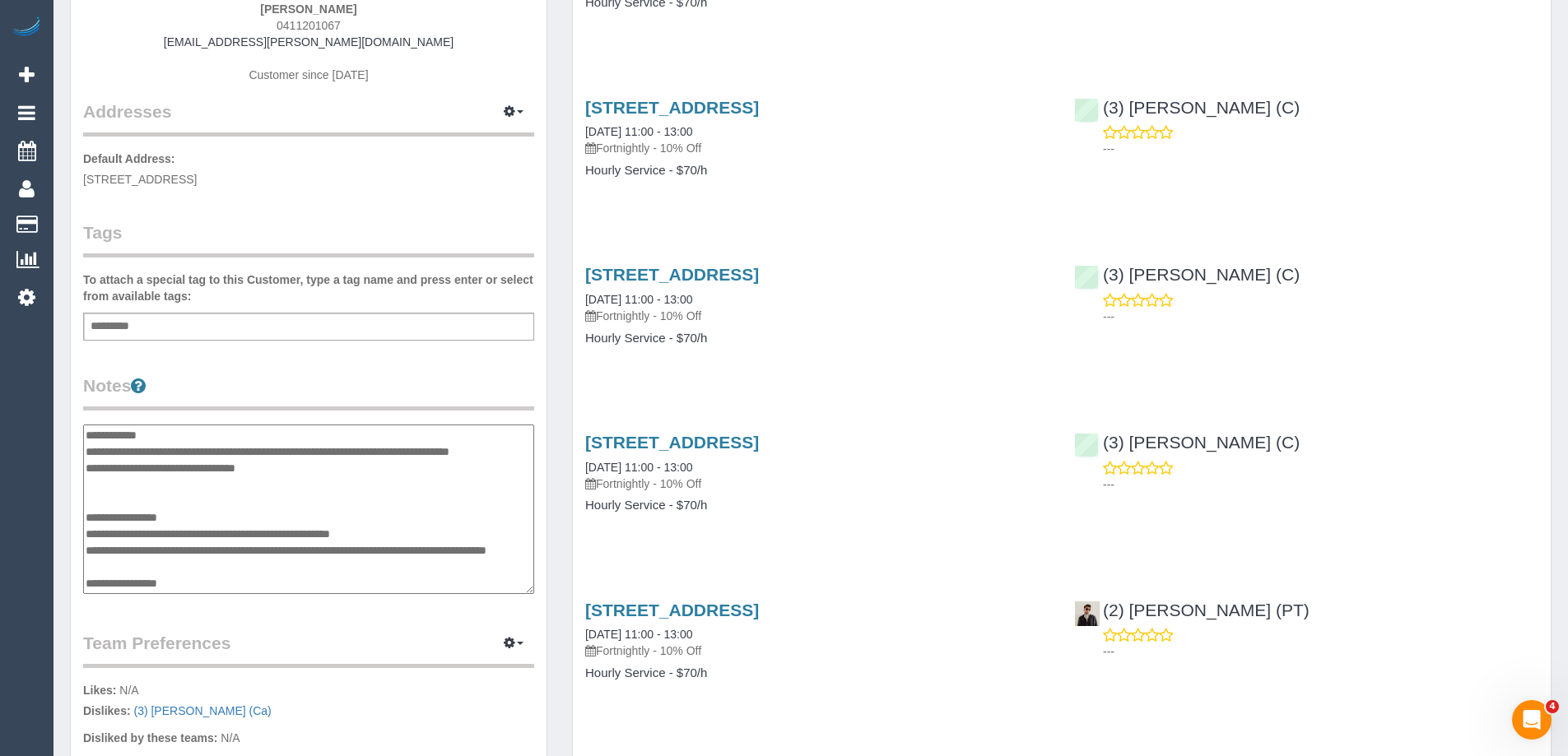
click at [83, 430] on div "Customer Info Edit Contact Info Send Message Email Preferences Special Sales Ta…" at bounding box center [309, 431] width 476 height 1234
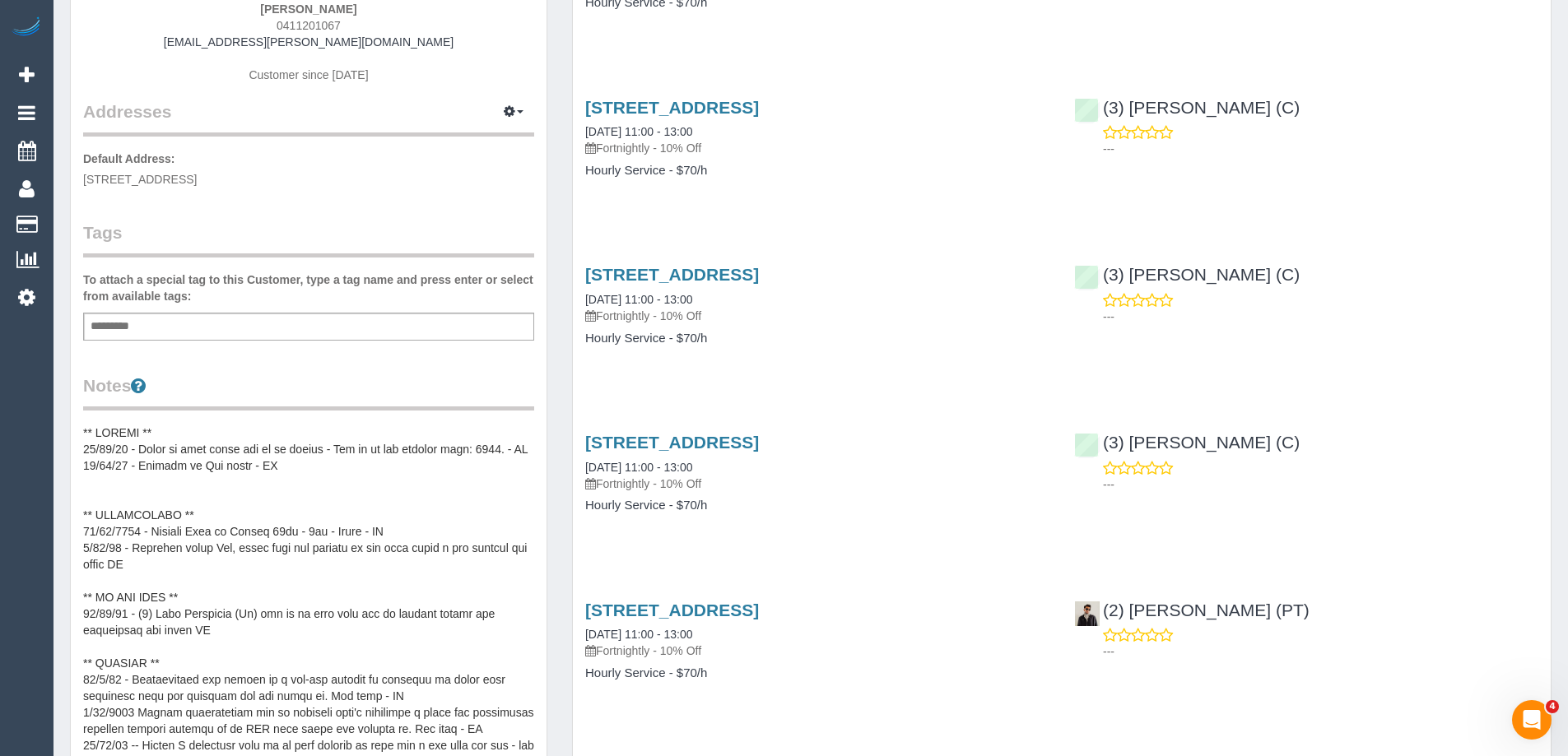
click at [89, 430] on pre at bounding box center [309, 589] width 451 height 329
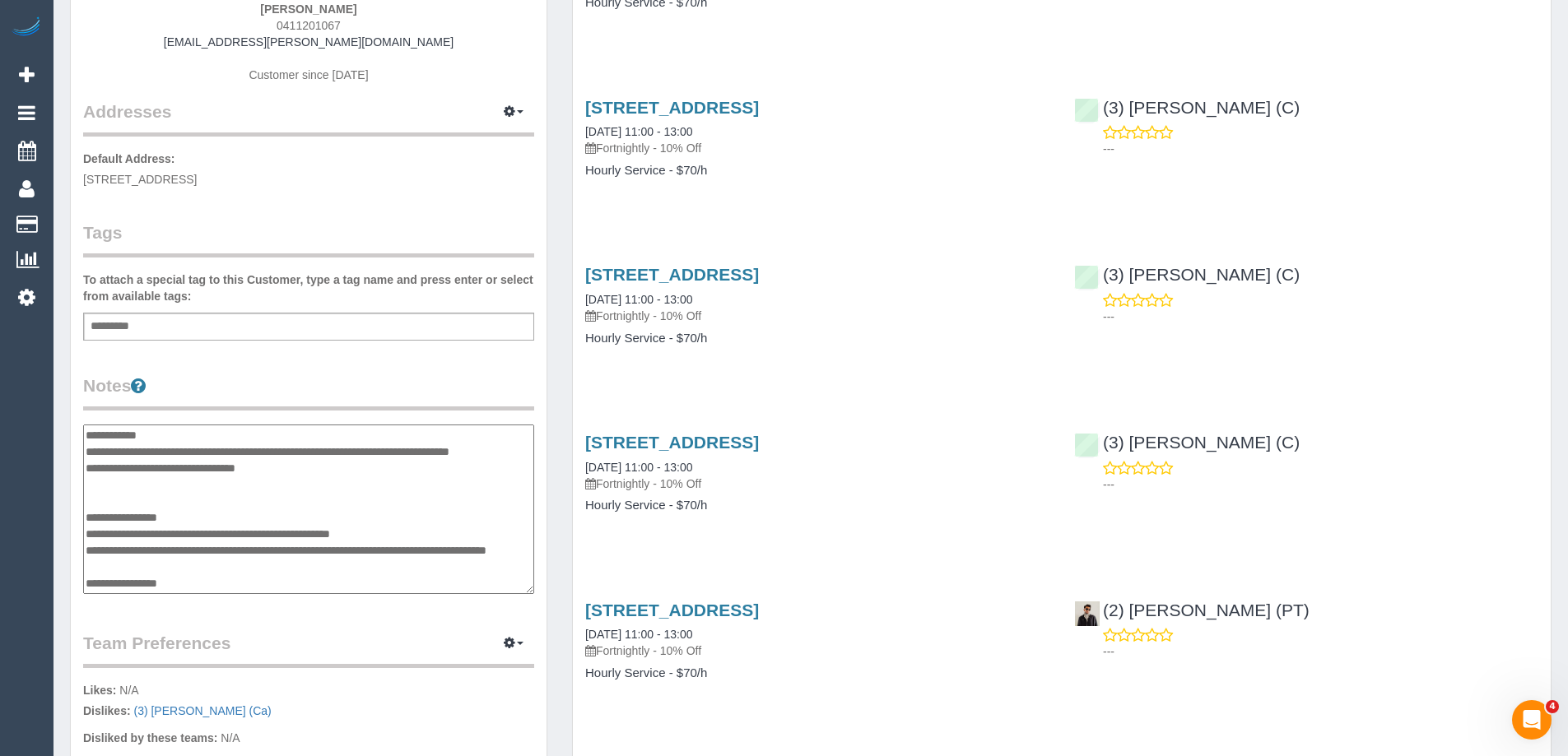
click at [87, 435] on textarea at bounding box center [309, 509] width 451 height 170
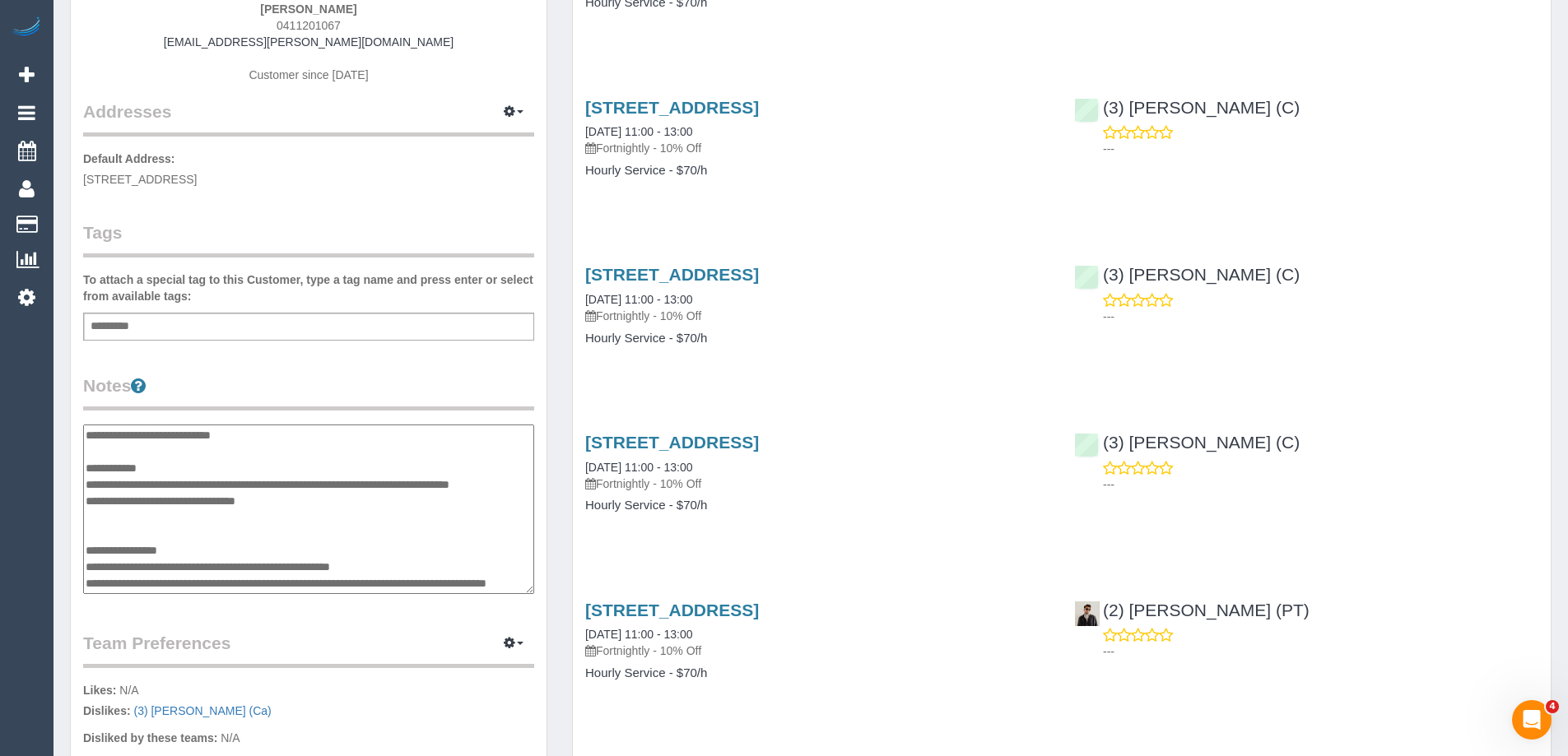
click at [188, 434] on textarea at bounding box center [309, 509] width 451 height 170
type textarea "**********"
click at [387, 364] on div "Customer Info Edit Contact Info Send Message Email Preferences Special Sales Ta…" at bounding box center [309, 431] width 476 height 1234
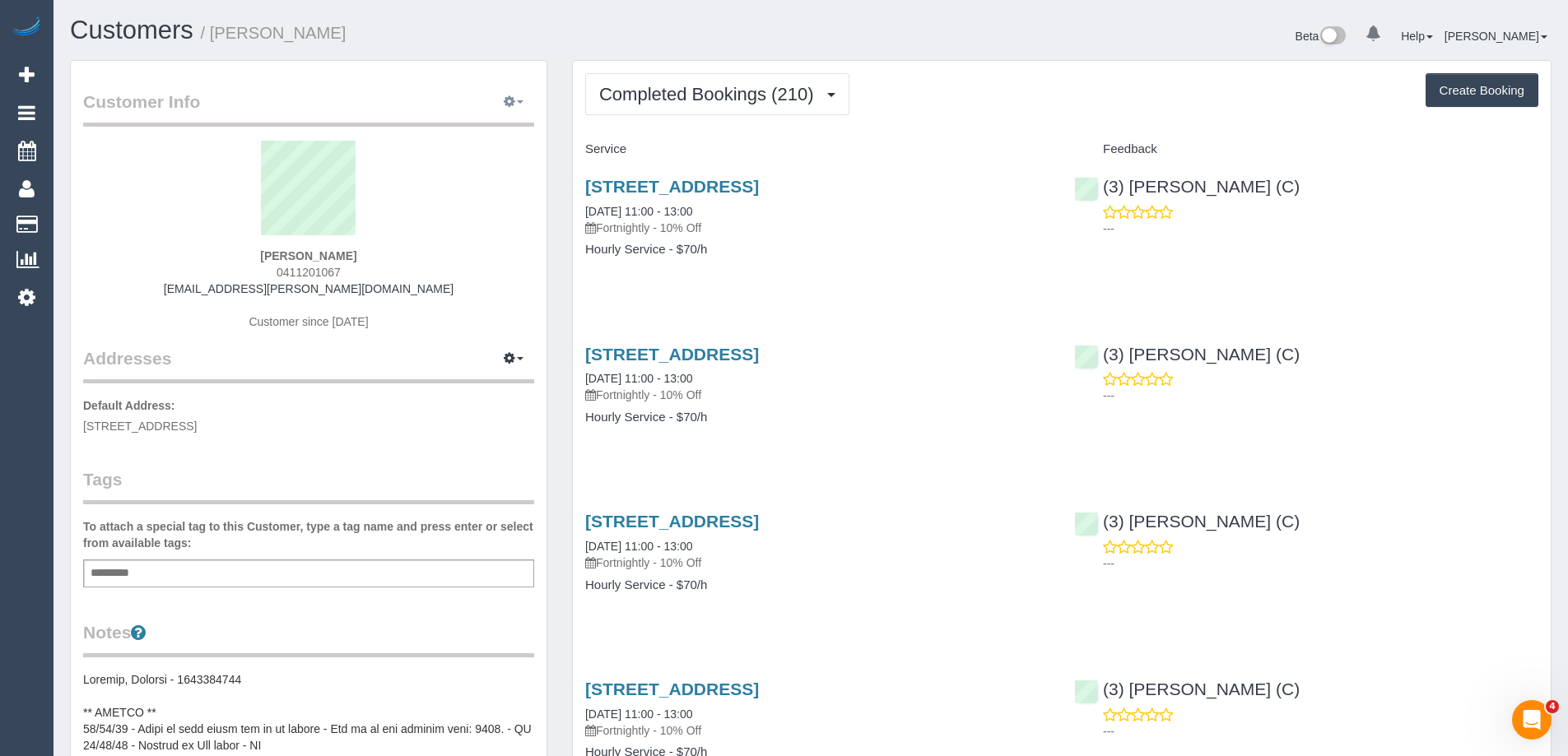
click at [517, 104] on span "button" at bounding box center [521, 102] width 7 height 3
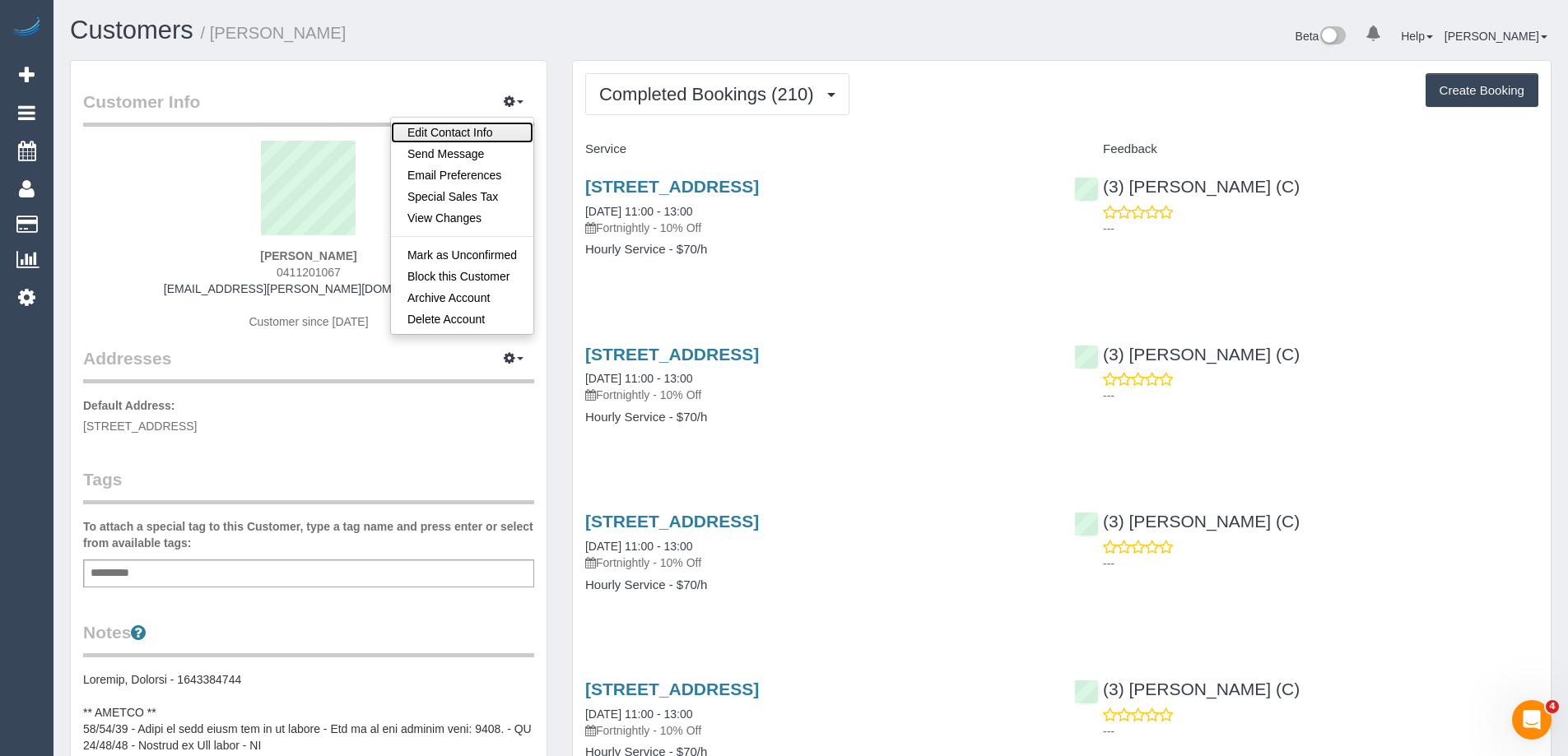
click at [475, 132] on link "Edit Contact Info" at bounding box center [462, 132] width 143 height 21
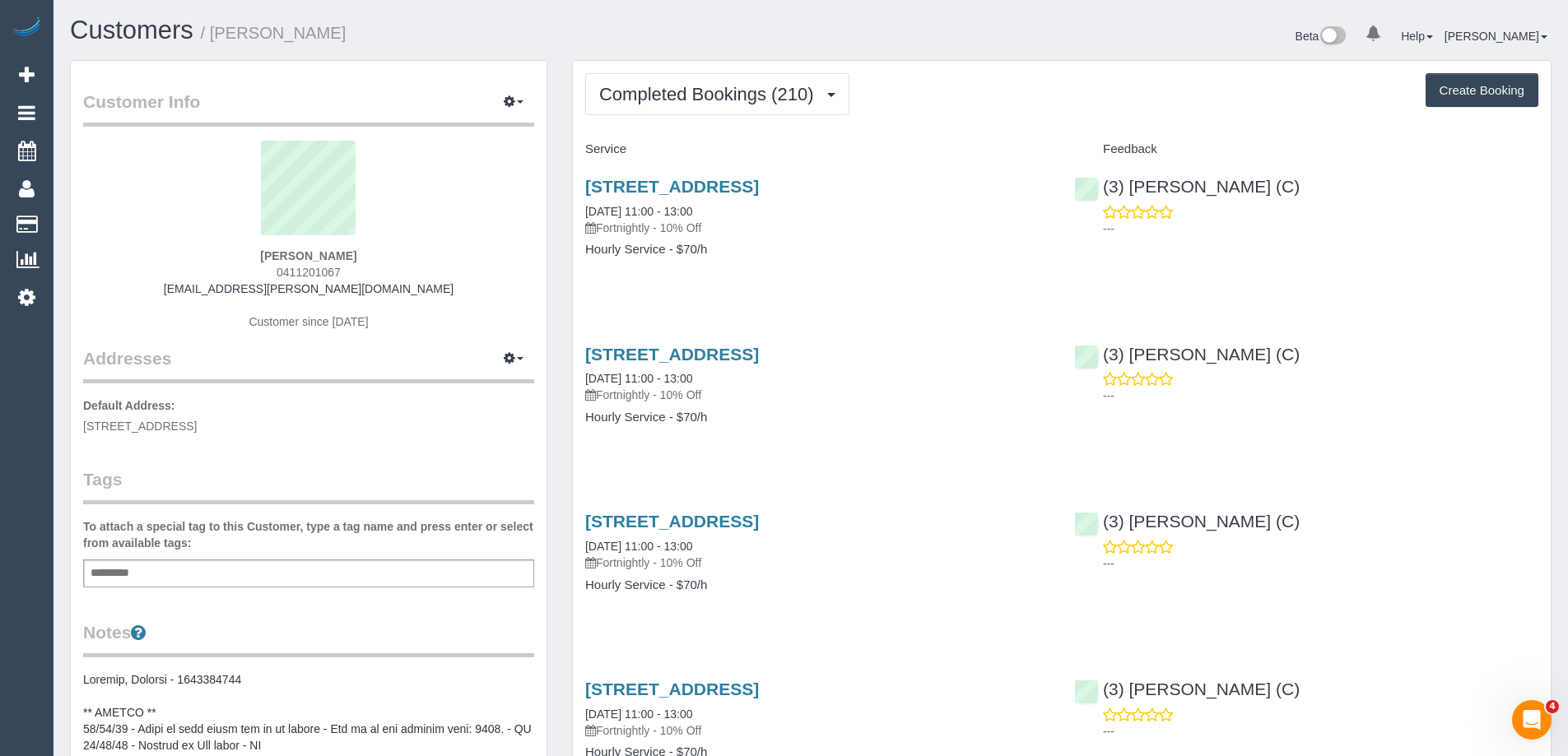
select select "VIC"
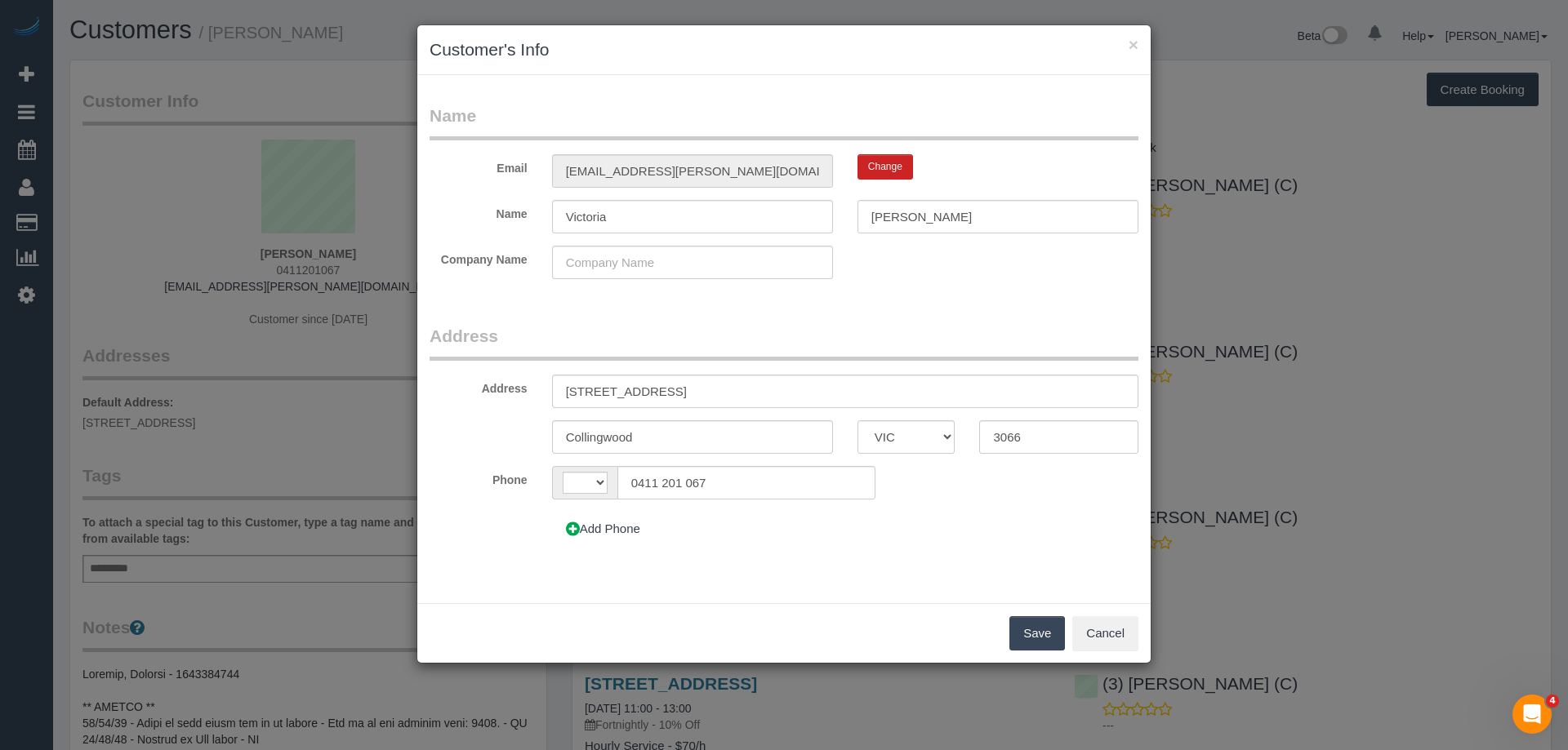
select select "string:AU"
click at [611, 532] on button "Add Phone" at bounding box center [603, 529] width 102 height 34
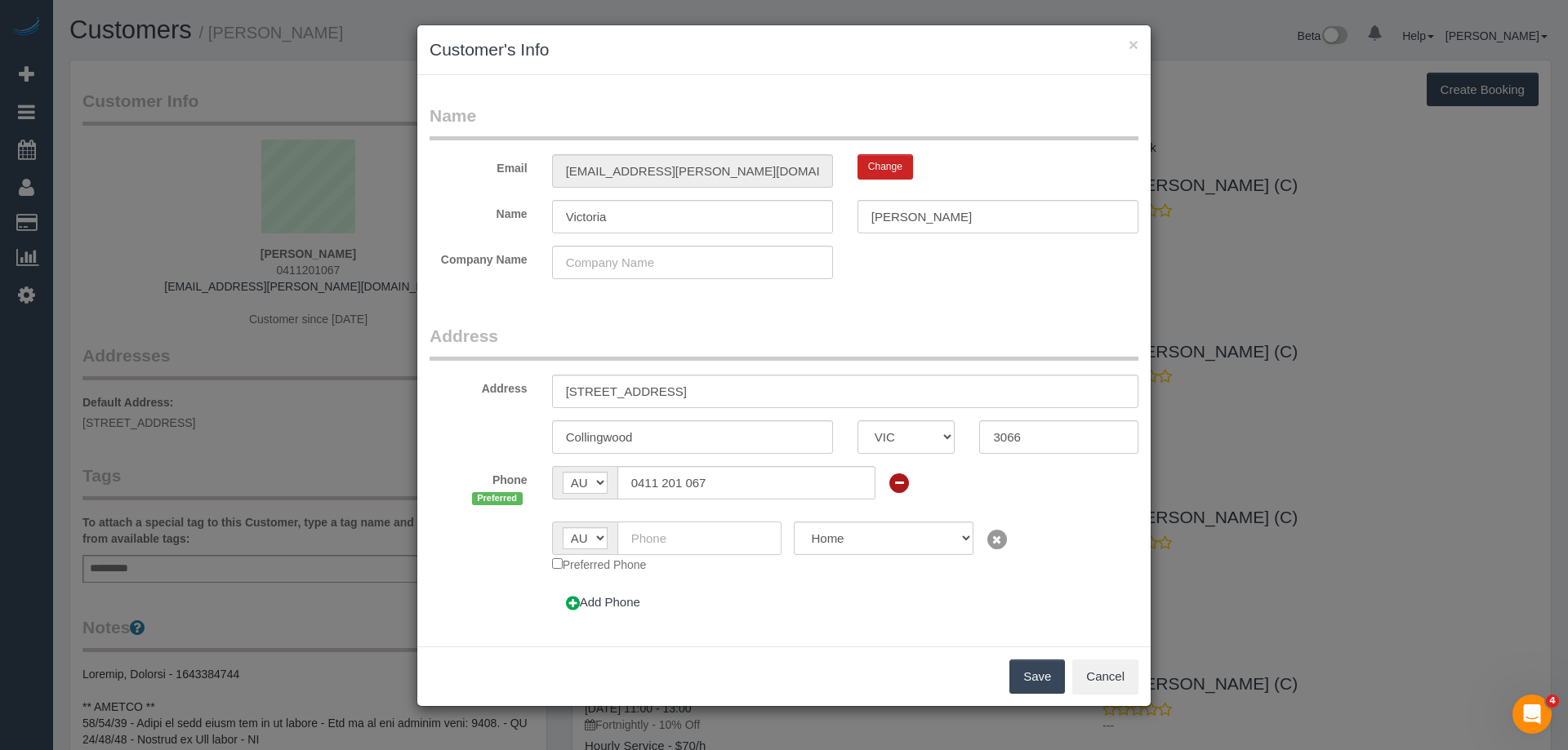
click at [657, 527] on input "text" at bounding box center [699, 538] width 165 height 33
paste input "61 413 310 646"
drag, startPoint x: 647, startPoint y: 539, endPoint x: 518, endPoint y: 547, distance: 129.2
click at [518, 547] on div "AF AL DZ AD AO AI AQ AG AR AM AW AU AT AZ BS BH BD BB BY BE BZ BJ BM BT BO BA B…" at bounding box center [784, 547] width 733 height 51
type input "0413 310 646"
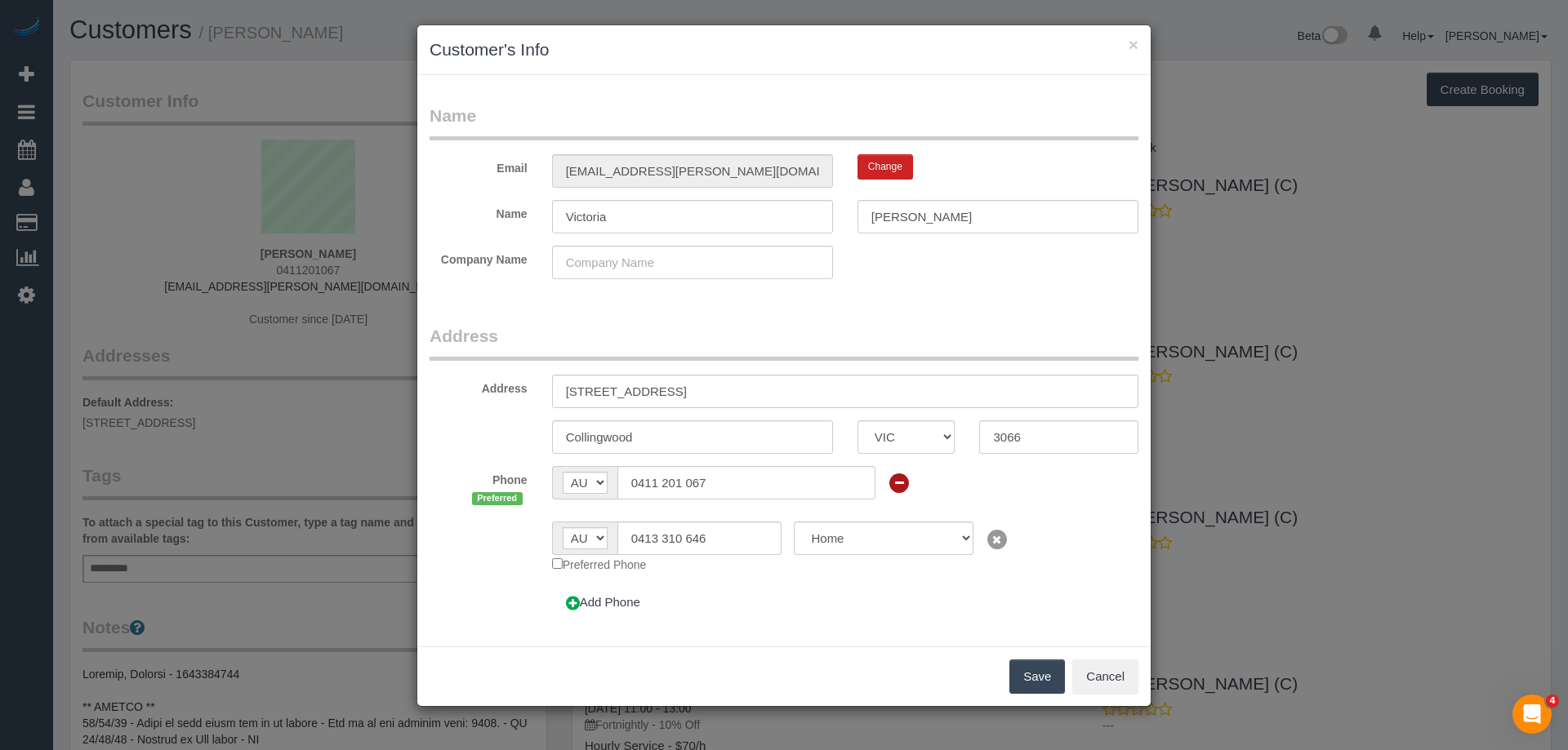
click at [1022, 672] on button "Save" at bounding box center [1037, 676] width 55 height 34
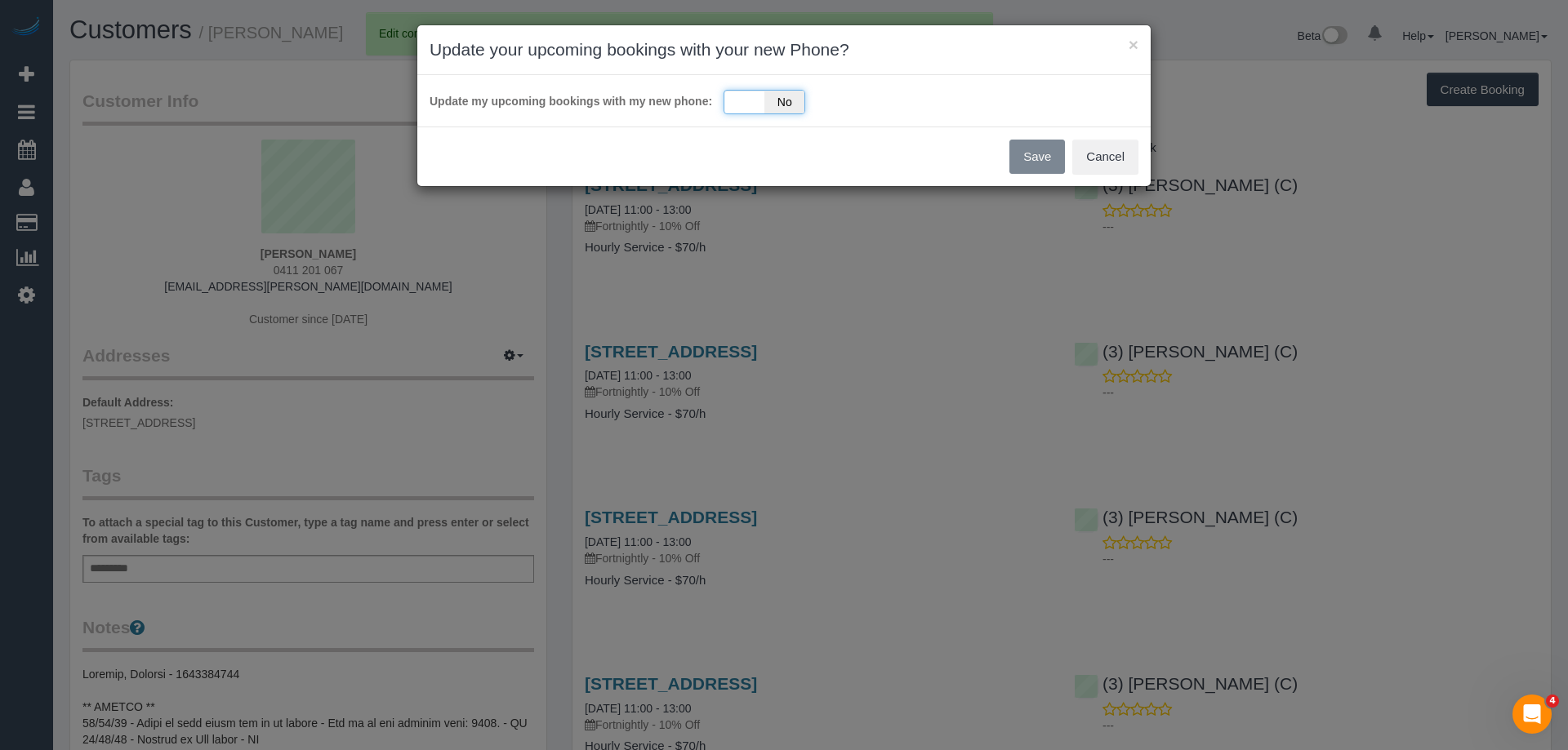
click at [754, 105] on div "Yes No" at bounding box center [764, 101] width 82 height 24
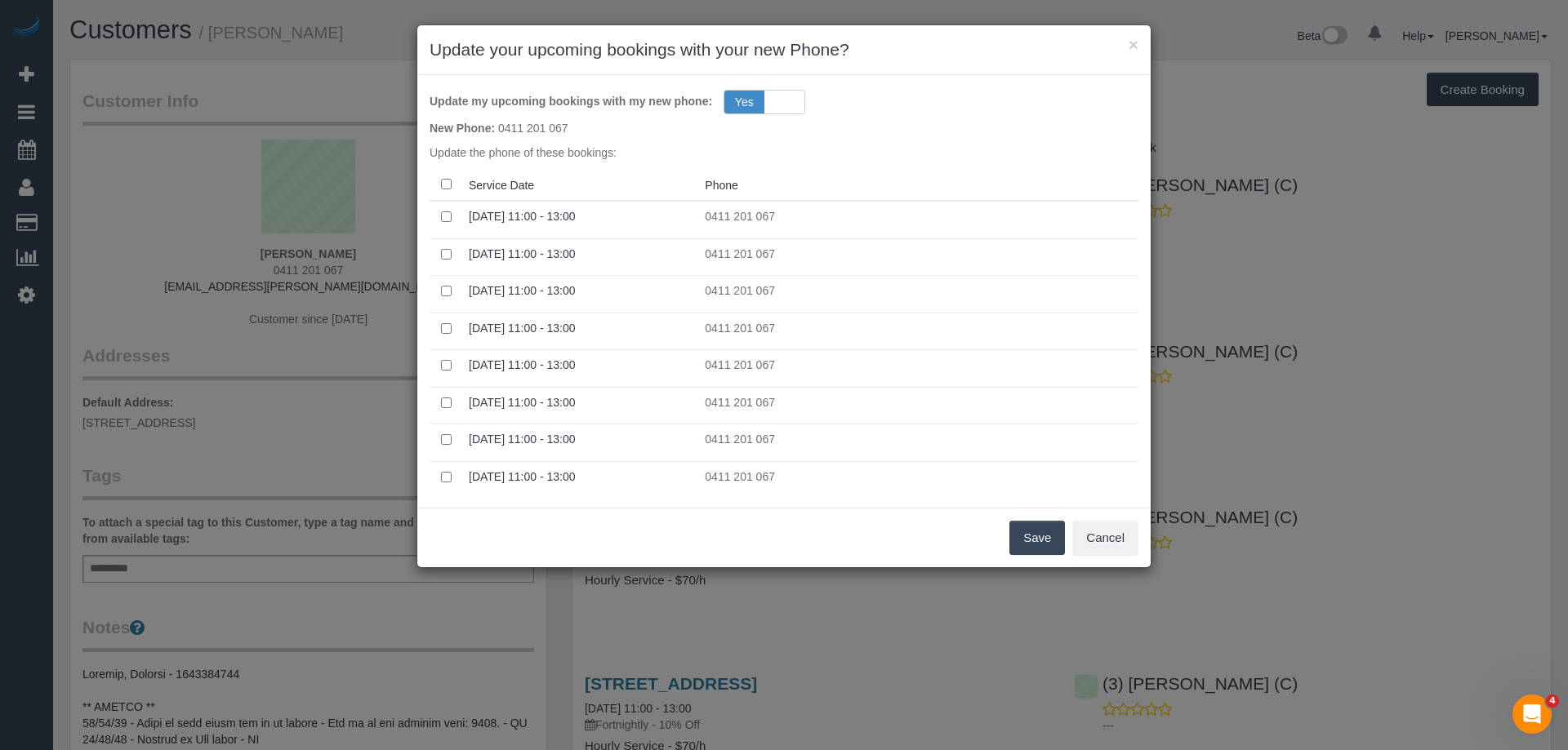
click at [1034, 527] on button "Save" at bounding box center [1037, 537] width 55 height 34
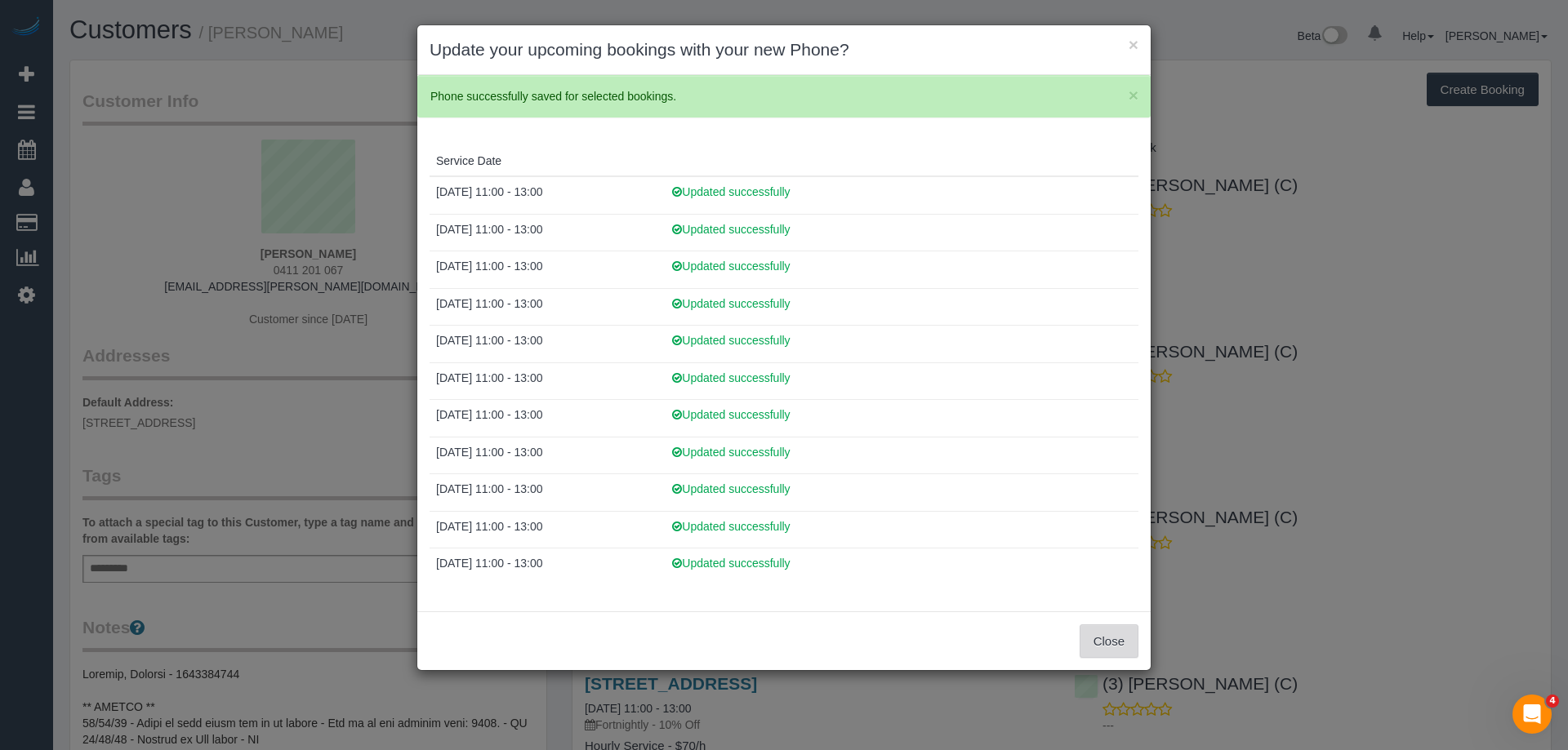
click at [1096, 641] on button "Close" at bounding box center [1109, 641] width 59 height 34
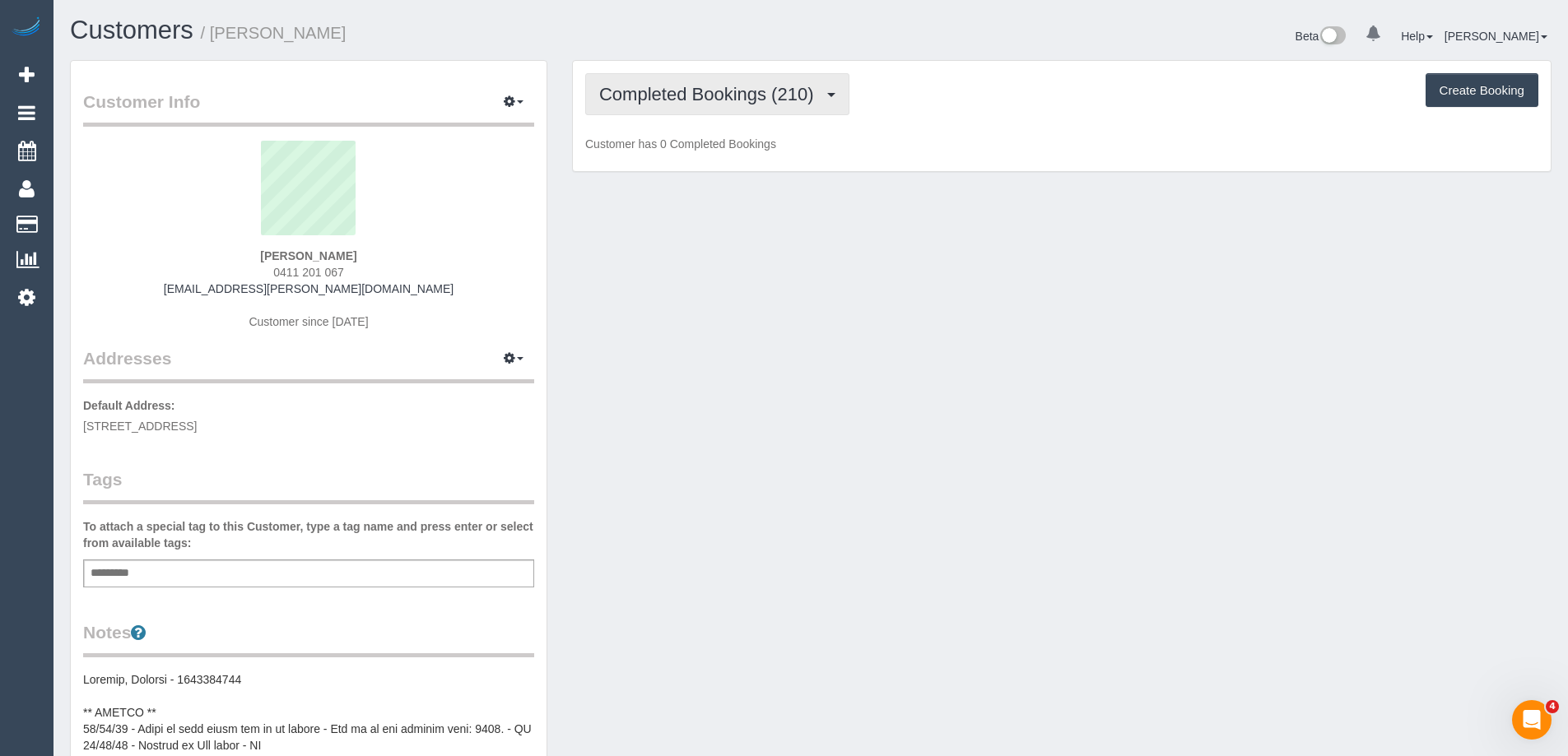
click at [671, 96] on span "Completed Bookings (210)" at bounding box center [710, 94] width 222 height 20
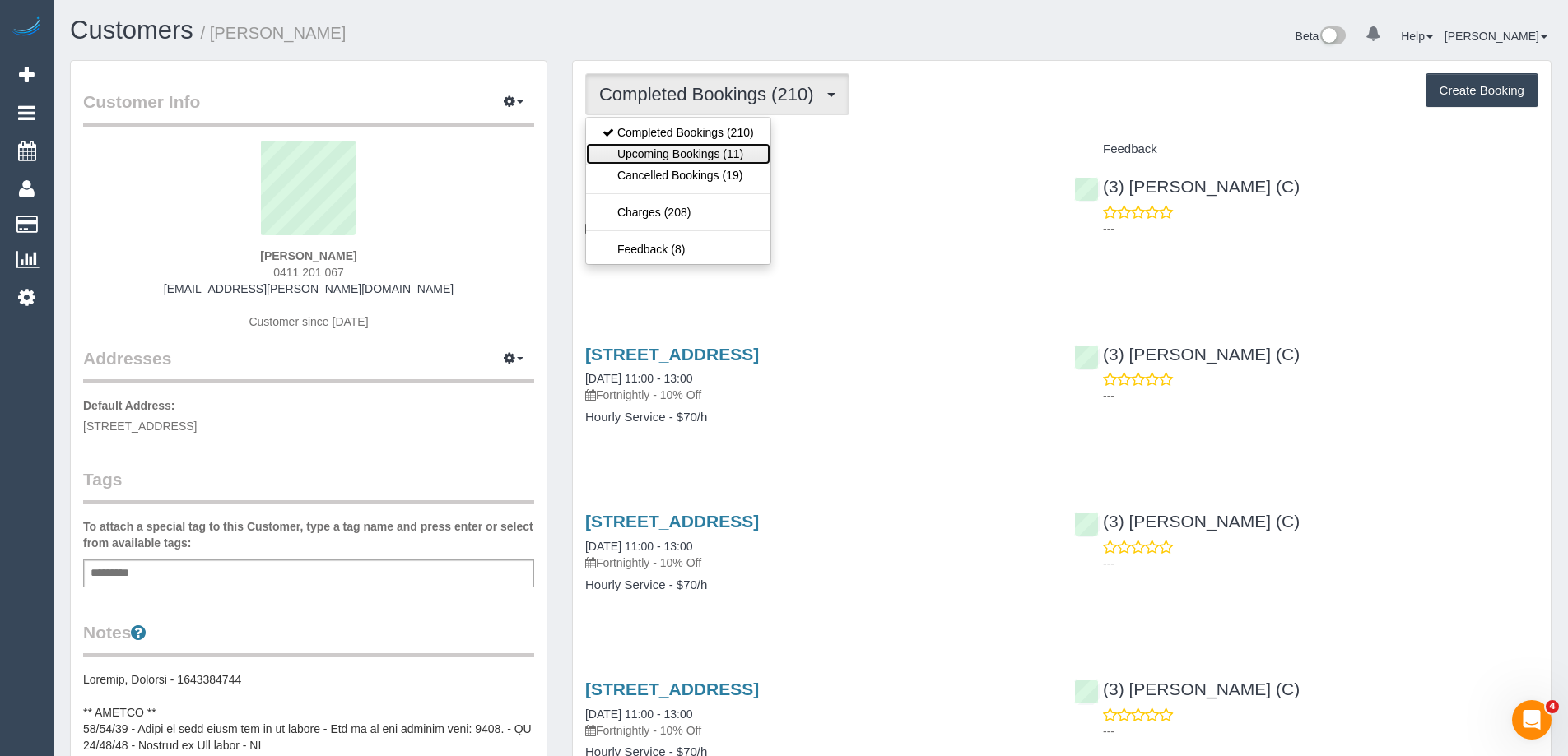
click at [677, 149] on link "Upcoming Bookings (11)" at bounding box center [679, 154] width 185 height 21
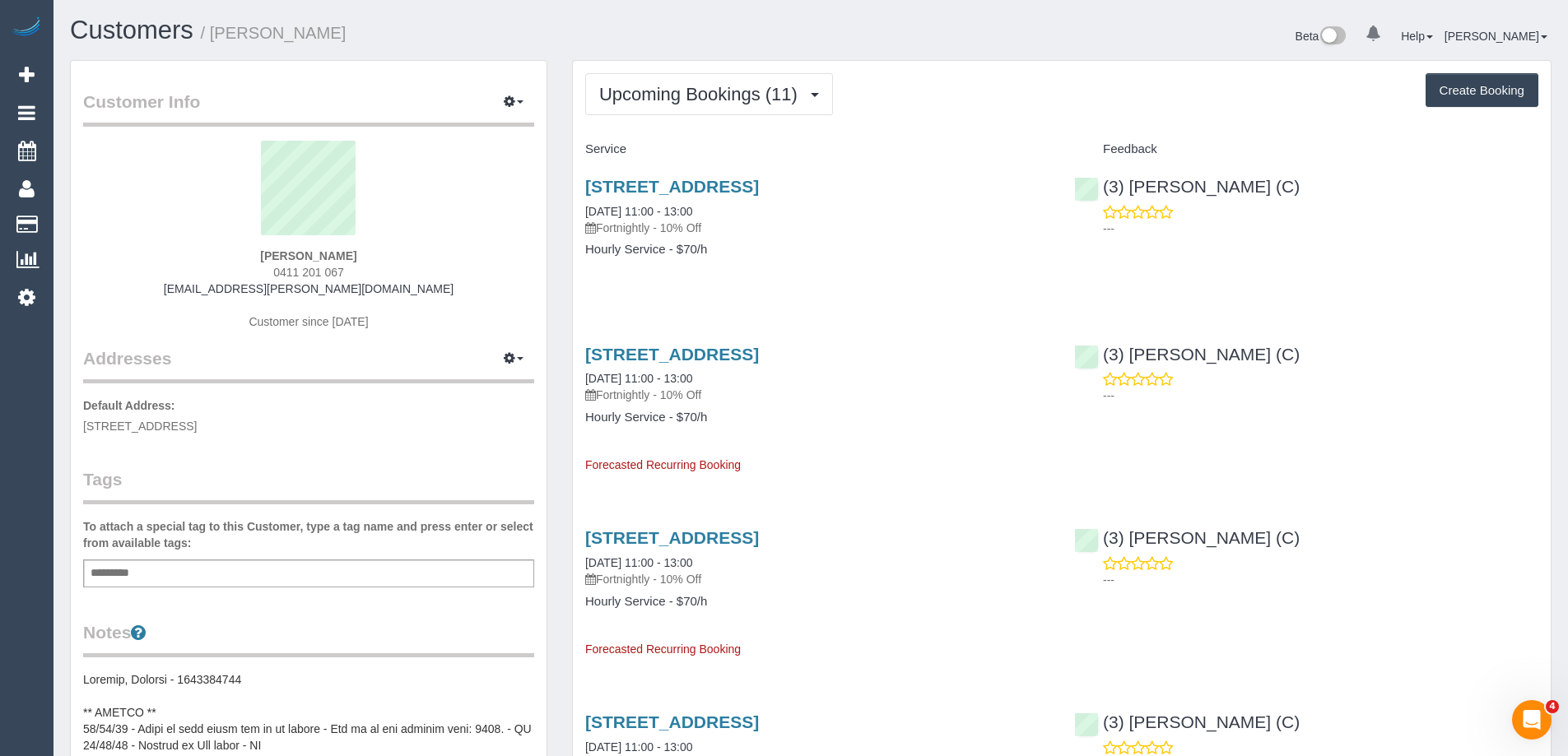
click at [998, 106] on div "Upcoming Bookings (11) Completed Bookings (210) Upcoming Bookings (11) Cancelle…" at bounding box center [1062, 94] width 954 height 42
click at [716, 95] on span "Upcoming Bookings (11)" at bounding box center [702, 94] width 207 height 20
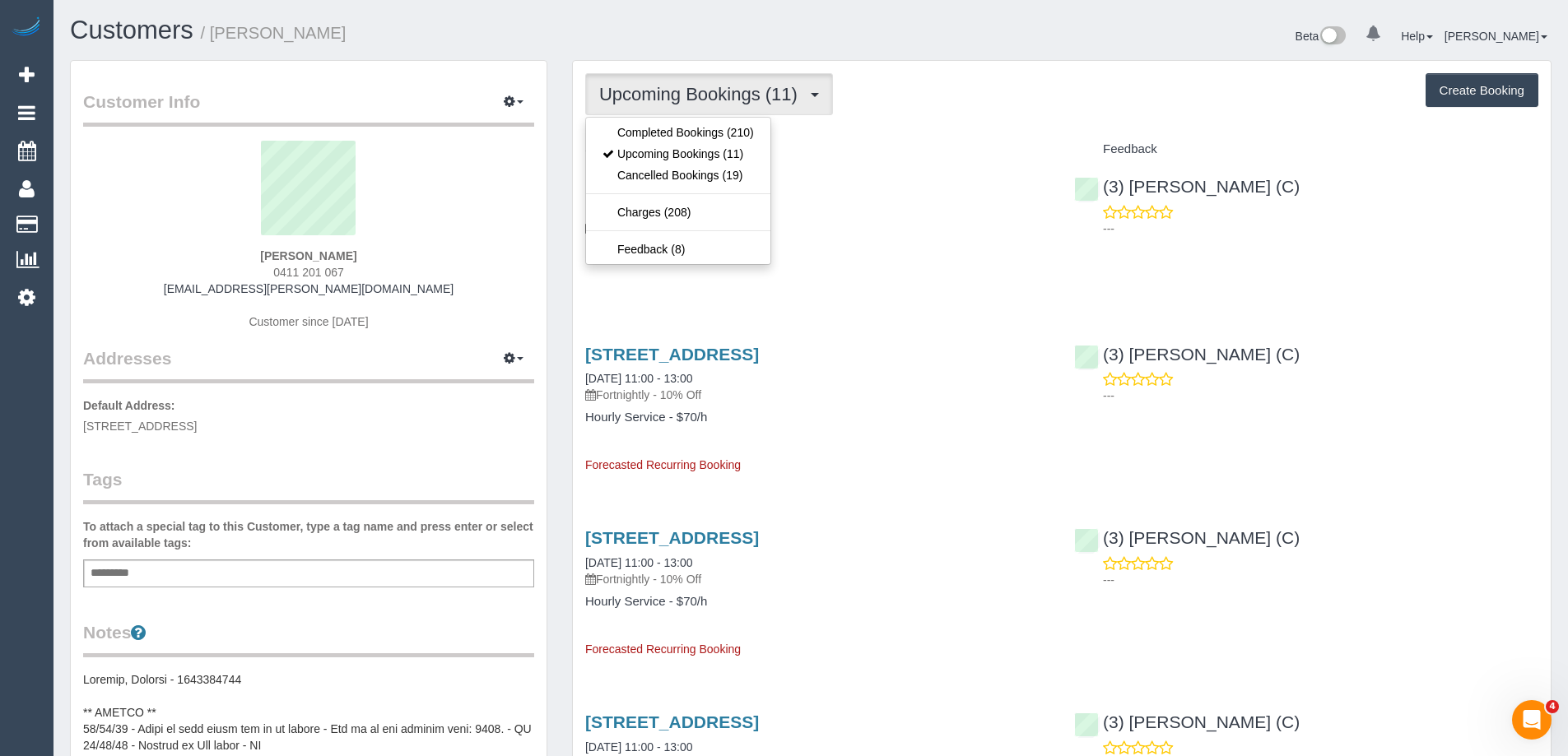
copy small "[PERSON_NAME]"
drag, startPoint x: 319, startPoint y: 37, endPoint x: 216, endPoint y: 43, distance: 103.2
click at [216, 43] on h1 "Customers / [PERSON_NAME]" at bounding box center [434, 30] width 728 height 28
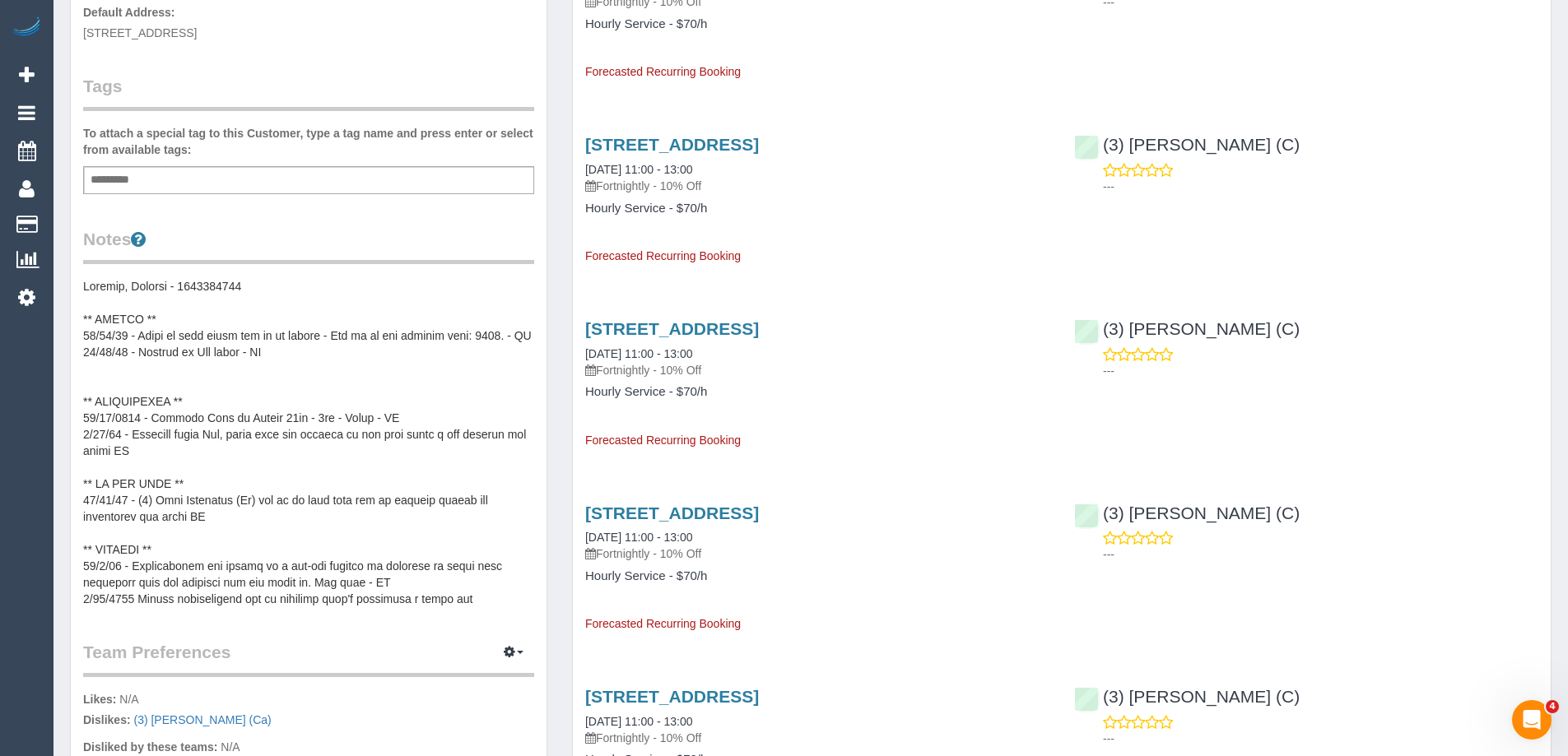
scroll to position [412, 0]
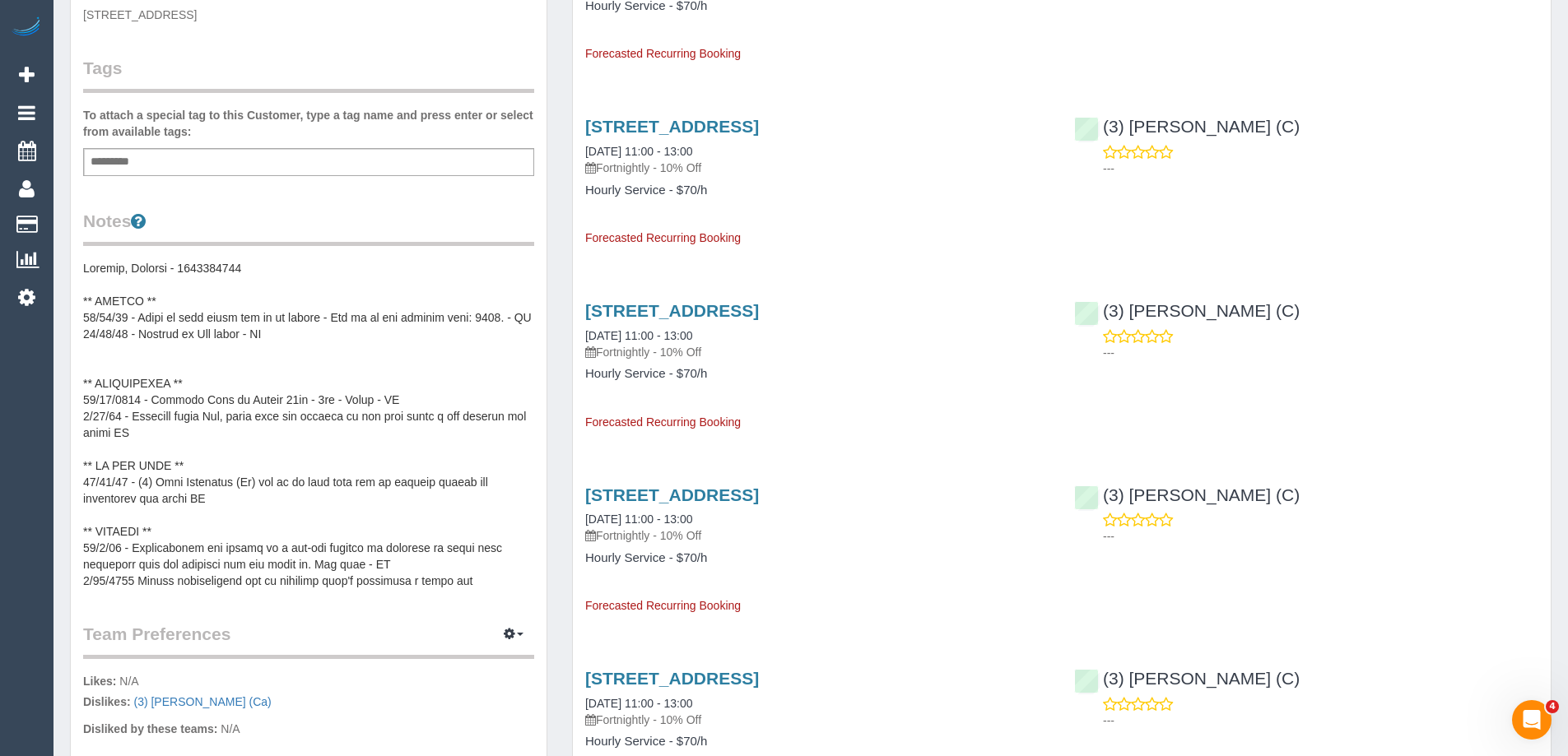
click at [230, 440] on pre at bounding box center [309, 424] width 451 height 329
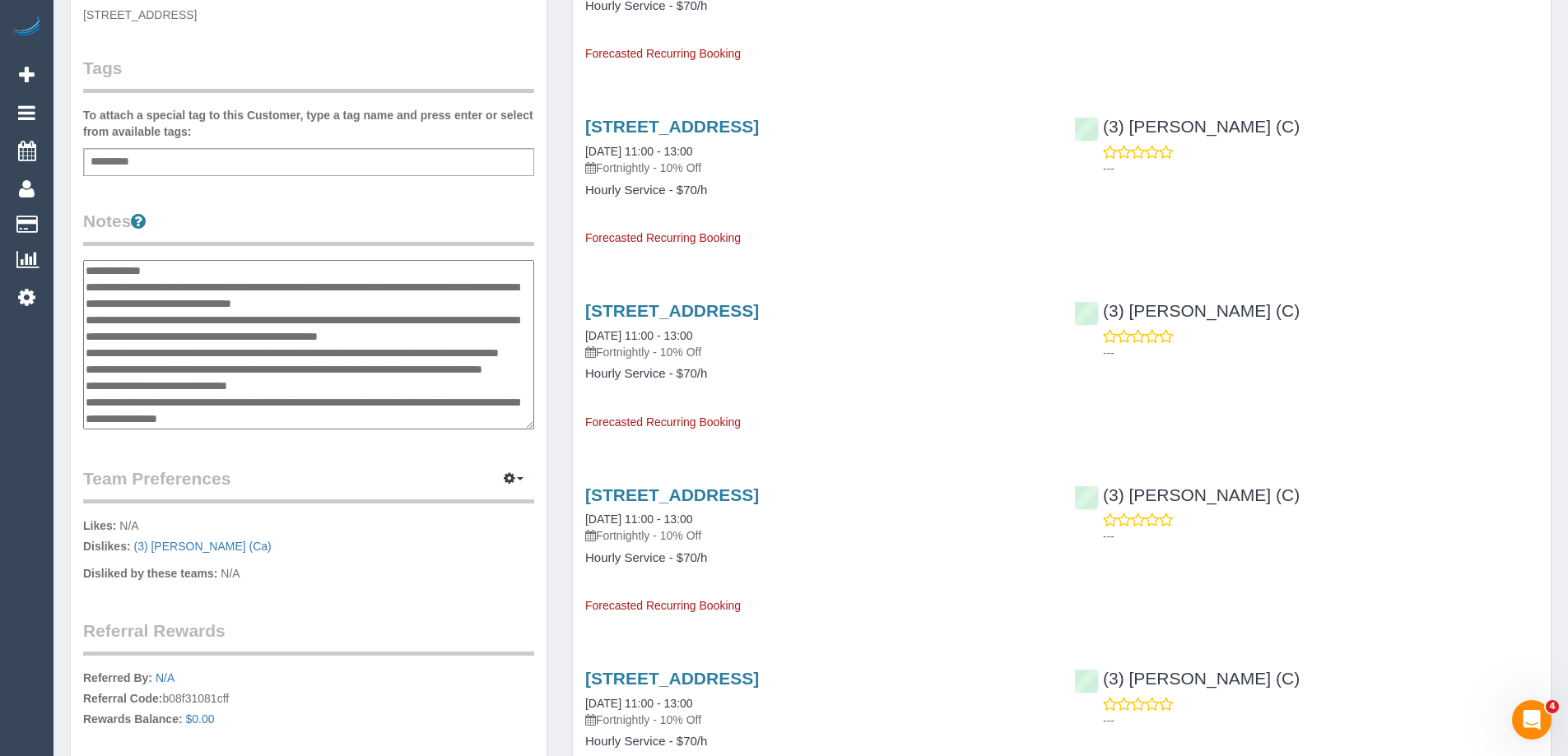
scroll to position [247, 0]
click at [258, 328] on textarea at bounding box center [309, 344] width 451 height 170
type textarea "**********"
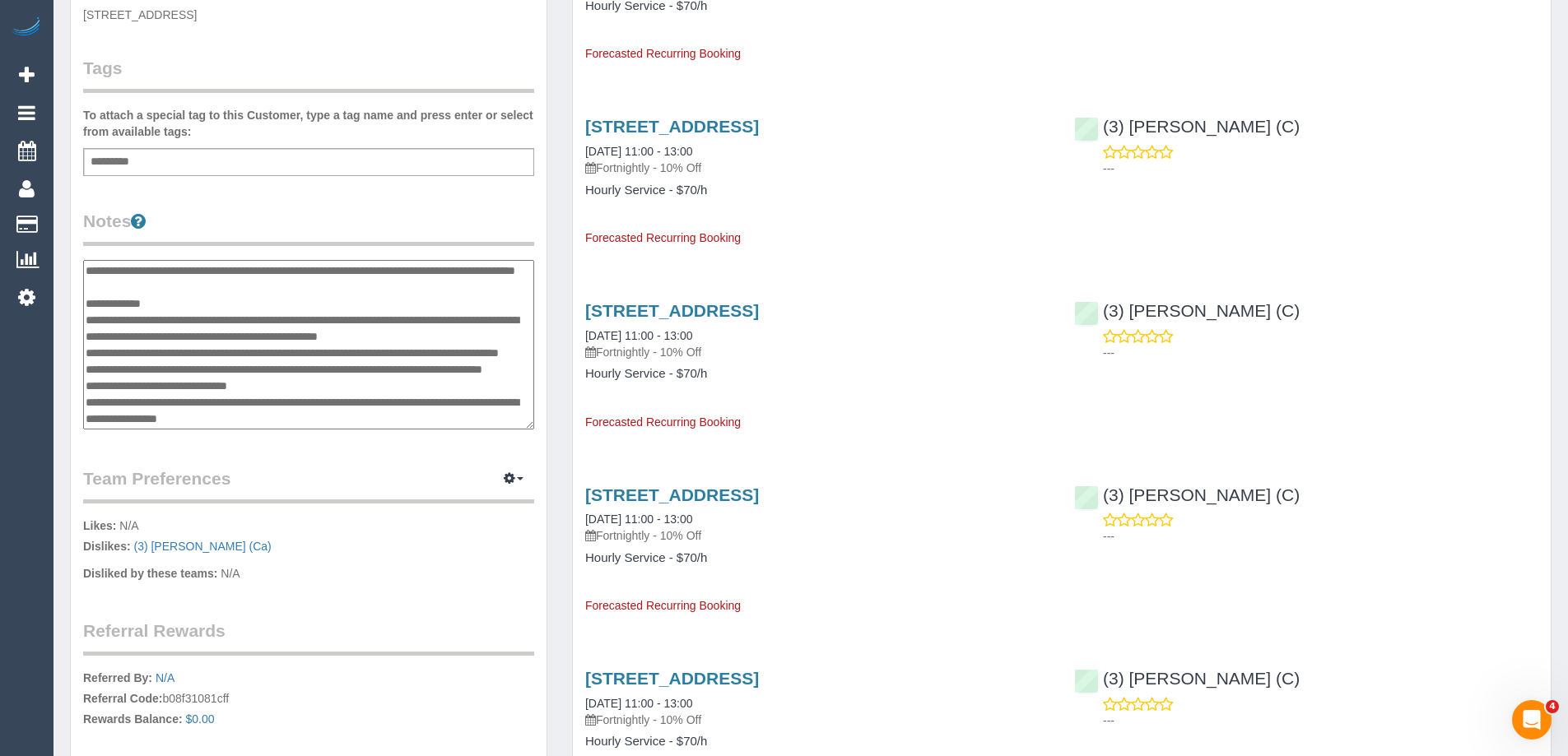
click at [290, 217] on legend "Notes" at bounding box center [309, 228] width 451 height 37
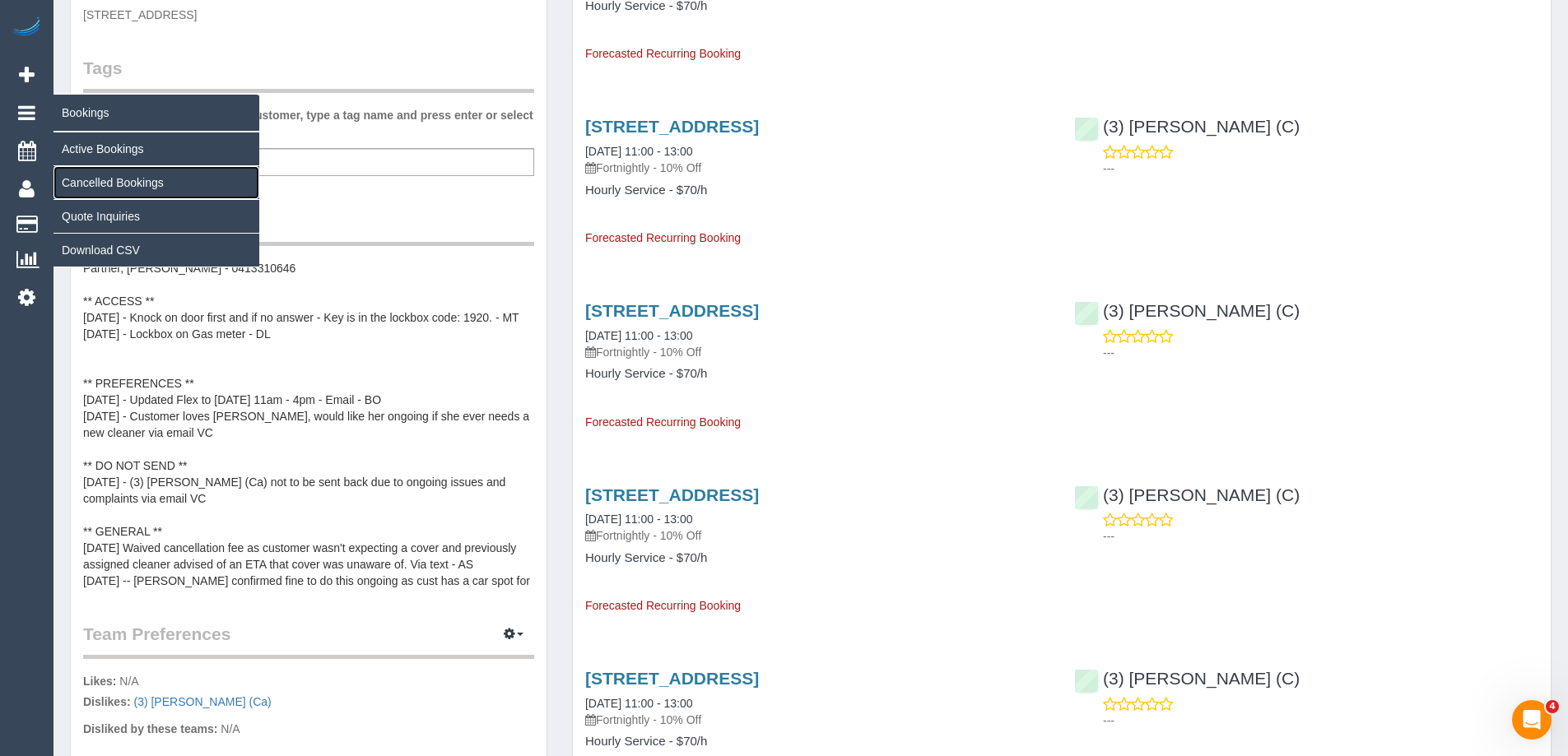
click at [106, 186] on link "Cancelled Bookings" at bounding box center [156, 182] width 206 height 33
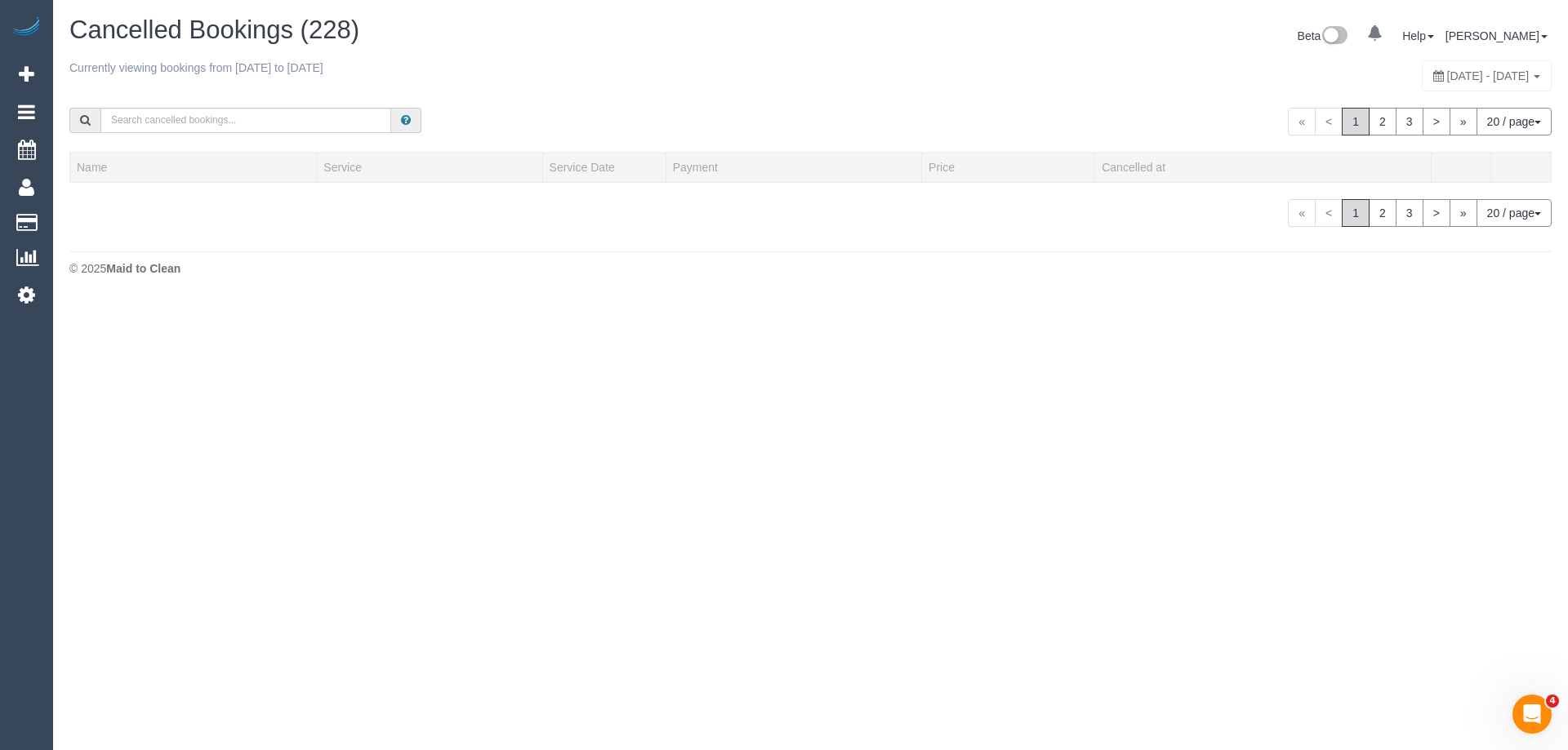
click at [1447, 81] on span "August 17, 2025 - August 23, 2025" at bounding box center [1488, 76] width 83 height 13
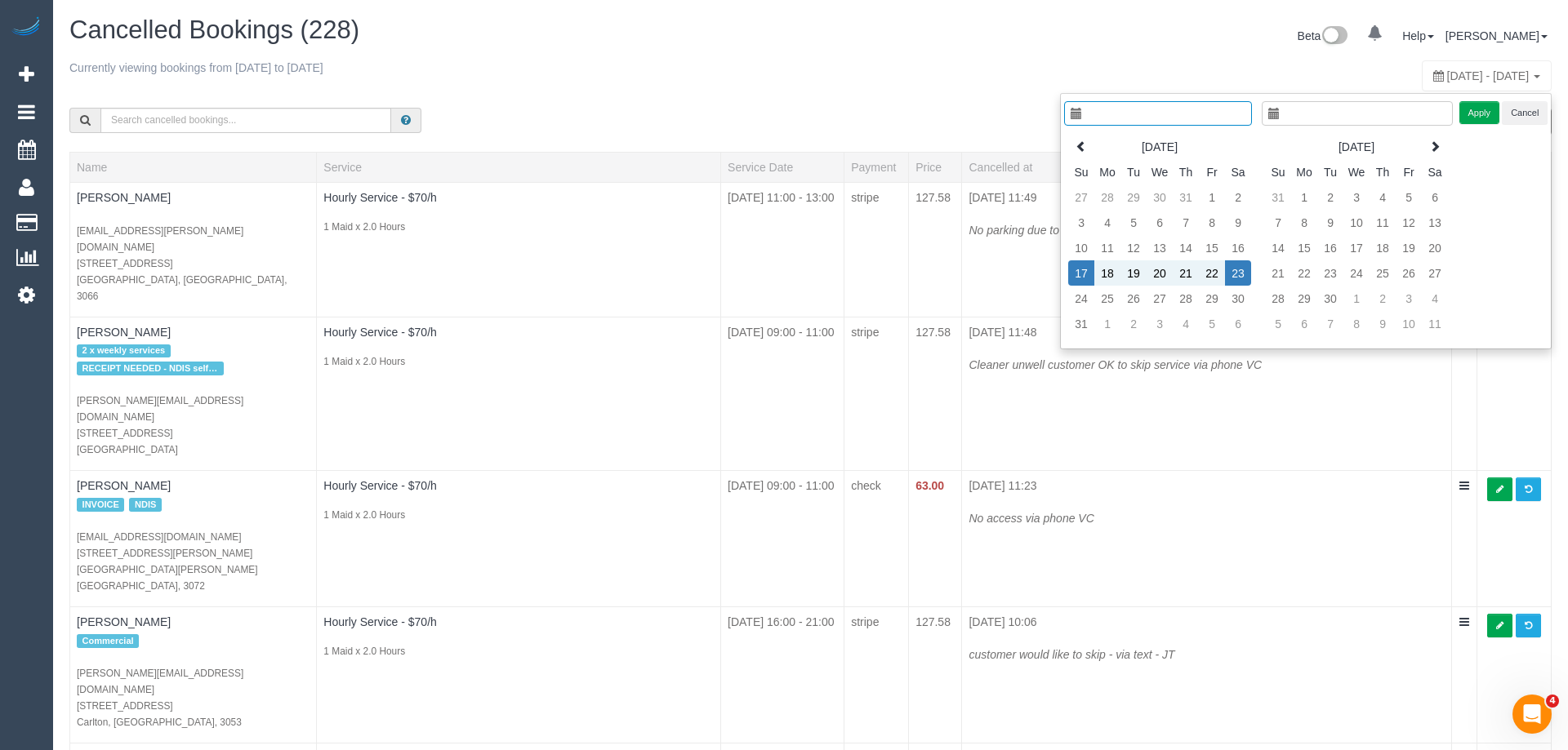
type input "**********"
click at [1194, 271] on td "22" at bounding box center [1199, 273] width 26 height 25
type input "**********"
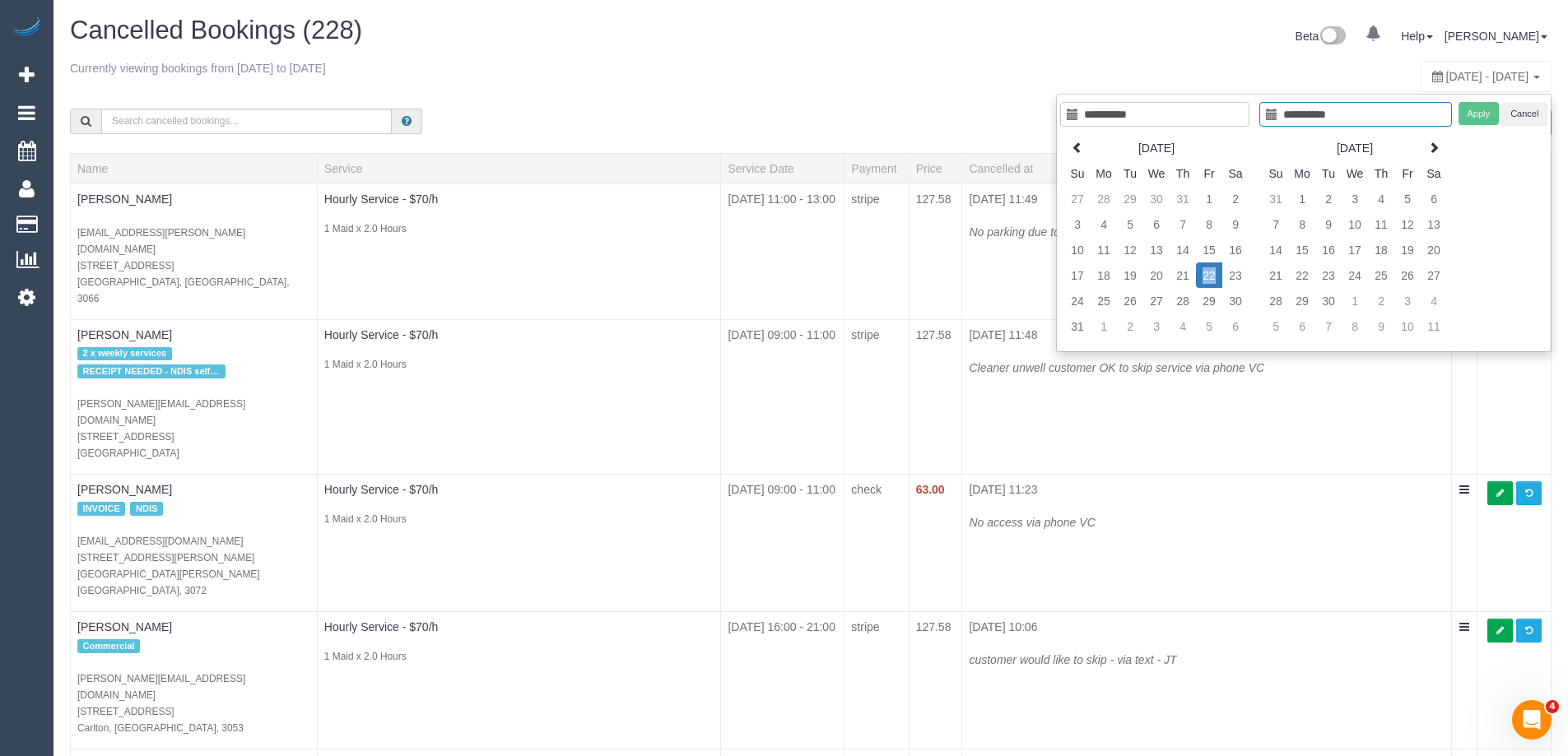
click at [1203, 274] on td "22" at bounding box center [1208, 275] width 26 height 25
type input "**********"
click at [1489, 116] on button "Apply" at bounding box center [1479, 114] width 41 height 24
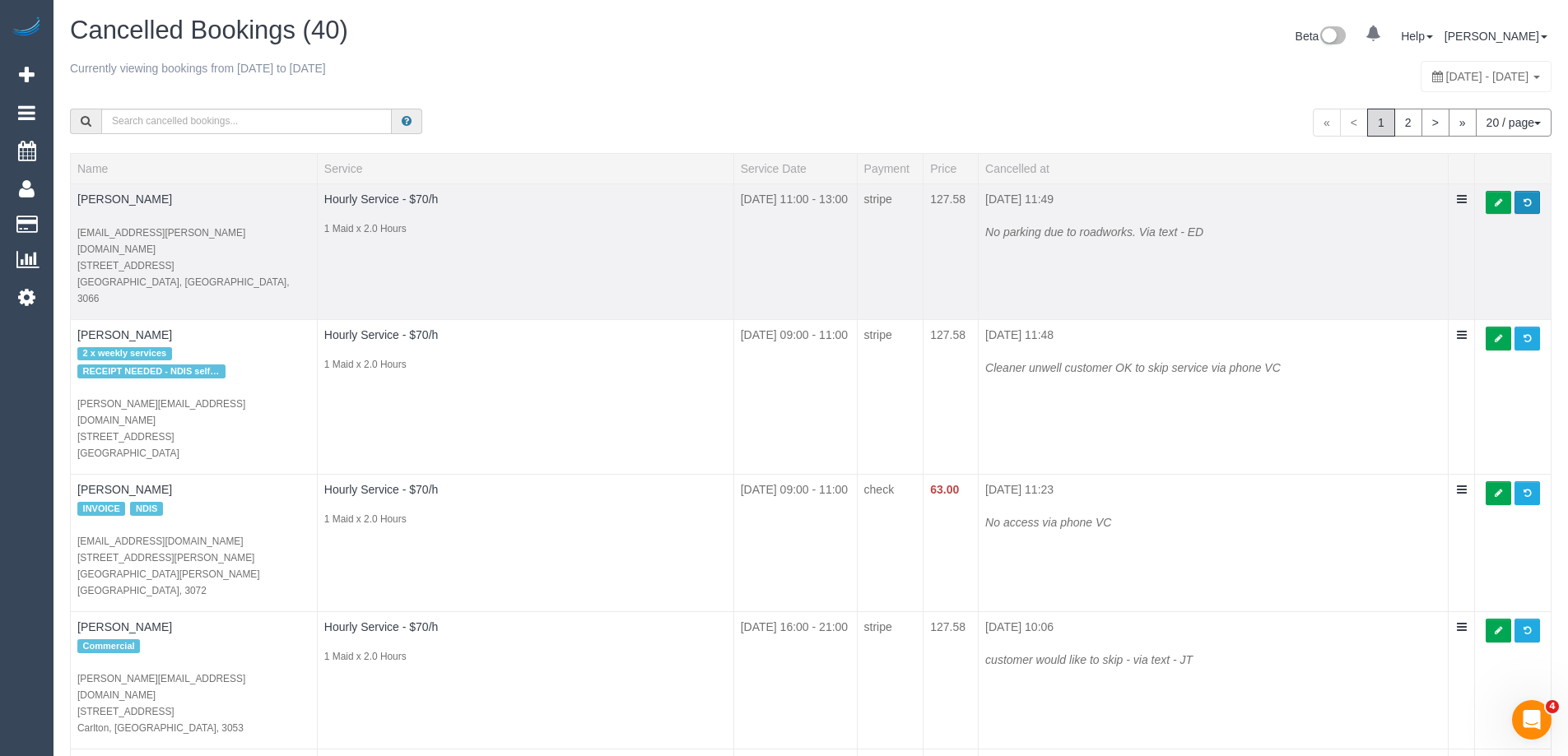
click at [1534, 202] on link at bounding box center [1527, 202] width 25 height 24
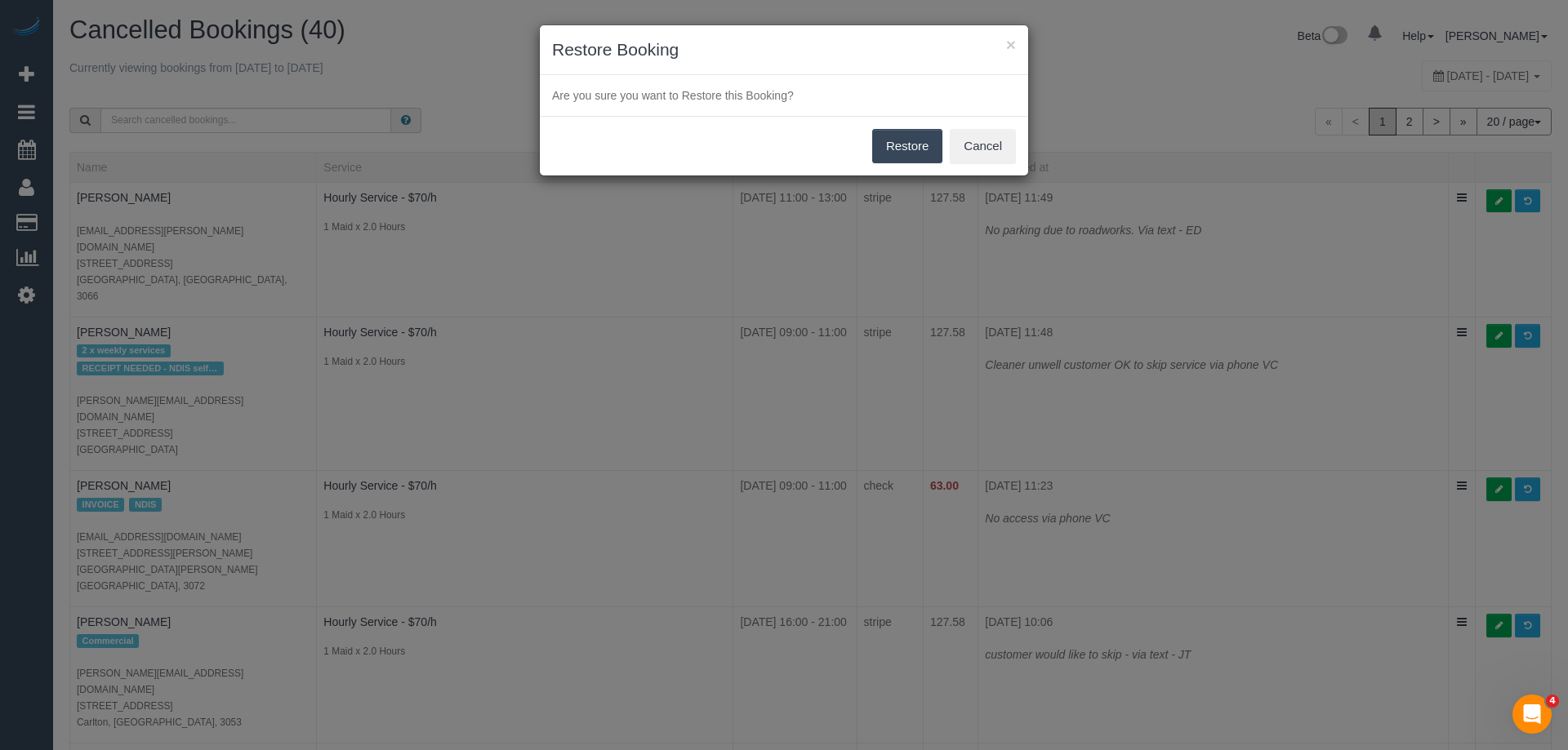
click at [932, 150] on button "Restore" at bounding box center [907, 146] width 71 height 34
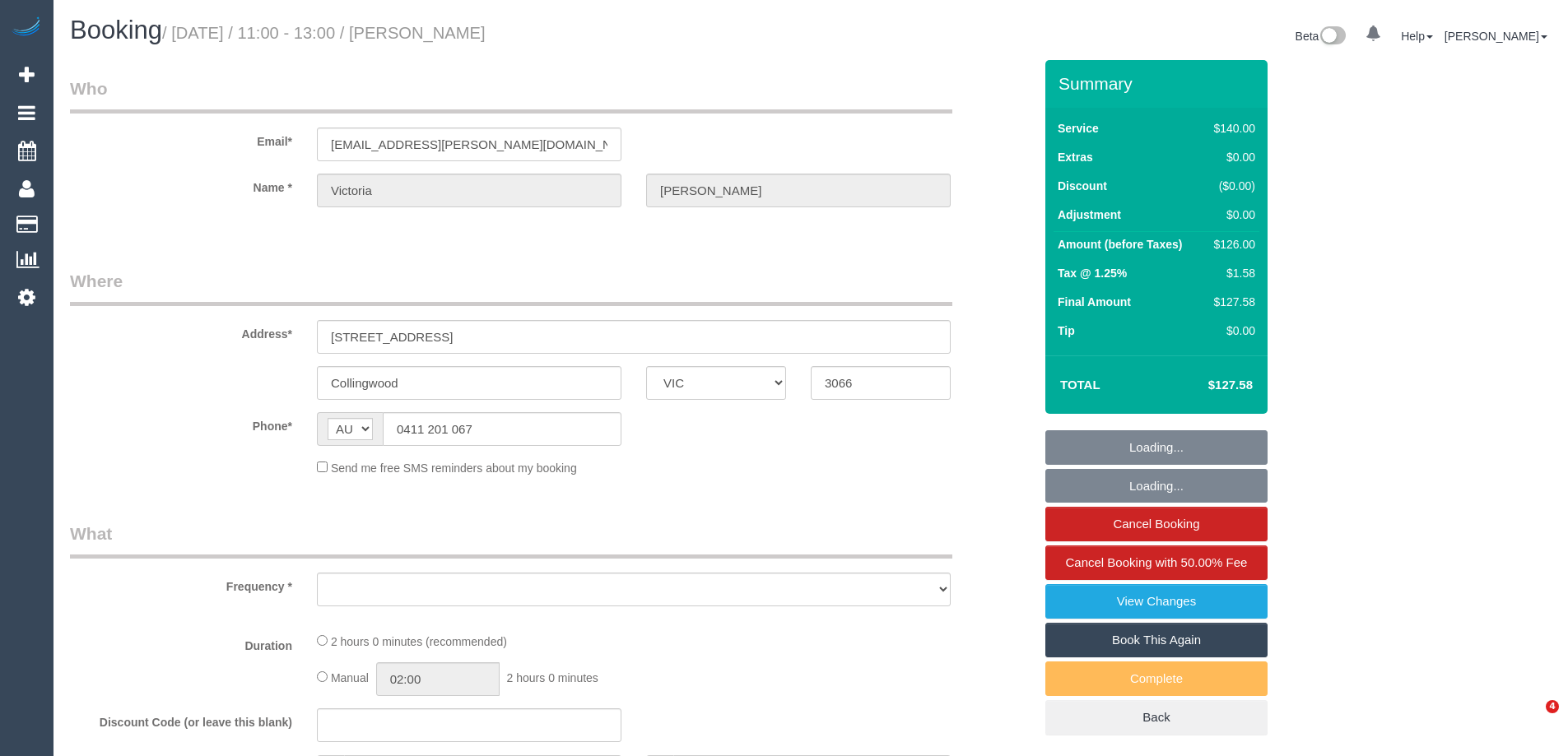
select select "VIC"
select select "string:stripe-card_1D69Fj2GScqysDRVZtXZIiWE"
select select "number:27"
select select "number:16"
select select "number:18"
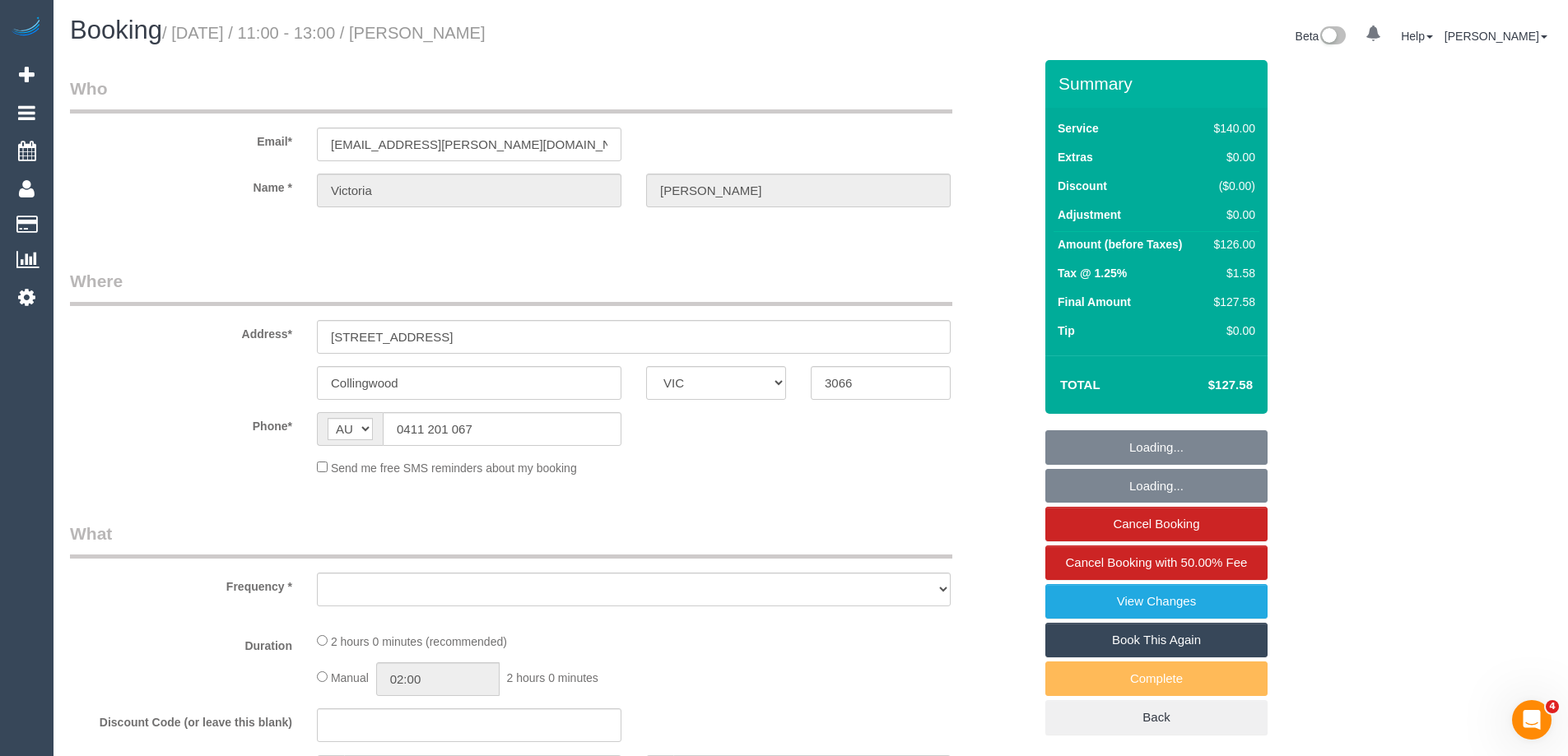
select select "number:34"
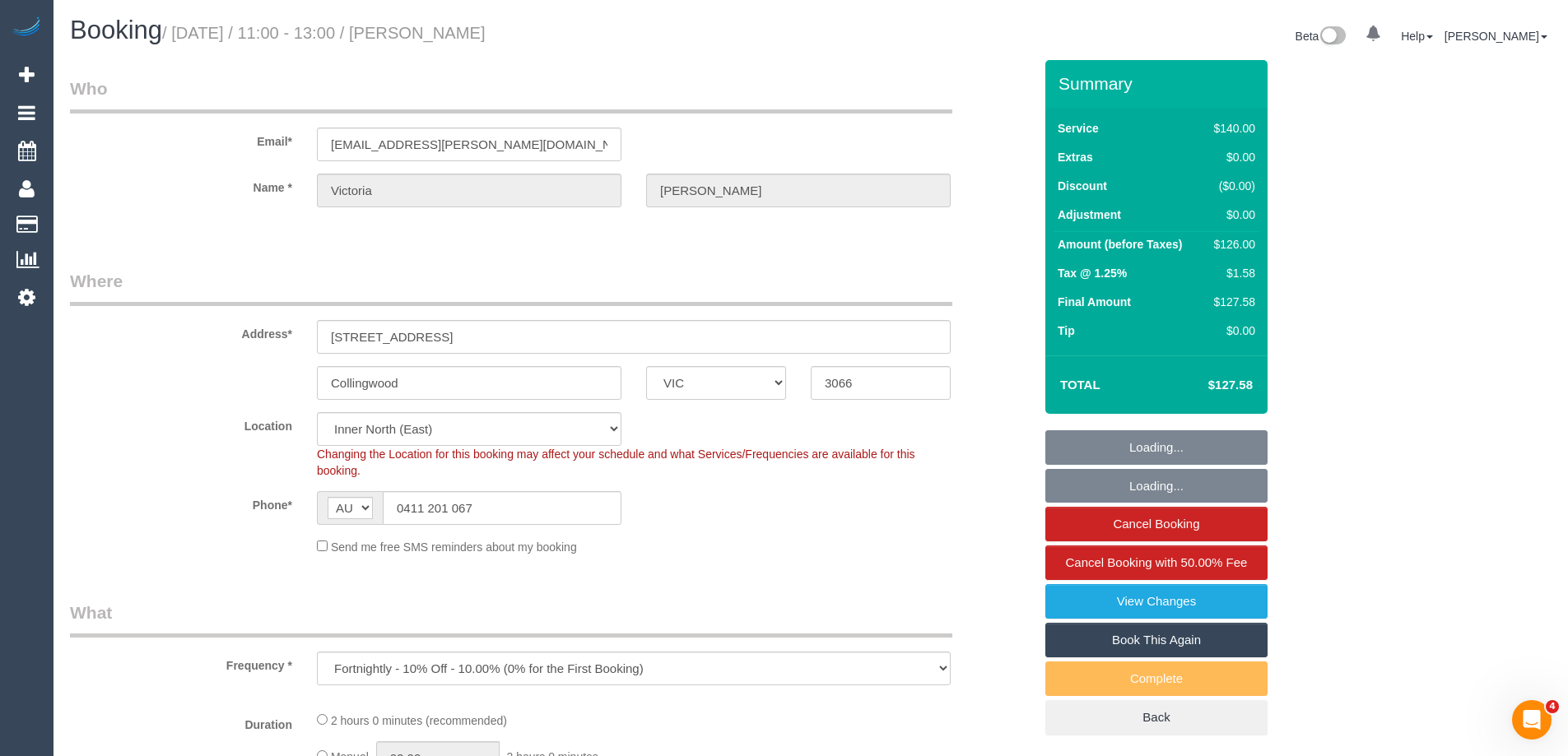
select select "object:864"
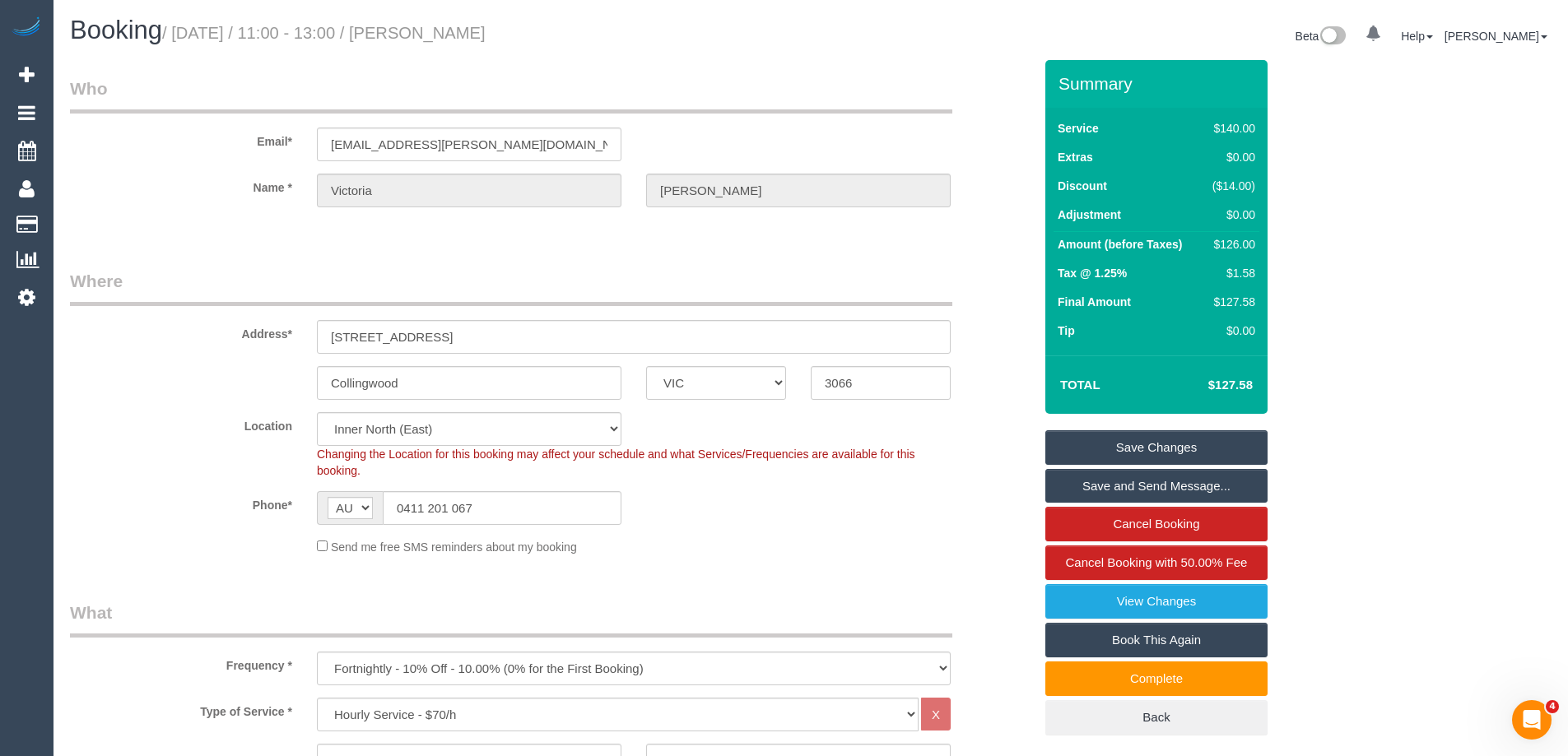
drag, startPoint x: 1008, startPoint y: 377, endPoint x: 981, endPoint y: 417, distance: 48.3
click at [1008, 377] on div "Collingwood ACT NSW NT QLD SA TAS VIC WA 3066" at bounding box center [551, 383] width 988 height 34
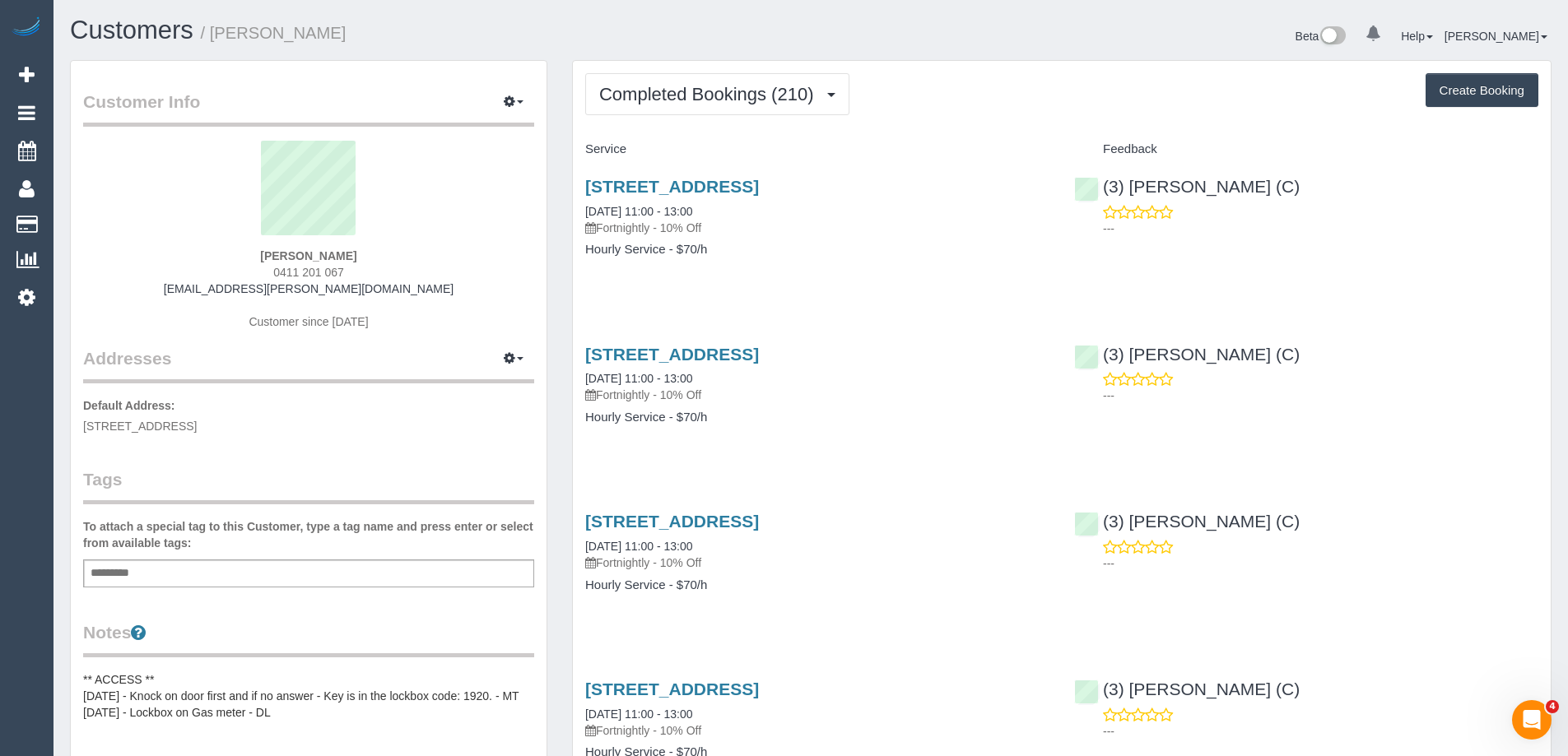
click at [992, 85] on div "Completed Bookings (210) Completed Bookings (210) Upcoming Bookings (12) Cancel…" at bounding box center [1062, 94] width 954 height 42
click at [741, 96] on span "Completed Bookings (210)" at bounding box center [710, 94] width 222 height 20
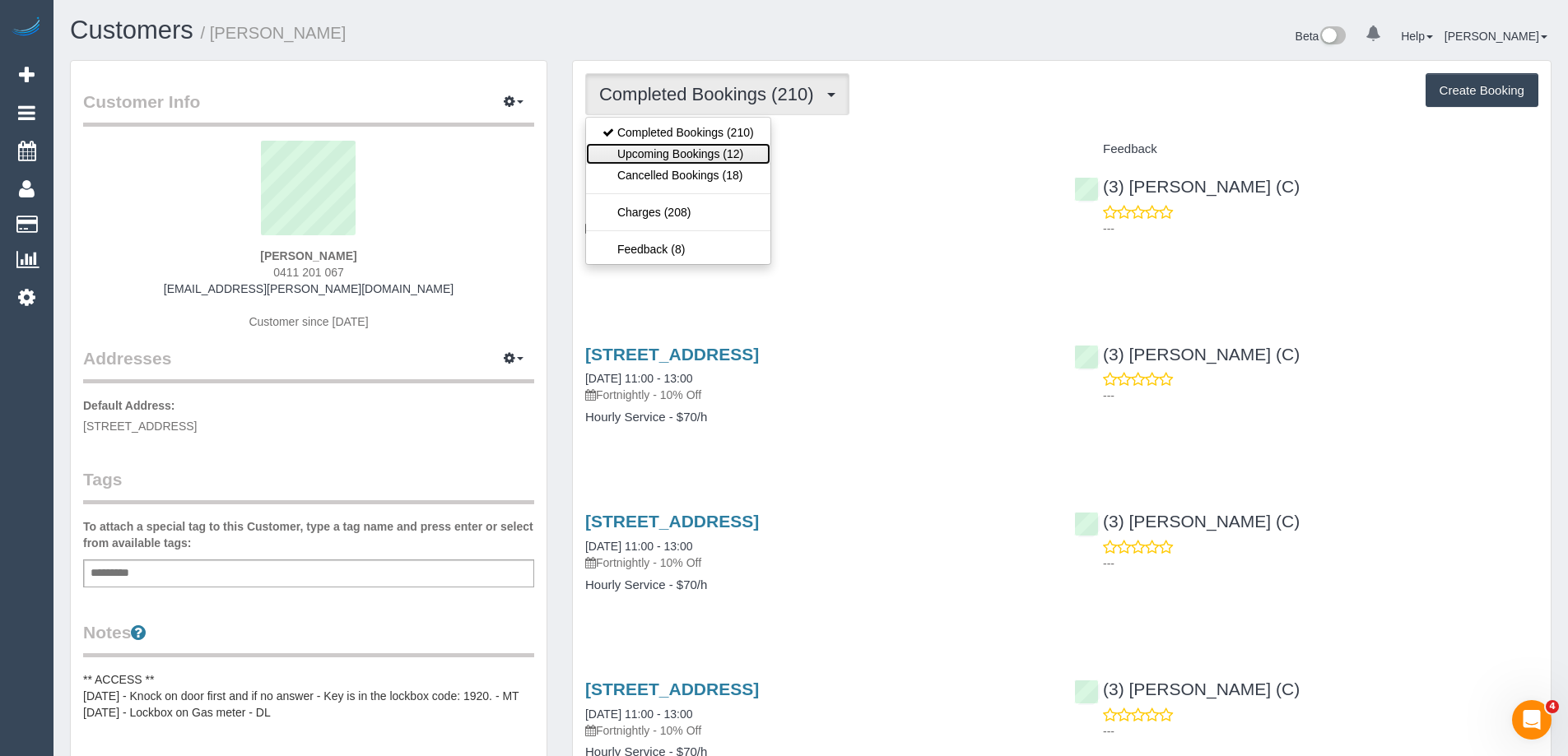
click at [722, 149] on link "Upcoming Bookings (12)" at bounding box center [679, 154] width 185 height 21
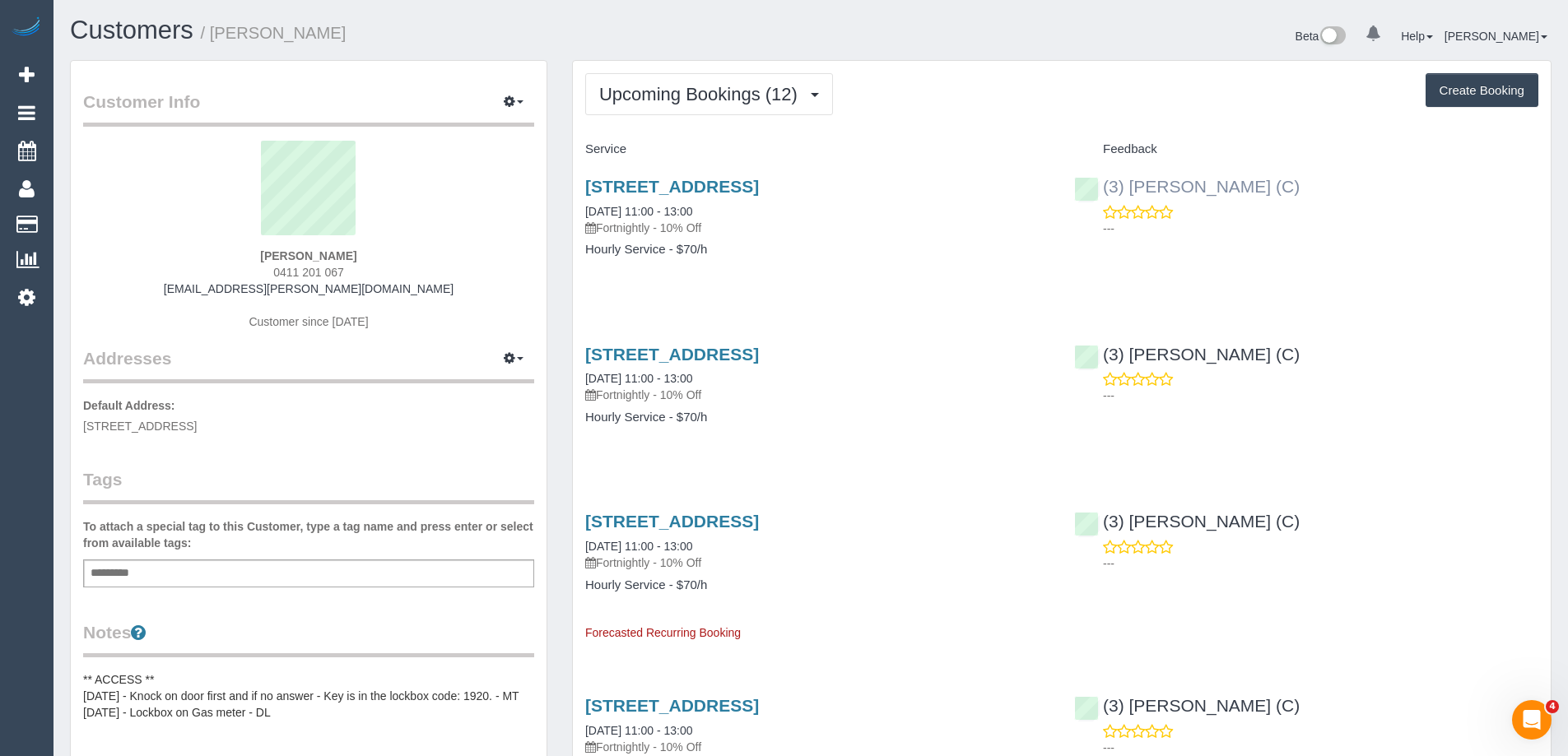
copy link "(3) [PERSON_NAME] (C)"
drag, startPoint x: 1300, startPoint y: 185, endPoint x: 1103, endPoint y: 186, distance: 197.0
click at [1103, 186] on div "(3) Imanuil Afiuo (C) ---" at bounding box center [1306, 203] width 489 height 81
drag, startPoint x: 338, startPoint y: 30, endPoint x: 218, endPoint y: 34, distance: 120.1
click at [218, 34] on h1 "Customers / Victoria Hart" at bounding box center [434, 30] width 728 height 28
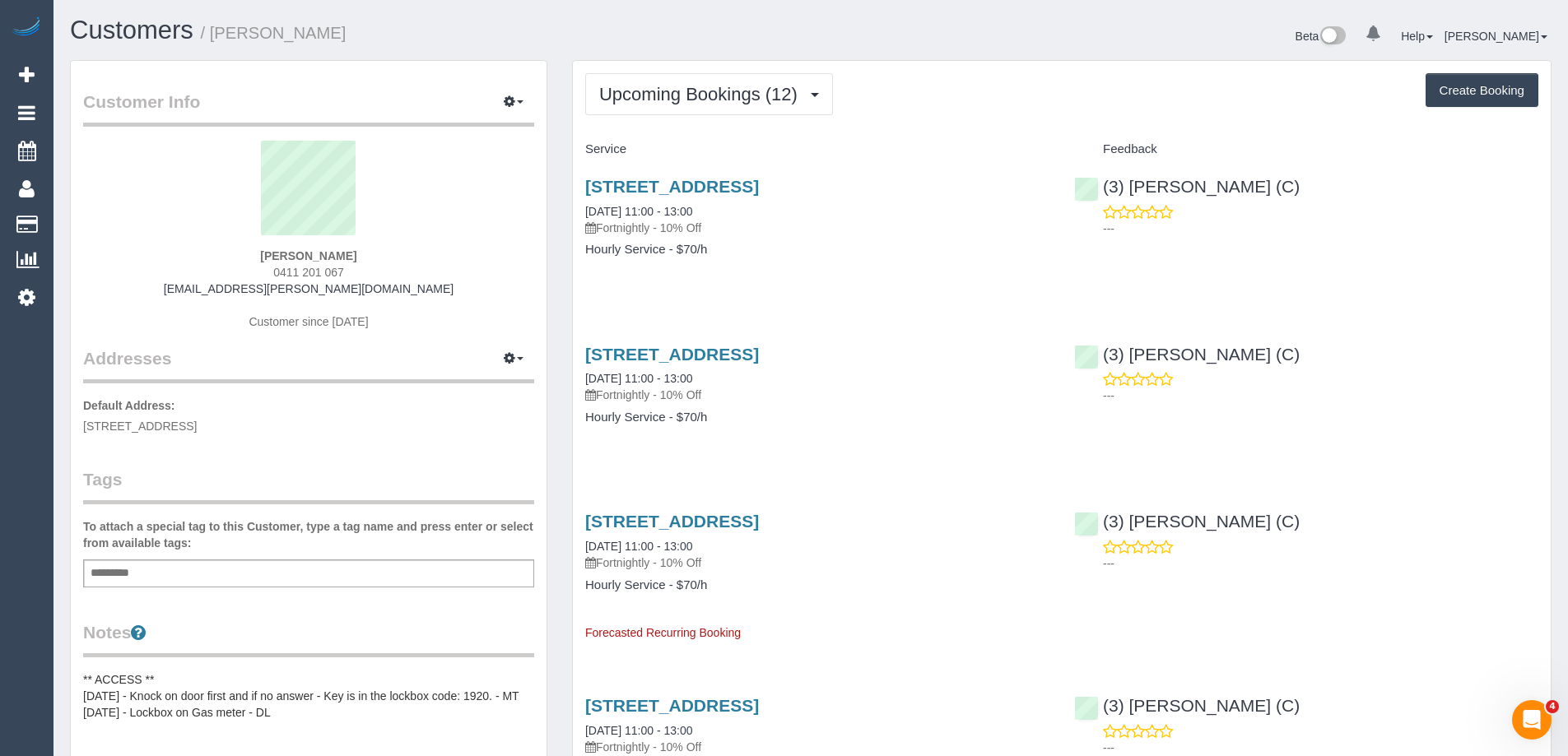
copy small "[PERSON_NAME]"
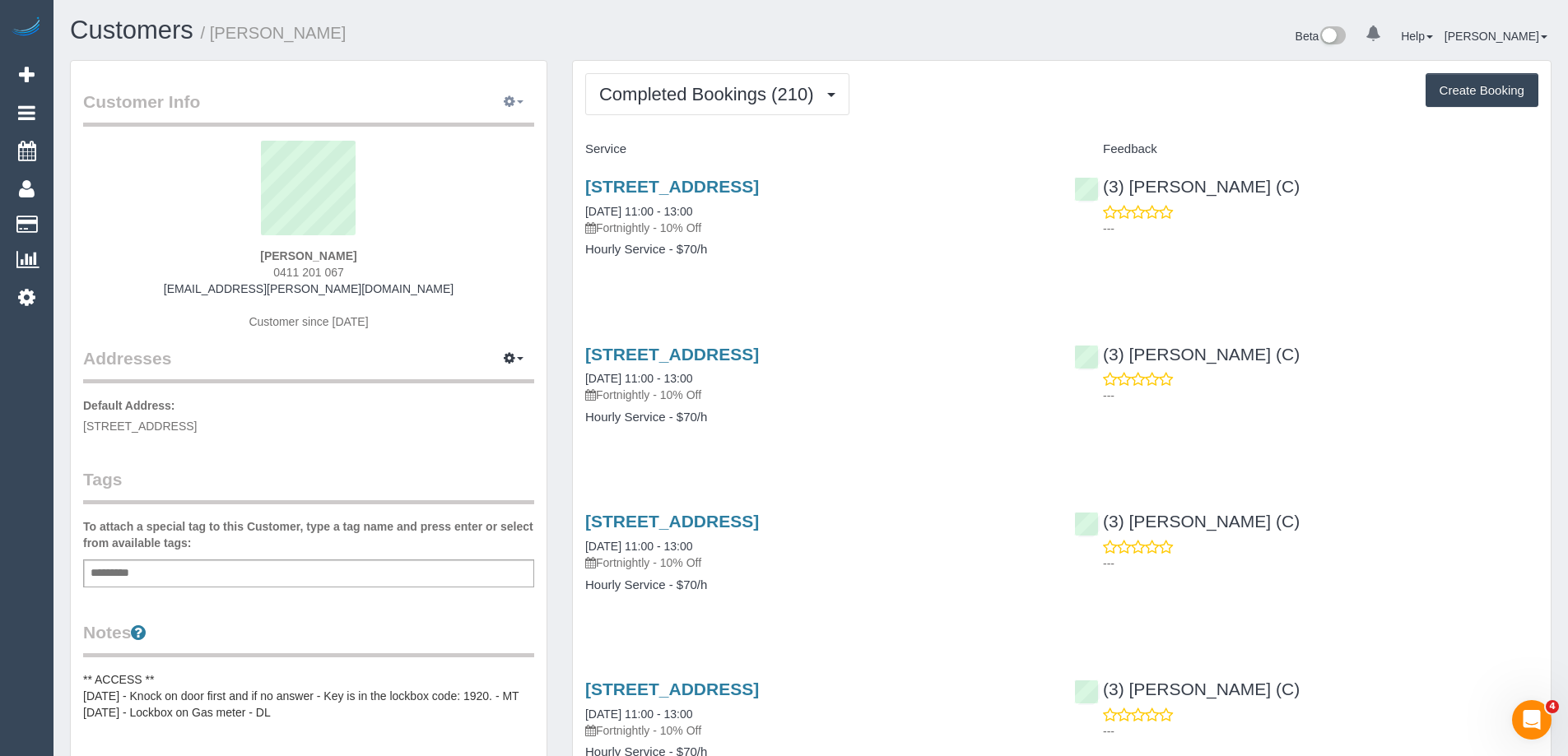
click at [520, 97] on button "button" at bounding box center [513, 102] width 41 height 25
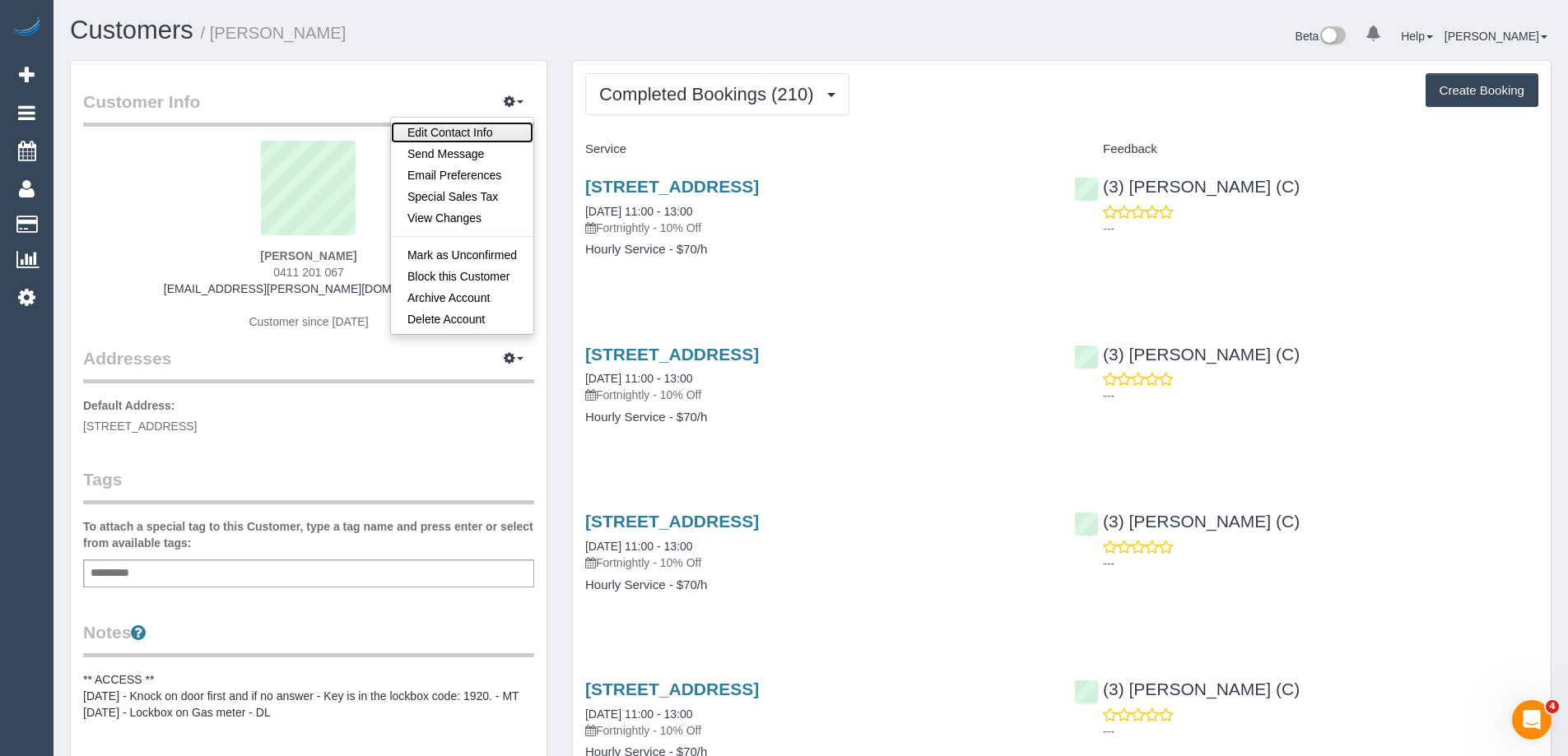
click at [479, 131] on link "Edit Contact Info" at bounding box center [462, 132] width 143 height 21
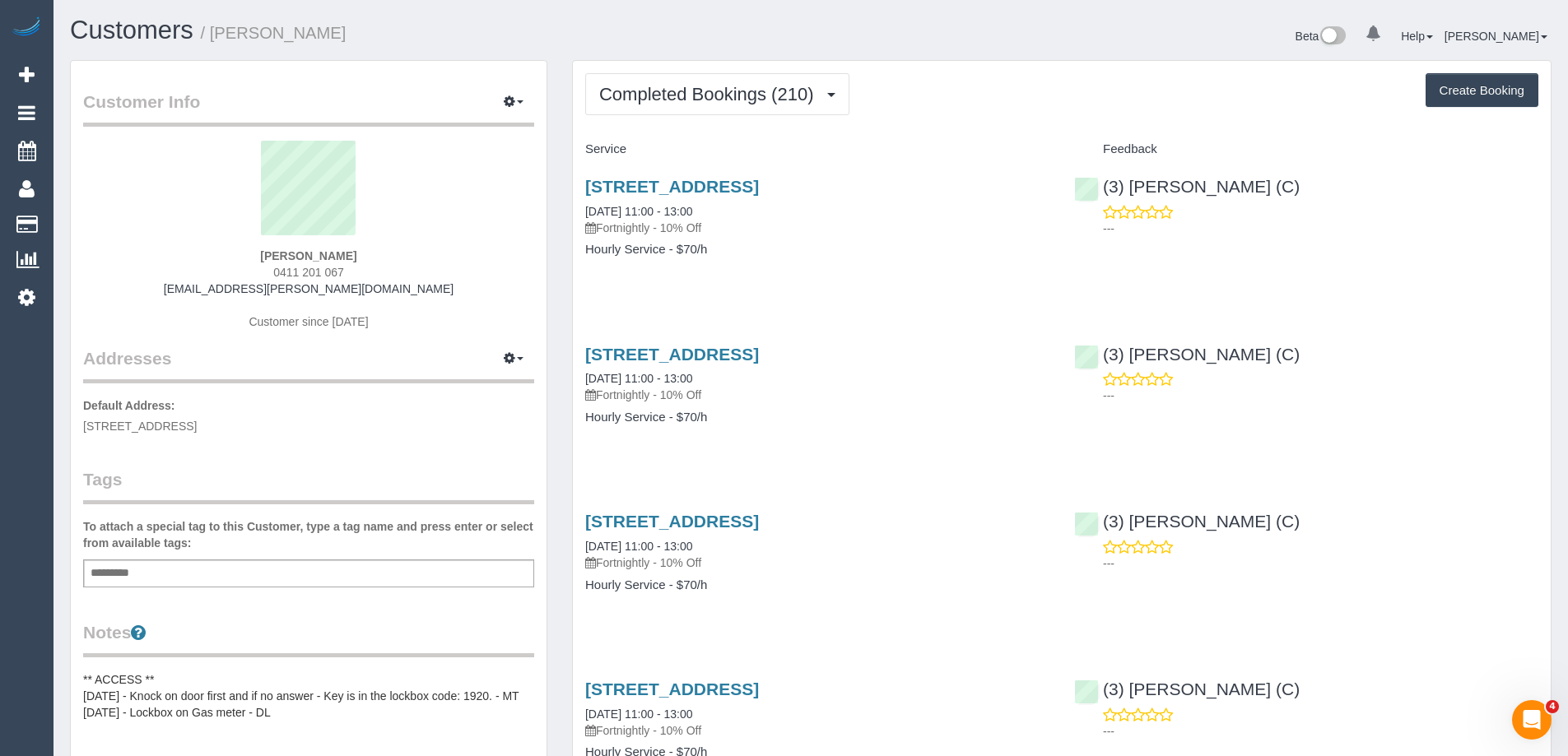
select select "VIC"
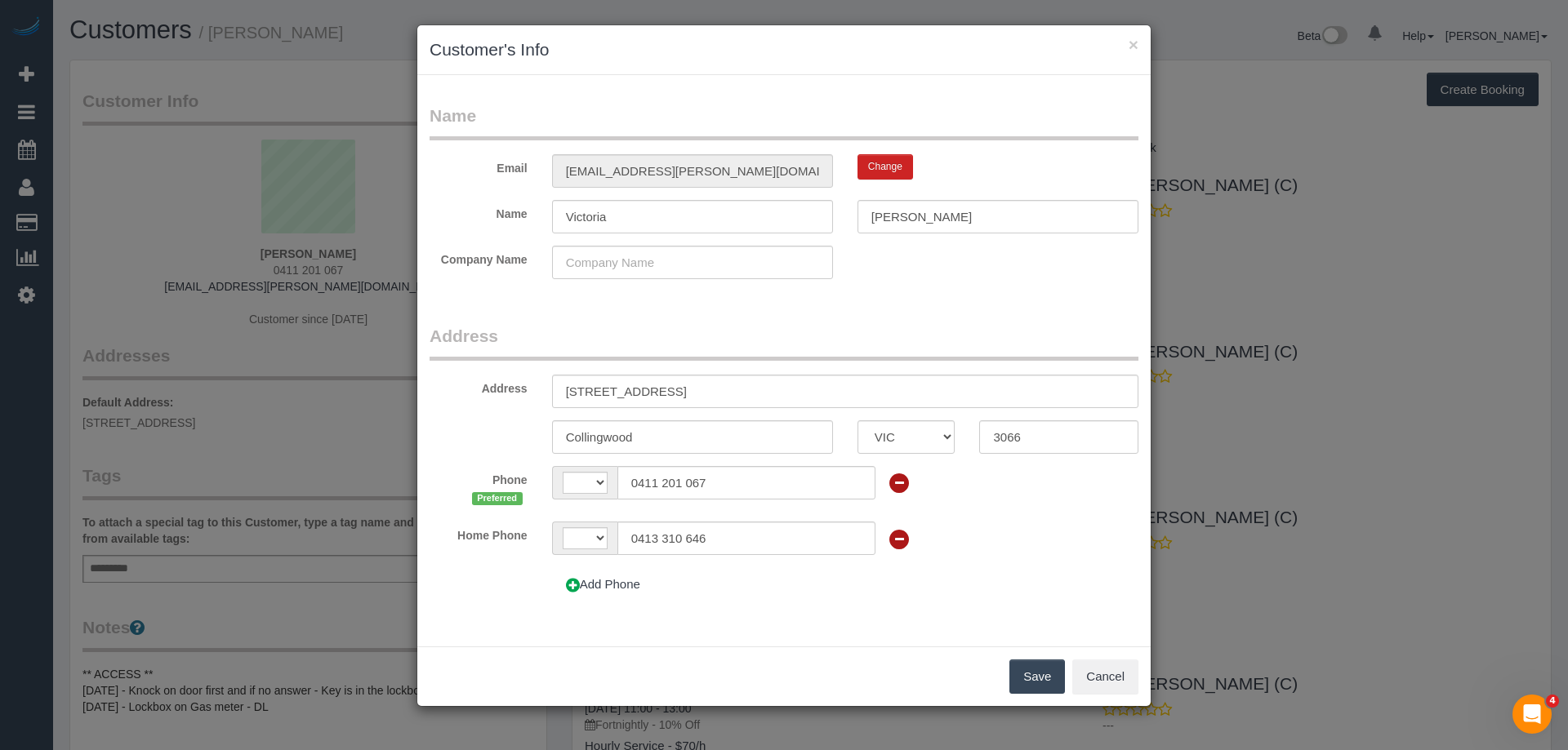
select select "string:AU"
click at [737, 531] on input "0413 310 646" at bounding box center [746, 538] width 258 height 33
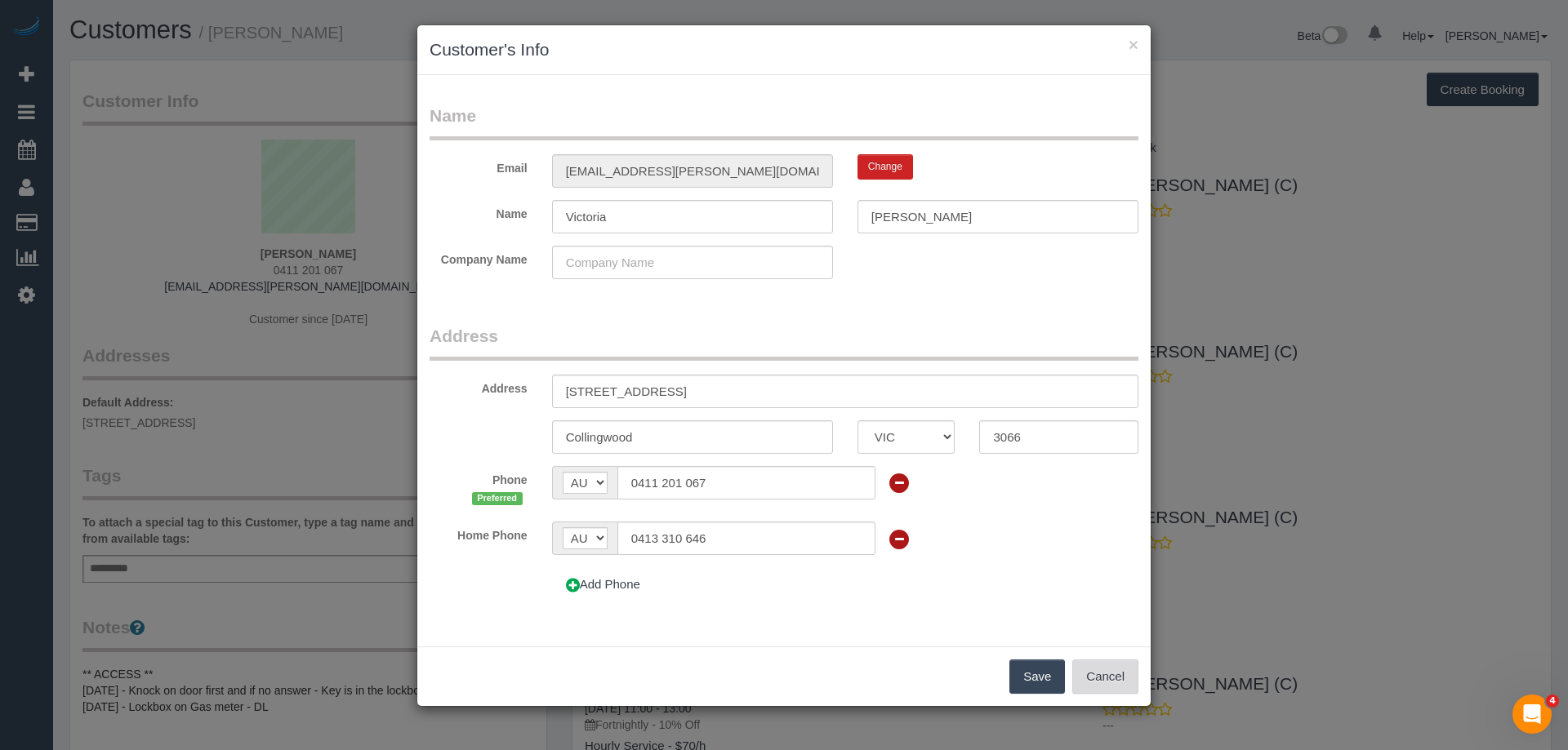
click at [1088, 667] on button "Cancel" at bounding box center [1105, 676] width 66 height 34
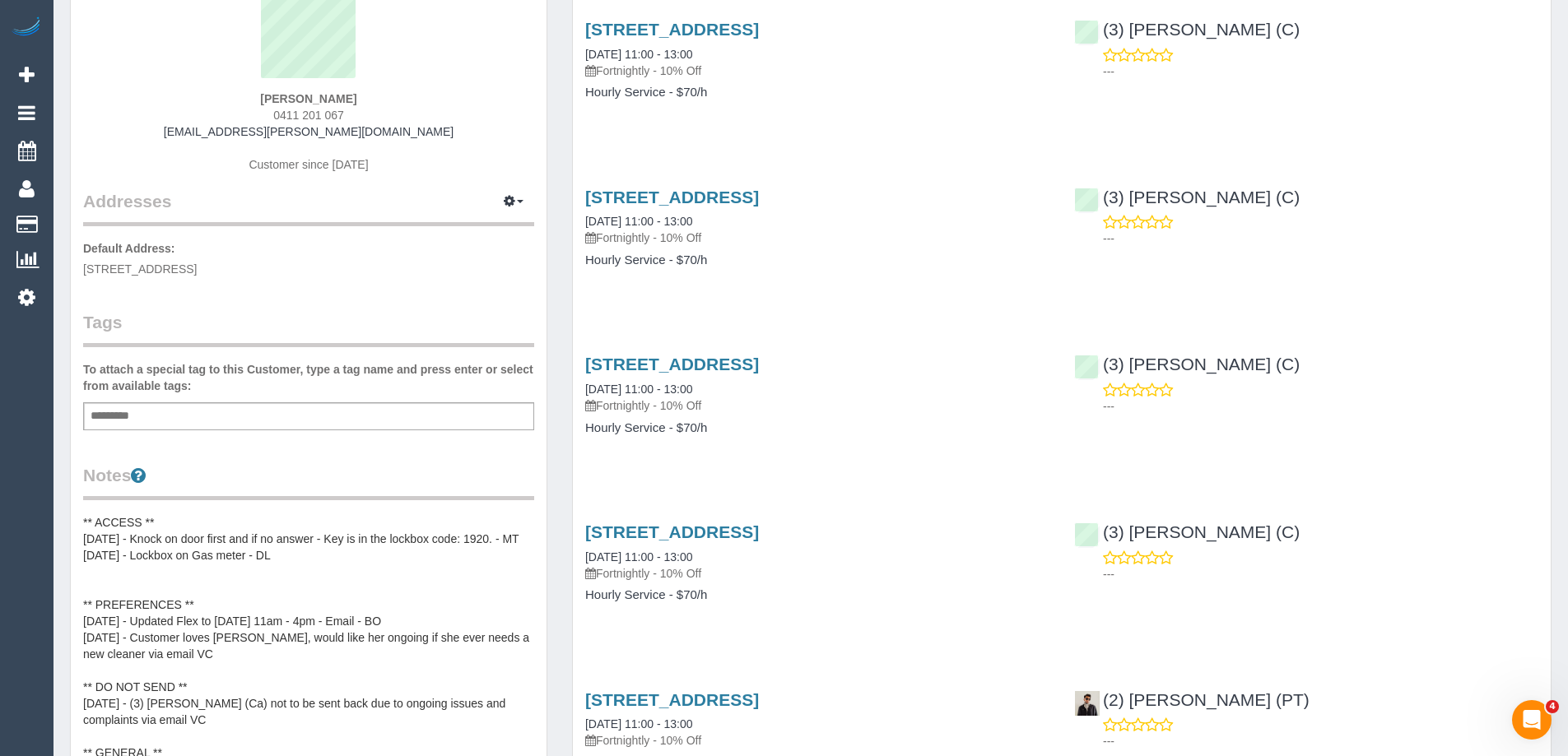
scroll to position [165, 0]
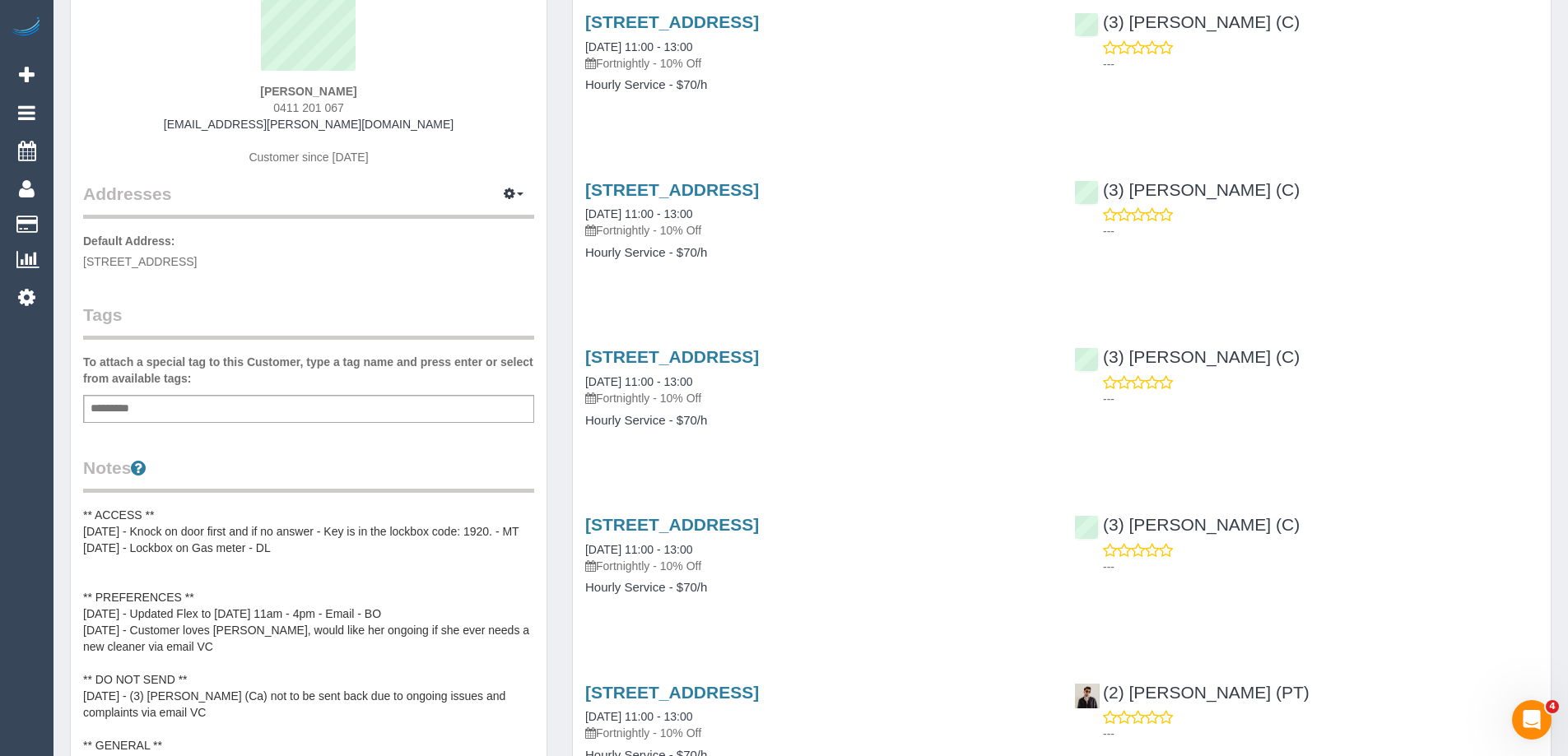
click at [105, 540] on pre "** ACCESS ** 05/02/25 - Knock on door first and if no answer - Key is in the lo…" at bounding box center [309, 672] width 451 height 329
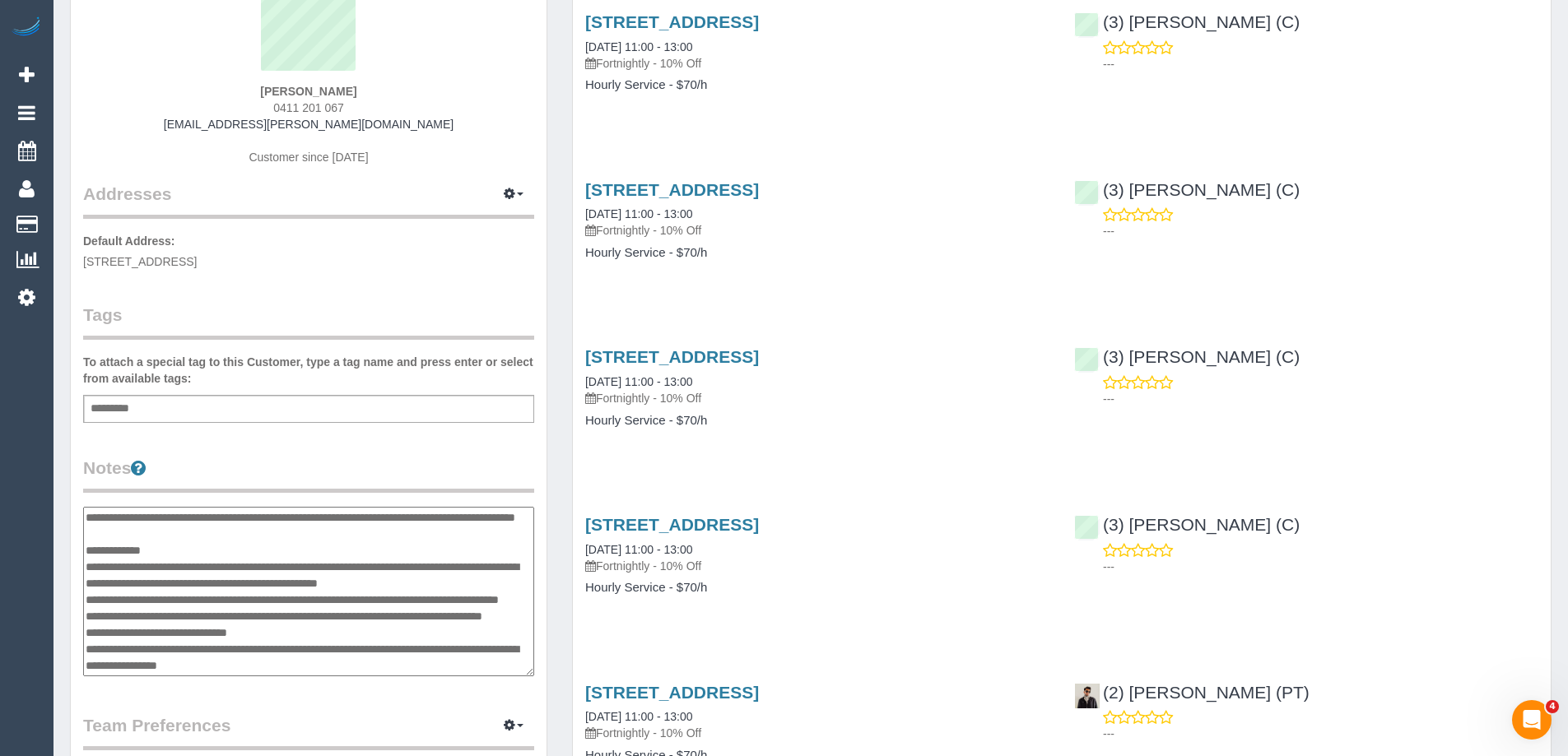
scroll to position [0, 0]
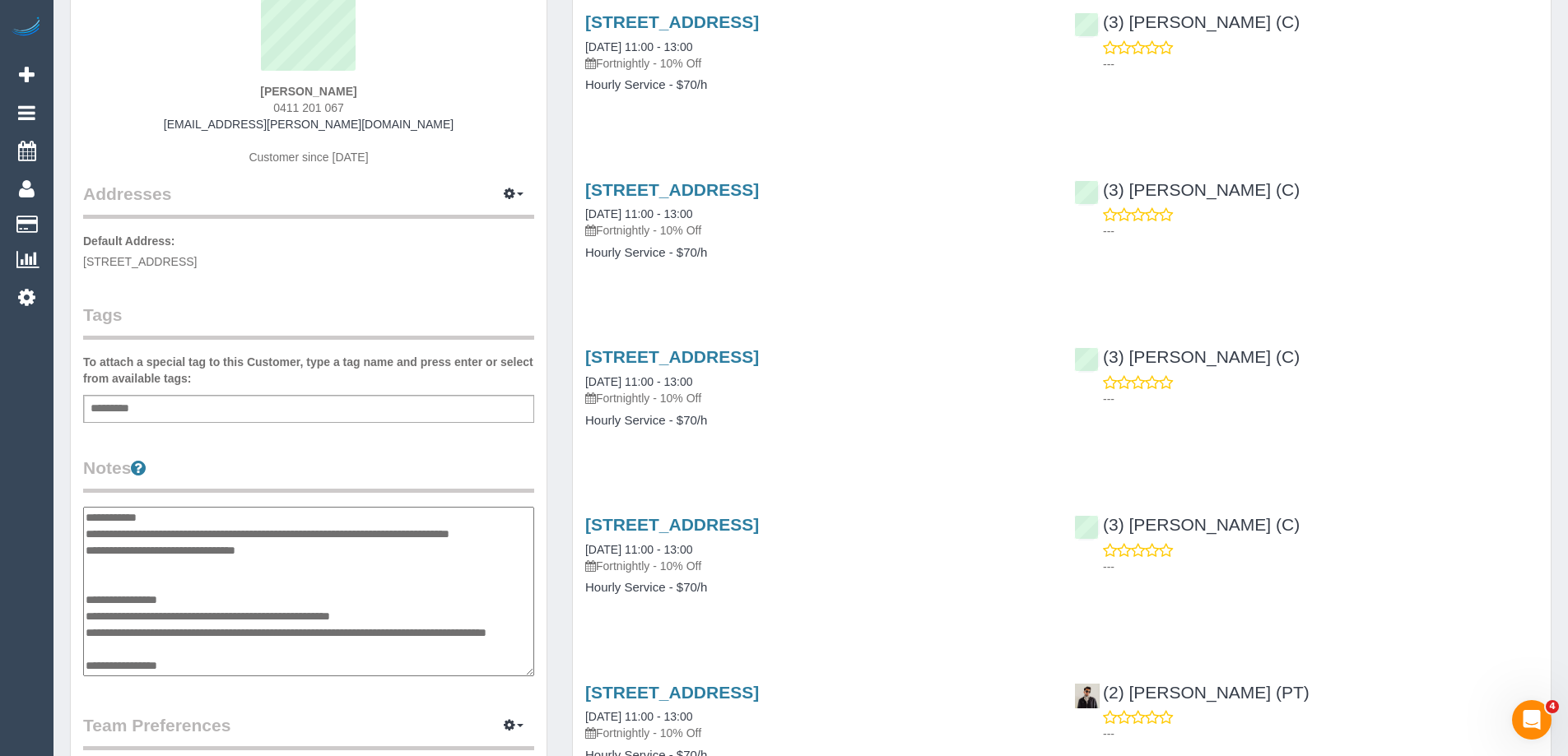
click at [91, 521] on textarea "**********" at bounding box center [309, 591] width 451 height 170
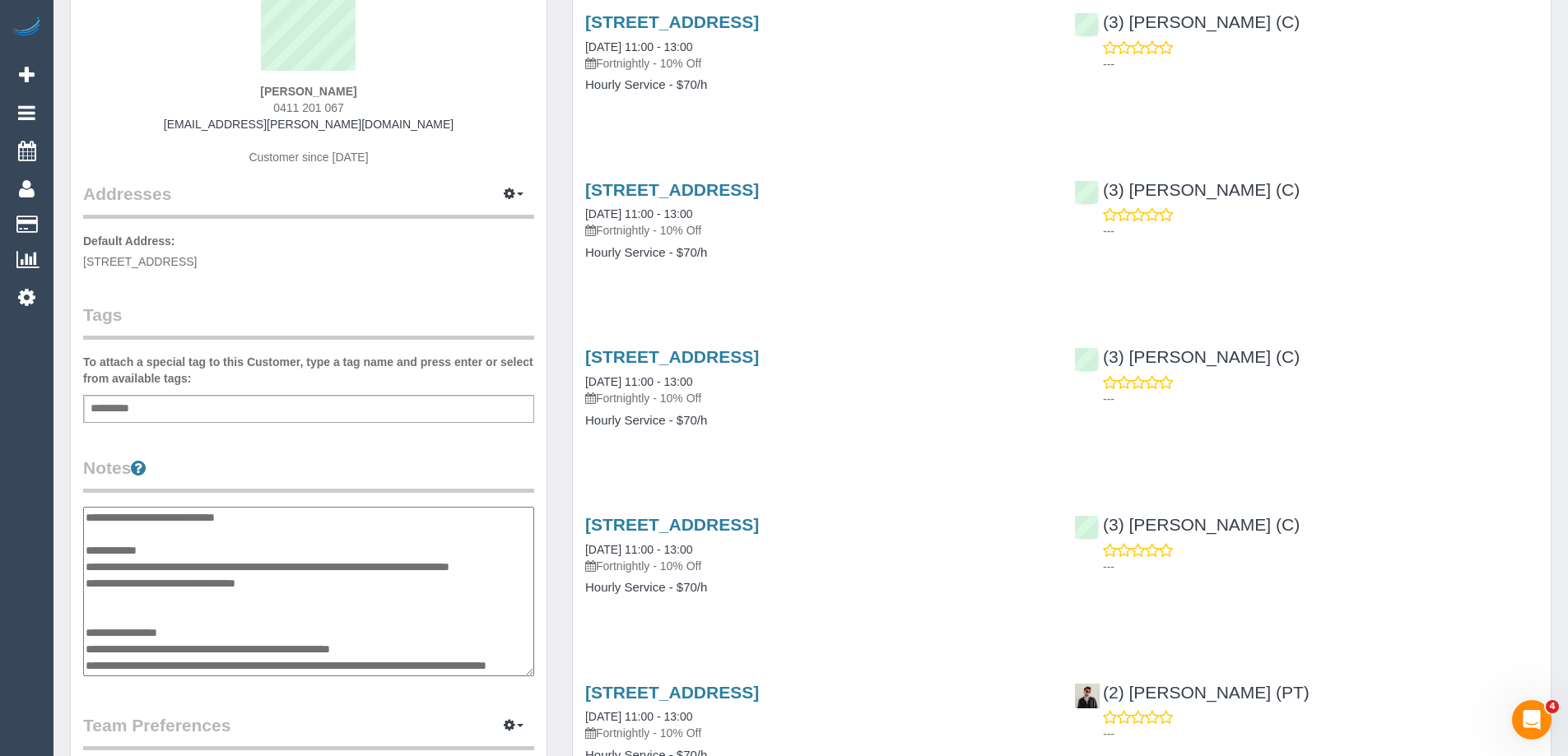
type textarea "**********"
click at [341, 448] on div "Customer Info Edit Contact Info Send Message Email Preferences Special Sales Ta…" at bounding box center [309, 513] width 476 height 1234
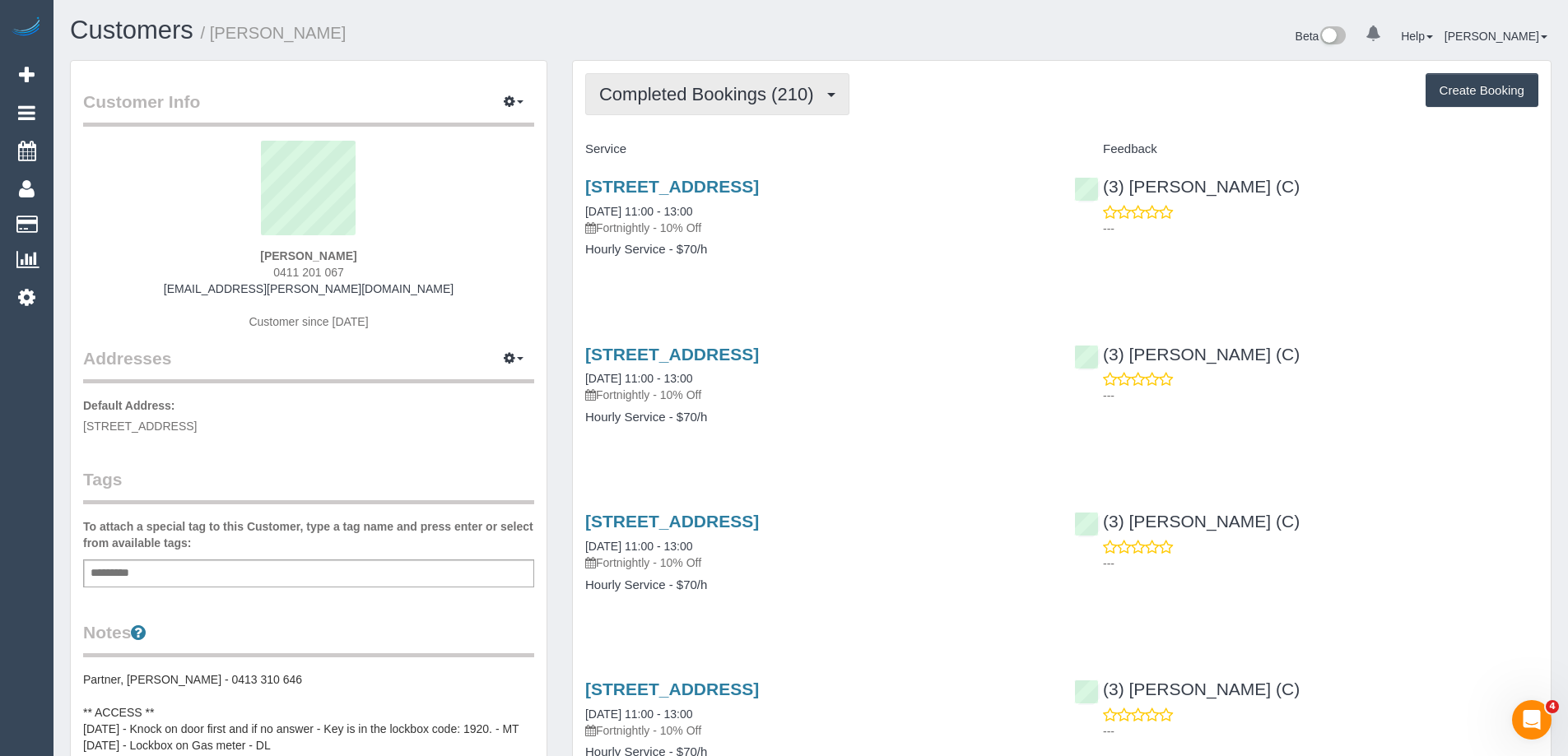
click at [684, 90] on span "Completed Bookings (210)" at bounding box center [710, 94] width 222 height 20
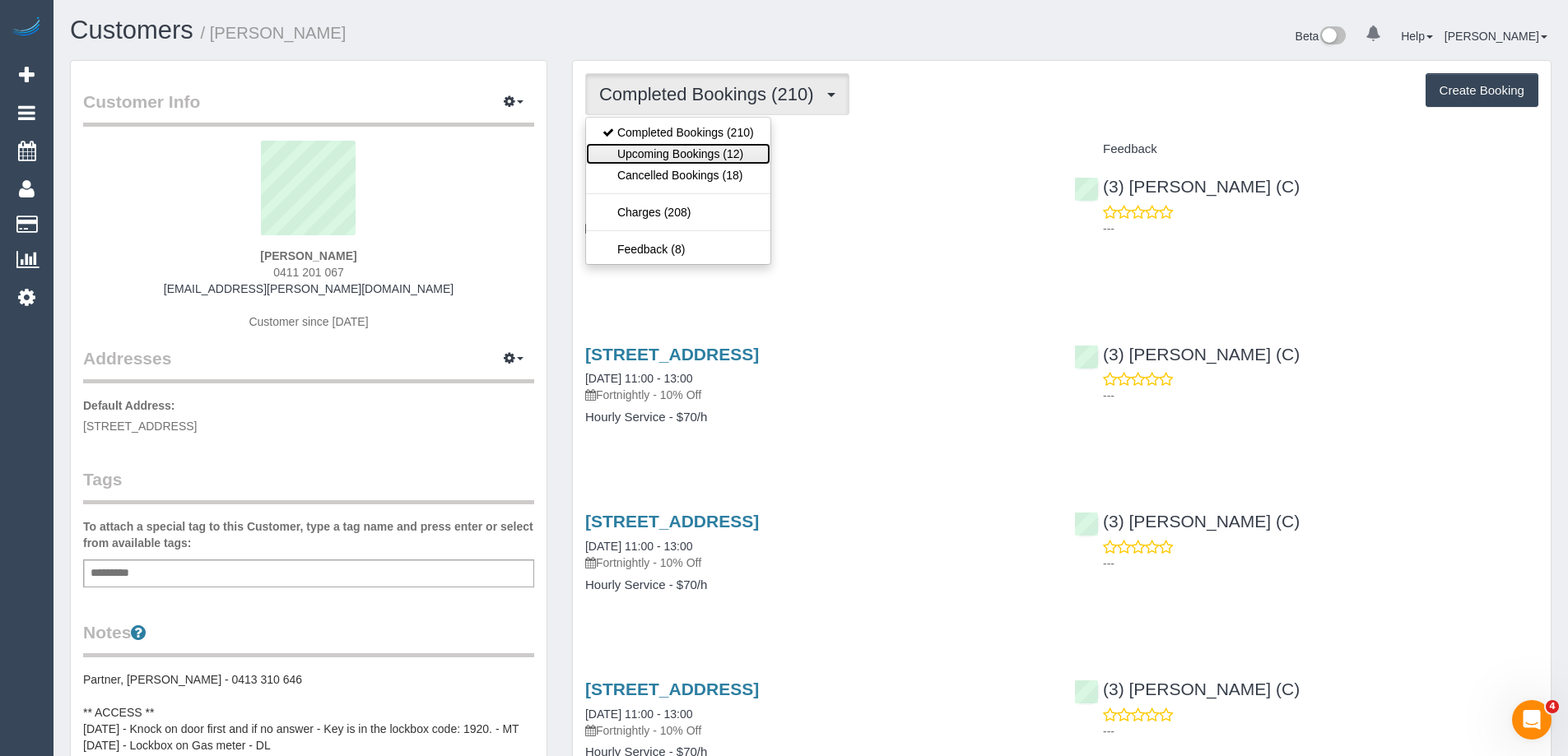
click at [684, 146] on link "Upcoming Bookings (12)" at bounding box center [679, 154] width 185 height 21
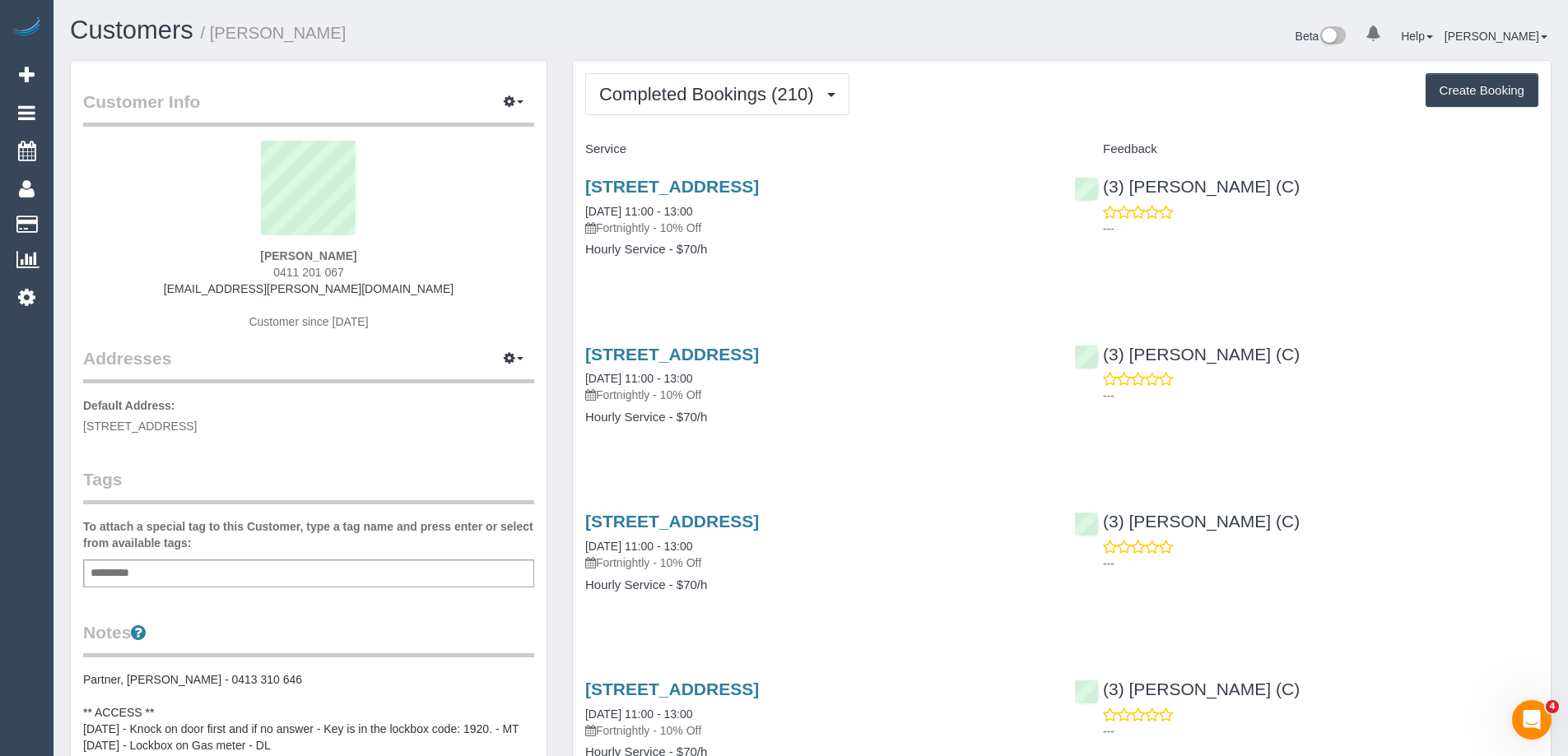
drag, startPoint x: 361, startPoint y: 269, endPoint x: 257, endPoint y: 271, distance: 104.0
click at [257, 271] on div "[PERSON_NAME] 0411 201 067 [EMAIL_ADDRESS][PERSON_NAME][DOMAIN_NAME] Customer s…" at bounding box center [309, 244] width 451 height 206
copy span "0411 201 067"
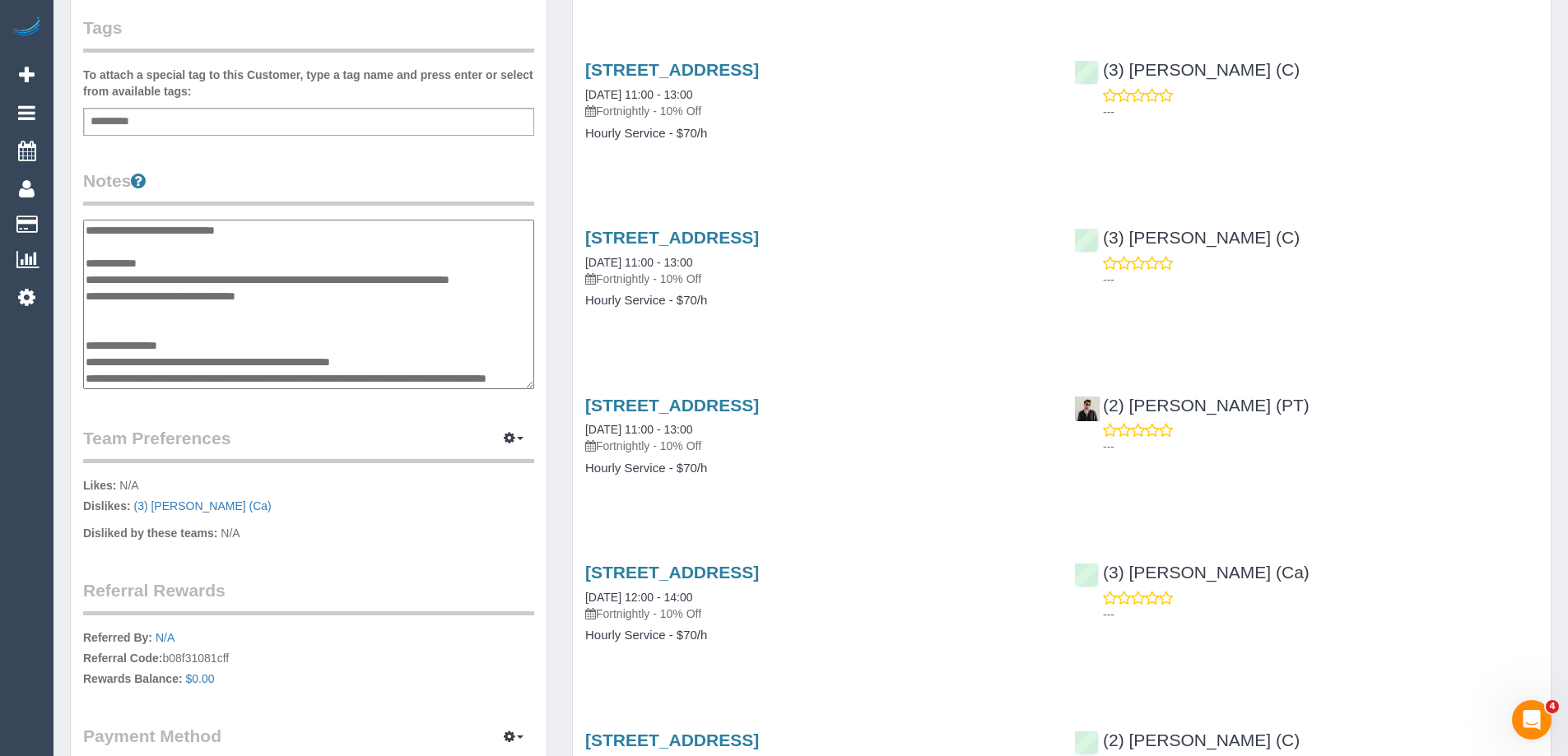
drag, startPoint x: 180, startPoint y: 228, endPoint x: 292, endPoint y: 228, distance: 112.0
click at [292, 228] on textarea "**********" at bounding box center [309, 304] width 451 height 170
click at [311, 188] on legend "Notes" at bounding box center [309, 187] width 451 height 37
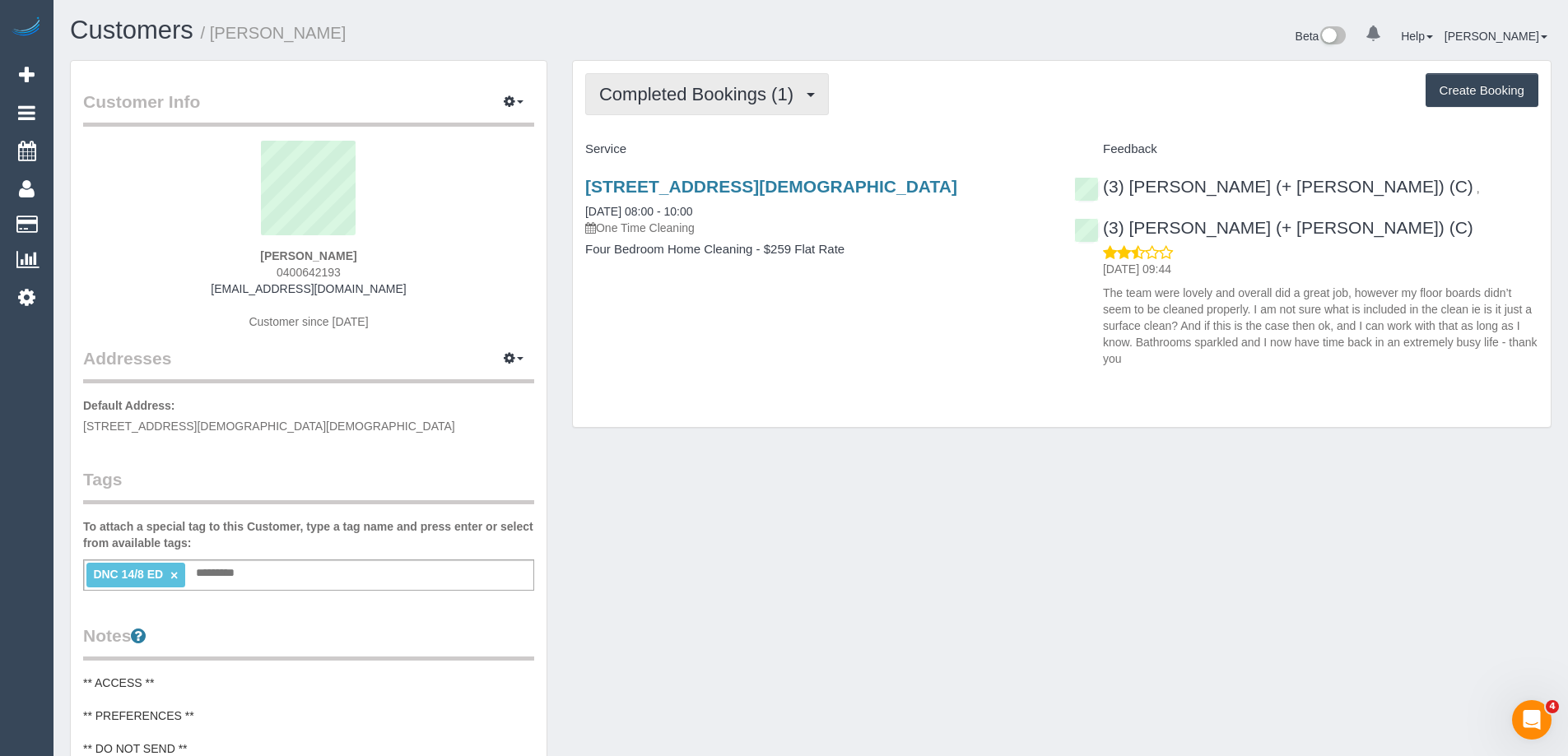
click at [711, 99] on span "Completed Bookings (1)" at bounding box center [700, 94] width 203 height 20
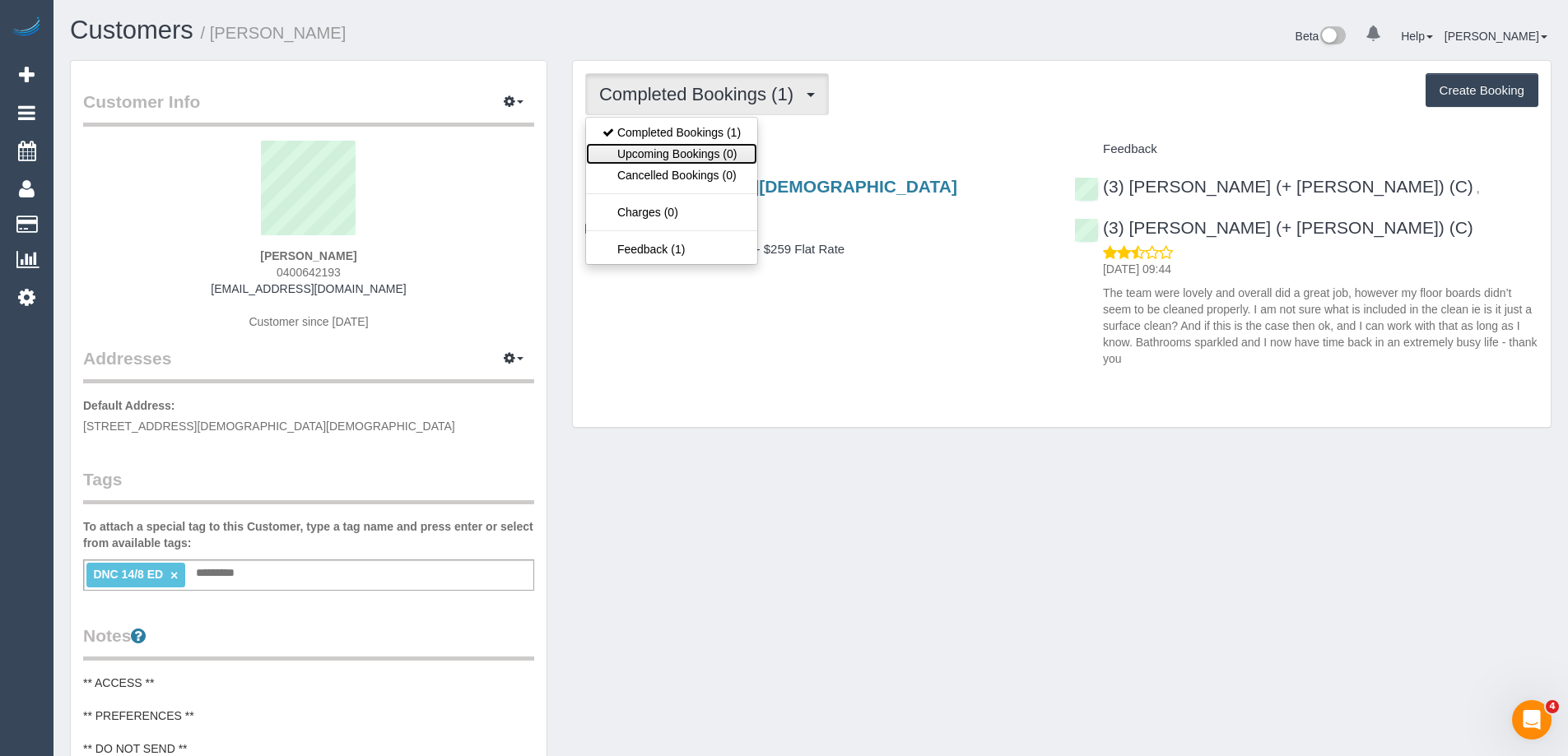
click at [709, 152] on link "Upcoming Bookings (0)" at bounding box center [672, 154] width 171 height 21
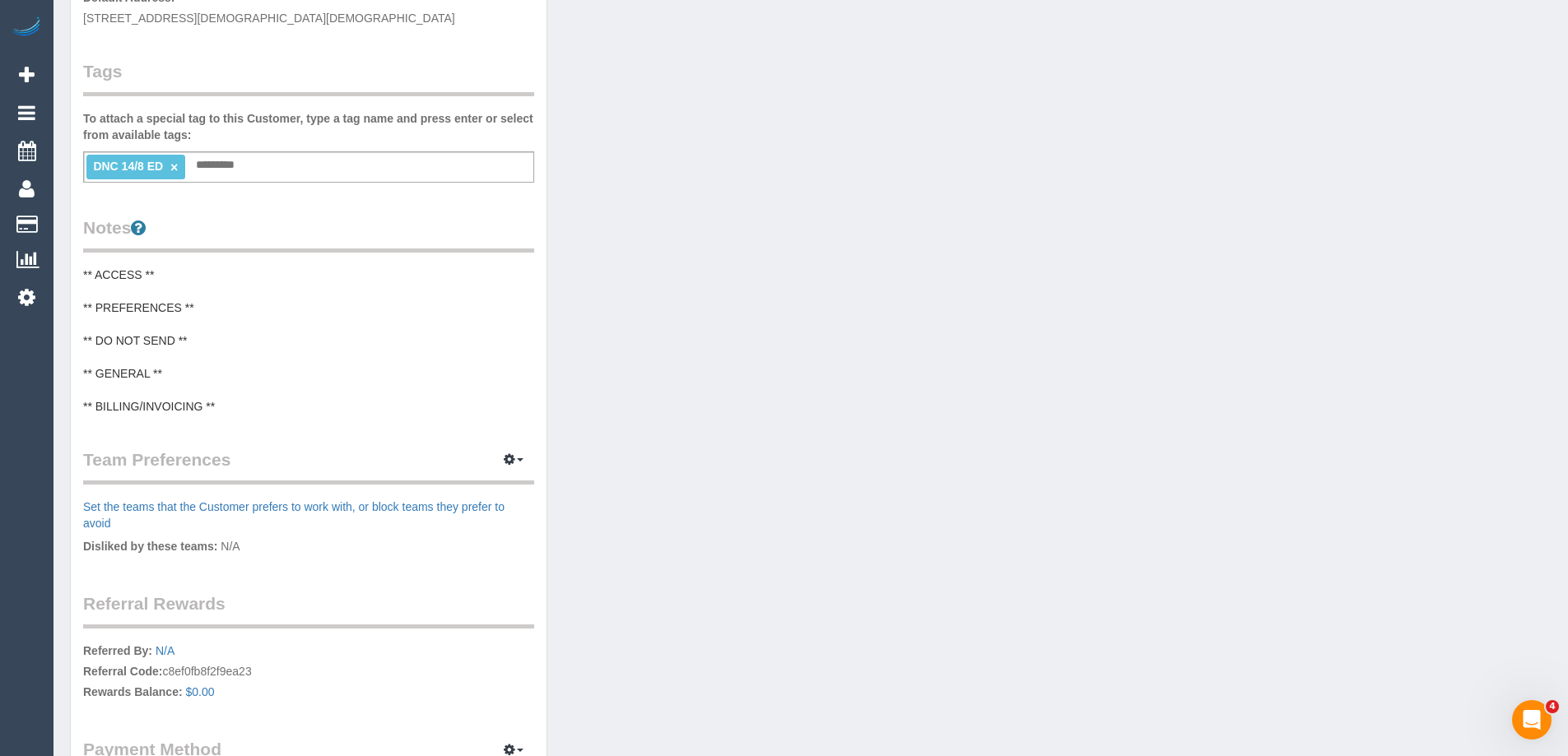
scroll to position [412, 0]
click at [107, 288] on pre "** ACCESS ** ** PREFERENCES ** ** DO NOT SEND ** ** GENERAL ** ** BILLING/INVOI…" at bounding box center [309, 338] width 451 height 148
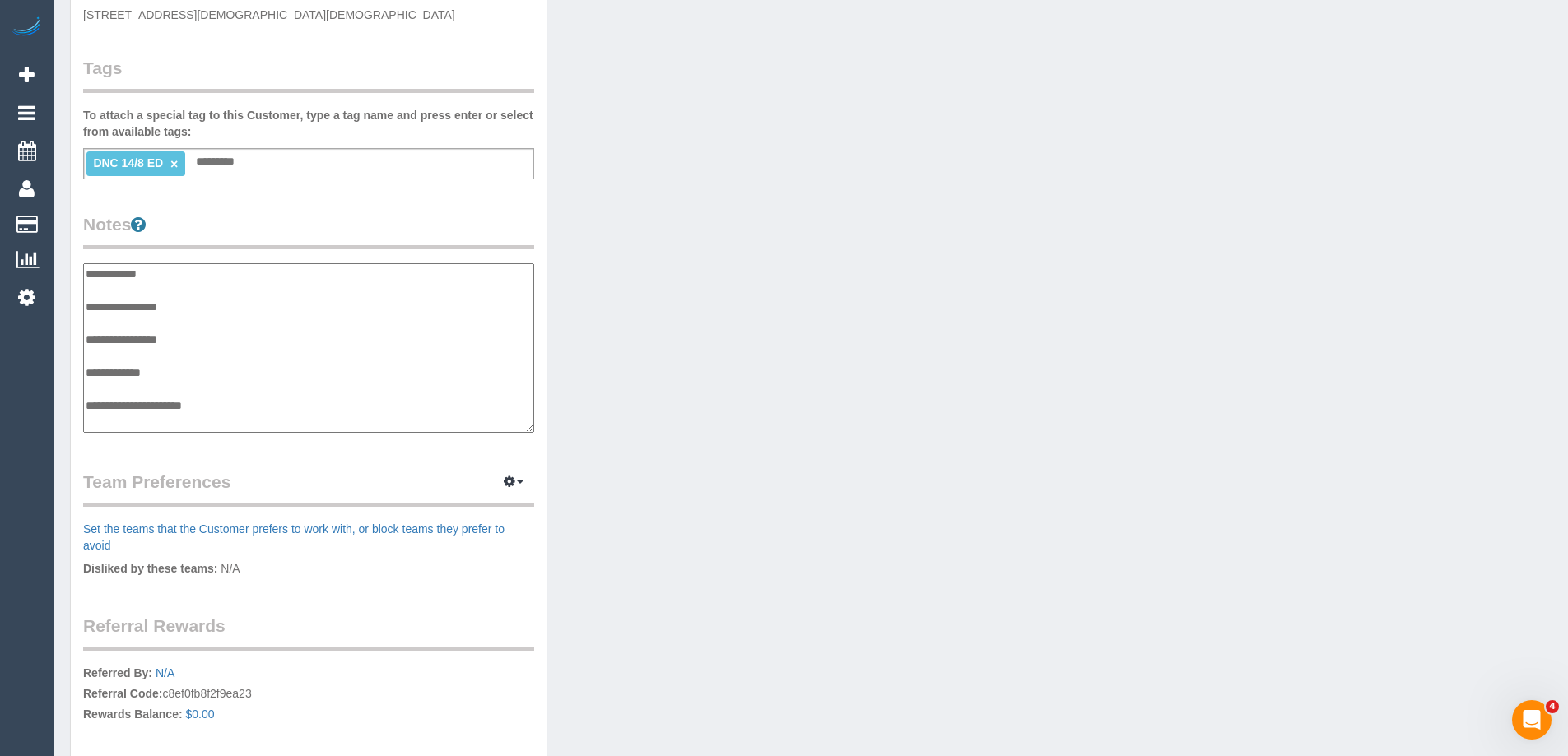
click at [86, 275] on textarea "**********" at bounding box center [309, 348] width 451 height 170
drag, startPoint x: 425, startPoint y: 274, endPoint x: 500, endPoint y: 274, distance: 75.0
click at [425, 274] on textarea "**********" at bounding box center [309, 348] width 451 height 170
click at [511, 273] on textarea "**********" at bounding box center [309, 348] width 451 height 170
paste textarea "**********"
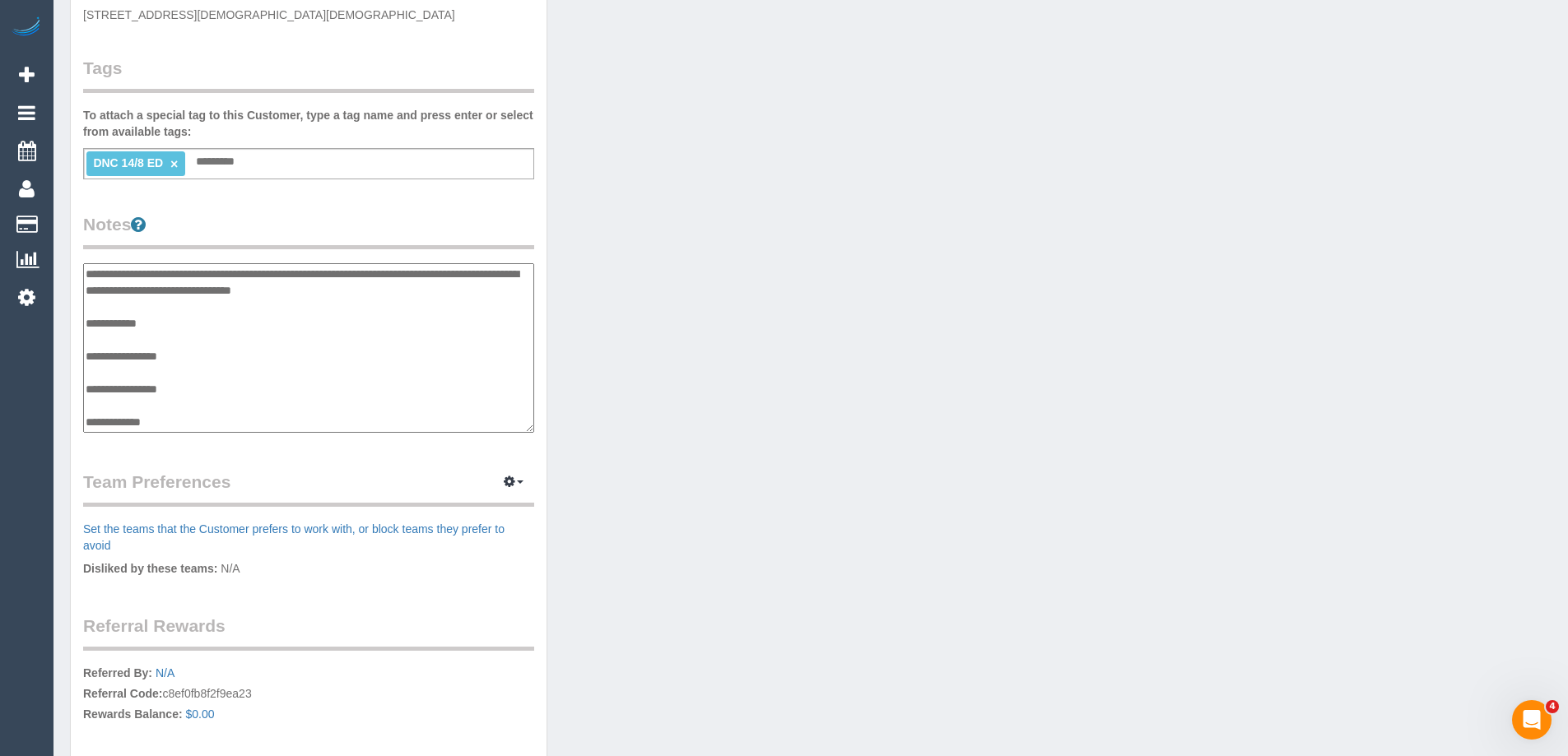
click at [92, 288] on textarea "**********" at bounding box center [309, 348] width 451 height 170
drag, startPoint x: 484, startPoint y: 268, endPoint x: 489, endPoint y: 299, distance: 31.4
click at [489, 299] on textarea "**********" at bounding box center [309, 348] width 451 height 170
click at [364, 271] on textarea "**********" at bounding box center [309, 348] width 451 height 170
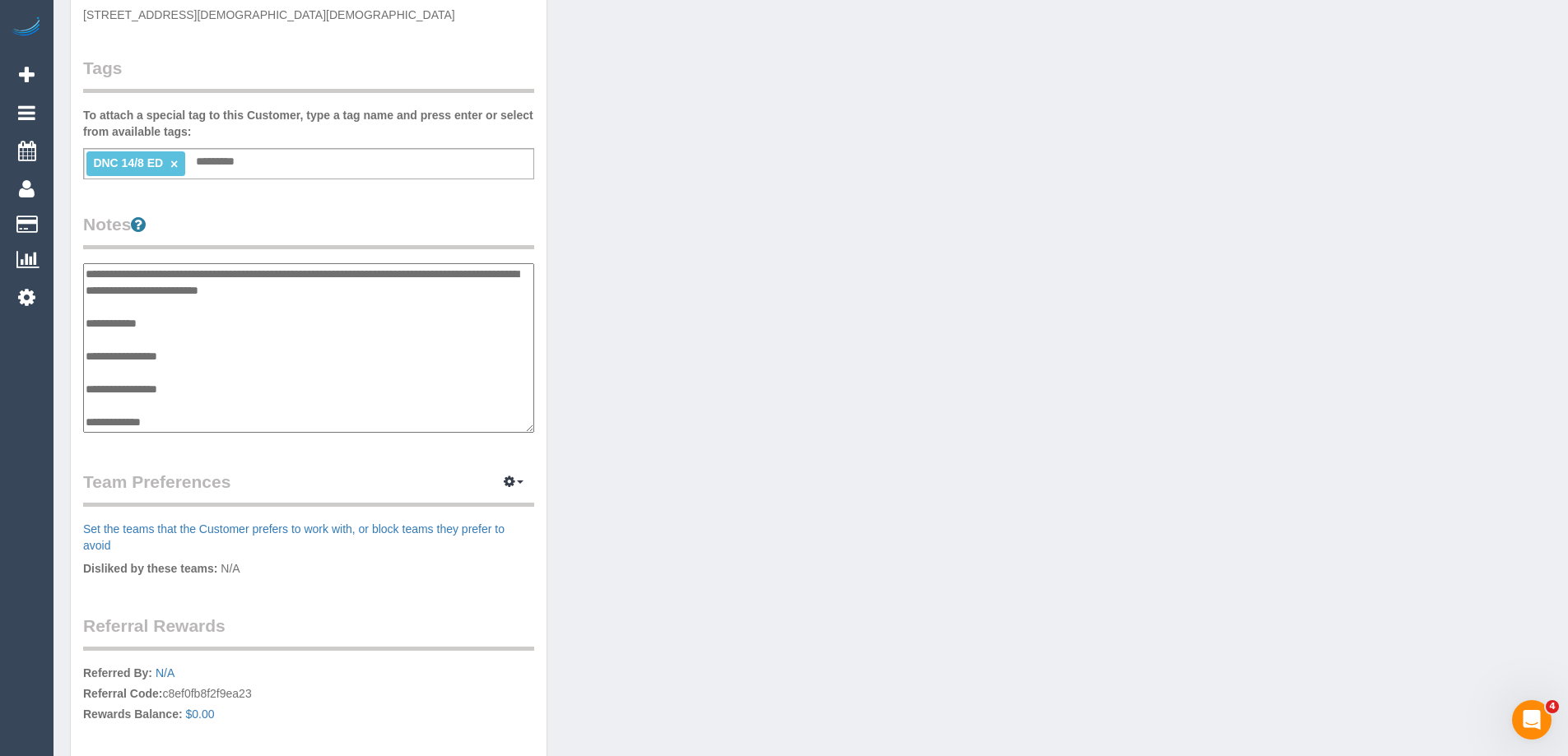
click at [119, 286] on textarea "**********" at bounding box center [309, 348] width 451 height 170
click at [277, 285] on textarea "**********" at bounding box center [309, 348] width 451 height 170
type textarea "**********"
click at [345, 237] on legend "Notes" at bounding box center [309, 231] width 451 height 37
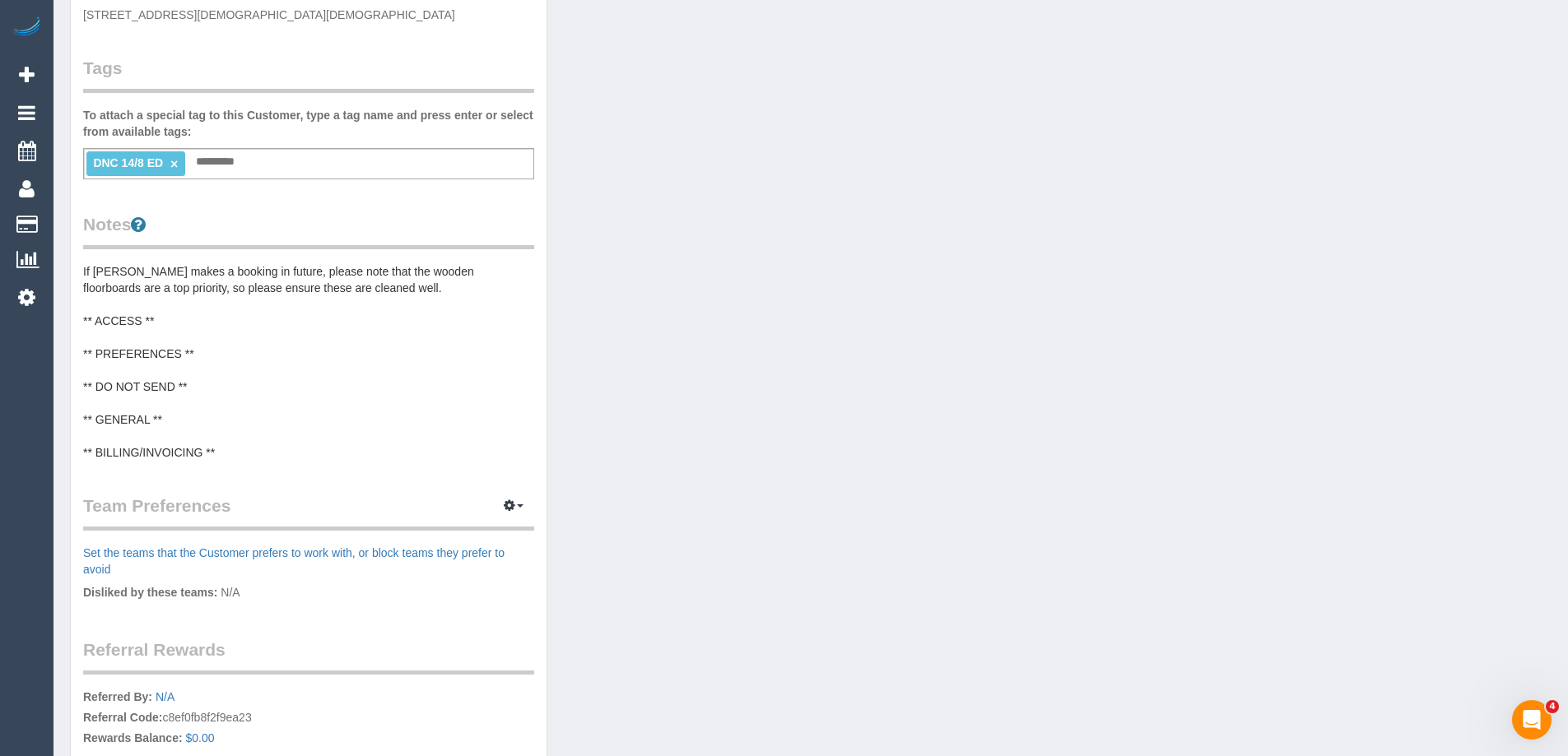
click at [116, 293] on pre "If [PERSON_NAME] makes a booking in future, please note that the wooden floorbo…" at bounding box center [309, 362] width 451 height 197
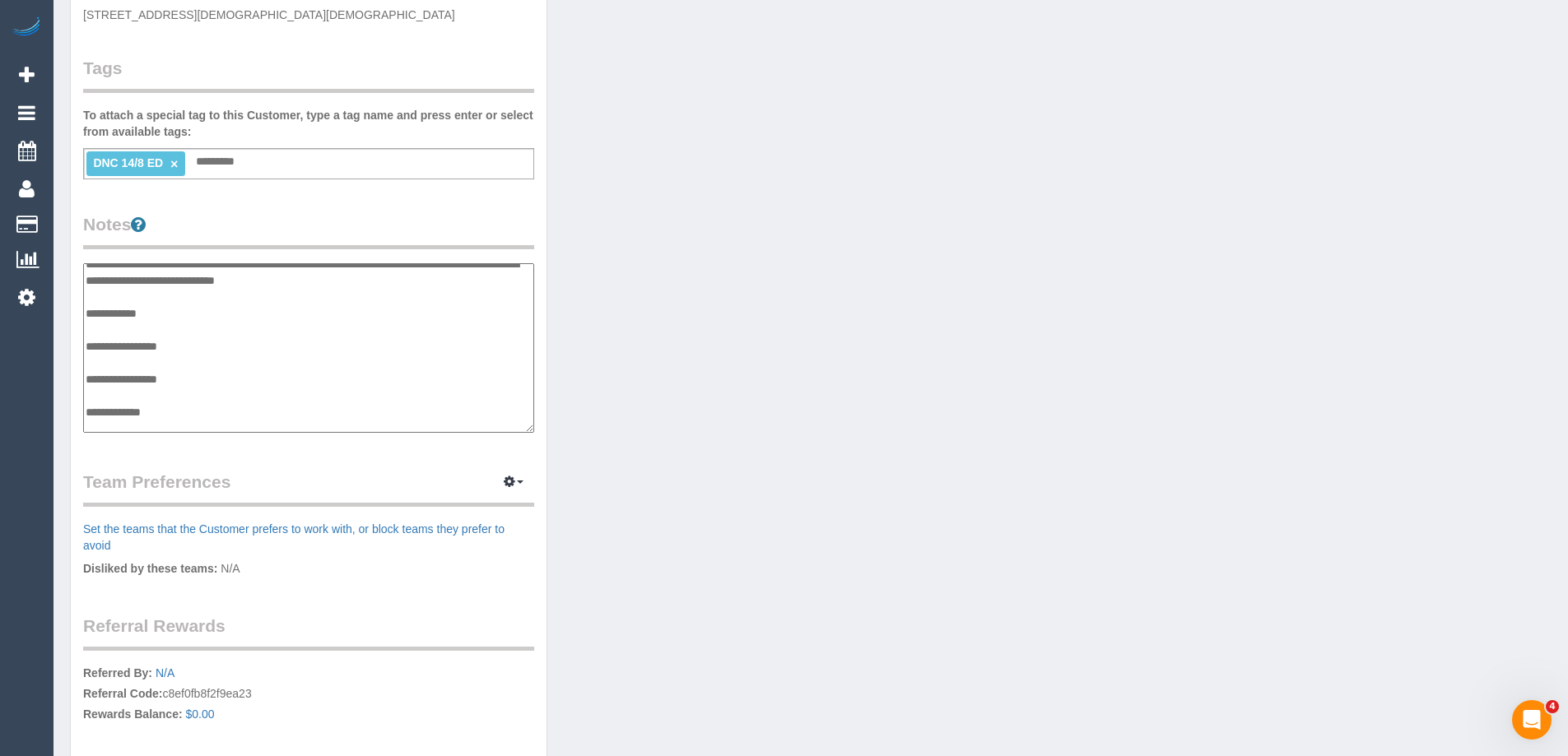
scroll to position [0, 0]
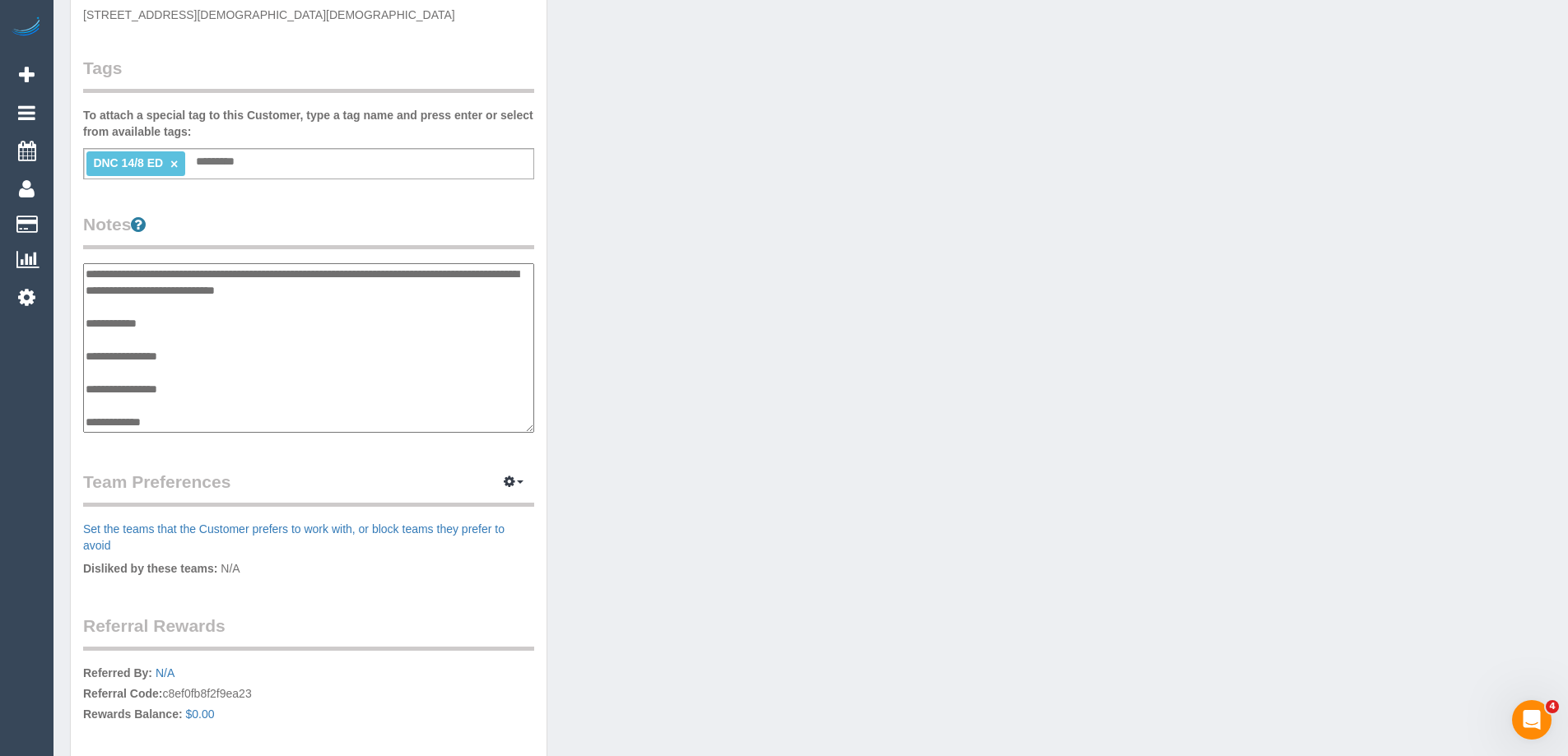
click at [401, 289] on textarea "**********" at bounding box center [309, 348] width 451 height 170
click at [85, 267] on textarea "**********" at bounding box center [309, 348] width 451 height 170
type textarea "**********"
click at [285, 203] on div "Customer Info Edit Contact Info Send Message Email Preferences Special Sales Ta…" at bounding box center [309, 263] width 476 height 1228
